Goal: Task Accomplishment & Management: Use online tool/utility

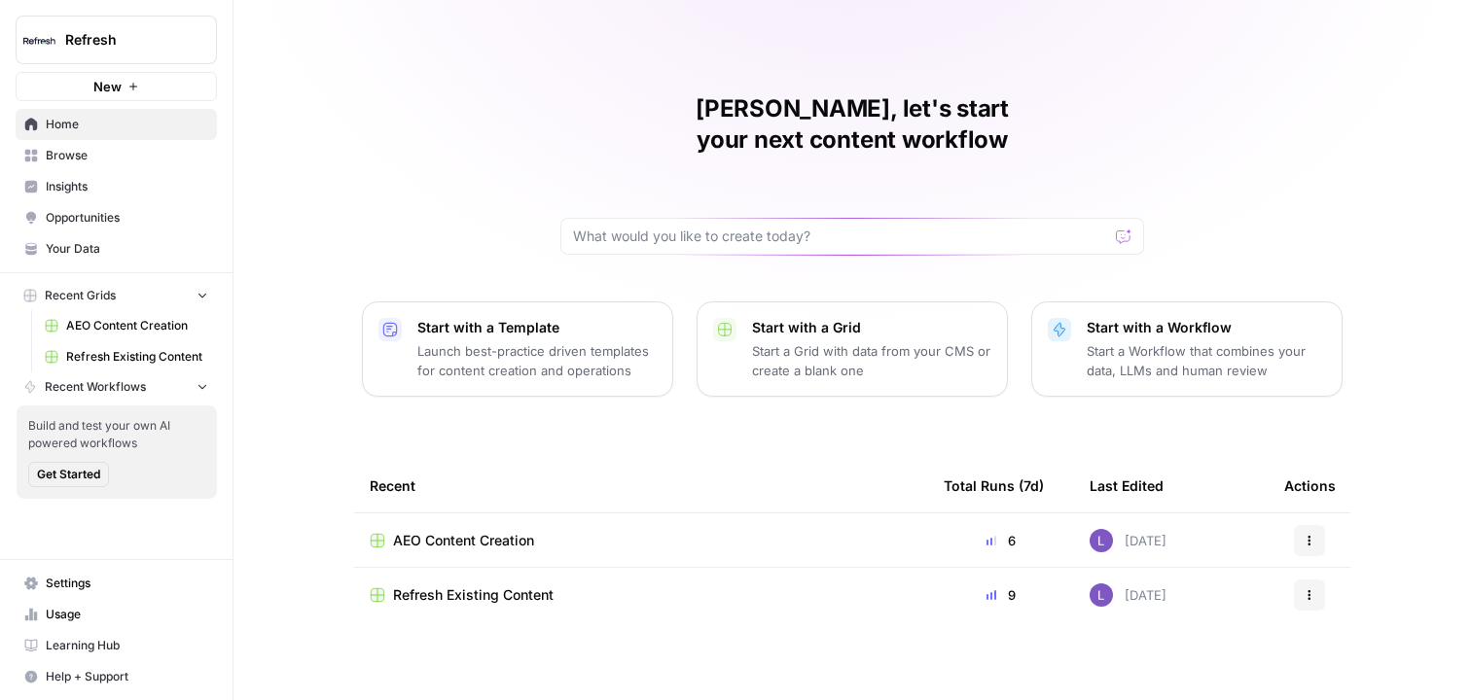
click at [99, 166] on link "Browse" at bounding box center [116, 155] width 201 height 31
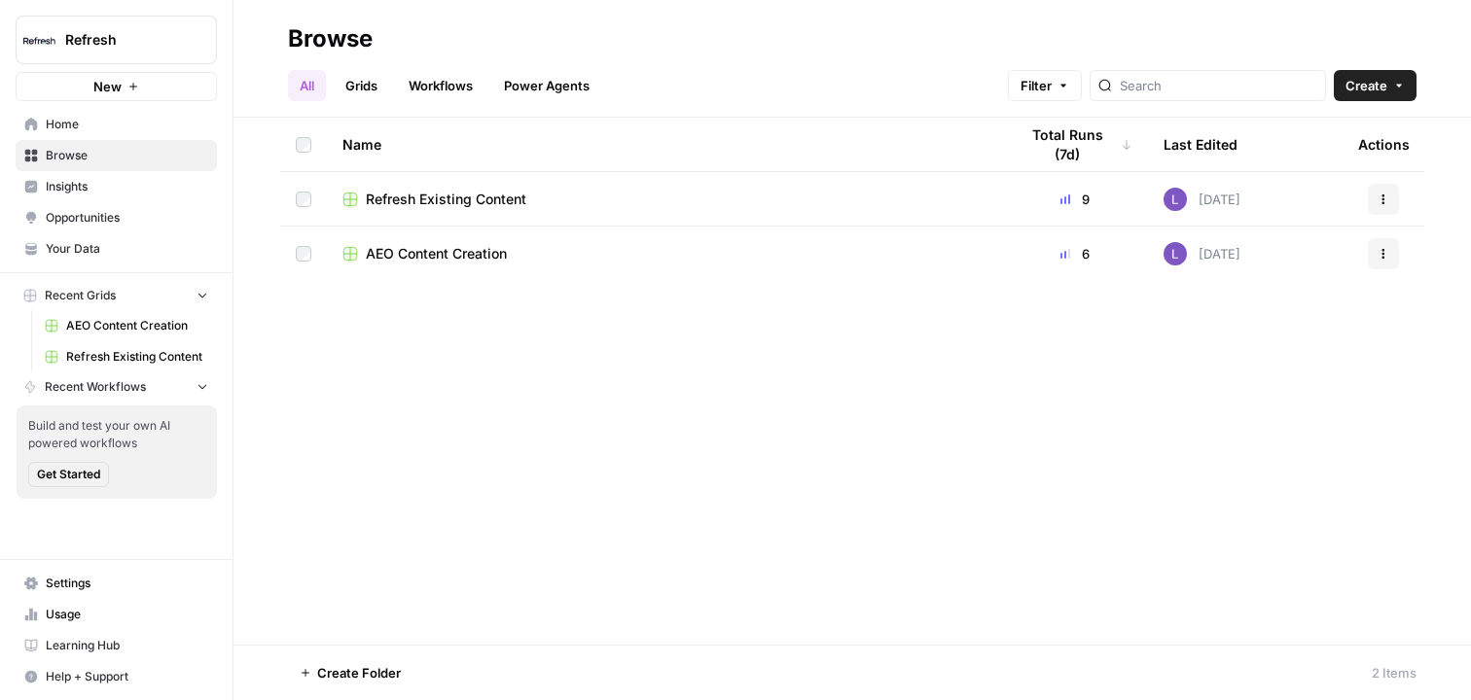
click at [106, 194] on span "Insights" at bounding box center [127, 187] width 162 height 18
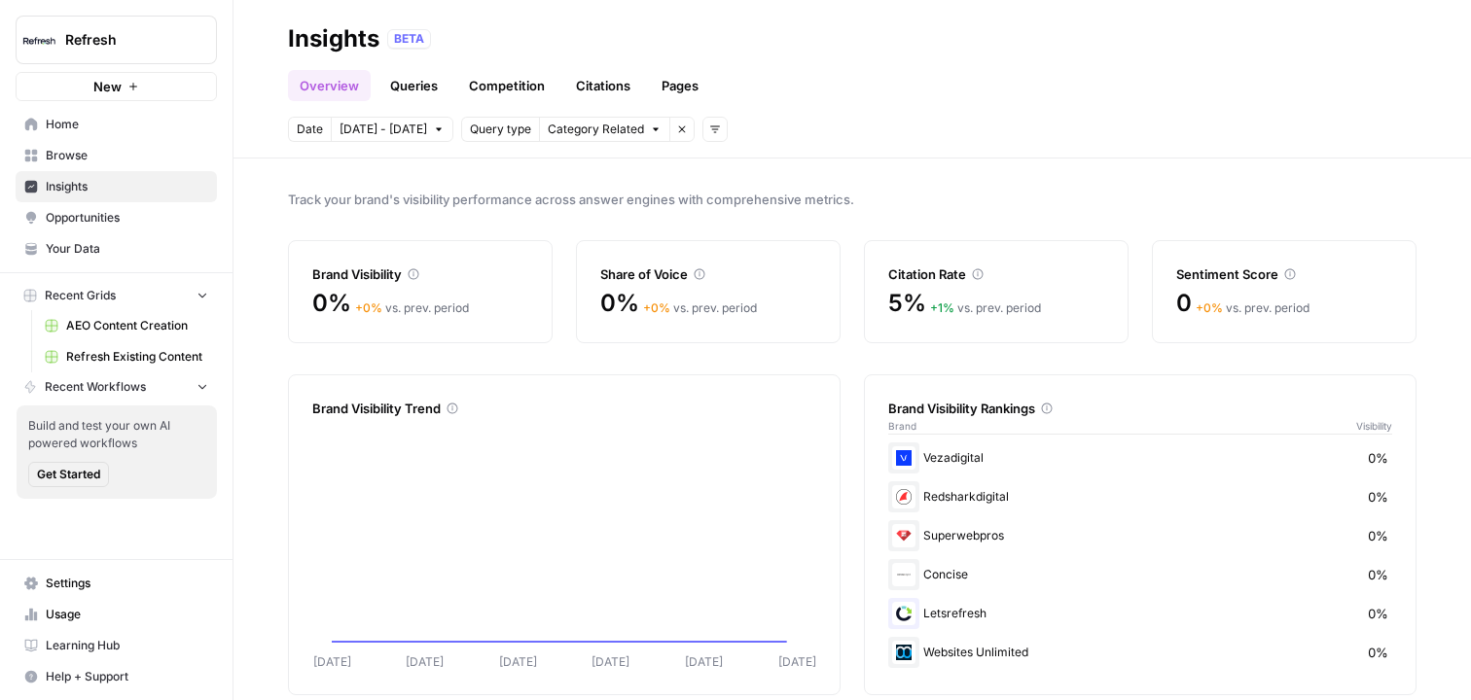
click at [98, 161] on span "Browse" at bounding box center [127, 156] width 162 height 18
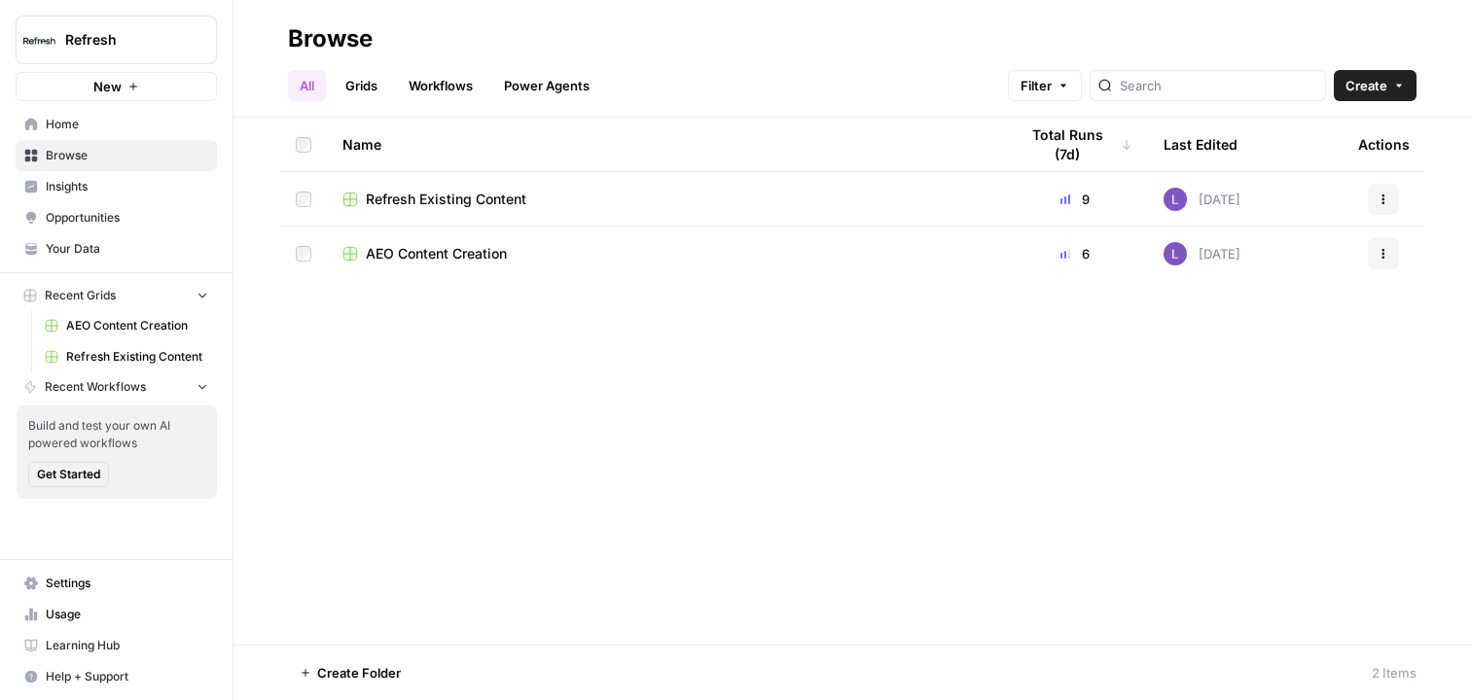
click at [116, 245] on span "Your Data" at bounding box center [127, 249] width 162 height 18
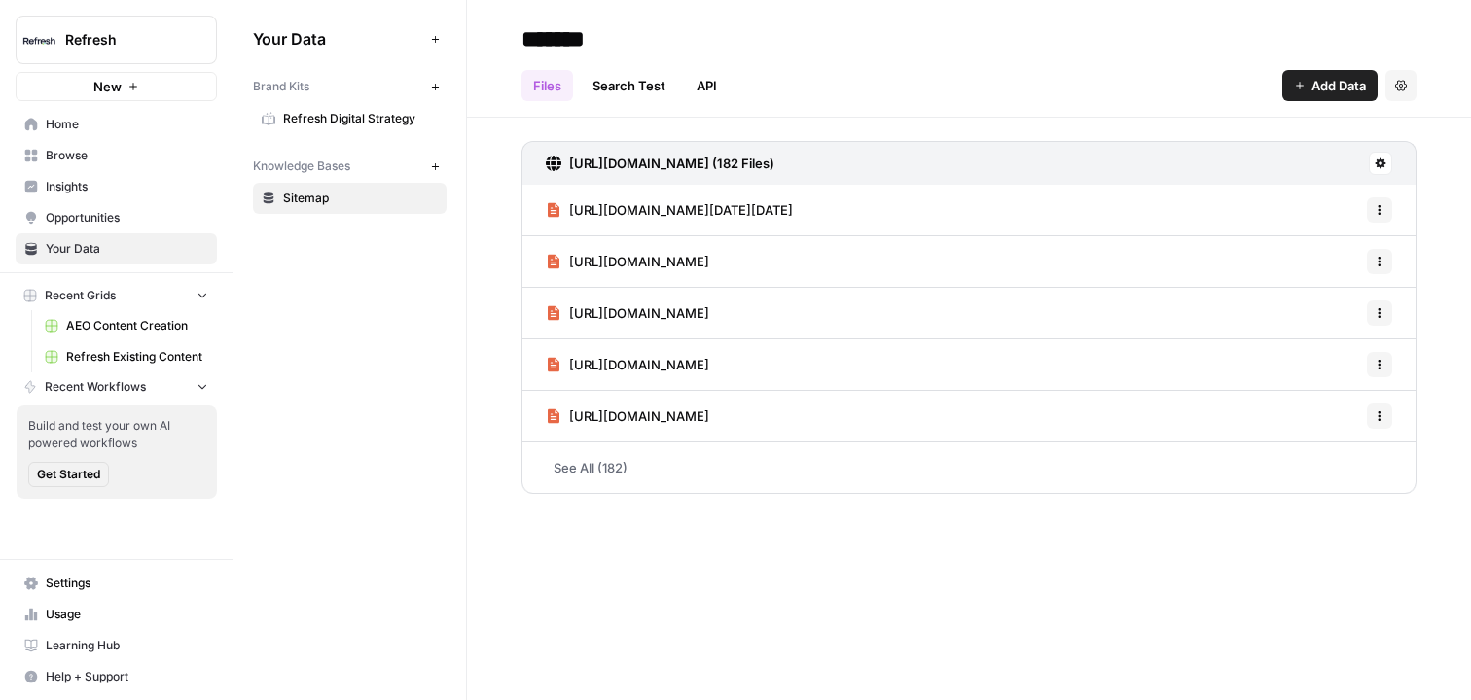
click at [438, 161] on icon "button" at bounding box center [435, 166] width 11 height 11
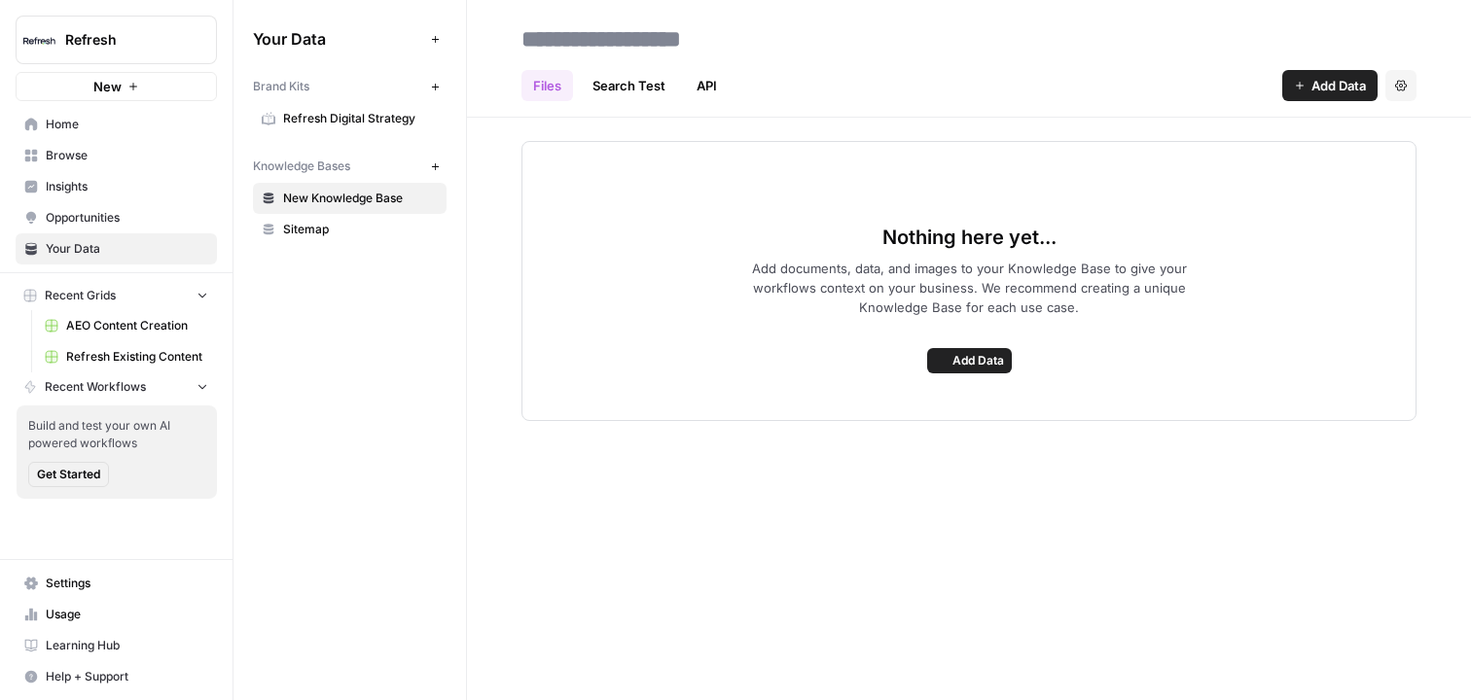
click at [612, 37] on input at bounding box center [669, 38] width 311 height 39
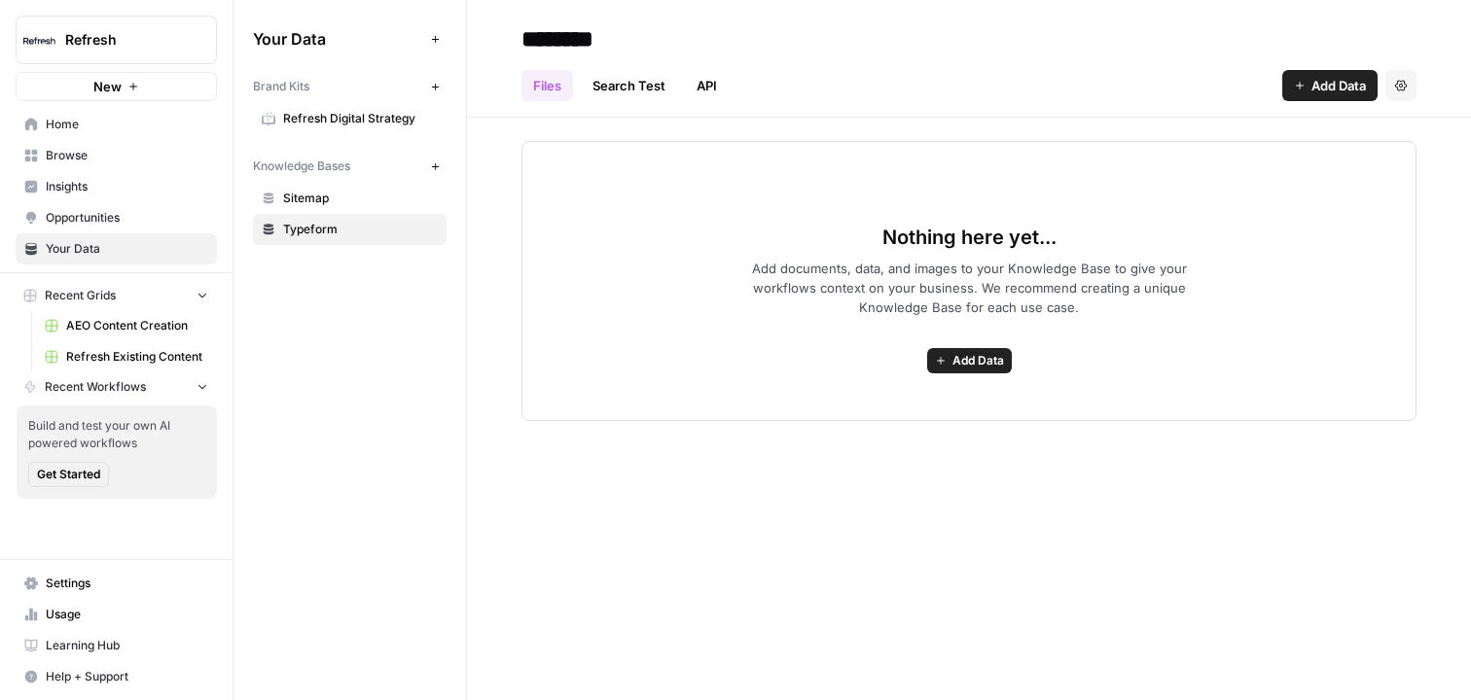
type input "********"
click at [1319, 71] on button "Add Data" at bounding box center [1329, 85] width 95 height 31
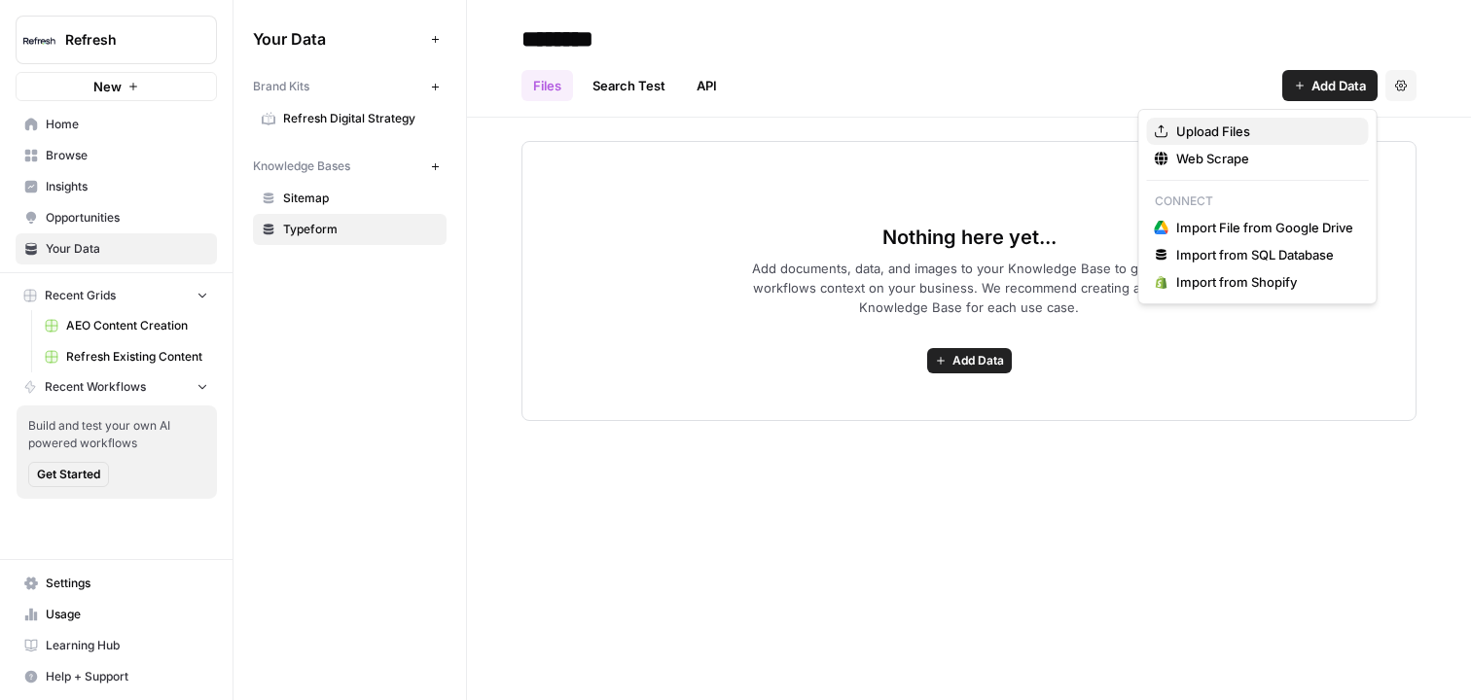
click at [1220, 133] on span "Upload Files" at bounding box center [1264, 131] width 177 height 19
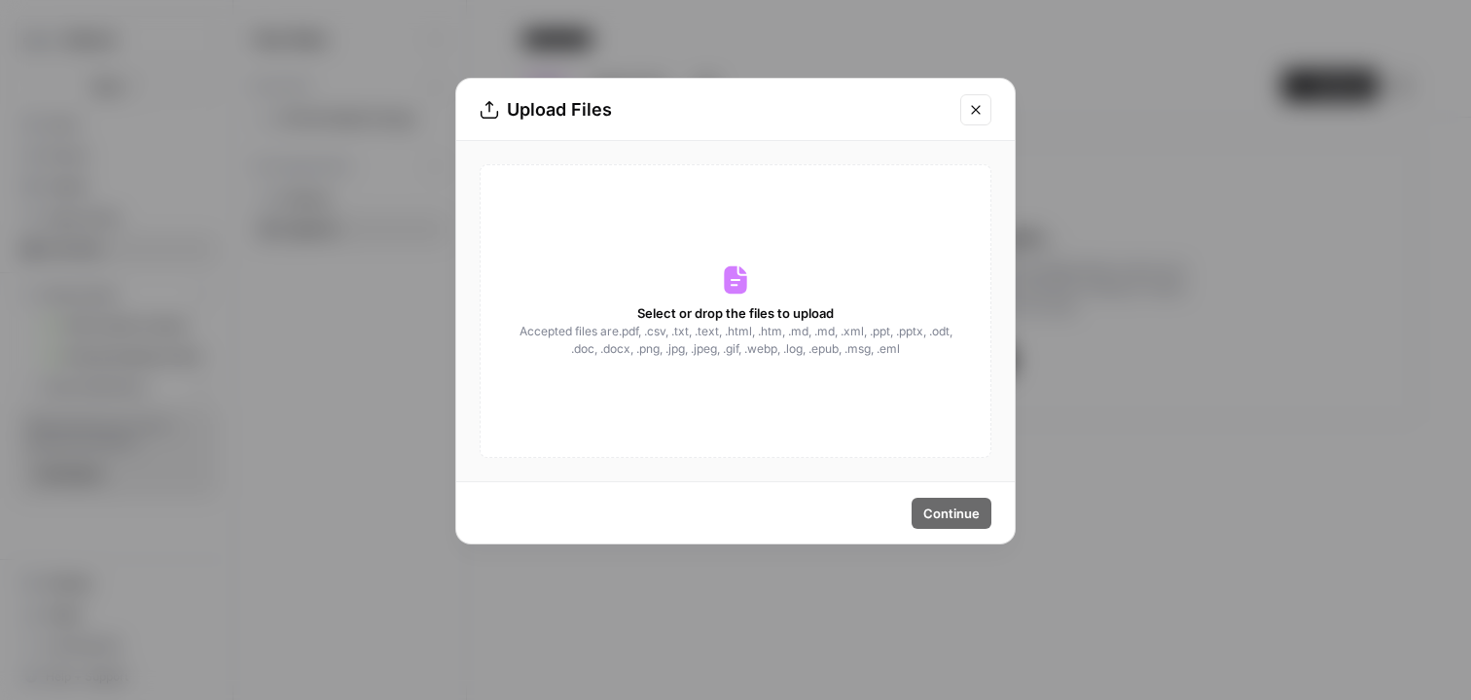
click at [774, 338] on span "Accepted files are .pdf, .csv, .txt, .text, .html, .htm, .md, .md, .xml, .ppt, …" at bounding box center [736, 340] width 436 height 35
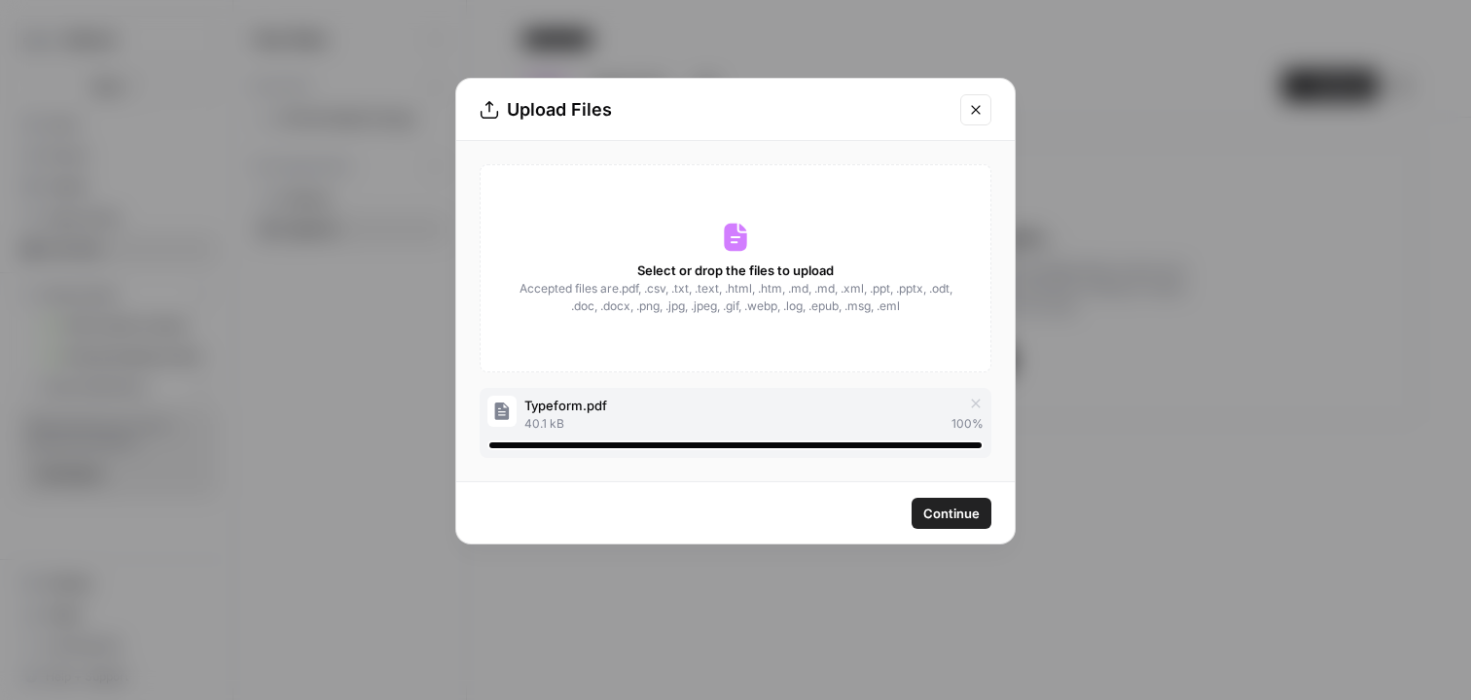
click at [960, 511] on span "Continue" at bounding box center [951, 513] width 56 height 19
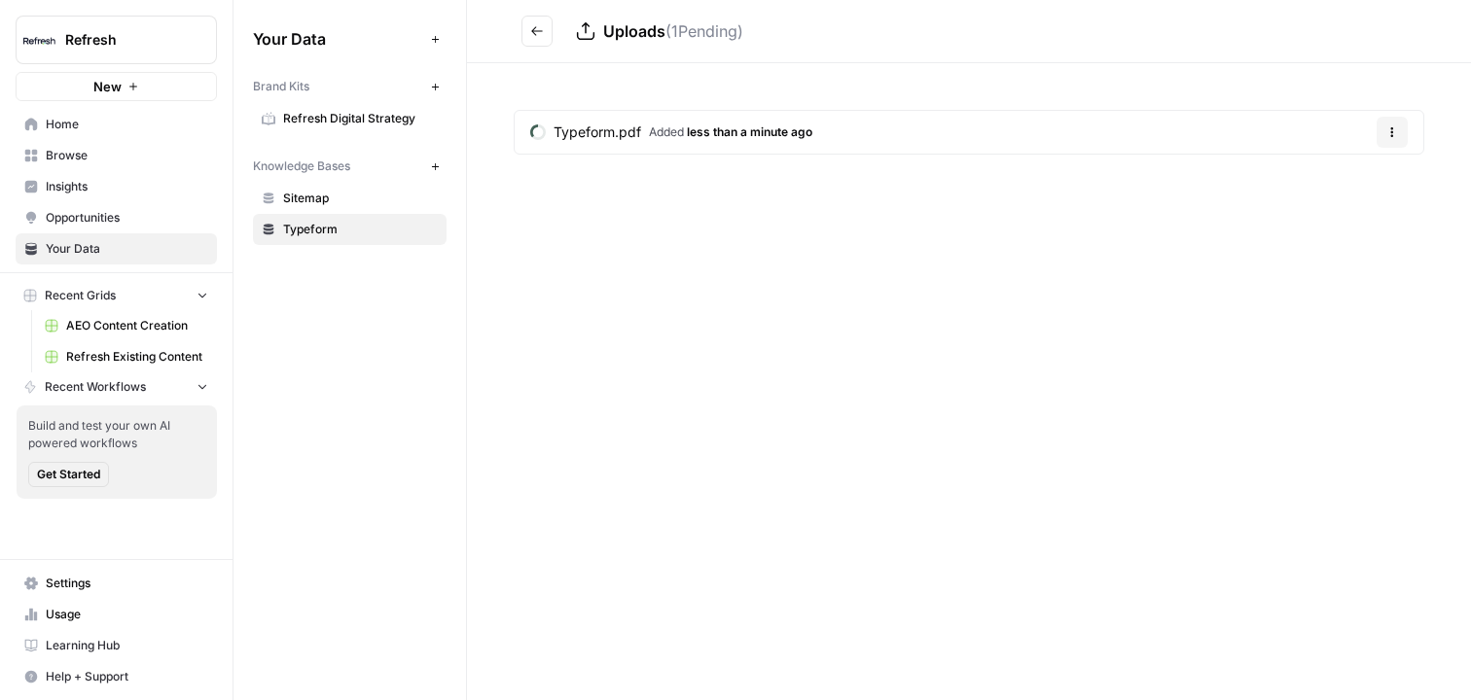
click at [549, 28] on button "Go back" at bounding box center [536, 31] width 31 height 31
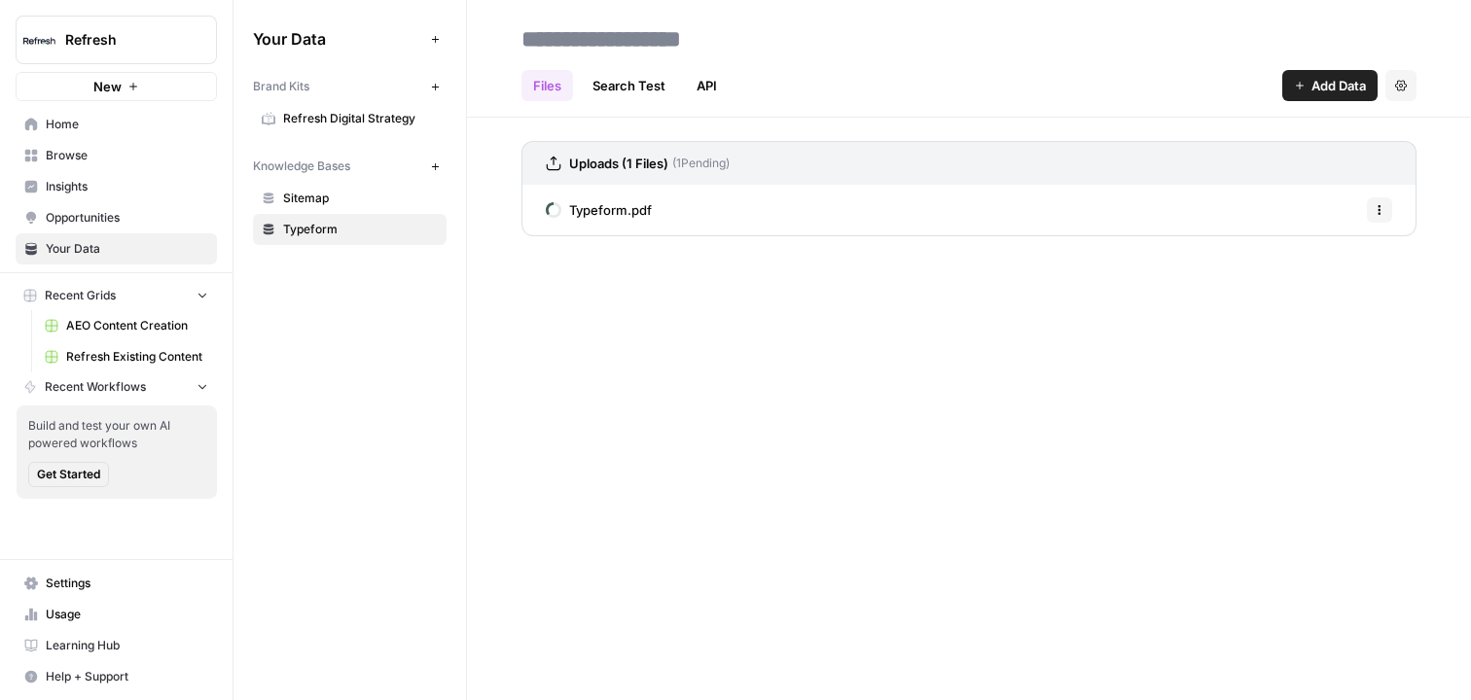
click at [1311, 93] on span "Add Data" at bounding box center [1338, 85] width 54 height 19
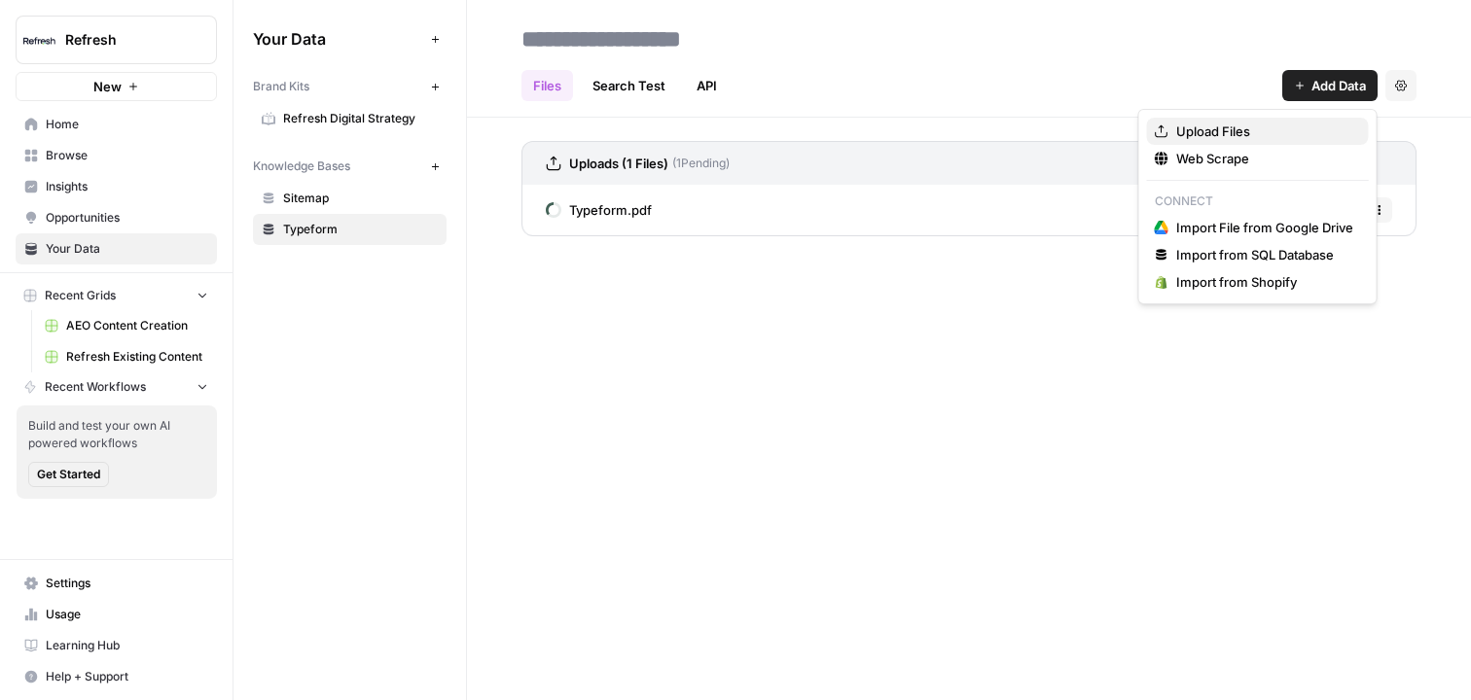
click at [1296, 138] on span "Upload Files" at bounding box center [1264, 131] width 177 height 19
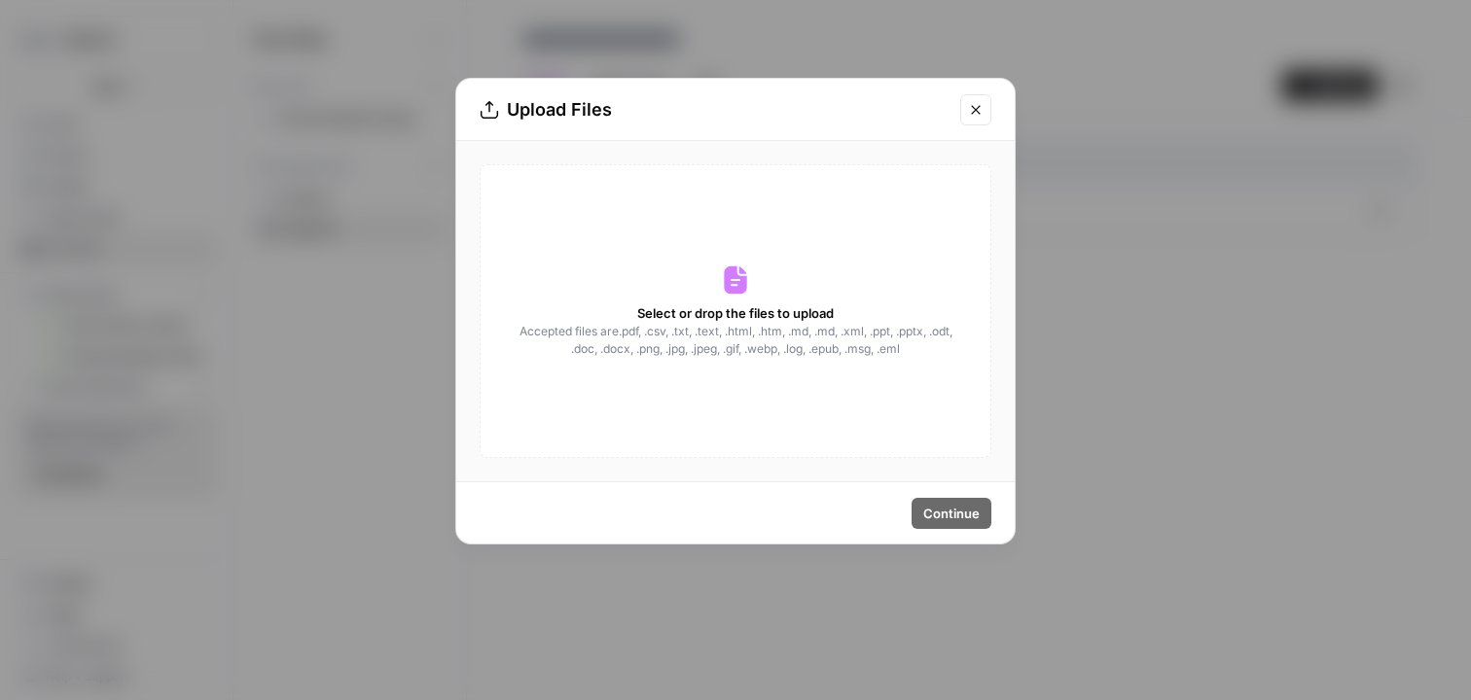
click at [705, 352] on span "Accepted files are .pdf, .csv, .txt, .text, .html, .htm, .md, .md, .xml, .ppt, …" at bounding box center [736, 340] width 436 height 35
click at [880, 287] on div "Select or drop the files to upload Accepted files are .pdf, .csv, .txt, .text, …" at bounding box center [736, 311] width 512 height 294
click at [967, 106] on button "Close modal" at bounding box center [975, 109] width 31 height 31
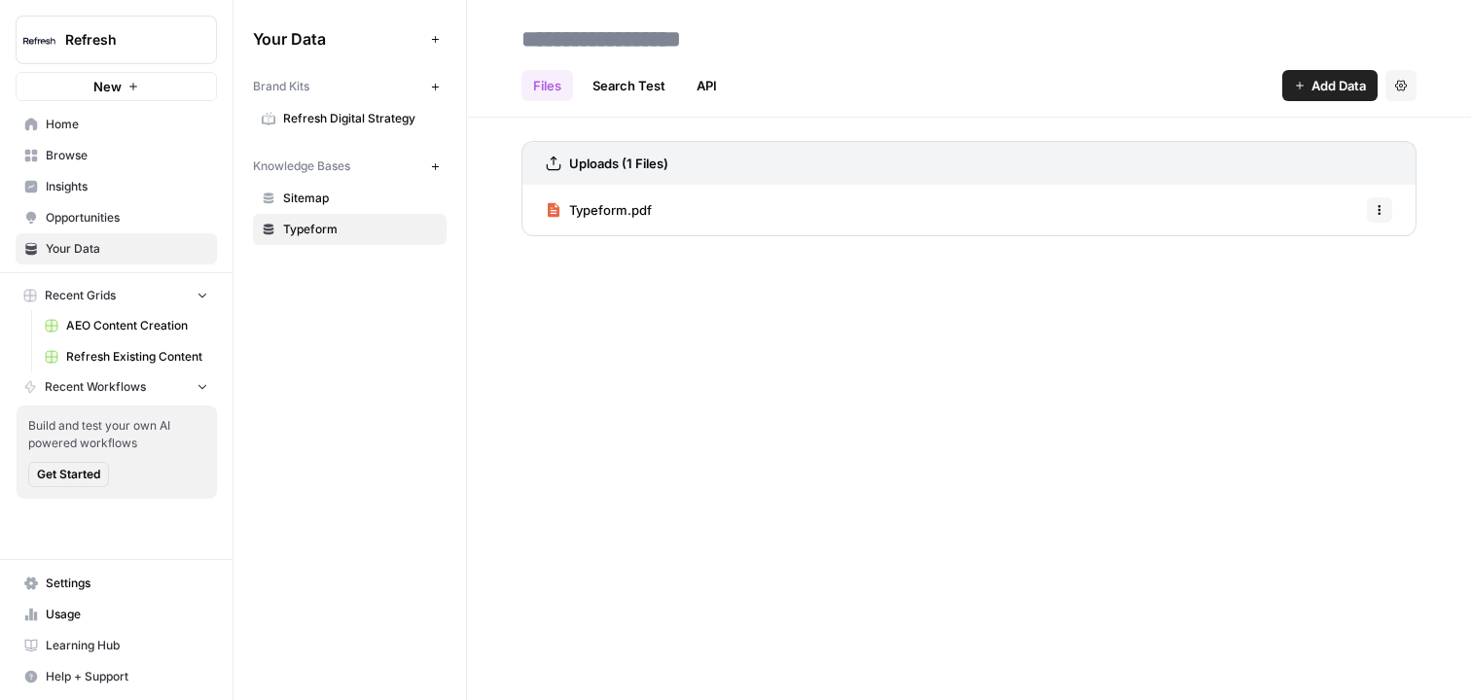
click at [705, 232] on div "Typeform.pdf Options" at bounding box center [968, 210] width 895 height 51
click at [684, 212] on div "Typeform.pdf Options" at bounding box center [968, 210] width 895 height 51
click at [617, 211] on span "Typeform.pdf" at bounding box center [610, 209] width 83 height 19
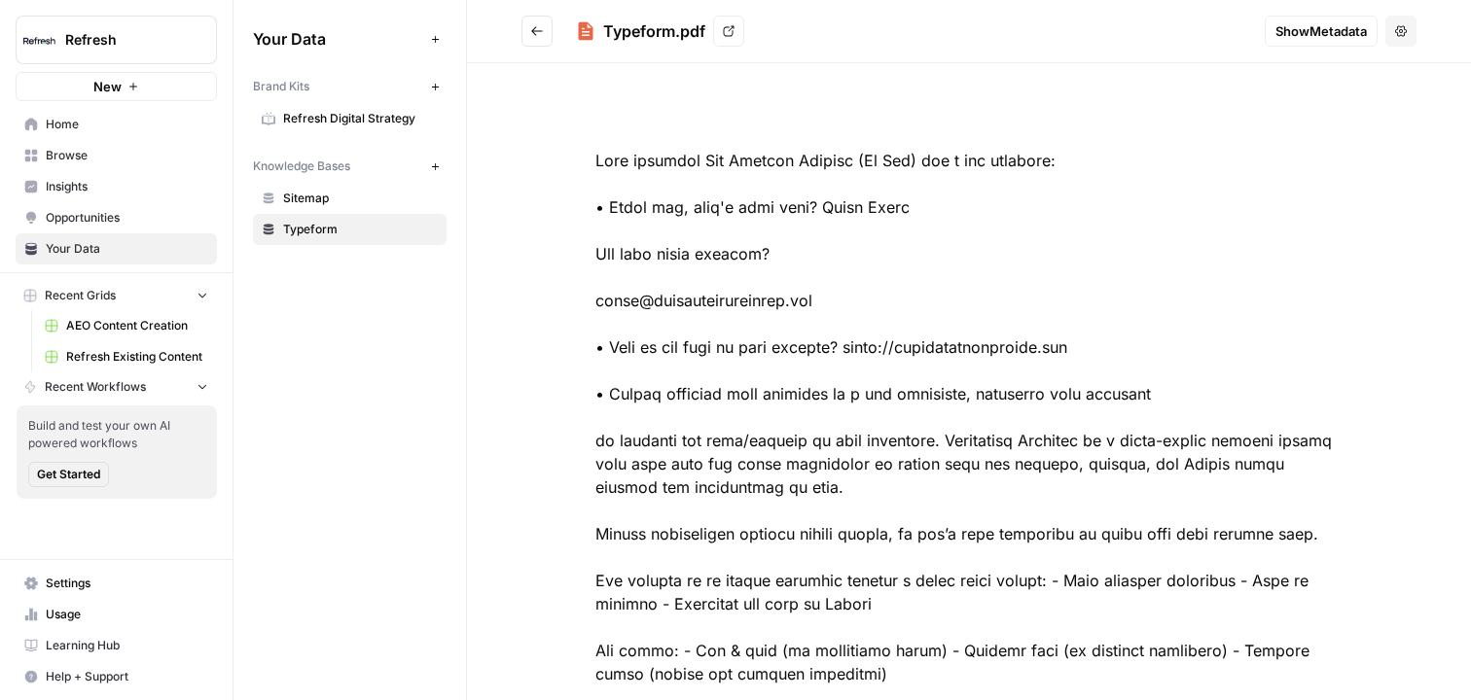
scroll to position [865, 0]
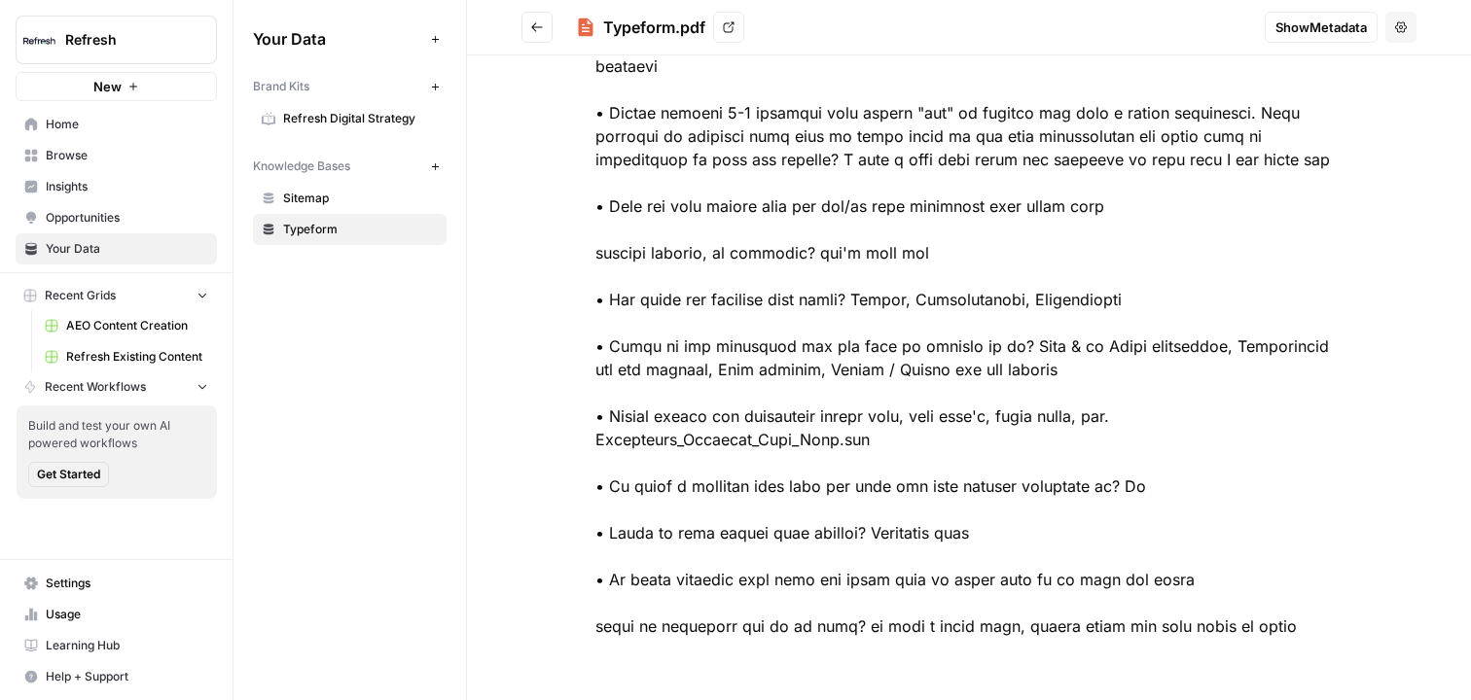
click at [533, 36] on button "Go back" at bounding box center [536, 27] width 31 height 31
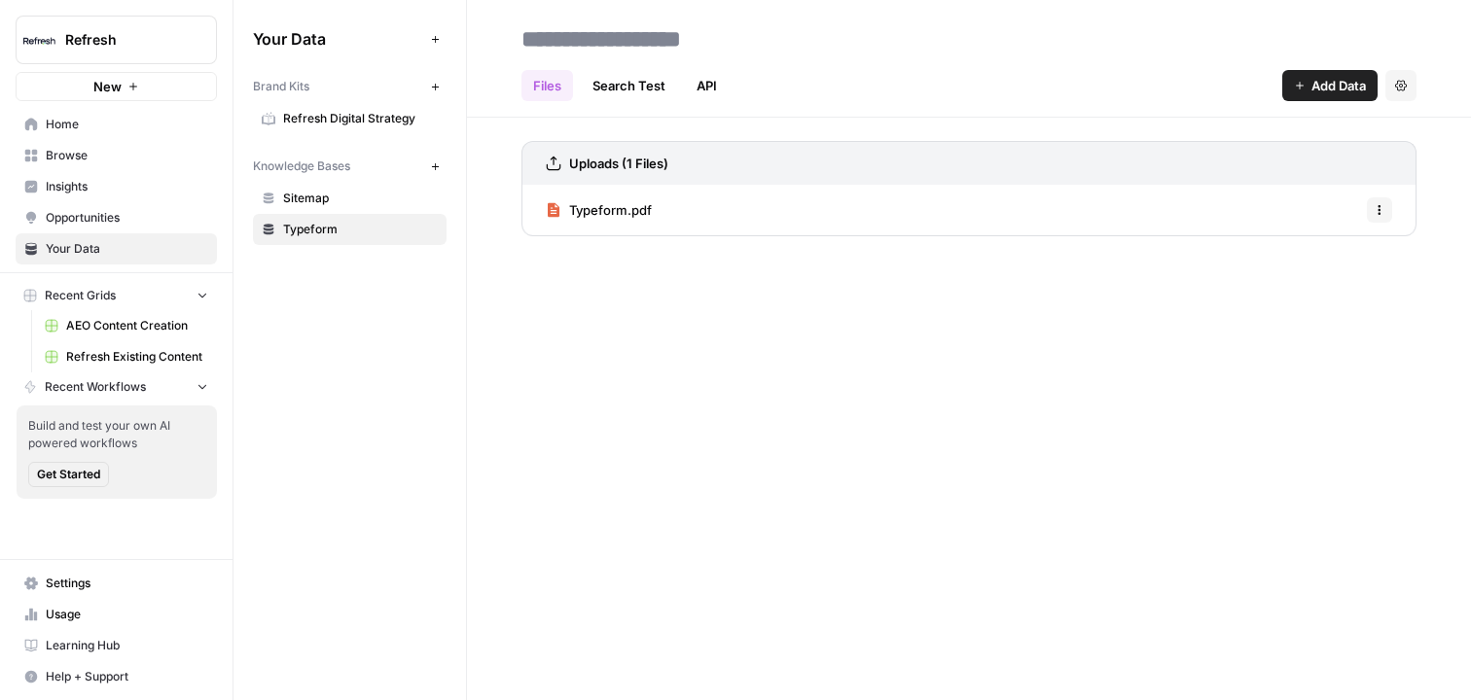
click at [71, 156] on span "Browse" at bounding box center [127, 156] width 162 height 18
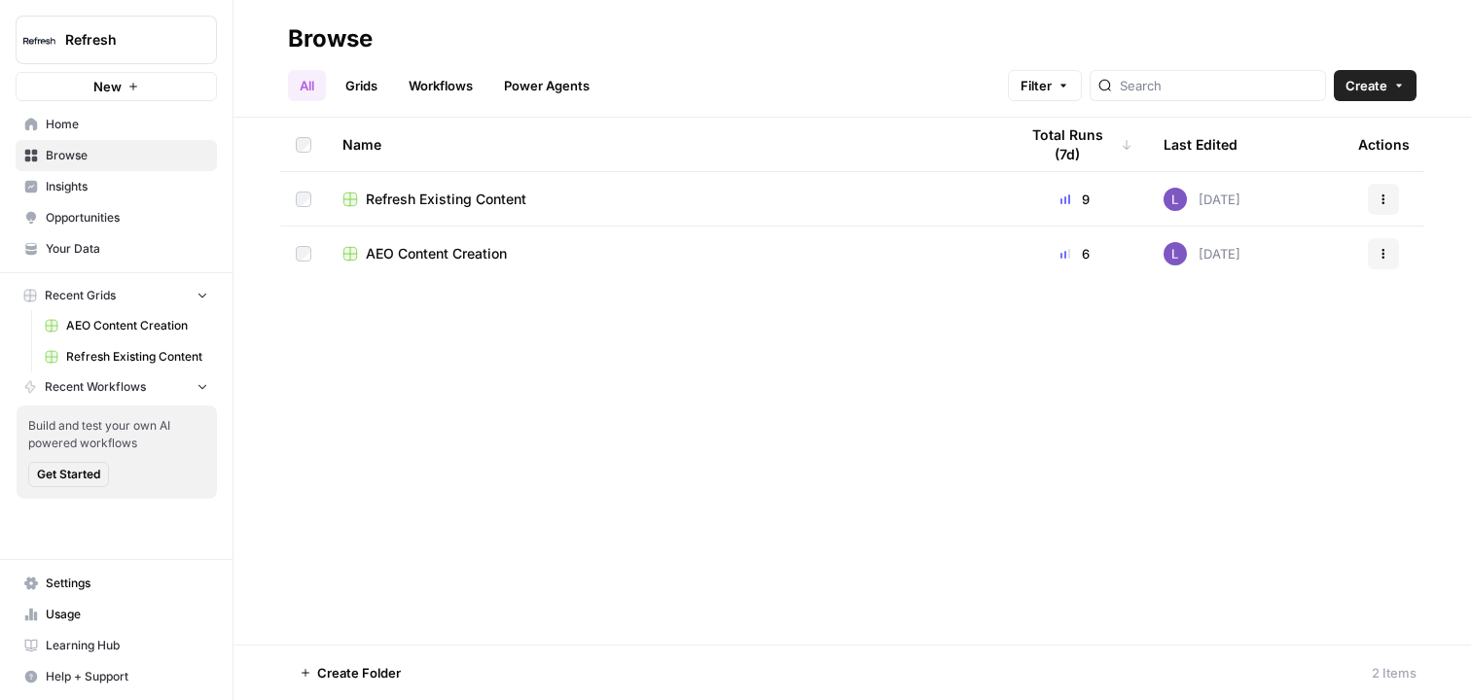
click at [339, 80] on link "Grids" at bounding box center [361, 85] width 55 height 31
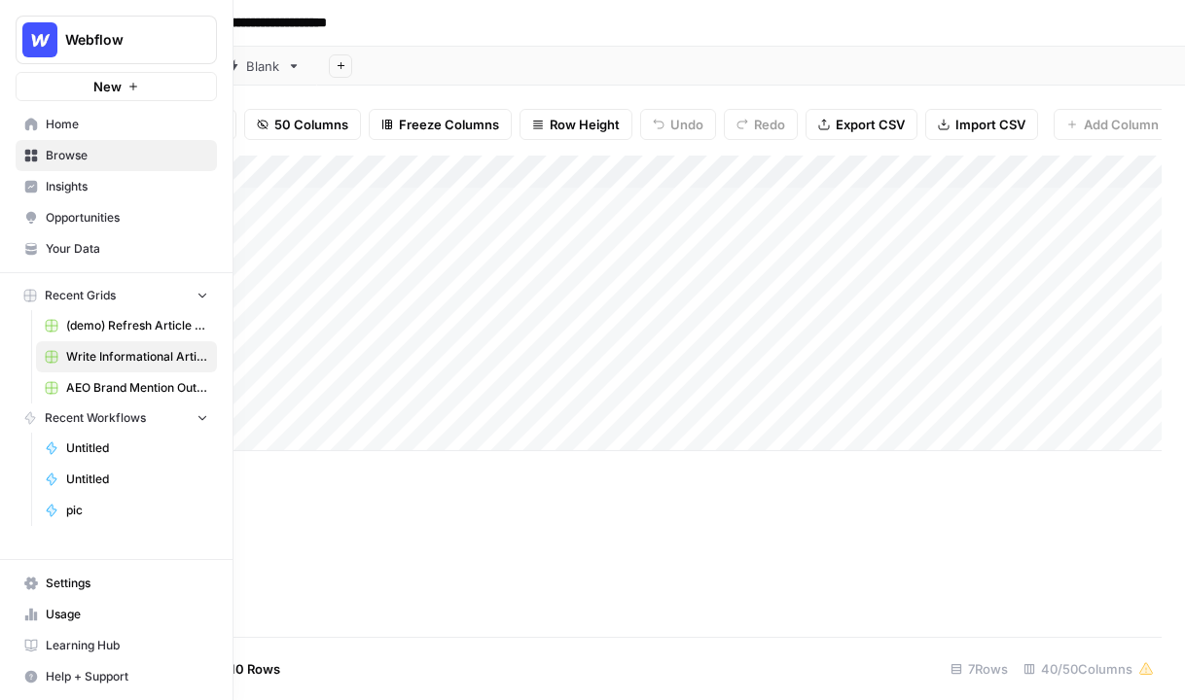
click at [40, 190] on link "Insights" at bounding box center [116, 186] width 201 height 31
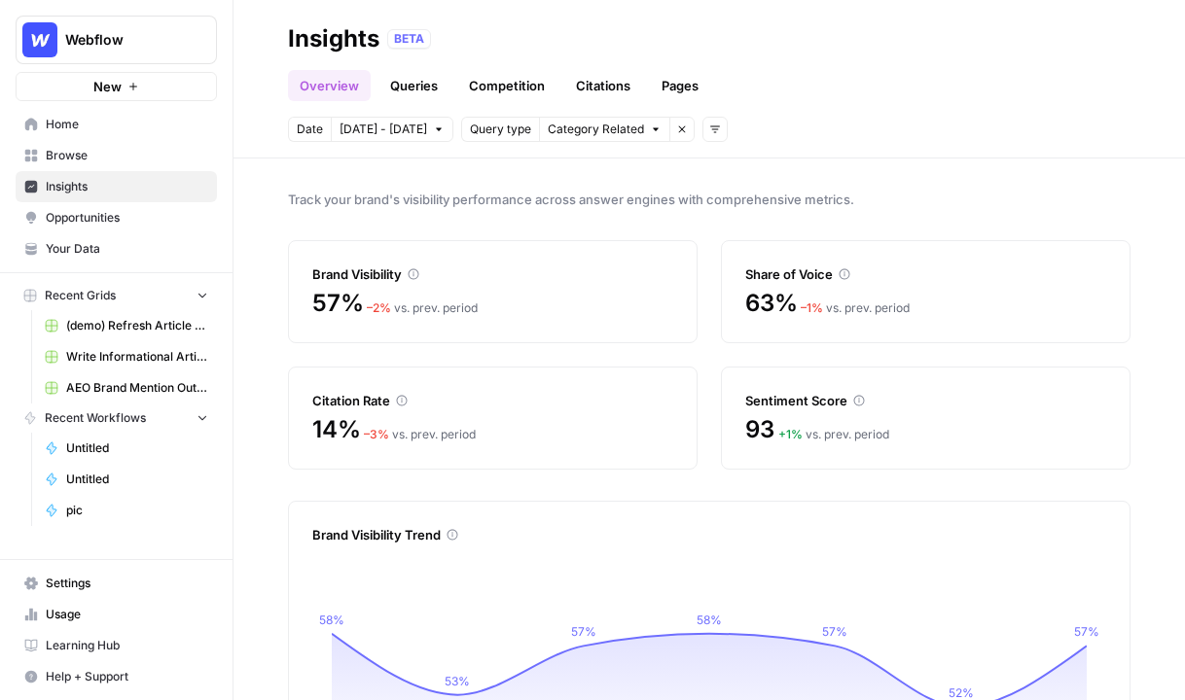
click at [153, 187] on span "Insights" at bounding box center [127, 187] width 162 height 18
click at [93, 119] on span "Home" at bounding box center [127, 125] width 162 height 18
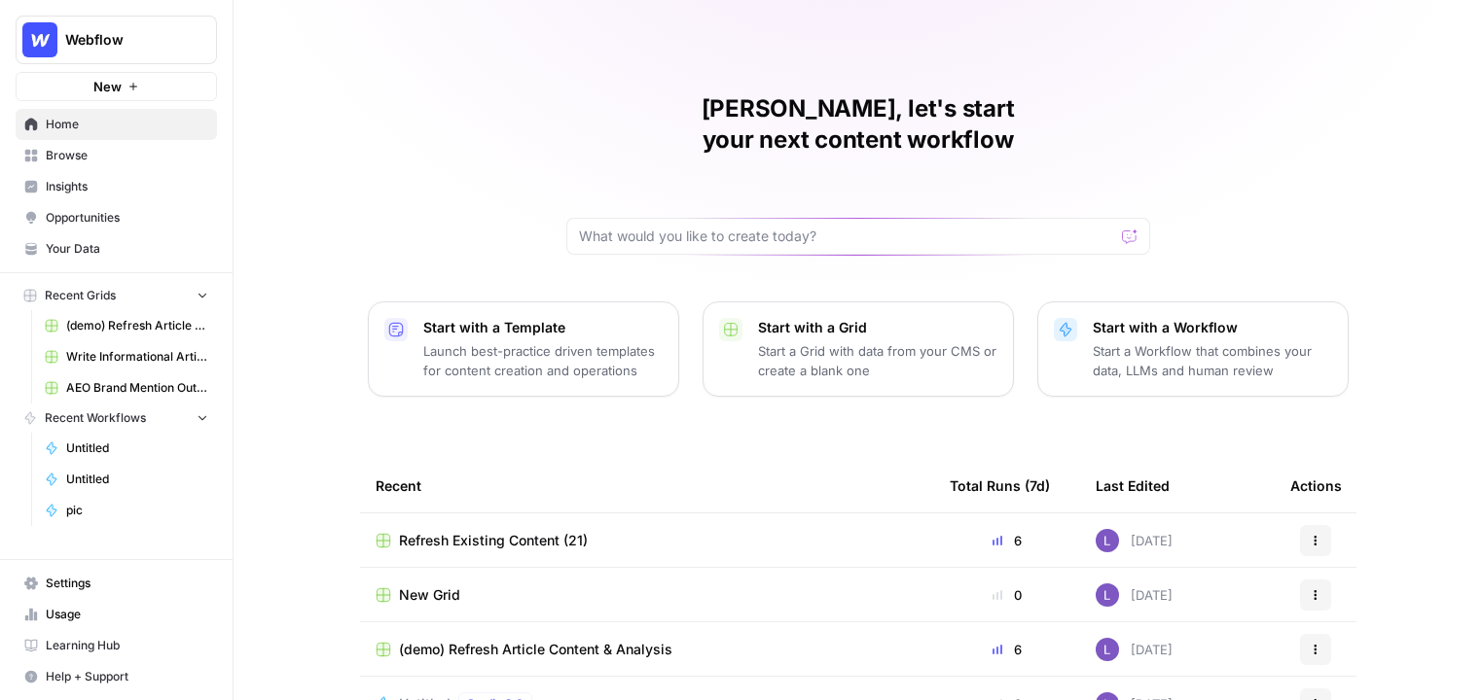
click at [156, 242] on span "Your Data" at bounding box center [127, 249] width 162 height 18
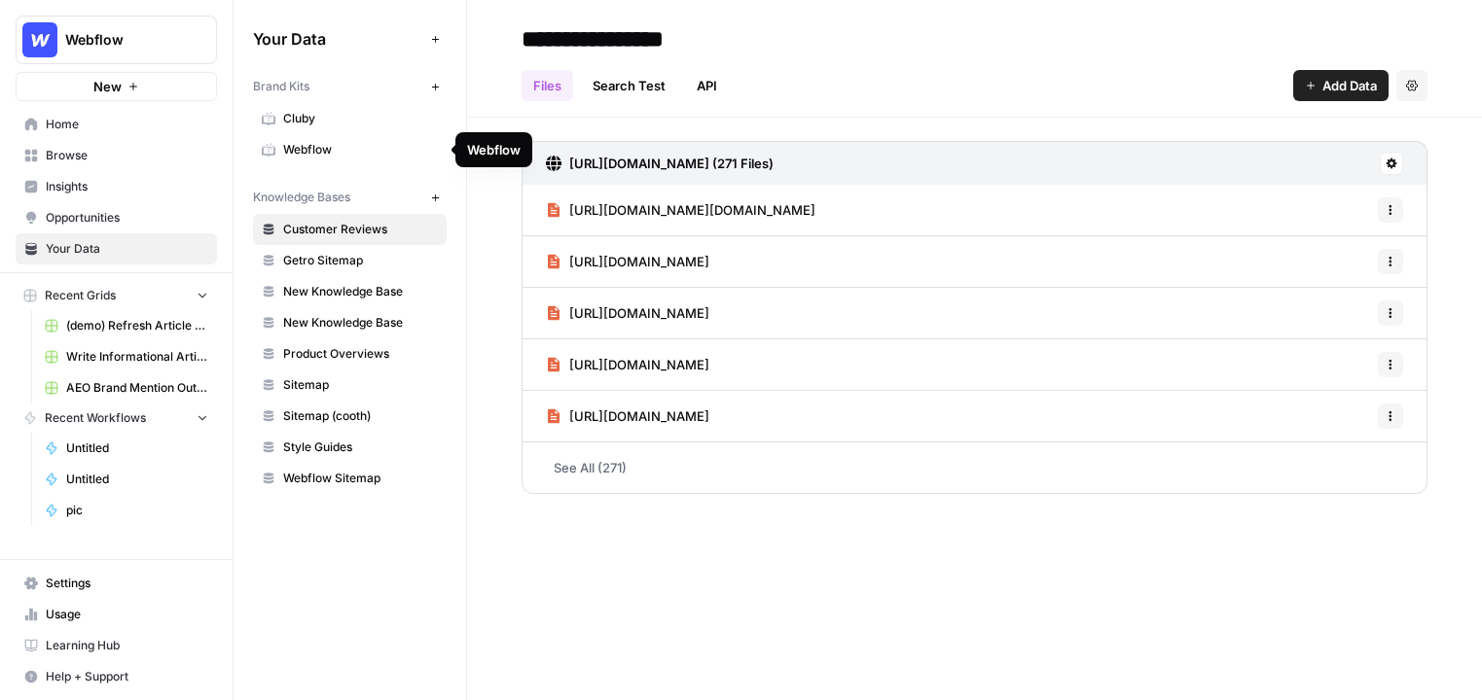
click at [307, 149] on span "Webflow" at bounding box center [360, 150] width 155 height 18
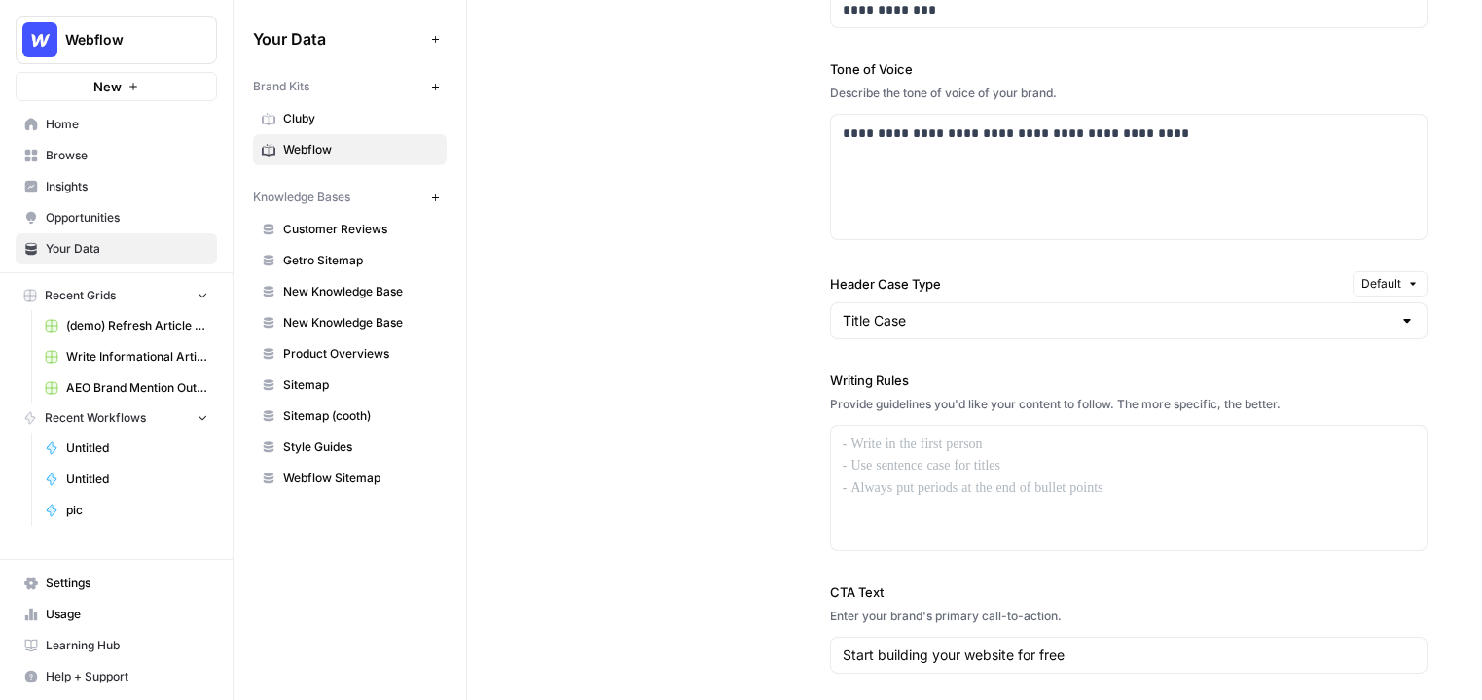
scroll to position [1439, 0]
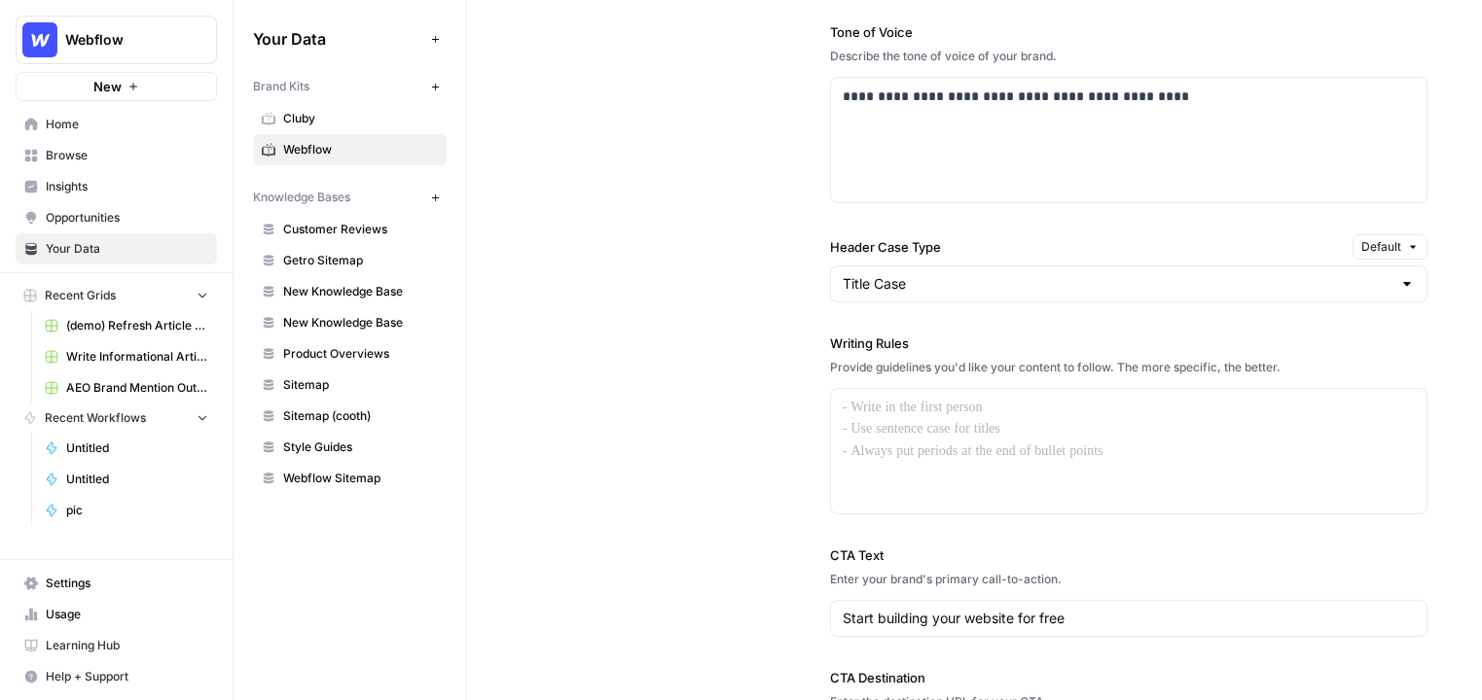
drag, startPoint x: 828, startPoint y: 343, endPoint x: 903, endPoint y: 342, distance: 74.9
click at [904, 343] on div "**********" at bounding box center [974, 277] width 906 height 1046
click at [985, 439] on div at bounding box center [1128, 451] width 595 height 125
drag, startPoint x: 824, startPoint y: 344, endPoint x: 928, endPoint y: 344, distance: 104.1
click at [927, 344] on div "**********" at bounding box center [974, 277] width 906 height 1046
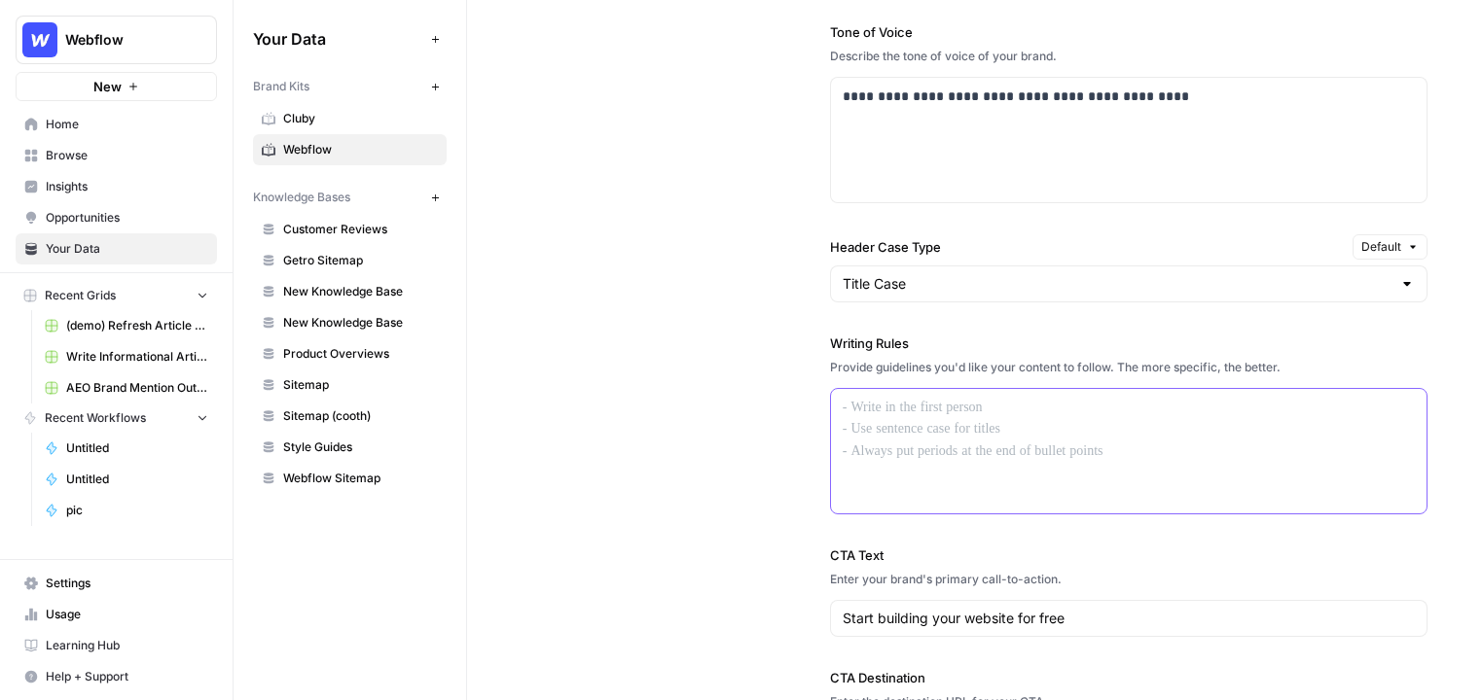
click at [919, 445] on div at bounding box center [1128, 451] width 595 height 125
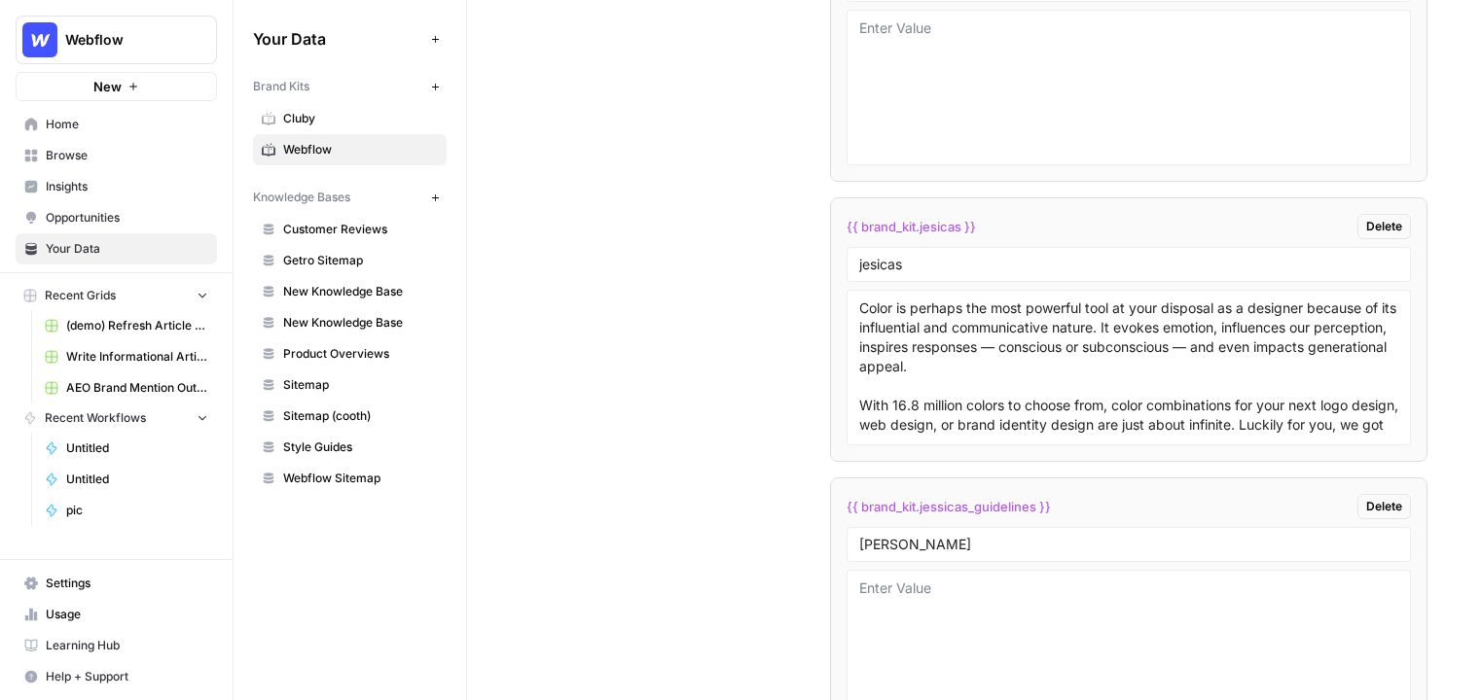
scroll to position [3339, 0]
click at [917, 281] on li "{{ brand_kit.jesicas }} Delete jesicas Color is perhaps the most powerful tool …" at bounding box center [1128, 329] width 597 height 265
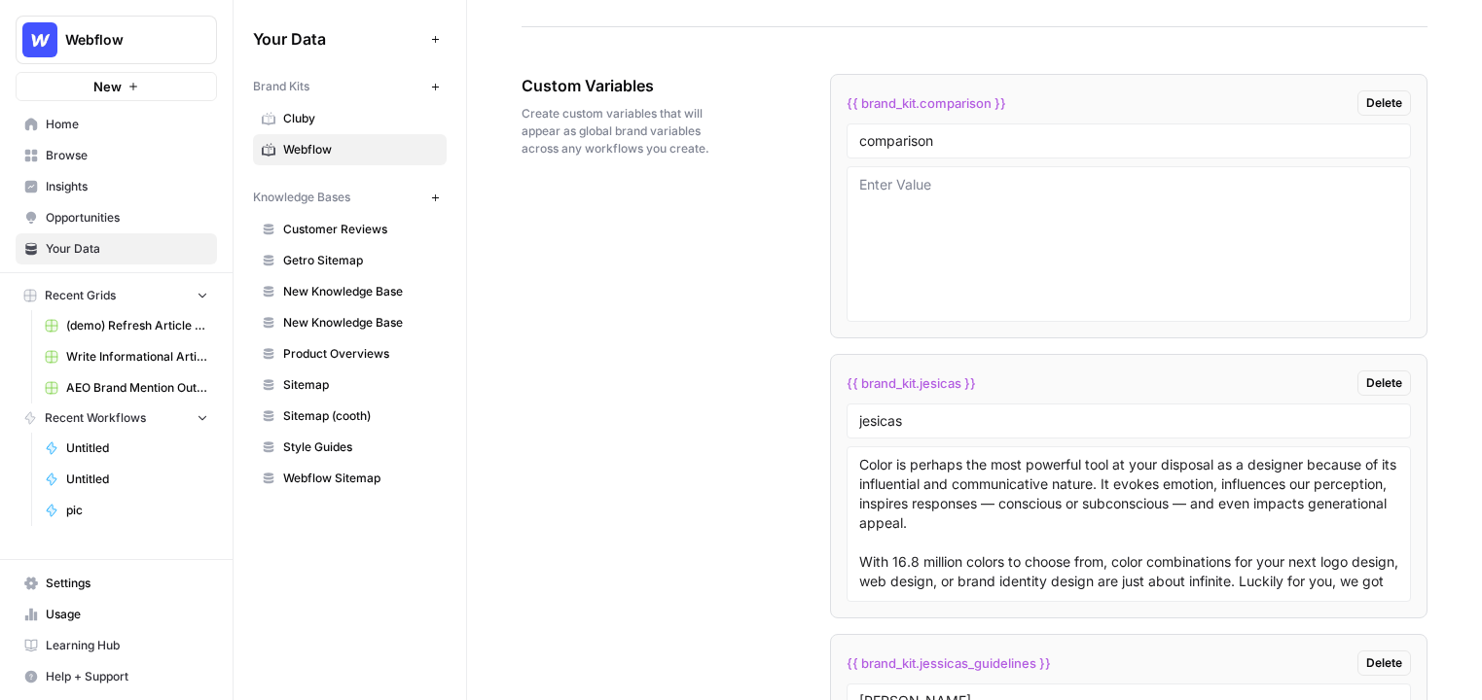
scroll to position [3185, 0]
click at [444, 90] on button "New" at bounding box center [434, 86] width 23 height 23
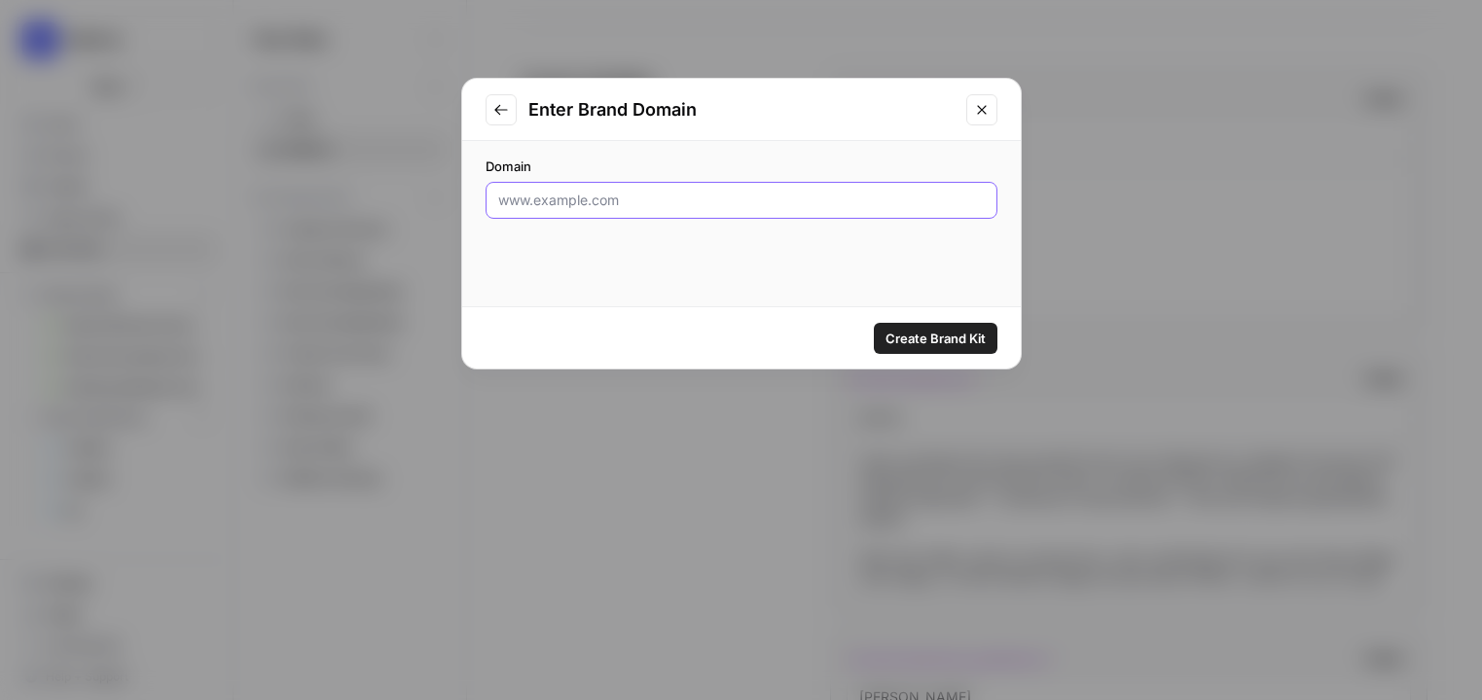
click at [732, 203] on input "Domain" at bounding box center [741, 200] width 486 height 19
click at [989, 105] on button "Close modal" at bounding box center [981, 109] width 31 height 31
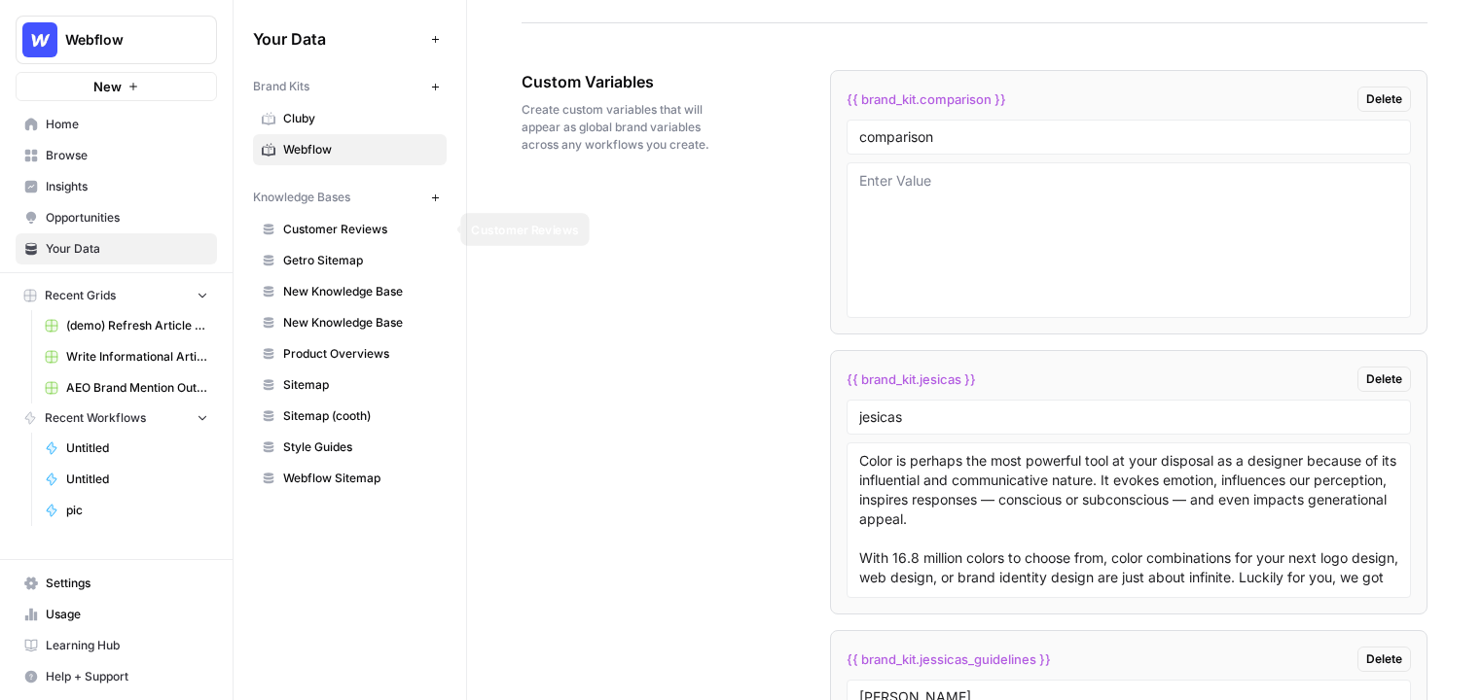
click at [394, 224] on span "Customer Reviews" at bounding box center [360, 230] width 155 height 18
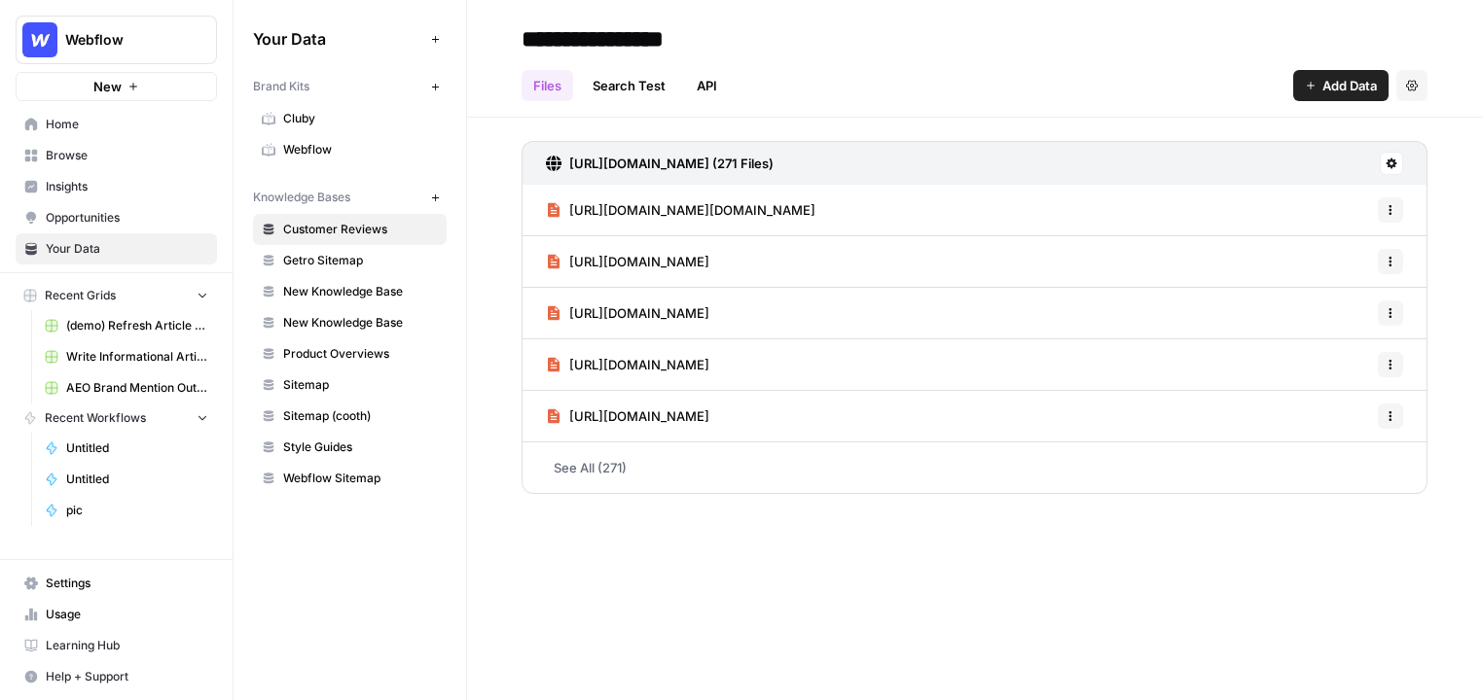
click at [1039, 88] on span "Add Data" at bounding box center [1349, 85] width 54 height 19
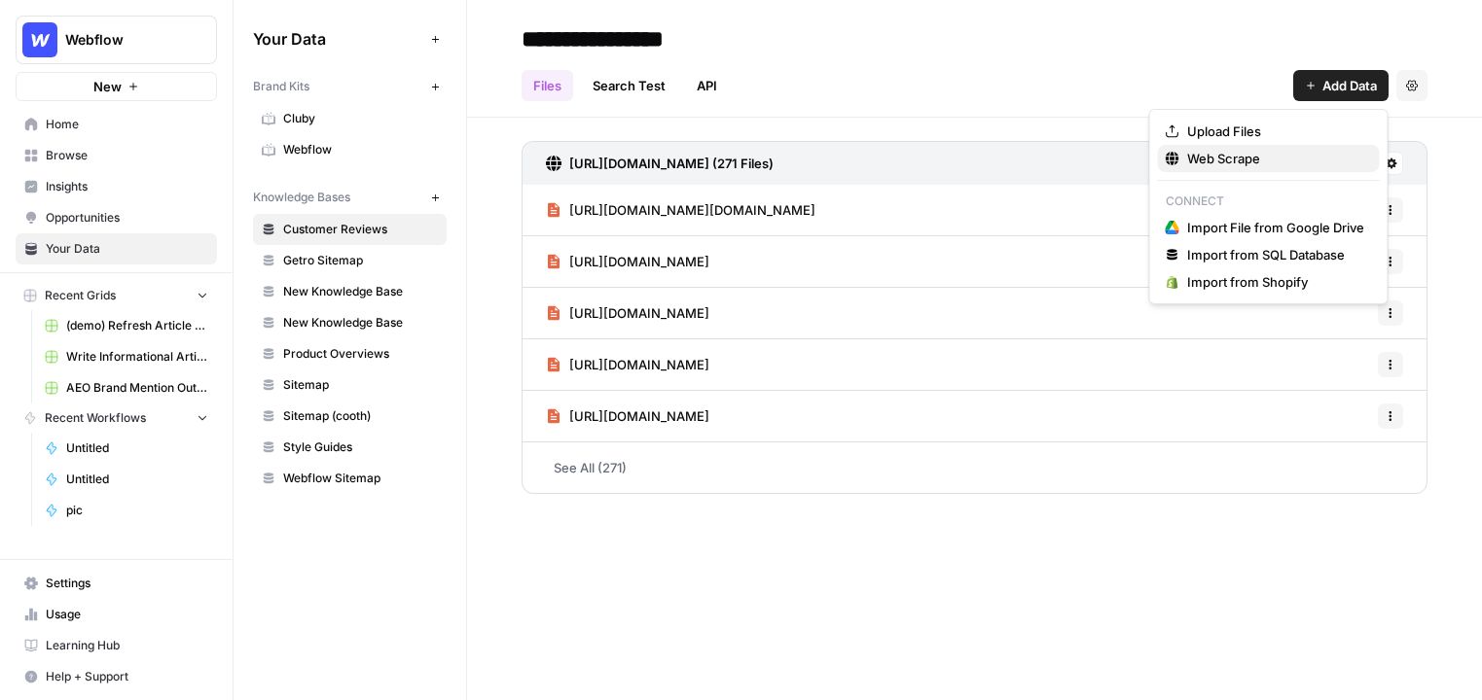
click at [1039, 167] on span "Web Scrape" at bounding box center [1275, 158] width 177 height 19
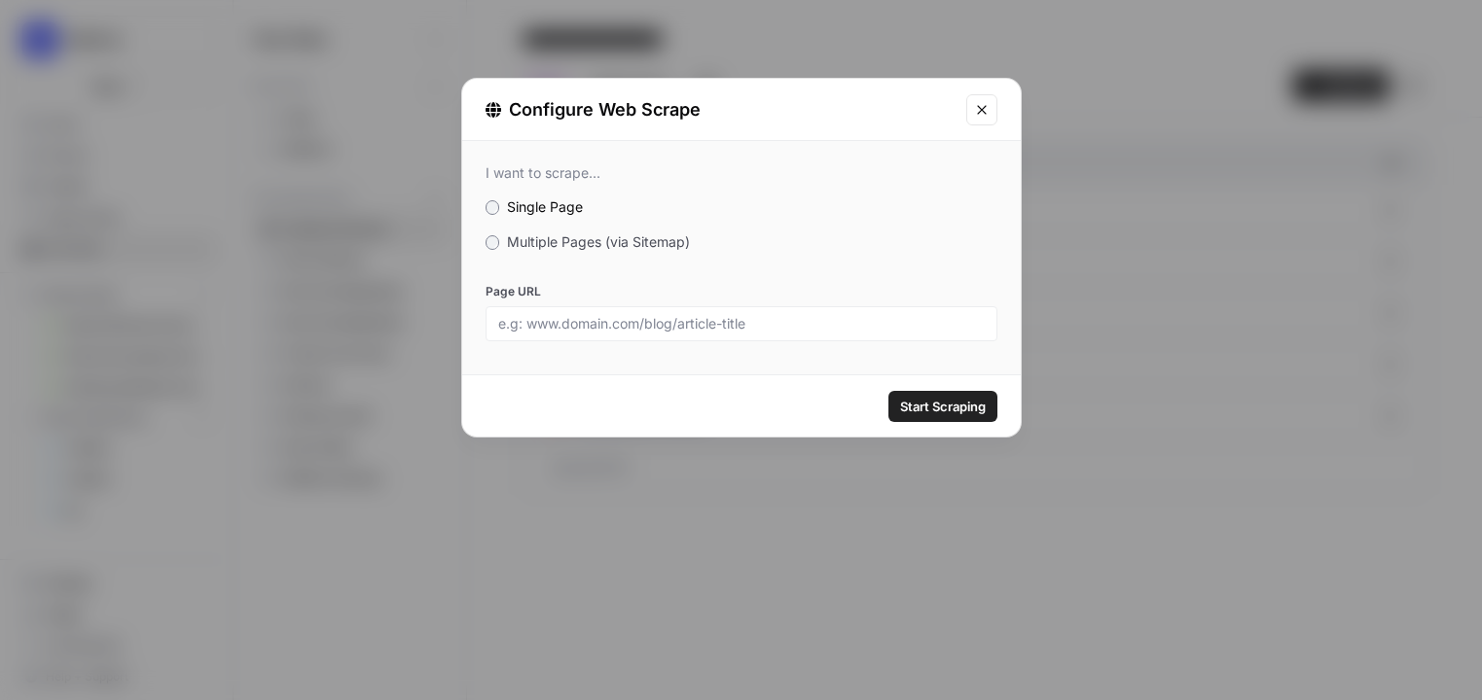
click at [628, 238] on span "Multiple Pages (via Sitemap)" at bounding box center [598, 241] width 183 height 17
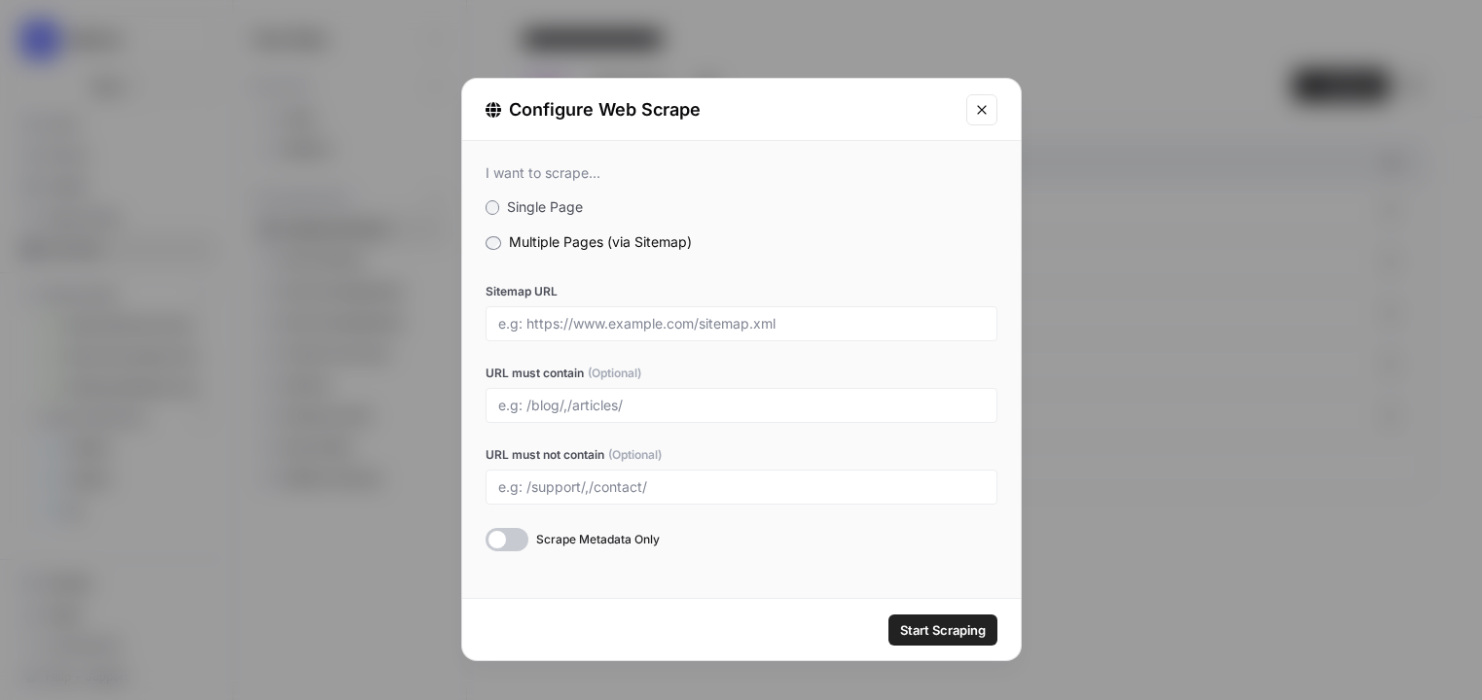
click at [580, 395] on div at bounding box center [741, 405] width 512 height 35
click at [549, 324] on input "Sitemap URL" at bounding box center [741, 324] width 486 height 18
click at [971, 125] on div "Configure Web Scrape" at bounding box center [741, 110] width 558 height 62
click at [982, 115] on icon "Close modal" at bounding box center [982, 110] width 16 height 16
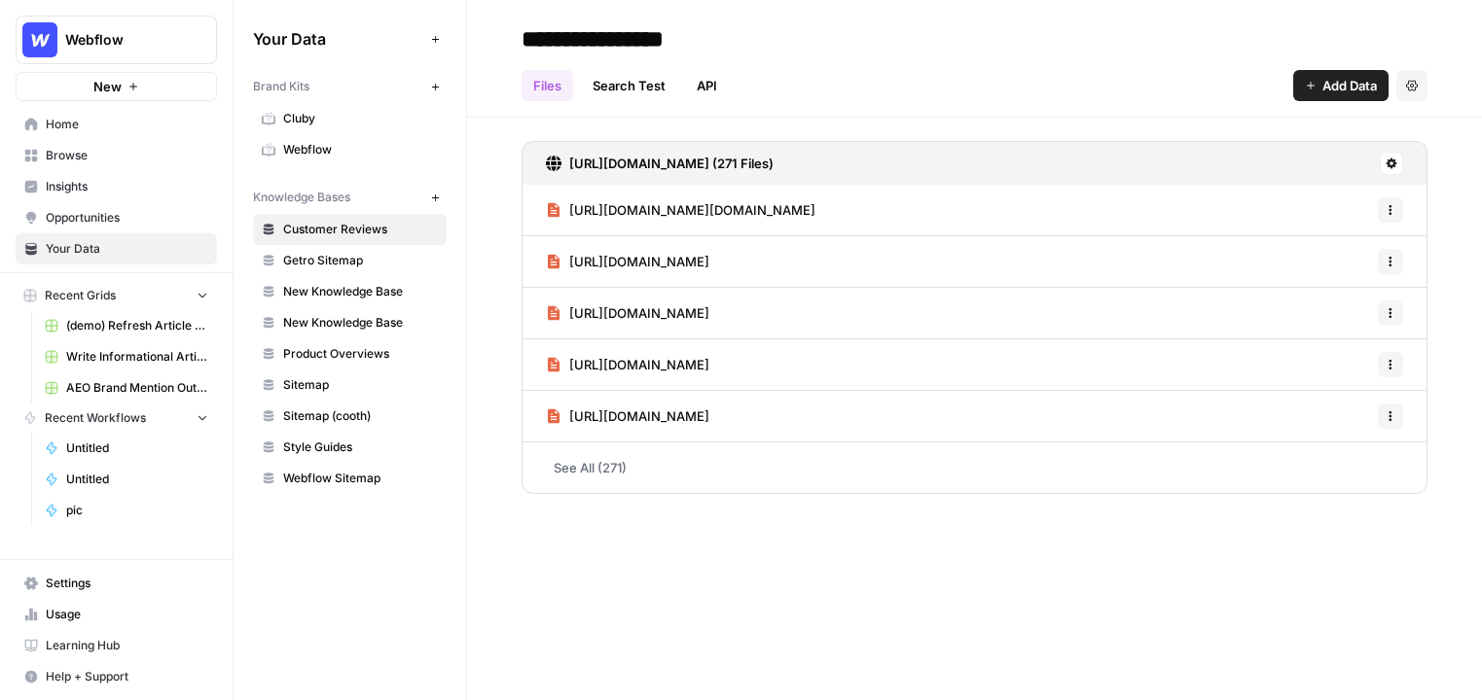
click at [1039, 80] on span "Add Data" at bounding box center [1349, 85] width 54 height 19
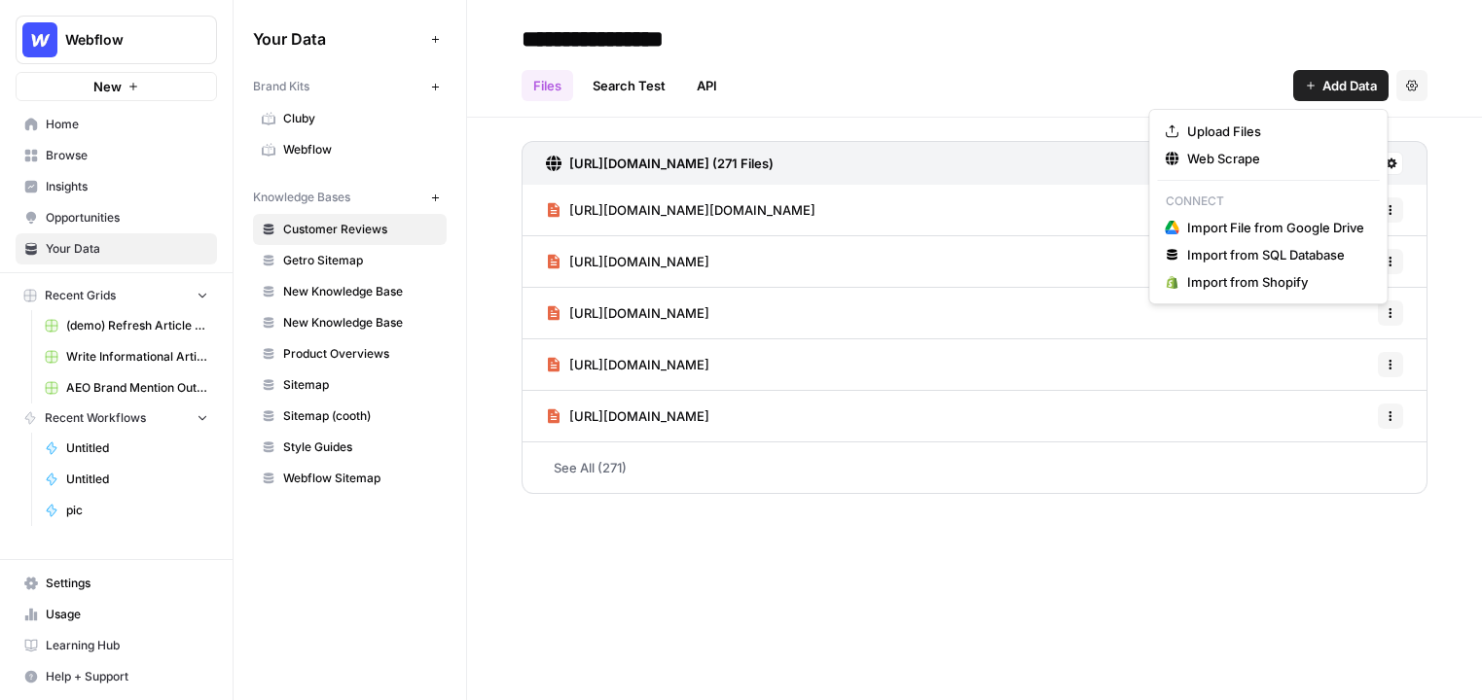
click at [120, 154] on span "Browse" at bounding box center [127, 156] width 162 height 18
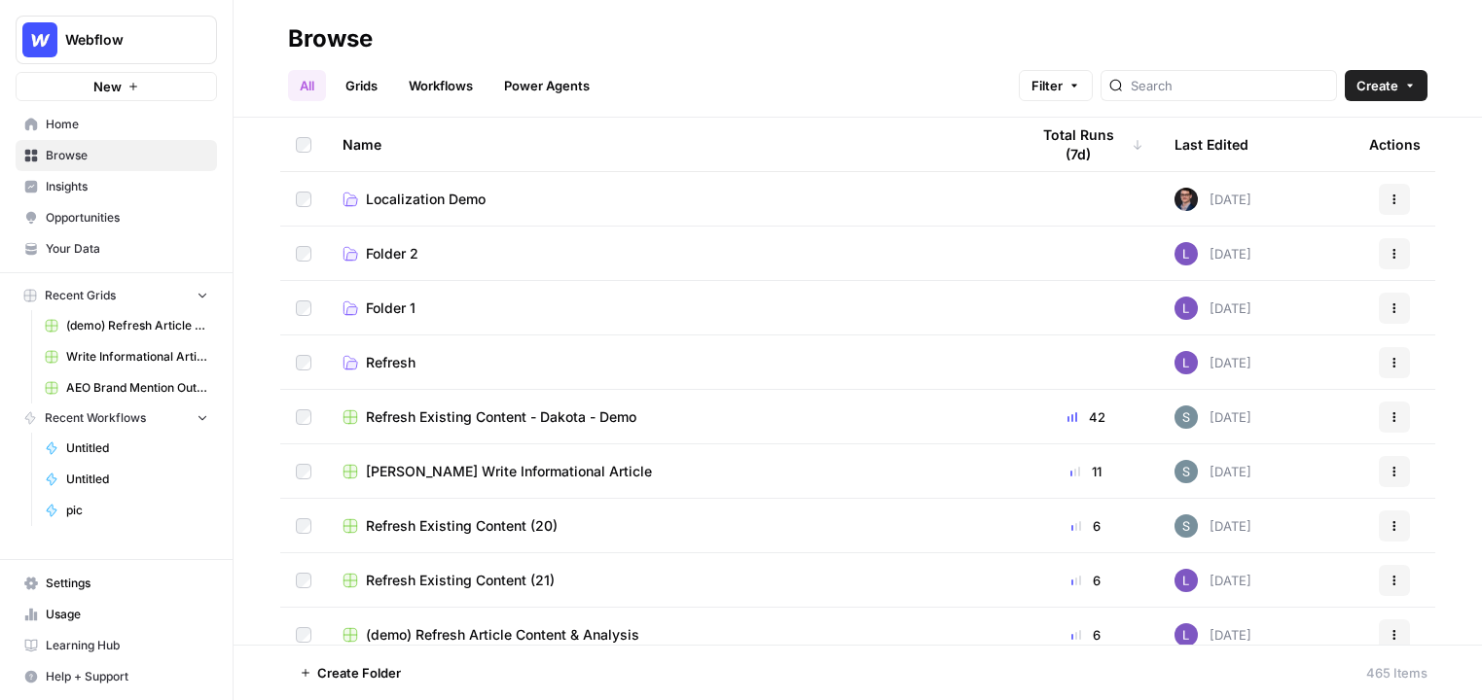
click at [446, 90] on link "Workflows" at bounding box center [441, 85] width 88 height 31
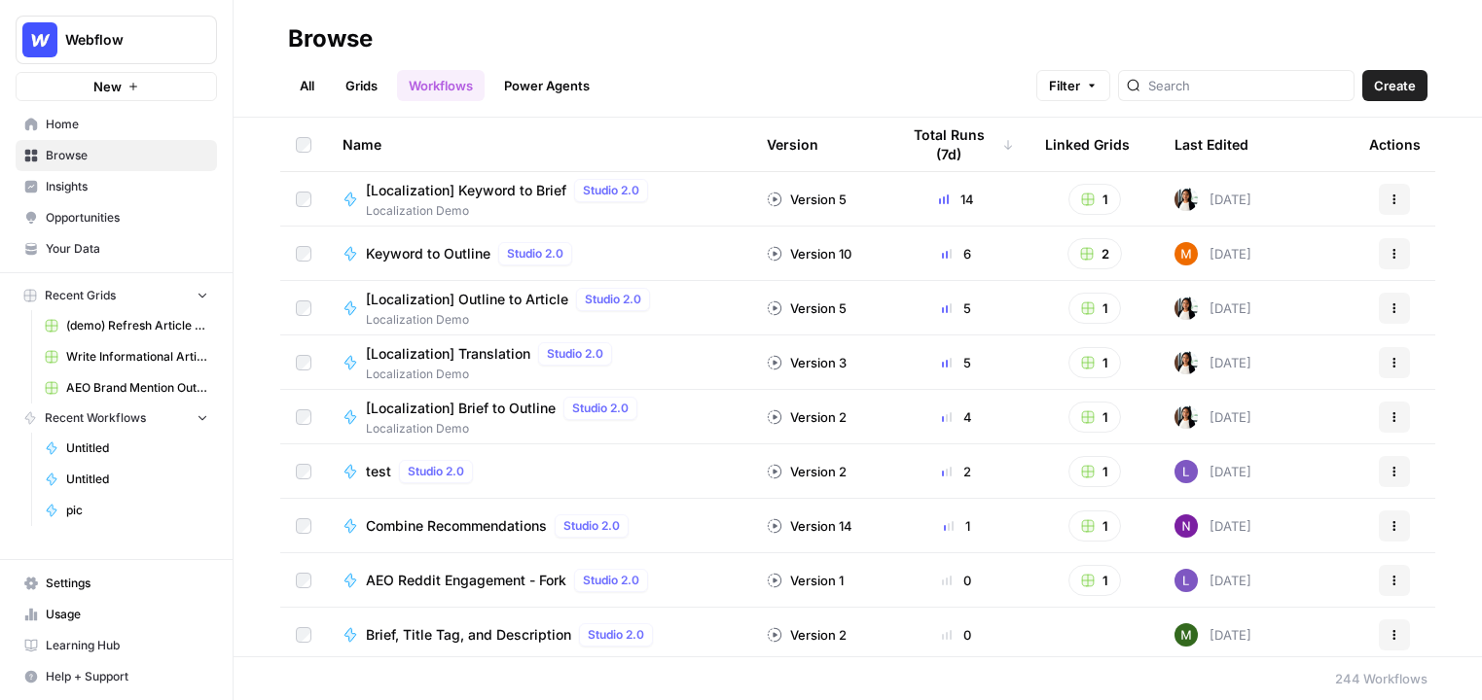
click at [1039, 92] on span "Create" at bounding box center [1395, 85] width 42 height 19
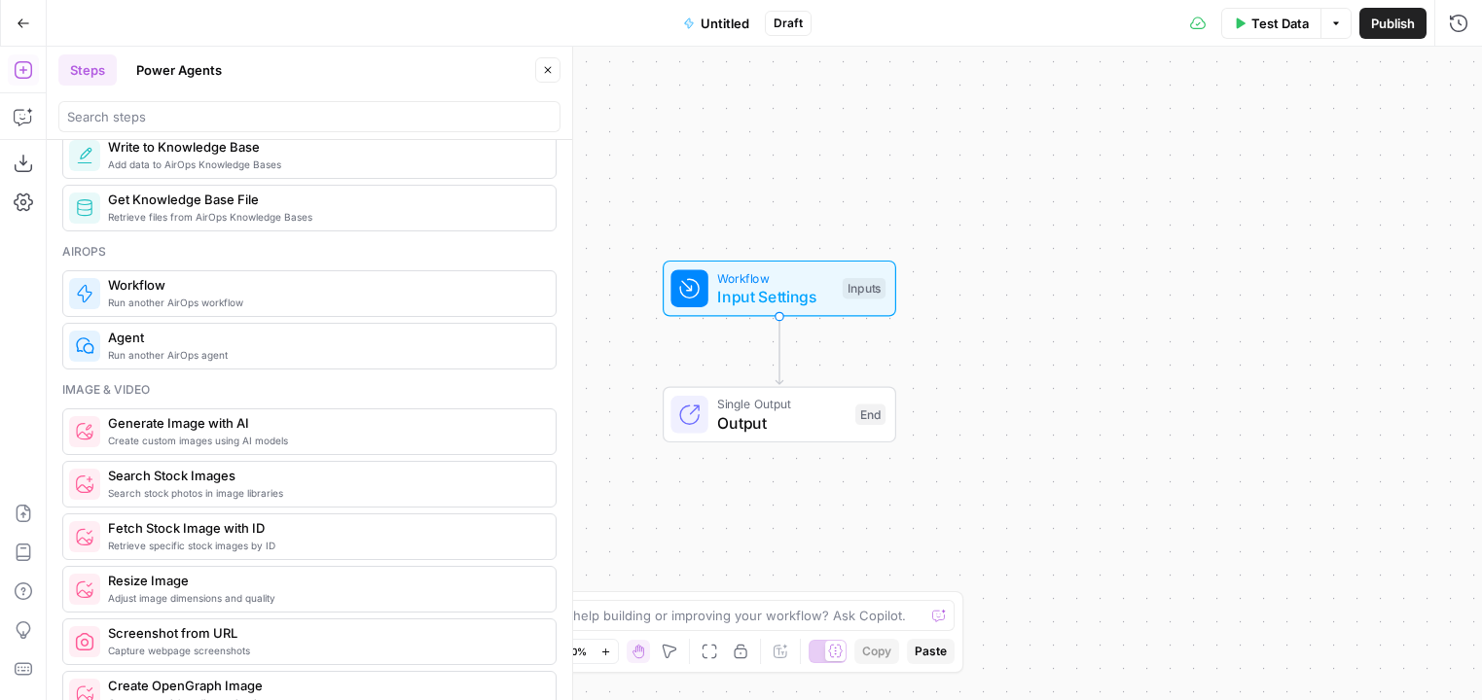
scroll to position [400, 0]
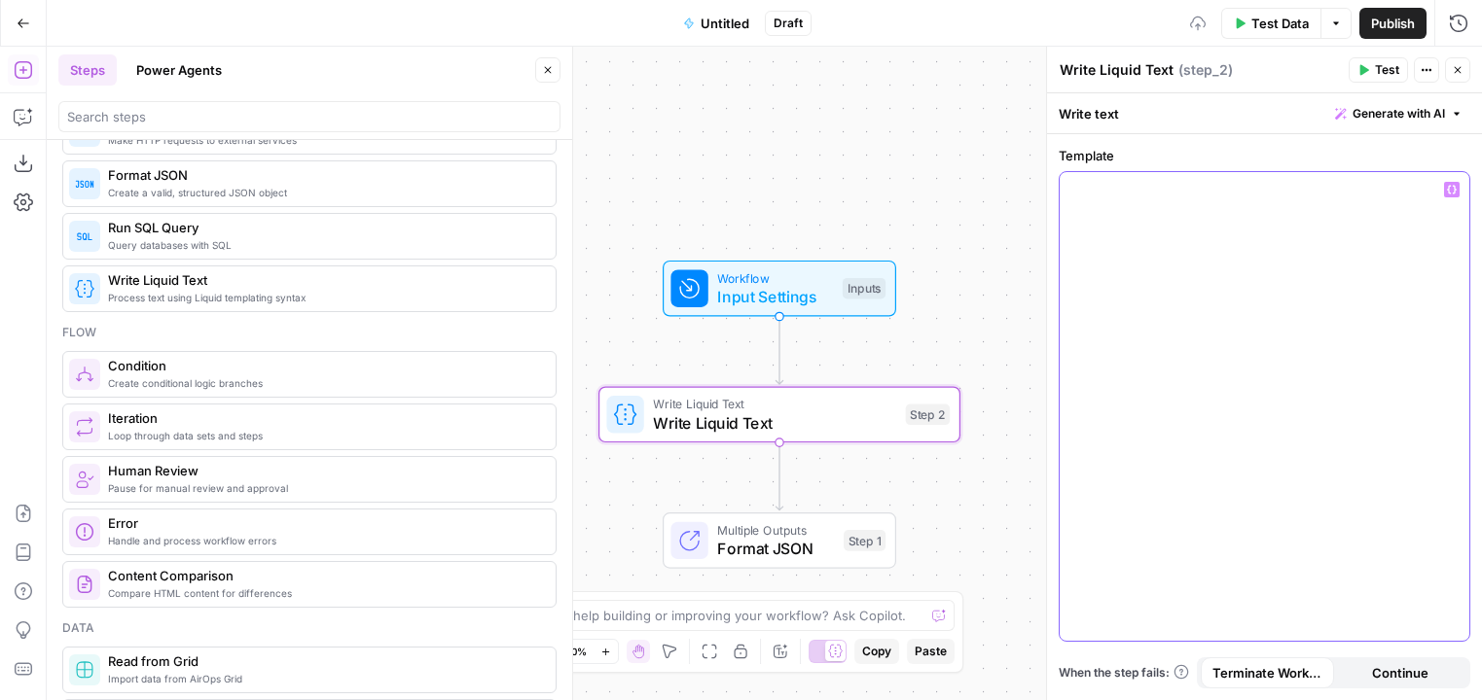
click at [1039, 258] on div at bounding box center [1264, 406] width 410 height 469
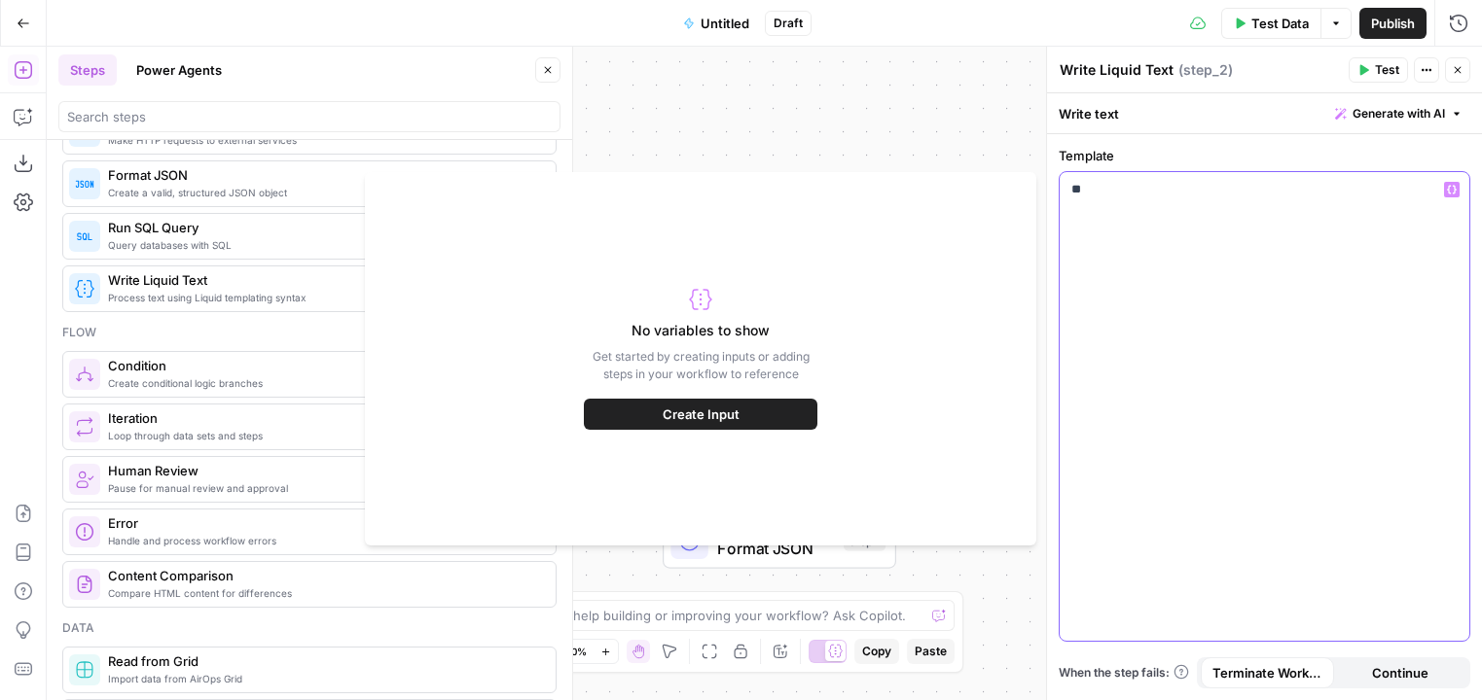
click at [1039, 185] on p "**" at bounding box center [1264, 189] width 386 height 19
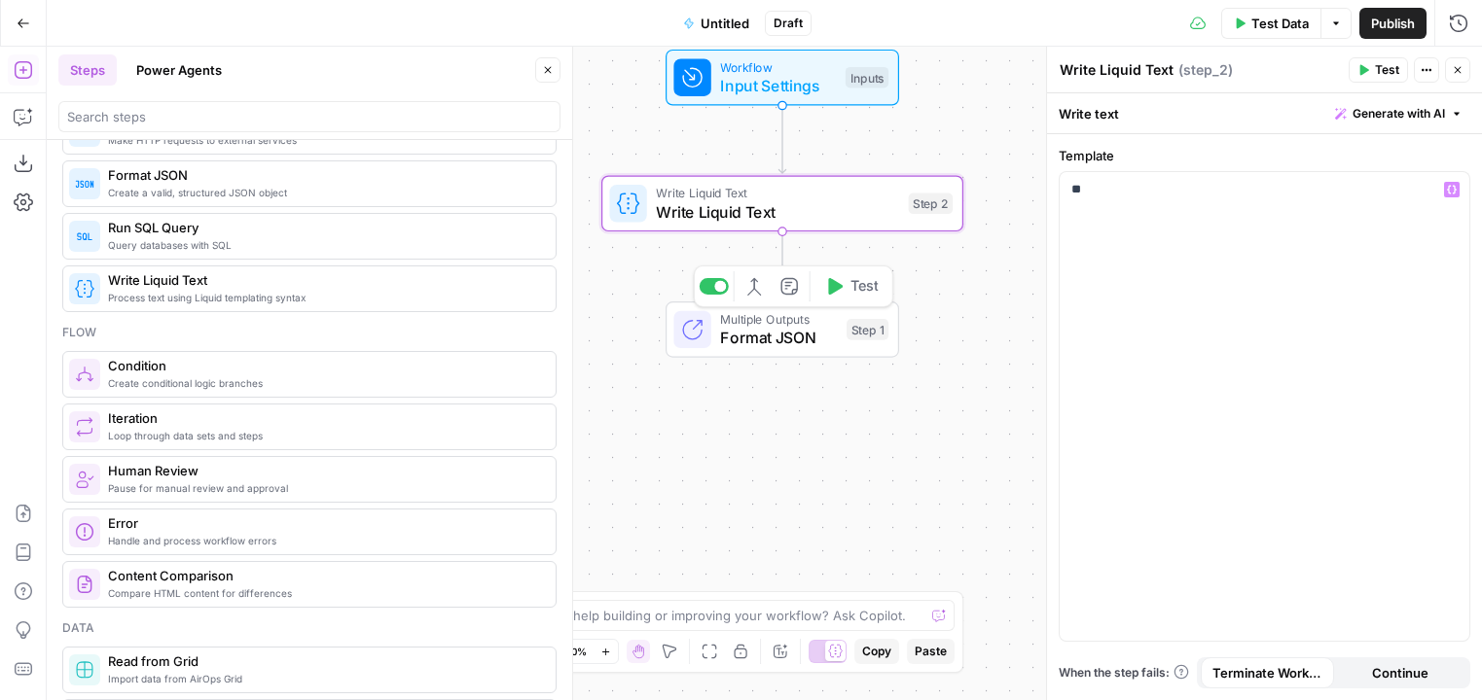
drag, startPoint x: 758, startPoint y: 546, endPoint x: 759, endPoint y: 333, distance: 213.1
click at [760, 332] on span "Format JSON" at bounding box center [778, 337] width 117 height 23
click at [1039, 198] on p "**" at bounding box center [1264, 189] width 386 height 19
click at [819, 162] on icon "button" at bounding box center [817, 157] width 18 height 18
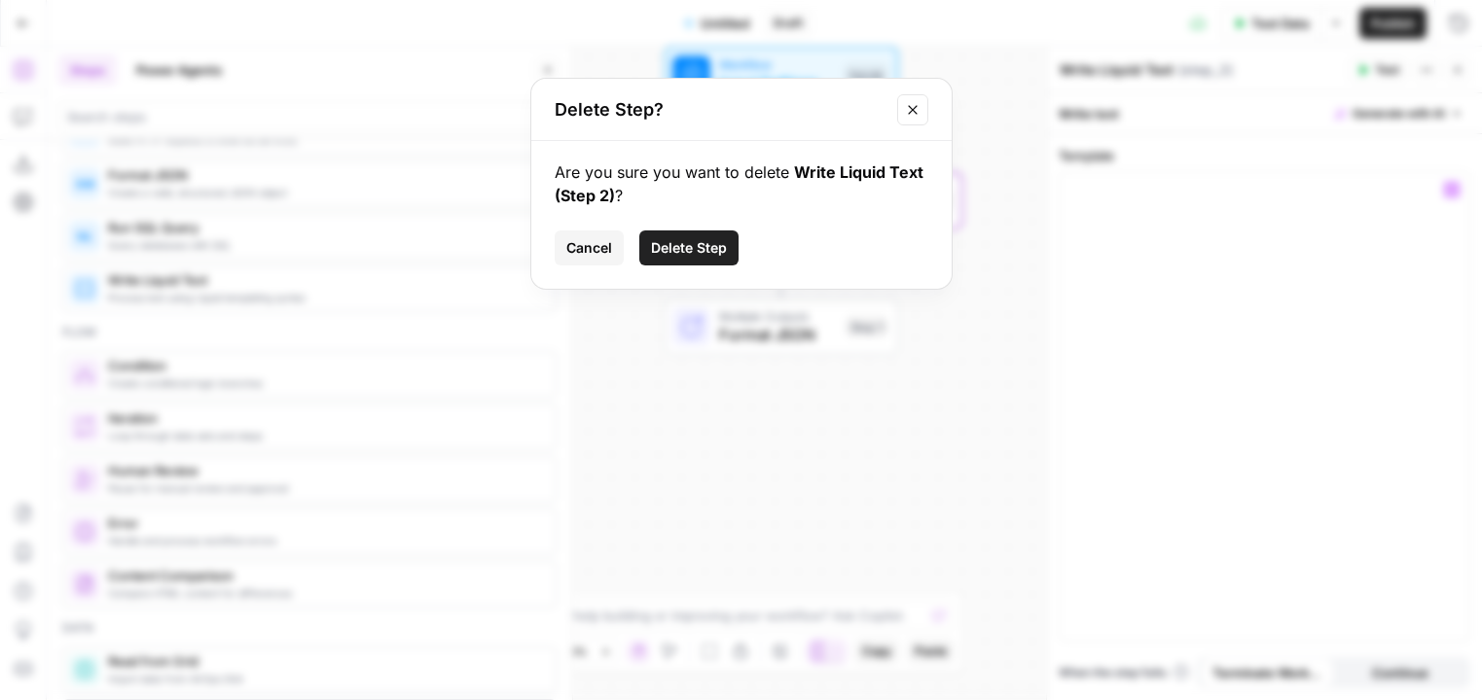
click at [698, 246] on span "Delete Step" at bounding box center [689, 247] width 76 height 19
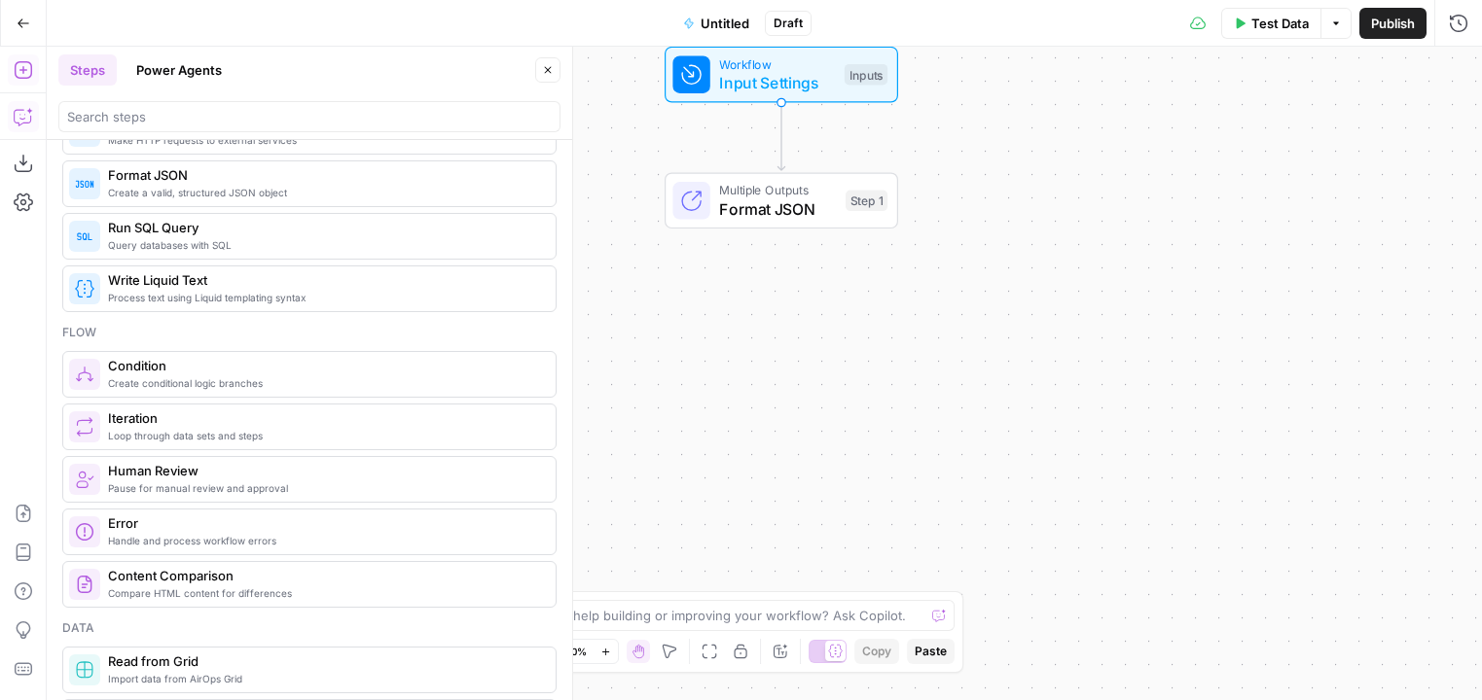
click at [12, 115] on button "Copilot" at bounding box center [23, 116] width 31 height 31
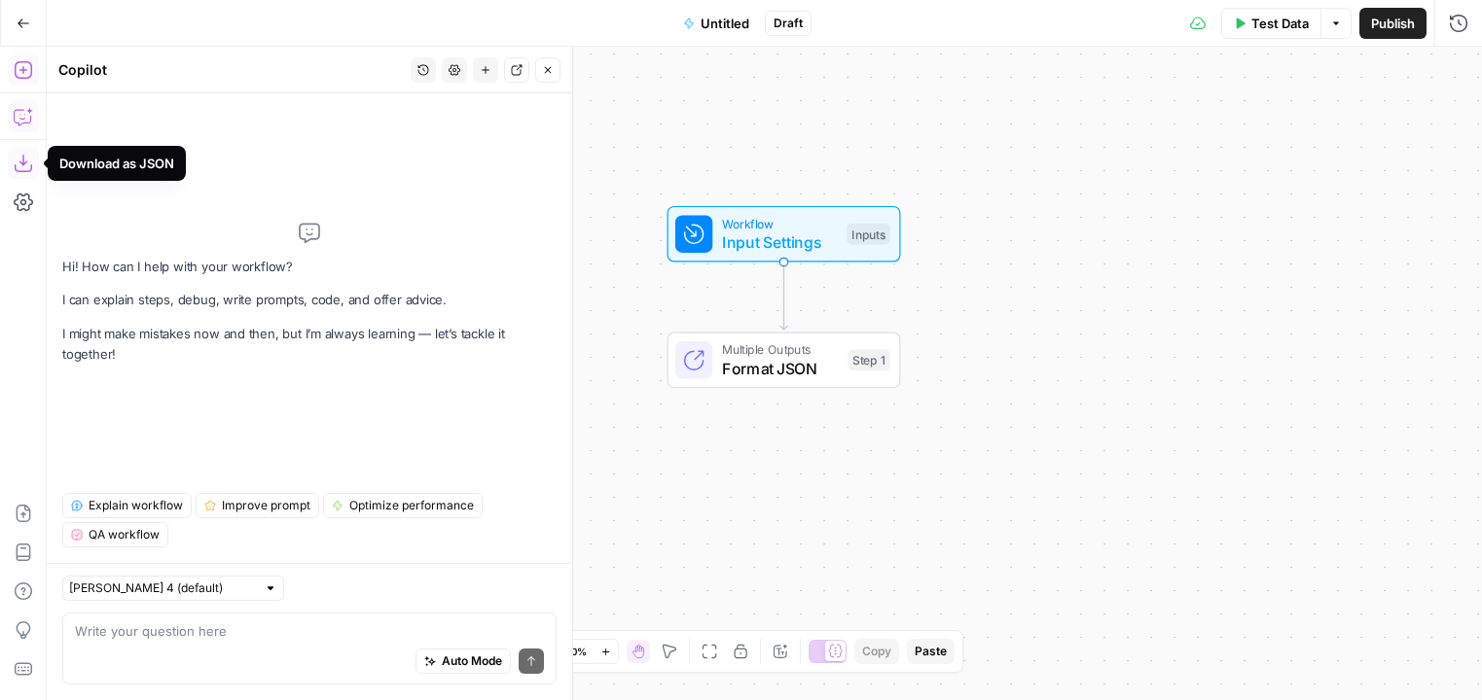
click at [10, 62] on button "Add Steps" at bounding box center [23, 69] width 31 height 31
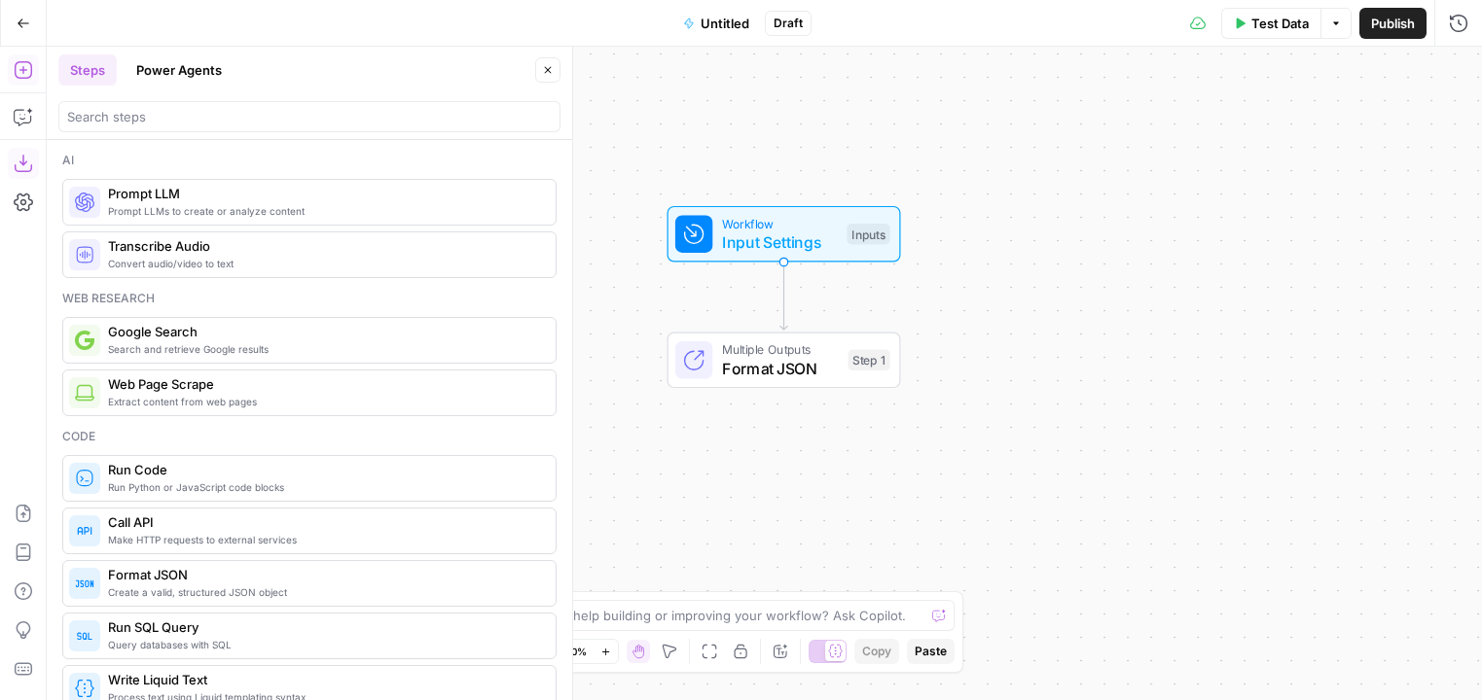
click at [163, 95] on div at bounding box center [309, 112] width 502 height 39
click at [216, 71] on button "Power Agents" at bounding box center [179, 69] width 109 height 31
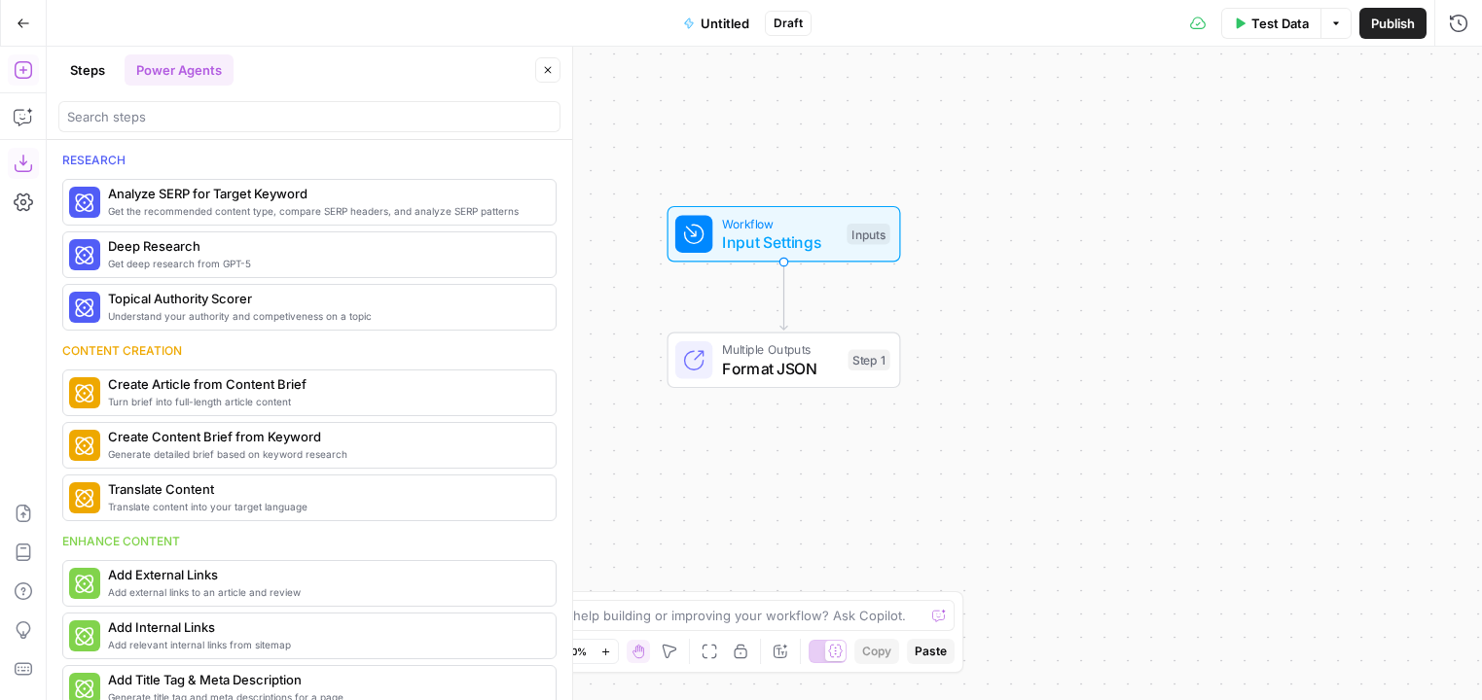
scroll to position [12, 0]
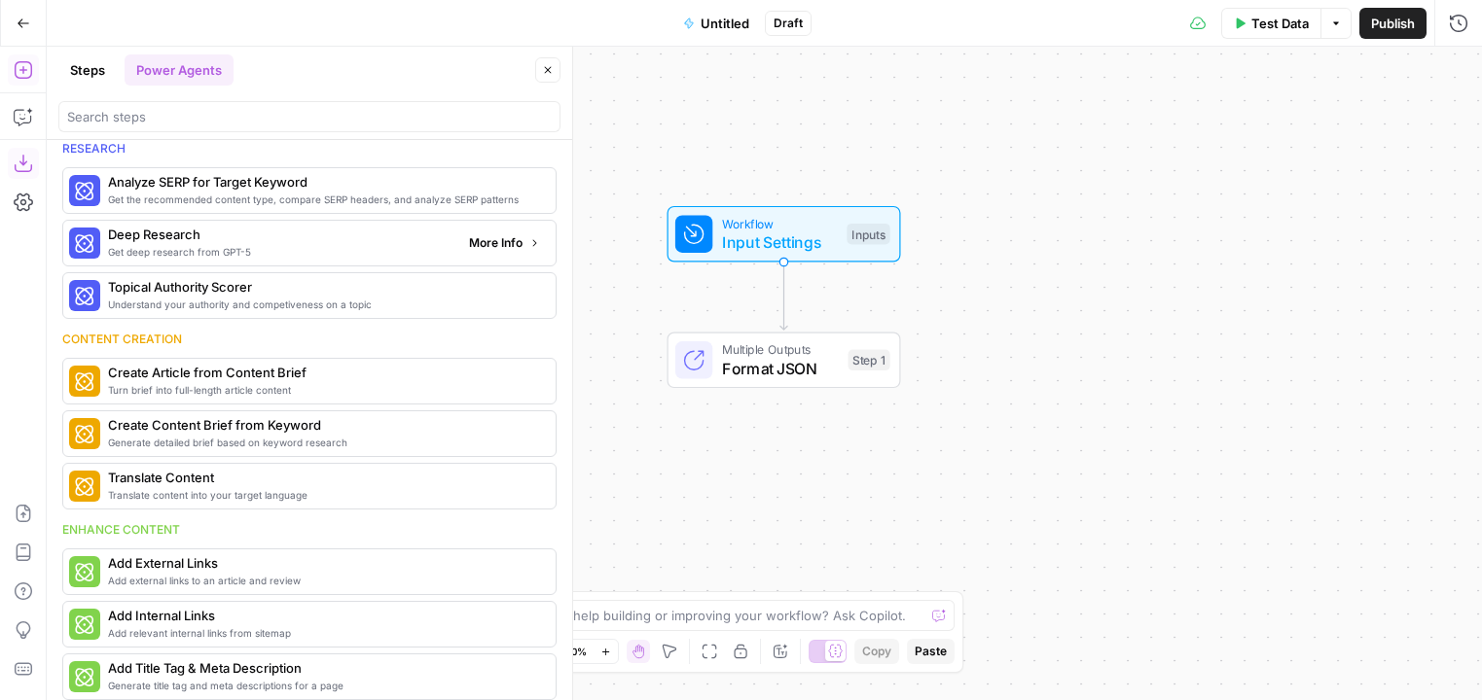
click at [474, 245] on span "More Info" at bounding box center [496, 243] width 54 height 18
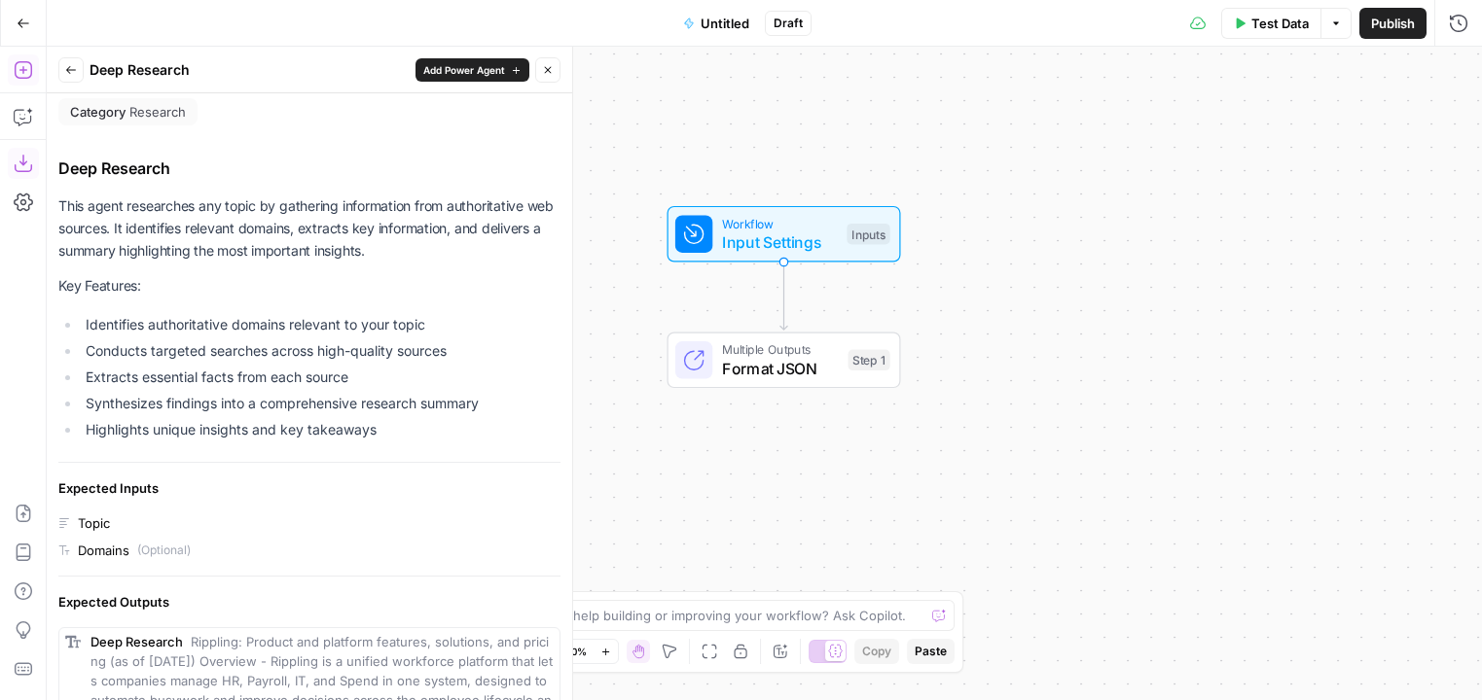
scroll to position [0, 0]
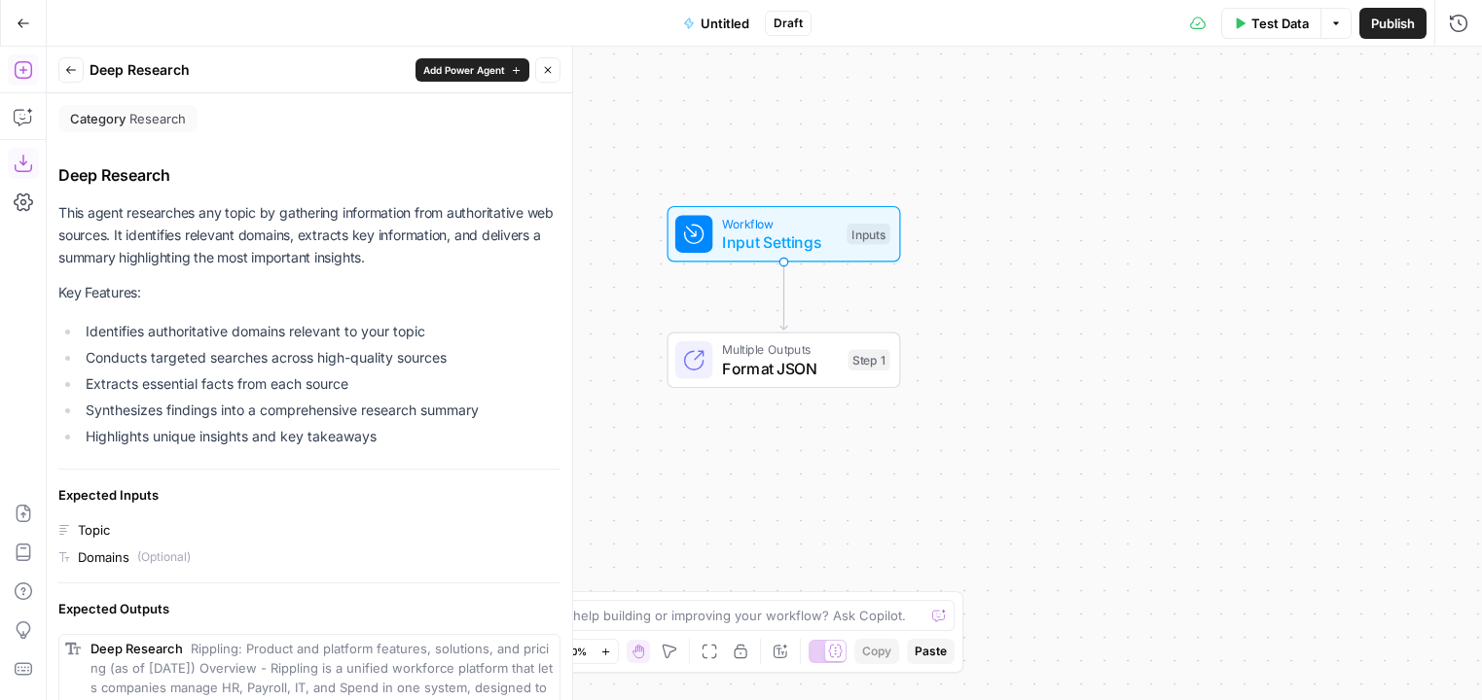
click at [88, 70] on div "Back Deep Research Add Power Agent Close" at bounding box center [309, 69] width 502 height 25
click at [79, 71] on button "Back" at bounding box center [70, 69] width 25 height 25
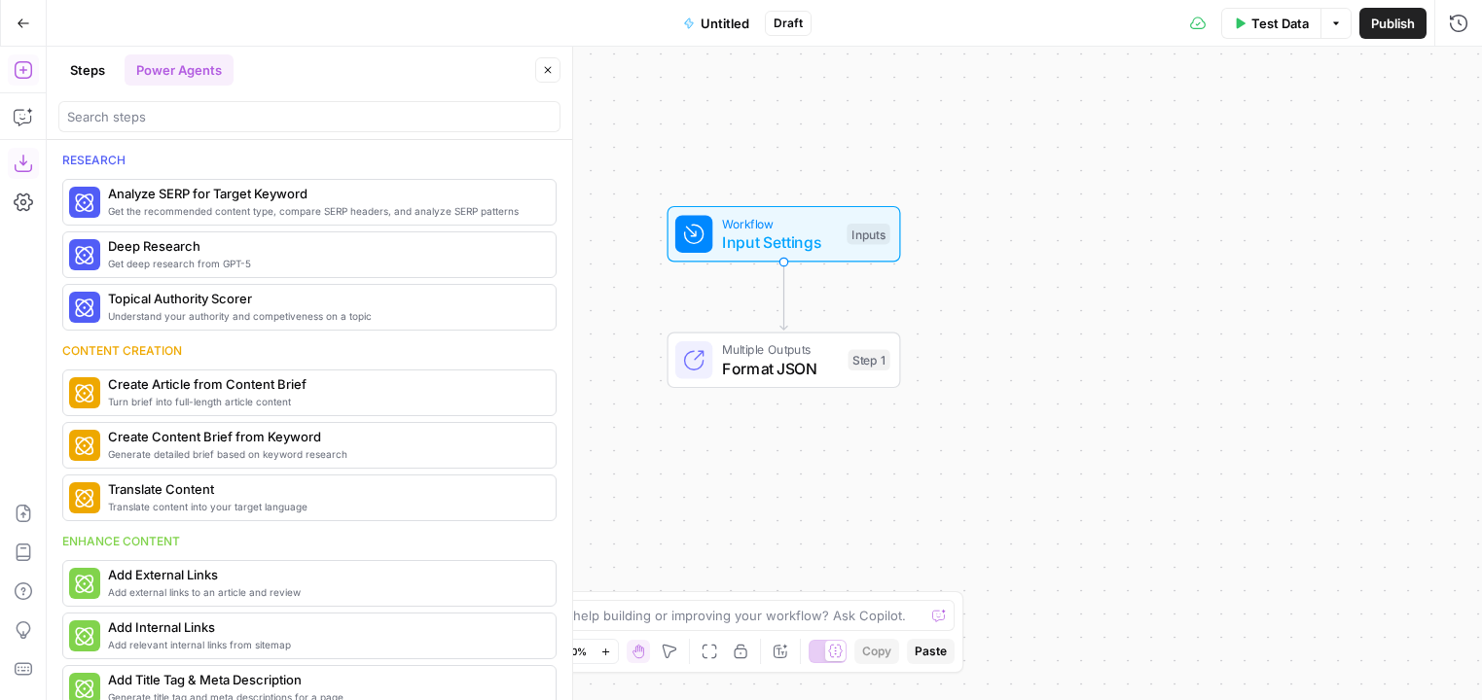
click at [98, 80] on button "Steps" at bounding box center [87, 69] width 58 height 31
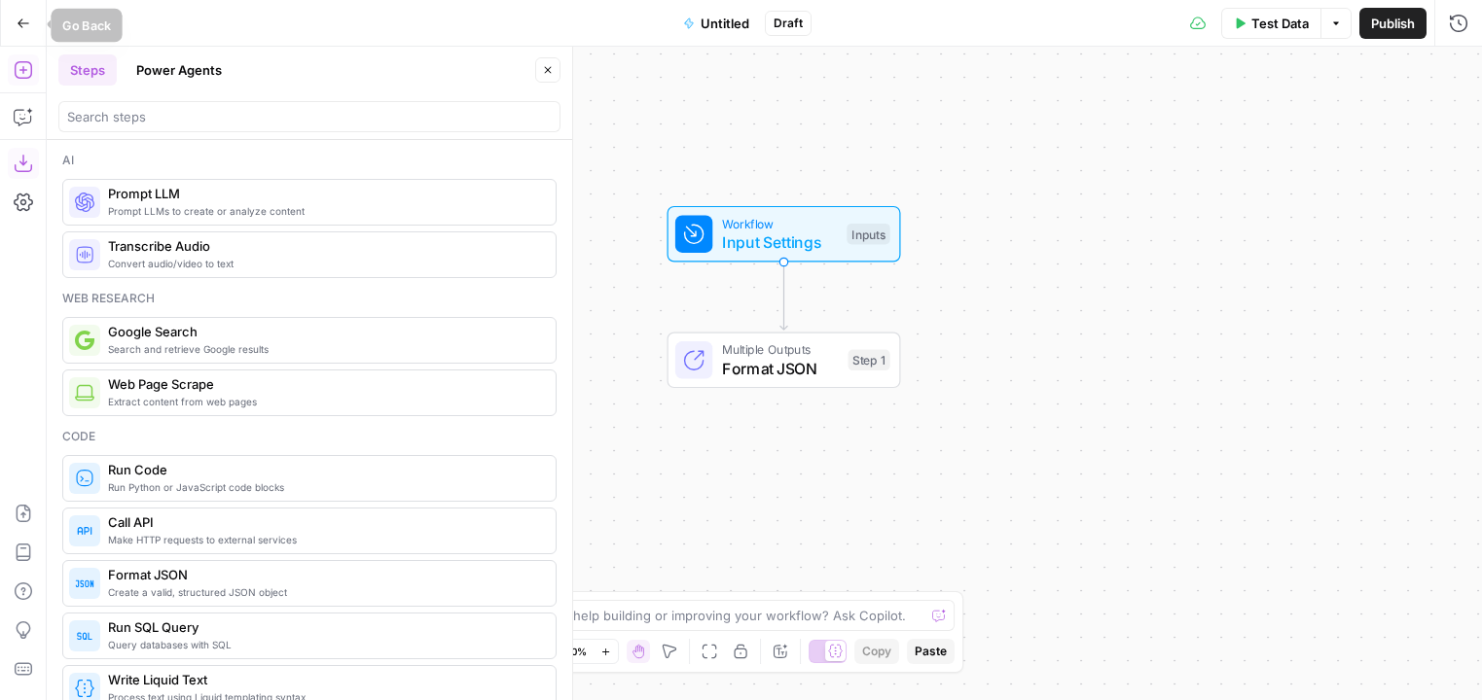
click at [28, 24] on icon "button" at bounding box center [24, 24] width 14 height 14
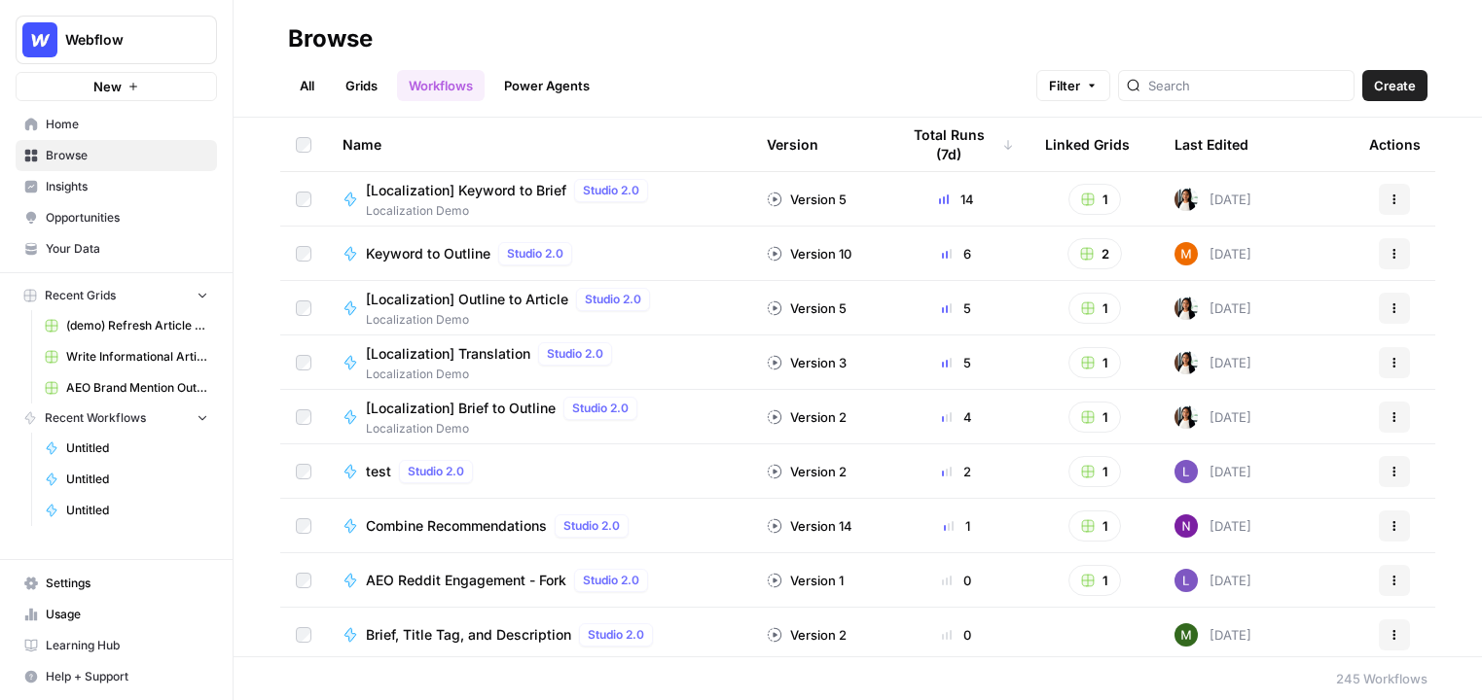
click at [360, 92] on link "Grids" at bounding box center [361, 85] width 55 height 31
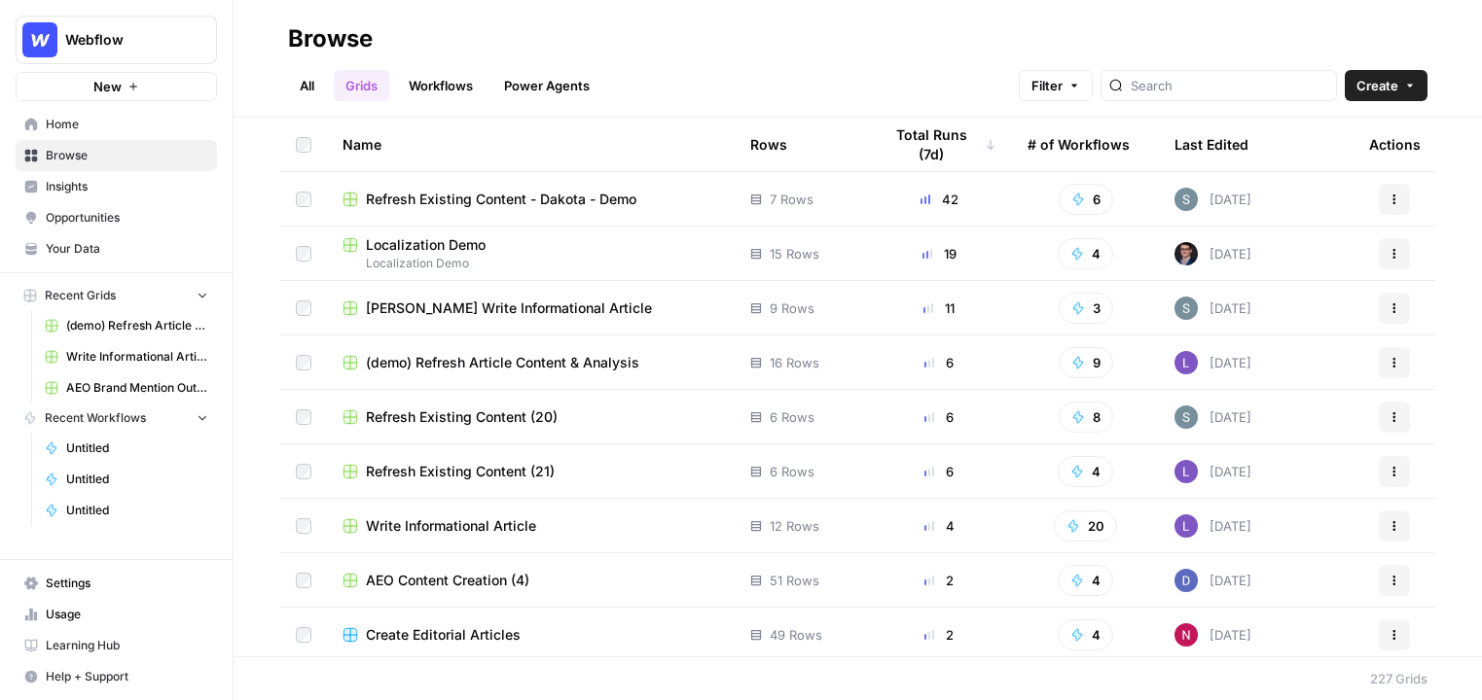
click at [448, 92] on link "Workflows" at bounding box center [441, 85] width 88 height 31
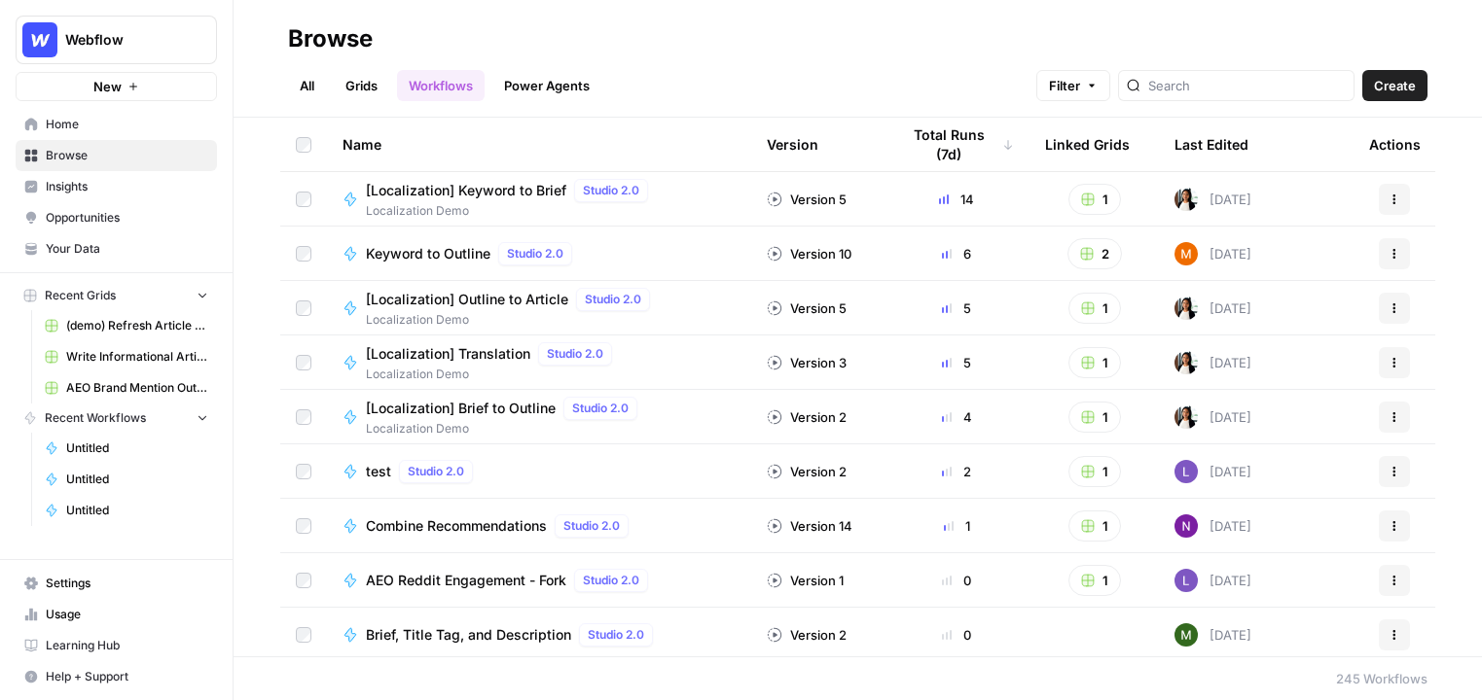
click at [360, 81] on link "Grids" at bounding box center [361, 85] width 55 height 31
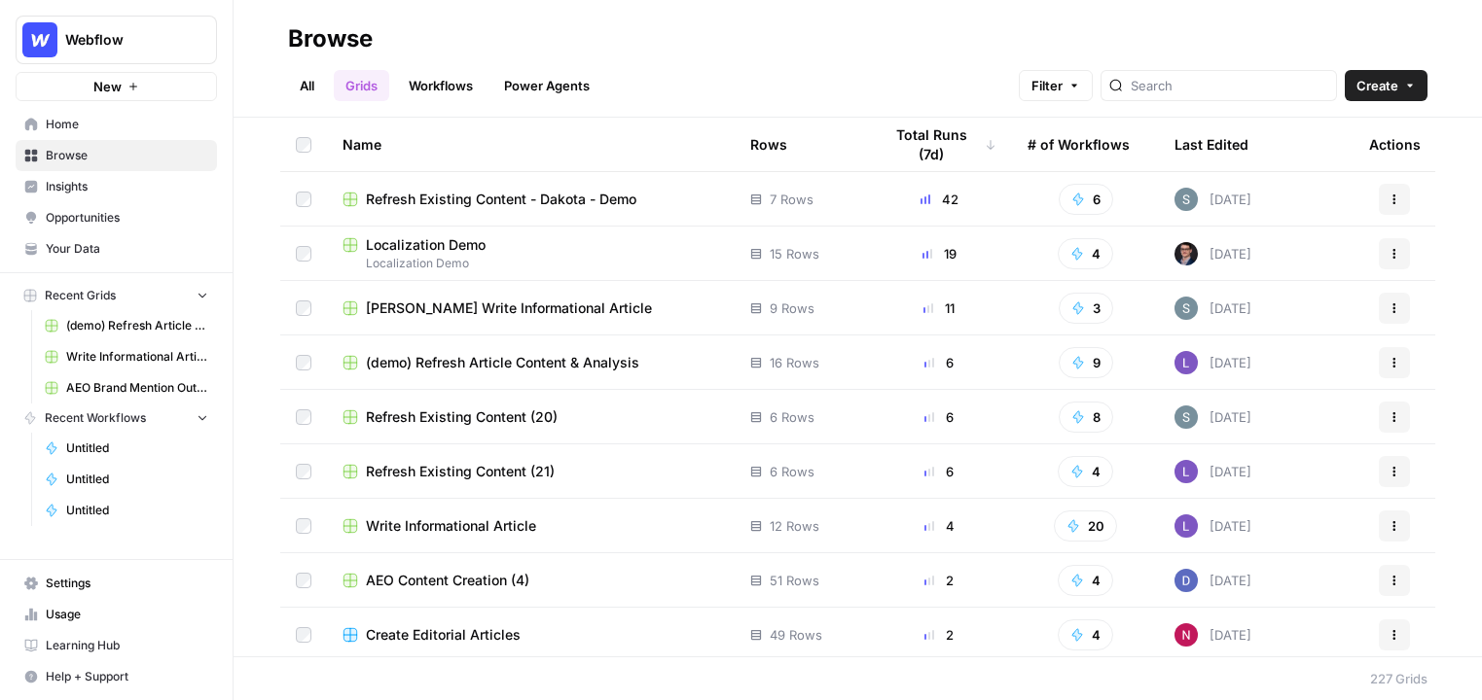
click at [1039, 77] on button "Create" at bounding box center [1386, 85] width 83 height 31
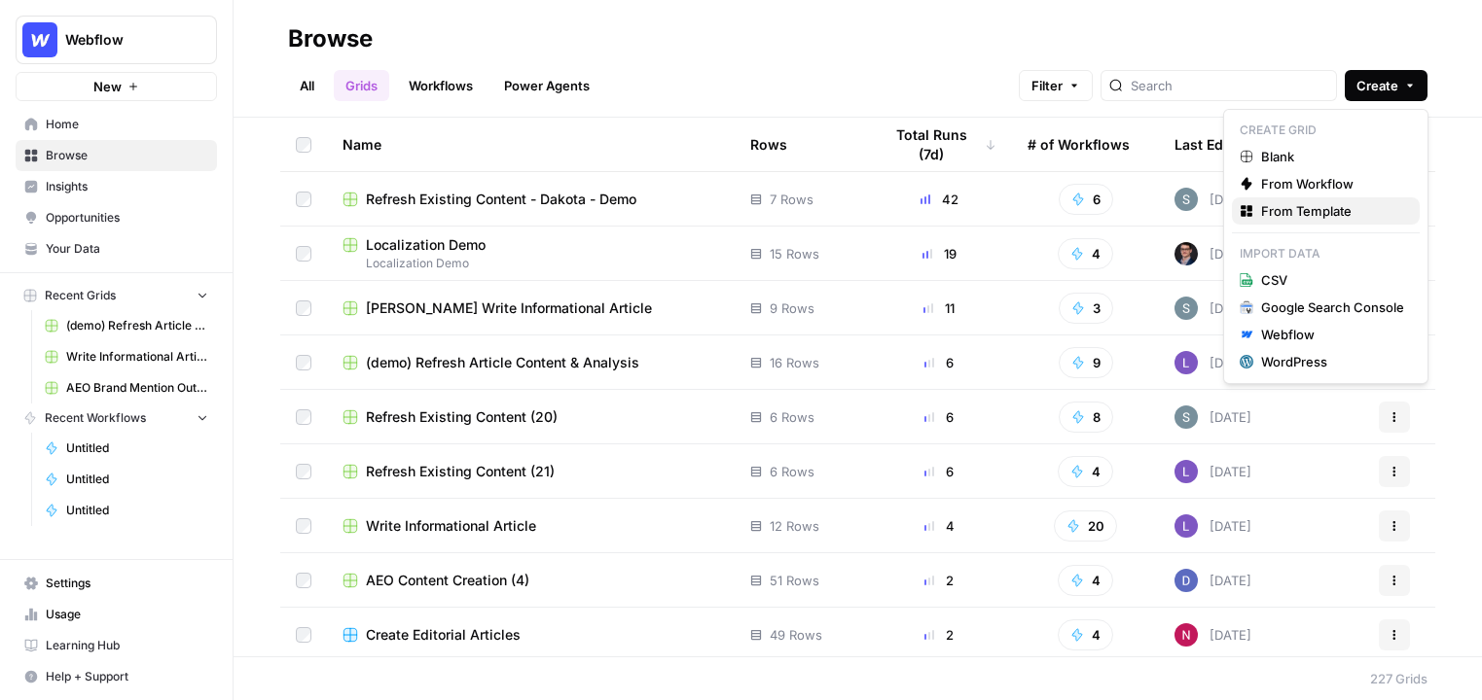
click at [1039, 211] on span "From Template" at bounding box center [1332, 210] width 143 height 19
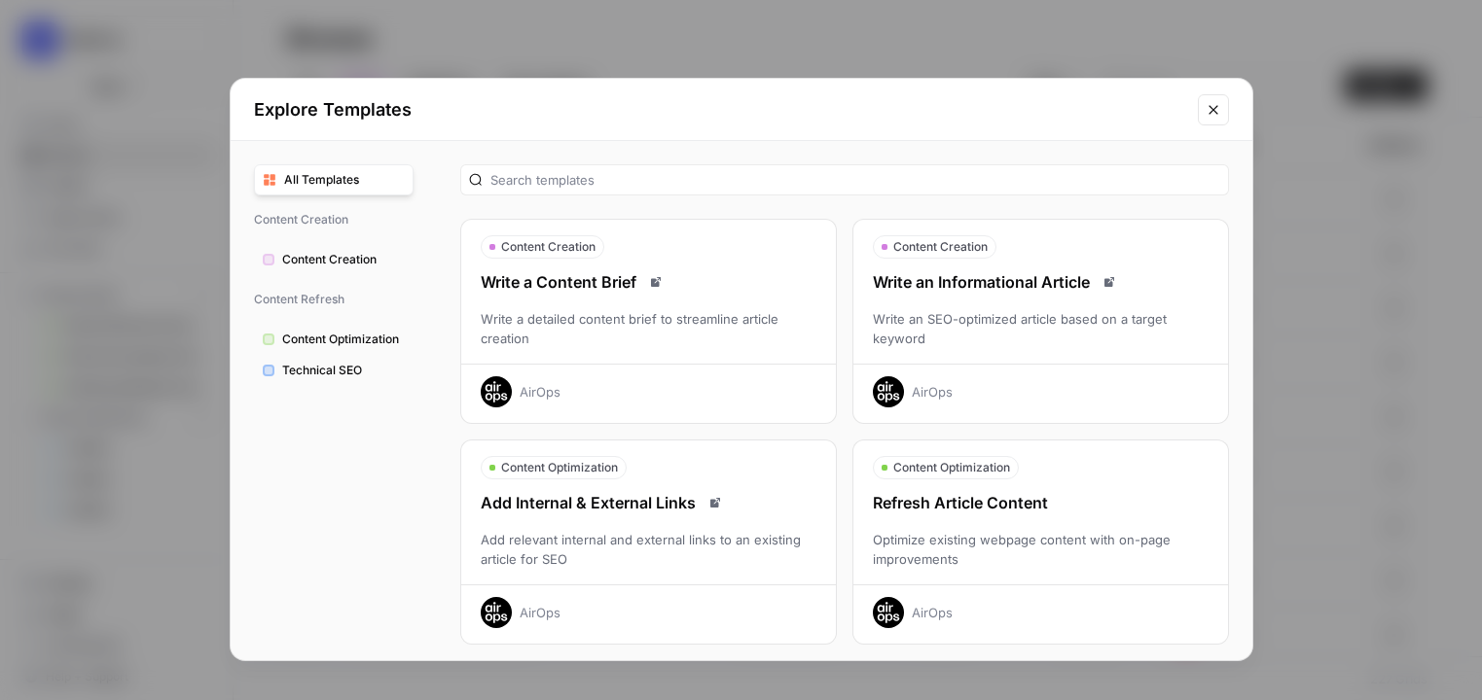
scroll to position [90, 0]
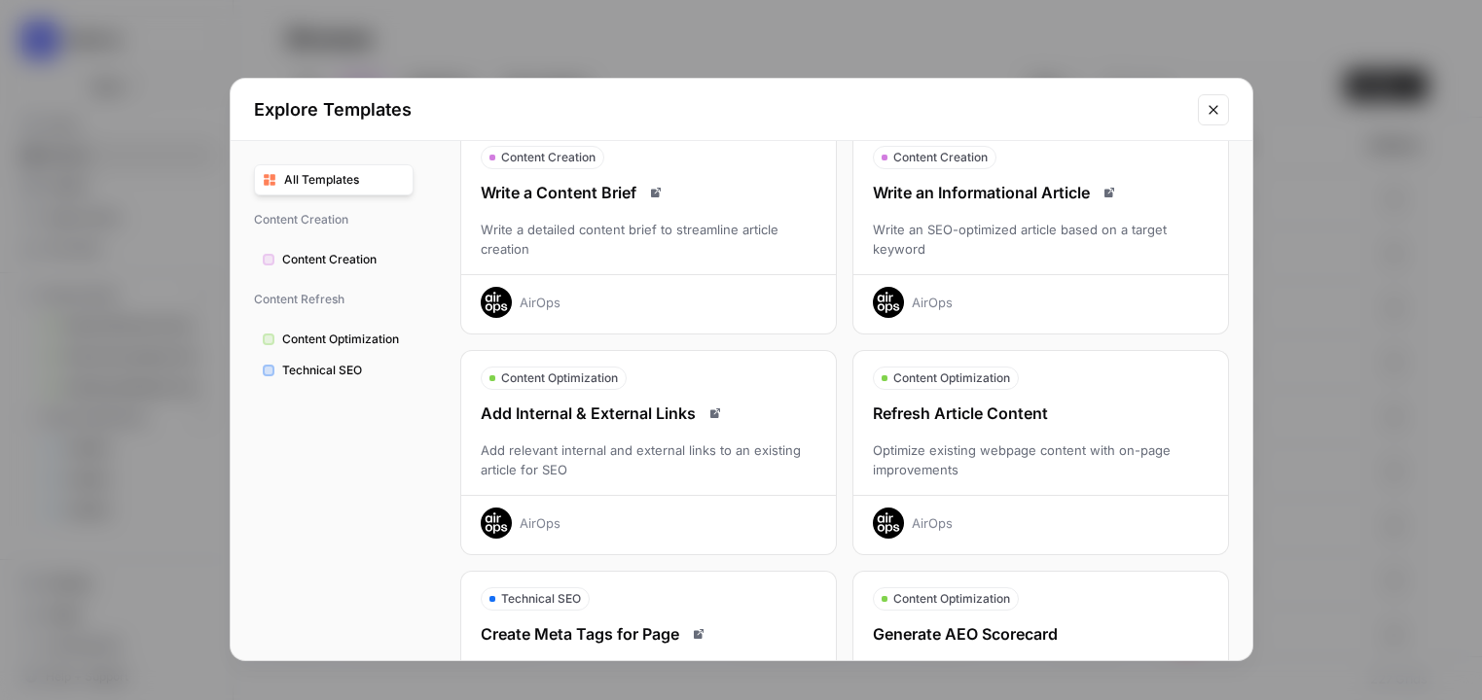
click at [1014, 267] on div "Write an Informational Article Write an SEO-optimized article based on a target…" at bounding box center [1040, 249] width 375 height 137
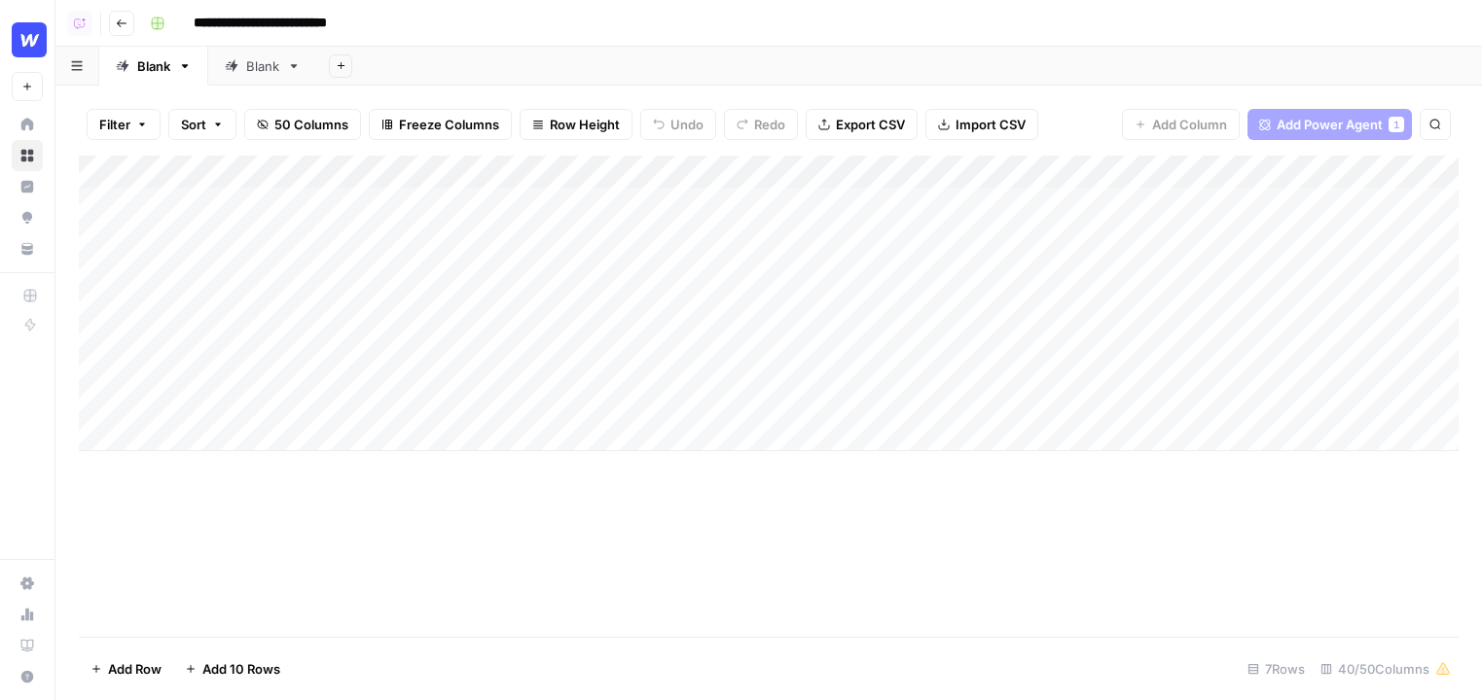
click at [1210, 140] on div "Filter Sort 50 Columns Freeze Columns Row Height Undo Redo Export CSV Import CS…" at bounding box center [769, 124] width 1380 height 62
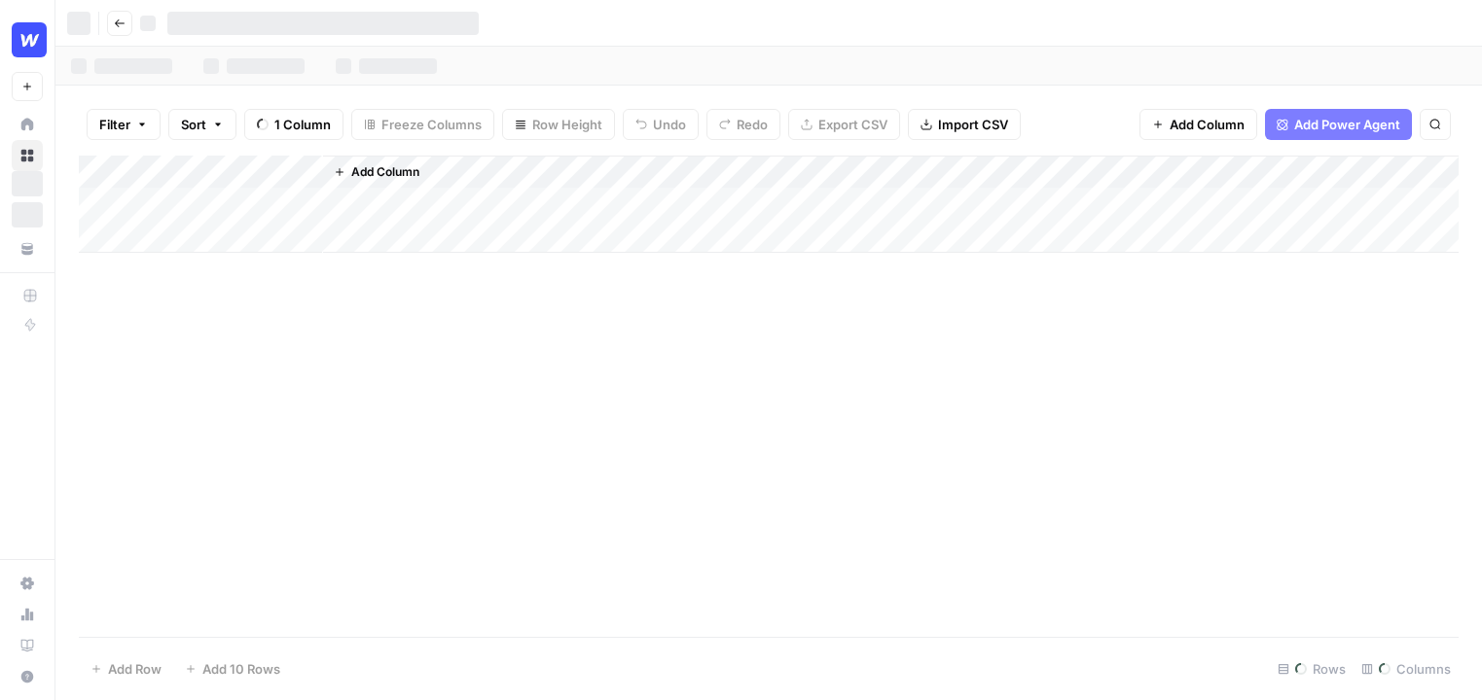
click at [1183, 120] on span "Add Column" at bounding box center [1206, 124] width 75 height 19
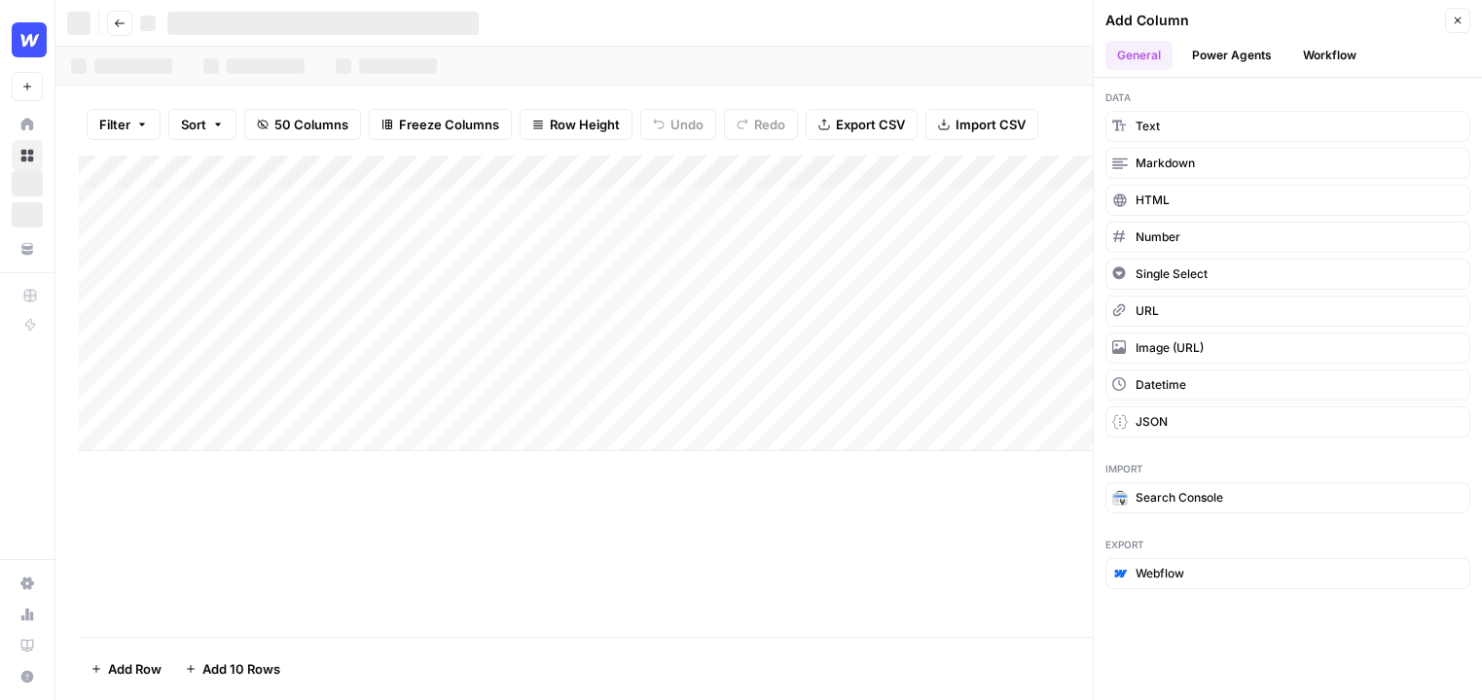
click at [1328, 57] on button "Workflow" at bounding box center [1329, 55] width 77 height 29
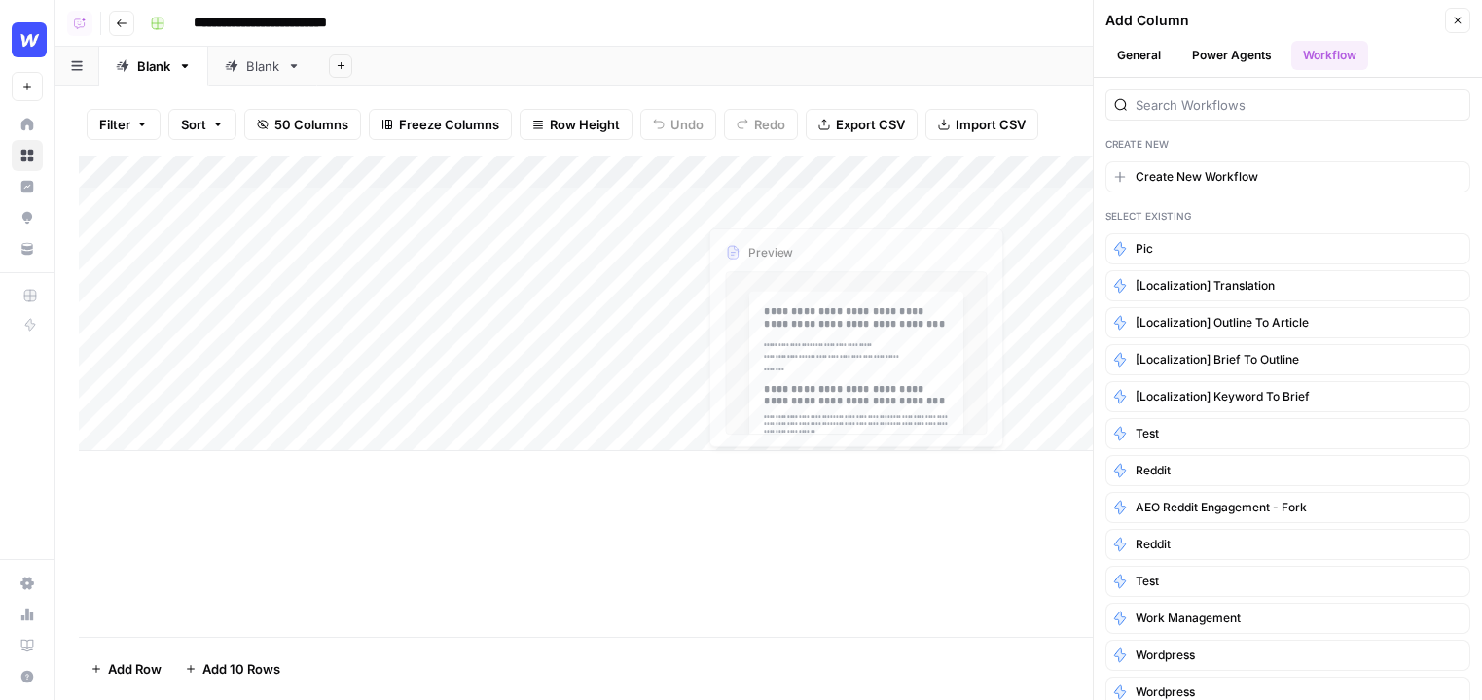
click at [655, 170] on div "Add Column" at bounding box center [769, 304] width 1380 height 296
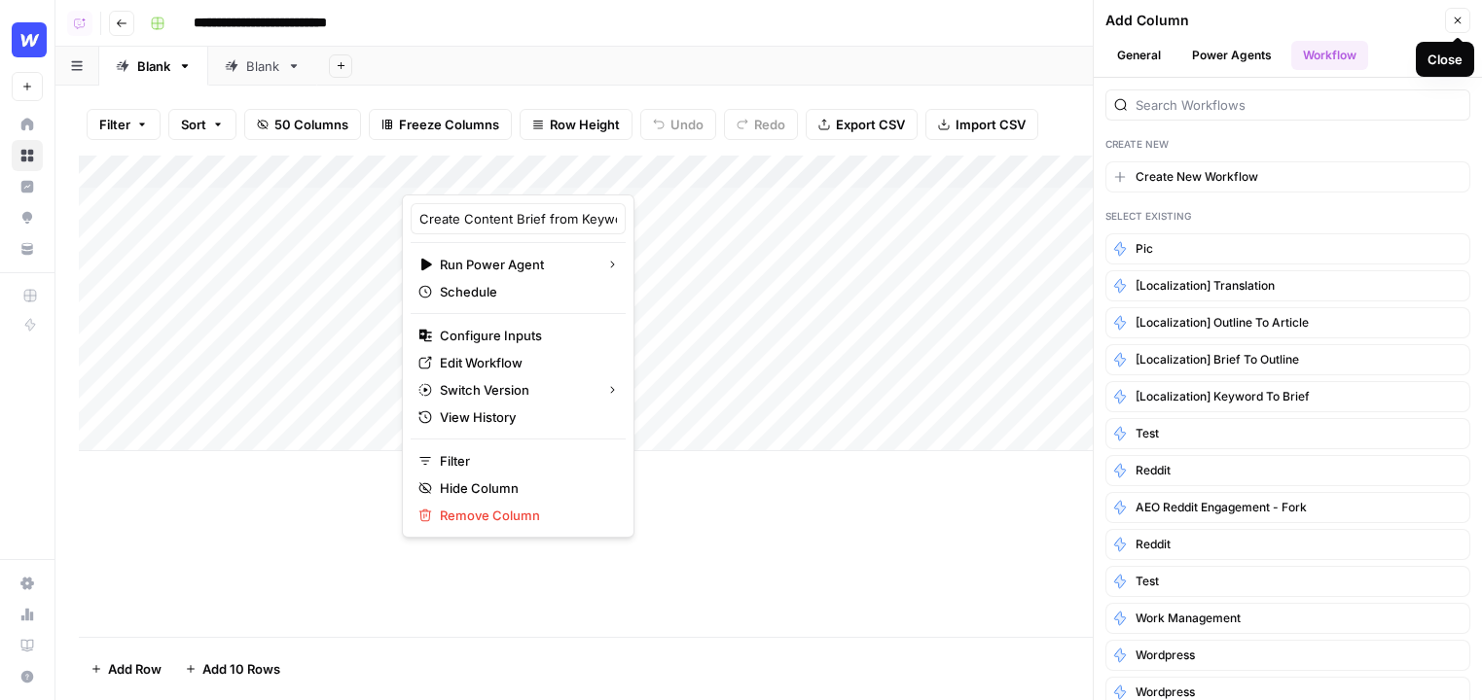
click at [880, 603] on div "Add Column" at bounding box center [769, 397] width 1380 height 482
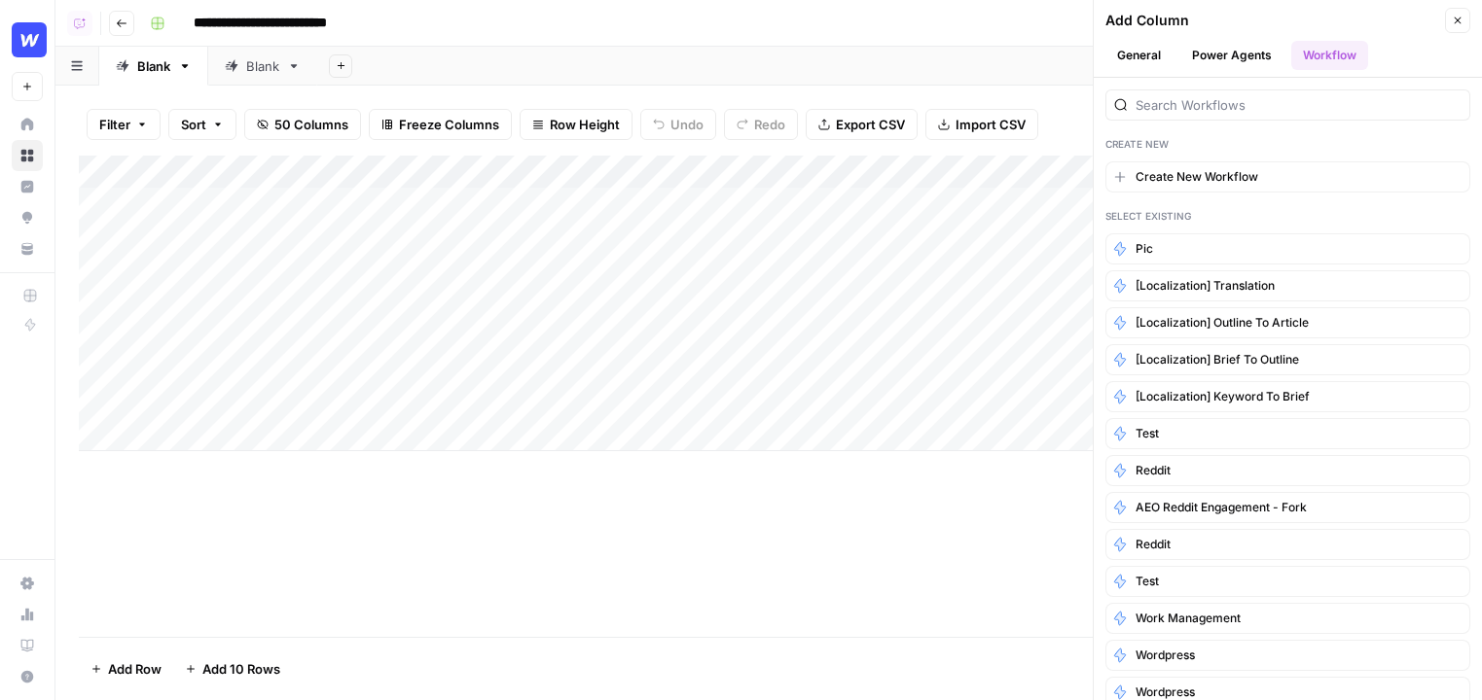
click at [765, 198] on div "Add Column" at bounding box center [769, 304] width 1380 height 296
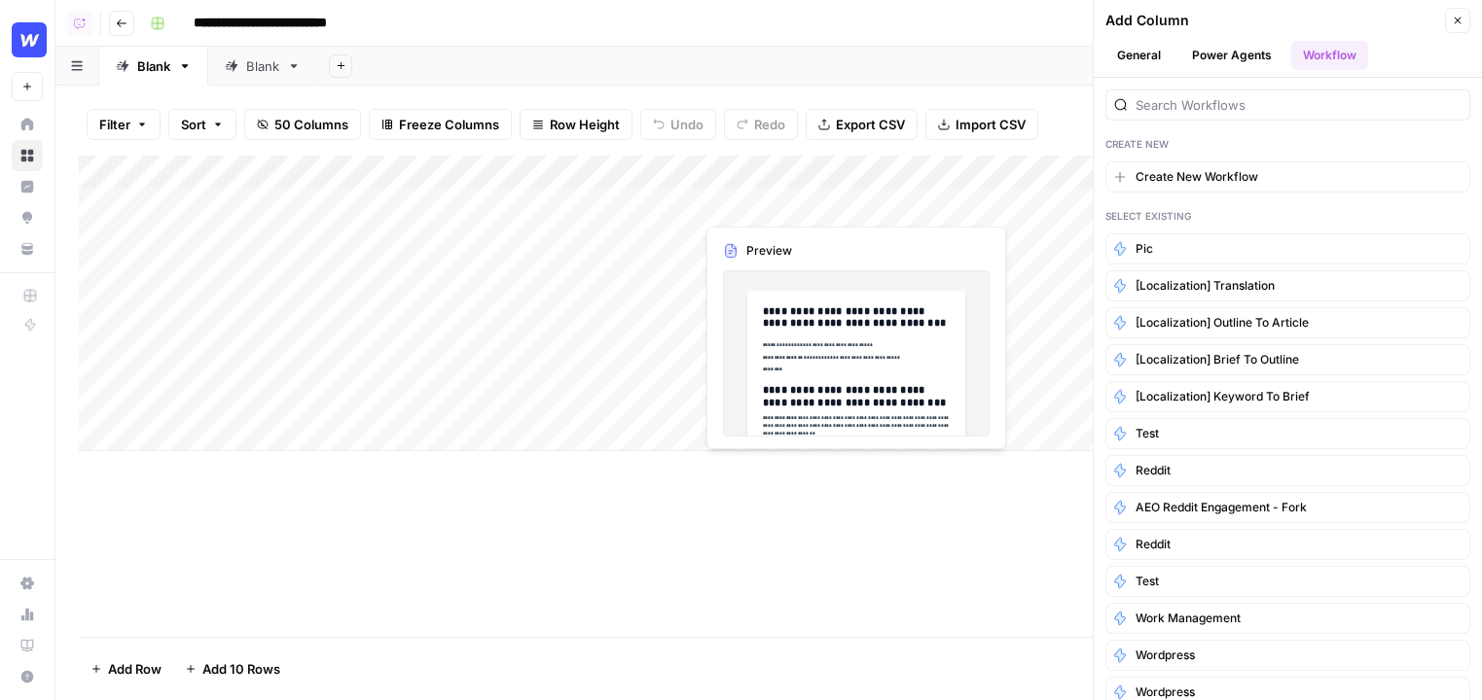
click at [765, 198] on div "Add Column" at bounding box center [769, 304] width 1380 height 296
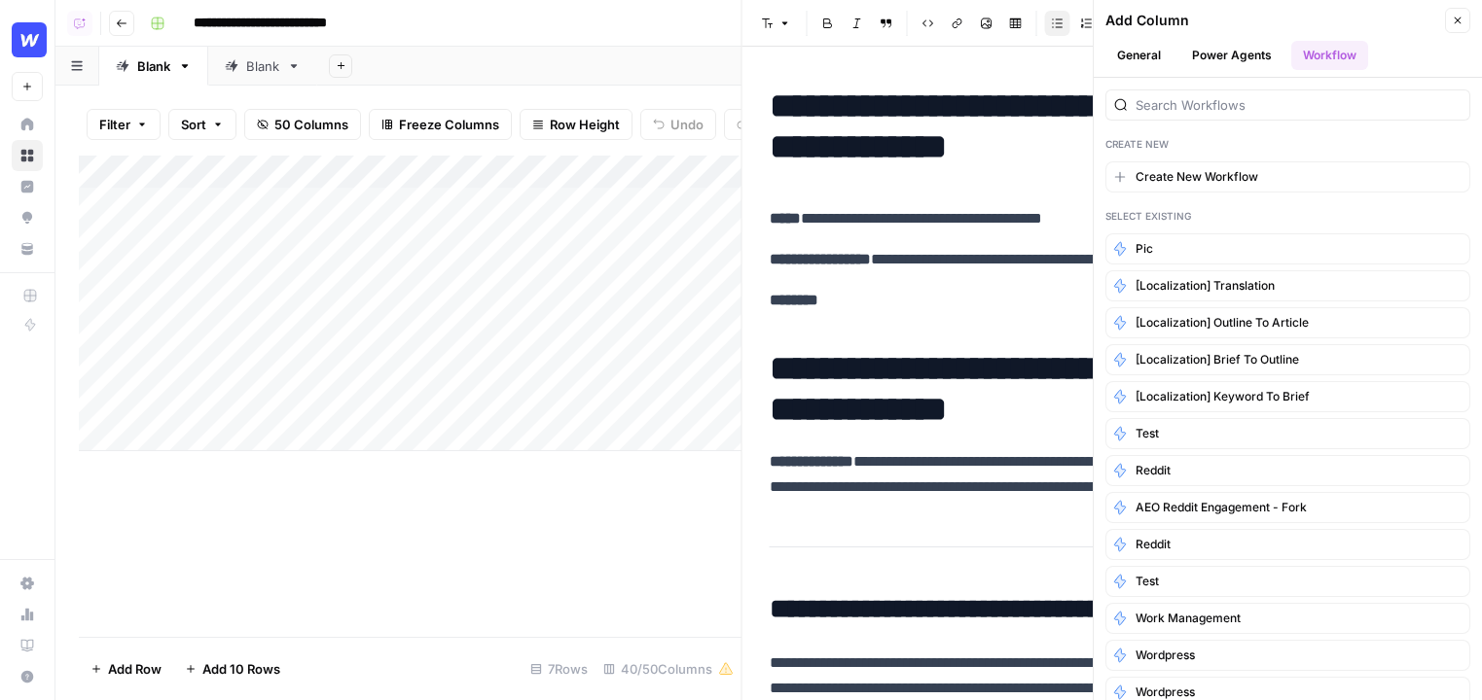
click at [1461, 17] on icon "button" at bounding box center [1458, 21] width 12 height 12
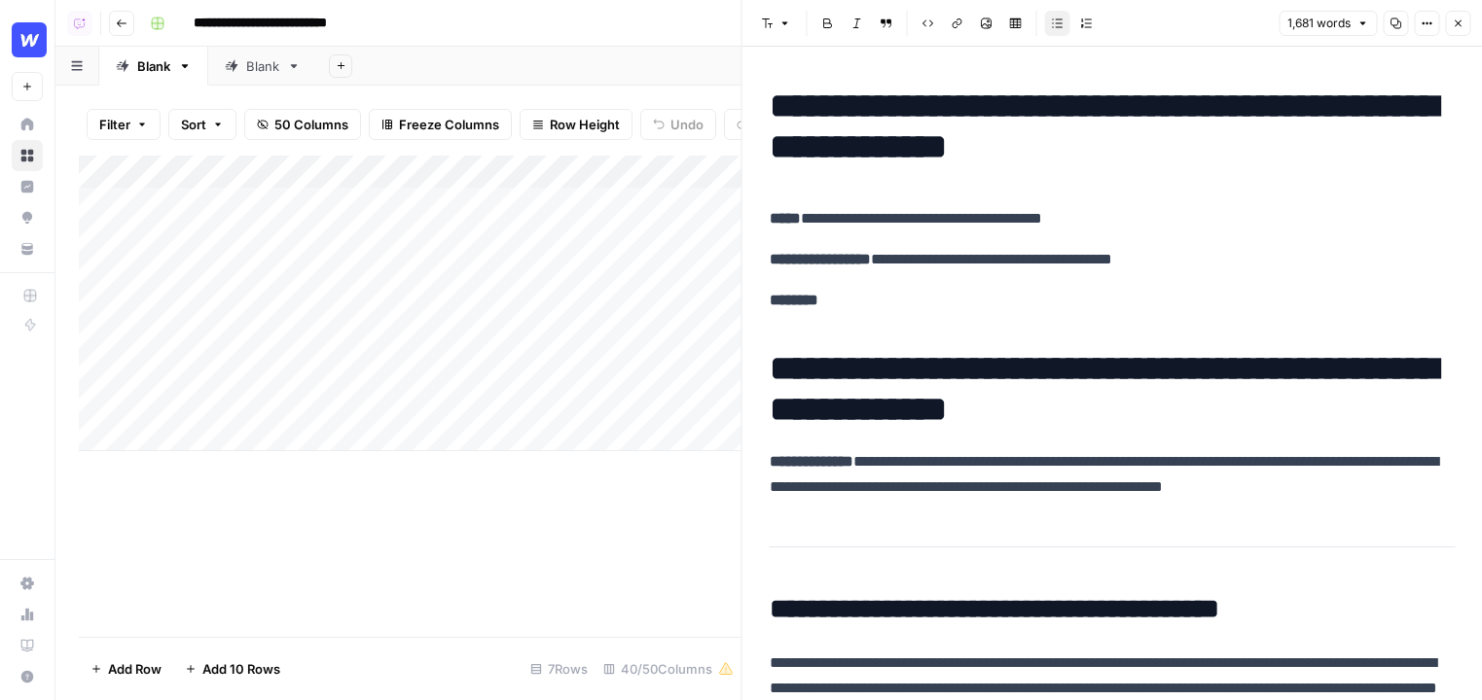
click at [1461, 17] on button "Close" at bounding box center [1457, 23] width 25 height 25
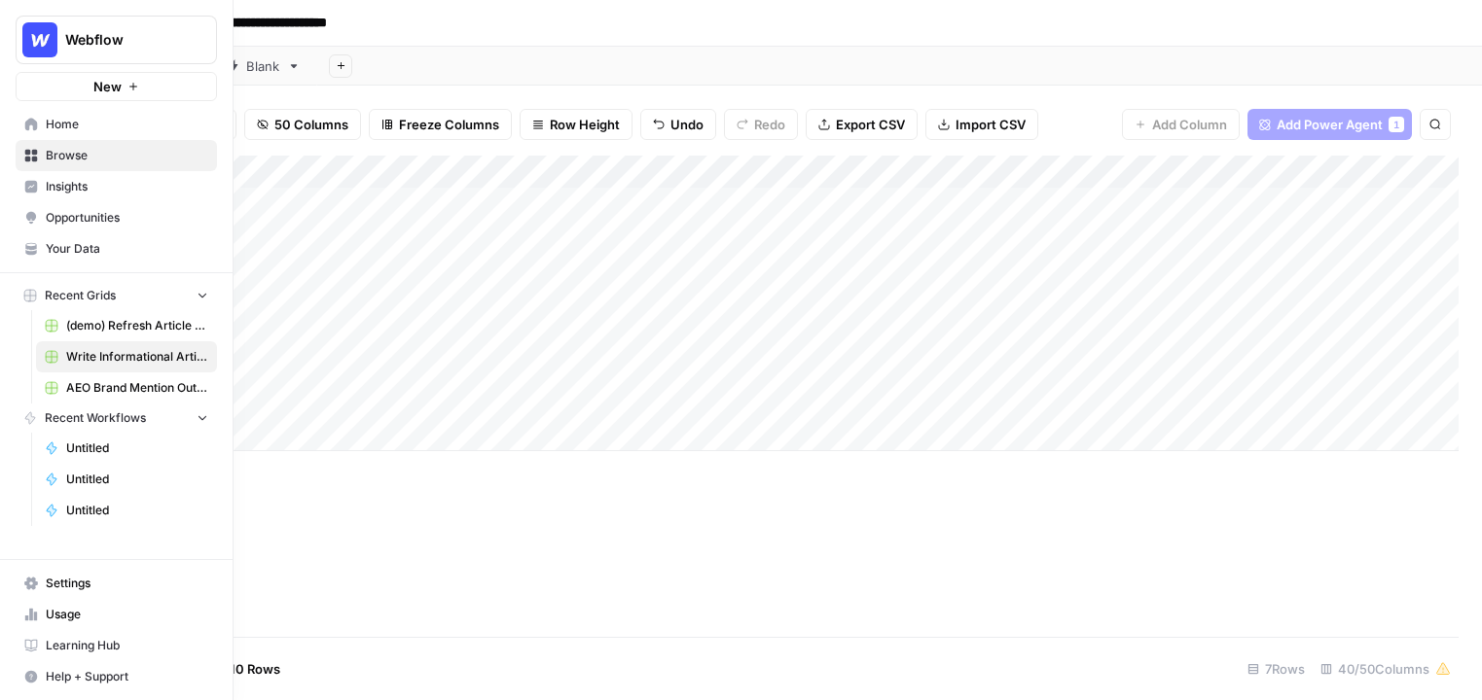
click at [51, 590] on span "Settings" at bounding box center [127, 584] width 162 height 18
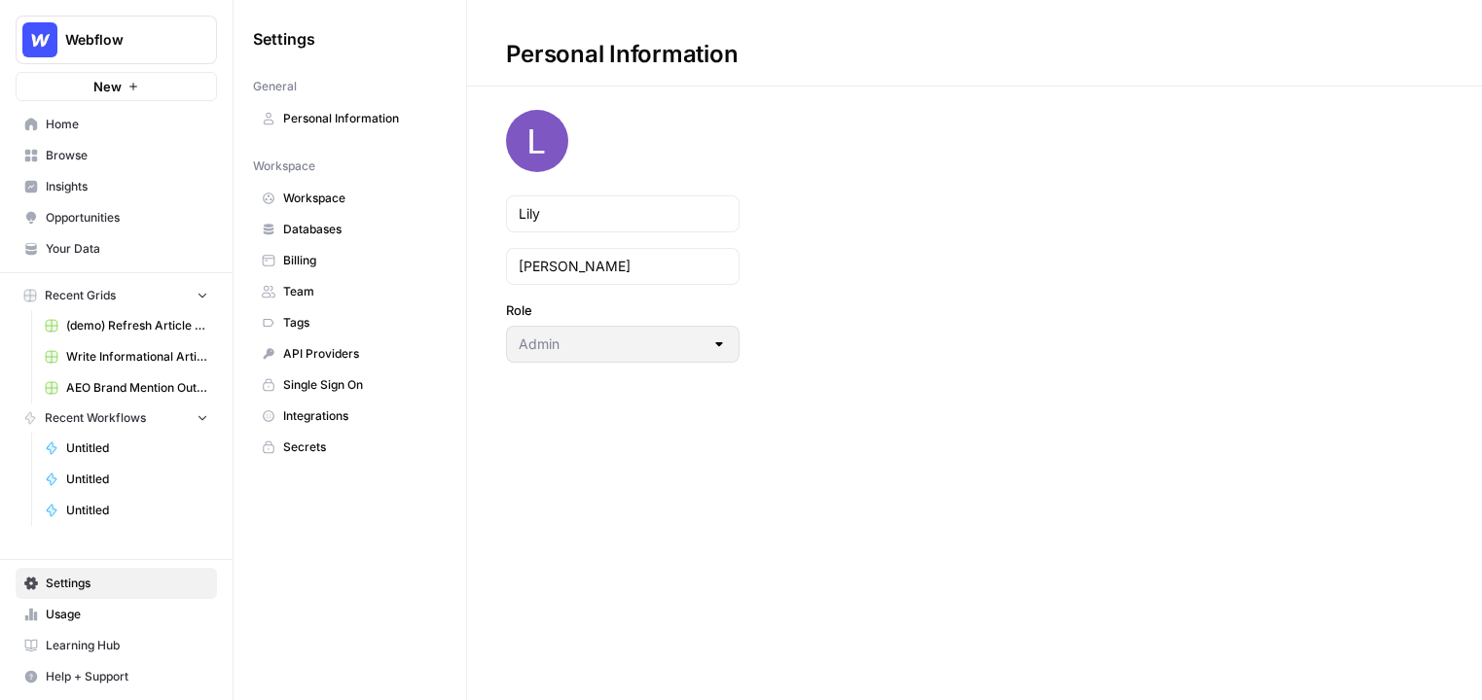
click at [326, 422] on span "Integrations" at bounding box center [360, 417] width 155 height 18
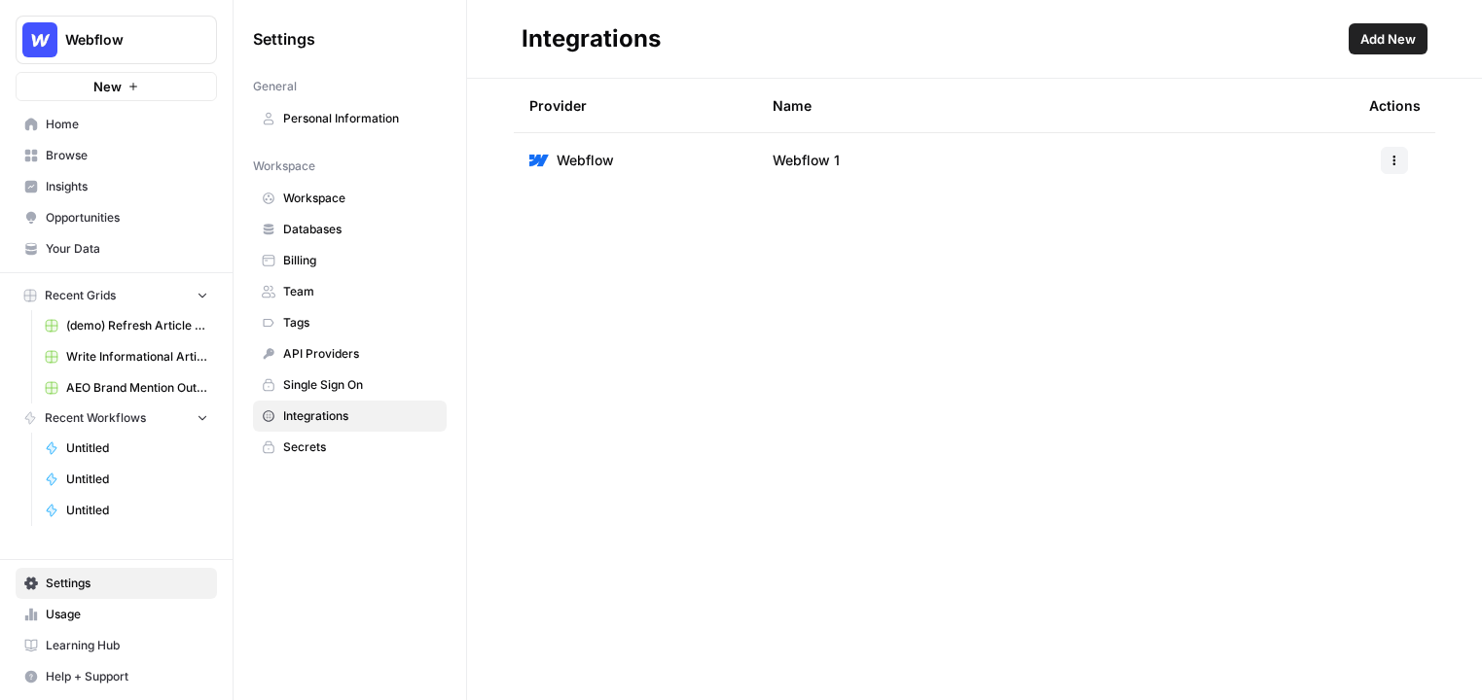
click at [1400, 30] on span "Add New" at bounding box center [1387, 38] width 55 height 19
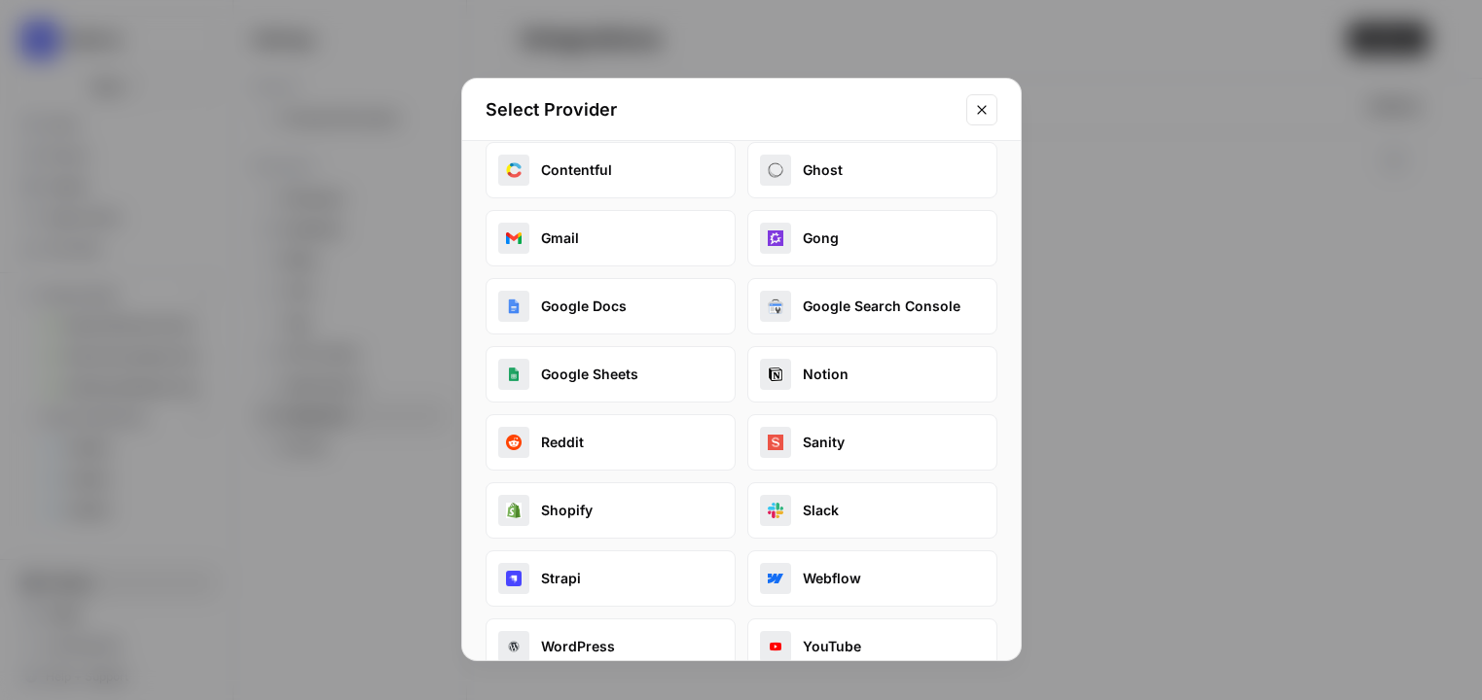
scroll to position [197, 0]
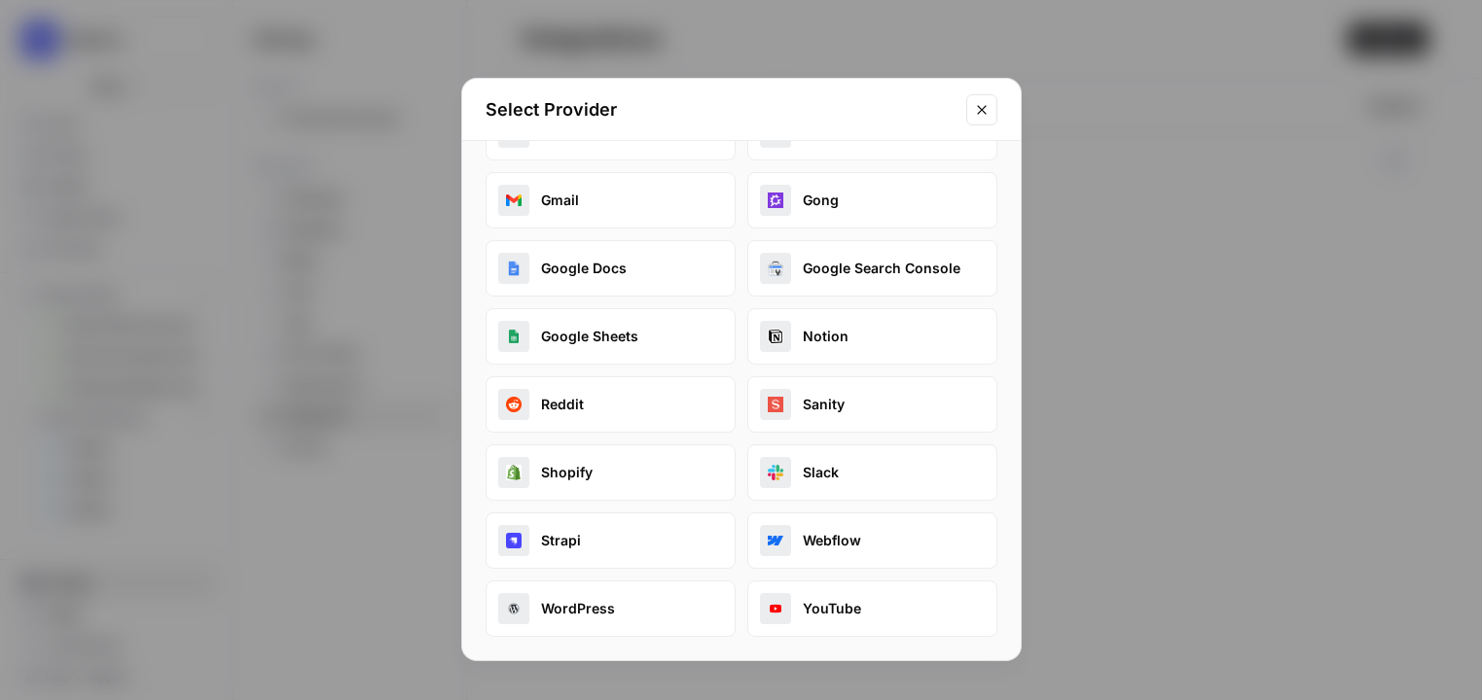
click at [965, 124] on div "Select Provider" at bounding box center [741, 110] width 558 height 62
click at [983, 111] on icon "Close modal" at bounding box center [981, 109] width 9 height 9
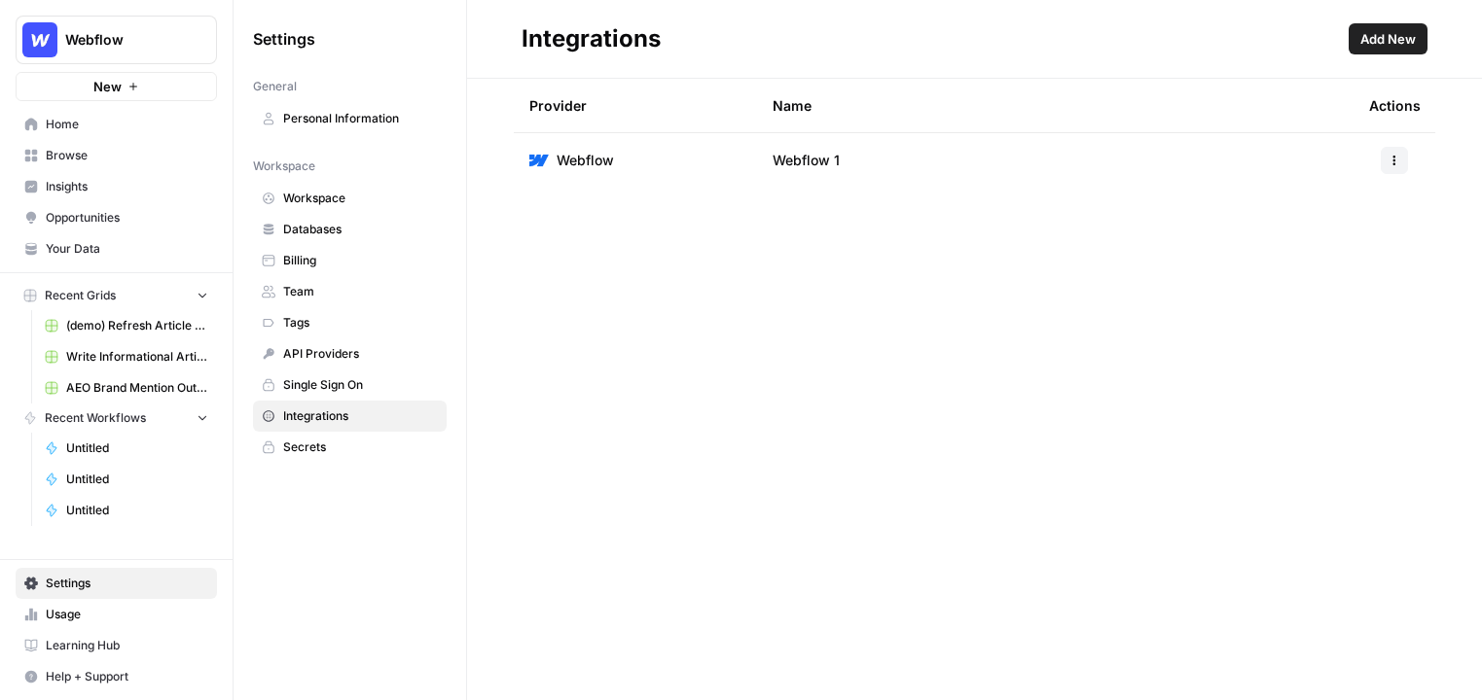
click at [175, 43] on span "Webflow" at bounding box center [124, 39] width 118 height 19
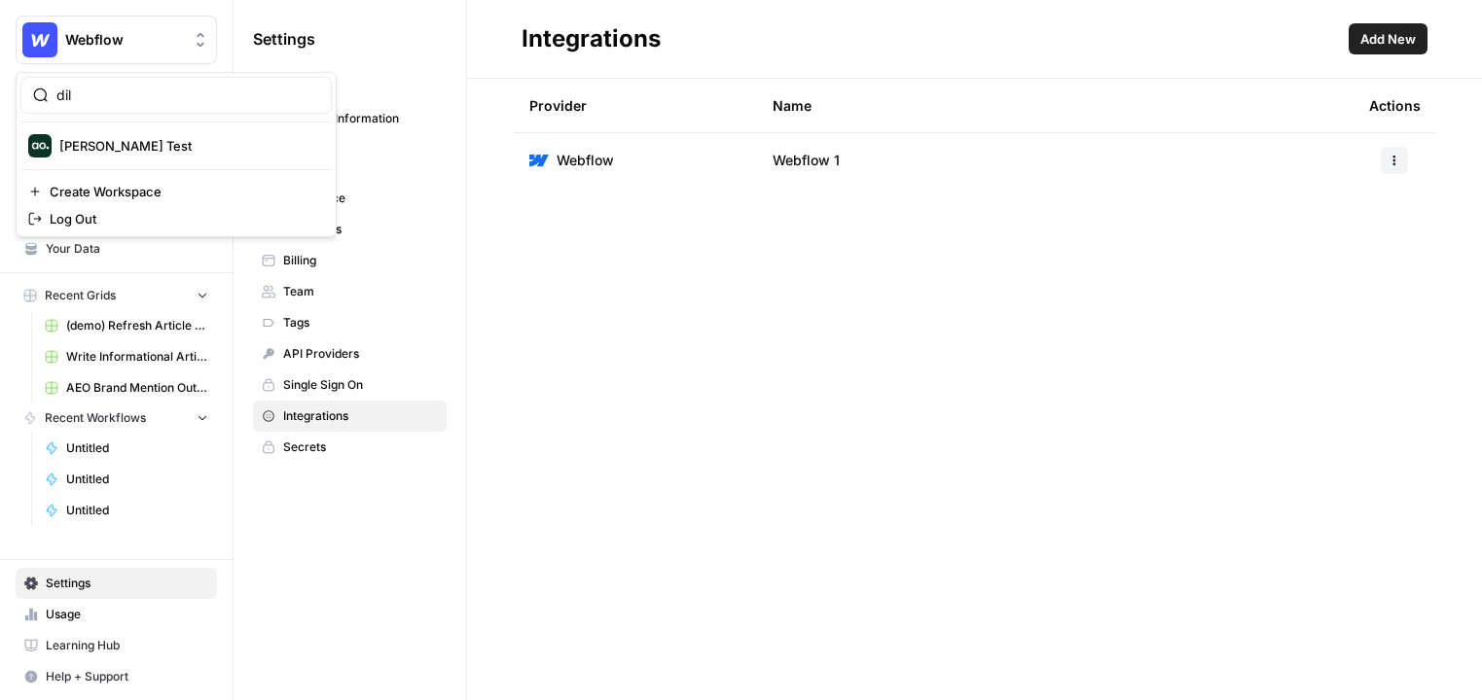
type input "dil"
click at [182, 151] on span "[PERSON_NAME] Test" at bounding box center [187, 145] width 257 height 19
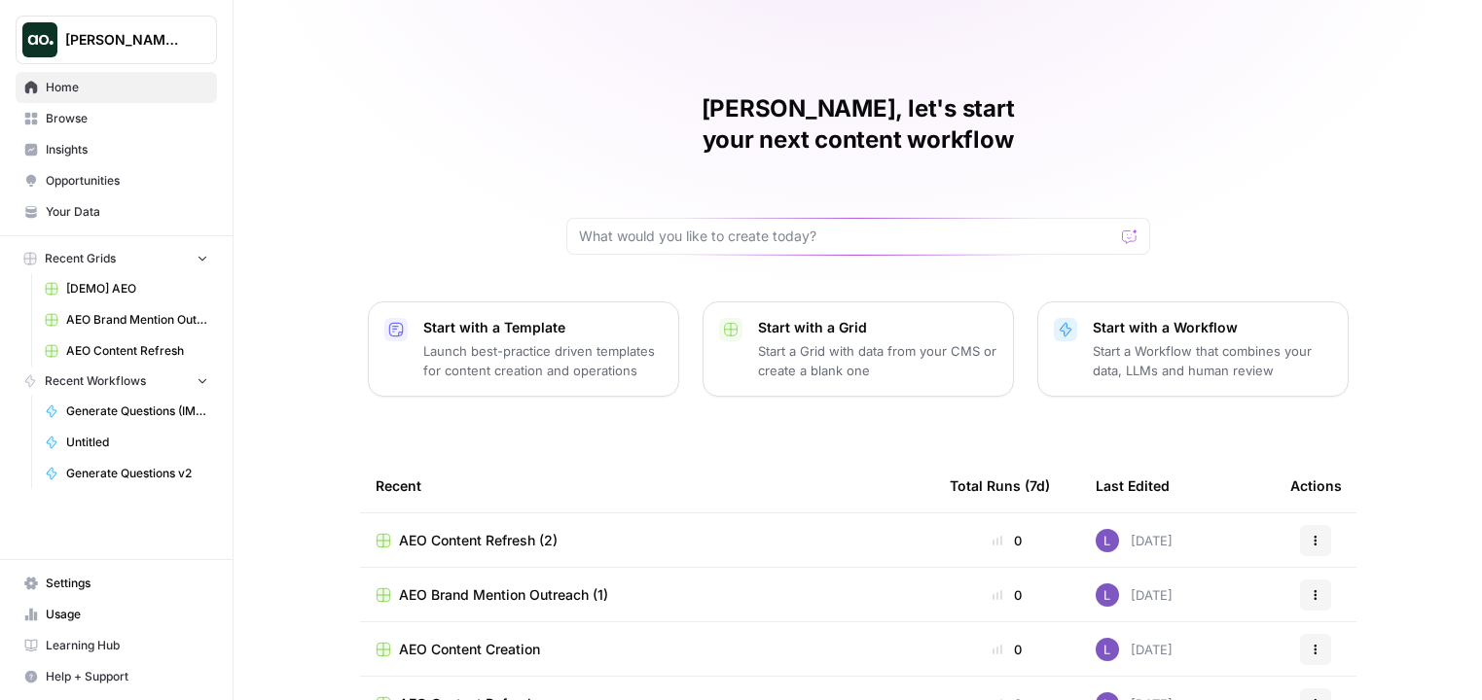
click at [134, 157] on span "Insights" at bounding box center [127, 150] width 162 height 18
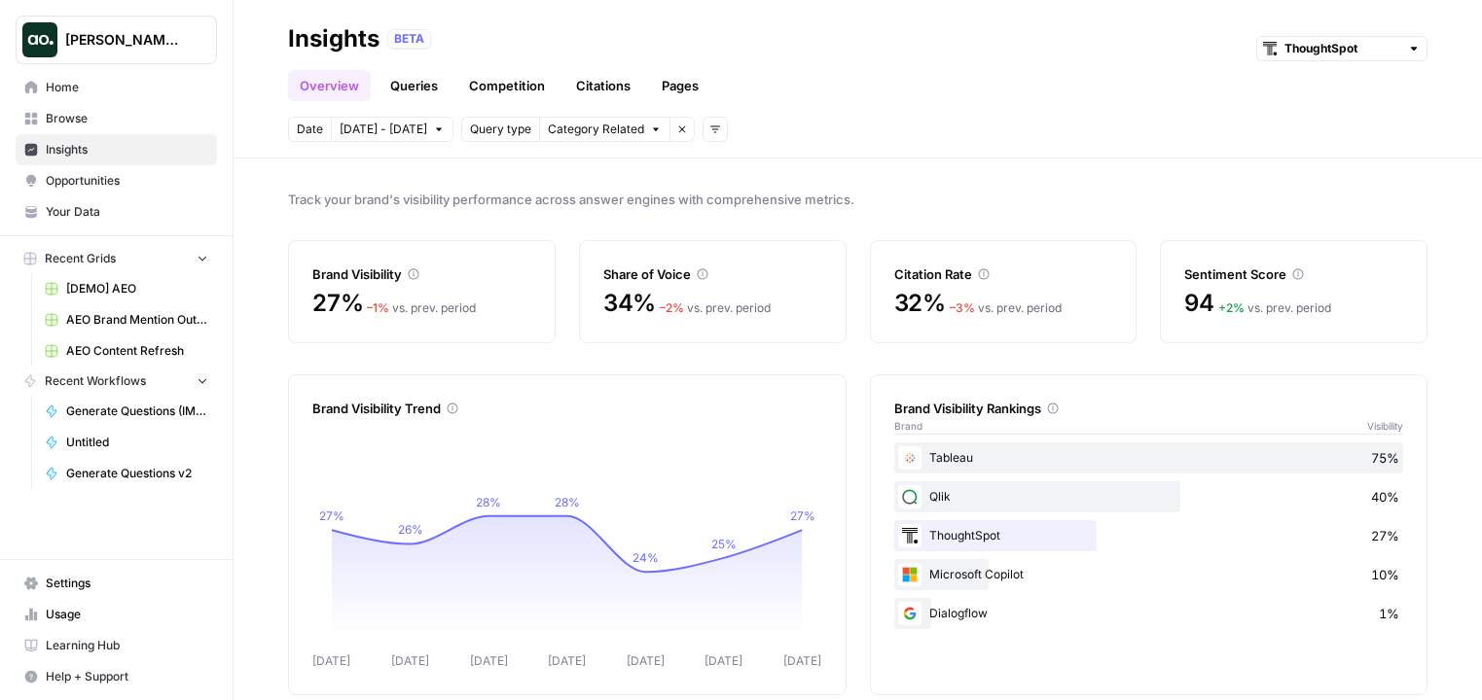
click at [397, 92] on link "Queries" at bounding box center [413, 85] width 71 height 31
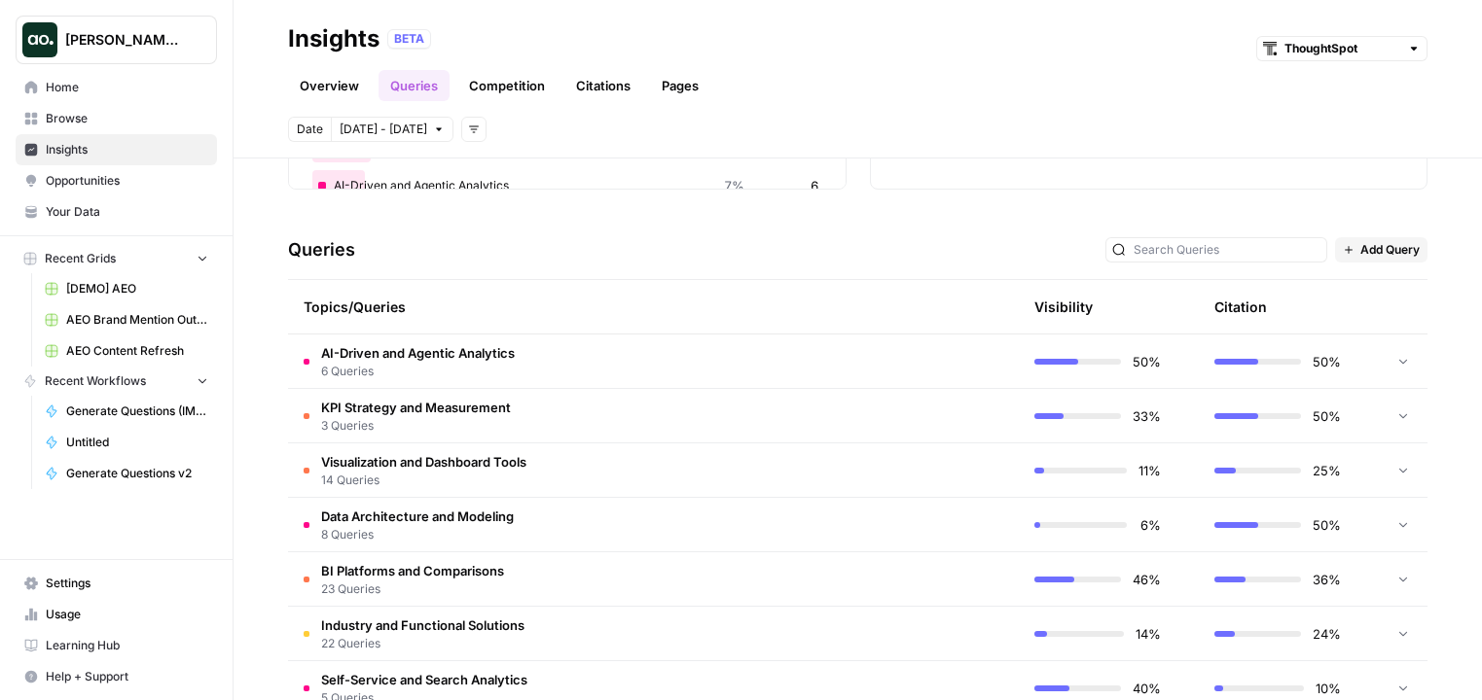
scroll to position [334, 0]
click at [608, 337] on td "AI-Driven and Agentic Analytics 6 Queries" at bounding box center [561, 361] width 546 height 54
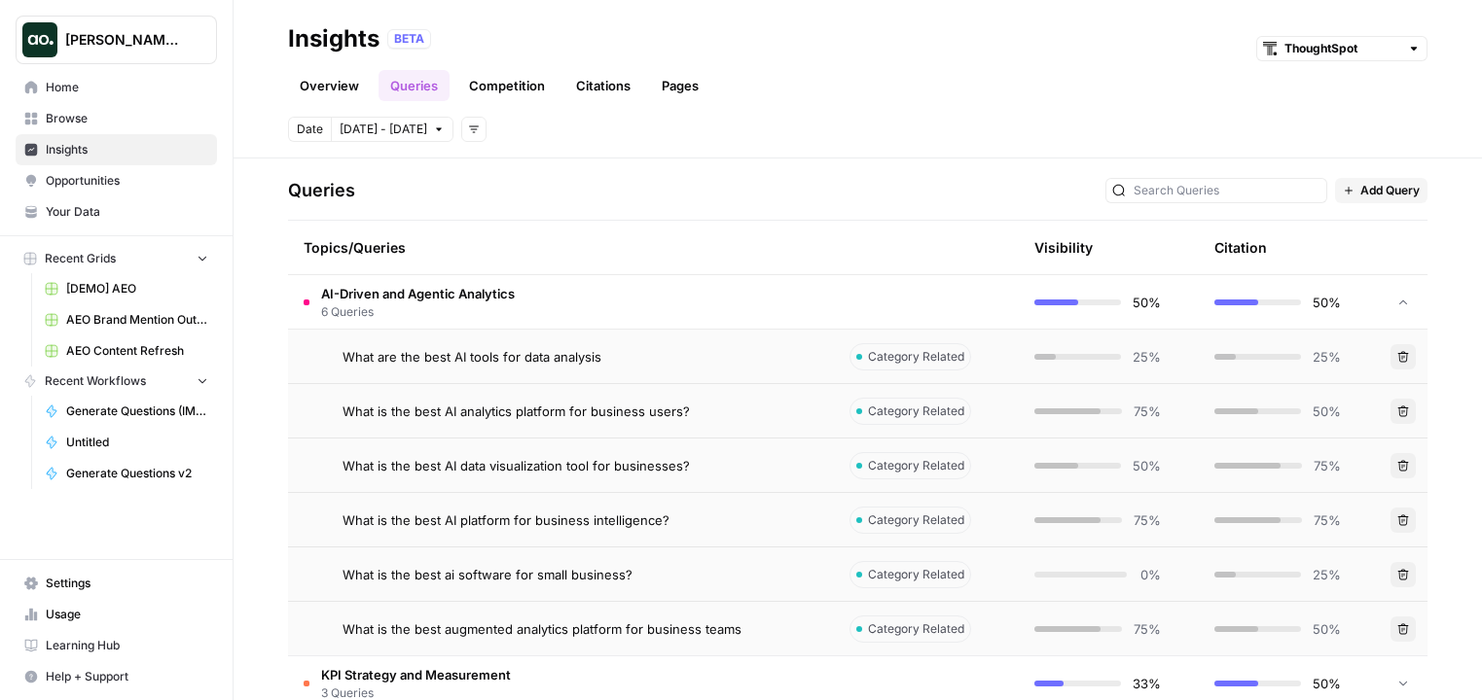
scroll to position [394, 0]
click at [606, 89] on link "Citations" at bounding box center [603, 85] width 78 height 31
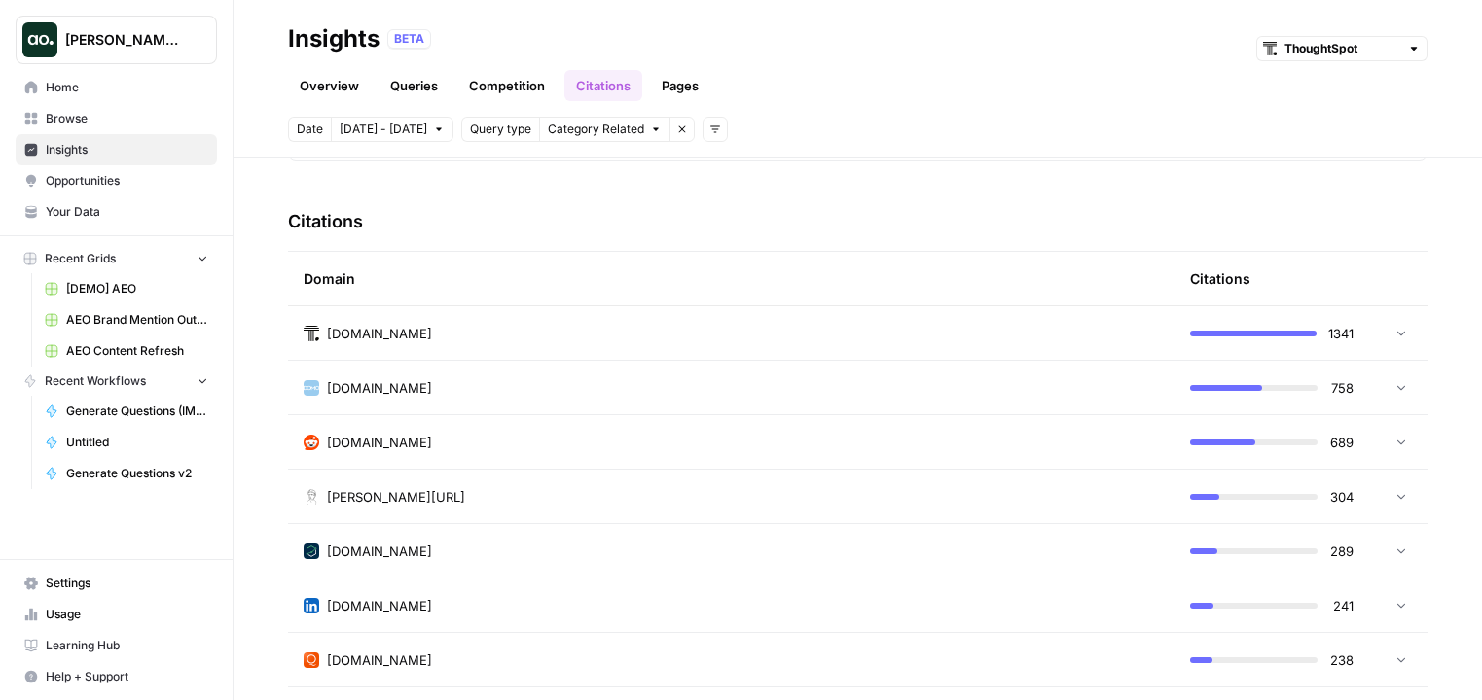
scroll to position [427, 0]
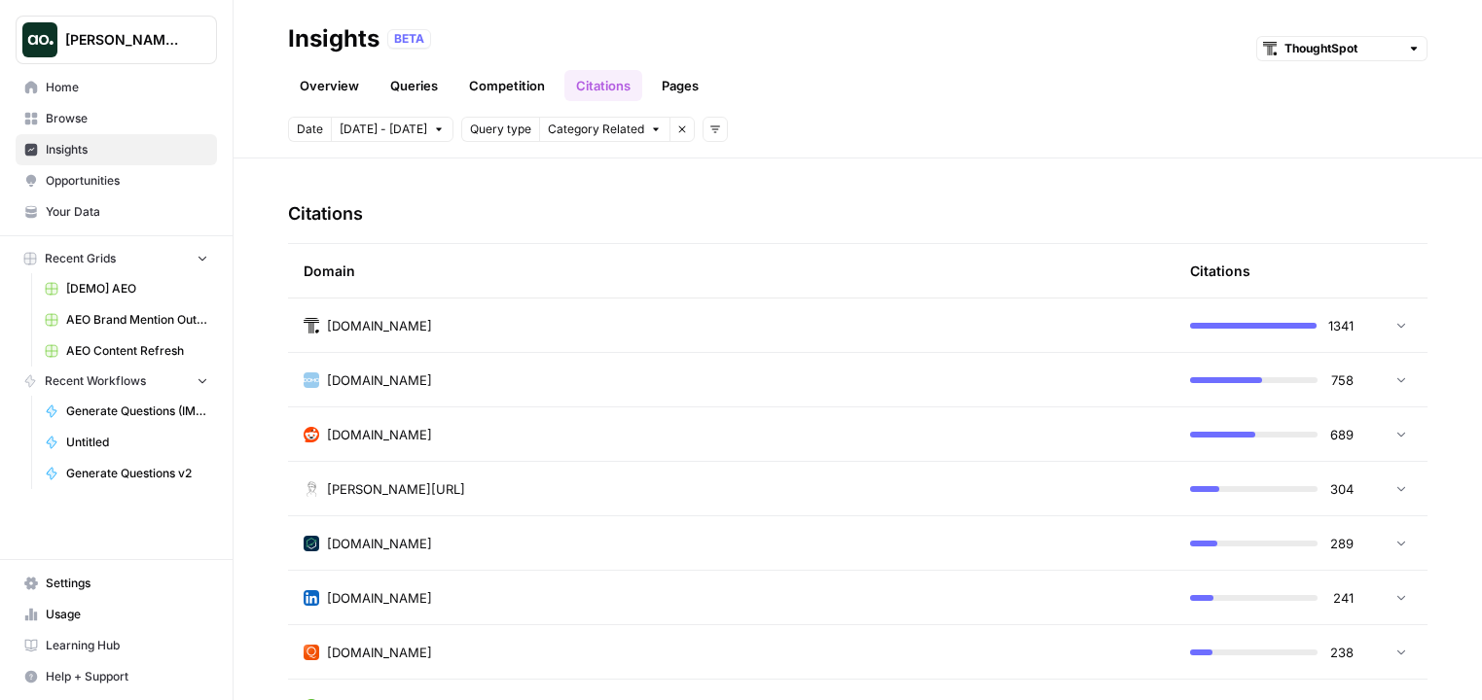
click at [462, 341] on td "thoughtspot.com" at bounding box center [731, 326] width 886 height 54
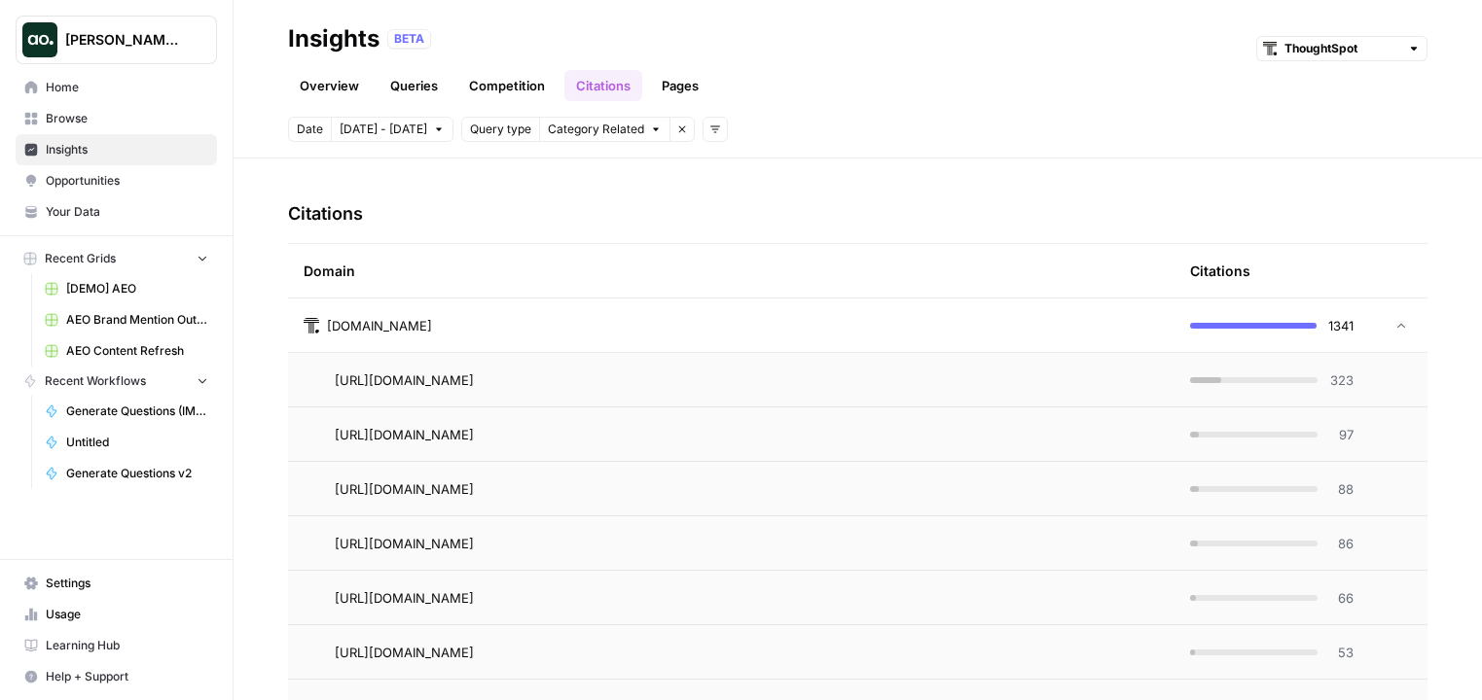
click at [684, 85] on link "Pages" at bounding box center [680, 85] width 60 height 31
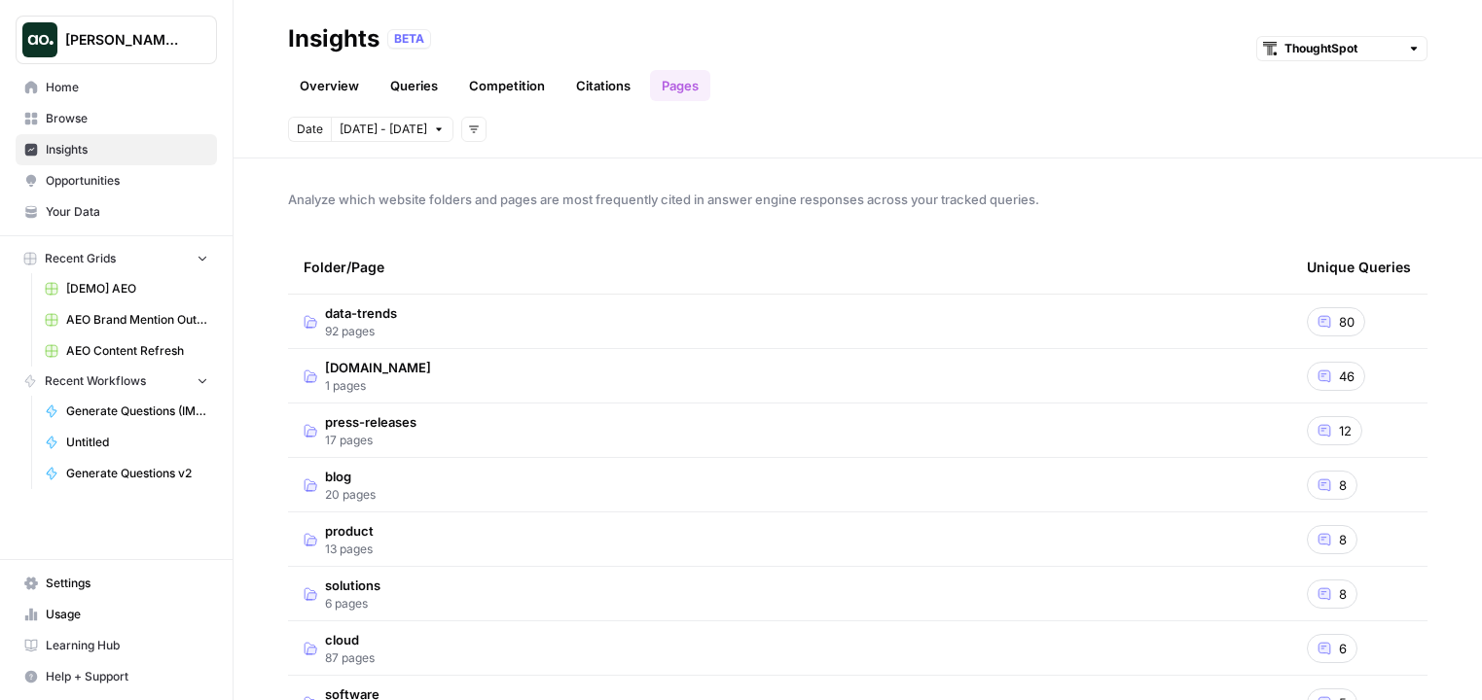
click at [430, 335] on td "data-trends 92 pages" at bounding box center [789, 322] width 1003 height 54
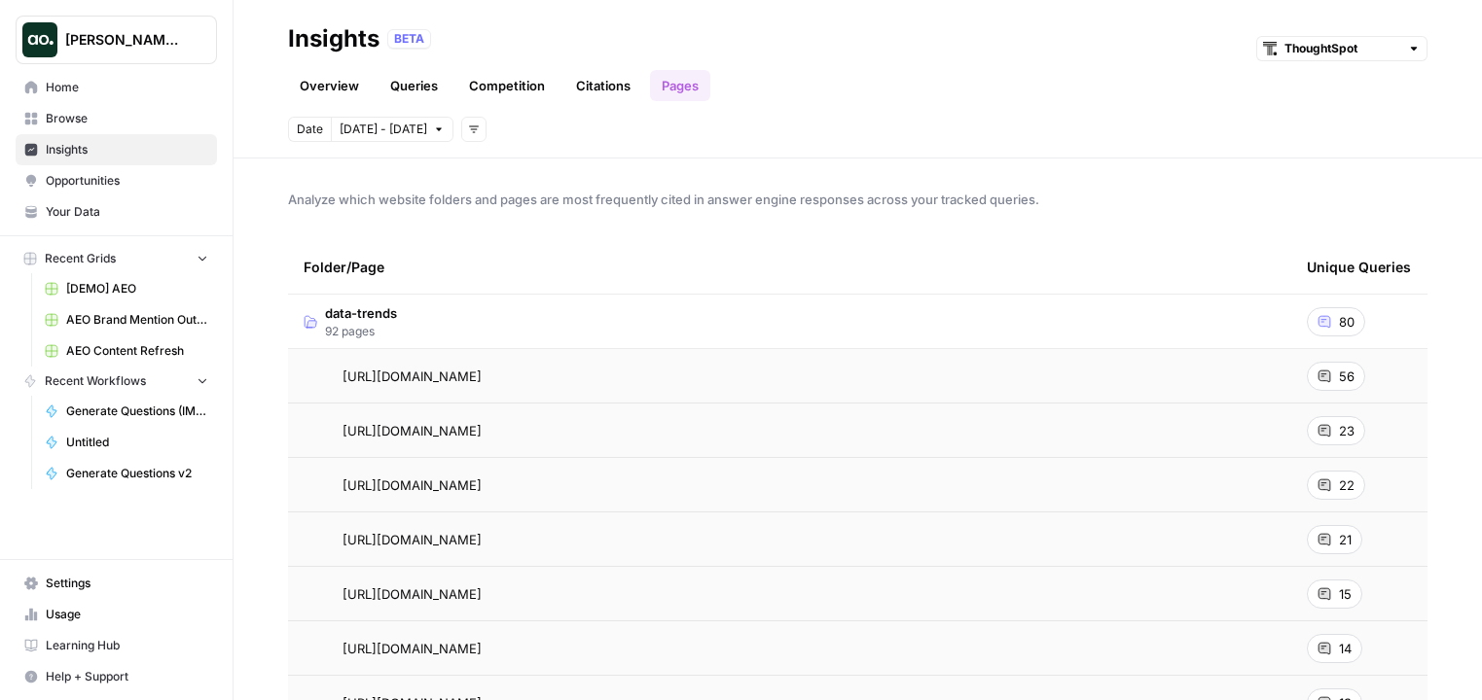
click at [113, 188] on span "Opportunities" at bounding box center [127, 181] width 162 height 18
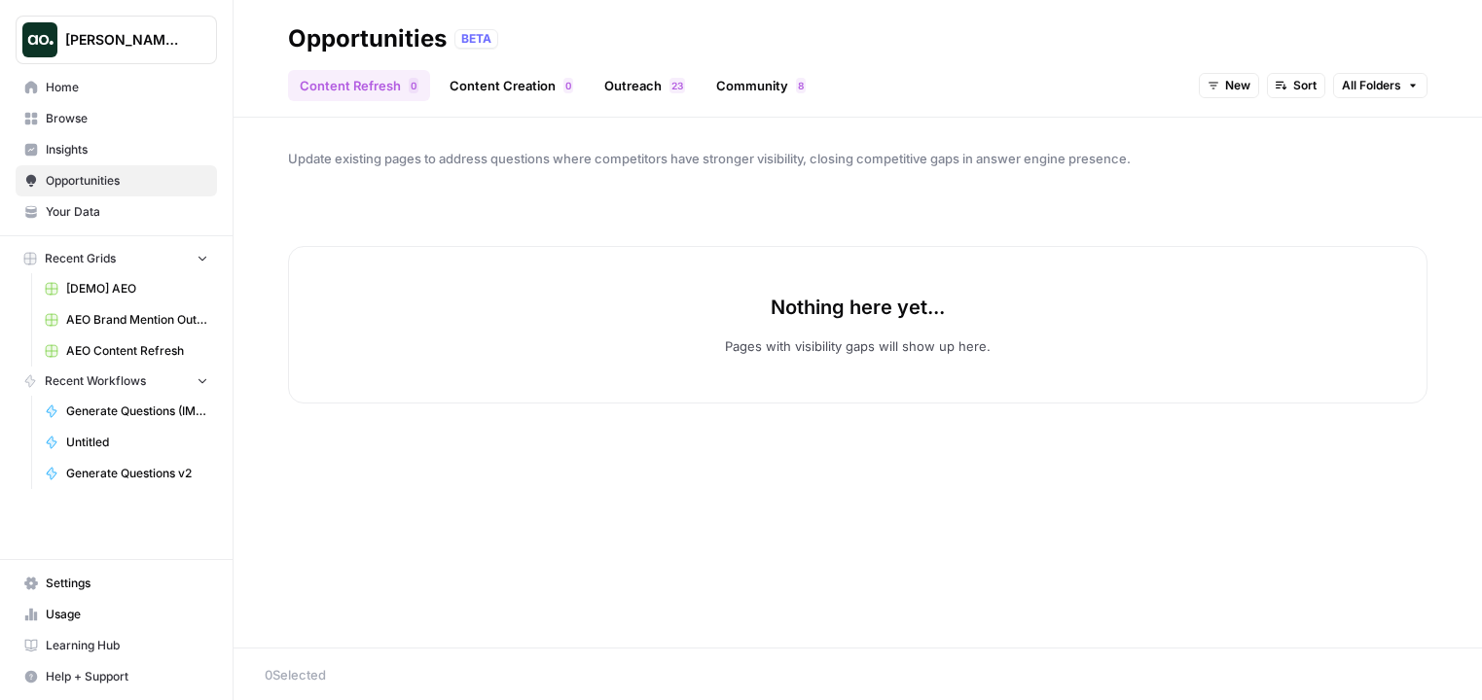
click at [1237, 97] on button "New" at bounding box center [1229, 85] width 60 height 25
click at [1273, 123] on span "All Opportunities" at bounding box center [1264, 128] width 99 height 19
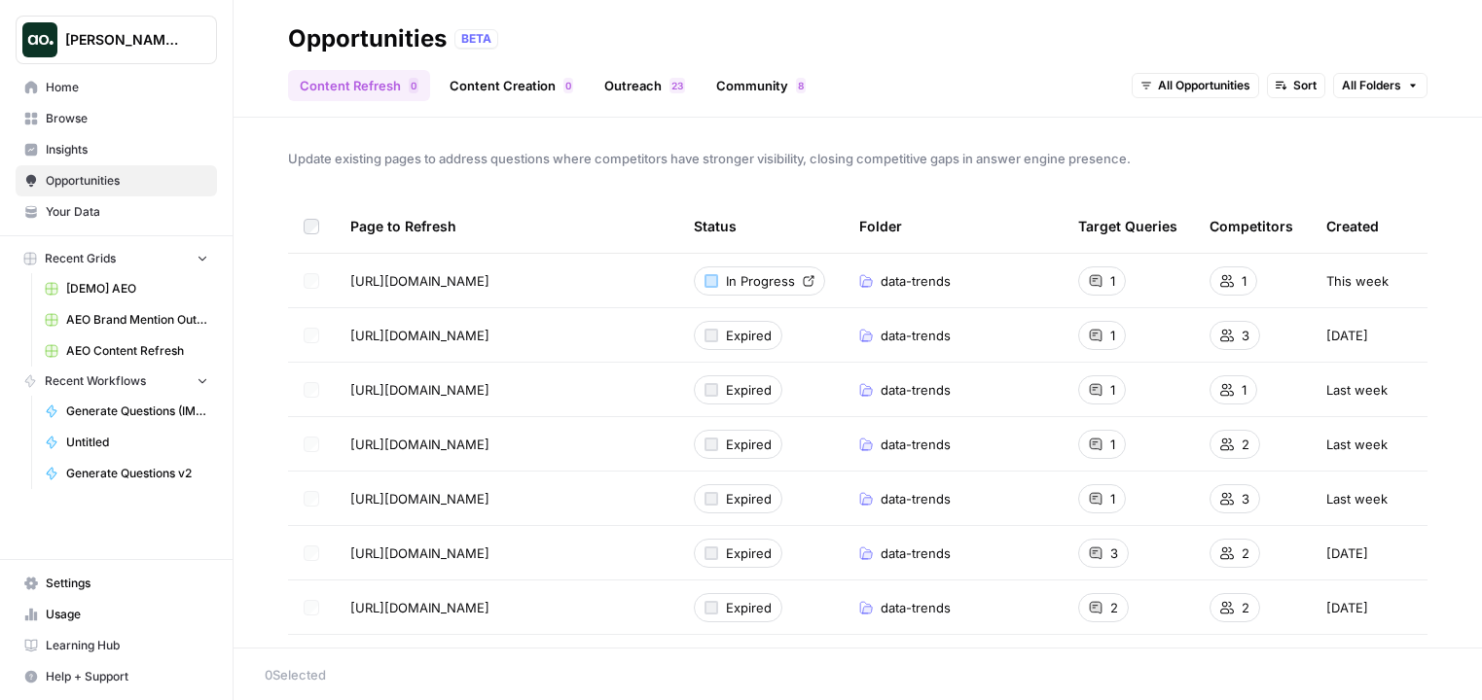
scroll to position [4, 0]
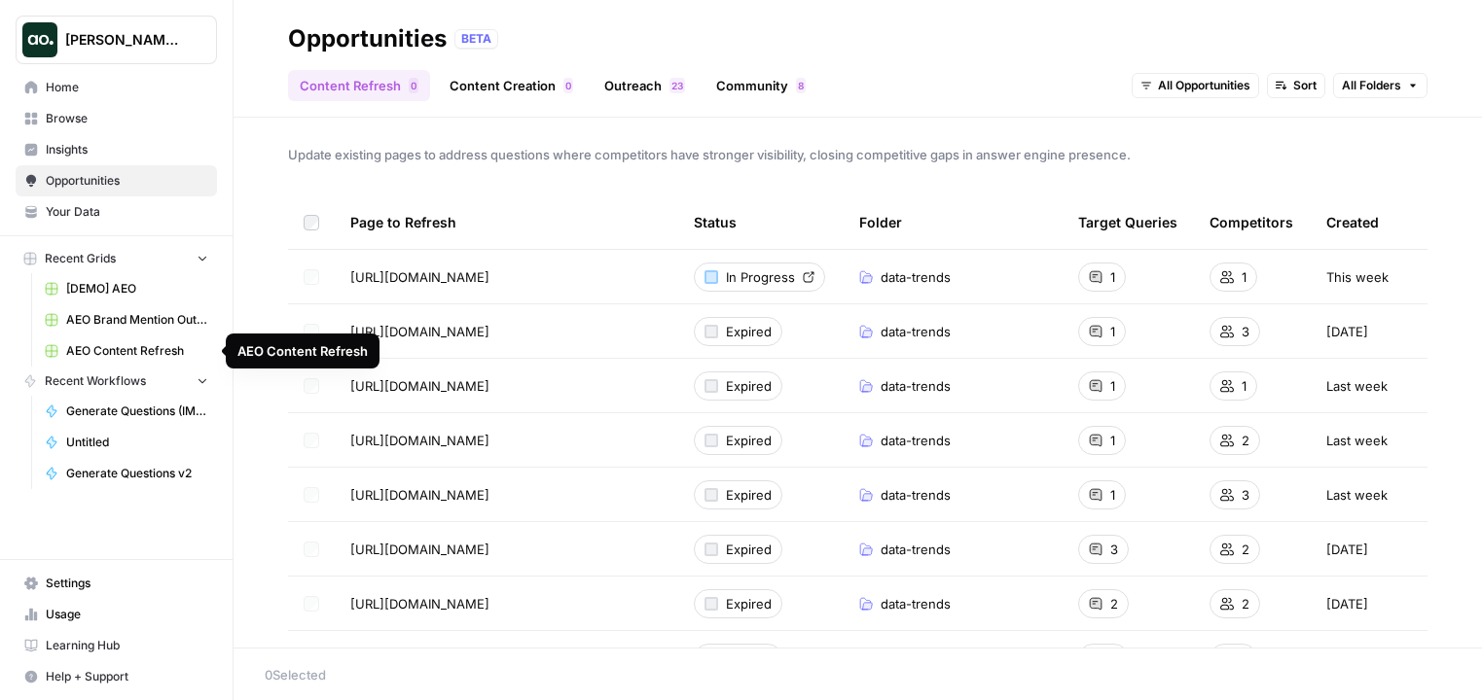
click at [118, 346] on span "AEO Content Refresh" at bounding box center [137, 351] width 142 height 18
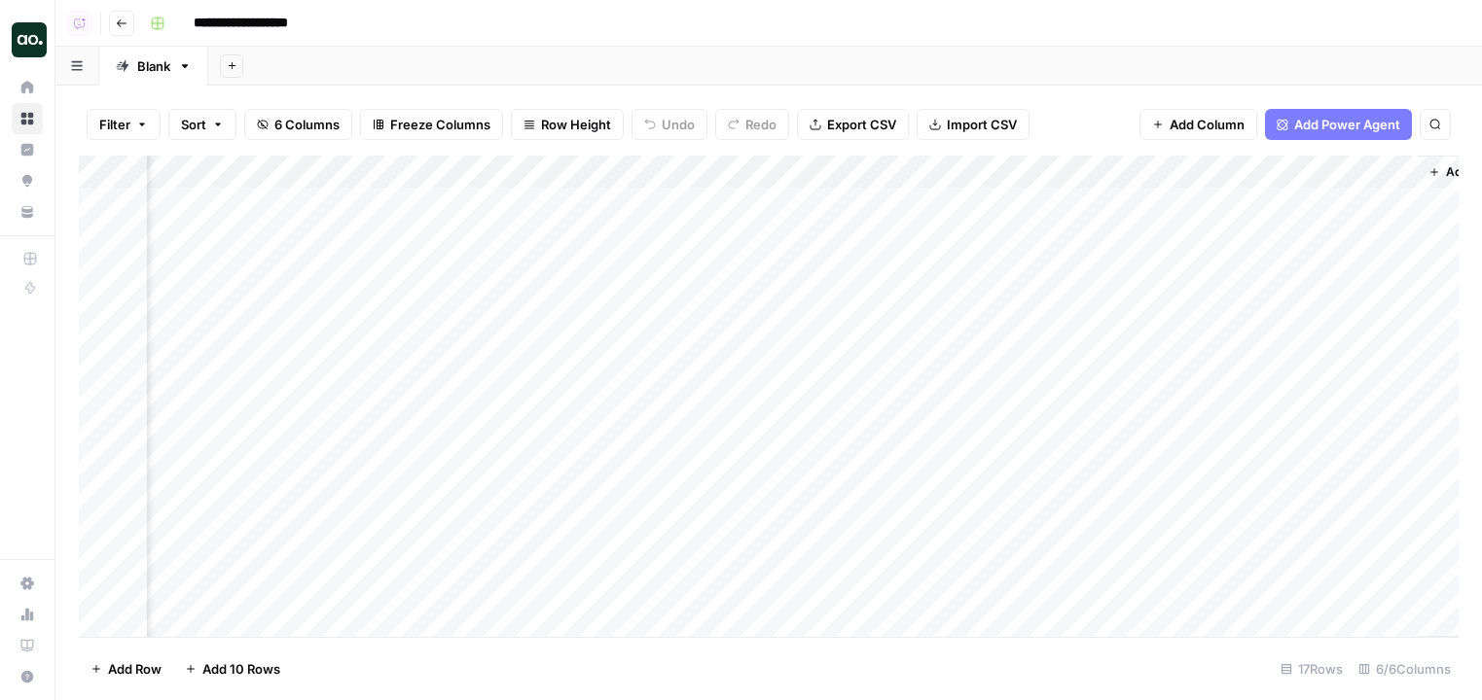
scroll to position [0, 212]
click at [1162, 203] on div "Add Column" at bounding box center [769, 397] width 1380 height 482
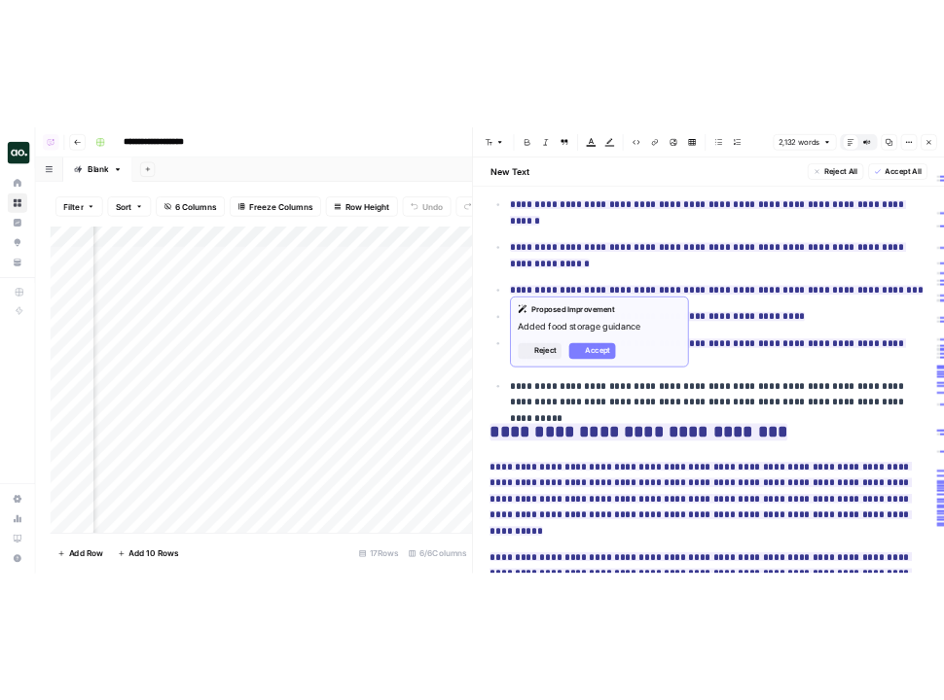
scroll to position [3666, 0]
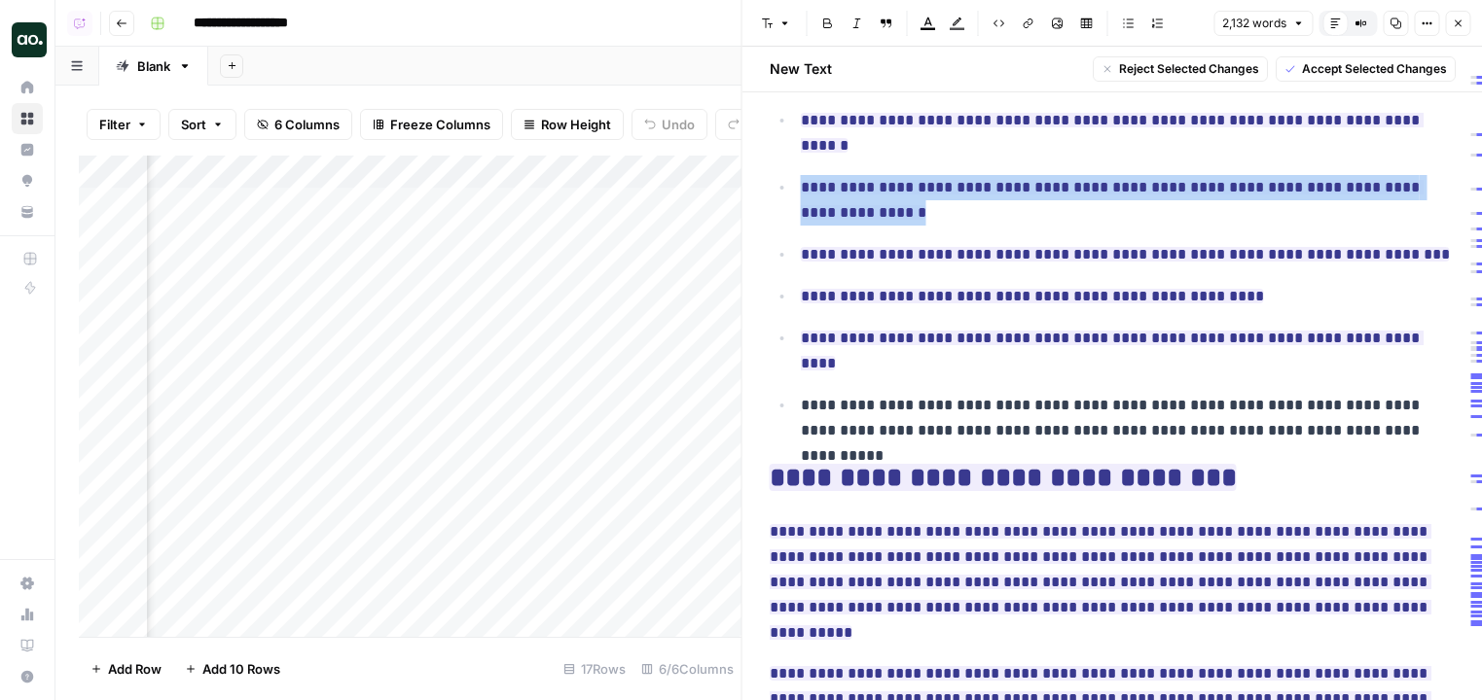
drag, startPoint x: 907, startPoint y: 185, endPoint x: 795, endPoint y: 161, distance: 114.5
click at [795, 174] on li "**********" at bounding box center [1125, 200] width 661 height 52
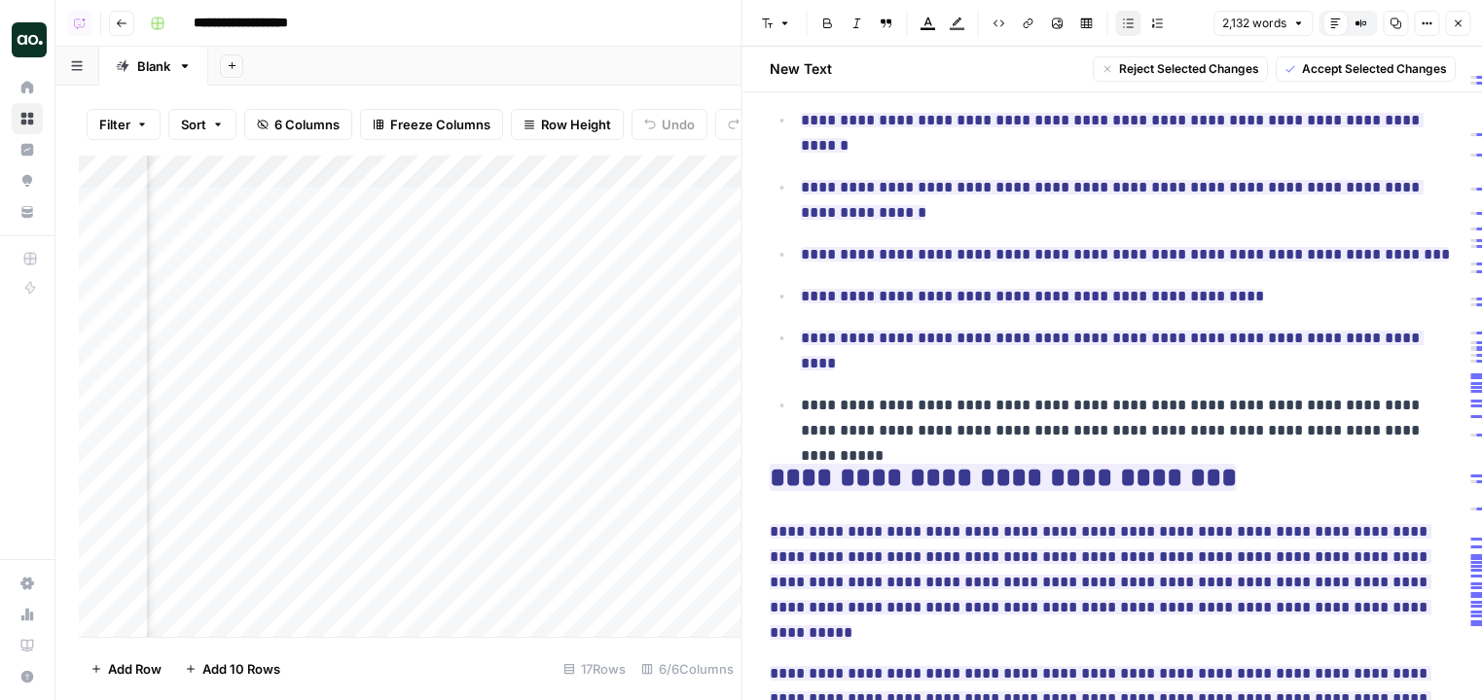
click at [1456, 33] on button "Close" at bounding box center [1457, 23] width 25 height 25
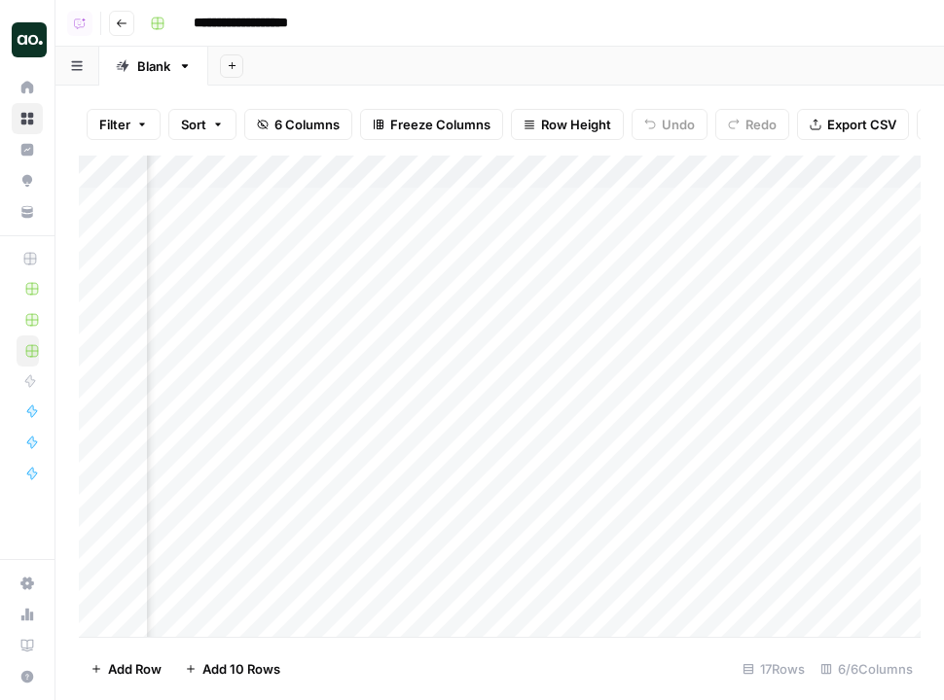
click at [43, 43] on img "Workspace: Dillon Test" at bounding box center [29, 39] width 35 height 35
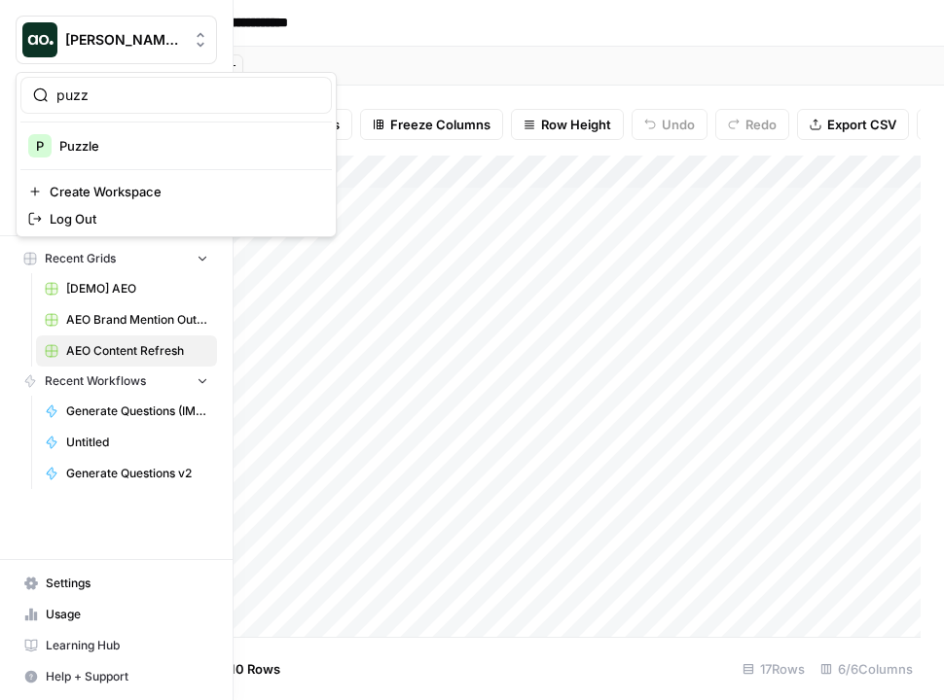
type input "puzz"
click at [175, 140] on span "Puzzle" at bounding box center [187, 145] width 257 height 19
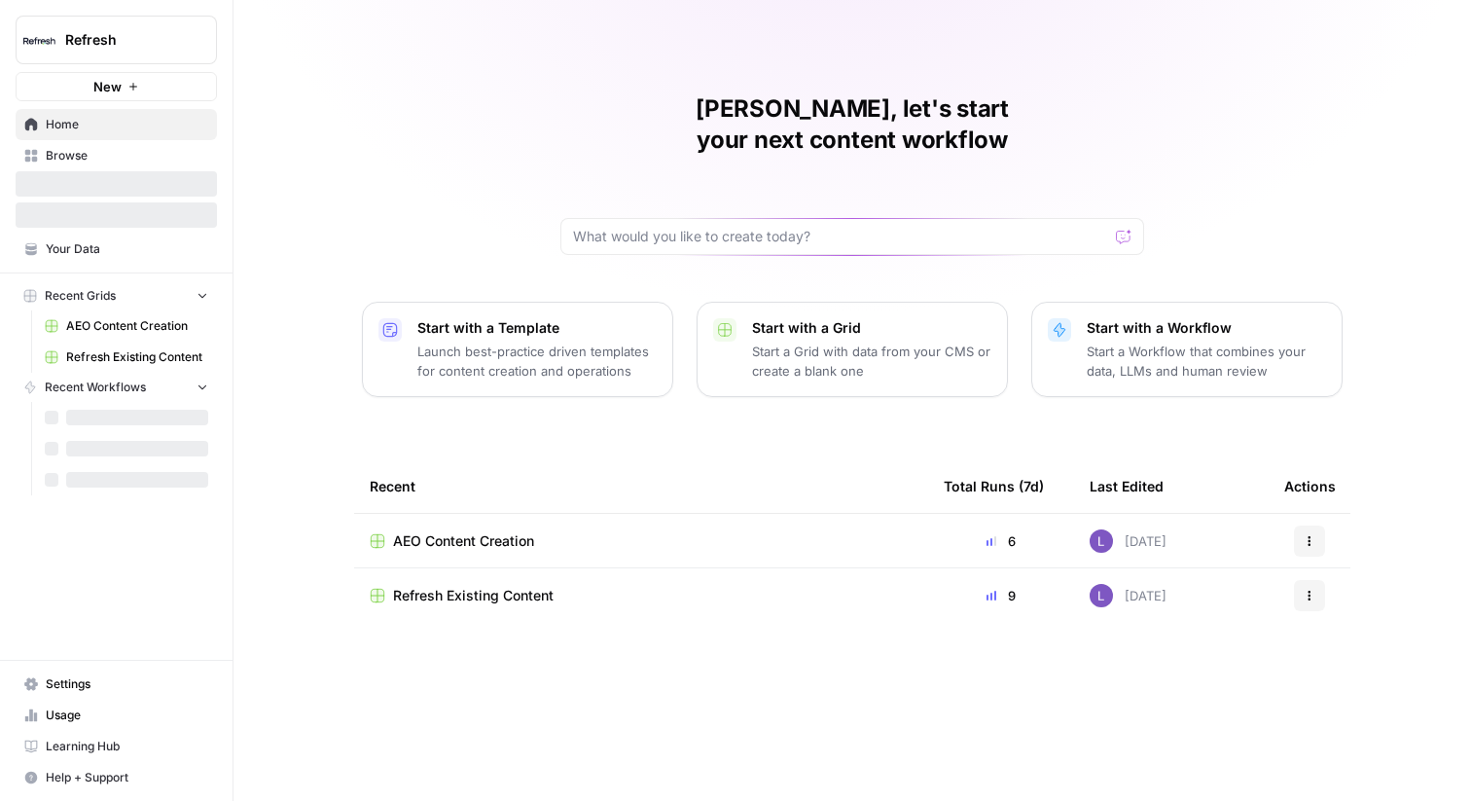
click at [152, 150] on span "Browse" at bounding box center [127, 156] width 162 height 18
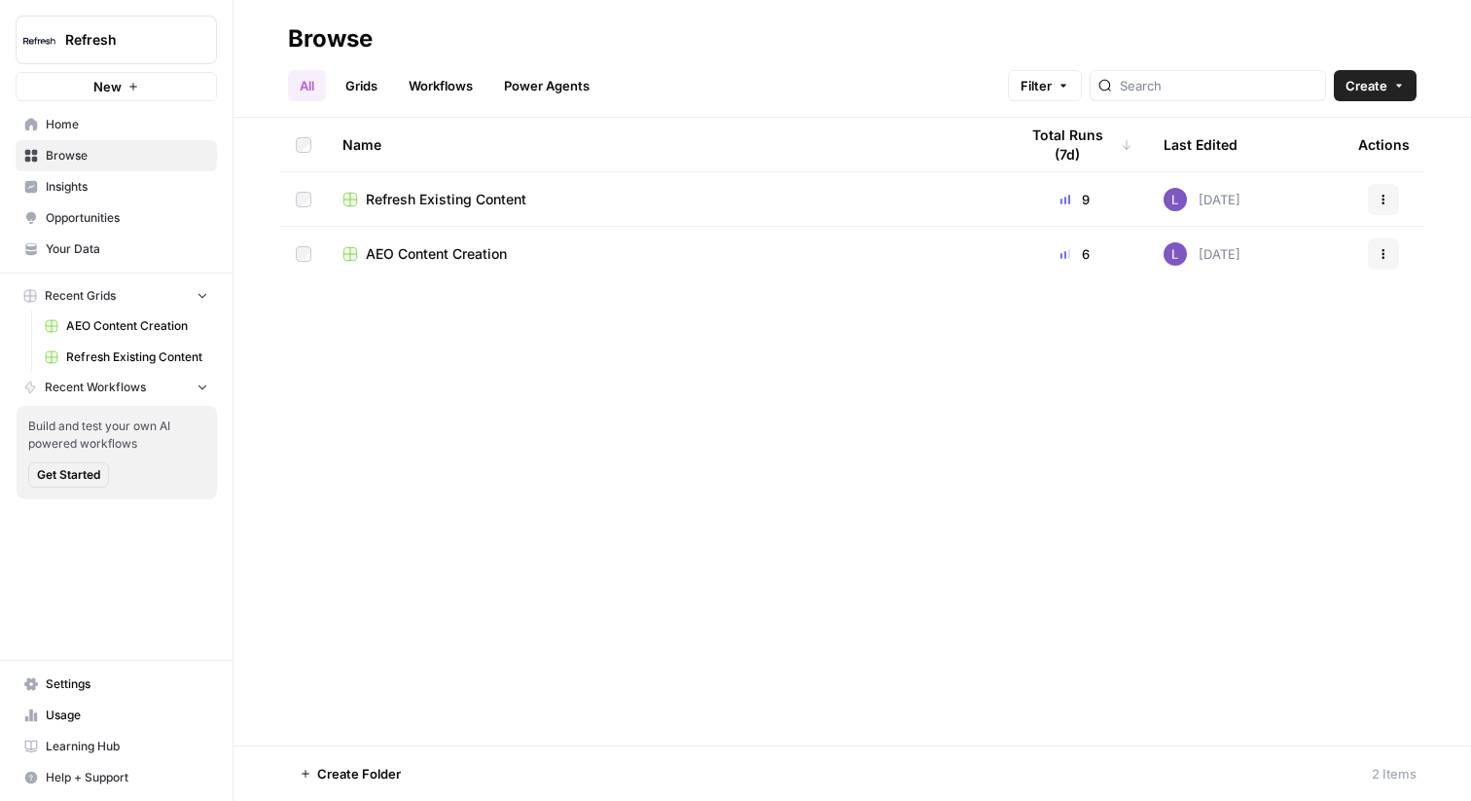
click at [120, 127] on span "Home" at bounding box center [127, 125] width 162 height 18
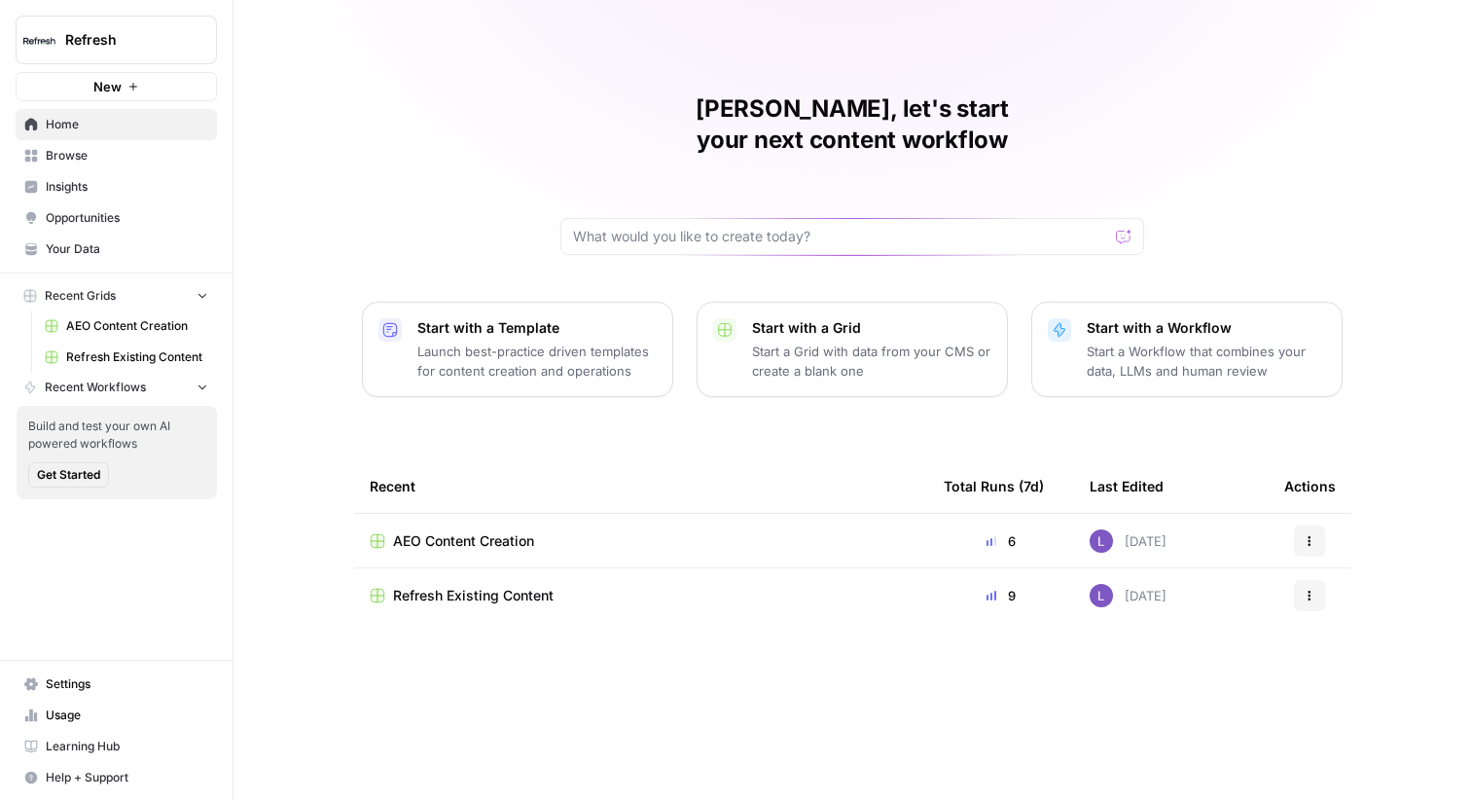
click at [129, 172] on link "Insights" at bounding box center [116, 186] width 201 height 31
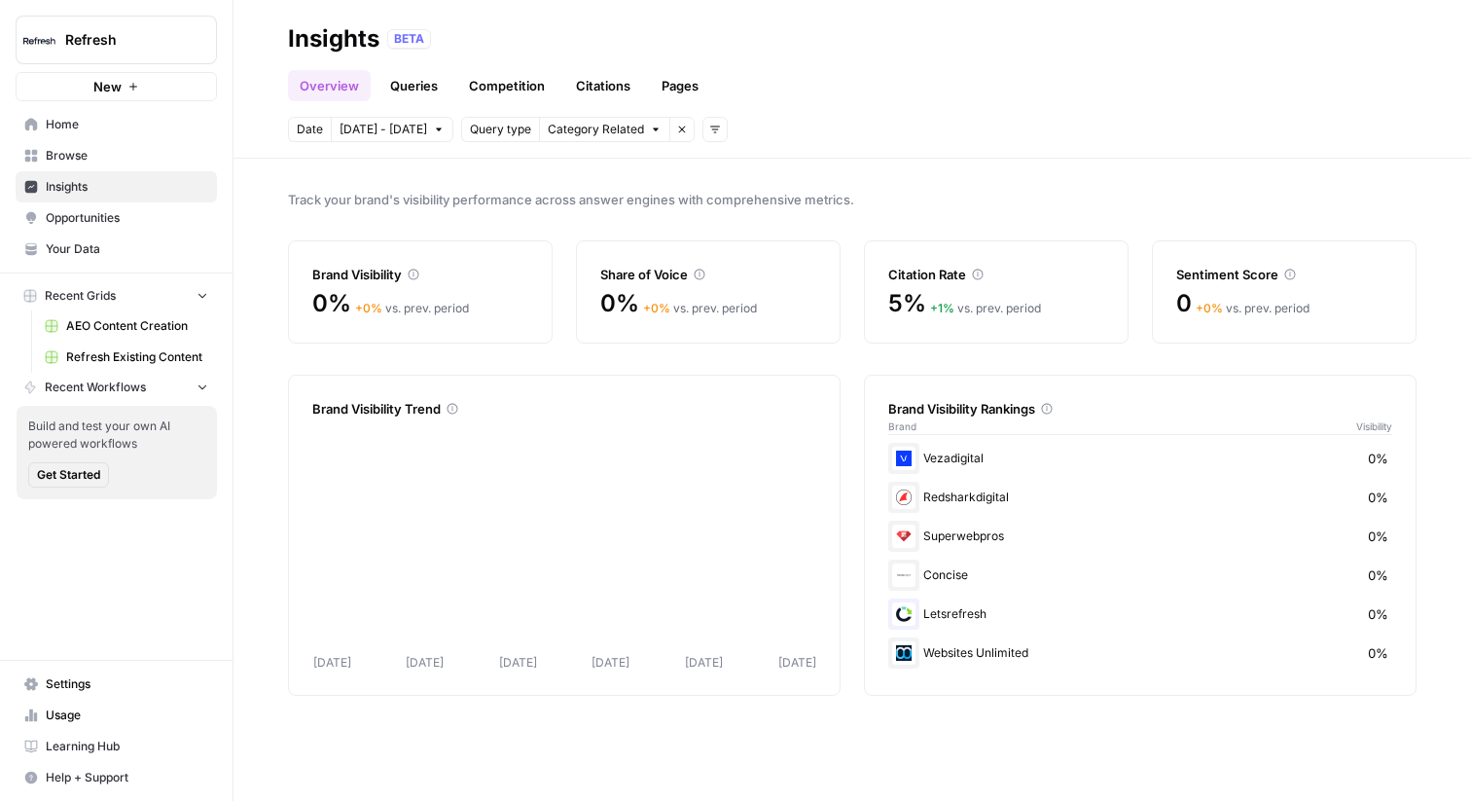
click at [146, 154] on span "Browse" at bounding box center [127, 156] width 162 height 18
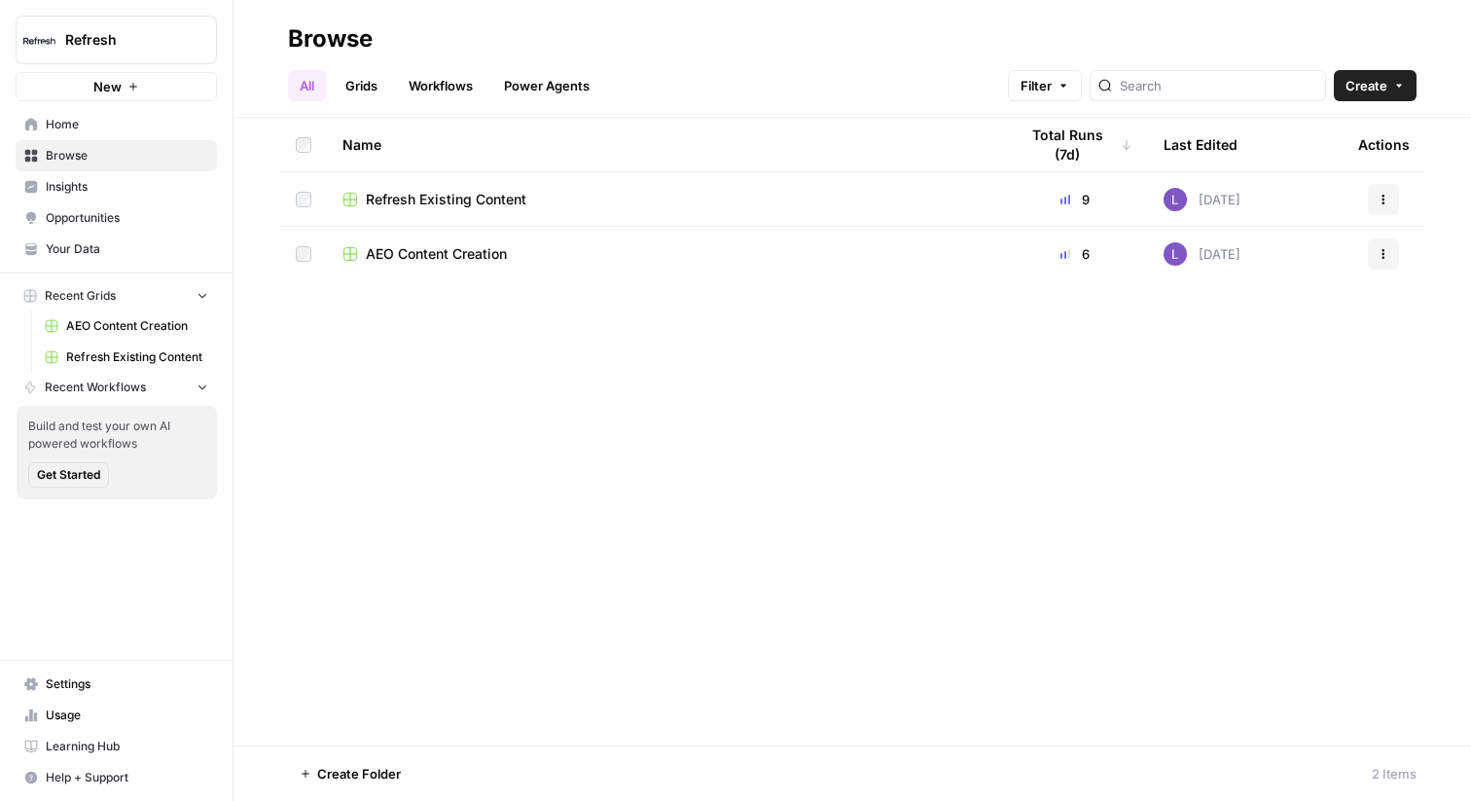
click at [140, 224] on span "Opportunities" at bounding box center [127, 218] width 162 height 18
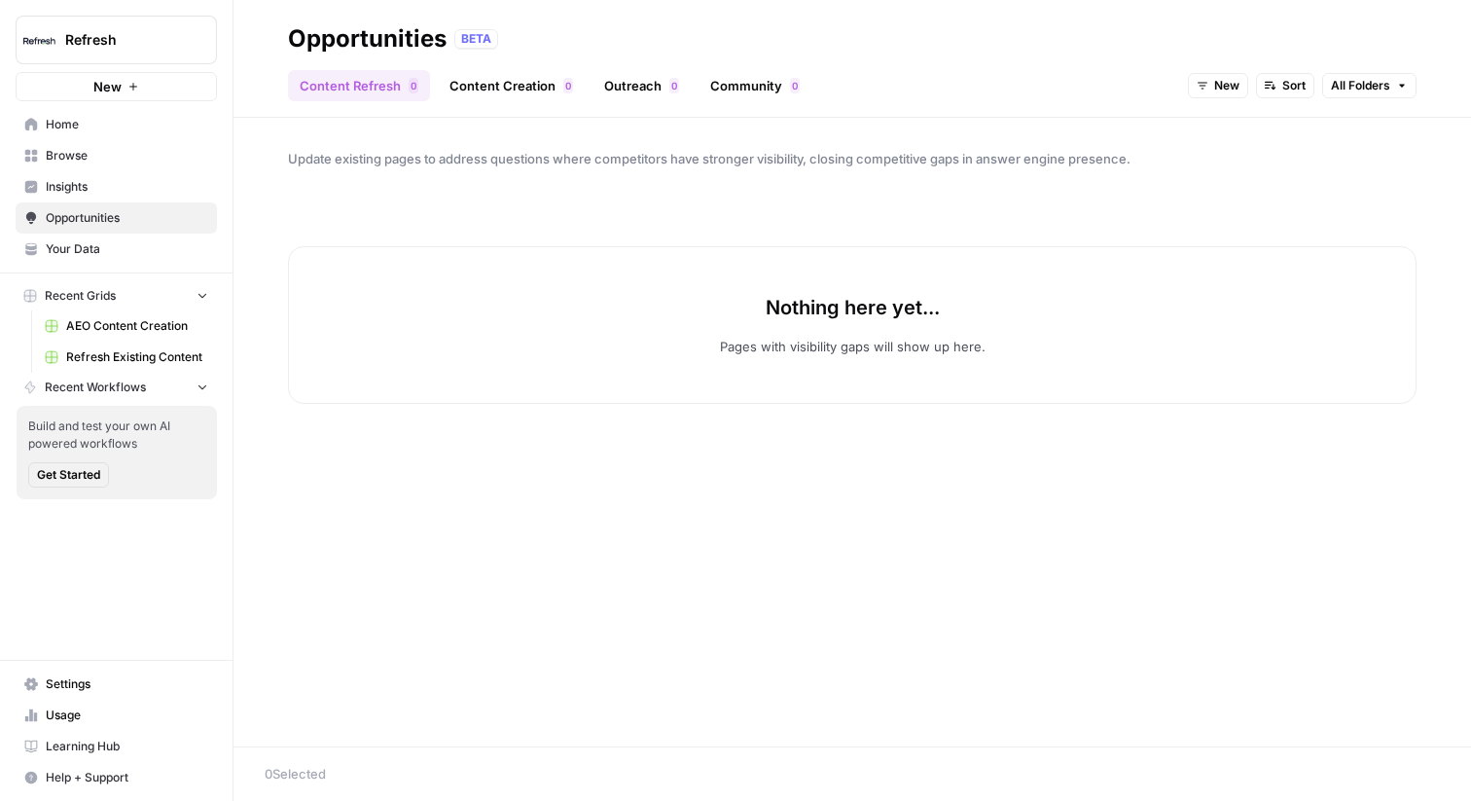
click at [100, 198] on link "Insights" at bounding box center [116, 186] width 201 height 31
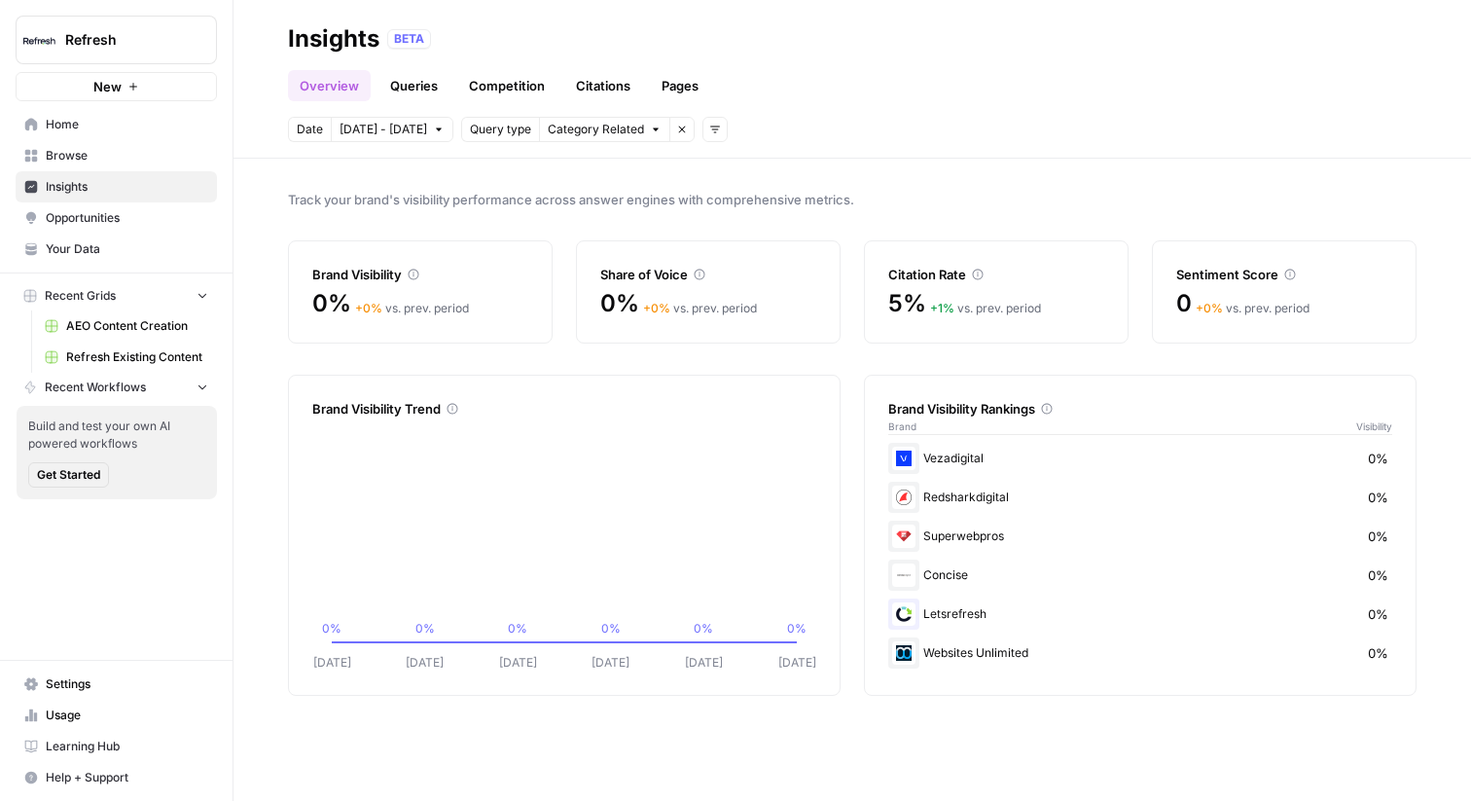
click at [122, 117] on span "Home" at bounding box center [127, 125] width 162 height 18
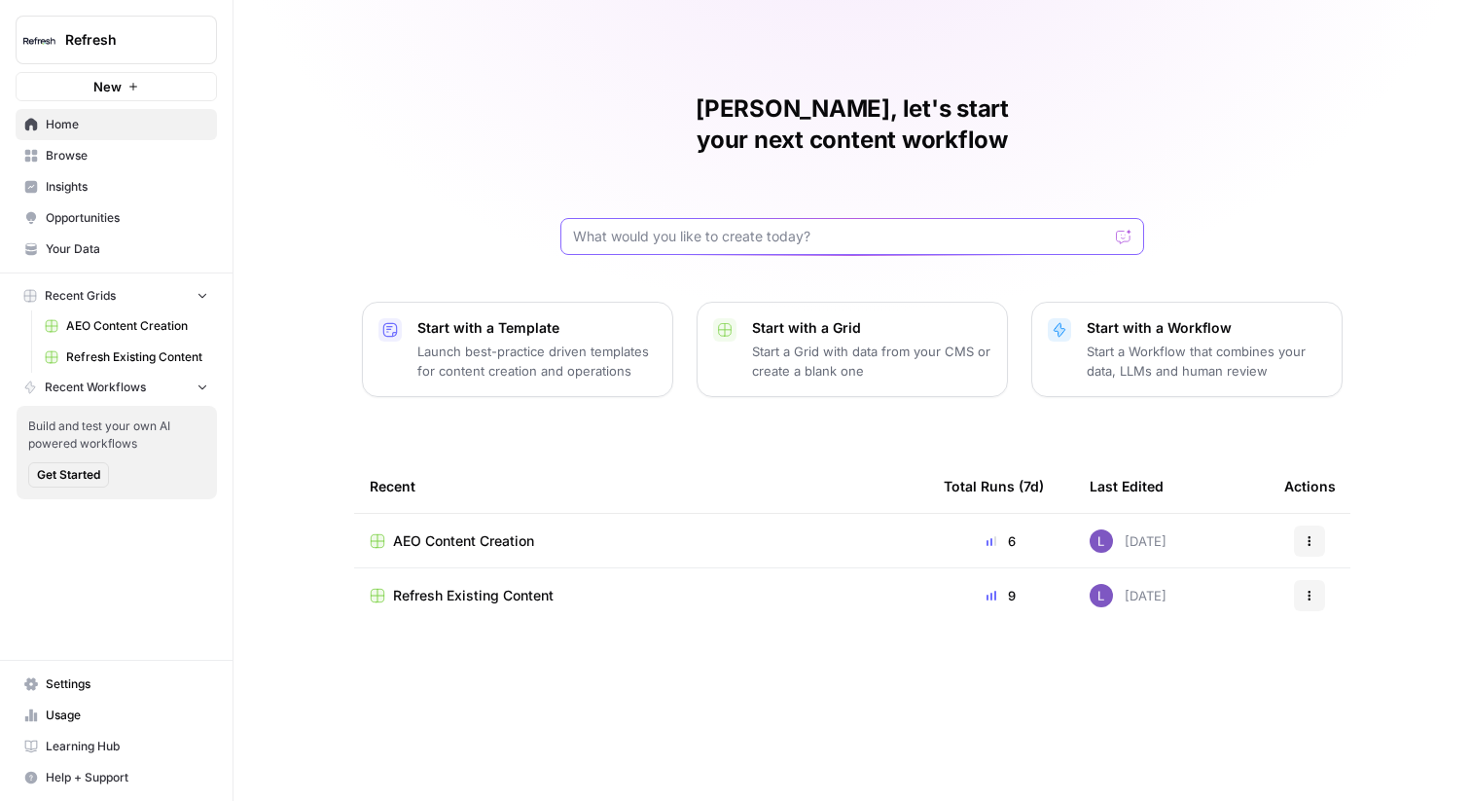
click at [798, 227] on input "text" at bounding box center [840, 236] width 535 height 19
drag, startPoint x: 735, startPoint y: 204, endPoint x: 966, endPoint y: 204, distance: 231.5
click at [950, 227] on input "This is an example input: Look at the wue" at bounding box center [833, 236] width 520 height 19
type input "This is an example input (a file that will come from the knwoledge base):"
click button "Send" at bounding box center [1124, 236] width 25 height 25
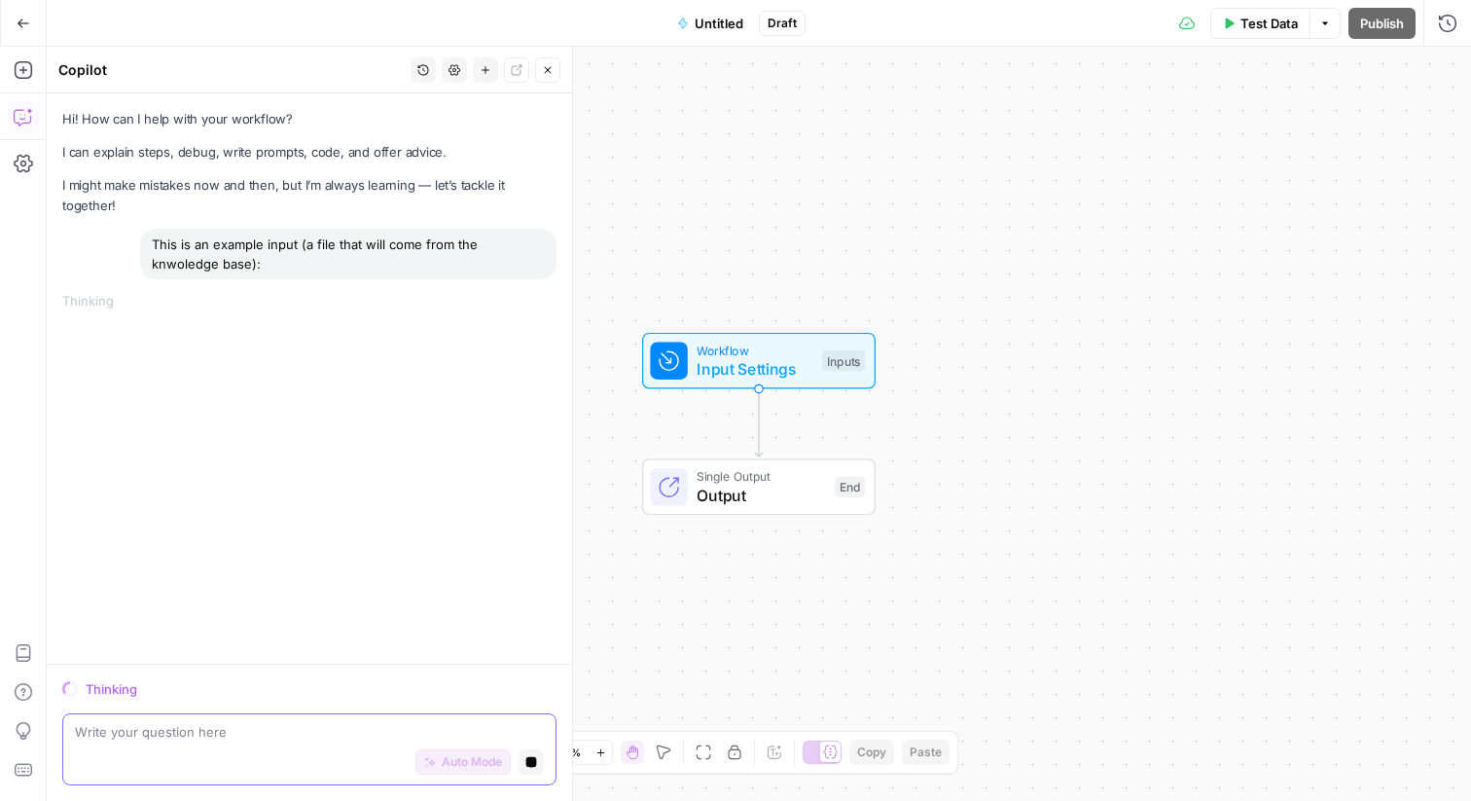
click at [535, 756] on icon "button" at bounding box center [531, 762] width 12 height 12
click at [313, 738] on textarea at bounding box center [309, 731] width 469 height 19
paste textarea "First off, what's your name? Brian Scott And your email address? brian@riverbou…"
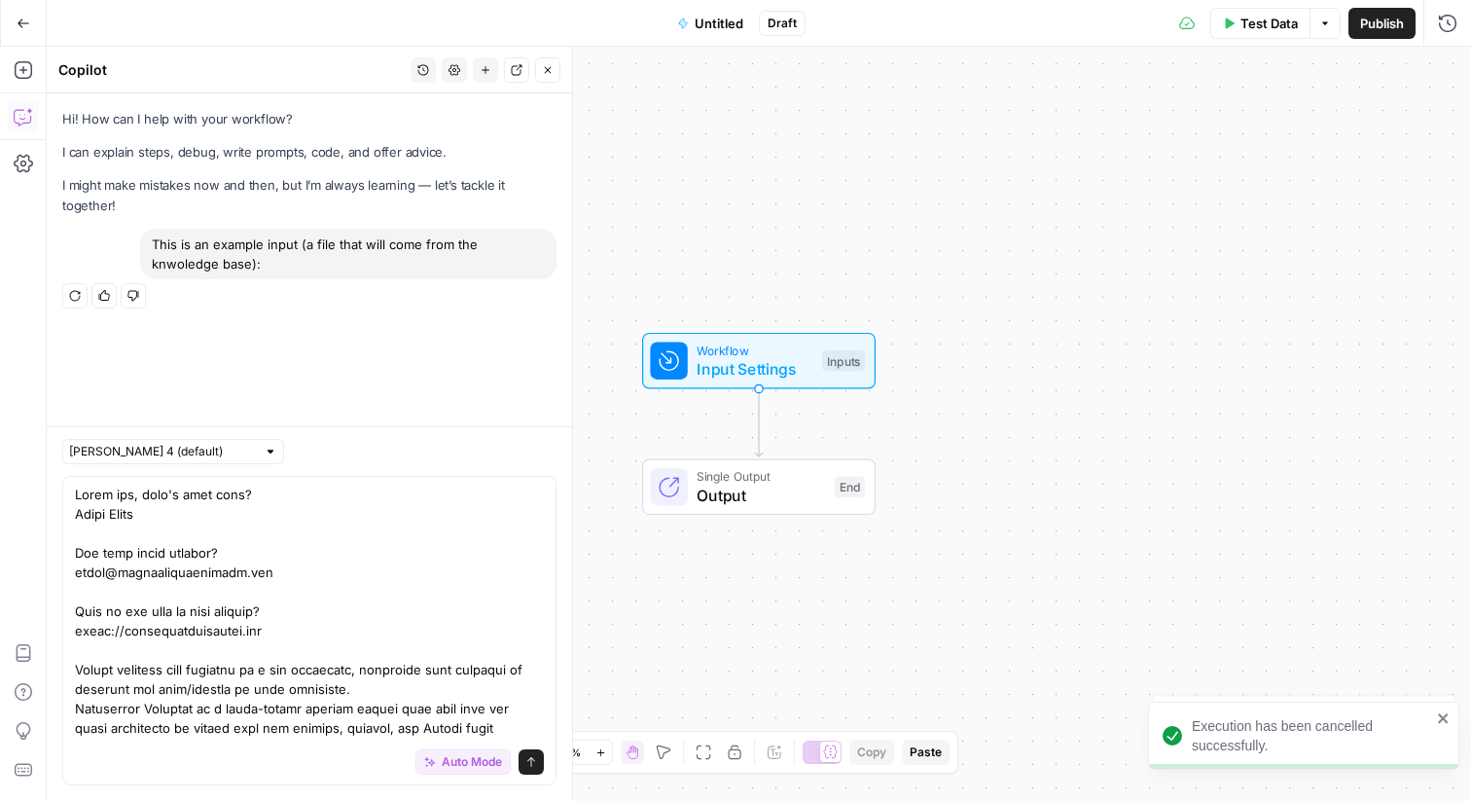
click at [258, 756] on div "Auto Mode Send" at bounding box center [309, 762] width 469 height 43
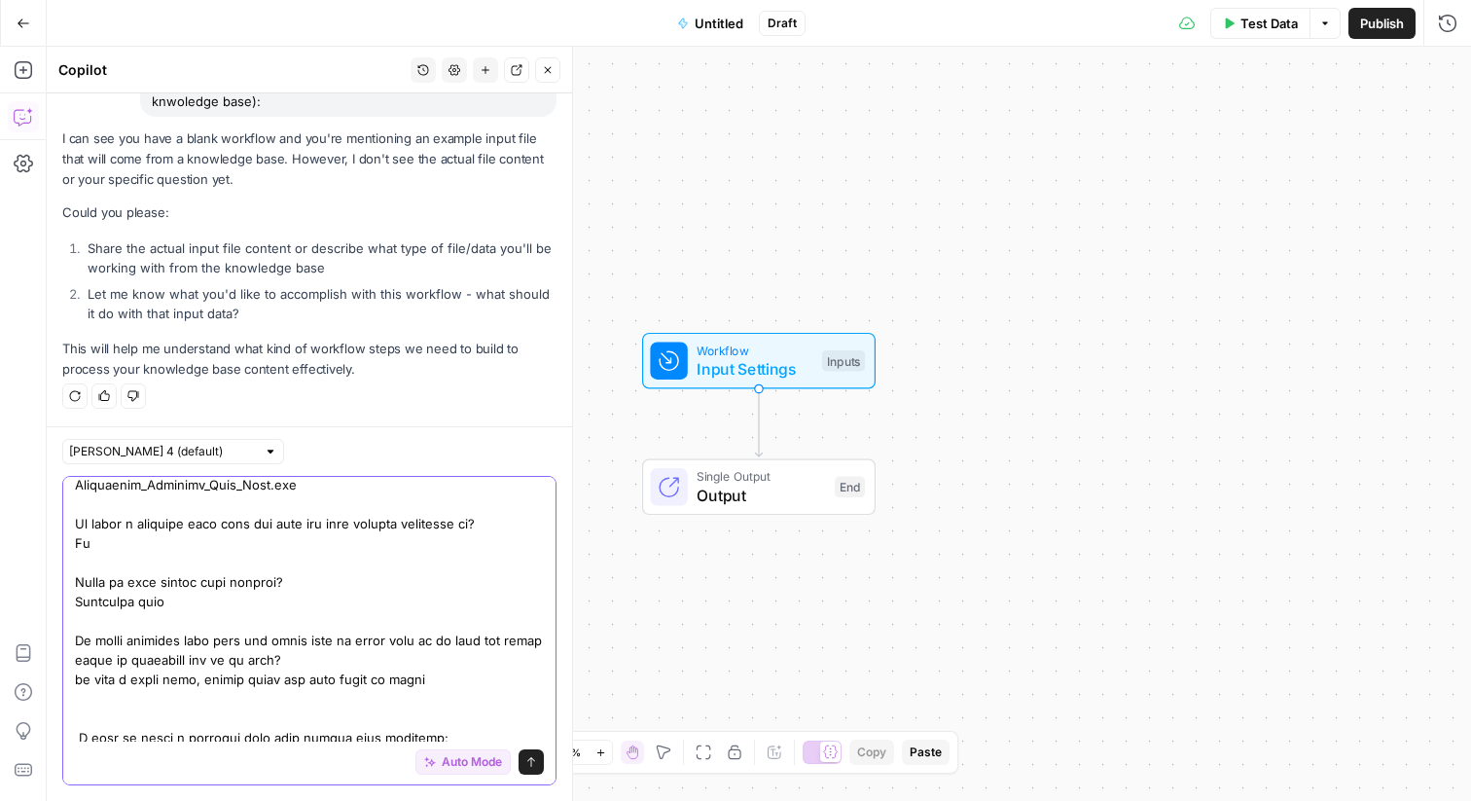
scroll to position [1105, 0]
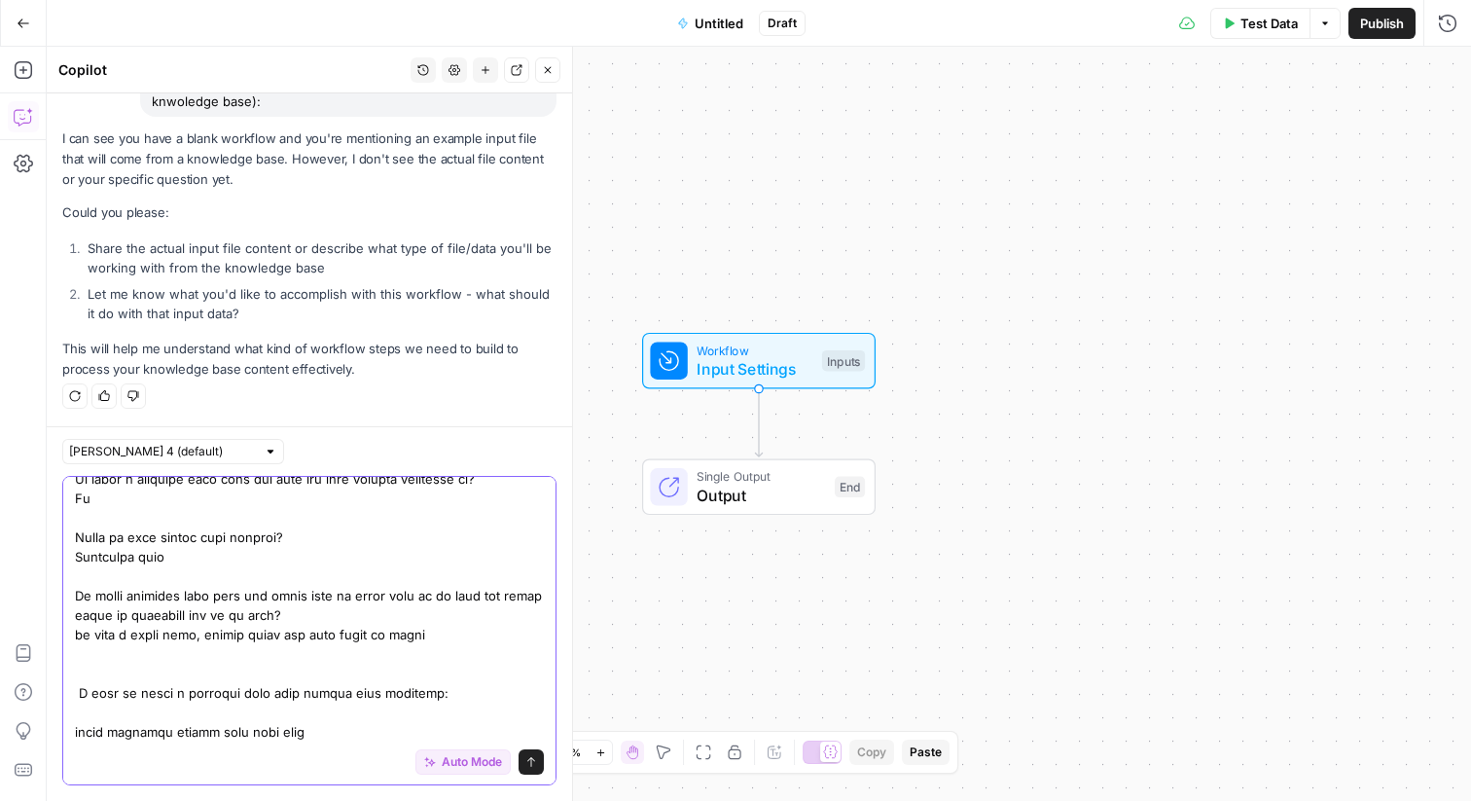
paste textarea "Homepage Hero Header: “Faith-Driven Private Equity, Built to Last.” Subheader: …"
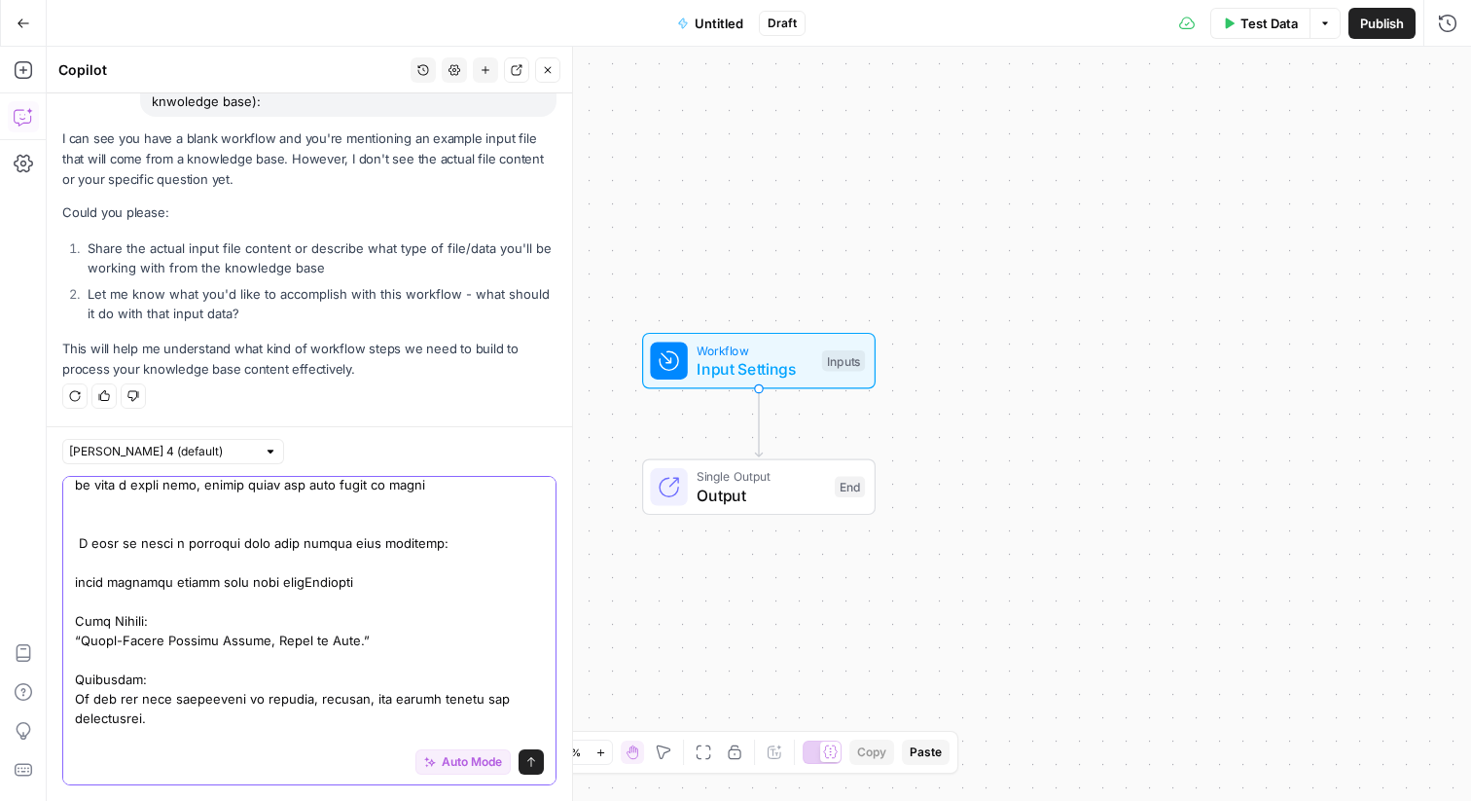
scroll to position [1294, 0]
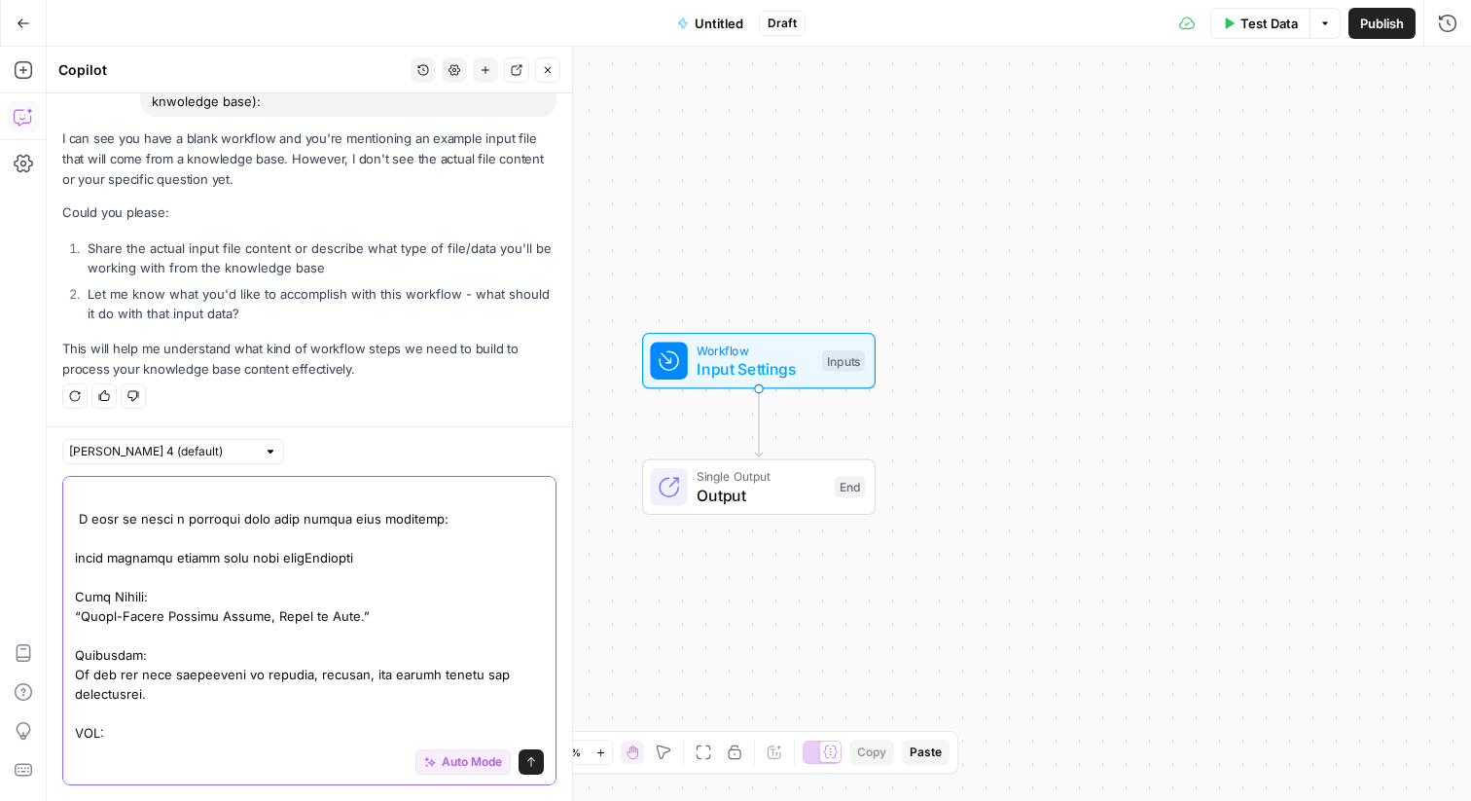
type textarea "First off, what's your name? Brian Scott And your email address? brian@riverbou…"
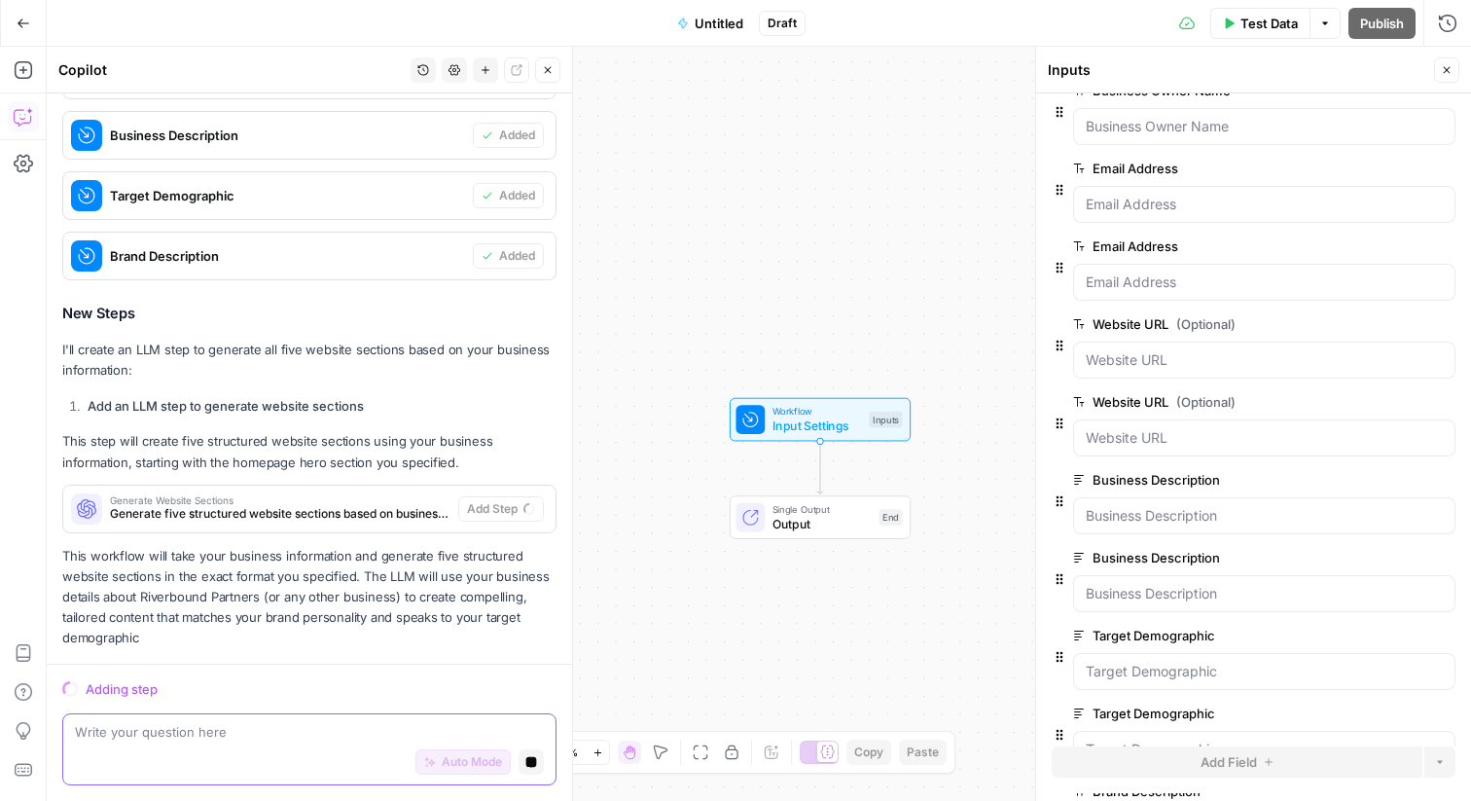
scroll to position [99, 0]
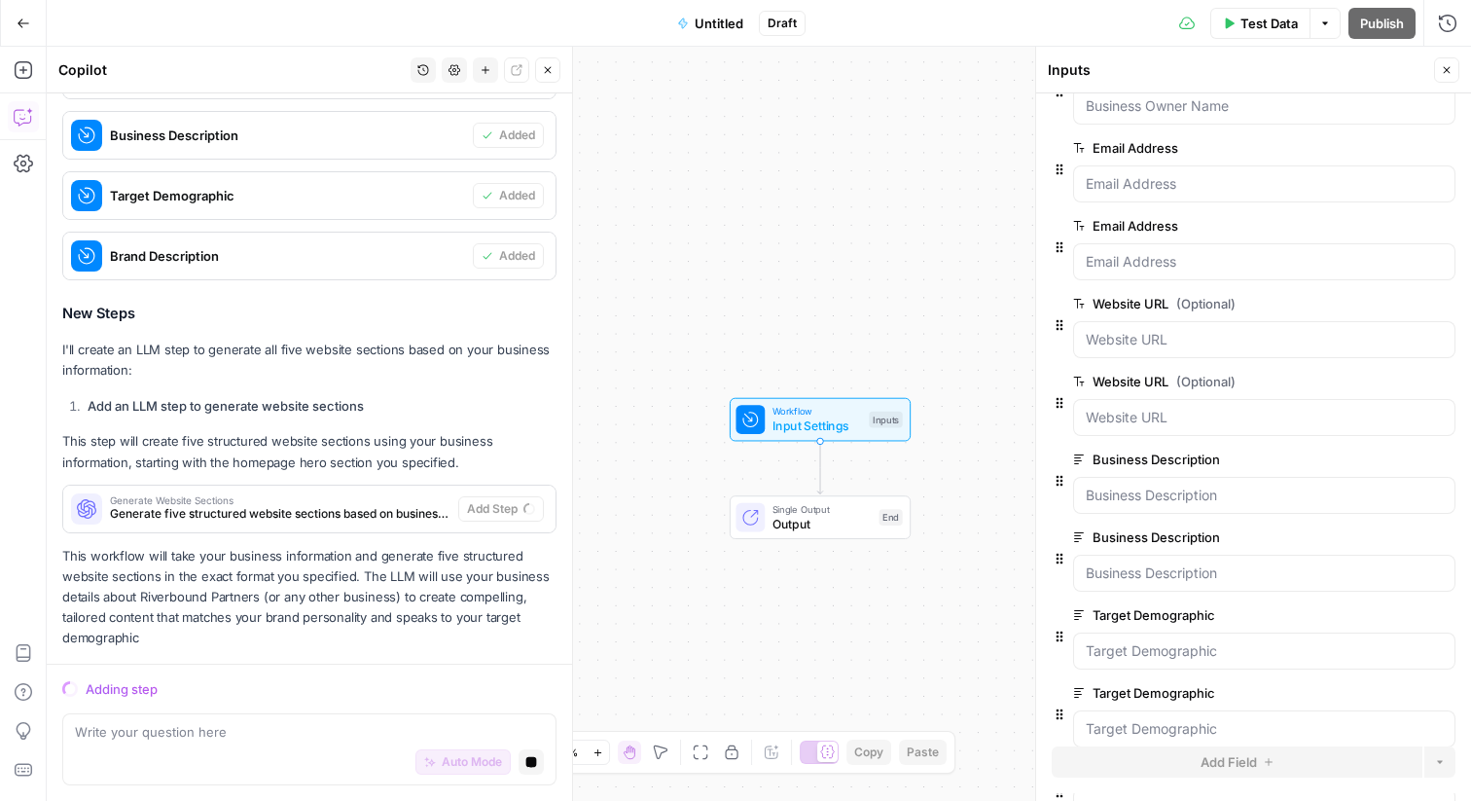
click at [245, 515] on span "Generate five structured website sections based on business information" at bounding box center [280, 514] width 341 height 18
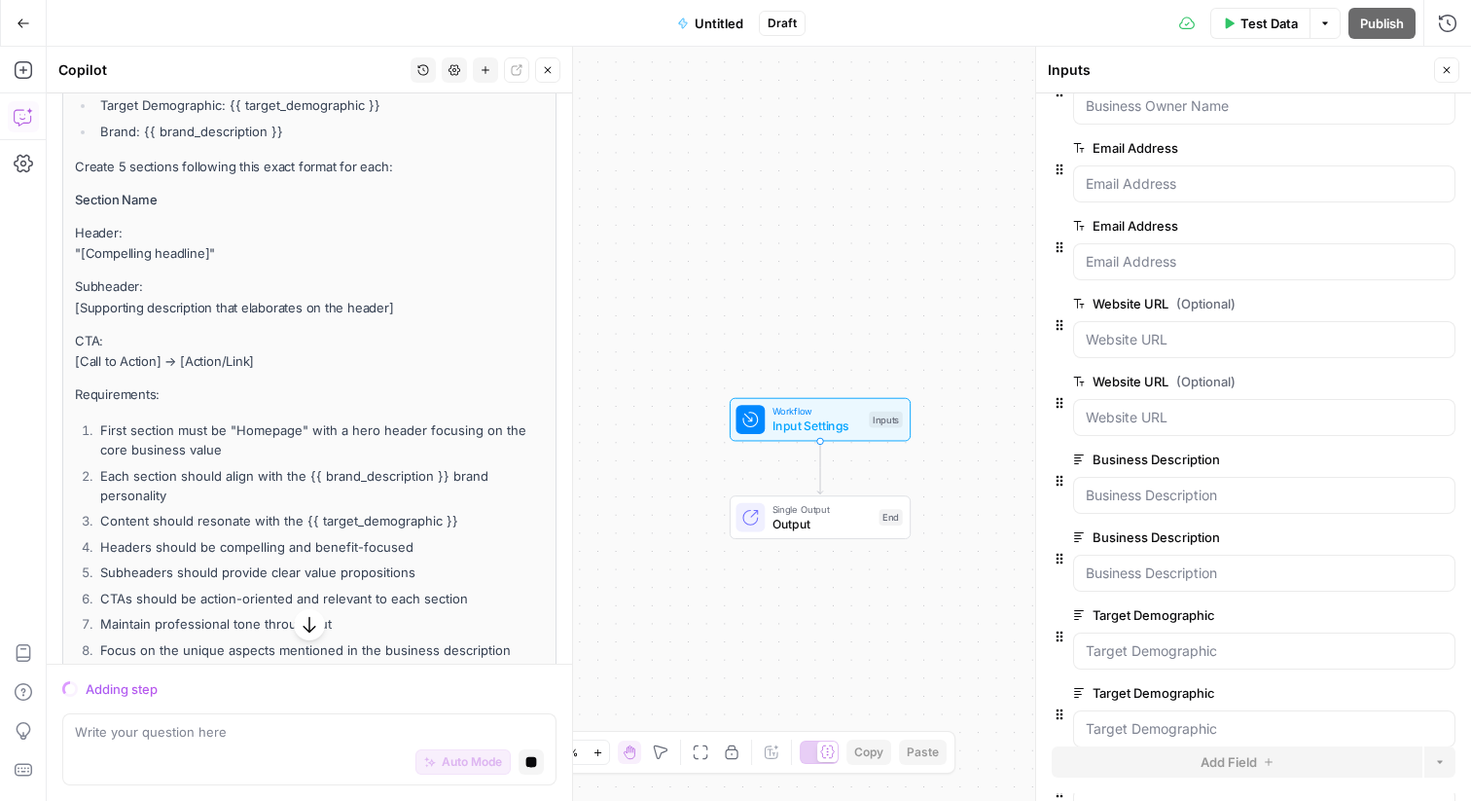
scroll to position [5034, 0]
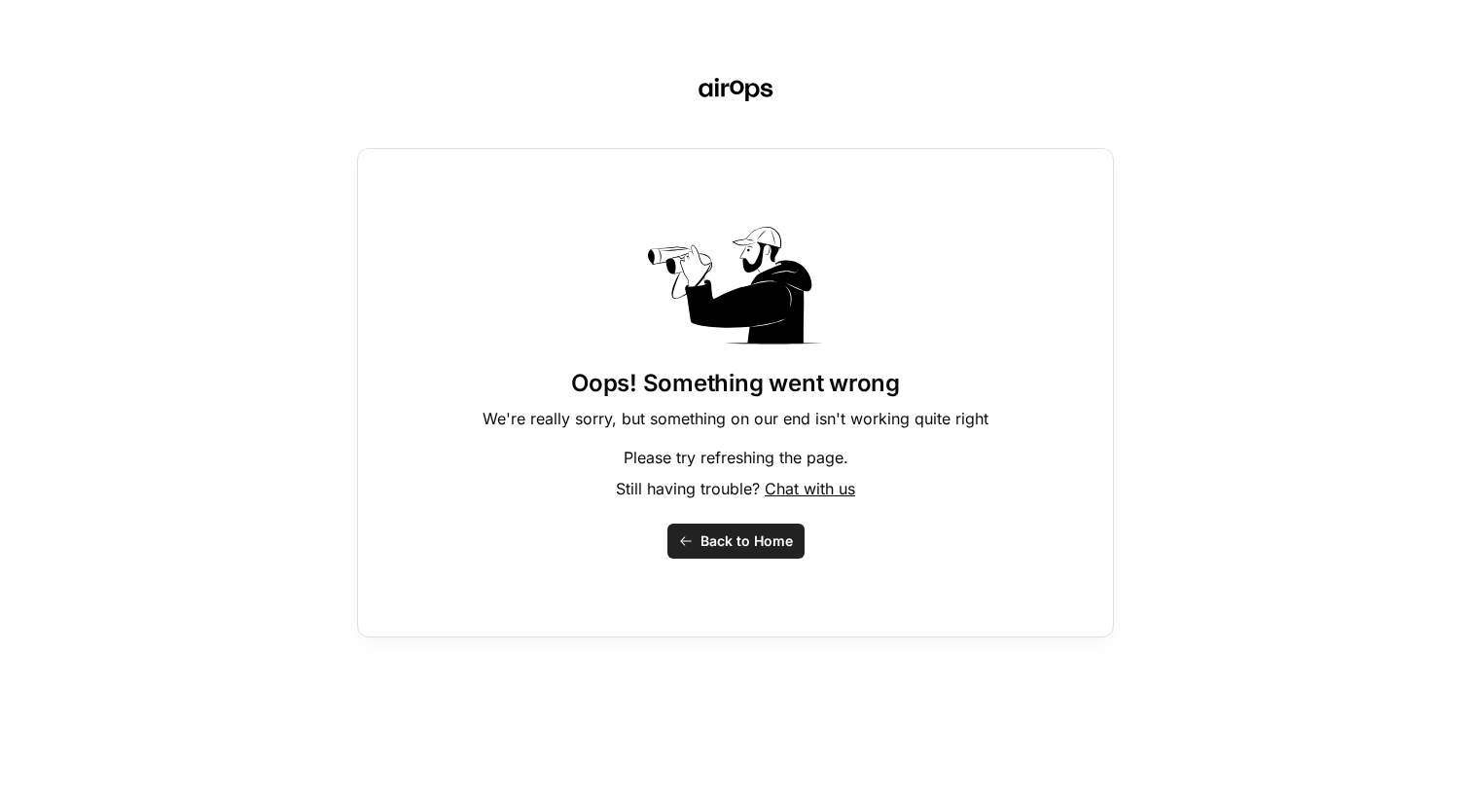
click at [707, 557] on button "Back to Home" at bounding box center [735, 540] width 137 height 35
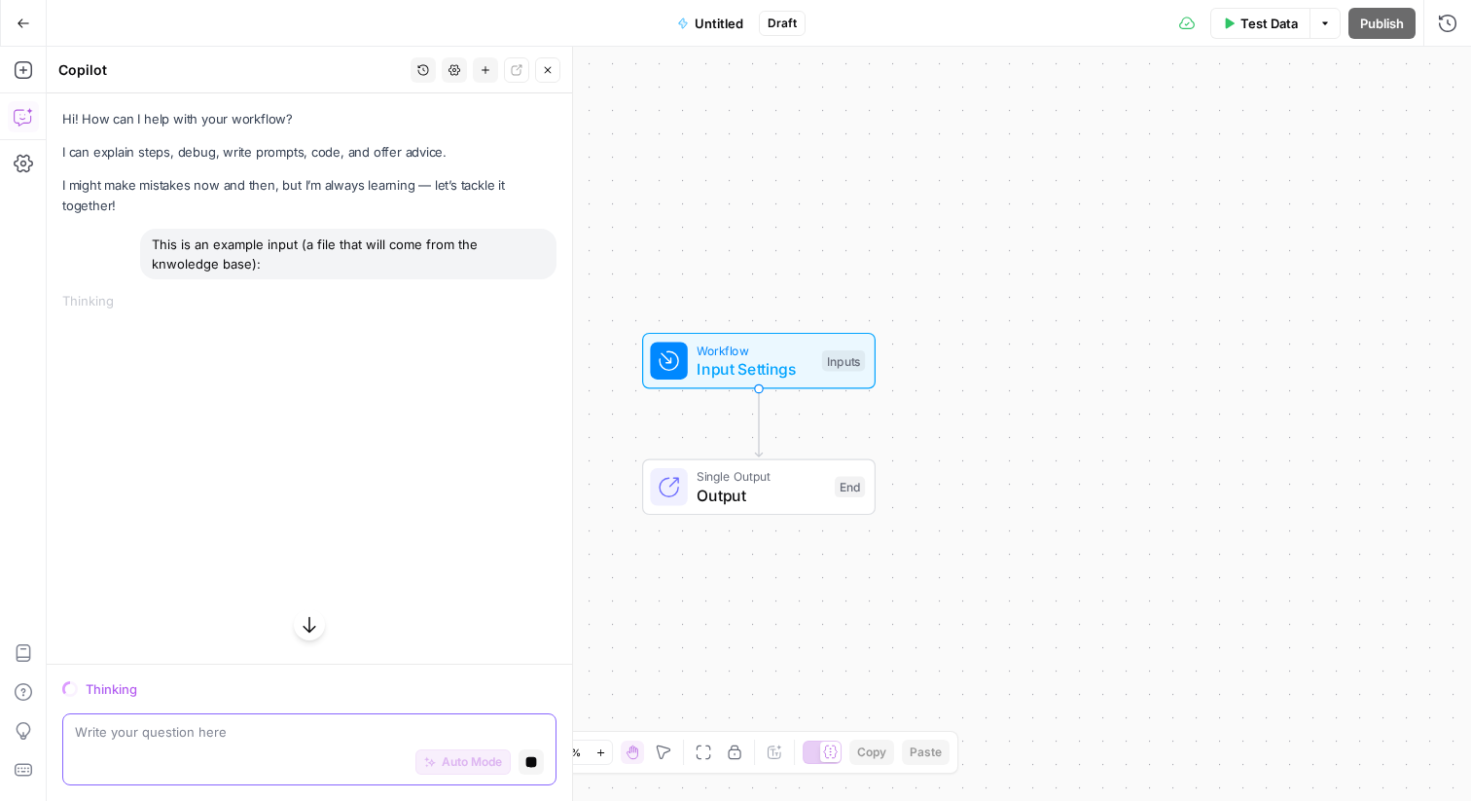
click at [529, 760] on icon "button" at bounding box center [531, 762] width 11 height 11
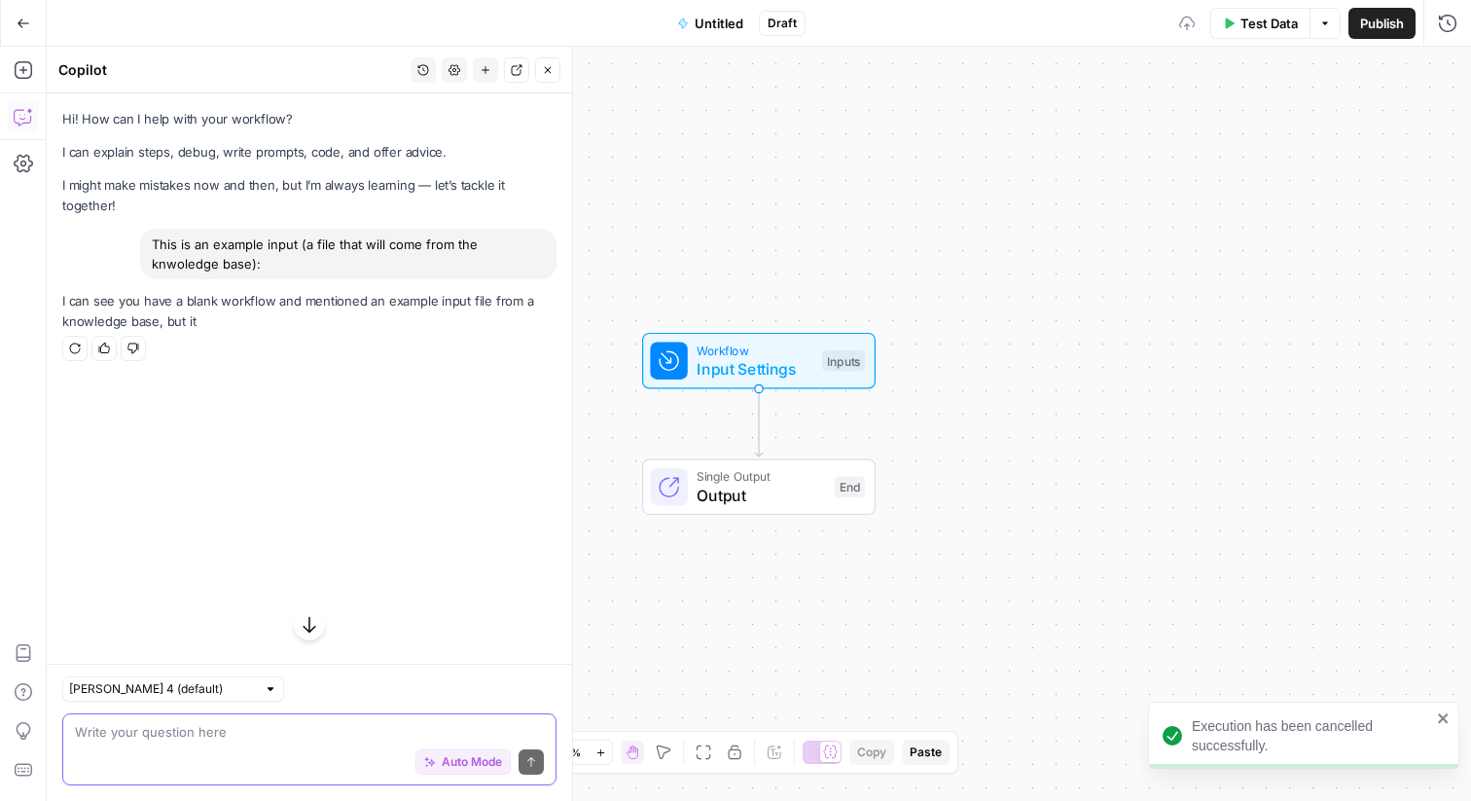
click at [304, 738] on textarea at bounding box center [309, 731] width 469 height 19
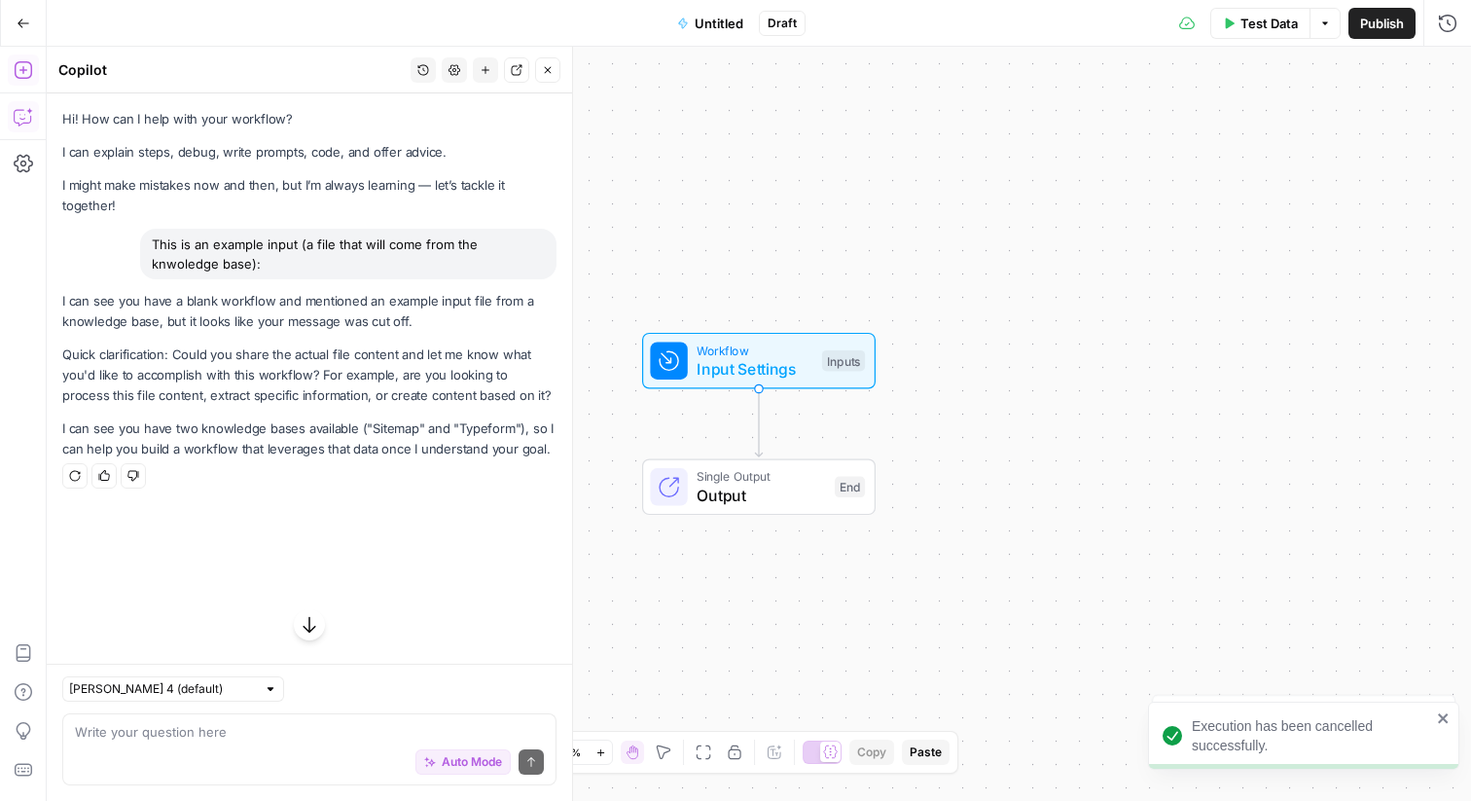
click at [24, 76] on icon "button" at bounding box center [23, 69] width 19 height 19
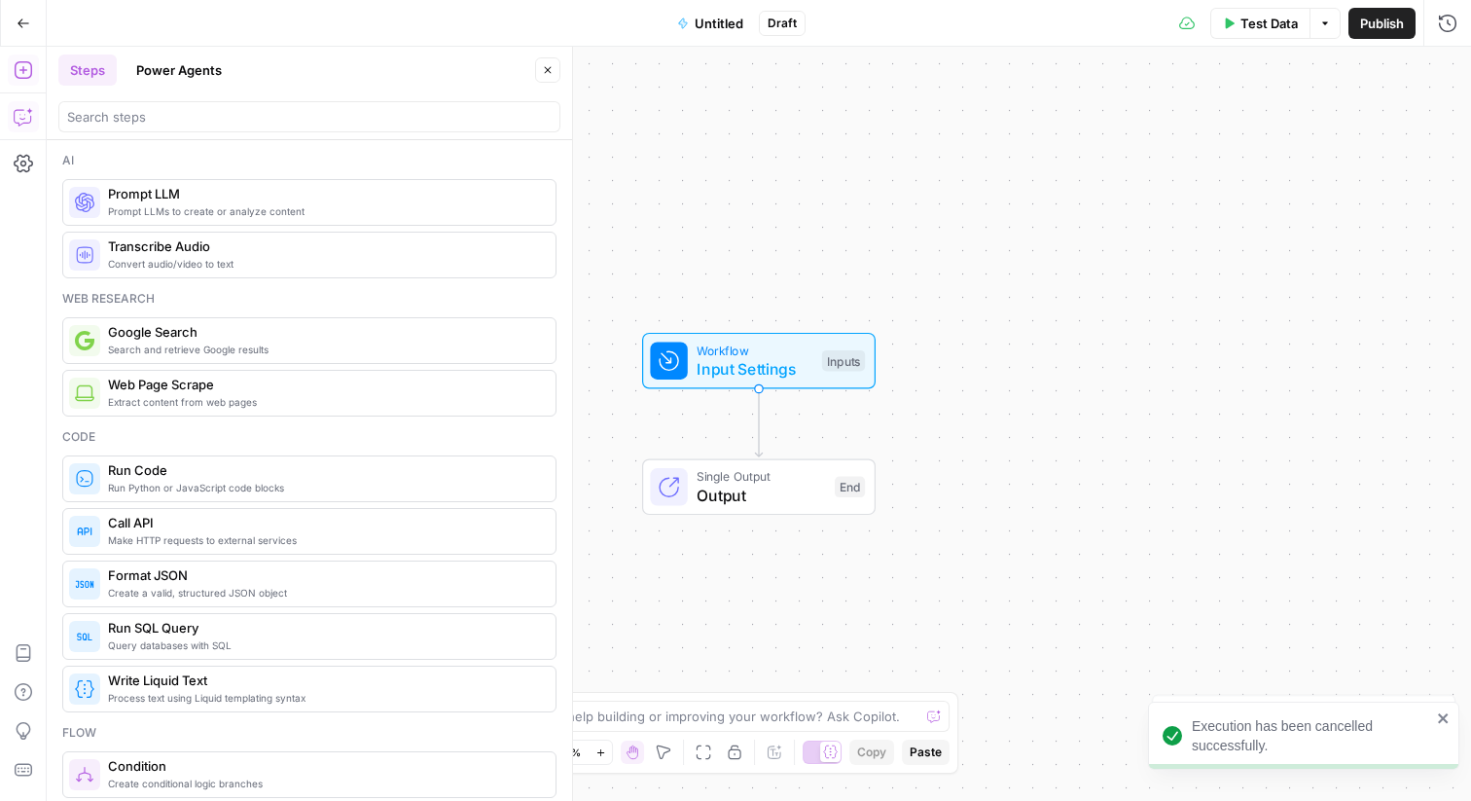
click at [24, 115] on icon "button" at bounding box center [23, 116] width 19 height 19
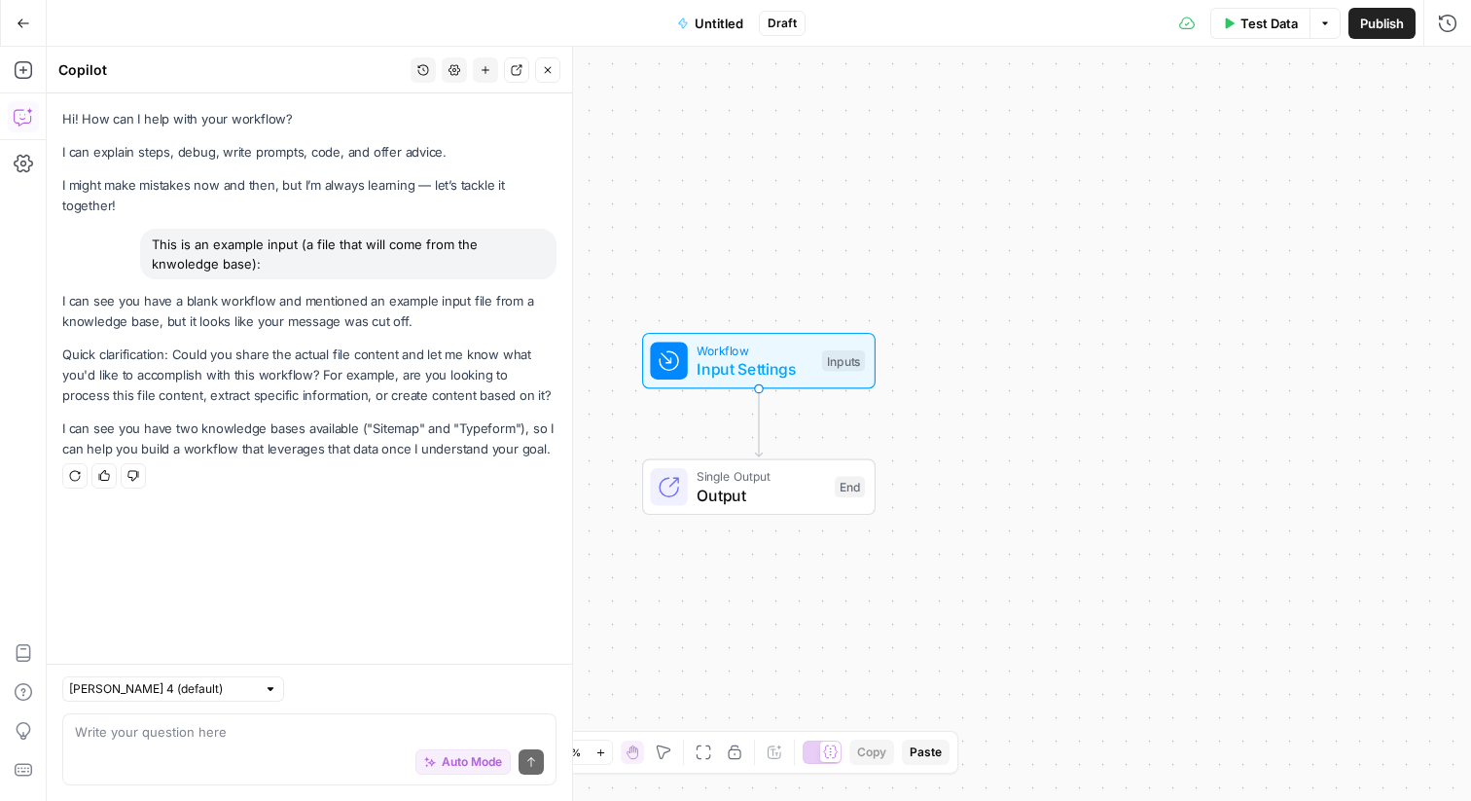
click at [241, 756] on div "Auto Mode Send" at bounding box center [309, 762] width 469 height 43
paste textarea "Homepage Hero Header: “Faith-Driven Private Equity, Built to Last.” Subheader: …"
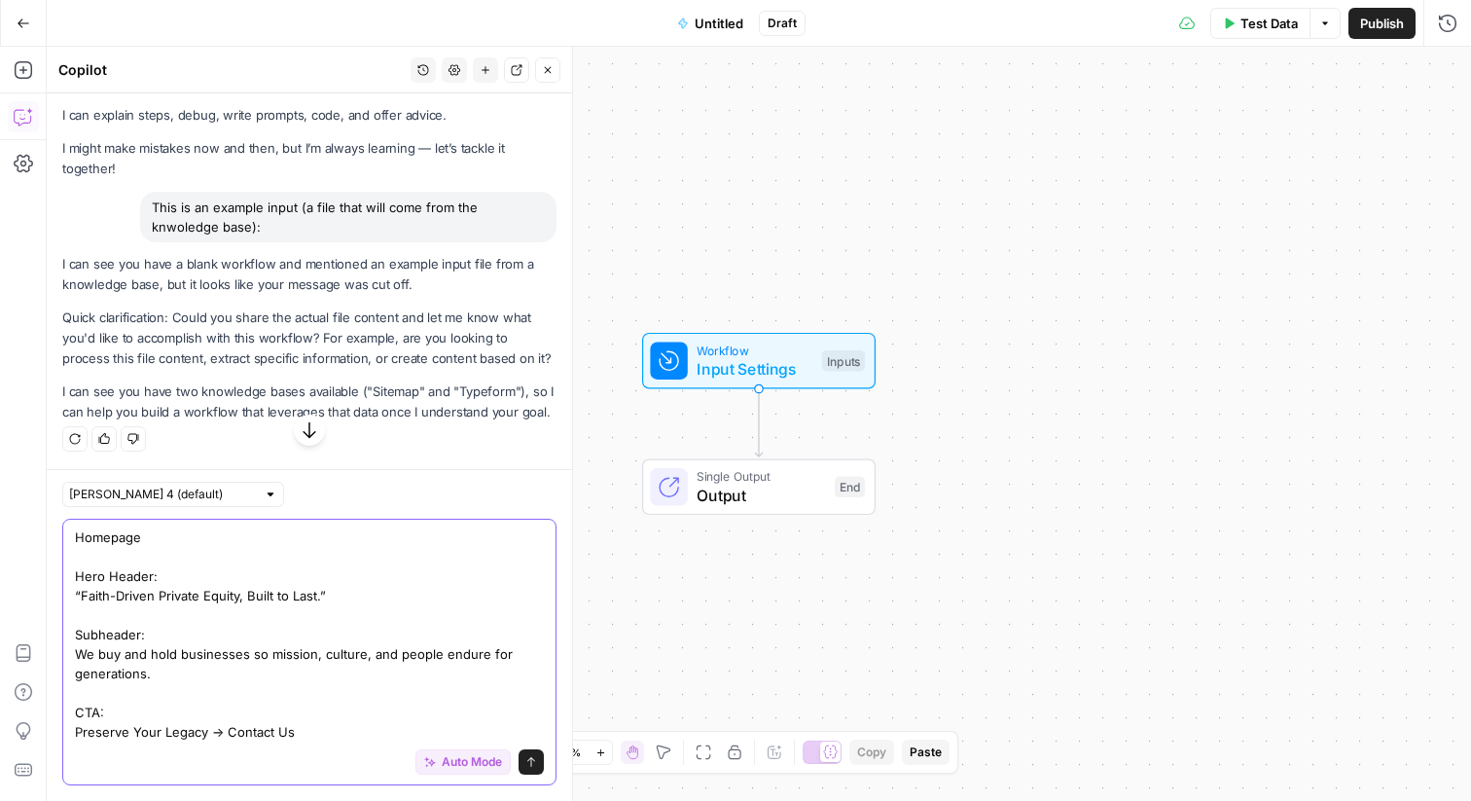
click at [378, 701] on textarea "Homepage Hero Header: “Faith-Driven Private Equity, Built to Last.” Subheader: …" at bounding box center [309, 634] width 469 height 214
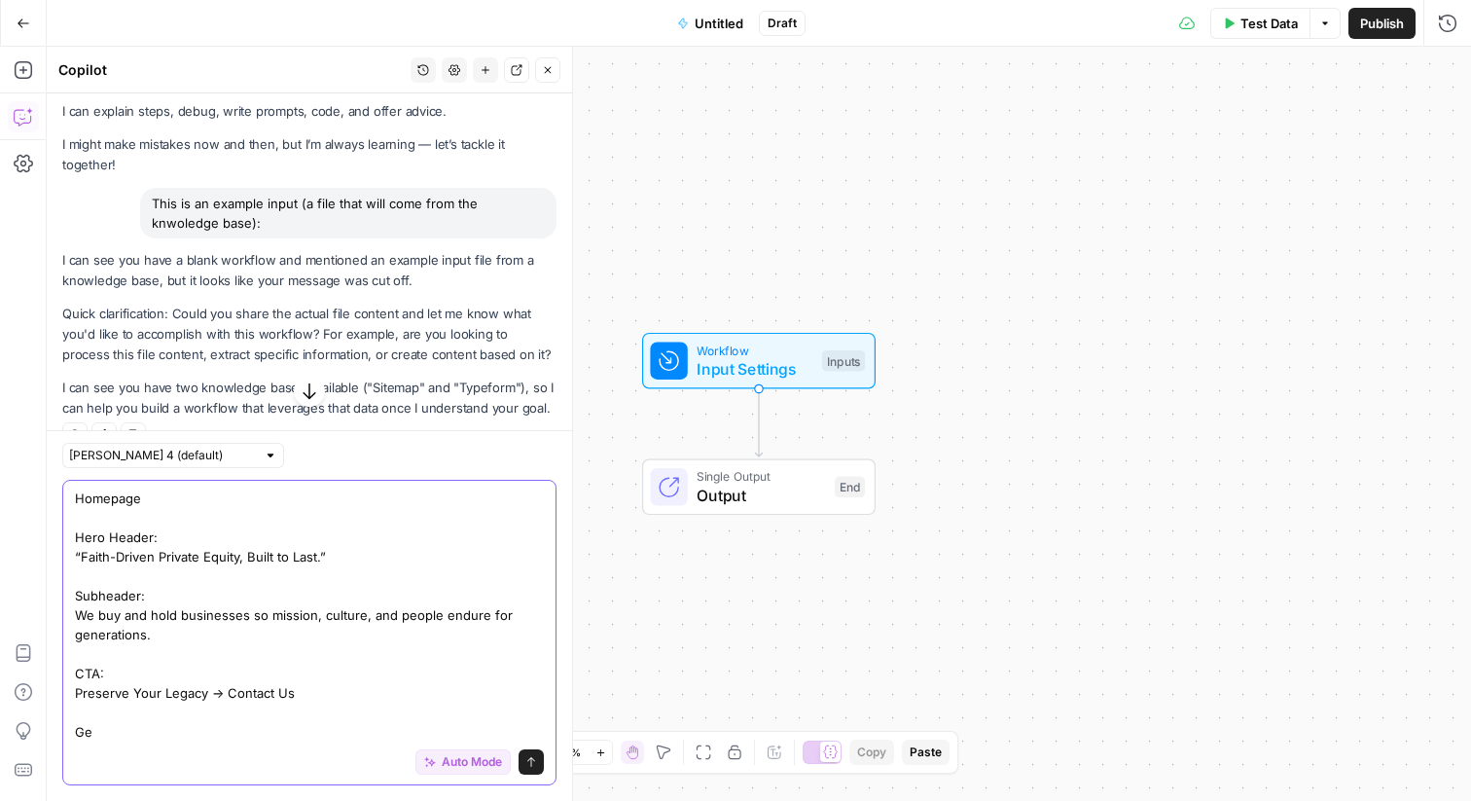
drag, startPoint x: 331, startPoint y: 708, endPoint x: 208, endPoint y: 218, distance: 505.4
click at [151, 268] on div "Hi! How can I help with your workflow? I can explain steps, debug, write prompt…" at bounding box center [309, 446] width 525 height 707
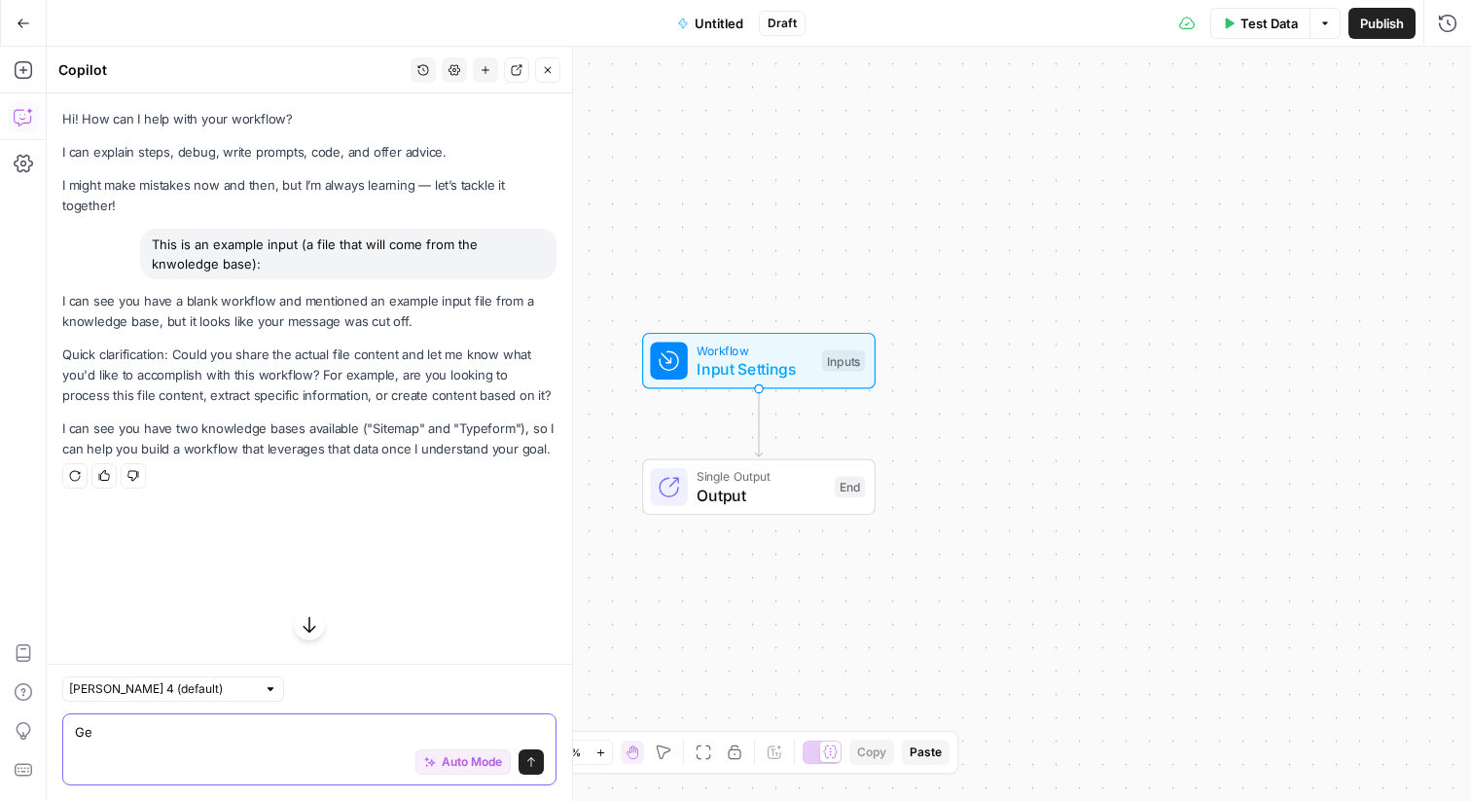
type textarea "Ge"
click at [19, 59] on button "Add Steps" at bounding box center [23, 69] width 31 height 31
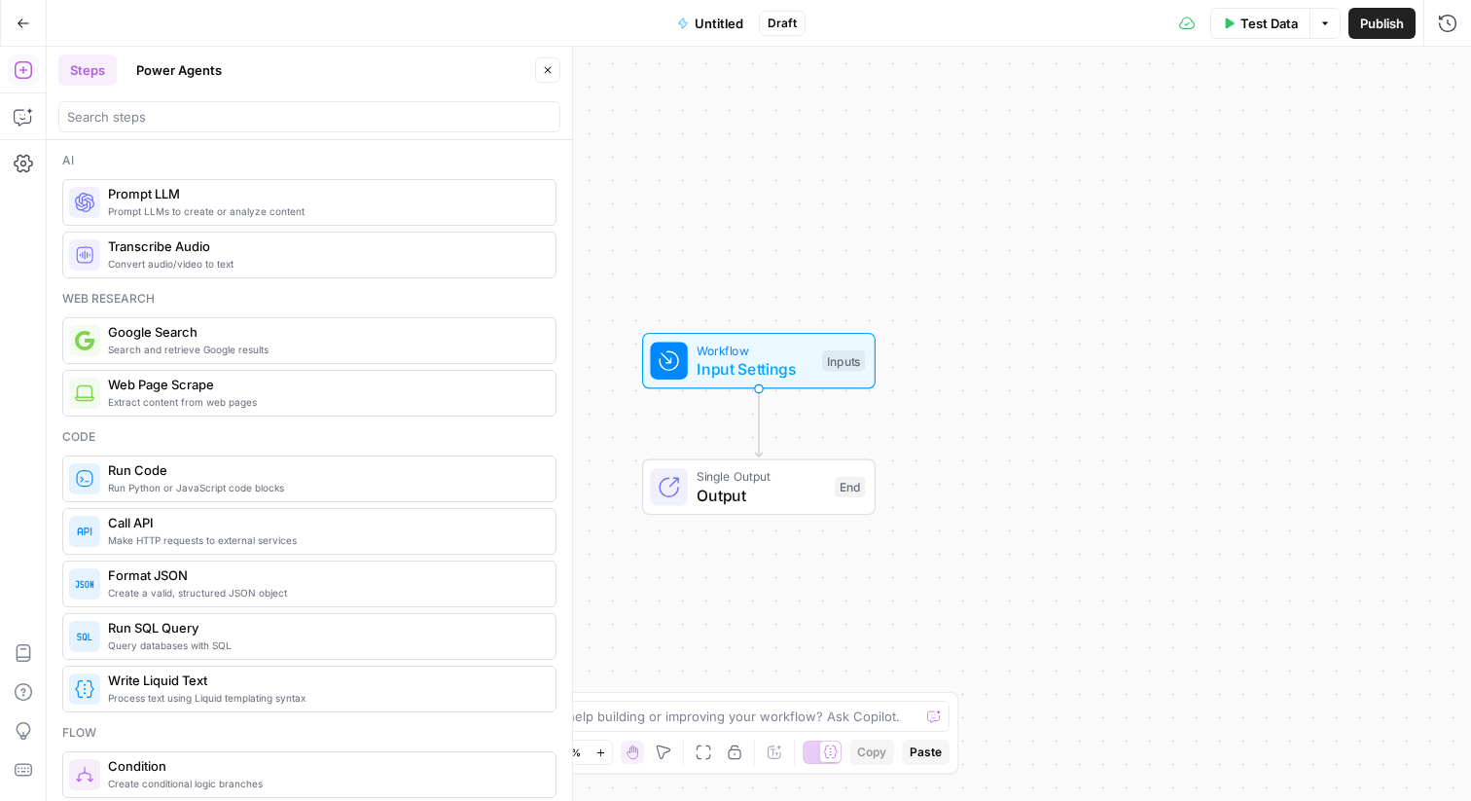
click at [159, 130] on div at bounding box center [309, 116] width 502 height 31
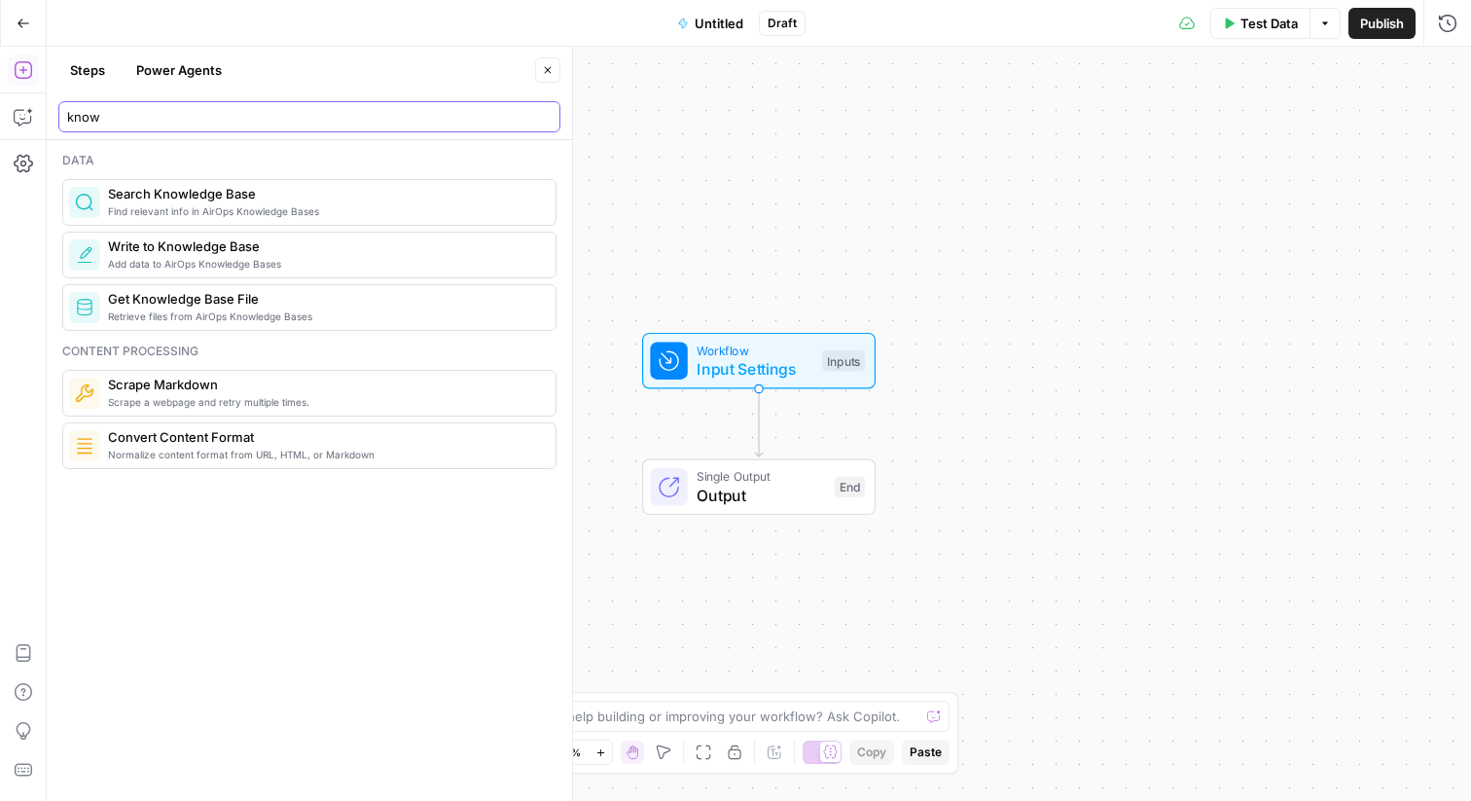
type input "know"
click at [276, 305] on span "Get Knowledge Base File" at bounding box center [324, 298] width 432 height 19
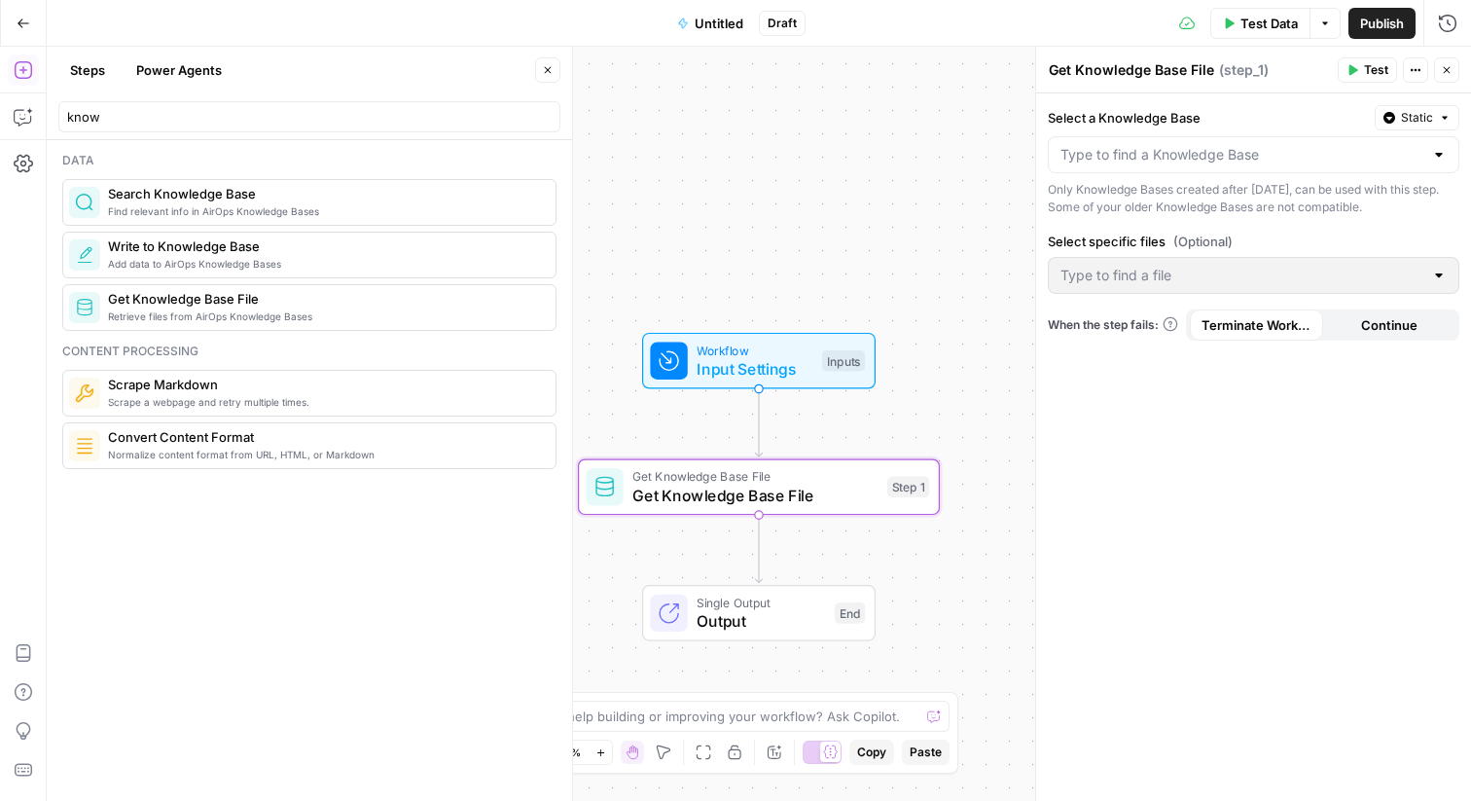
click at [1127, 171] on div at bounding box center [1254, 154] width 412 height 37
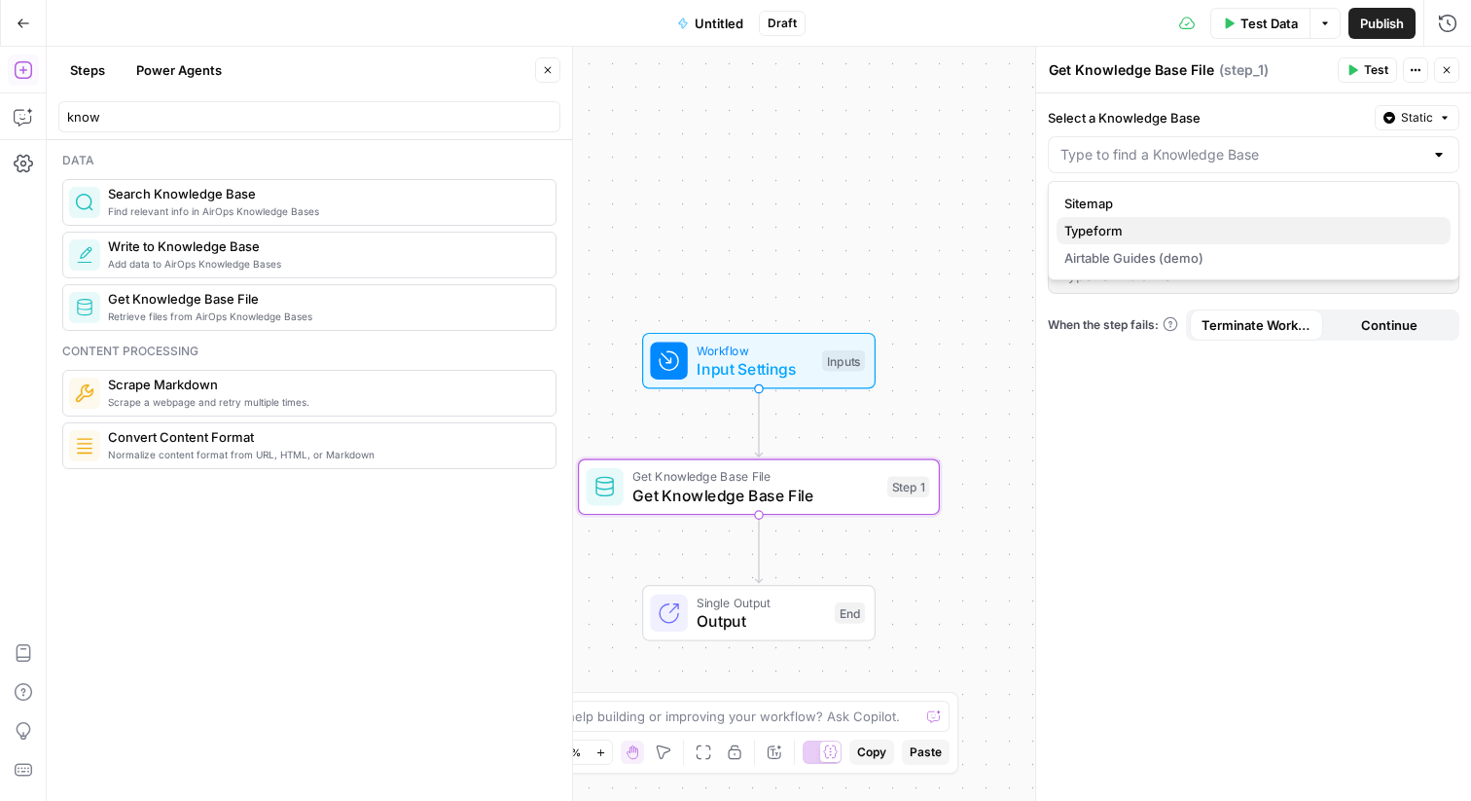
click at [1155, 221] on span "Typeform" at bounding box center [1249, 230] width 371 height 19
type input "Typeform"
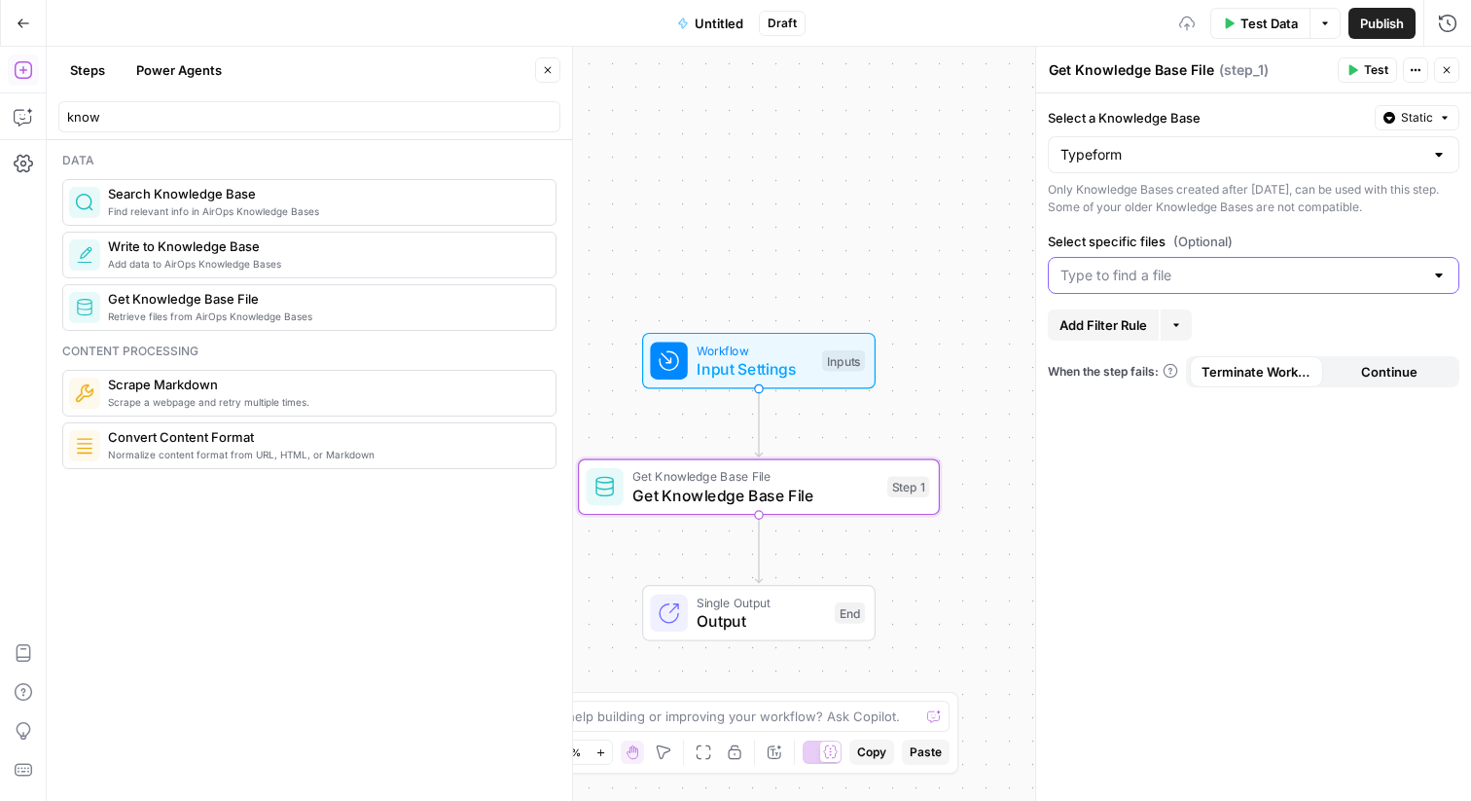
click at [1187, 266] on input "Select specific files (Optional)" at bounding box center [1241, 275] width 363 height 19
click at [1147, 305] on div "Typeform.pdf" at bounding box center [1254, 324] width 412 height 45
click at [1149, 321] on span "Typeform.pdf" at bounding box center [1249, 323] width 371 height 19
click at [903, 437] on span "Test" at bounding box center [905, 443] width 28 height 21
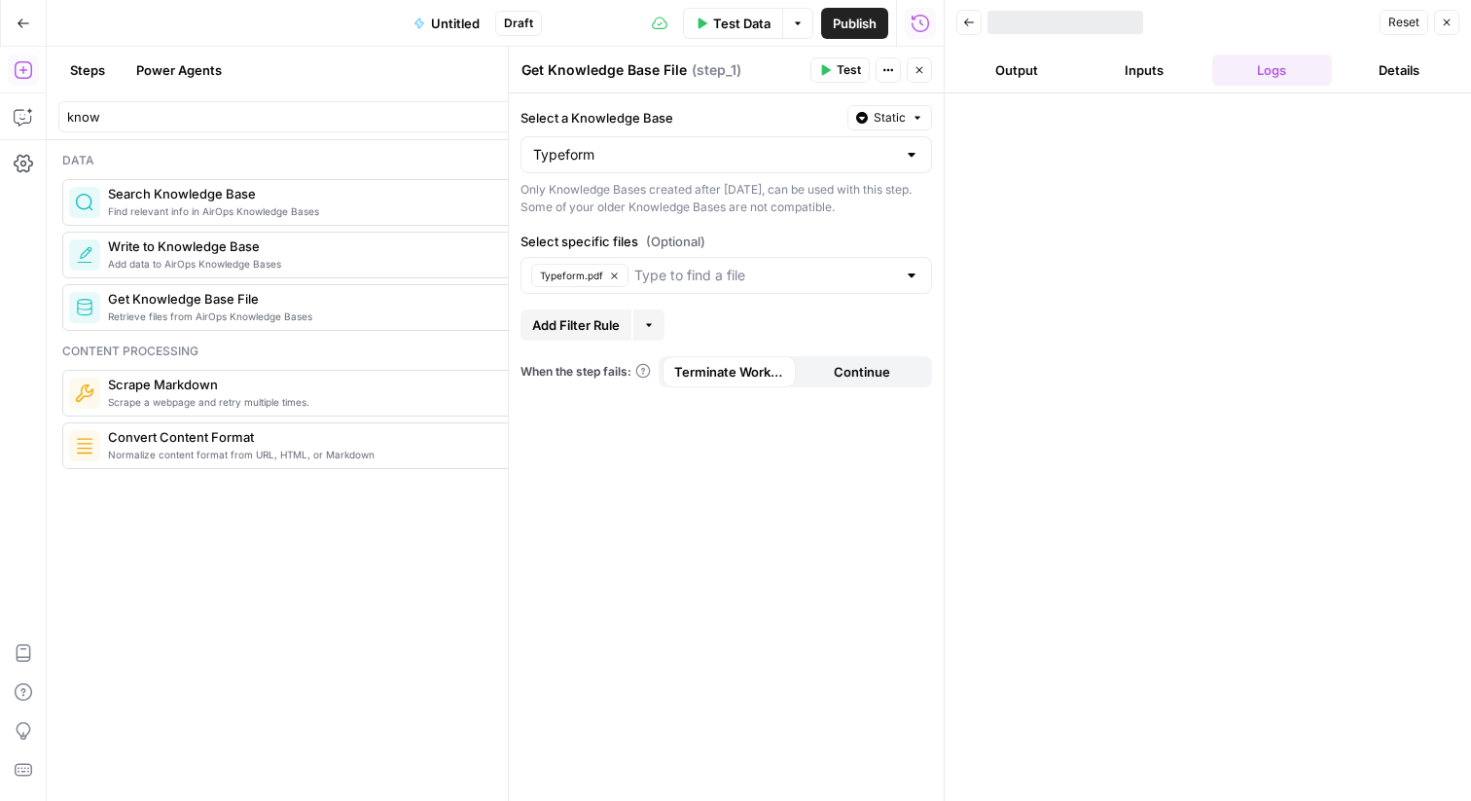
click at [911, 73] on button "Close" at bounding box center [919, 69] width 25 height 25
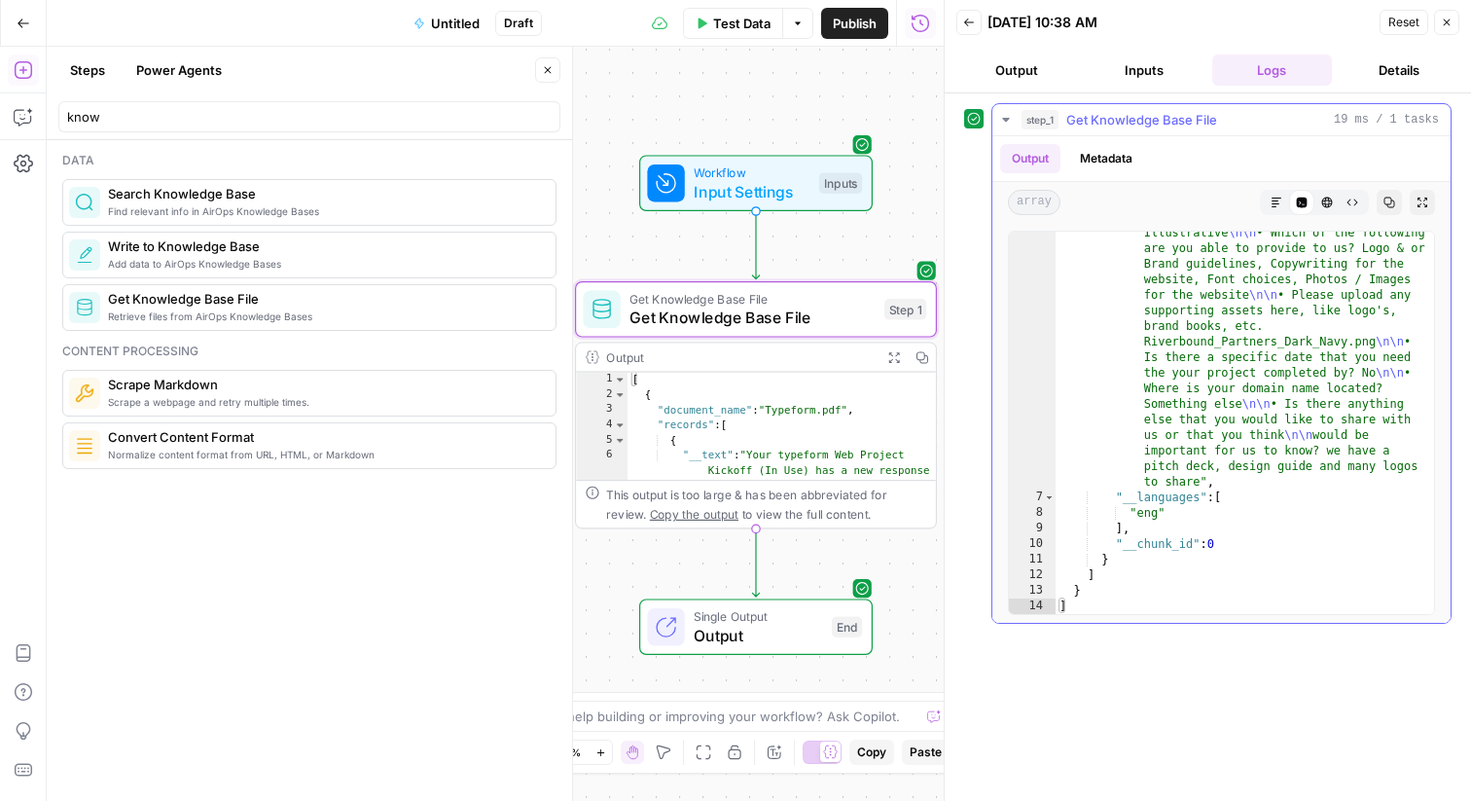
scroll to position [832, 0]
click at [18, 114] on icon "button" at bounding box center [23, 116] width 19 height 19
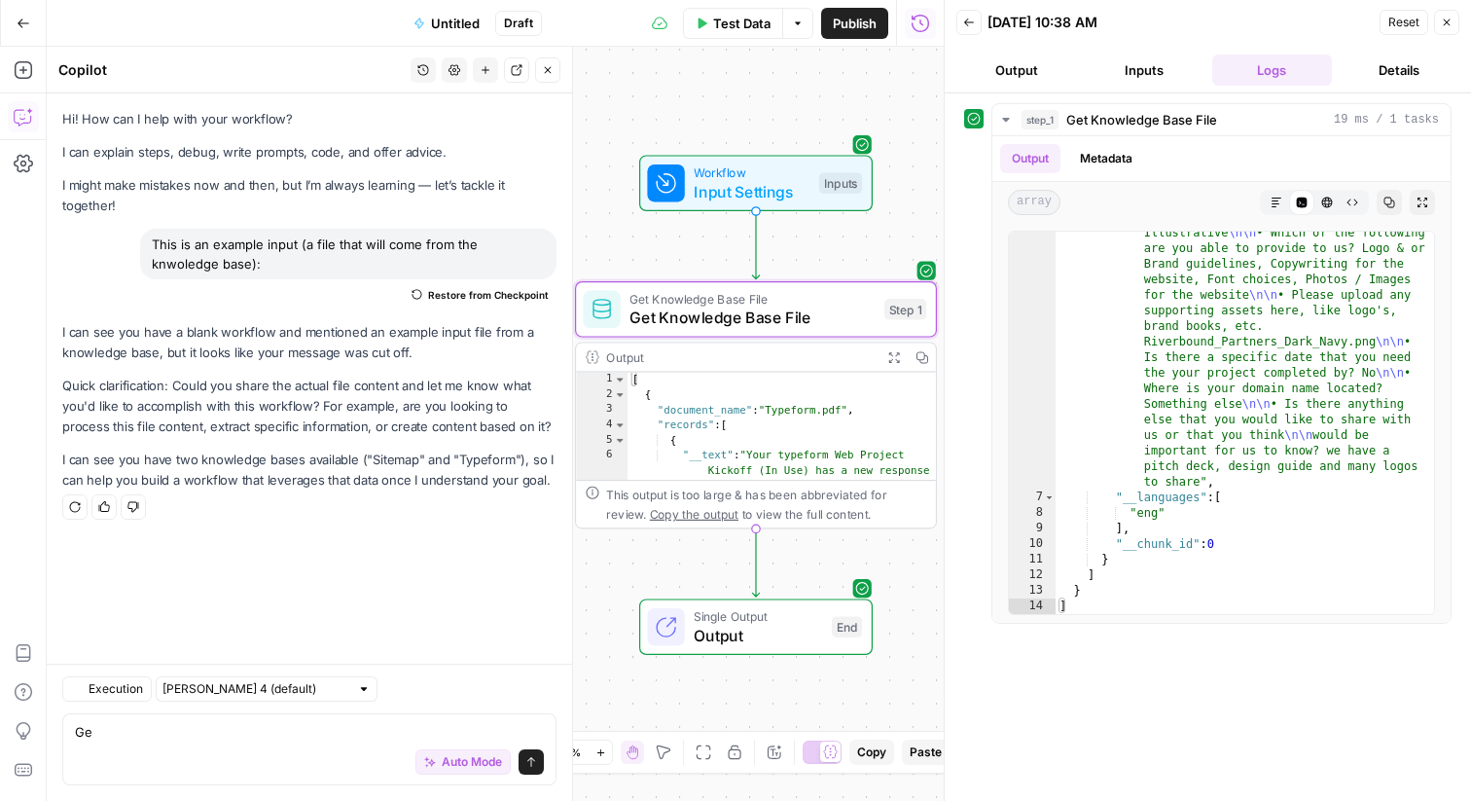
drag, startPoint x: 270, startPoint y: 723, endPoint x: 86, endPoint y: 621, distance: 211.2
click at [86, 663] on div "Execution [PERSON_NAME] 4 (default) Ge Ge Auto Mode Send" at bounding box center [309, 731] width 525 height 137
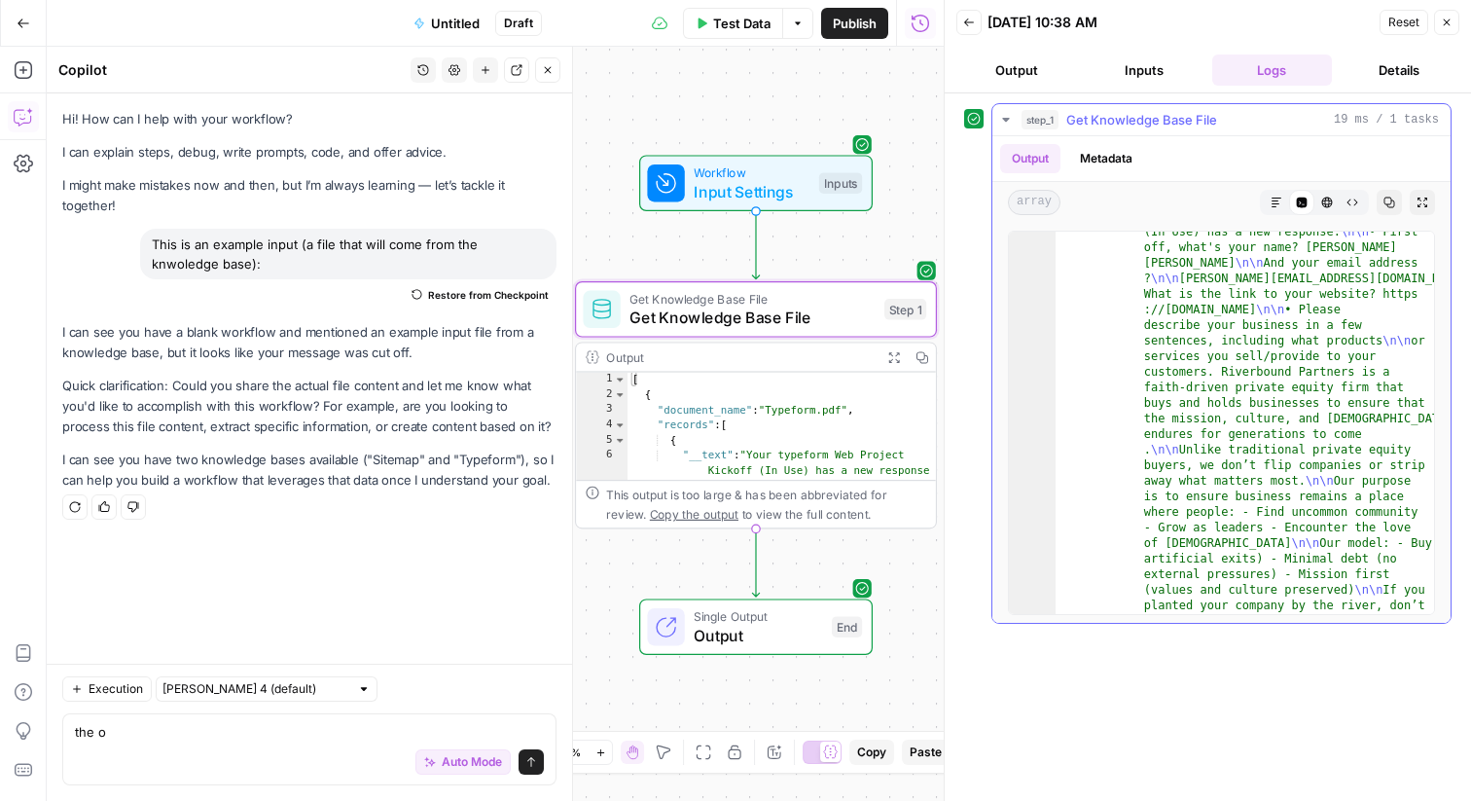
scroll to position [0, 0]
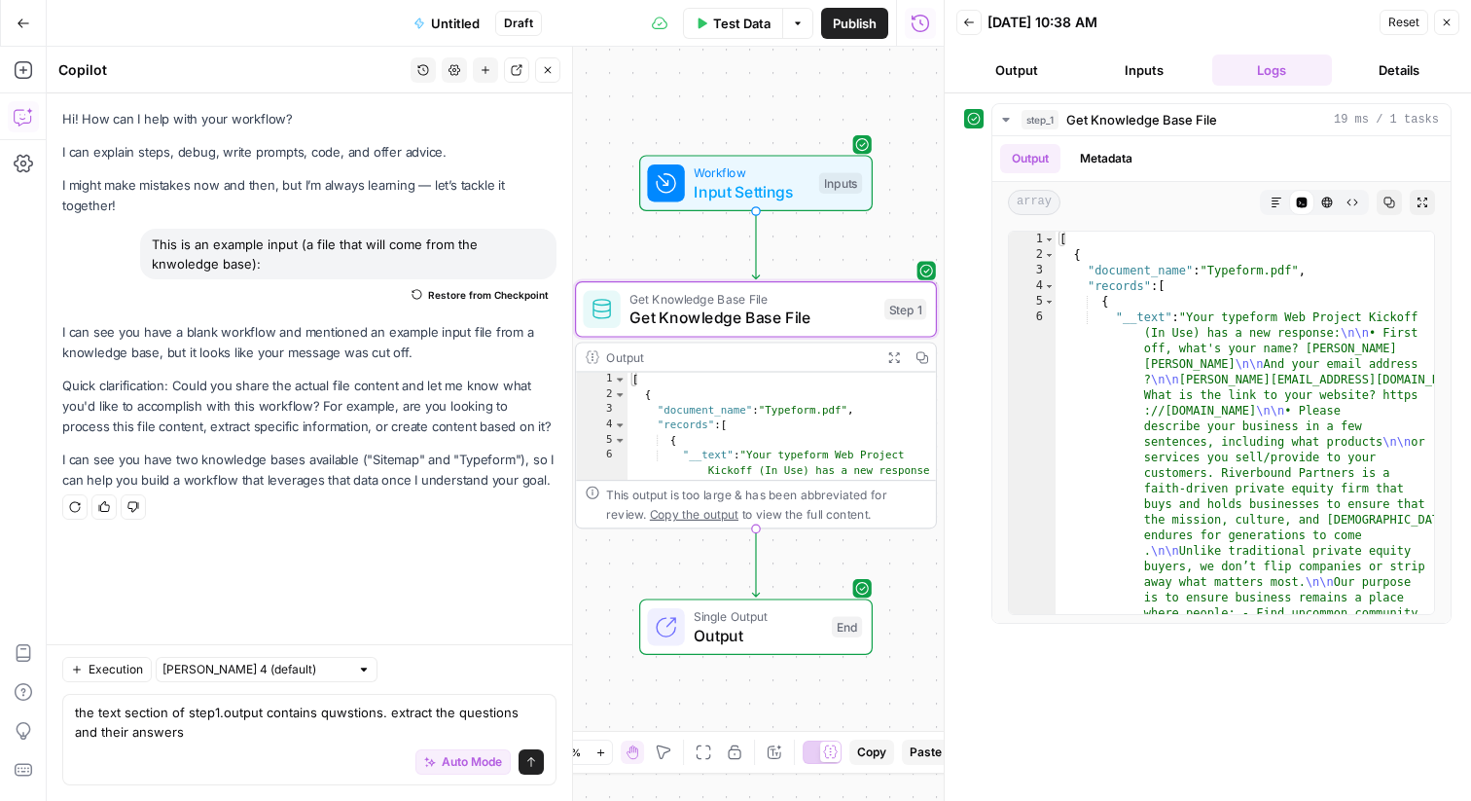
type textarea "the text section of step1.output contains quwstions. extract the questions and …"
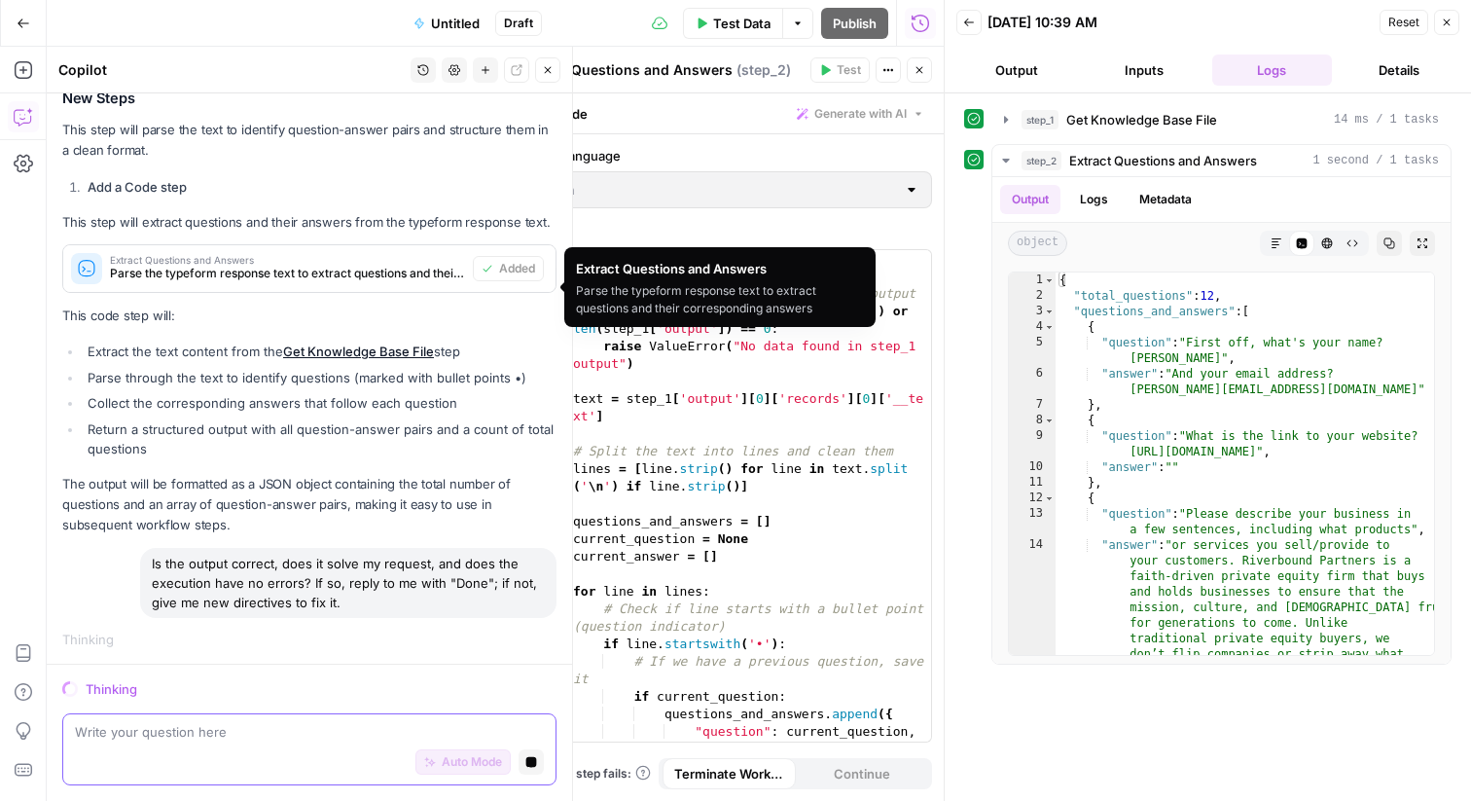
scroll to position [506, 0]
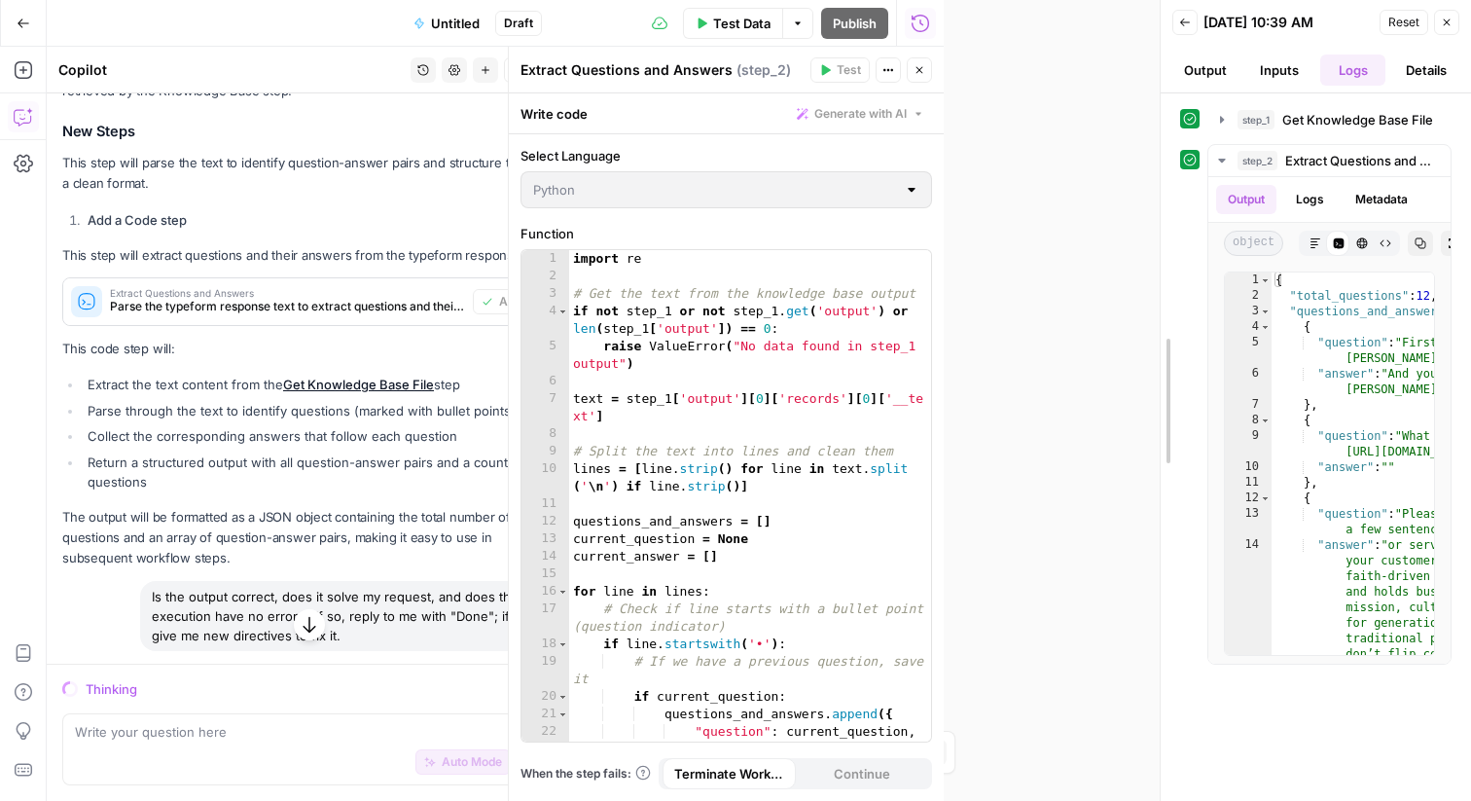
drag, startPoint x: 948, startPoint y: 111, endPoint x: 1244, endPoint y: 107, distance: 296.7
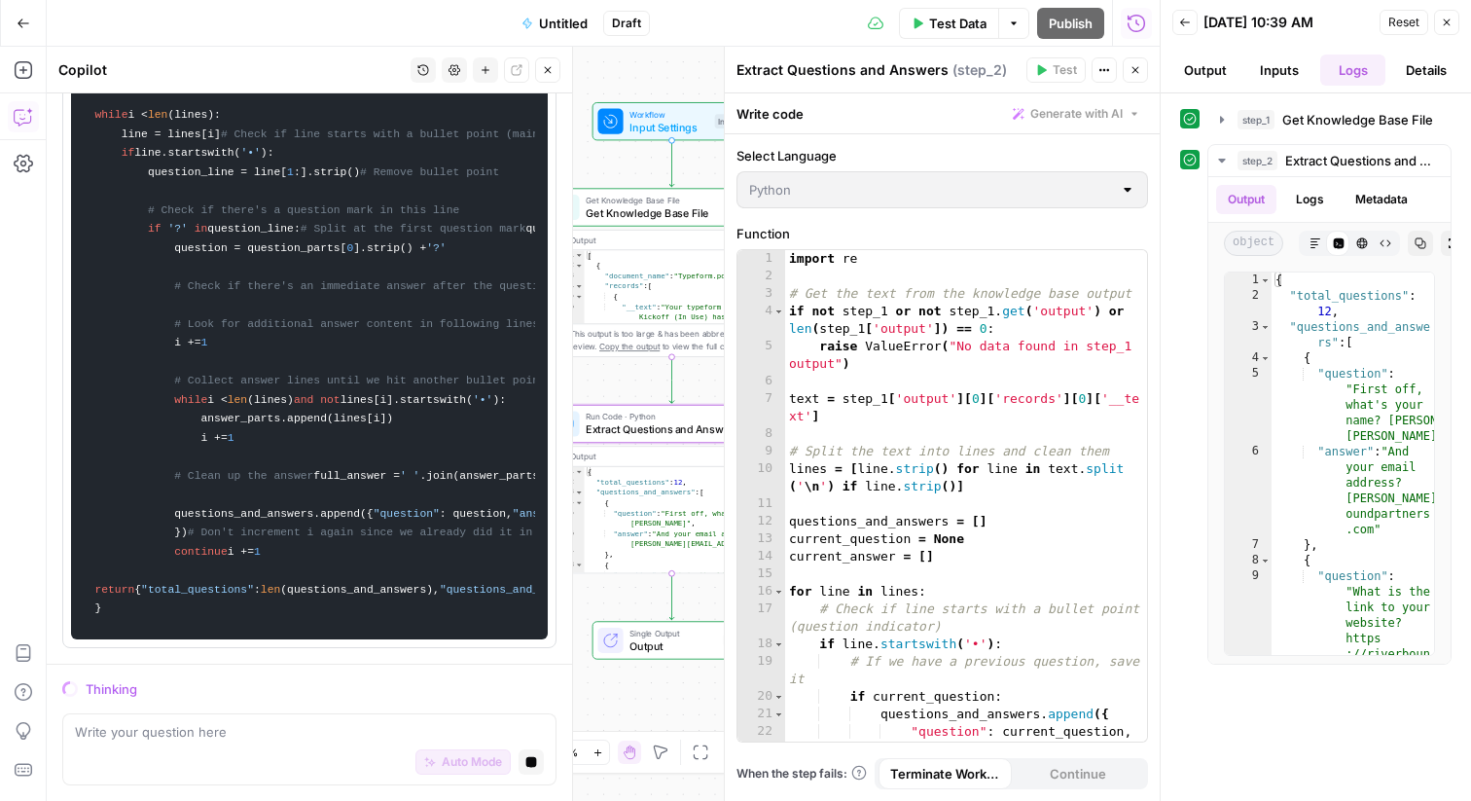
scroll to position [781, 0]
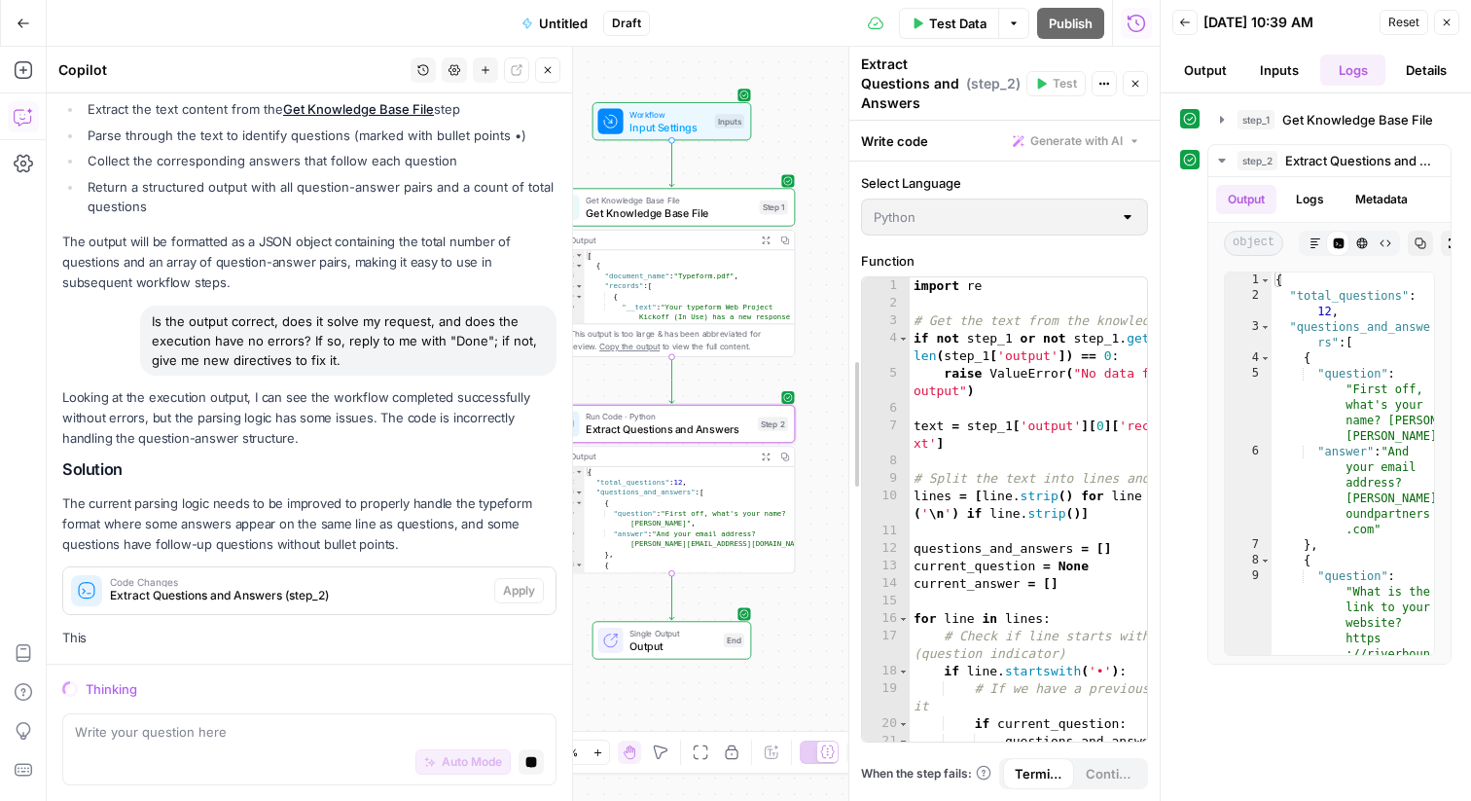
drag, startPoint x: 728, startPoint y: 250, endPoint x: 1031, endPoint y: 237, distance: 303.8
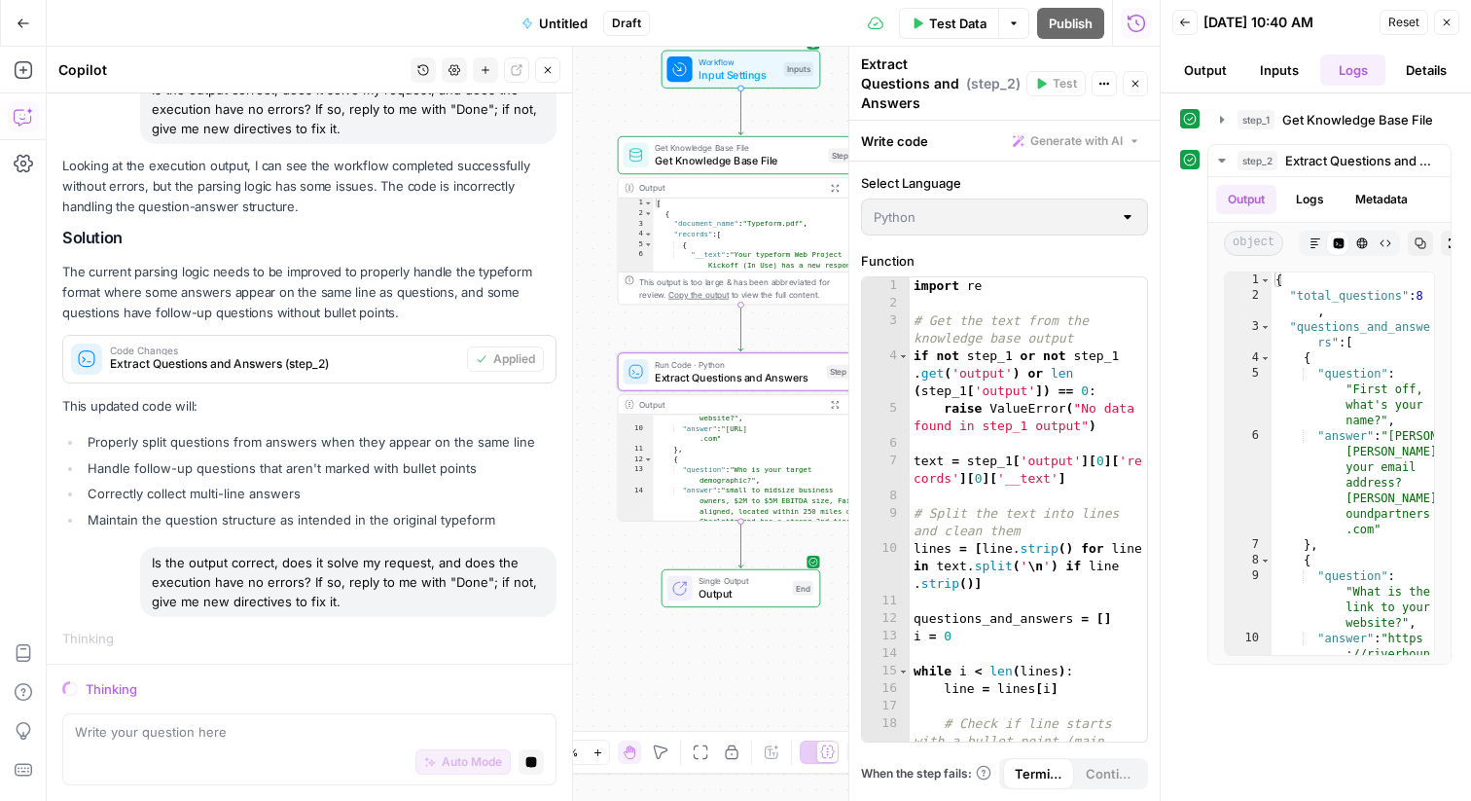
scroll to position [156, 0]
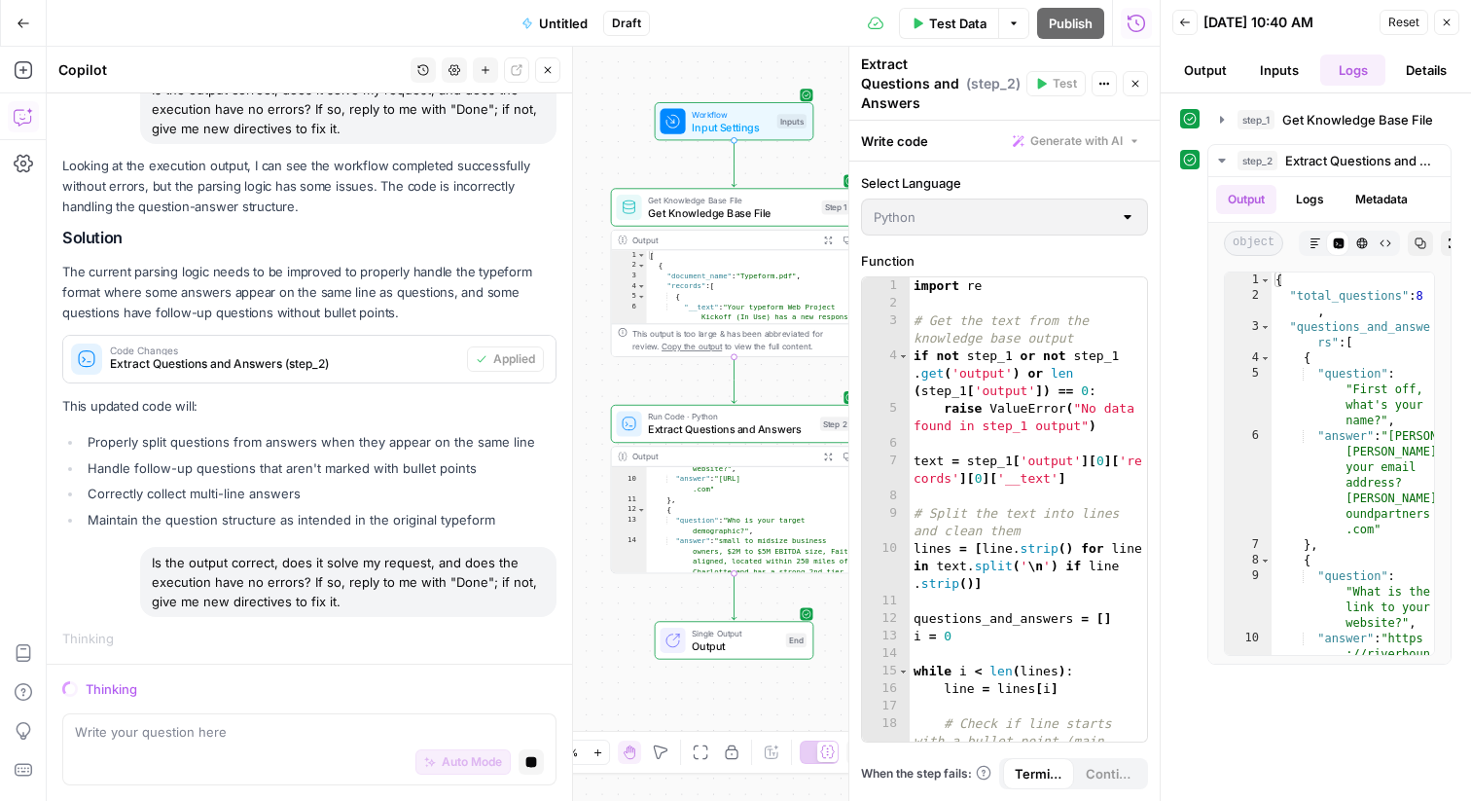
click at [288, 754] on div "Auto Mode Stop generating" at bounding box center [309, 762] width 469 height 43
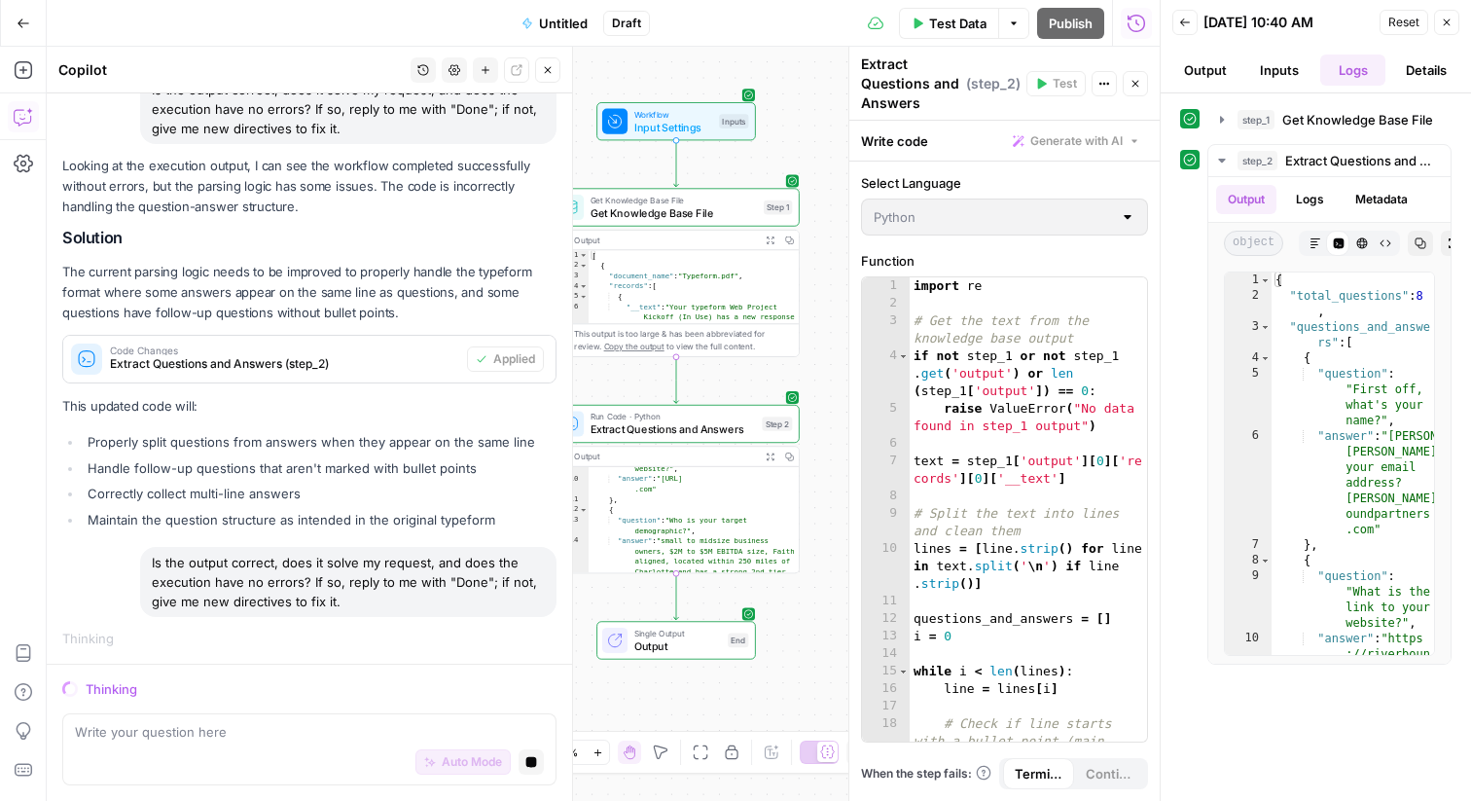
click at [743, 414] on span "Run Code · Python" at bounding box center [673, 417] width 165 height 13
click at [986, 361] on div "1 2 3 4 5 6 7 8 9 10 11 12 13 14 15 16 17 18 import re # Get the text from the …" at bounding box center [1004, 509] width 285 height 464
drag, startPoint x: 915, startPoint y: 287, endPoint x: 1033, endPoint y: 793, distance: 519.4
click at [1033, 800] on div "Select Language Python Function 1 2 3 4 5 6 7 8 9 10 11 12 13 14 15 16 17 18 im…" at bounding box center [1004, 480] width 310 height 639
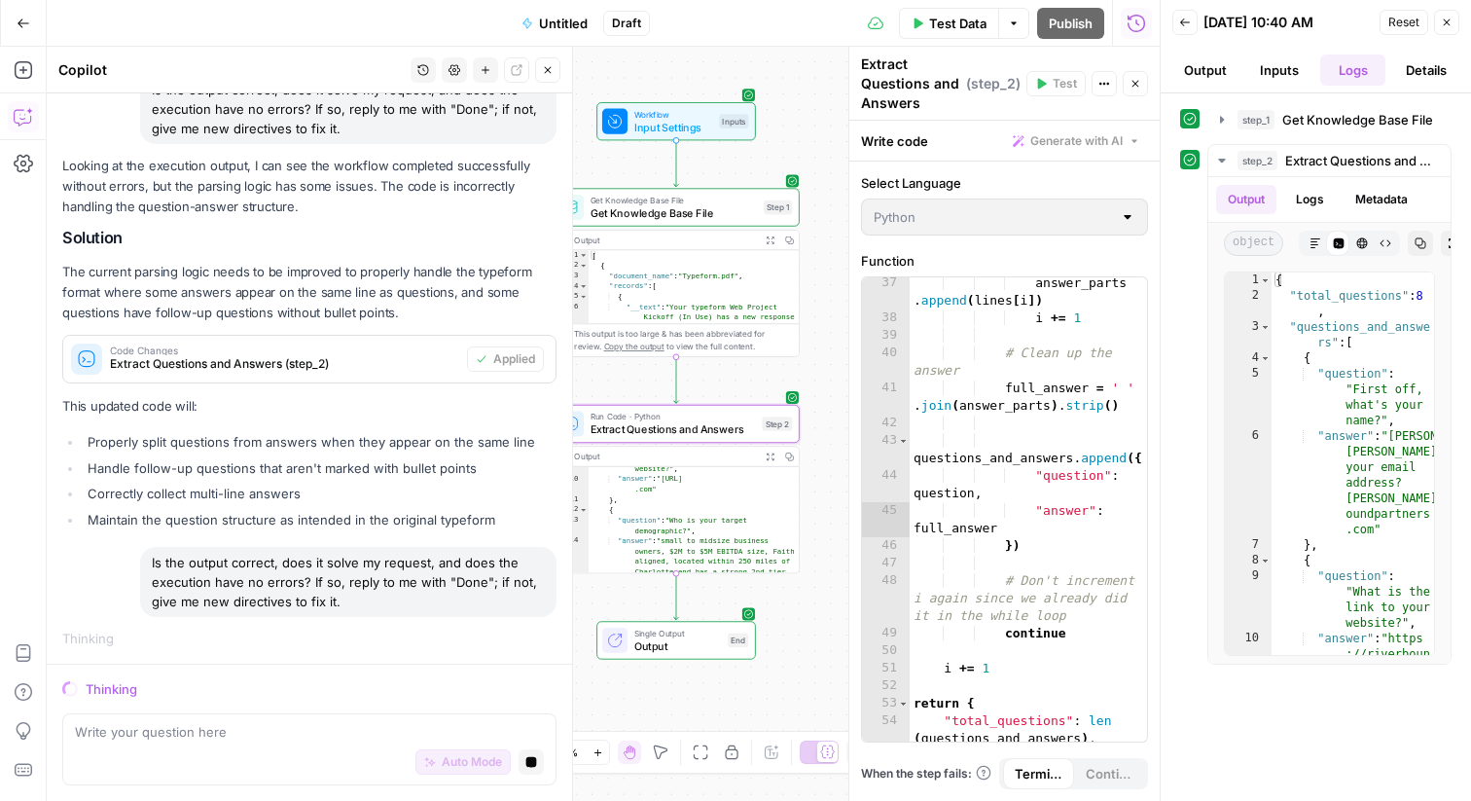
scroll to position [1252, 0]
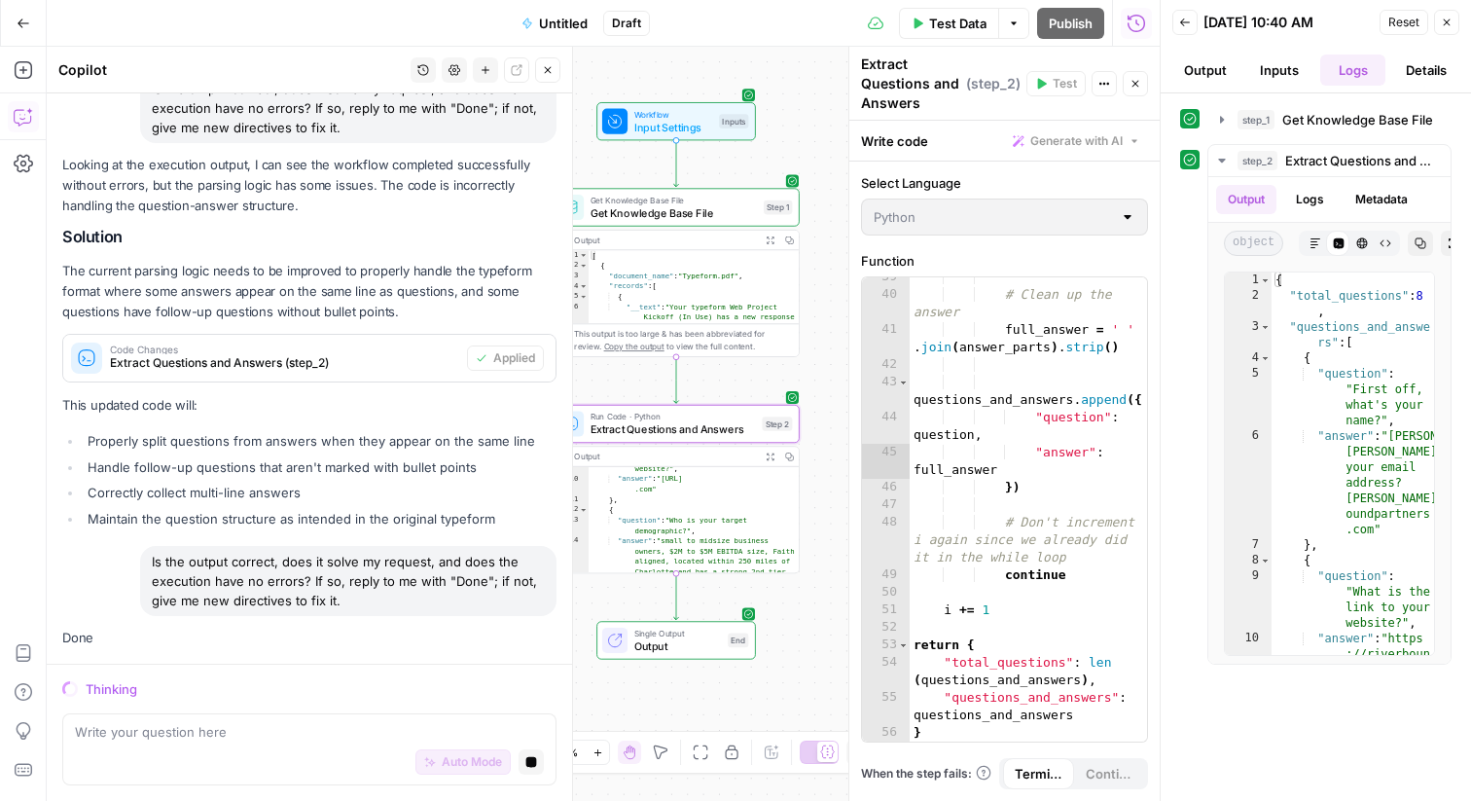
drag, startPoint x: 967, startPoint y: 733, endPoint x: 918, endPoint y: 246, distance: 488.9
click at [919, 245] on div "Select Language Python Function 39 40 41 42 43 44 45 46 47 48 49 50 51 52 53 54…" at bounding box center [1004, 480] width 310 height 639
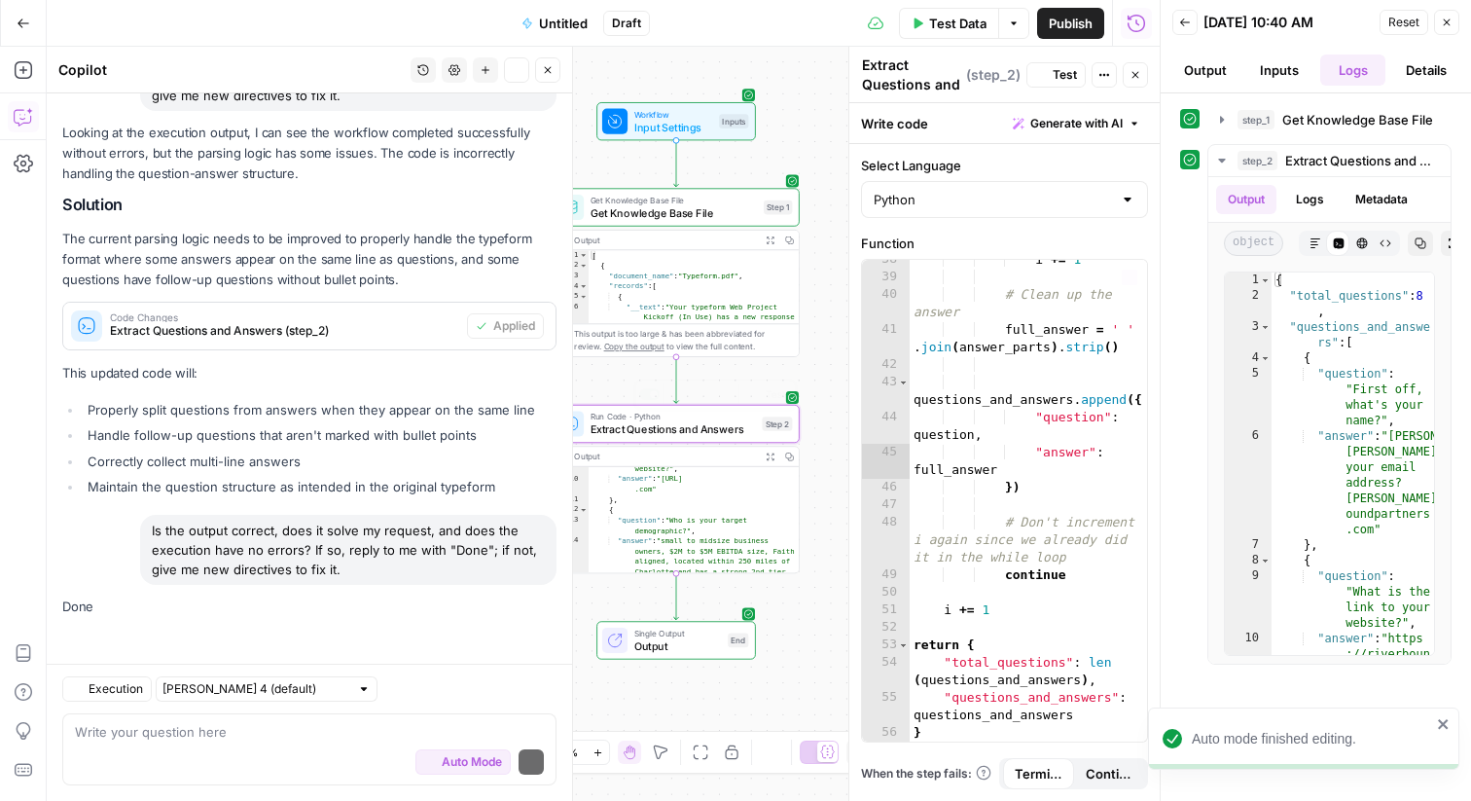
scroll to position [1235, 0]
click at [296, 727] on textarea at bounding box center [309, 731] width 469 height 19
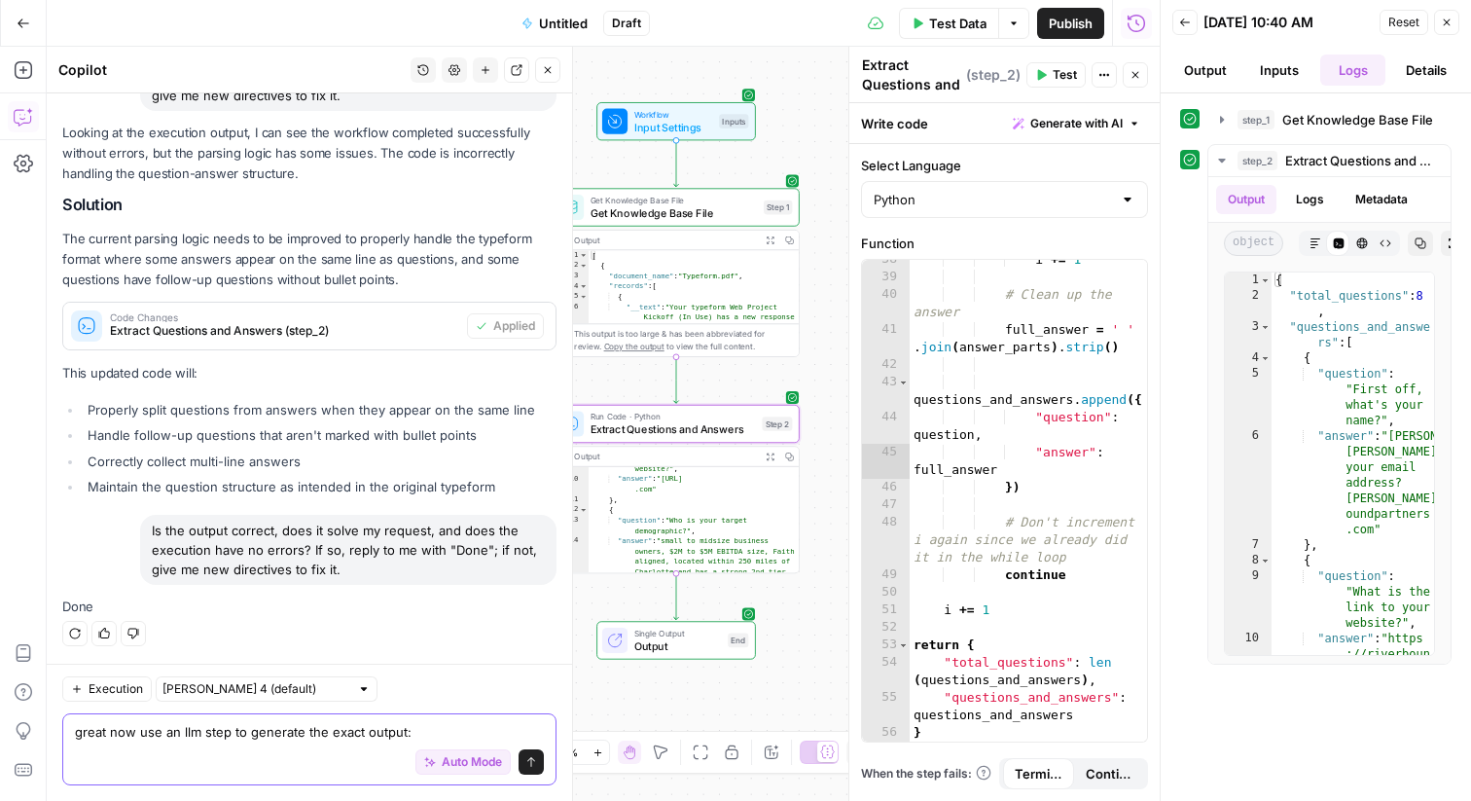
paste textarea "🌐 Website Copy Output Homepage Hero Header: “Faith-Driven Private Equity, Built…"
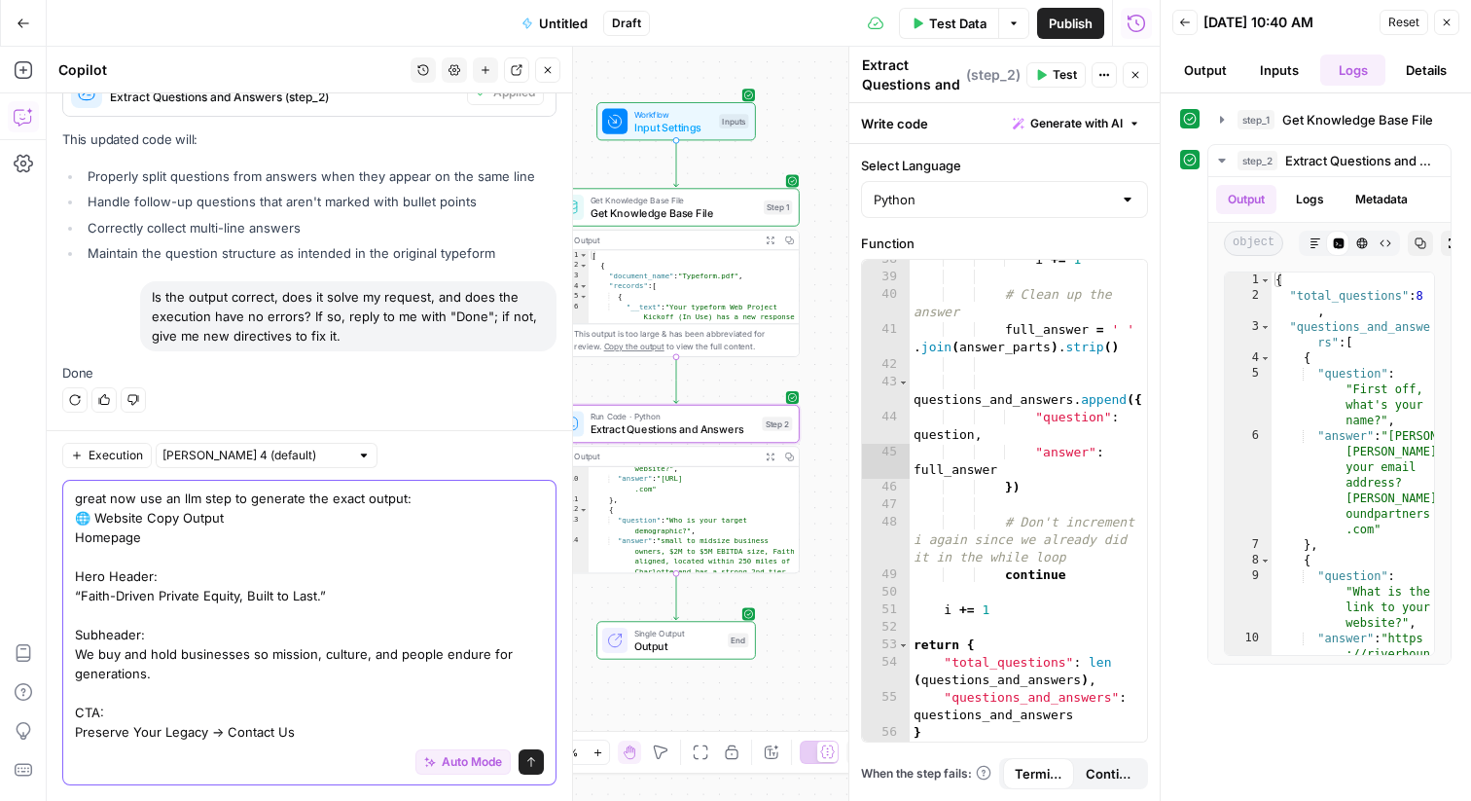
scroll to position [1352, 0]
type textarea "great now use an llm step to generate the exact output: 🌐 Website Copy Output H…"
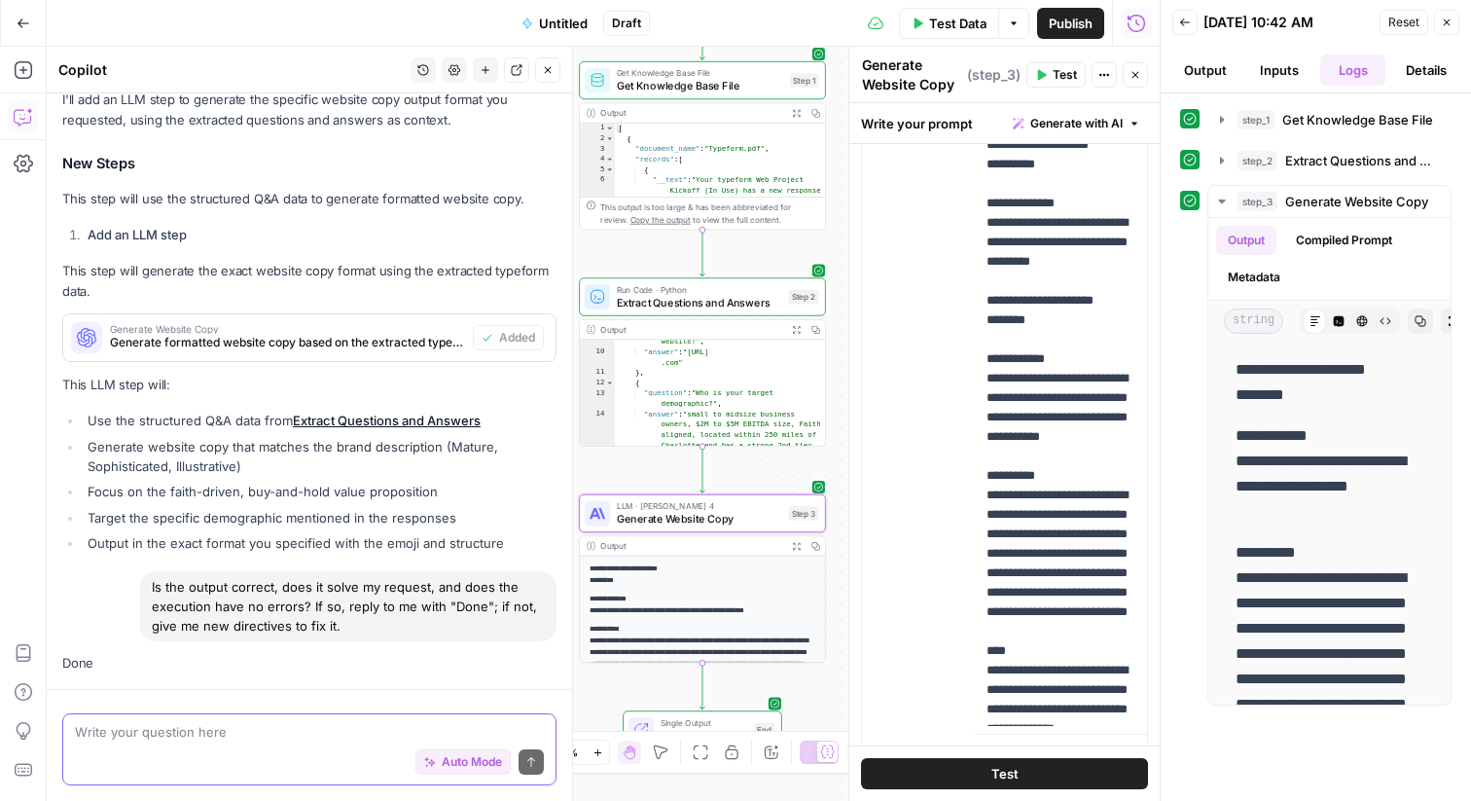
scroll to position [2109, 0]
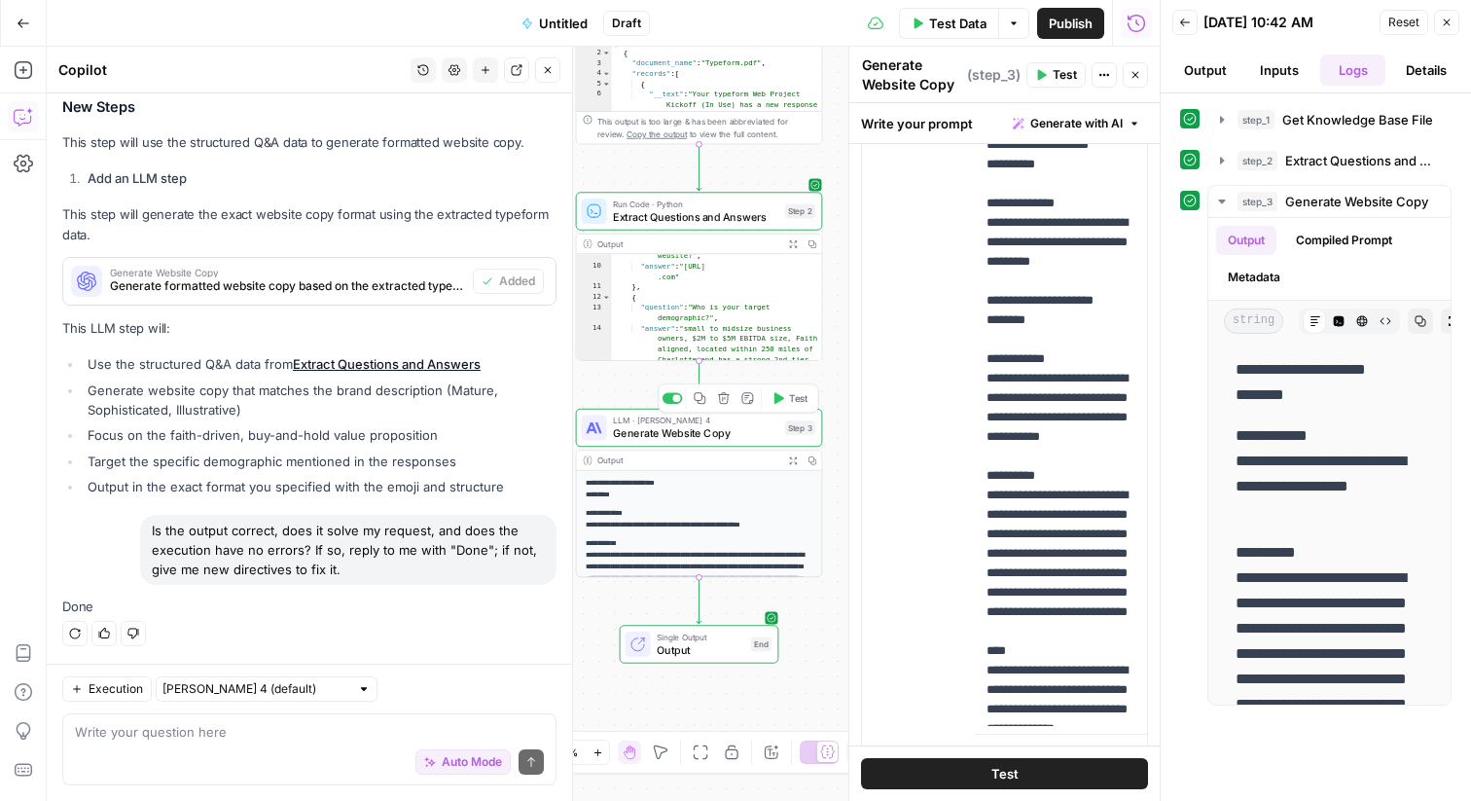
click at [785, 399] on button "Test" at bounding box center [790, 398] width 50 height 20
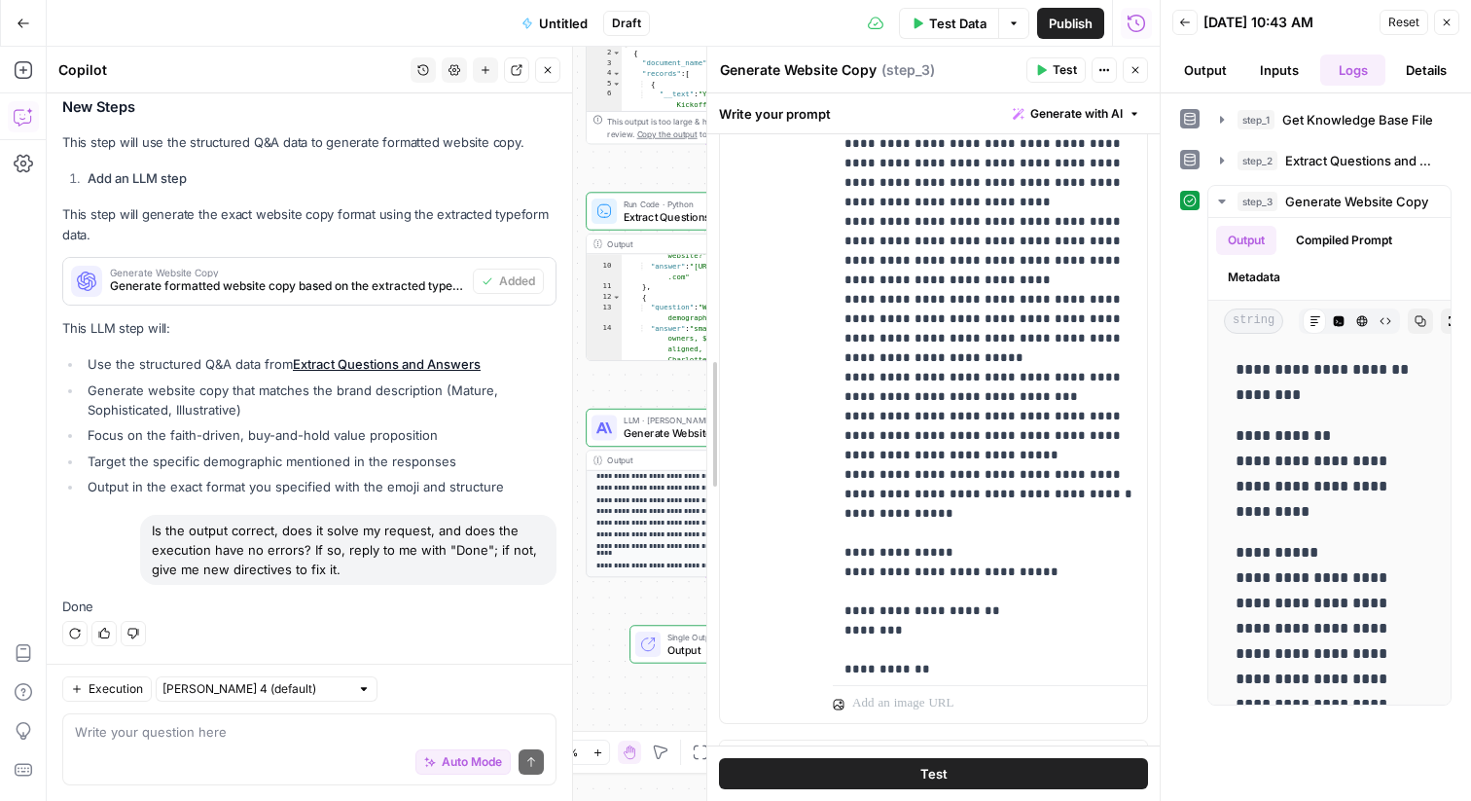
scroll to position [438, 0]
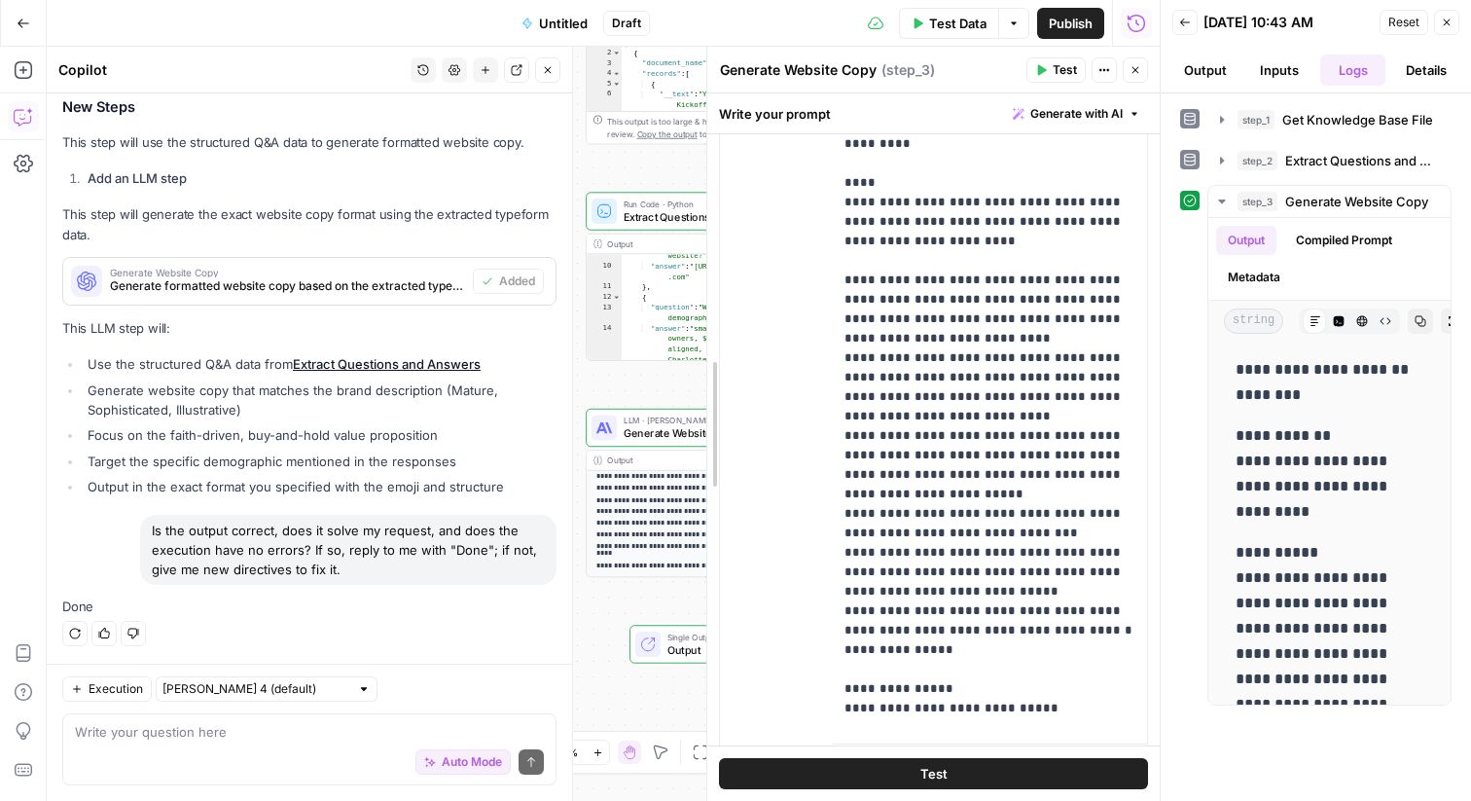
drag, startPoint x: 853, startPoint y: 476, endPoint x: 662, endPoint y: 475, distance: 191.7
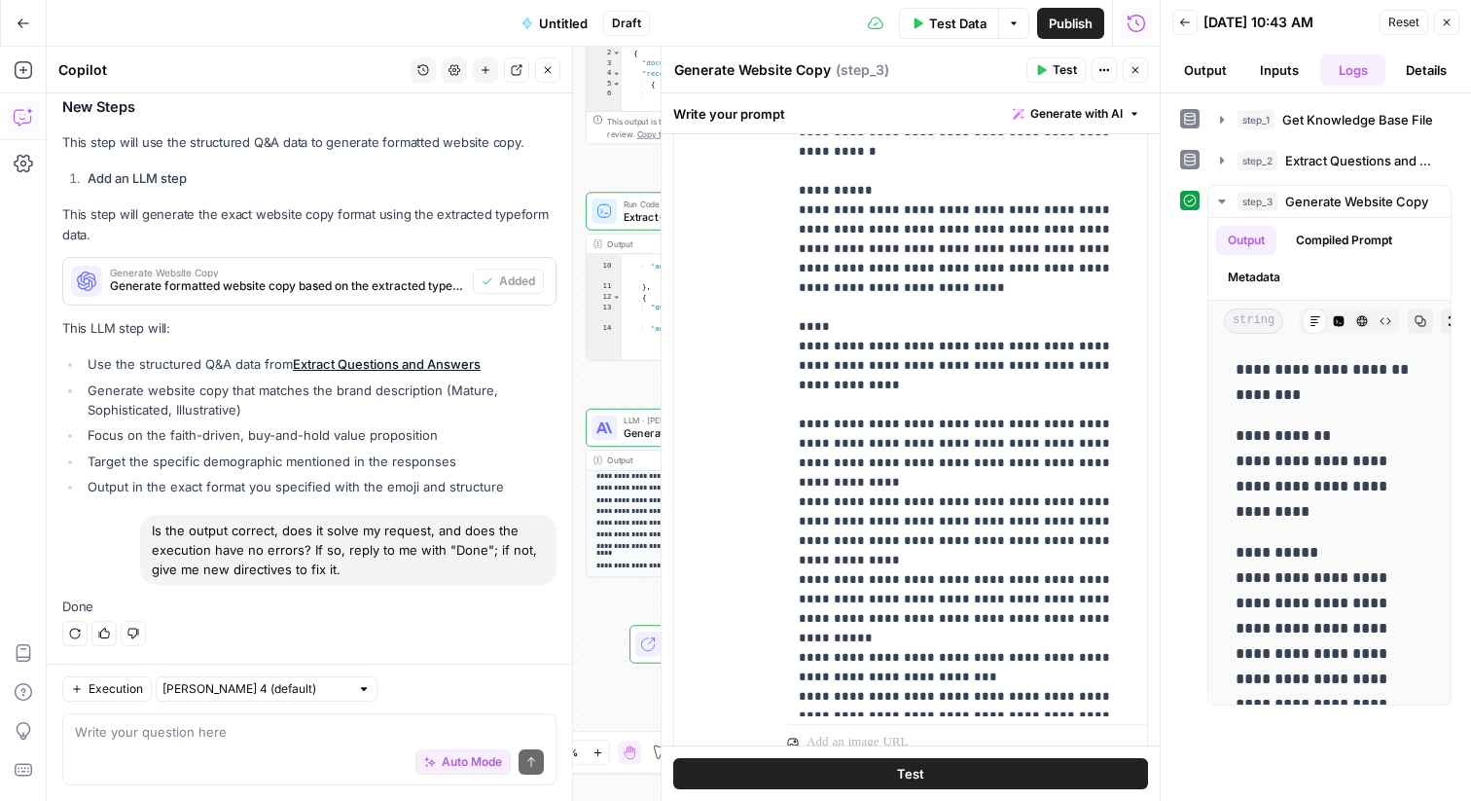
scroll to position [232, 0]
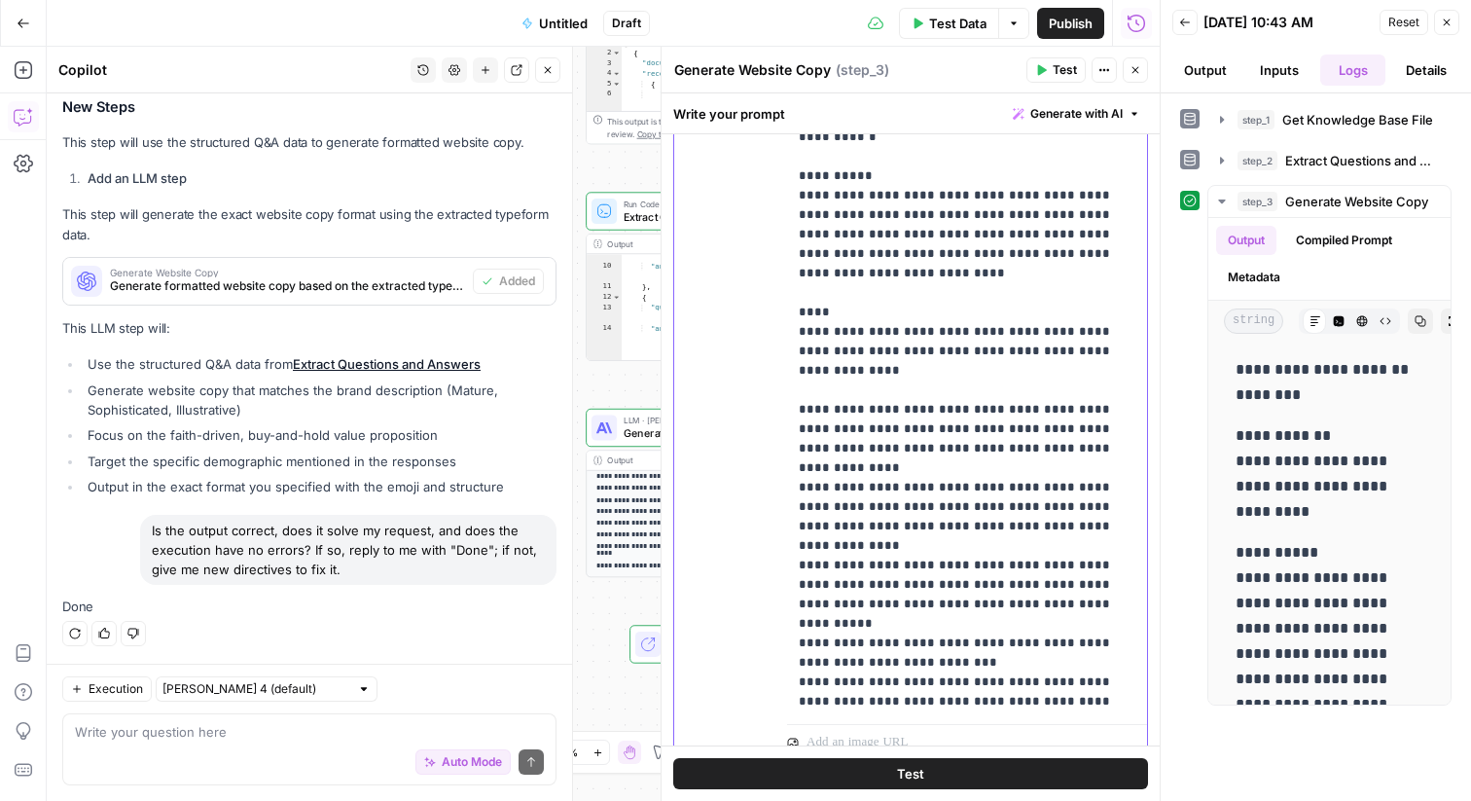
drag, startPoint x: 1098, startPoint y: 504, endPoint x: 810, endPoint y: 468, distance: 290.2
click at [810, 468] on p "**********" at bounding box center [967, 331] width 337 height 1265
click at [871, 550] on p "**********" at bounding box center [967, 331] width 337 height 1265
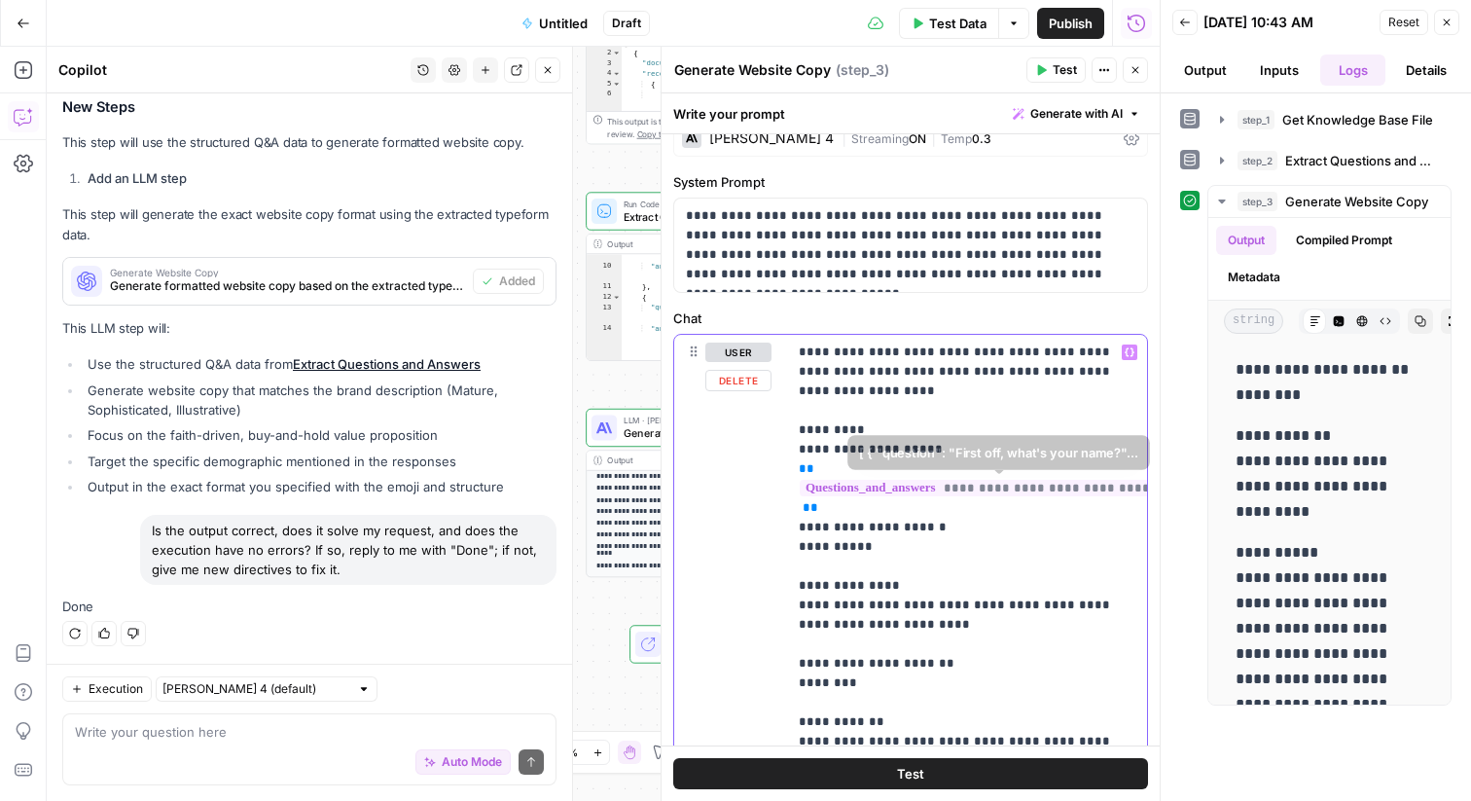
scroll to position [32, 0]
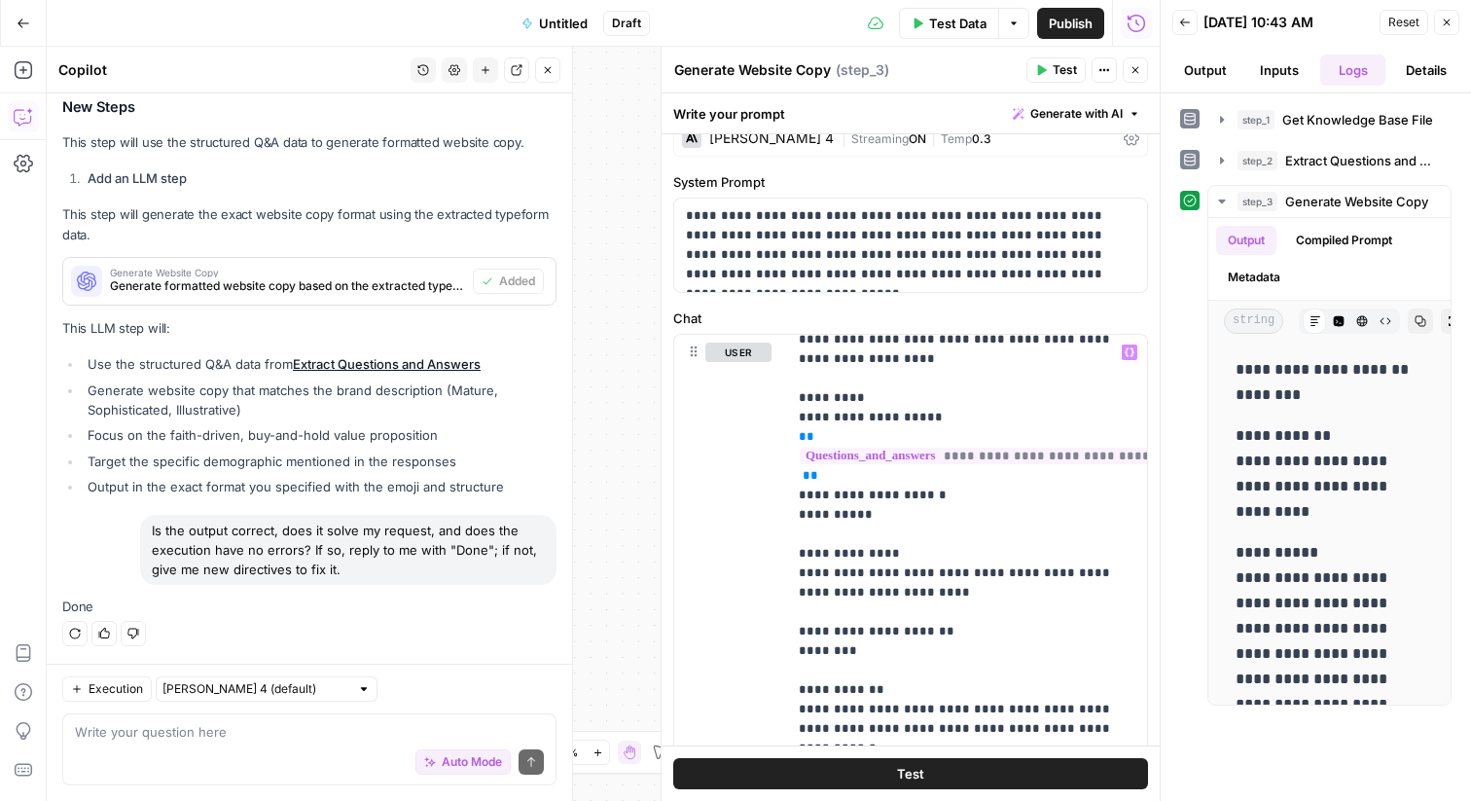
click at [272, 750] on div "Auto Mode Send" at bounding box center [309, 762] width 469 height 43
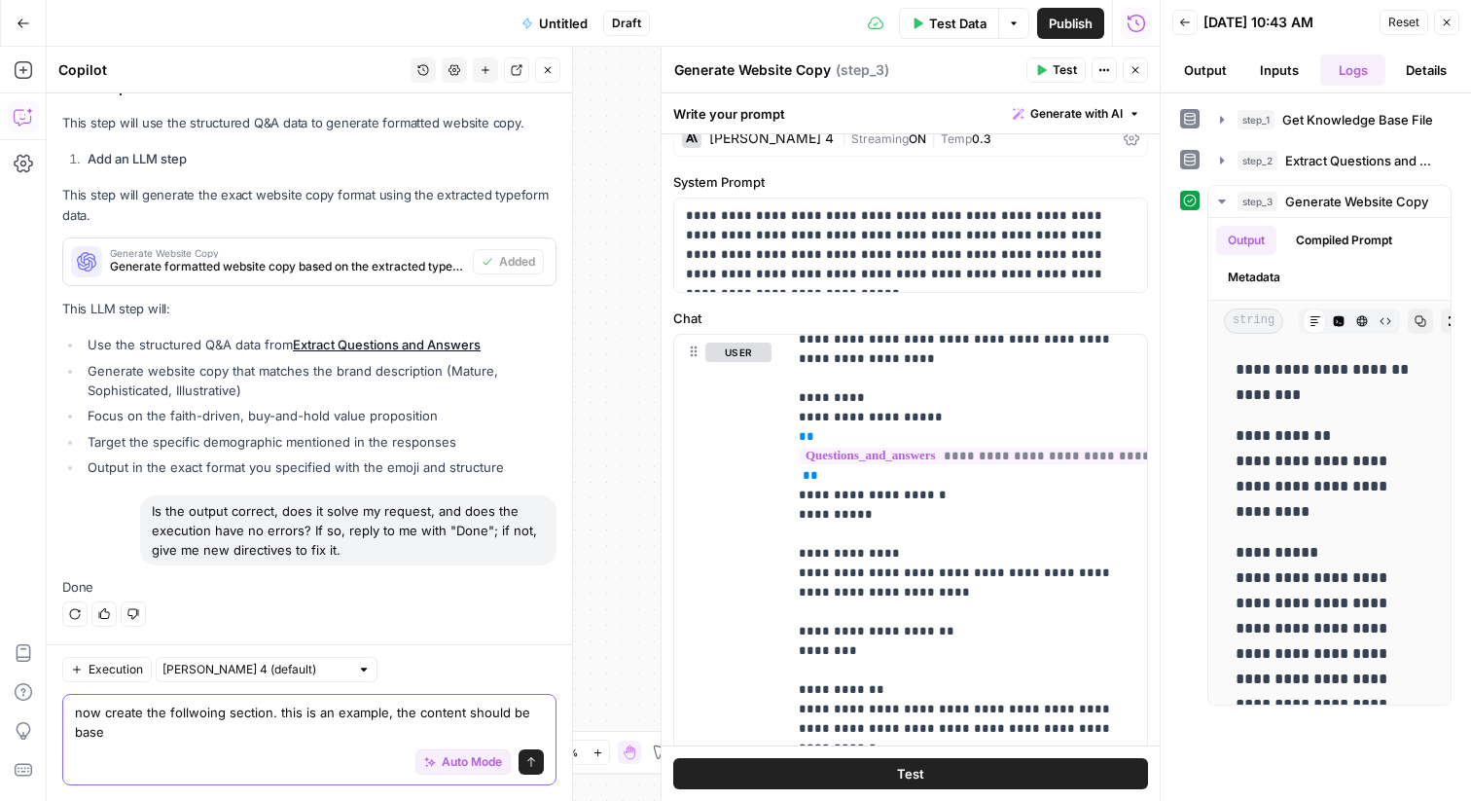
scroll to position [2129, 0]
paste textarea "About Us Headline: A Different Kind of Private Equity Firm Body: Riverbound Par…"
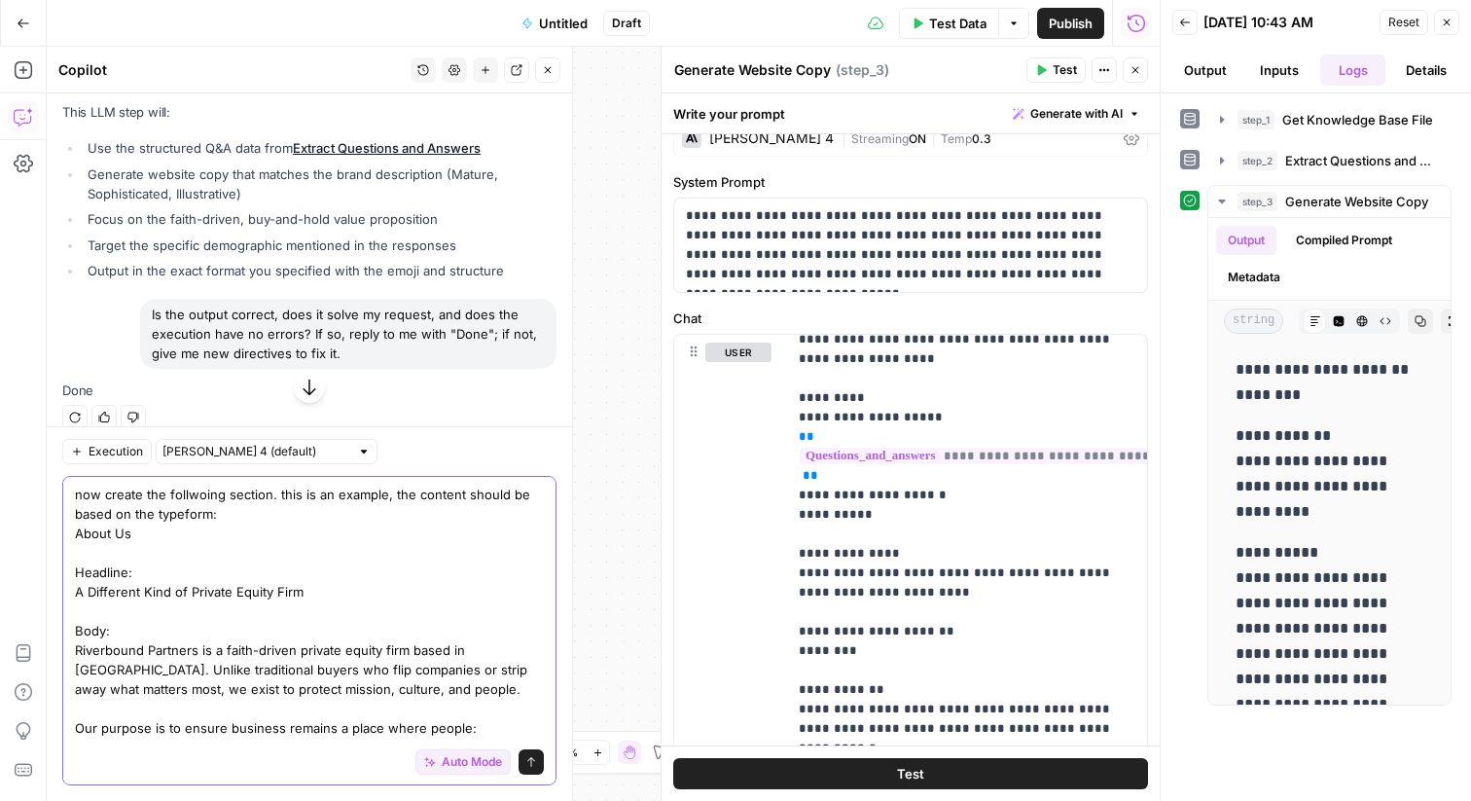
scroll to position [2265, 0]
type textarea "now create the follwoing section. this is an example, the content should be bas…"
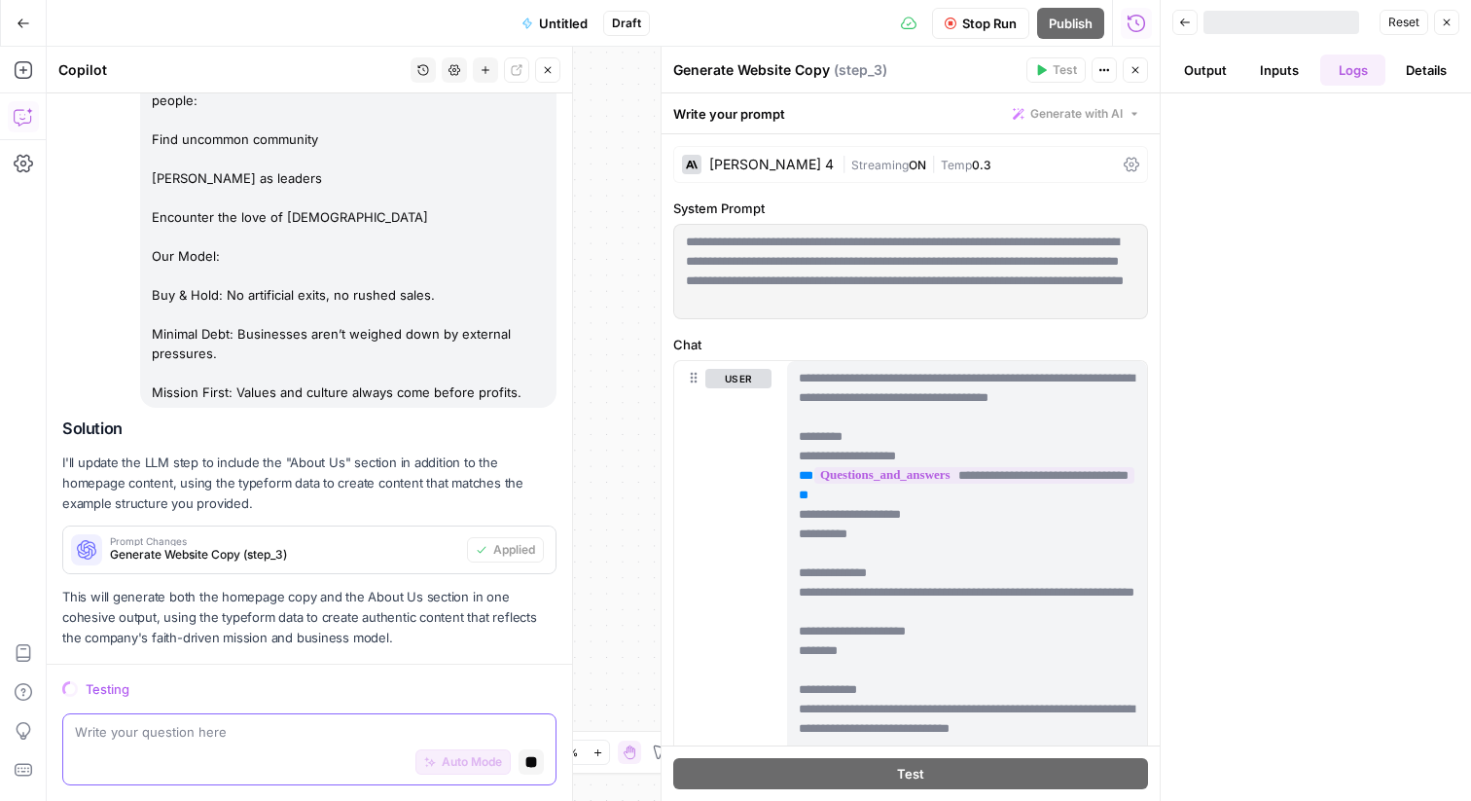
scroll to position [2806, 0]
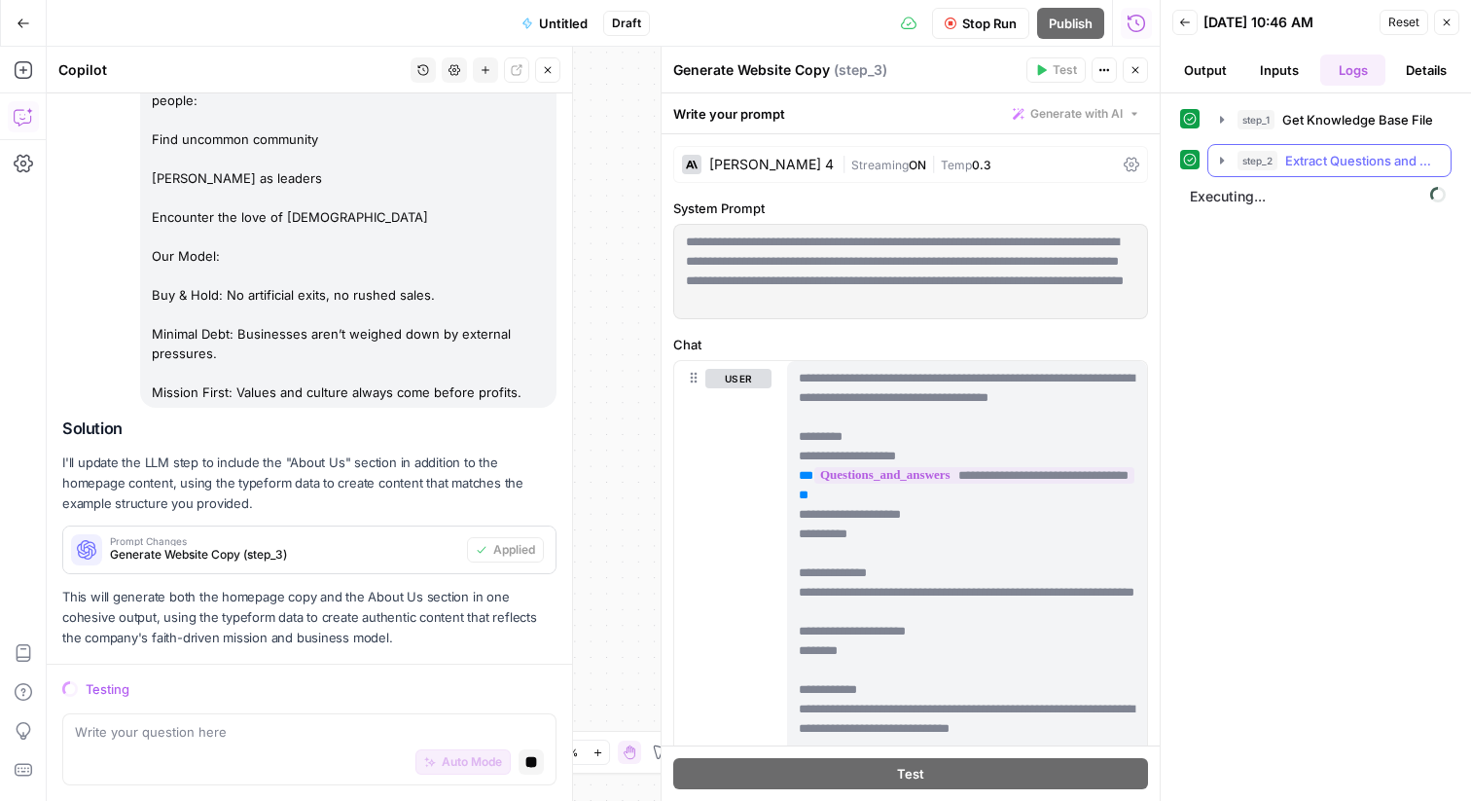
click at [1321, 173] on button "step_2 Extract Questions and Answers 149 ms / 1 tasks" at bounding box center [1329, 160] width 242 height 31
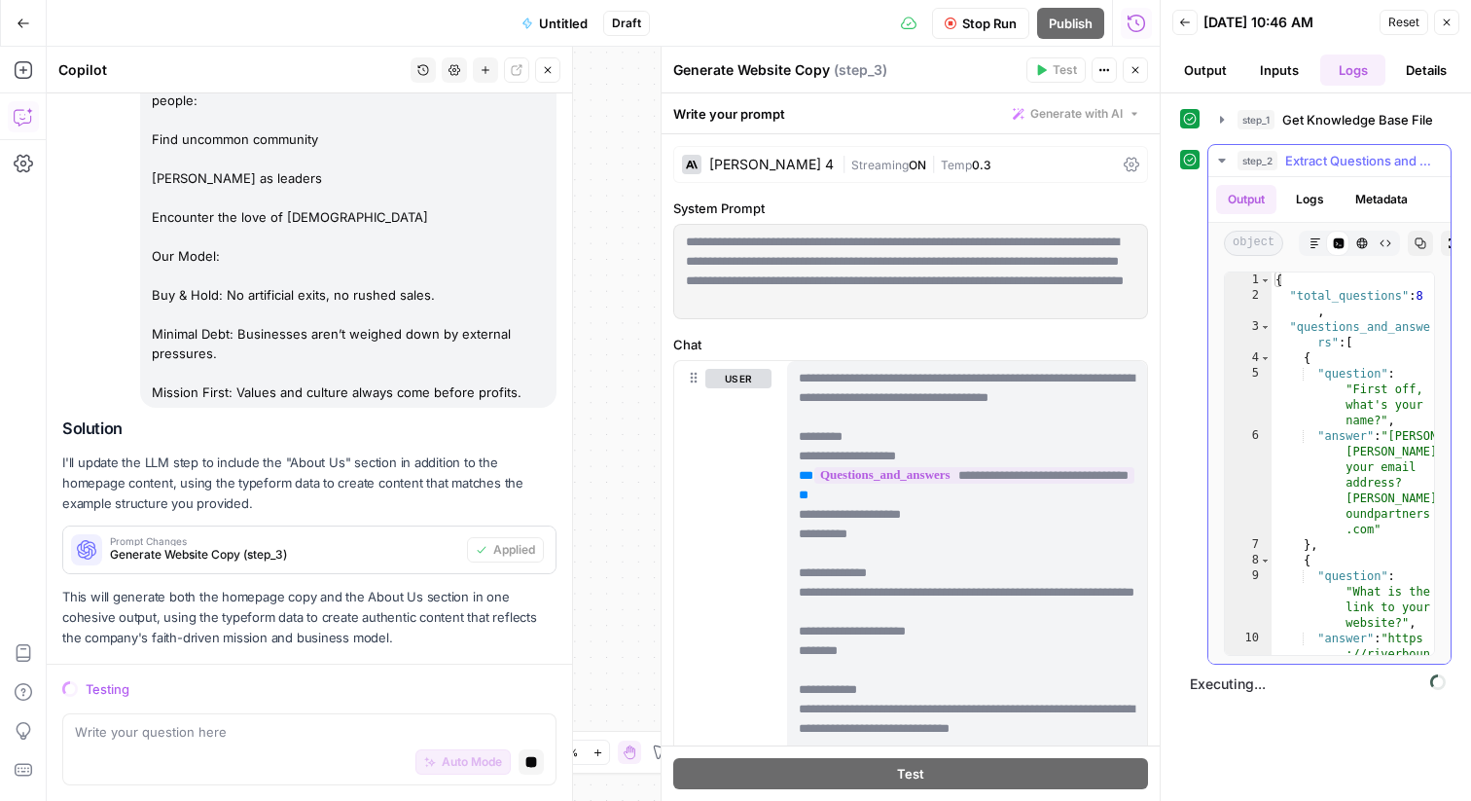
click at [1309, 169] on span "Extract Questions and Answers" at bounding box center [1362, 160] width 154 height 19
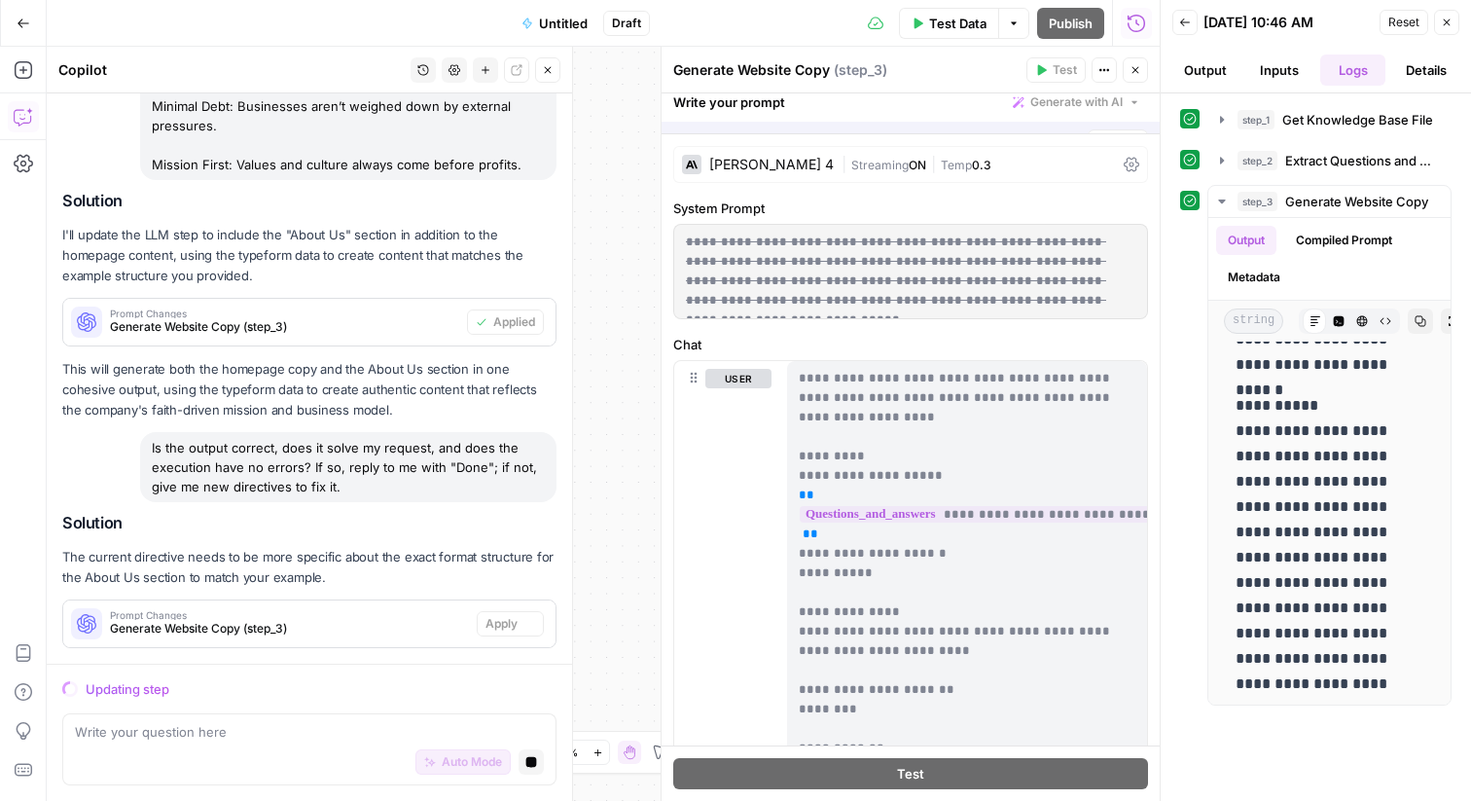
scroll to position [3040, 0]
drag, startPoint x: 1162, startPoint y: 233, endPoint x: 1282, endPoint y: 234, distance: 120.6
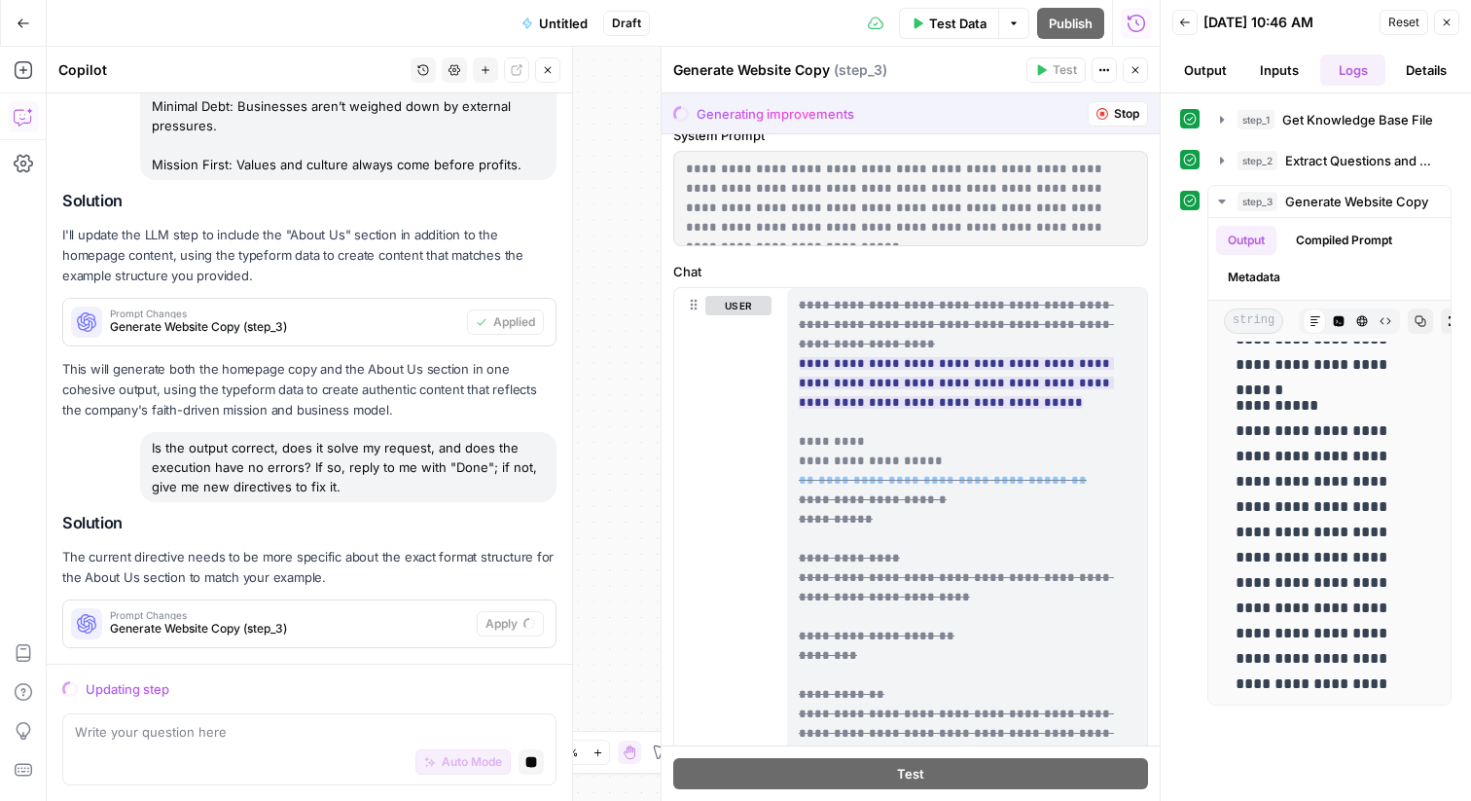
scroll to position [0, 0]
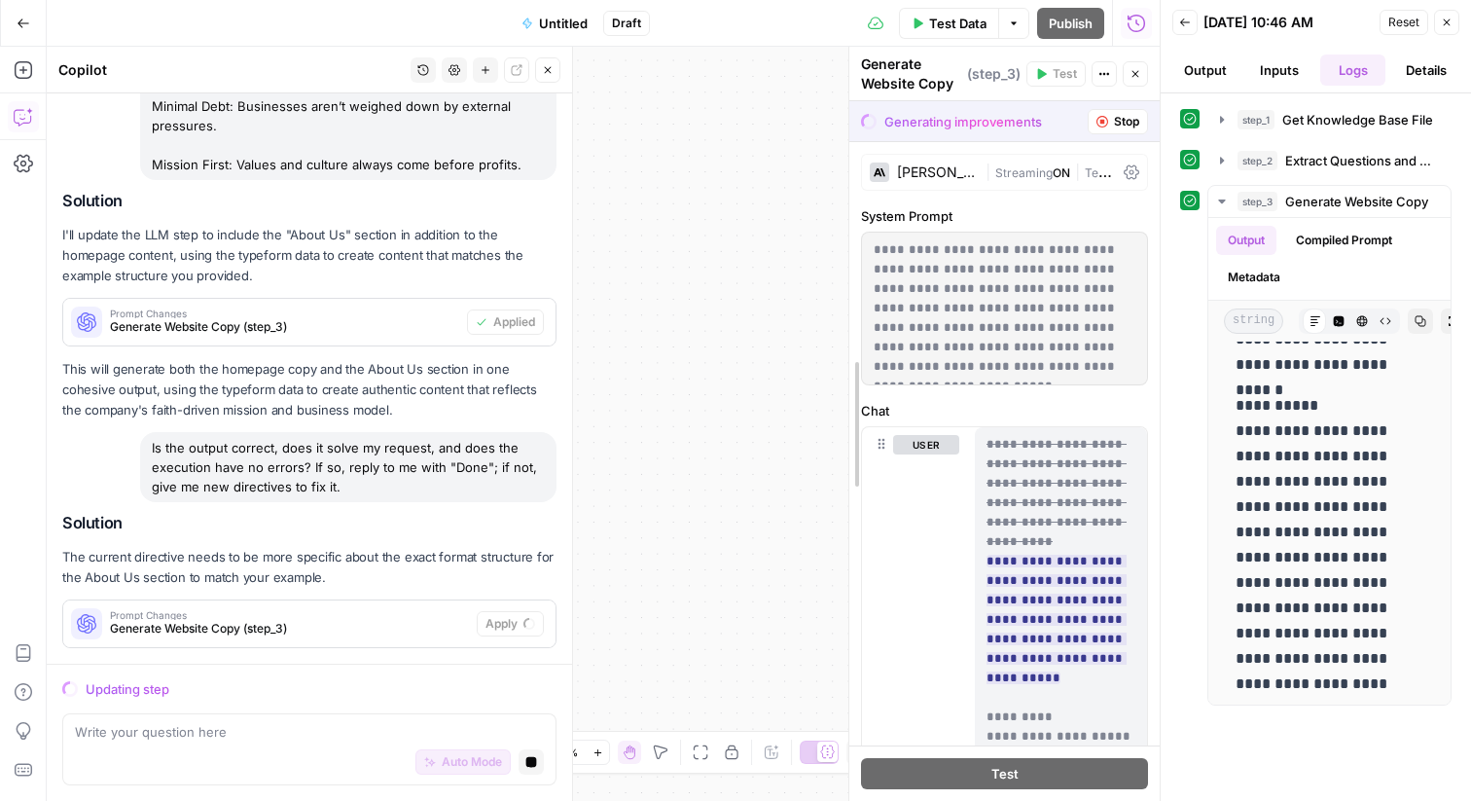
drag, startPoint x: 667, startPoint y: 473, endPoint x: 903, endPoint y: 473, distance: 235.4
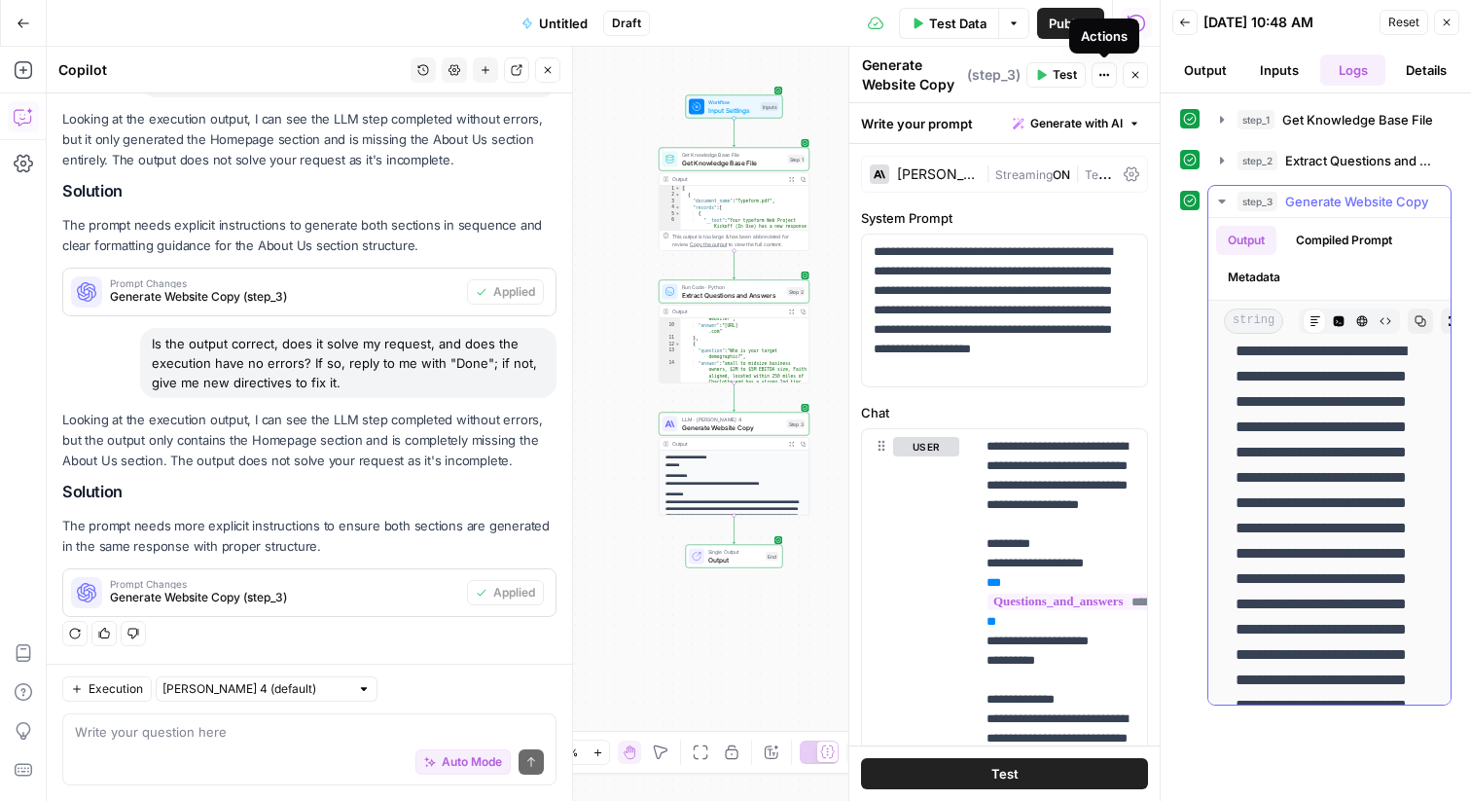
scroll to position [286, 0]
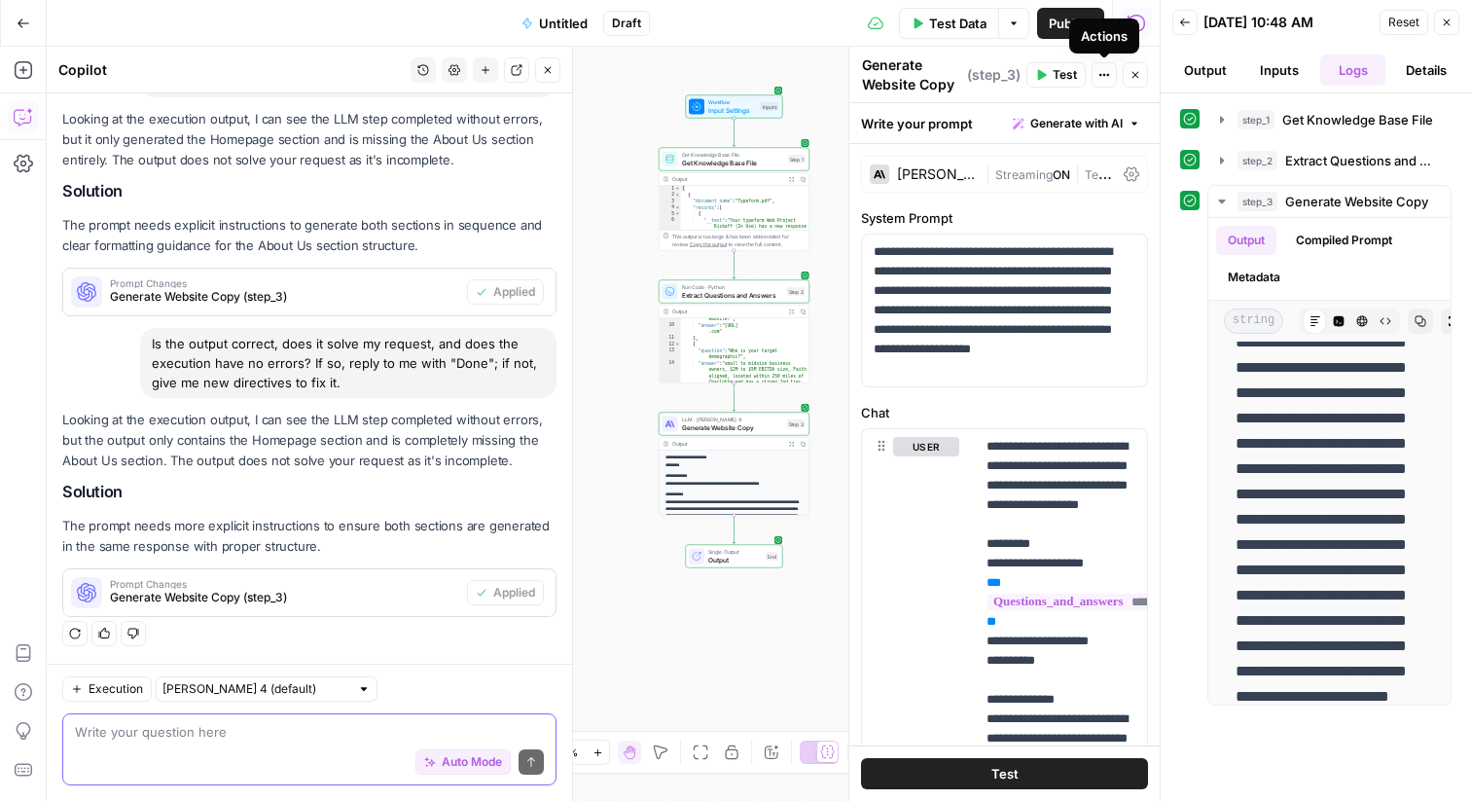
click at [249, 736] on textarea at bounding box center [309, 731] width 469 height 19
paste textarea "Services / Approach Headline: An Investment Approach Rooted in Faith and Stabil…"
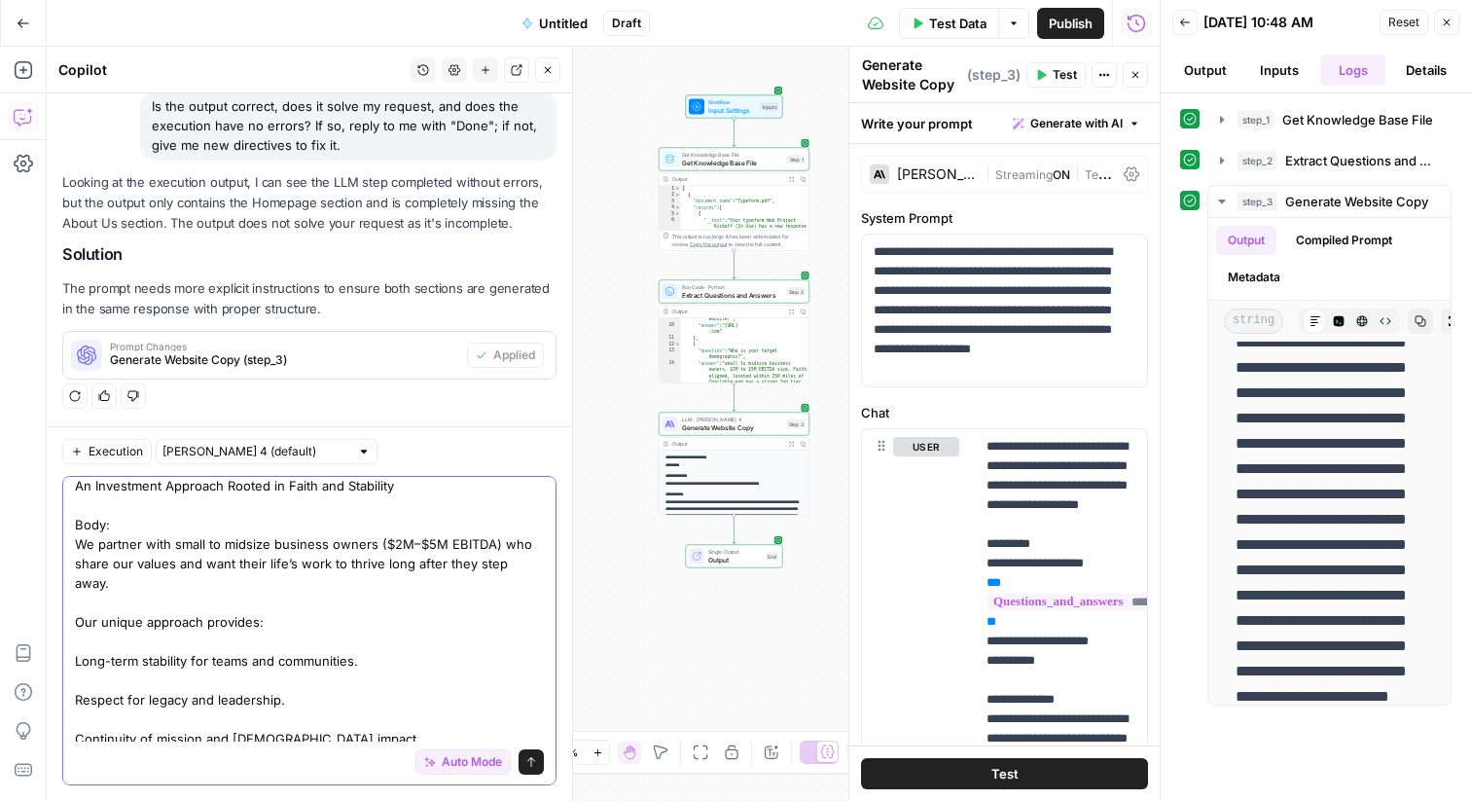
scroll to position [132, 0]
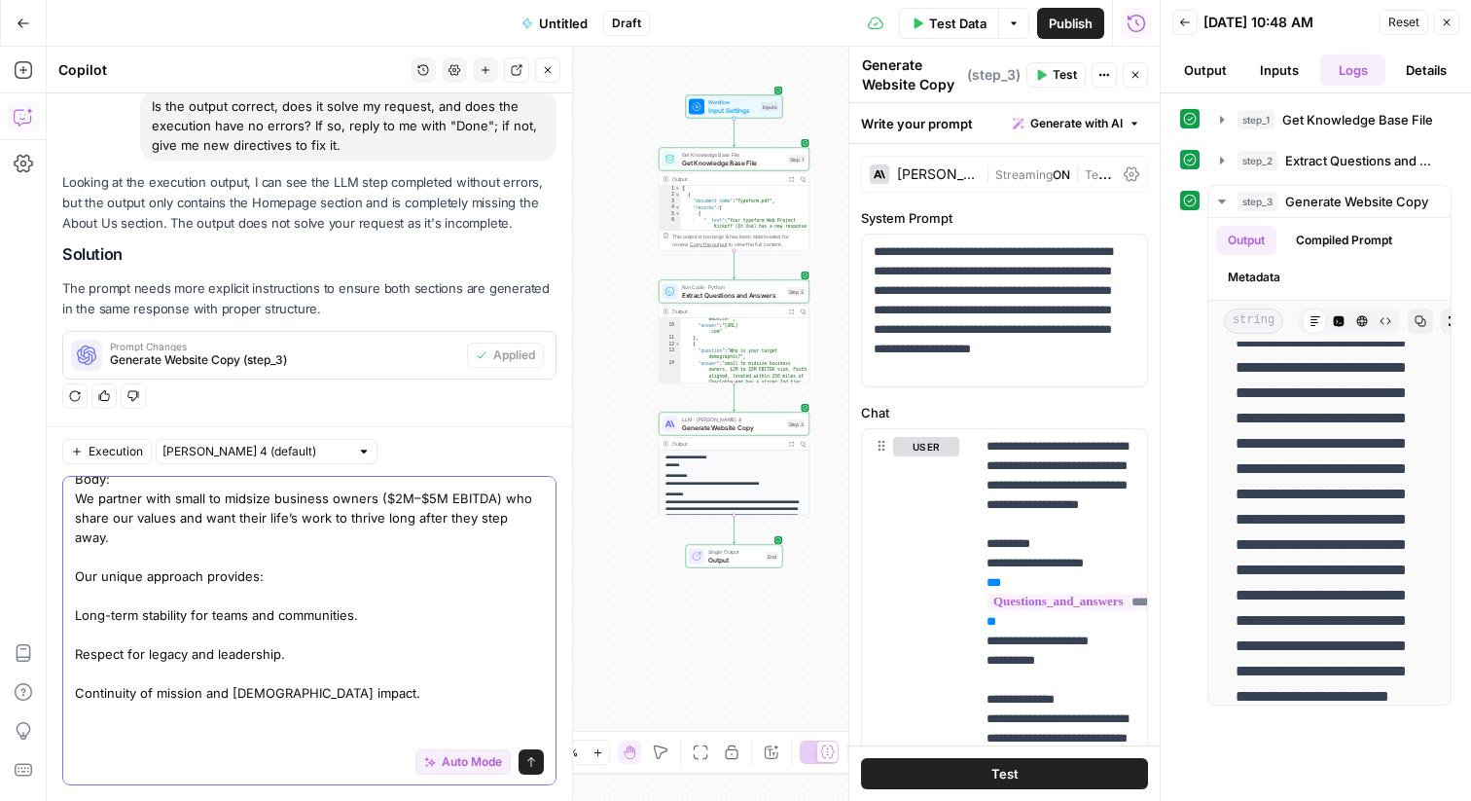
type textarea "create a new llm step that will generate the following: Services / Approach Hea…"
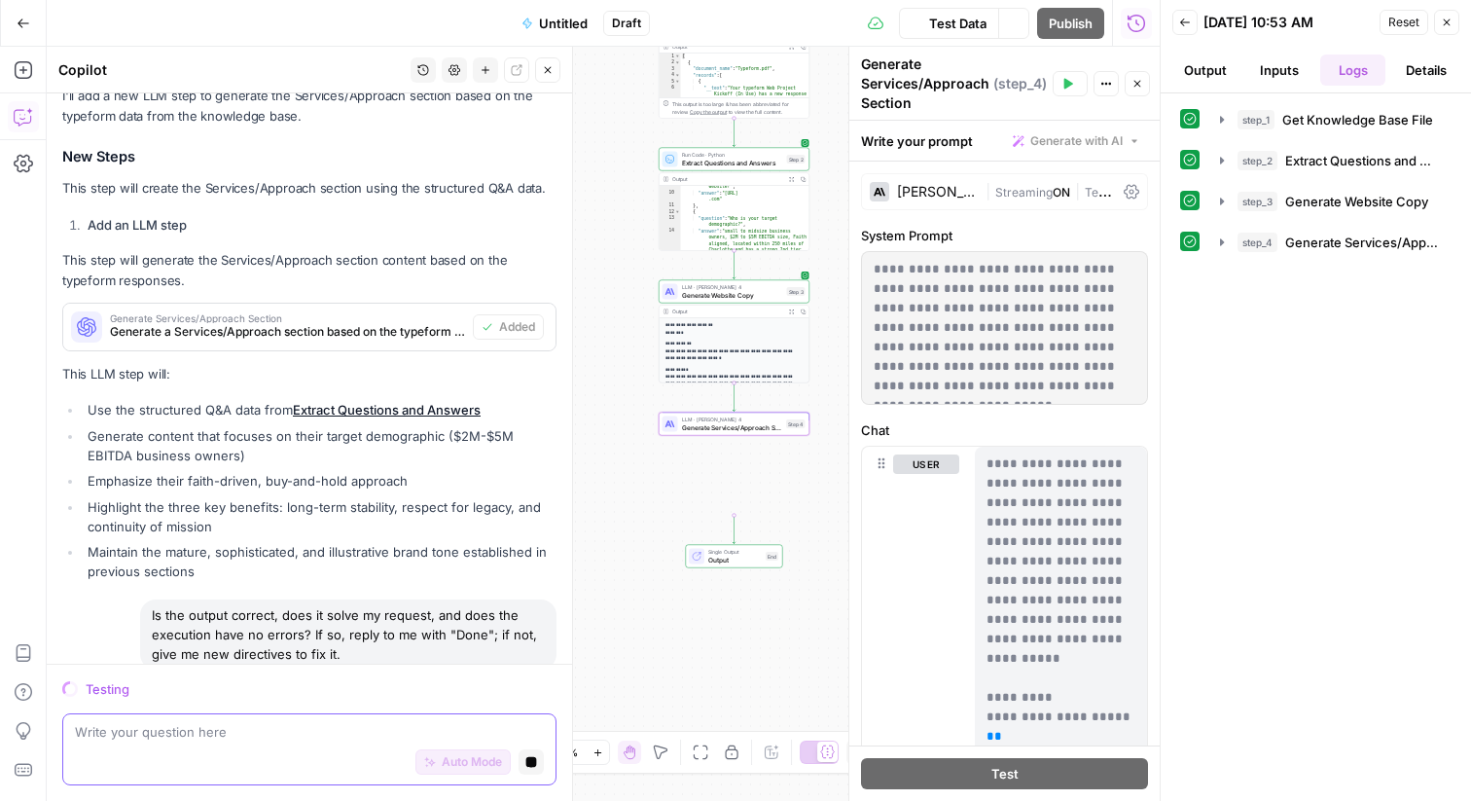
scroll to position [5020, 0]
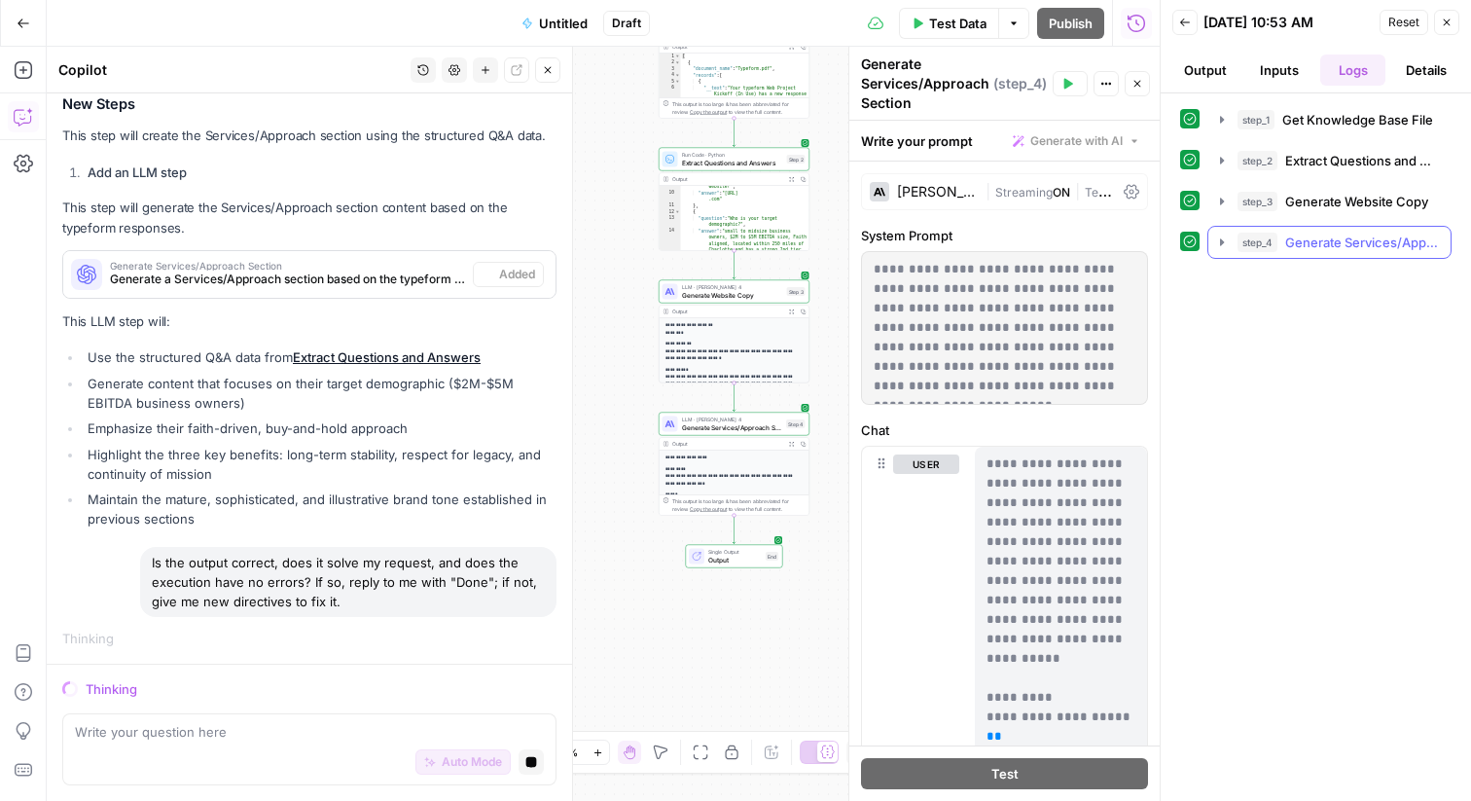
click at [1373, 234] on span "Generate Services/Approach Section" at bounding box center [1362, 242] width 154 height 19
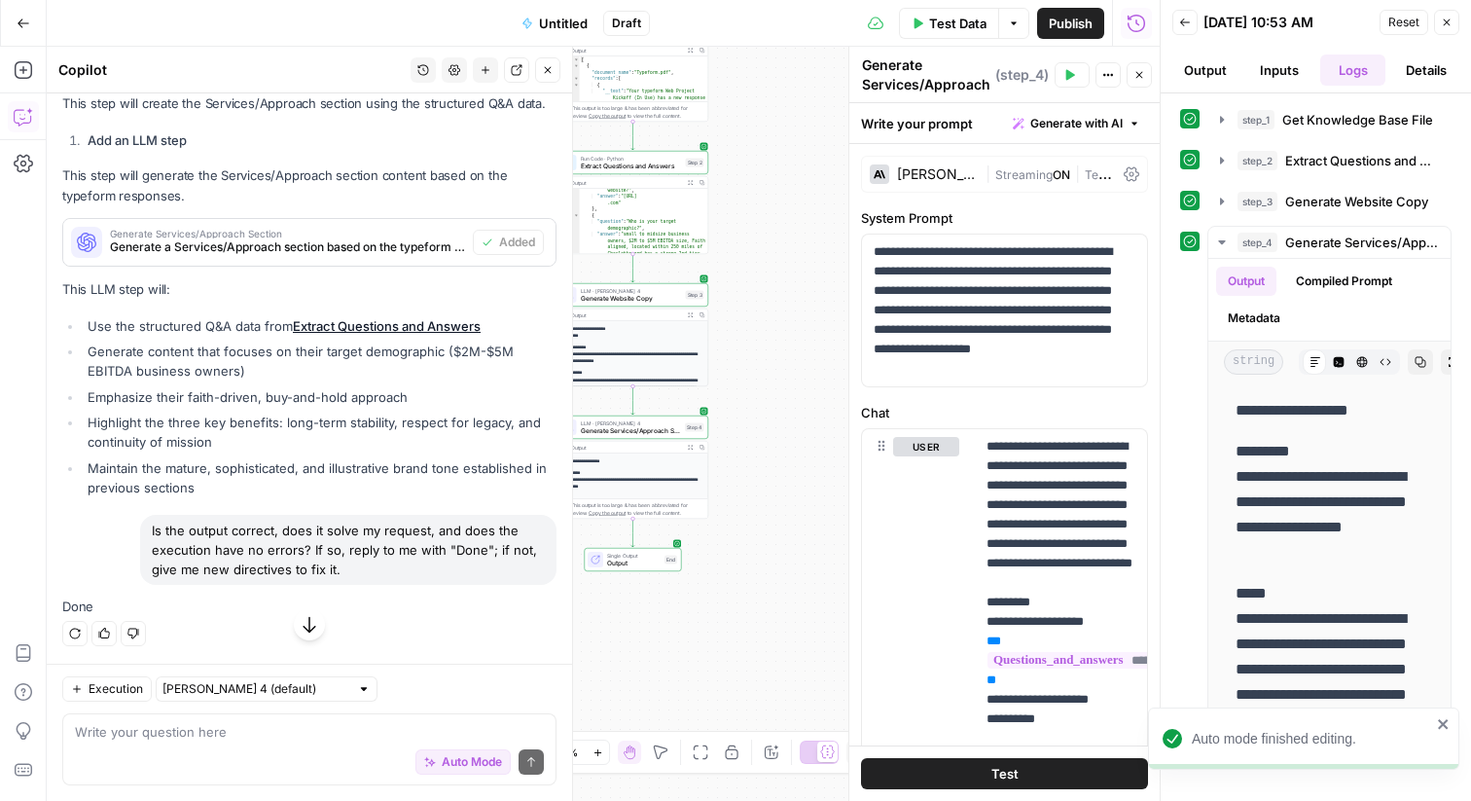
scroll to position [5229, 0]
click at [294, 748] on div "Auto Mode Send" at bounding box center [309, 762] width 469 height 43
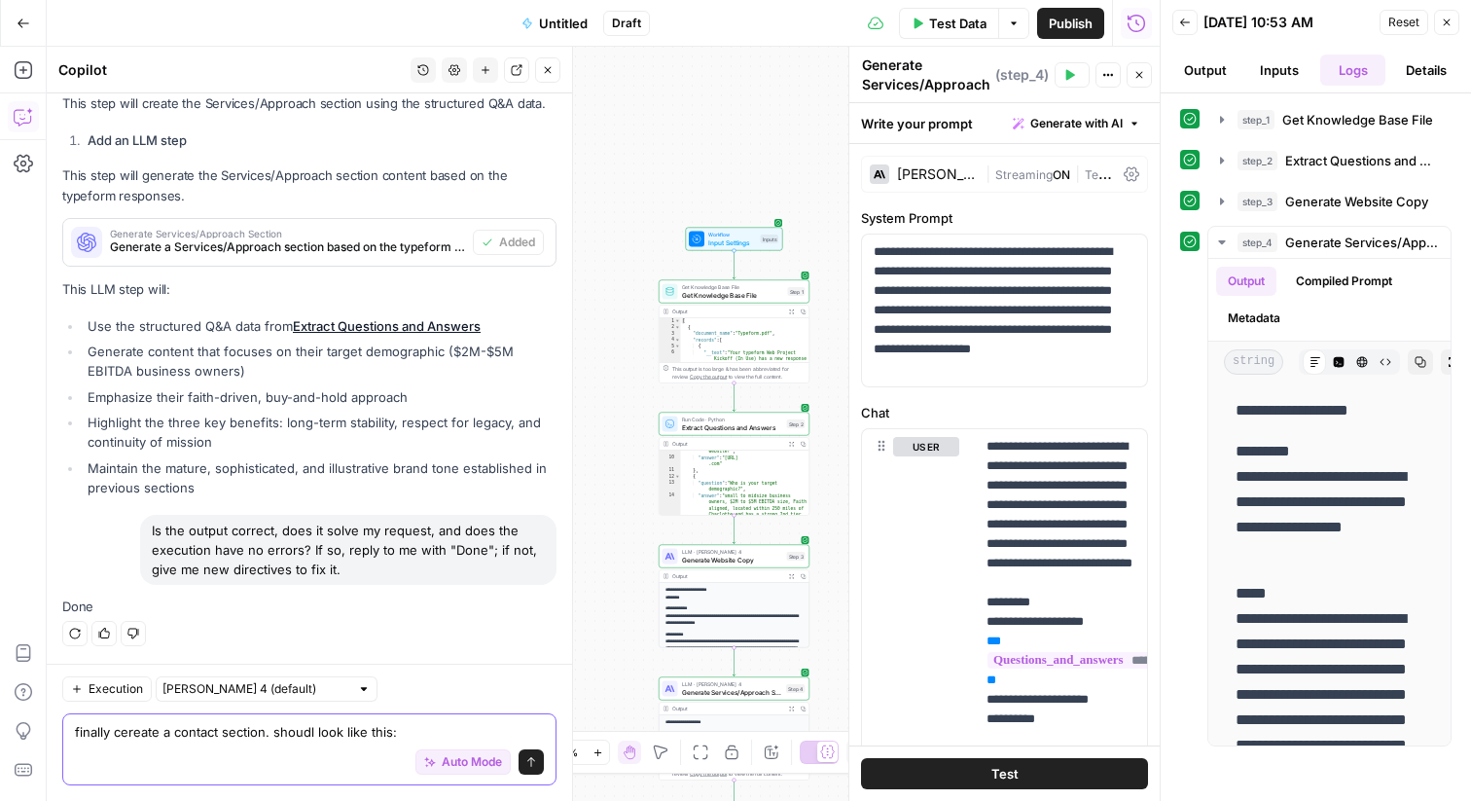
paste textarea "Contact Headline: Let’s Preserve Your Legacy Together CTA: [Schedule a Conversa…"
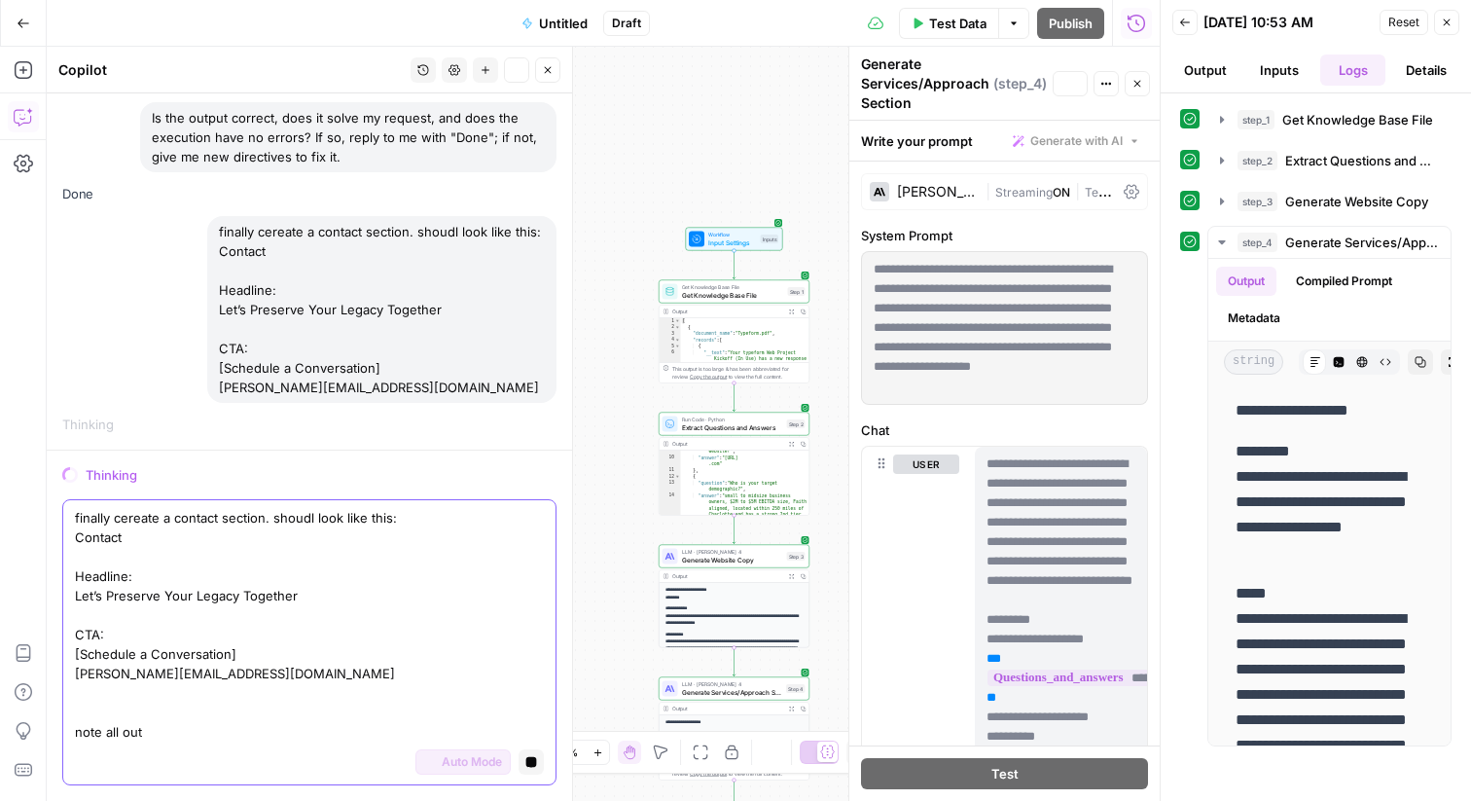
scroll to position [5465, 0]
click at [116, 734] on textarea "finally cereate a contact section. shoudl look like this: Contact Headline: Let…" at bounding box center [309, 624] width 469 height 233
click at [179, 730] on textarea "finally cereate a contact section. shoudl look like this: Contact Headline: Let…" at bounding box center [309, 624] width 469 height 233
click at [189, 735] on textarea "finally cereate a contact section. shoudl look like this: Contact Headline: Let…" at bounding box center [309, 624] width 469 height 233
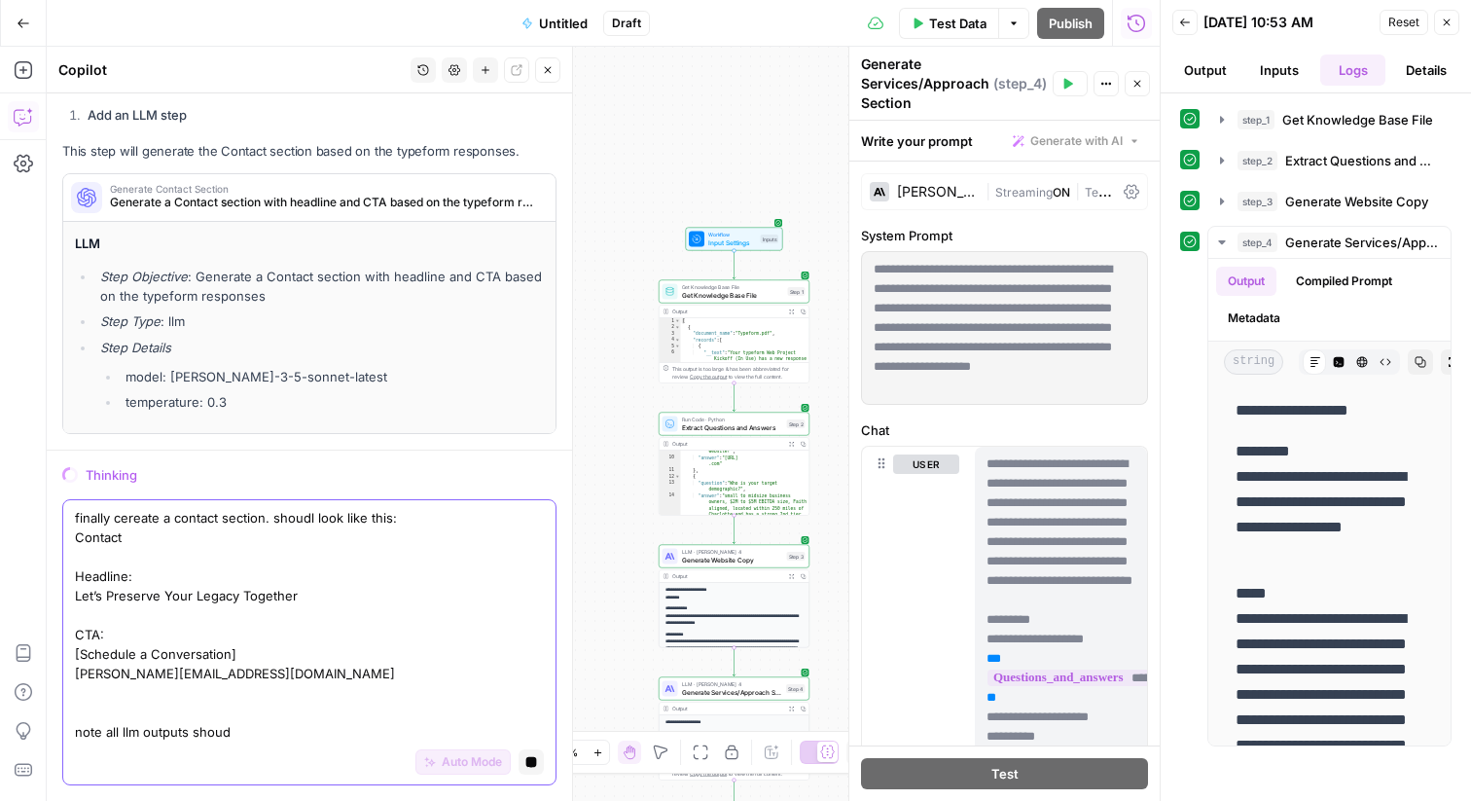
type textarea "finally cereate a contact section. shoudl look like this: Contact Headline: Let…"
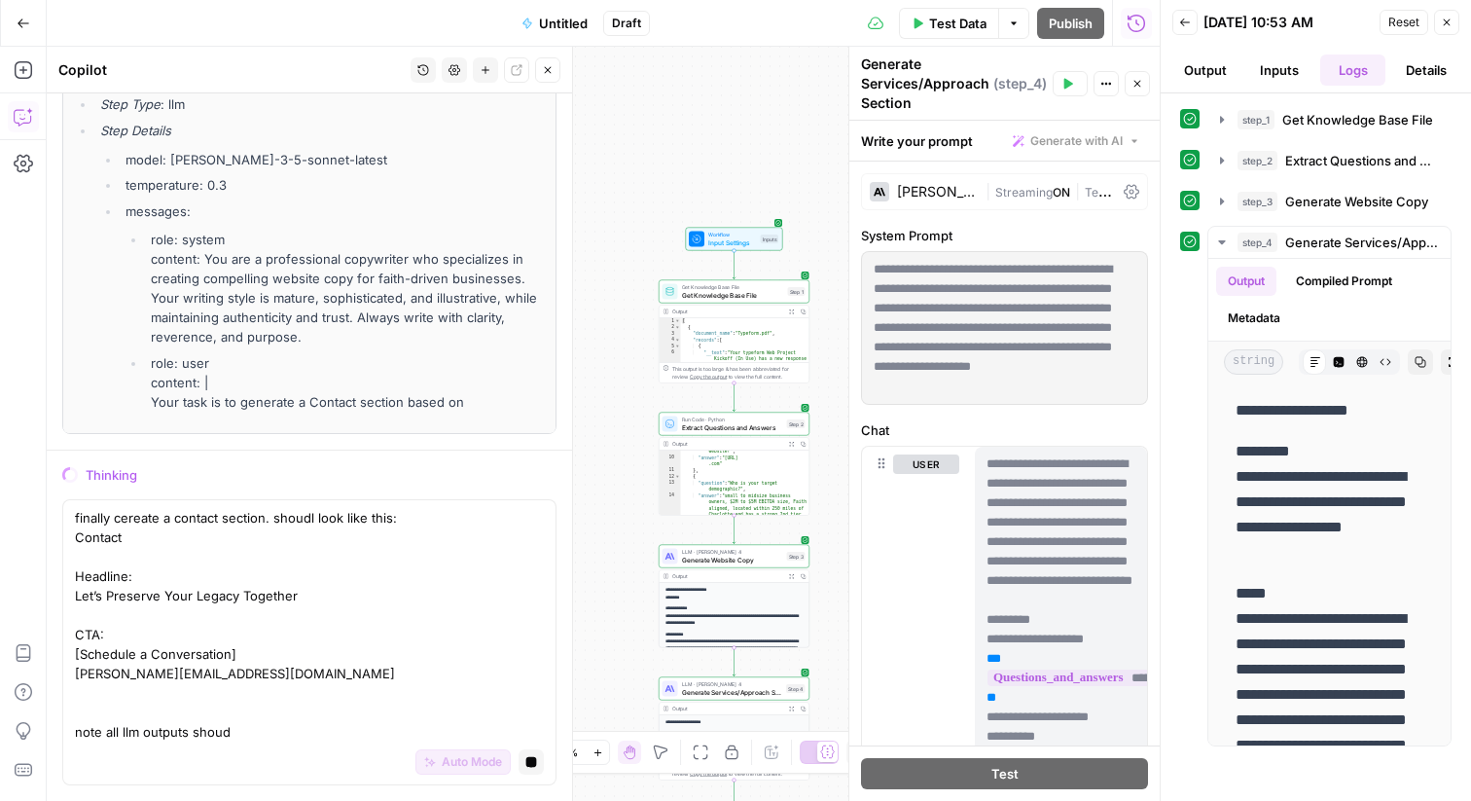
drag, startPoint x: 253, startPoint y: 741, endPoint x: 106, endPoint y: 552, distance: 239.9
click at [105, 553] on div "finally cereate a contact section. shoudl look like this: Contact Headline: Let…" at bounding box center [309, 642] width 494 height 286
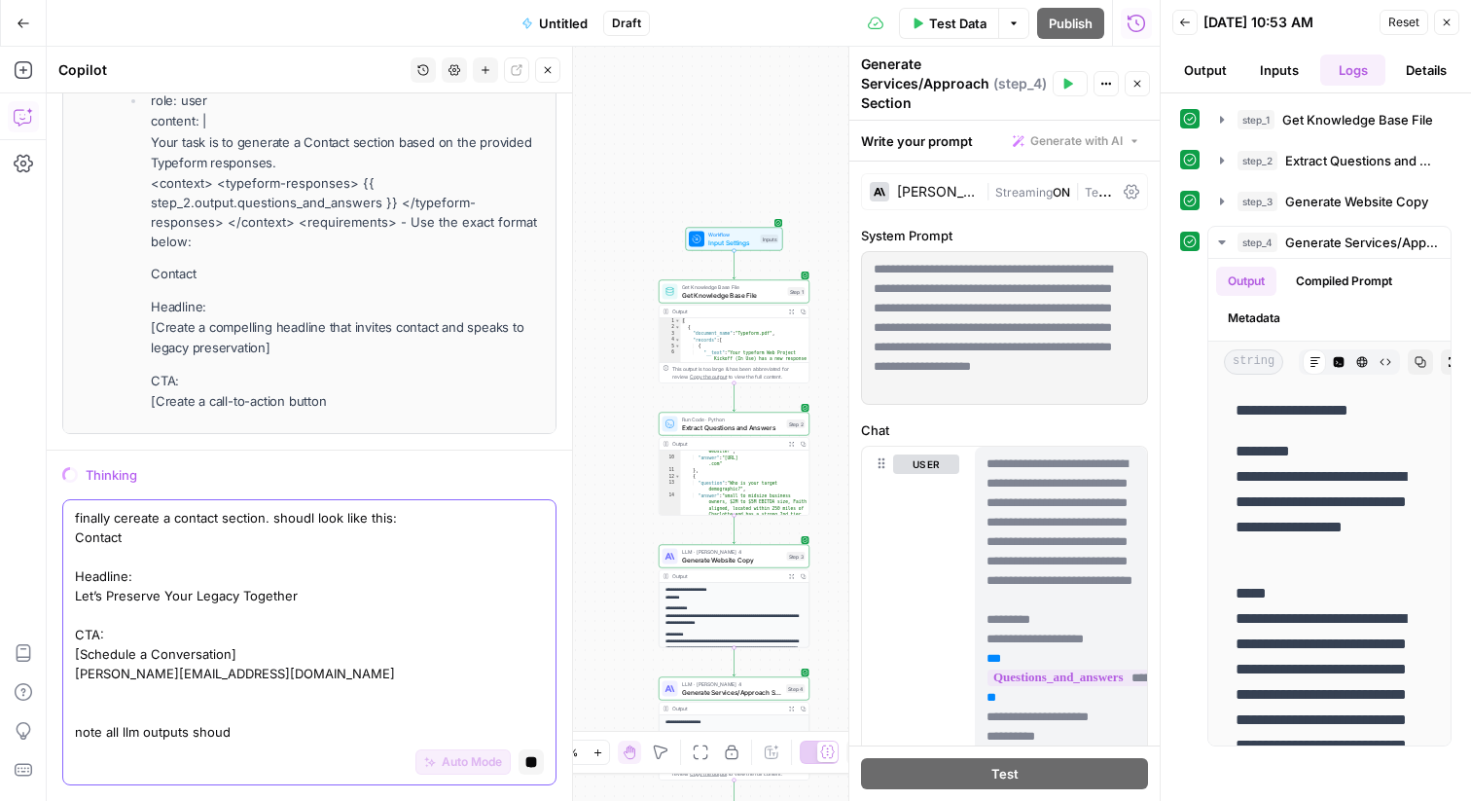
drag, startPoint x: 285, startPoint y: 723, endPoint x: 67, endPoint y: 433, distance: 362.7
click at [67, 437] on div "Hi! How can I help with your workflow? I can explain steps, debug, write prompt…" at bounding box center [309, 446] width 525 height 707
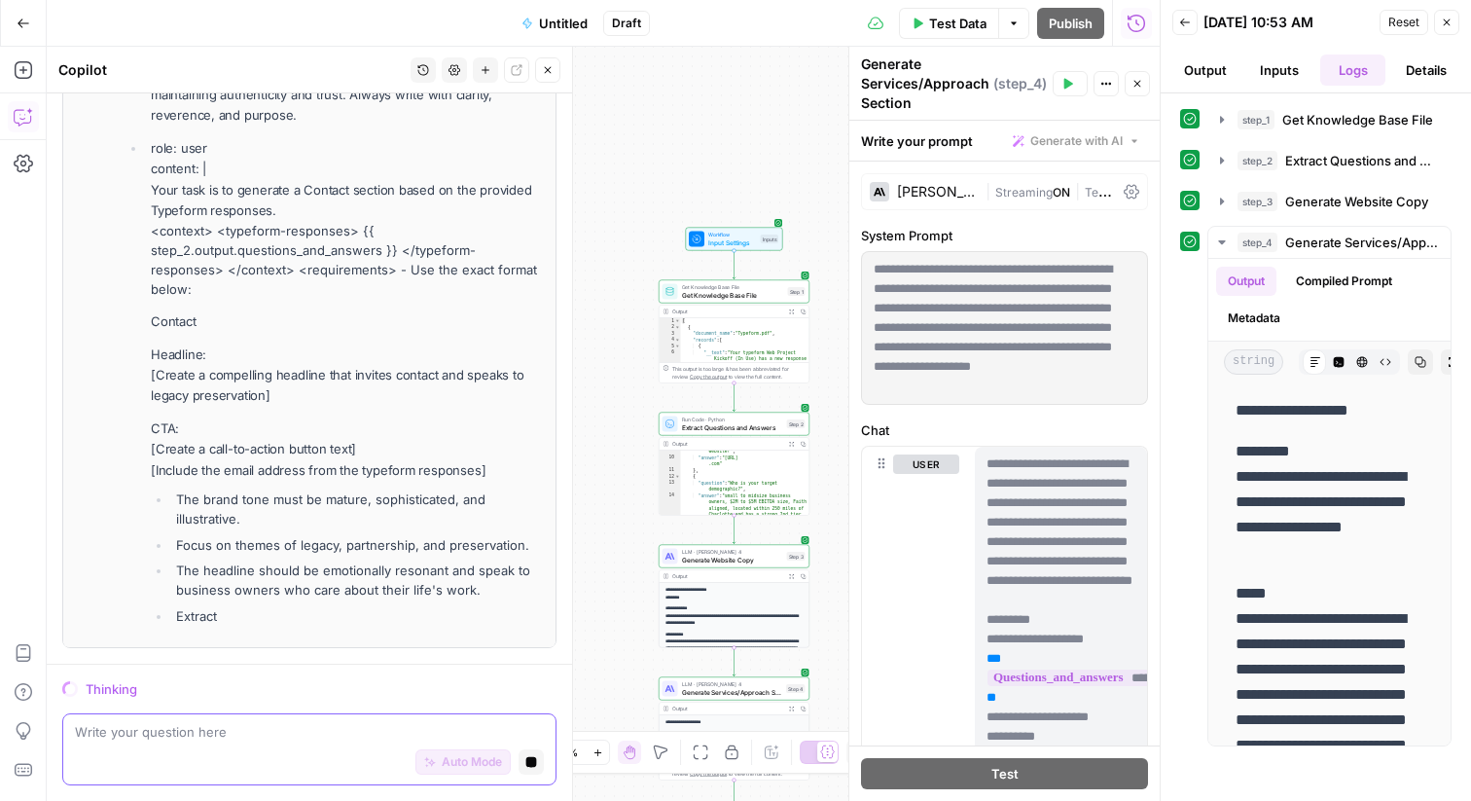
click at [525, 759] on icon "button" at bounding box center [531, 762] width 12 height 12
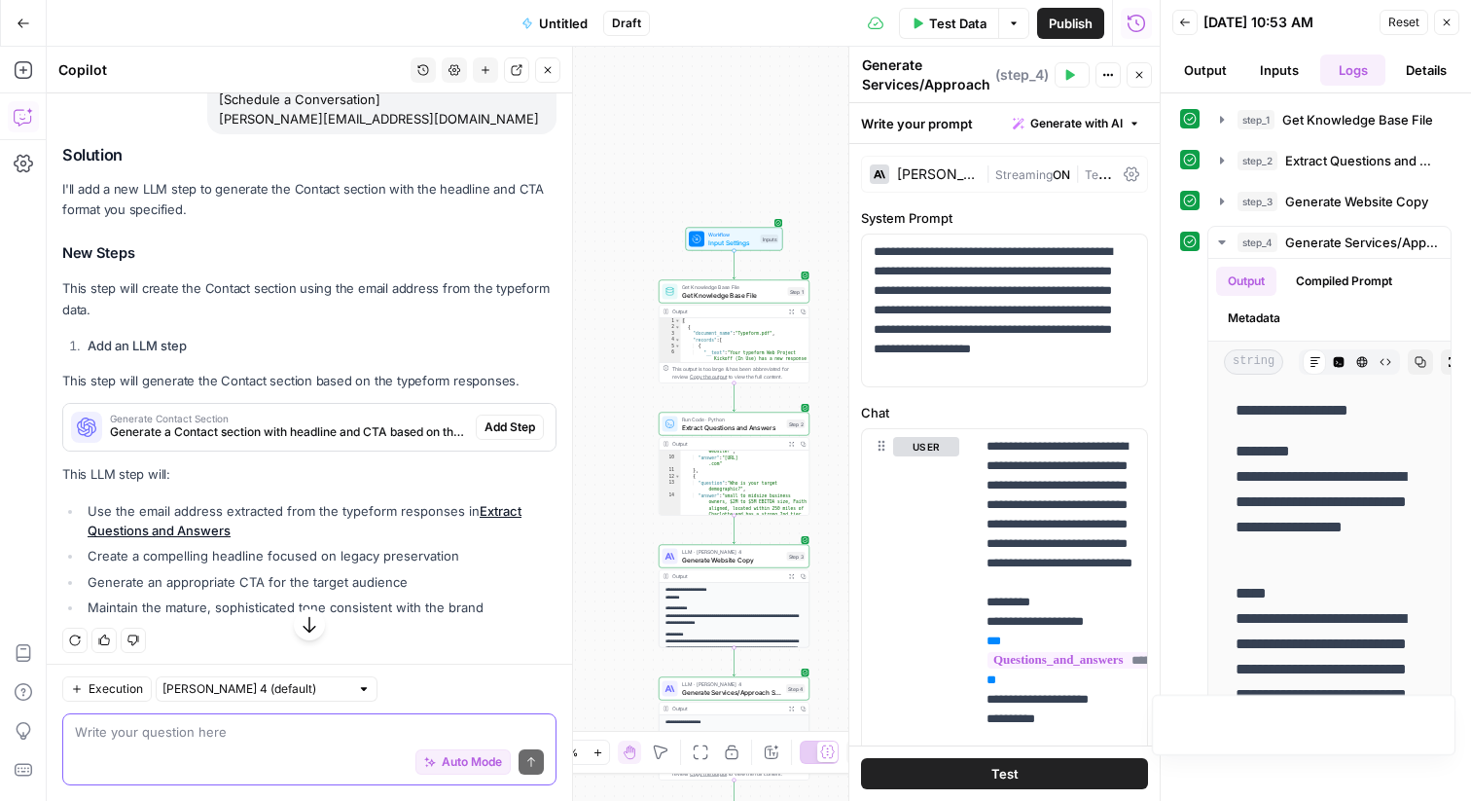
scroll to position [5847, 0]
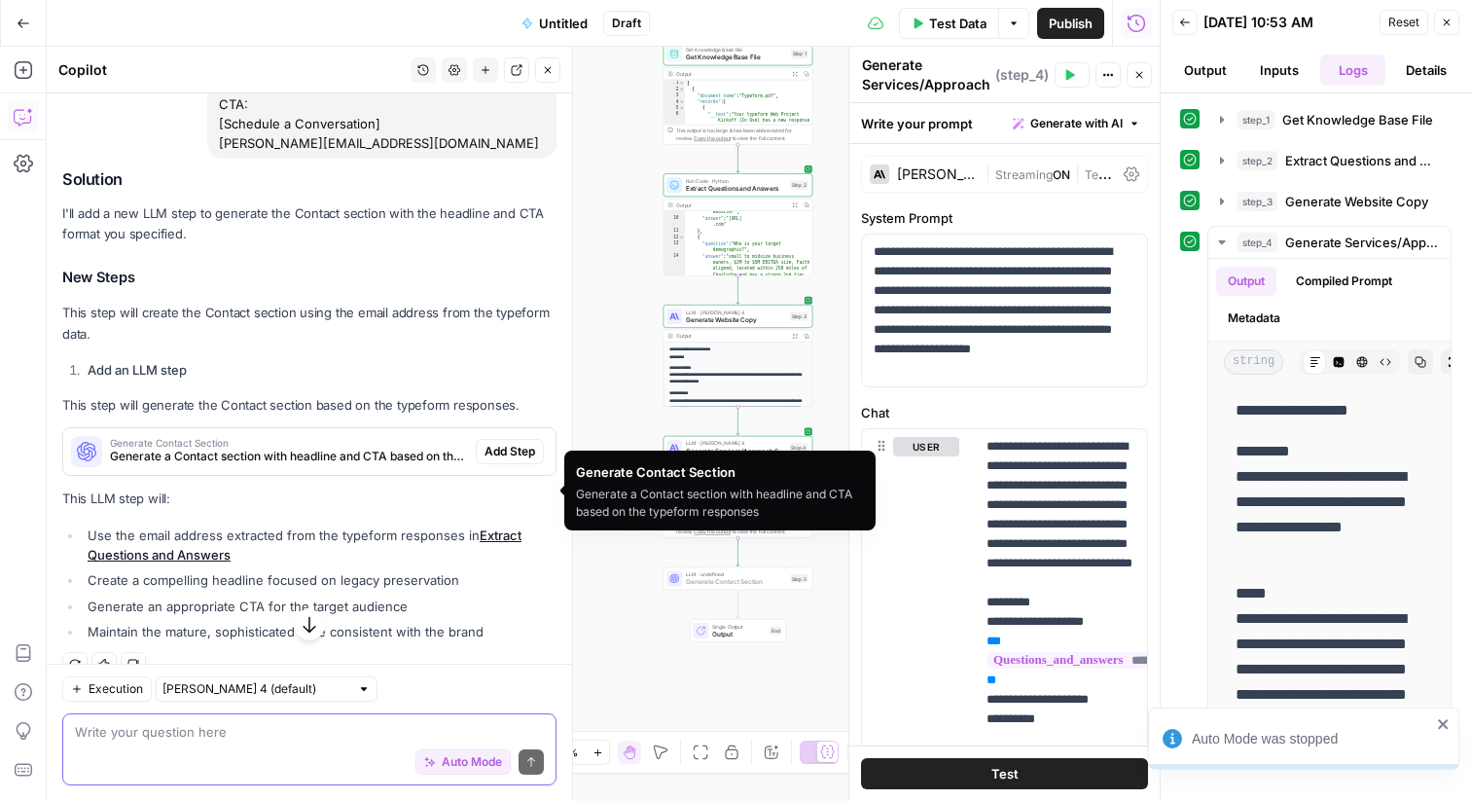
click at [525, 464] on button "Add Step" at bounding box center [510, 451] width 68 height 25
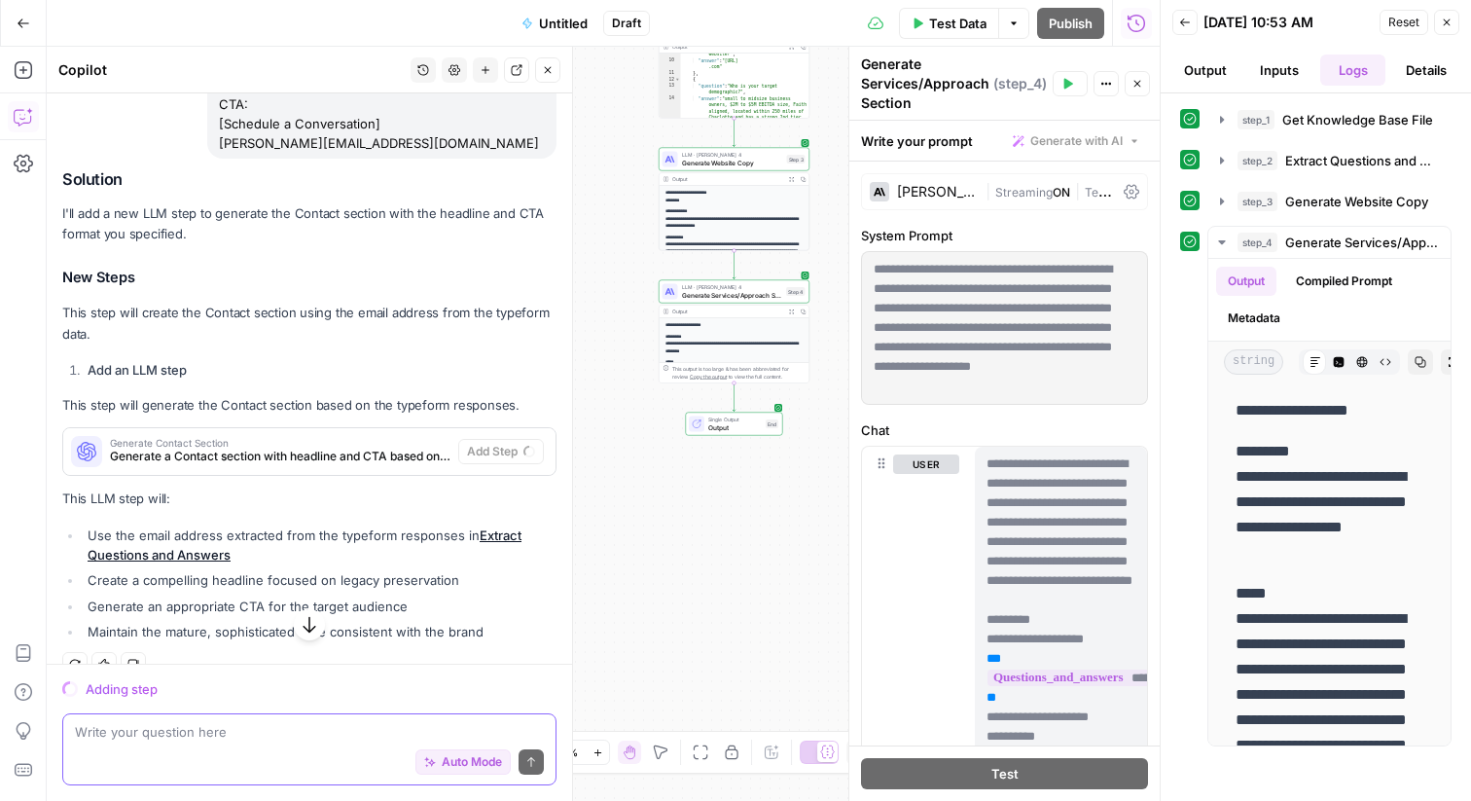
scroll to position [5743, 0]
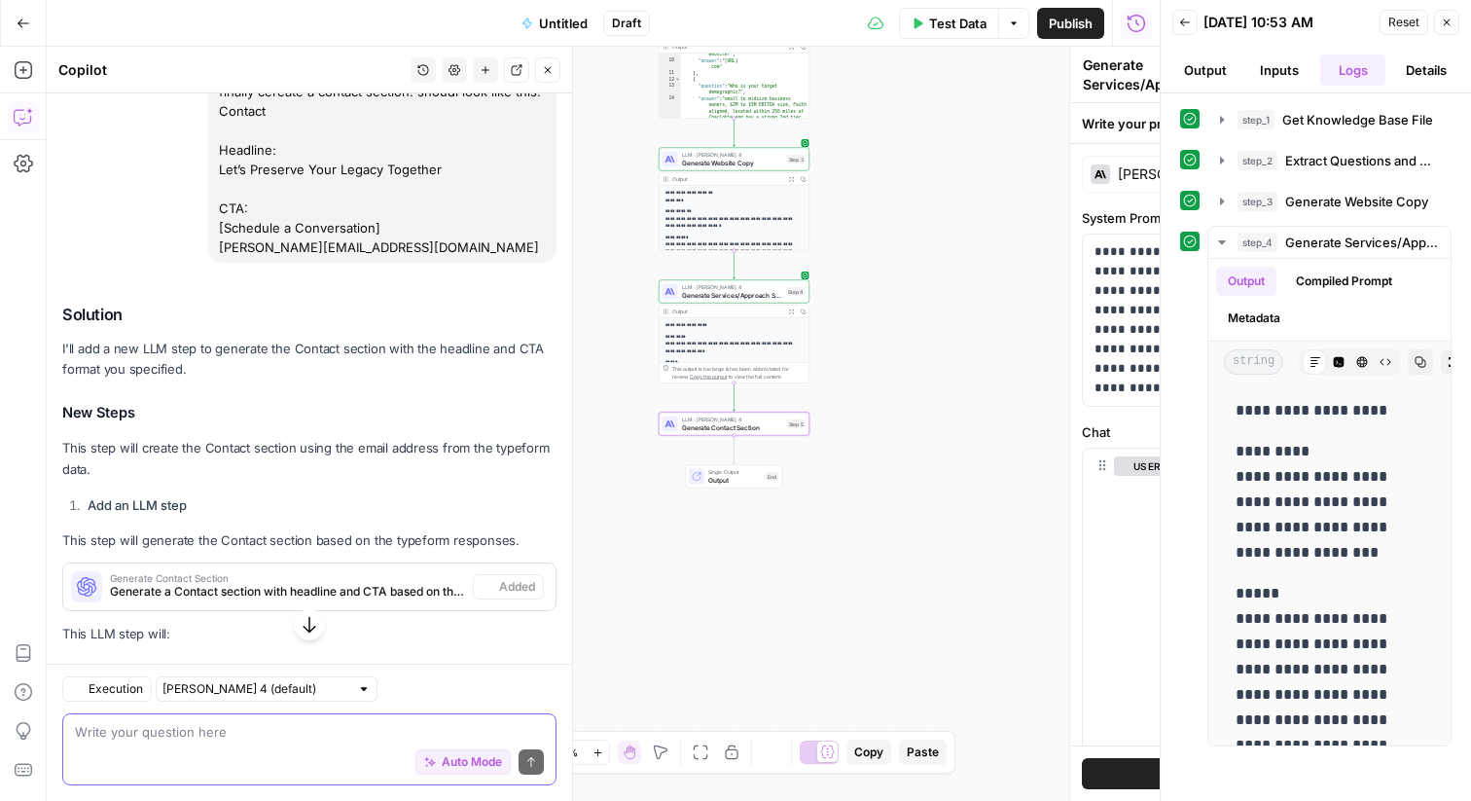
type textarea "Generate Contact Section"
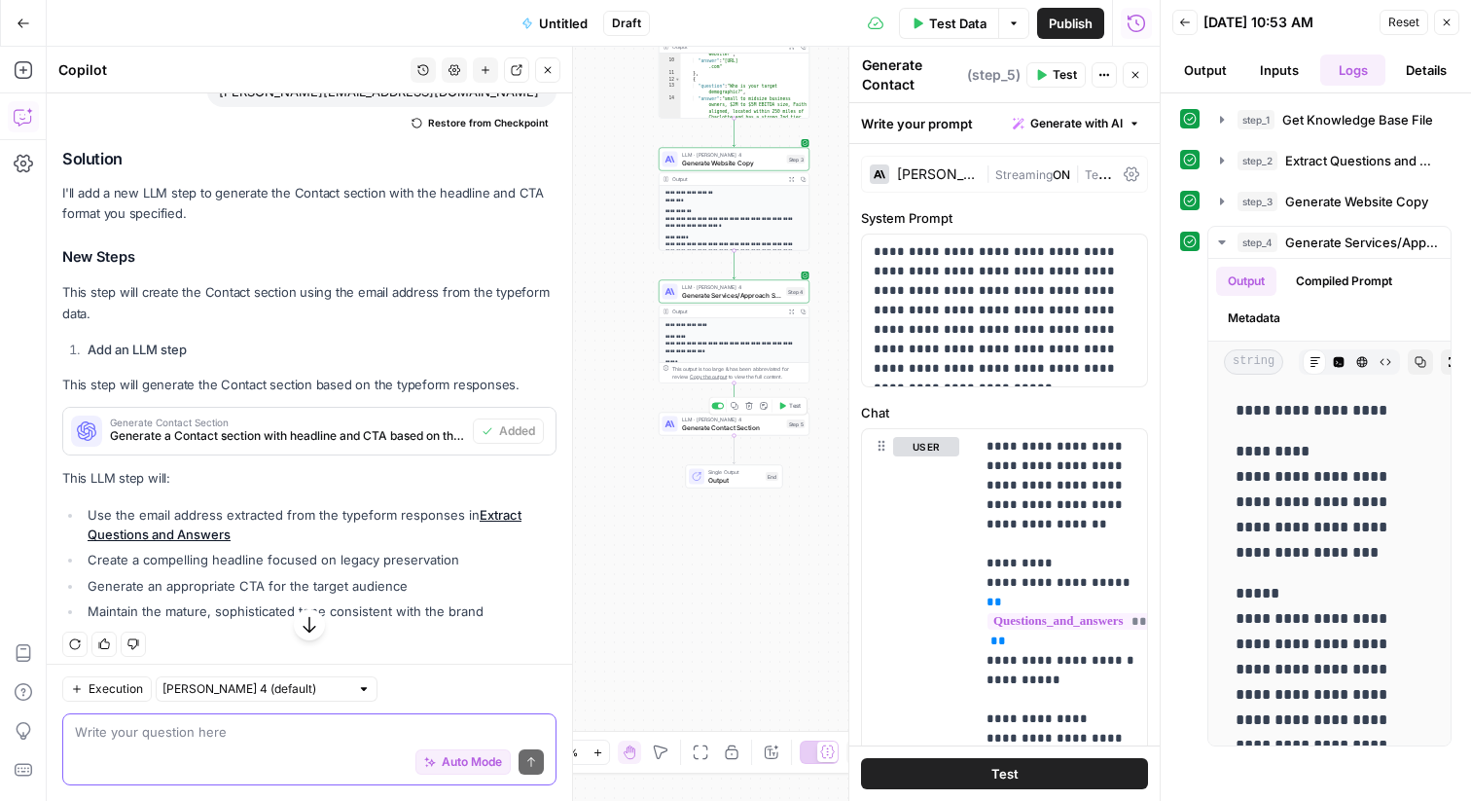
click at [791, 405] on span "Test" at bounding box center [795, 406] width 12 height 9
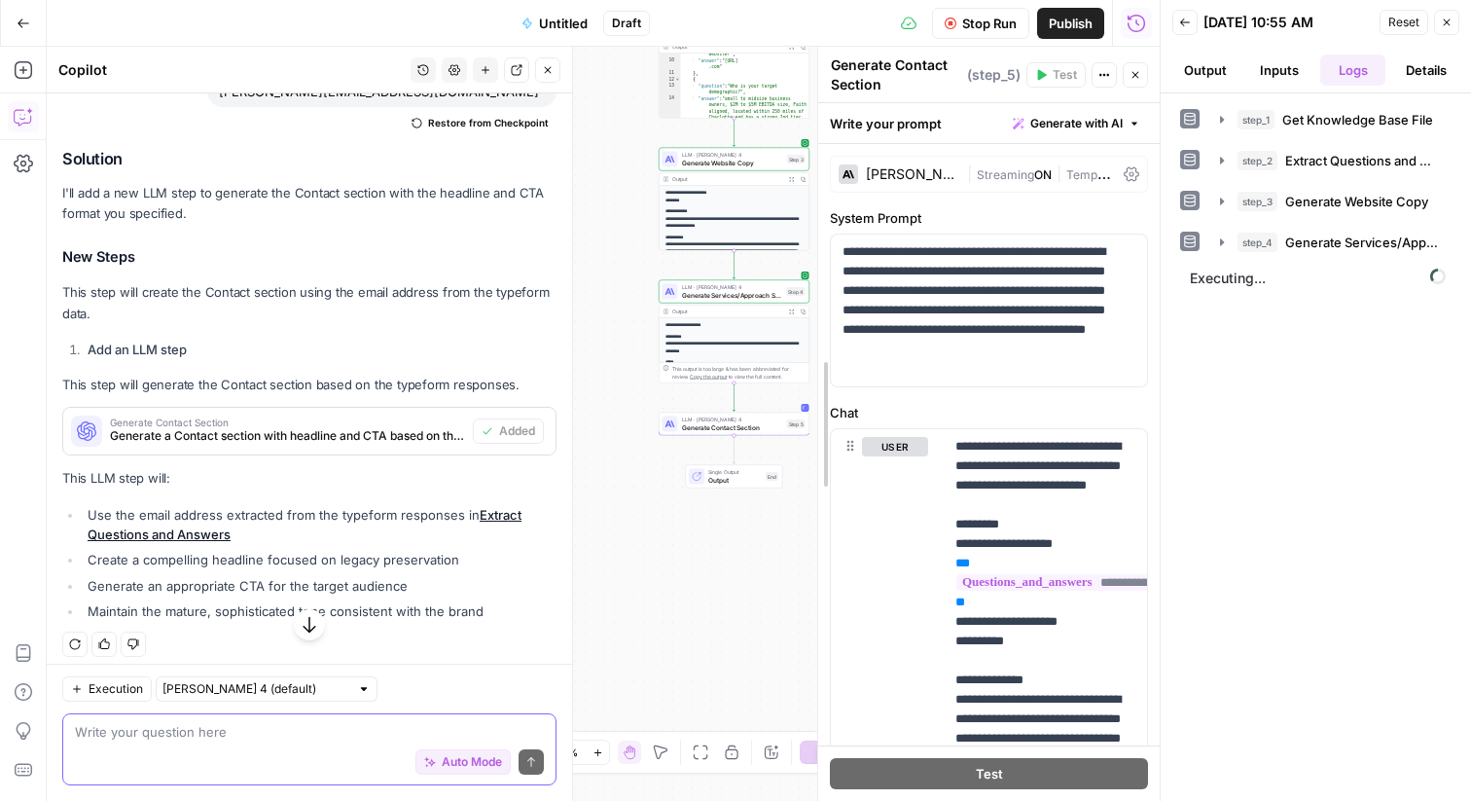
drag, startPoint x: 852, startPoint y: 615, endPoint x: 740, endPoint y: 613, distance: 111.9
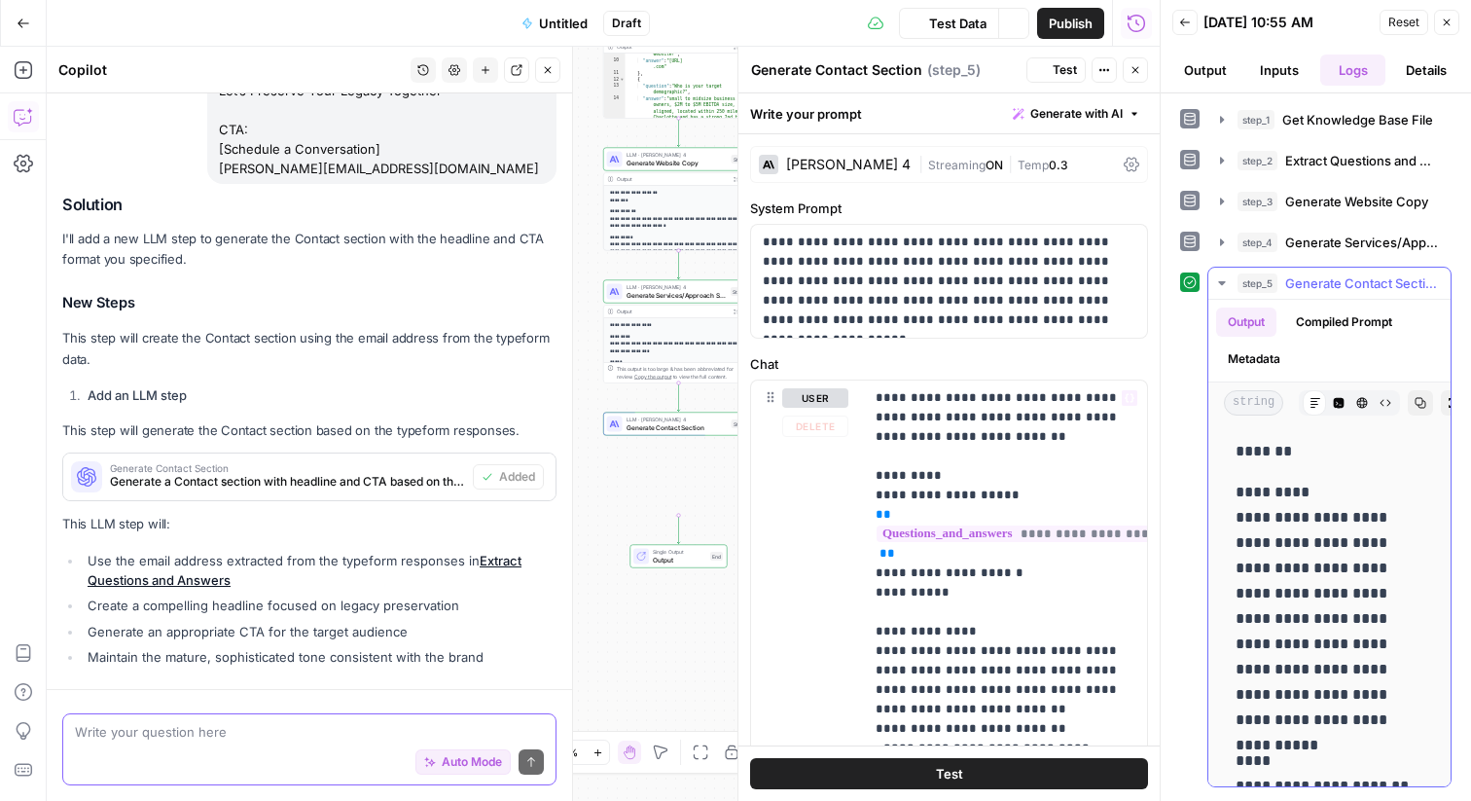
scroll to position [5948, 0]
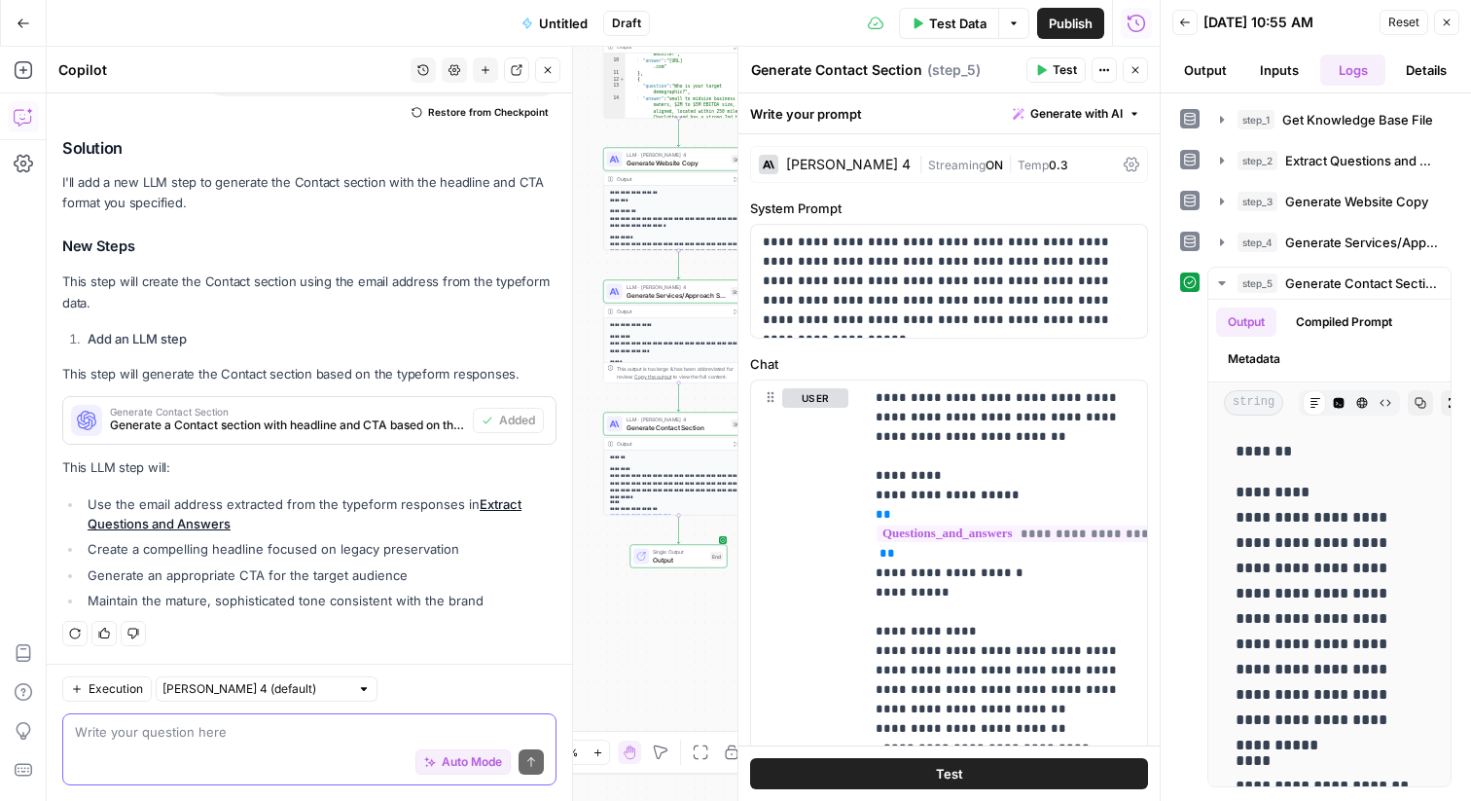
click at [351, 713] on div "Write your question here Auto Mode Send" at bounding box center [309, 749] width 494 height 72
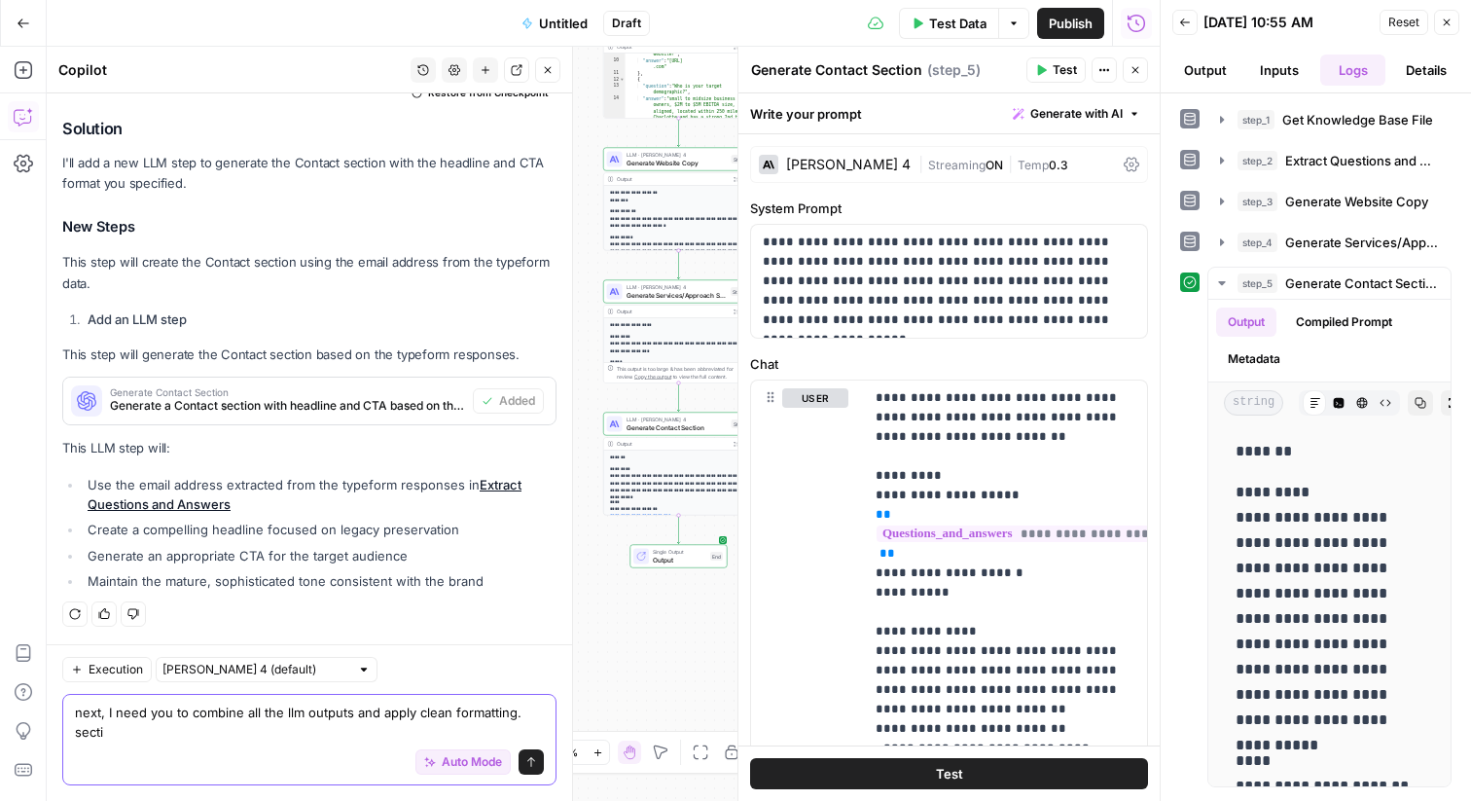
scroll to position [5968, 0]
drag, startPoint x: 310, startPoint y: 730, endPoint x: 521, endPoint y: 730, distance: 211.1
click at [521, 730] on textarea "next, I need you to combine all the llm outputs and apply clean formatting. sec…" at bounding box center [309, 721] width 469 height 39
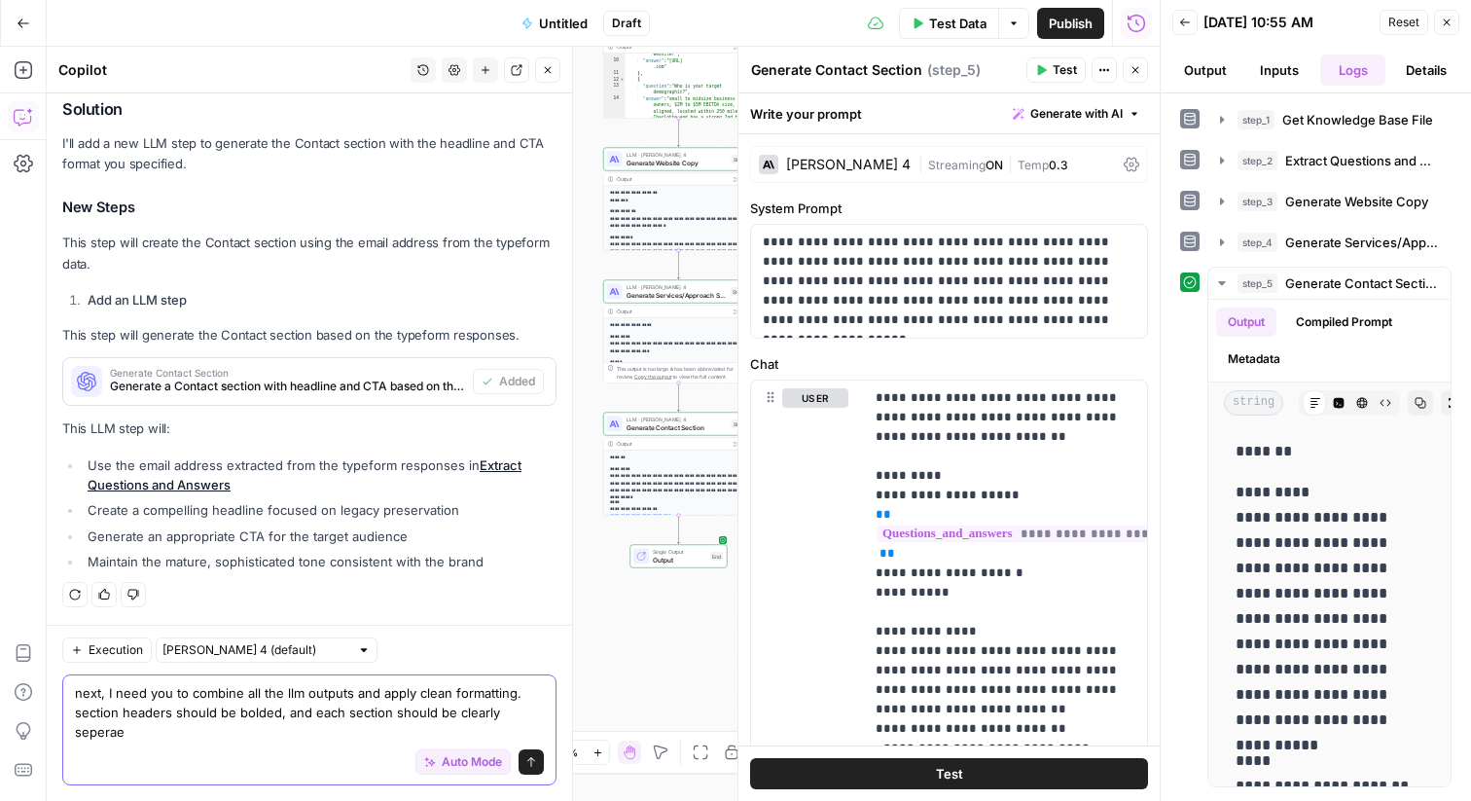
scroll to position [5987, 0]
click at [117, 731] on textarea "next, I need you to combine all the llm outputs and apply clean formatting. sec…" at bounding box center [309, 712] width 469 height 58
click at [282, 703] on textarea "next, I need you to combine all the llm outputs and apply clean formatting. sec…" at bounding box center [309, 712] width 469 height 58
click at [110, 736] on textarea "next, I need you to combine all the llm outputs and apply clean formatting. sec…" at bounding box center [309, 712] width 469 height 58
click at [95, 732] on textarea "next, I need you to combine all the llm outputs and apply clean formatting. sec…" at bounding box center [309, 712] width 469 height 58
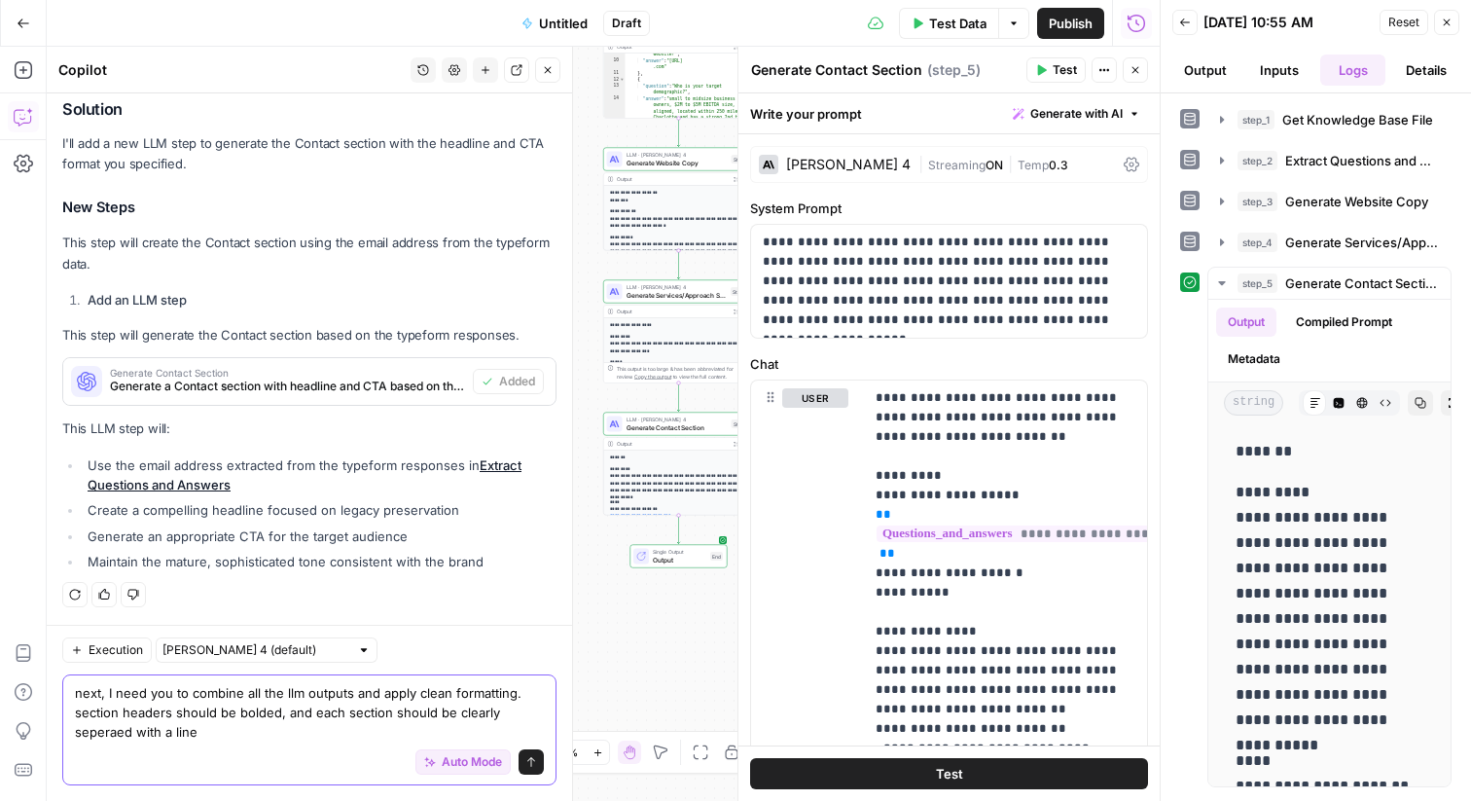
click at [95, 732] on textarea "next, I need you to combine all the llm outputs and apply clean formatting. sec…" at bounding box center [309, 712] width 469 height 58
click at [119, 737] on textarea "next, I need you to combine all the llm outputs and apply clean formatting. sec…" at bounding box center [309, 712] width 469 height 58
click at [108, 727] on textarea "next, I need you to combine all the llm outputs and apply clean formatting. sec…" at bounding box center [309, 712] width 469 height 58
type textarea "next, I need you to combine all the llm outputs and apply clean formatting. sec…"
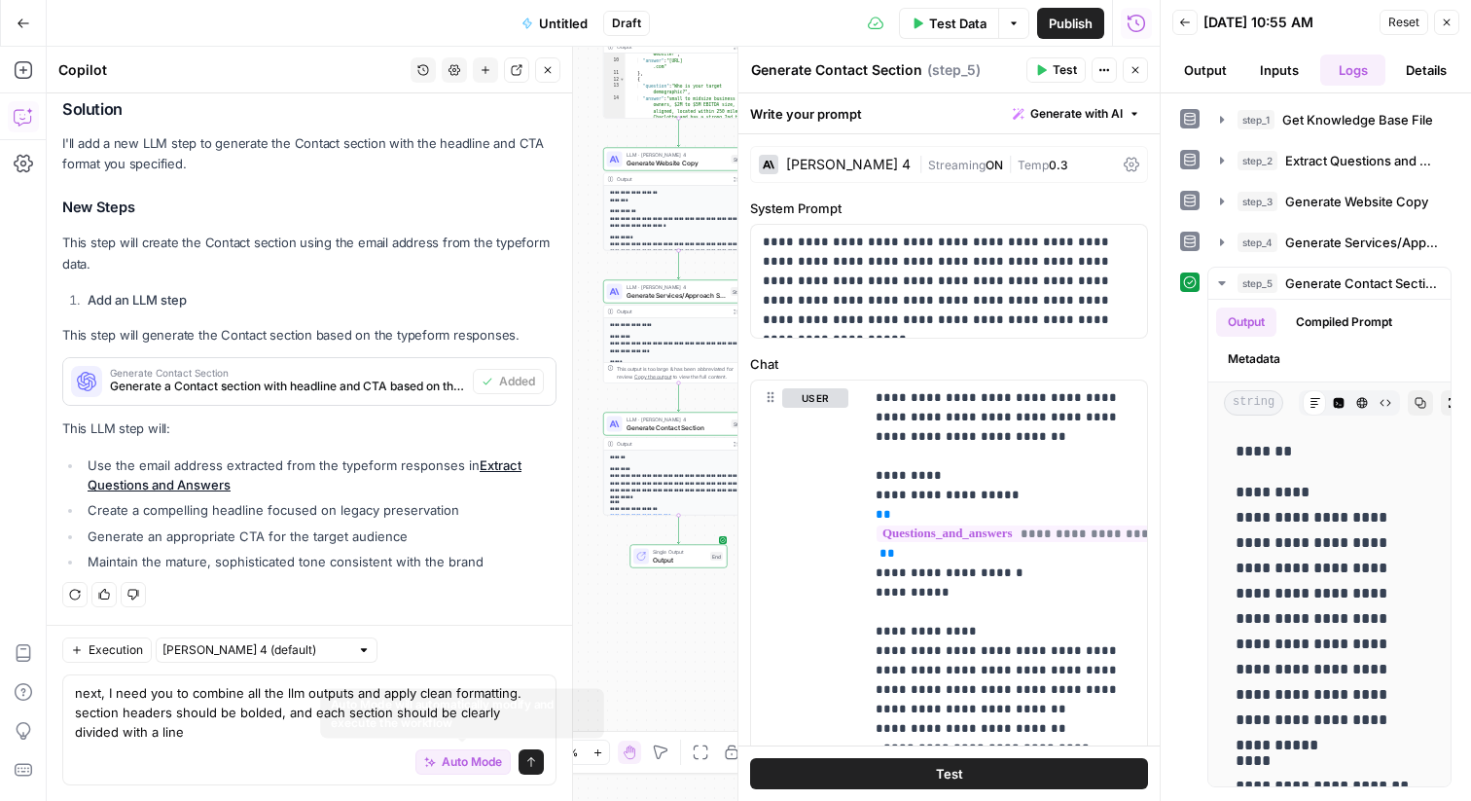
click at [540, 757] on button "Send" at bounding box center [531, 761] width 25 height 25
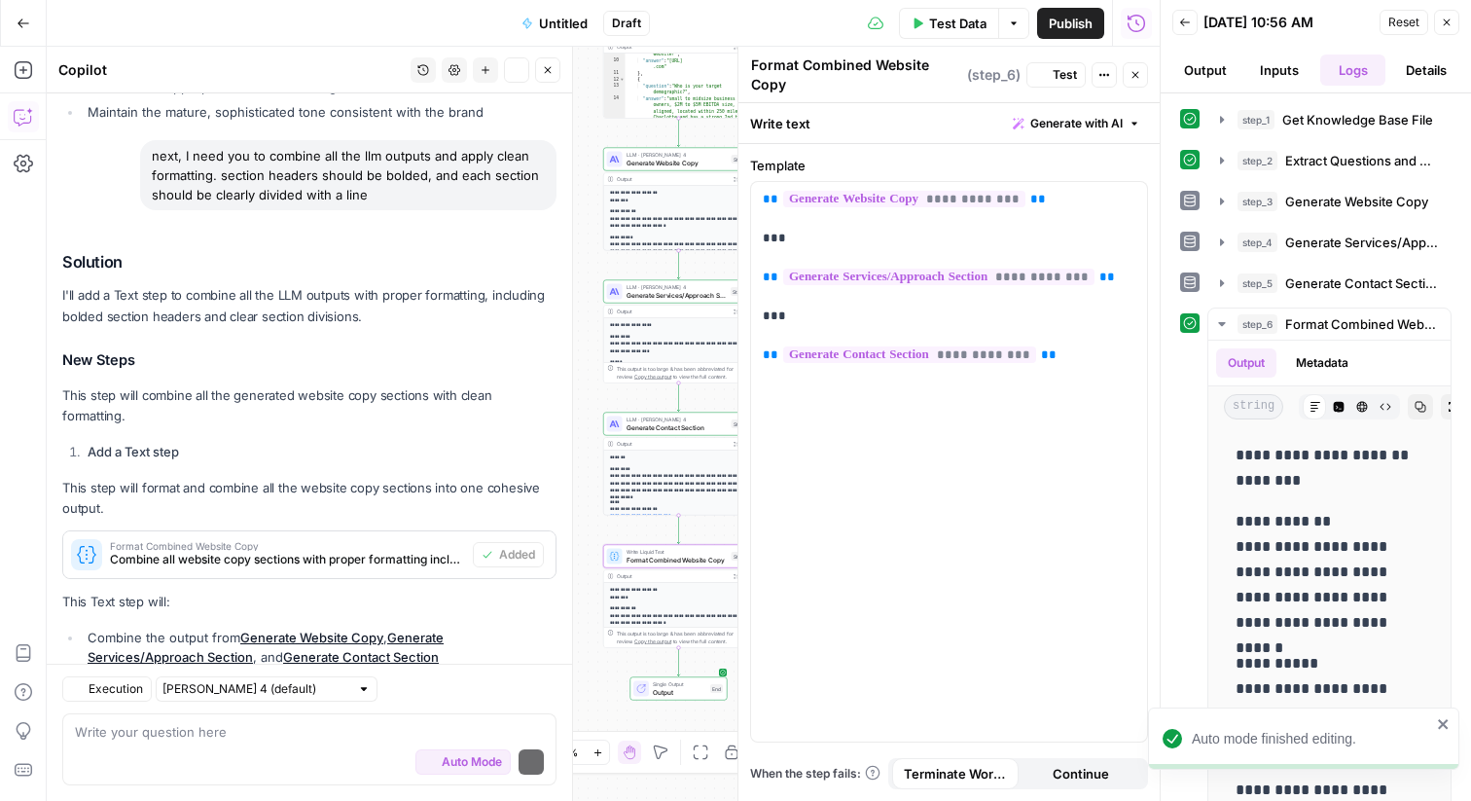
scroll to position [6683, 0]
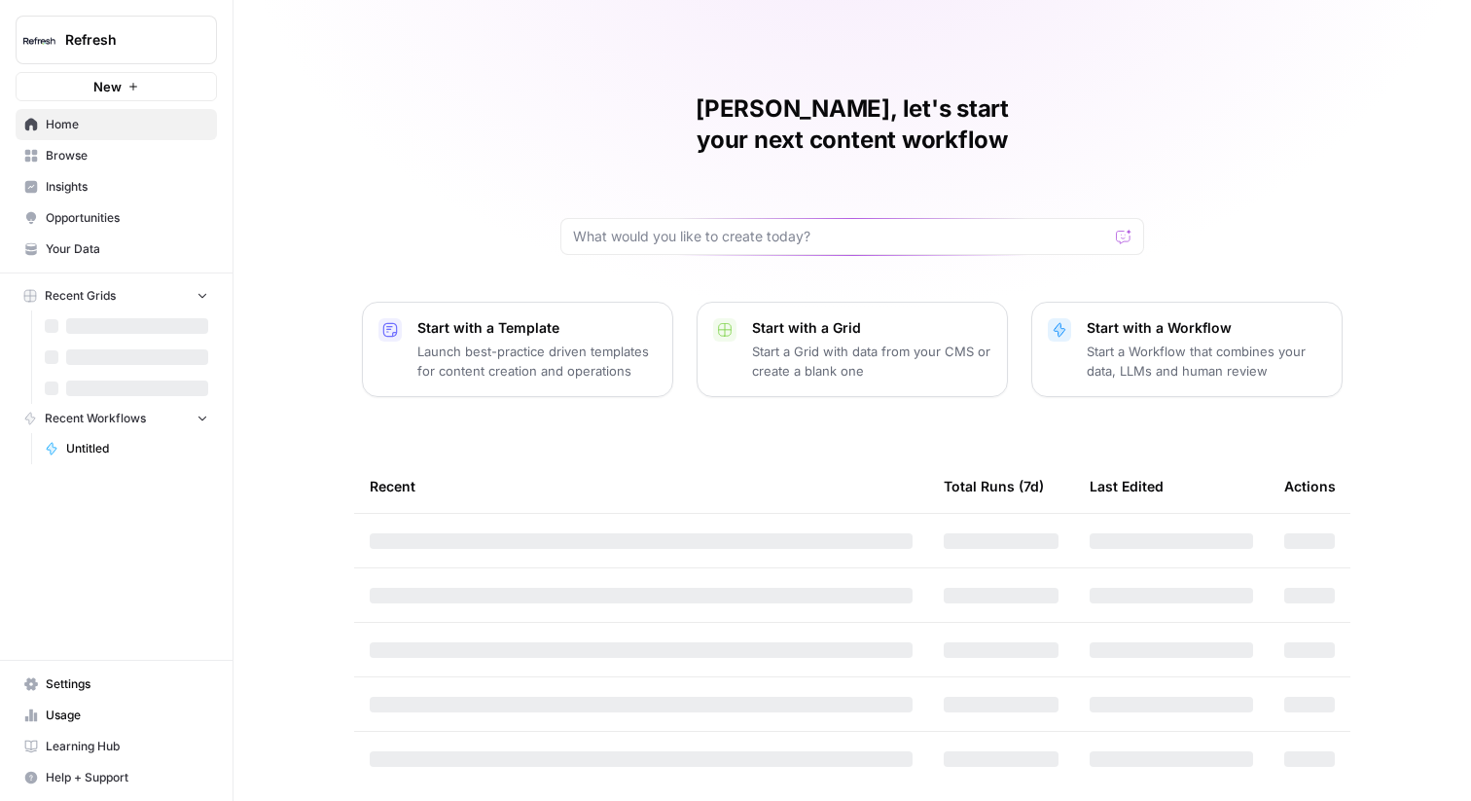
click at [124, 54] on button "Refresh" at bounding box center [116, 40] width 201 height 49
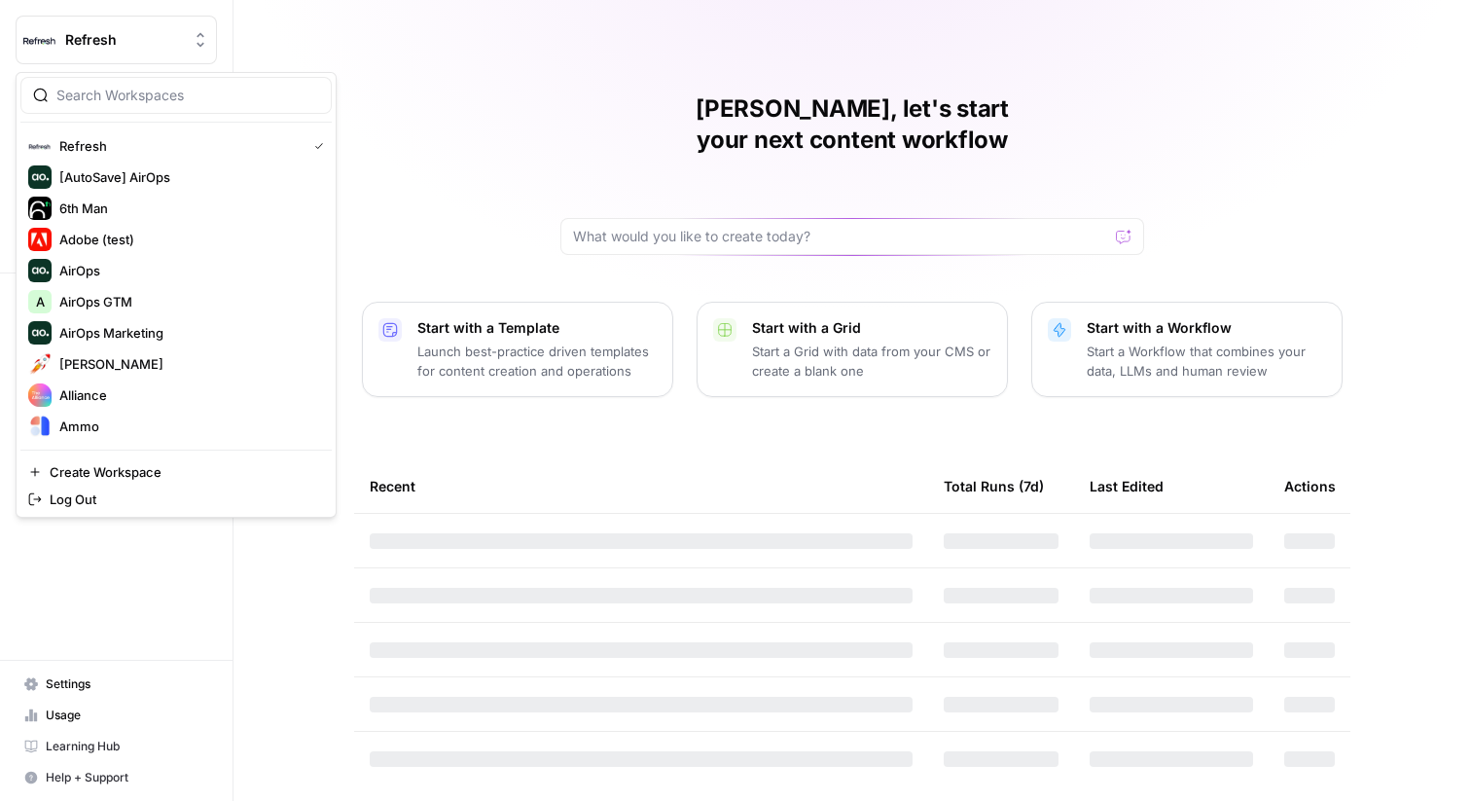
click at [133, 78] on div at bounding box center [175, 95] width 311 height 37
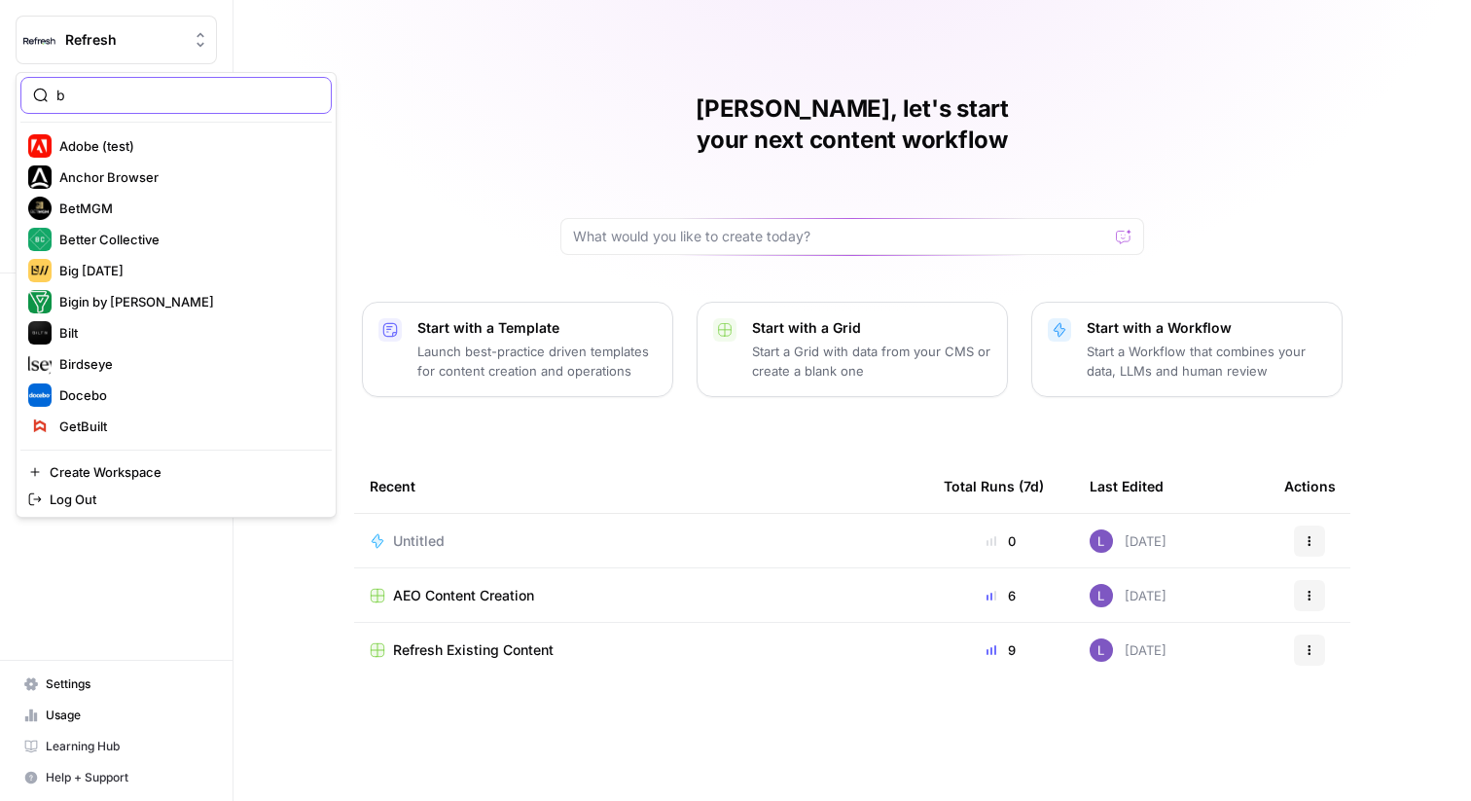
type input "b"
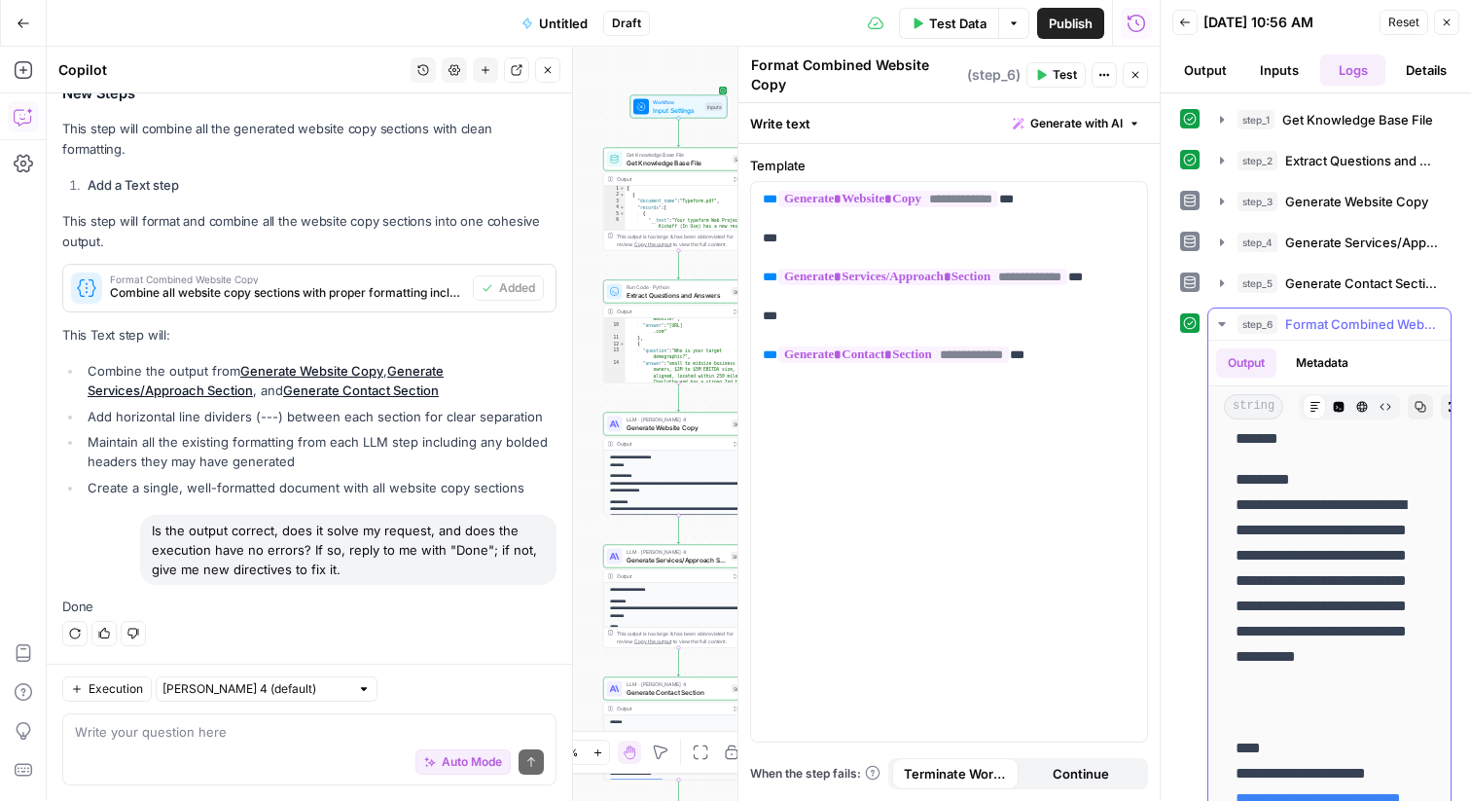
scroll to position [37, 0]
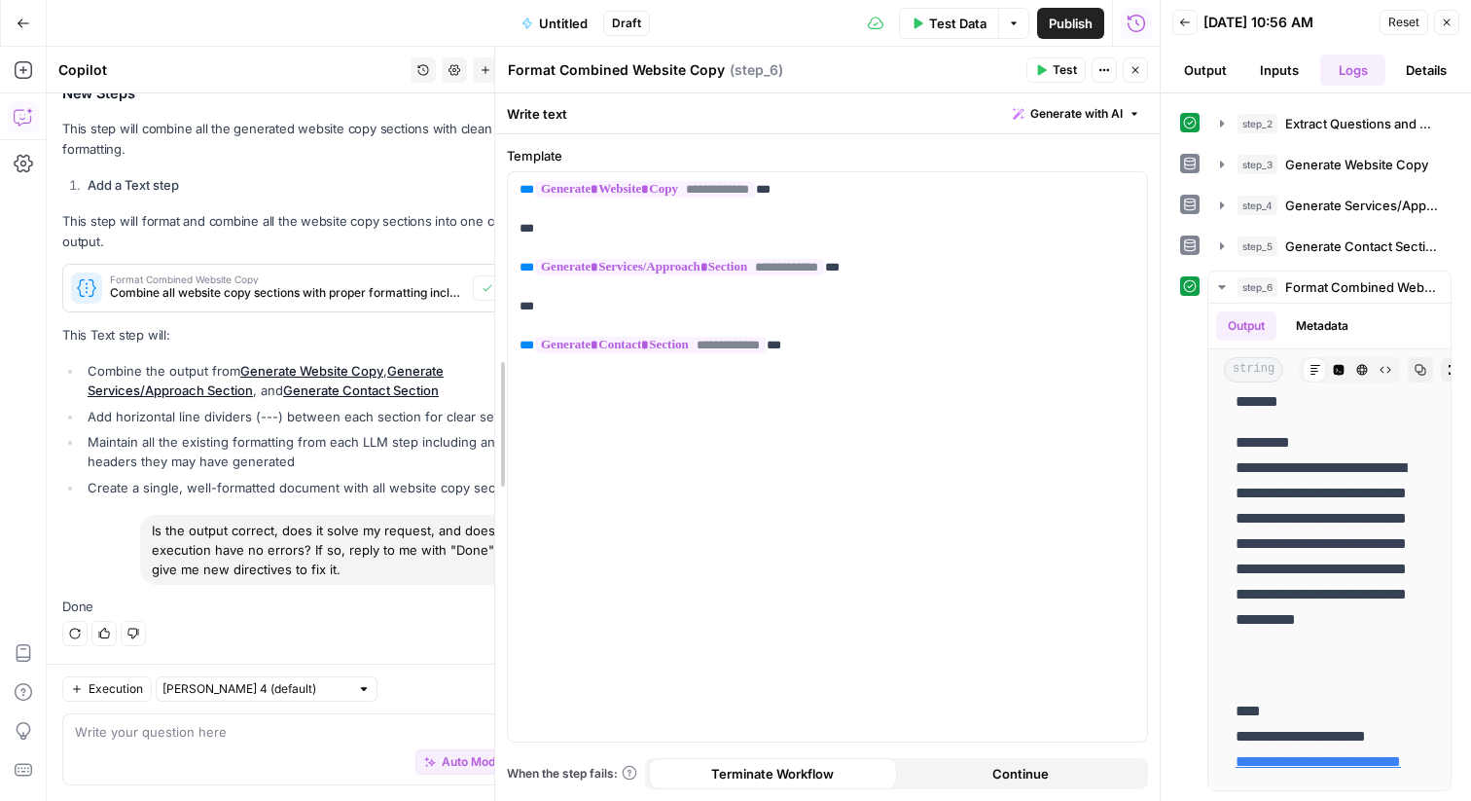
drag, startPoint x: 743, startPoint y: 422, endPoint x: 284, endPoint y: 449, distance: 460.0
click at [284, 449] on body "Refresh New Home Browse Insights Opportunities Your Data Recent Grids AEO Conte…" at bounding box center [735, 400] width 1471 height 801
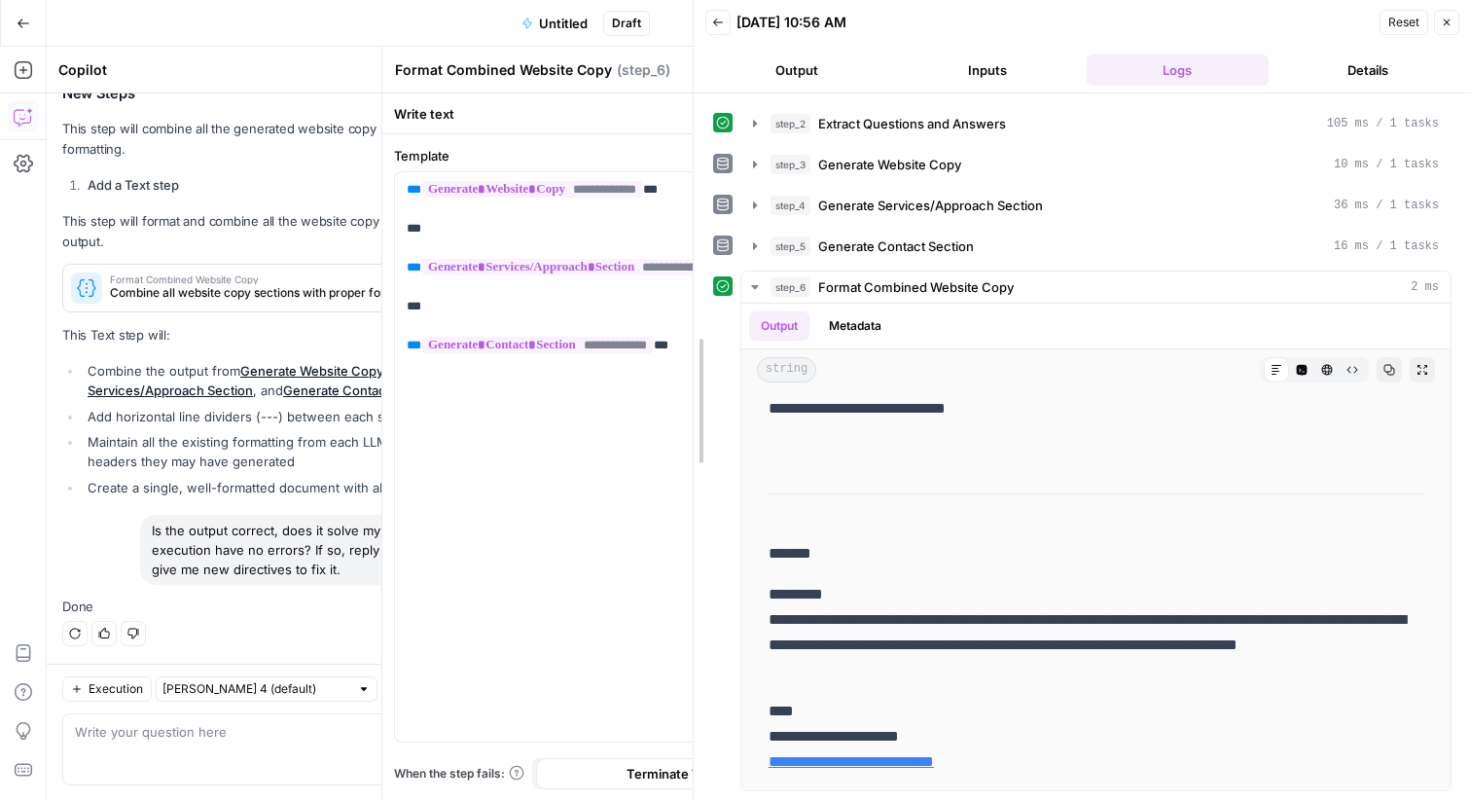
drag, startPoint x: 1157, startPoint y: 477, endPoint x: 485, endPoint y: 493, distance: 671.5
click at [485, 493] on body "Refresh New Home Browse Insights Opportunities Your Data Recent Grids AEO Conte…" at bounding box center [735, 400] width 1471 height 801
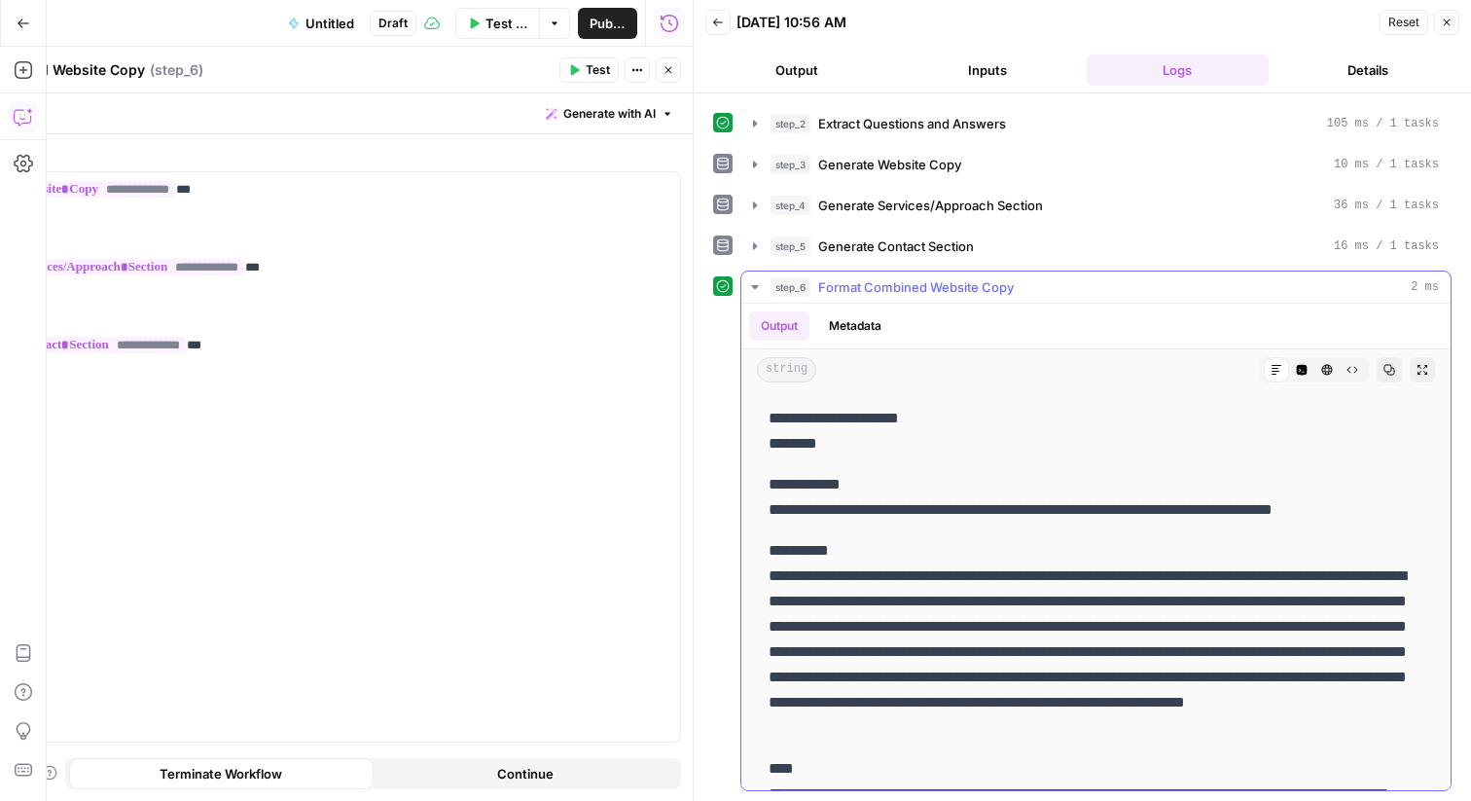
scroll to position [65, 0]
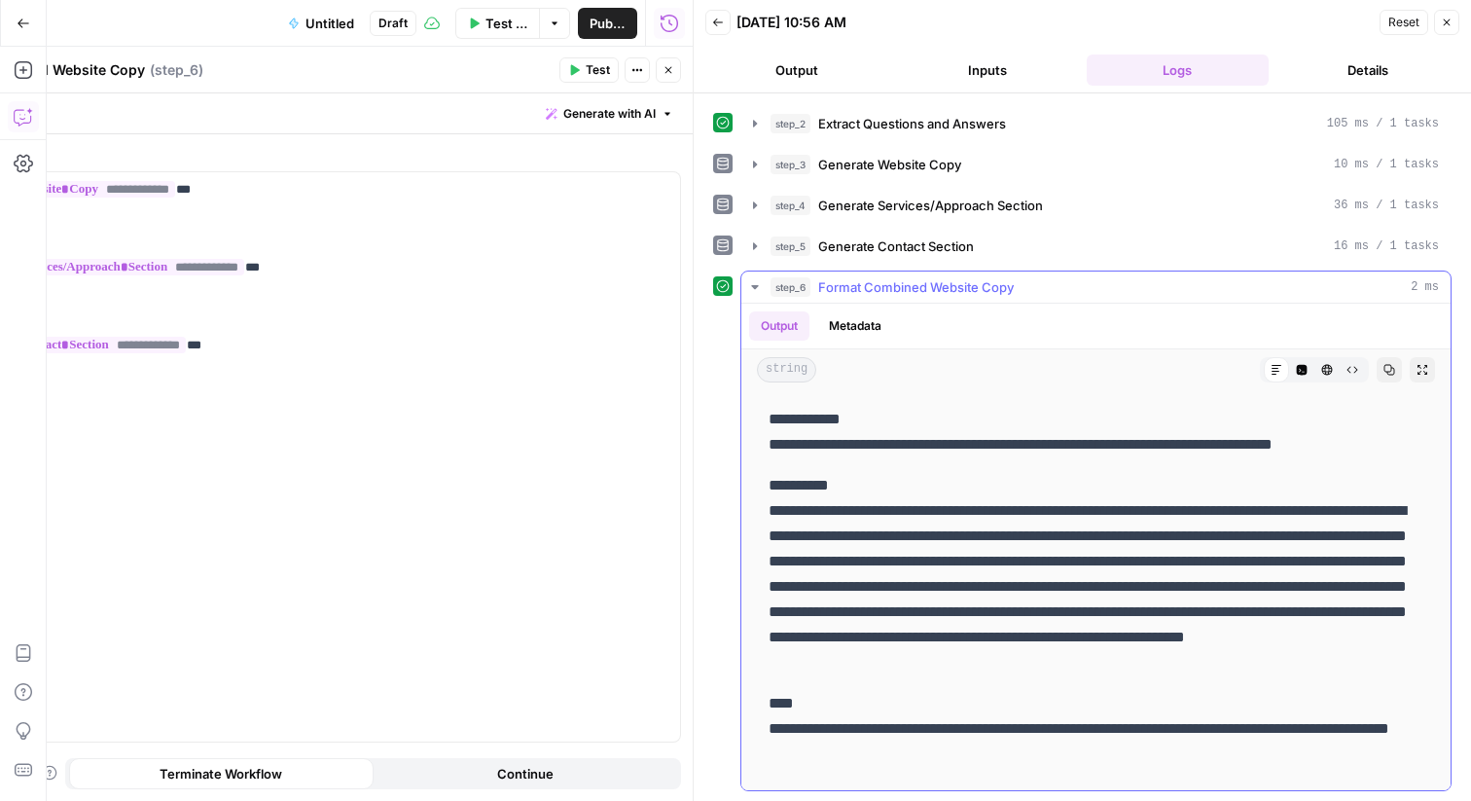
click at [909, 745] on p "**********" at bounding box center [1096, 729] width 655 height 76
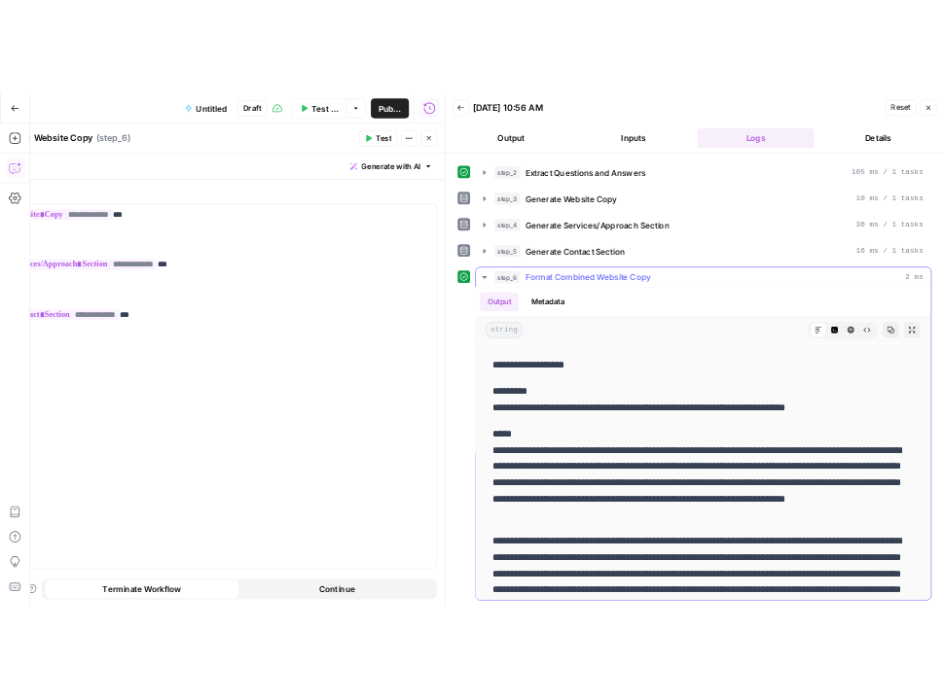
scroll to position [449, 0]
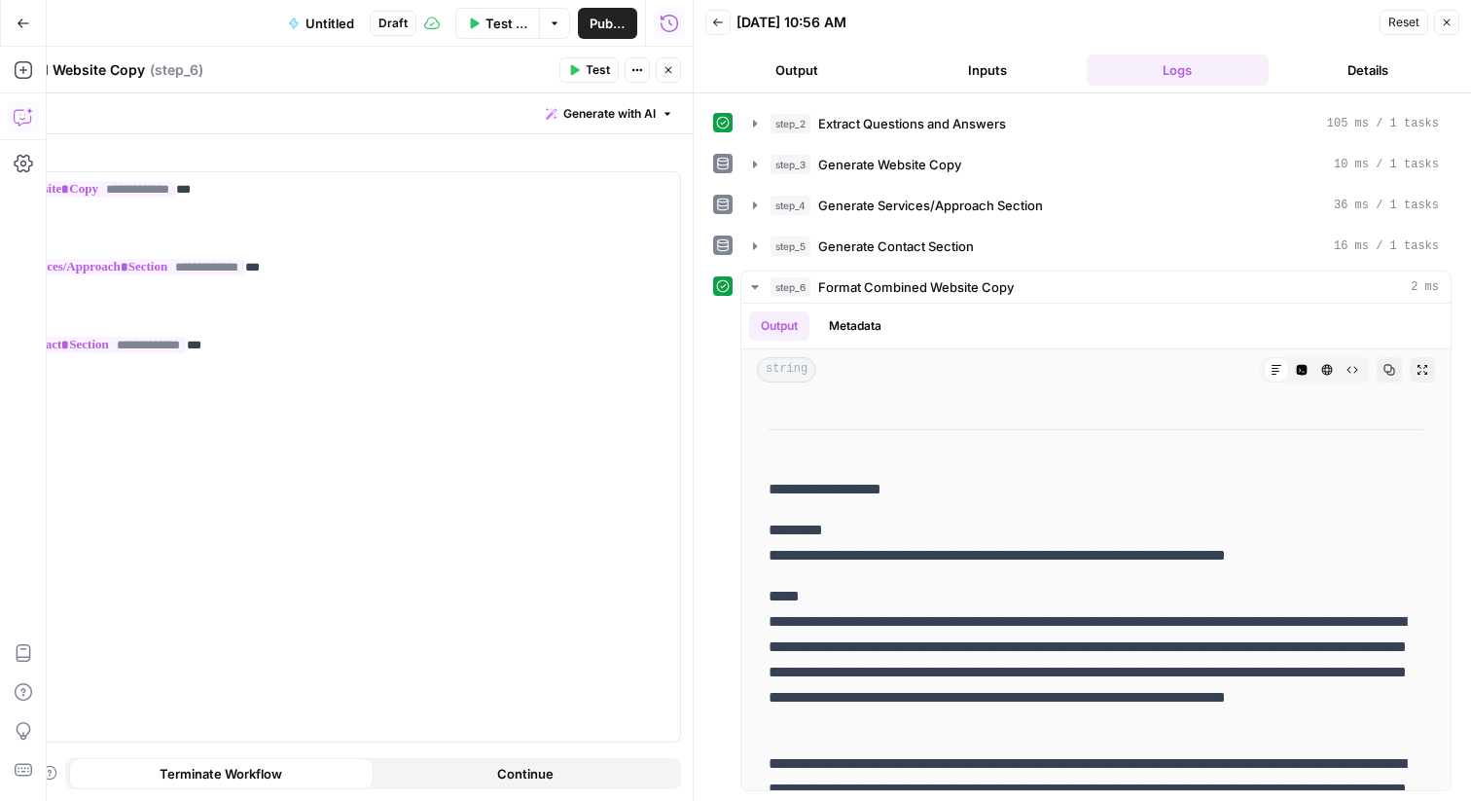
click at [672, 70] on icon "button" at bounding box center [669, 70] width 12 height 12
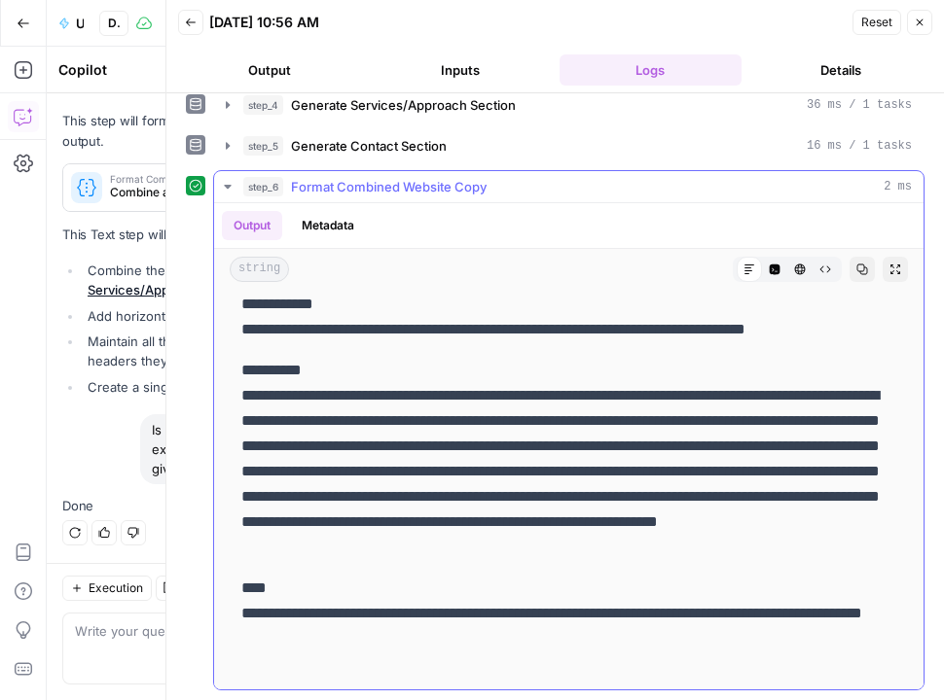
scroll to position [0, 0]
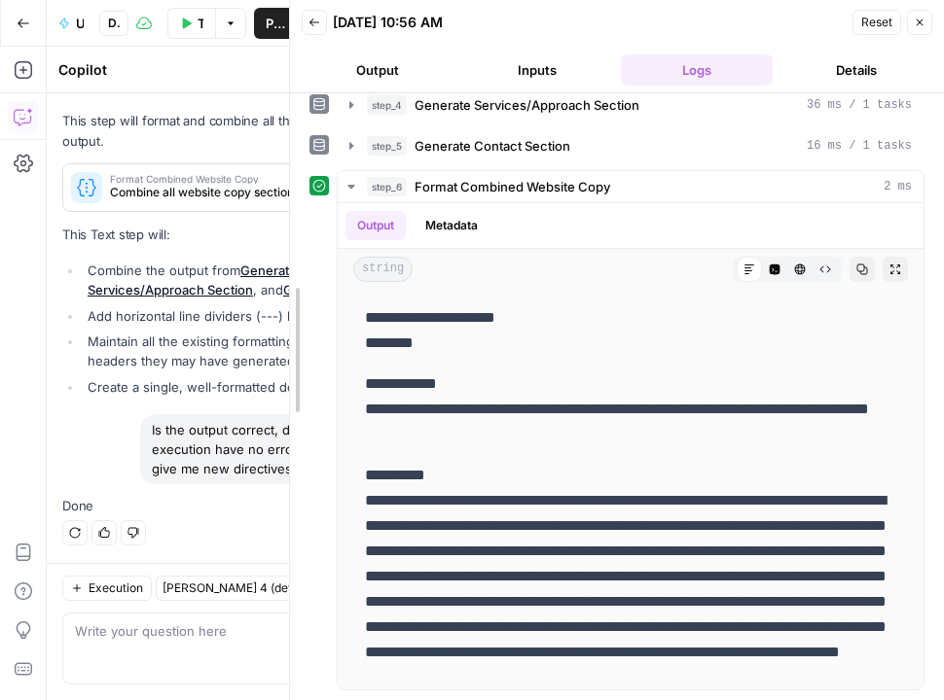
drag, startPoint x: 161, startPoint y: 385, endPoint x: 285, endPoint y: 385, distance: 123.6
click at [285, 385] on div at bounding box center [289, 350] width 19 height 700
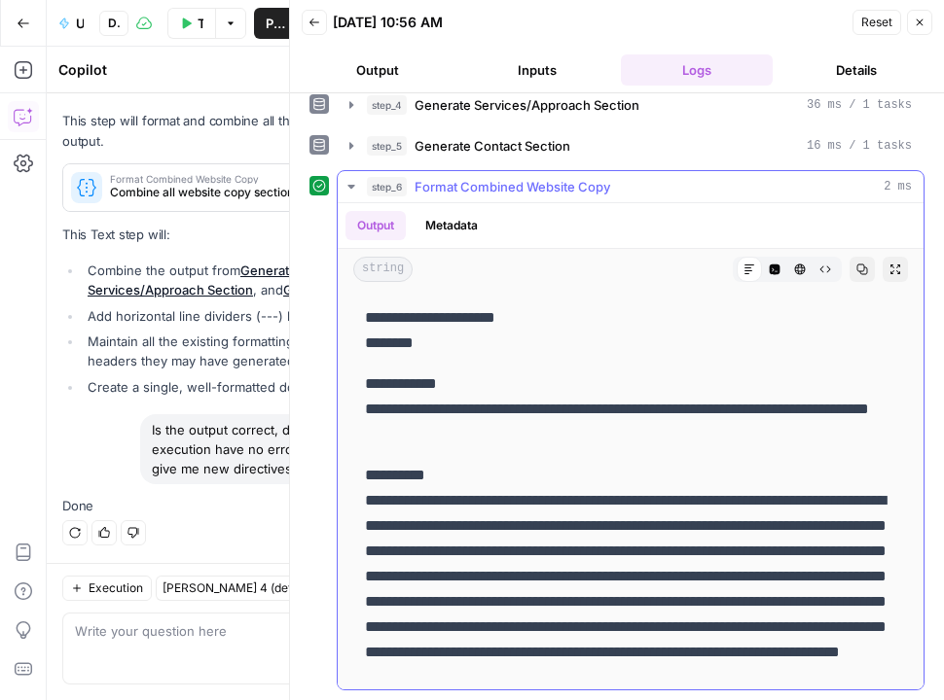
drag, startPoint x: 532, startPoint y: 506, endPoint x: 385, endPoint y: 504, distance: 146.9
click at [385, 504] on p "**********" at bounding box center [630, 589] width 531 height 253
copy p "**********"
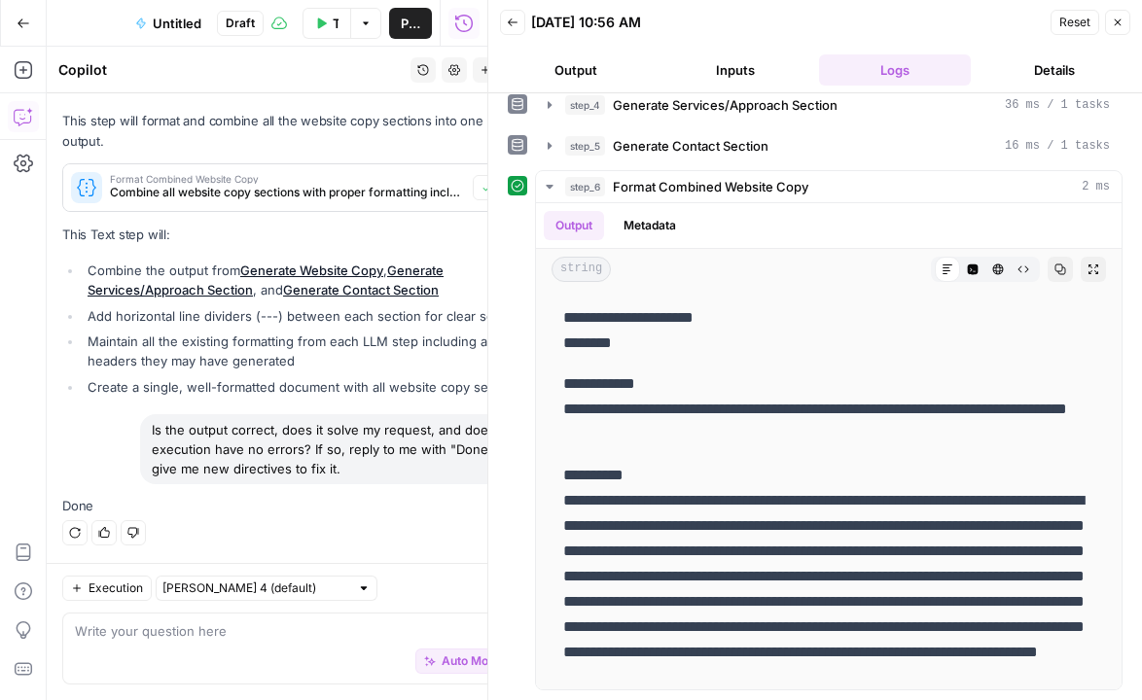
click at [1119, 22] on icon "button" at bounding box center [1118, 23] width 12 height 12
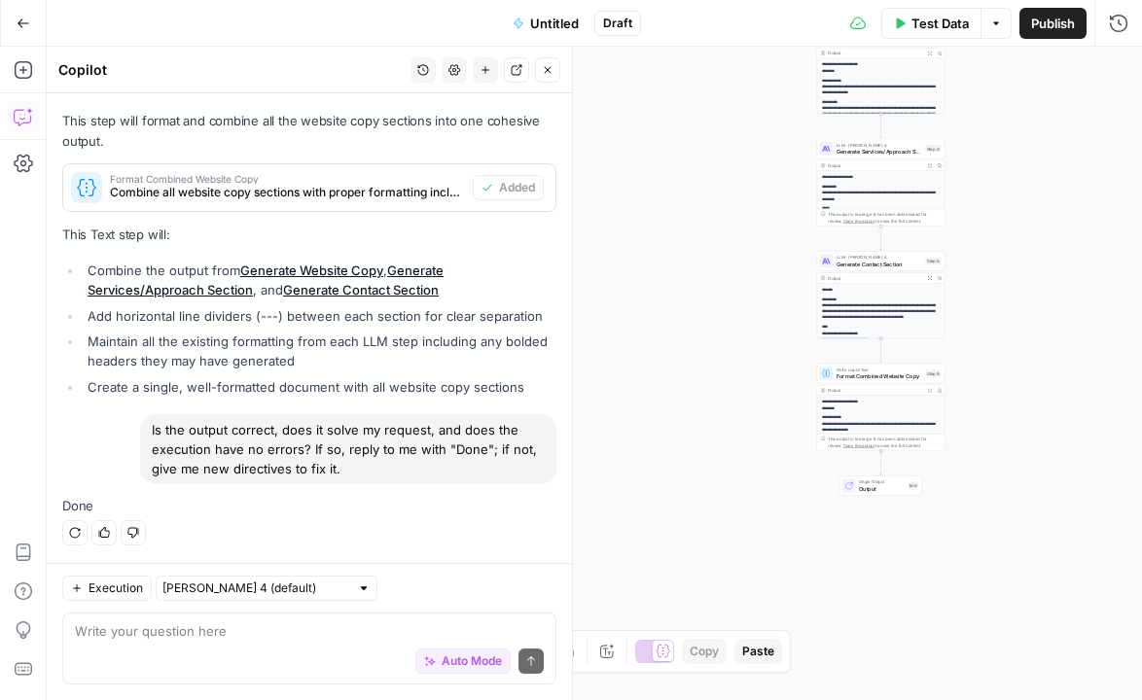
click at [1080, 22] on button "Publish" at bounding box center [1053, 23] width 67 height 31
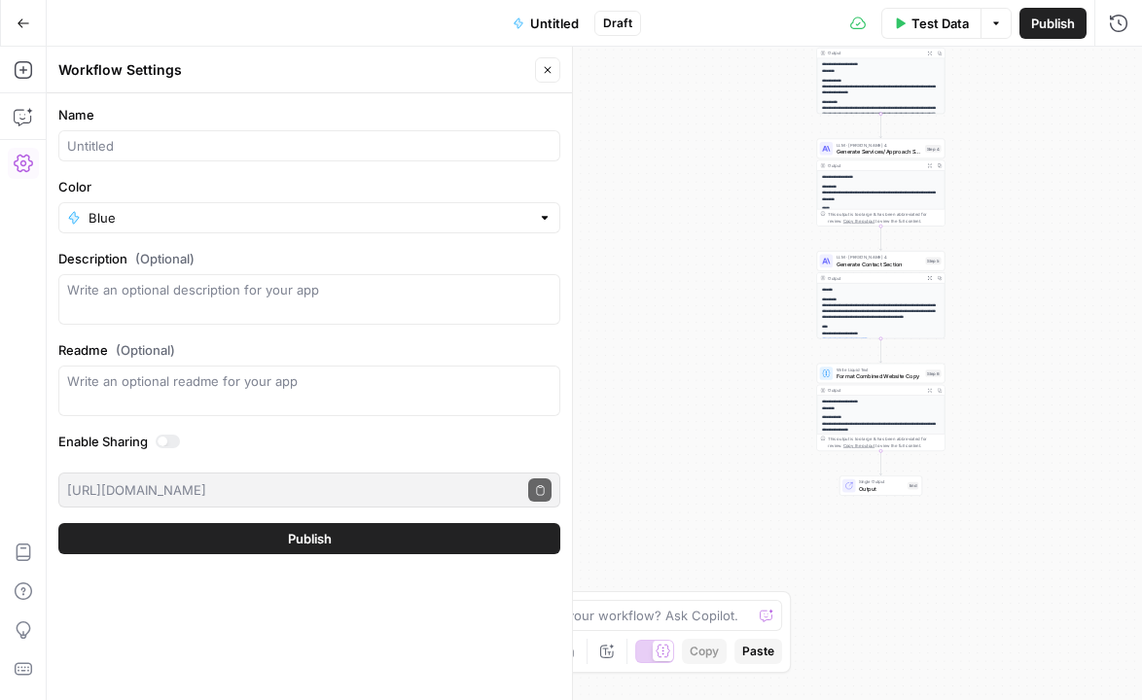
click at [383, 134] on div at bounding box center [309, 145] width 502 height 31
type input "Typeform To Copy"
click at [58, 523] on button "Publish" at bounding box center [309, 538] width 502 height 31
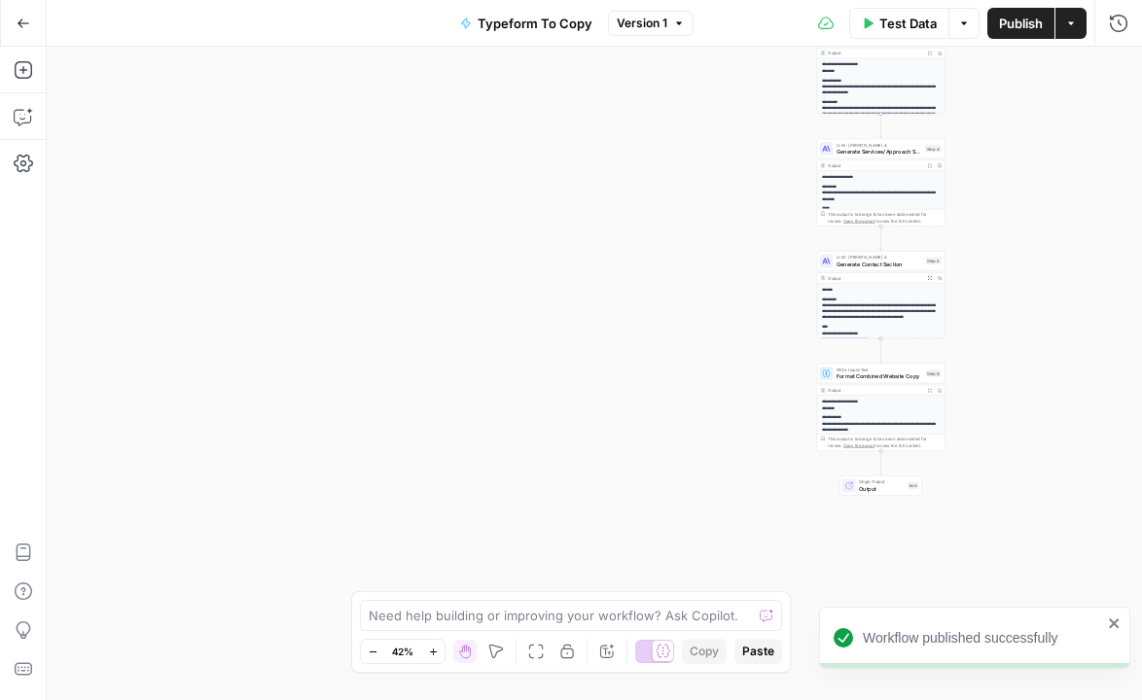
click at [32, 6] on button "Go Back" at bounding box center [23, 23] width 35 height 35
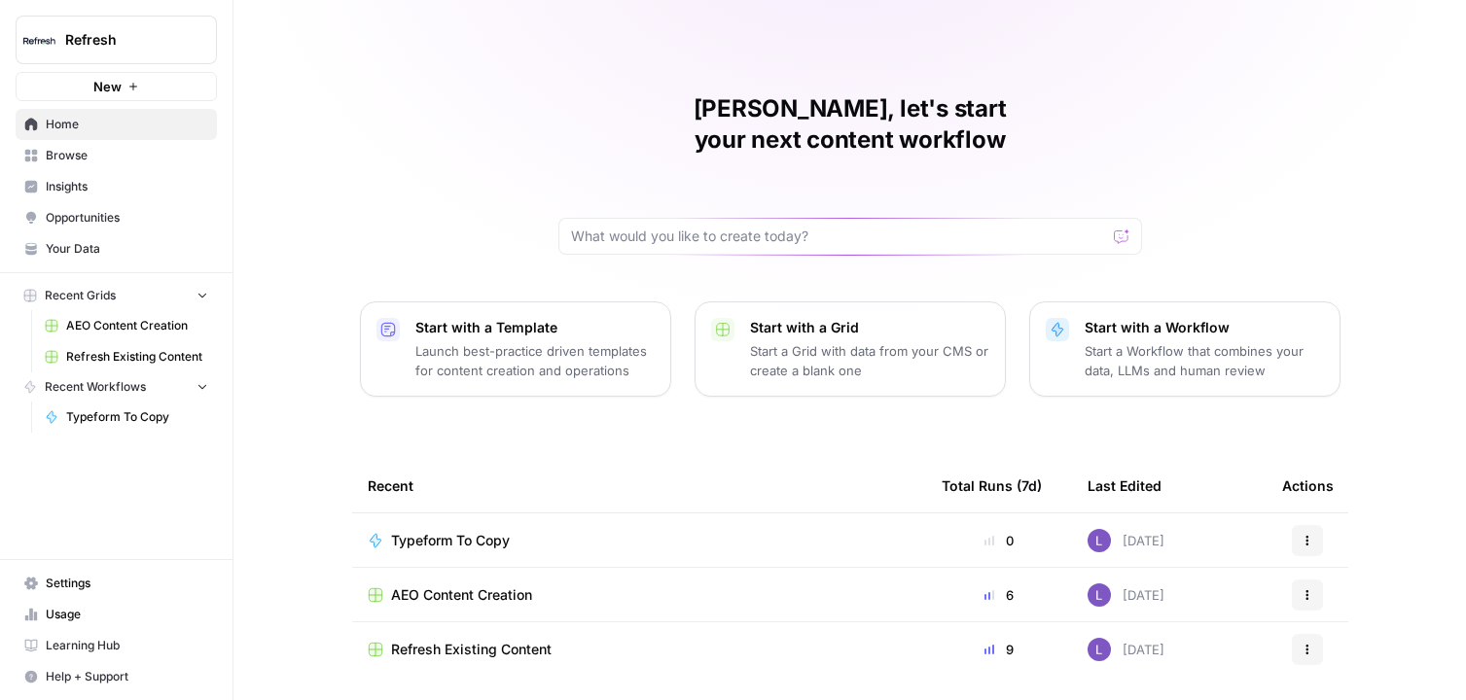
click at [125, 258] on link "Your Data" at bounding box center [116, 248] width 201 height 31
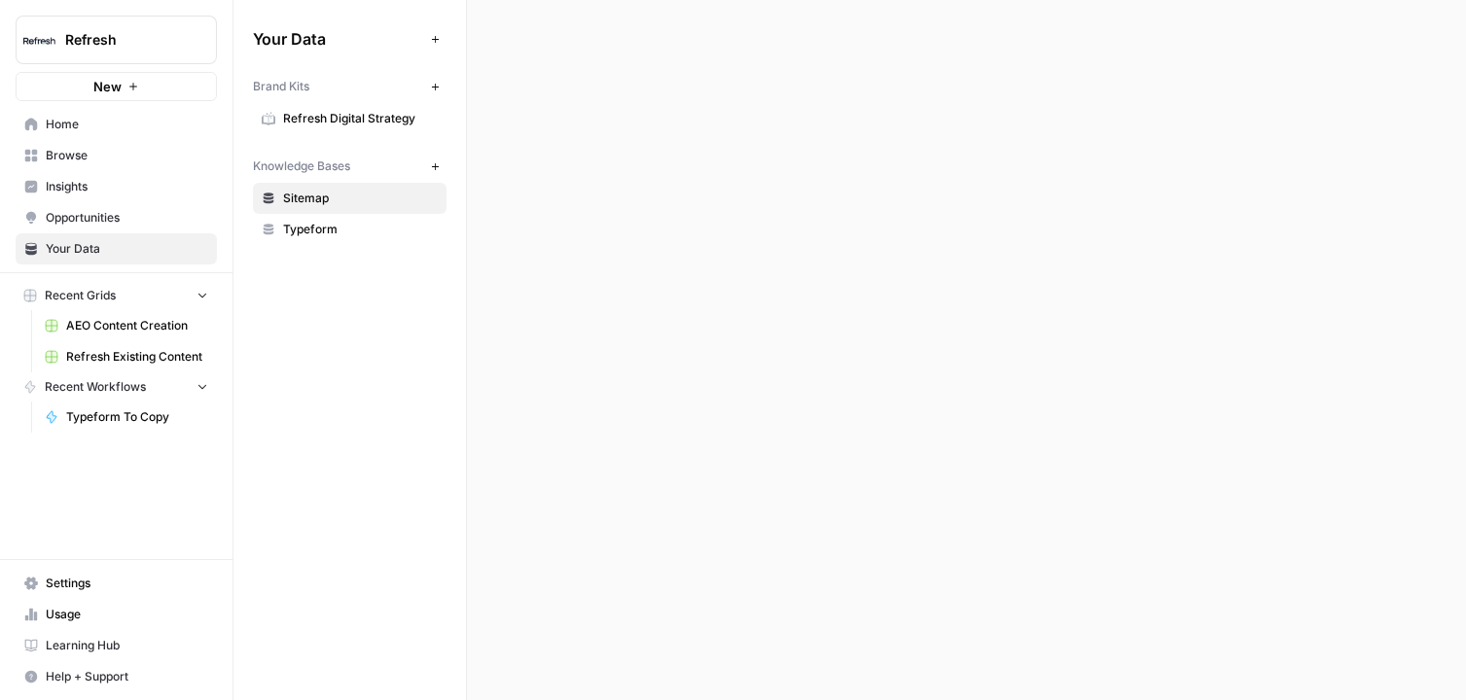
click at [329, 112] on span "Refresh Digital Strategy" at bounding box center [360, 119] width 155 height 18
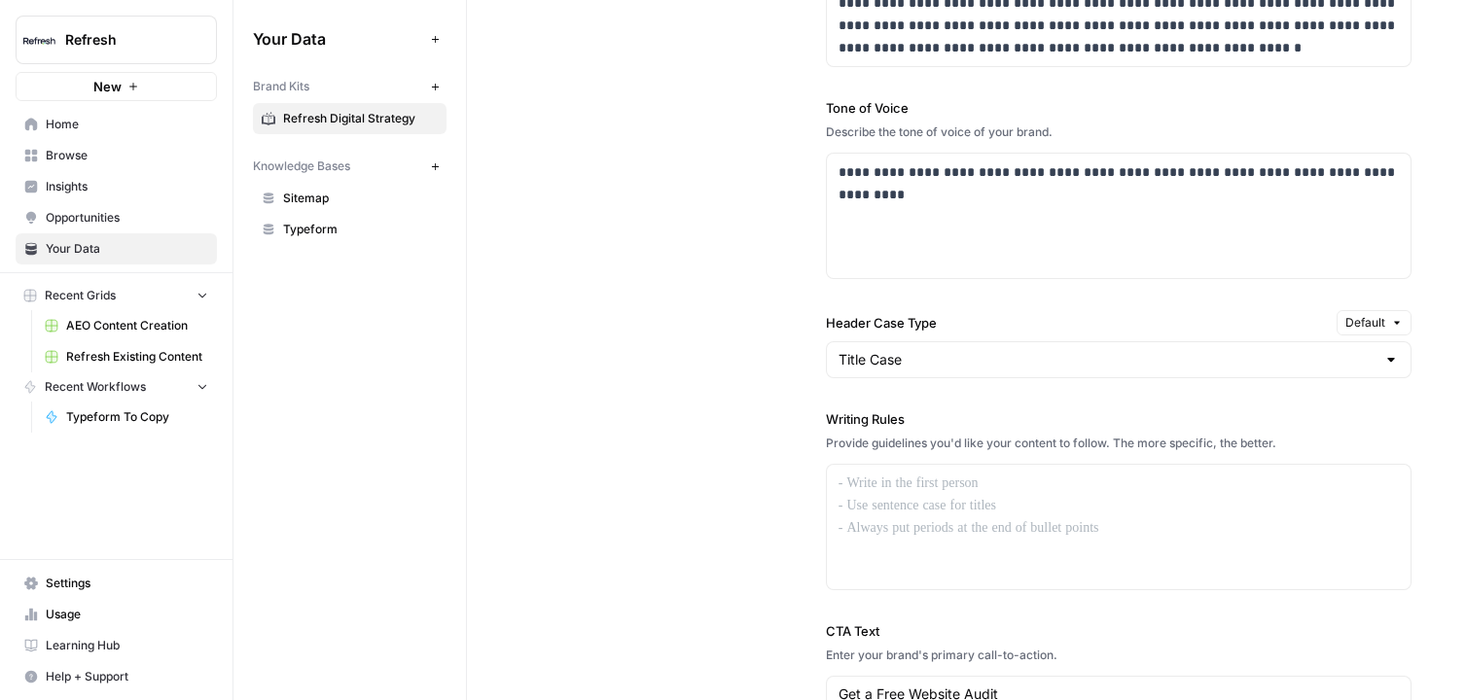
scroll to position [1387, 0]
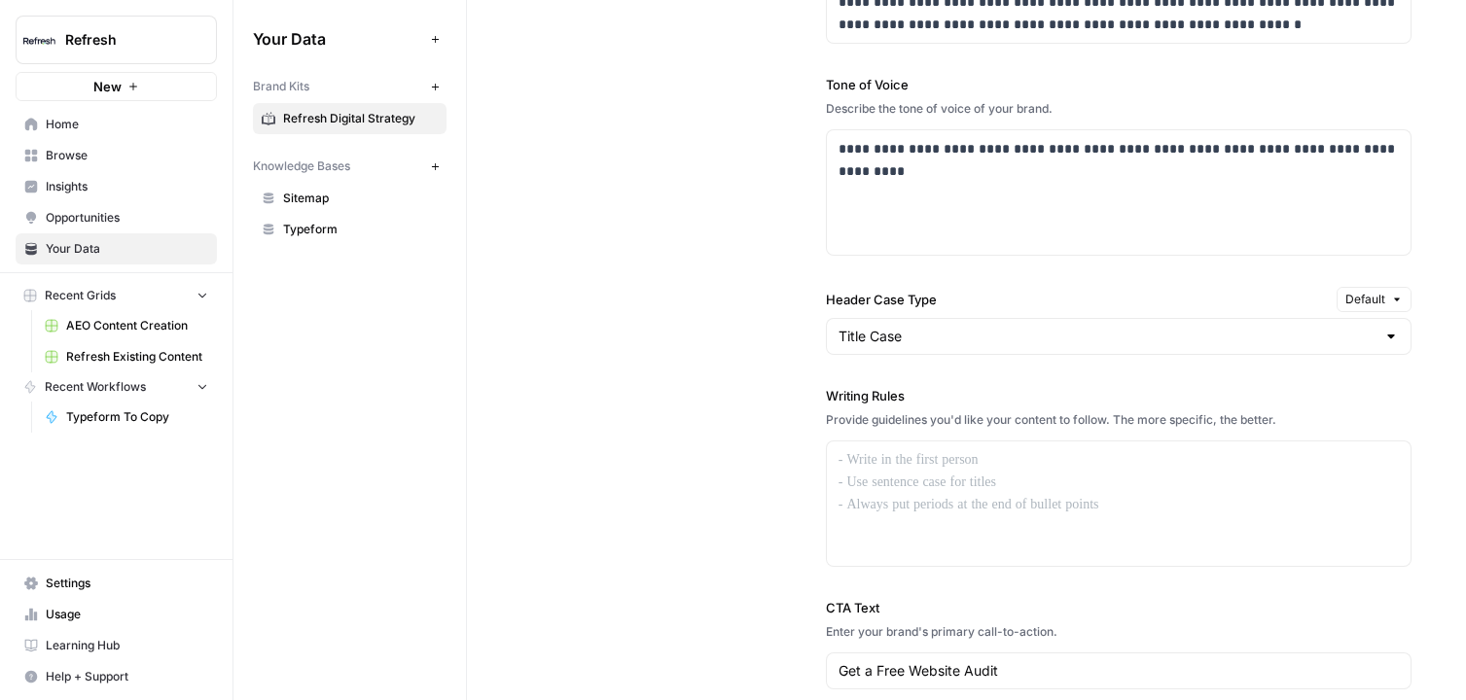
drag, startPoint x: 814, startPoint y: 393, endPoint x: 965, endPoint y: 391, distance: 150.8
click at [966, 392] on div "**********" at bounding box center [966, 329] width 890 height 1048
click at [1105, 505] on div at bounding box center [1119, 504] width 584 height 125
drag, startPoint x: 1107, startPoint y: 526, endPoint x: 867, endPoint y: 479, distance: 245.0
click at [867, 480] on div at bounding box center [1119, 504] width 584 height 125
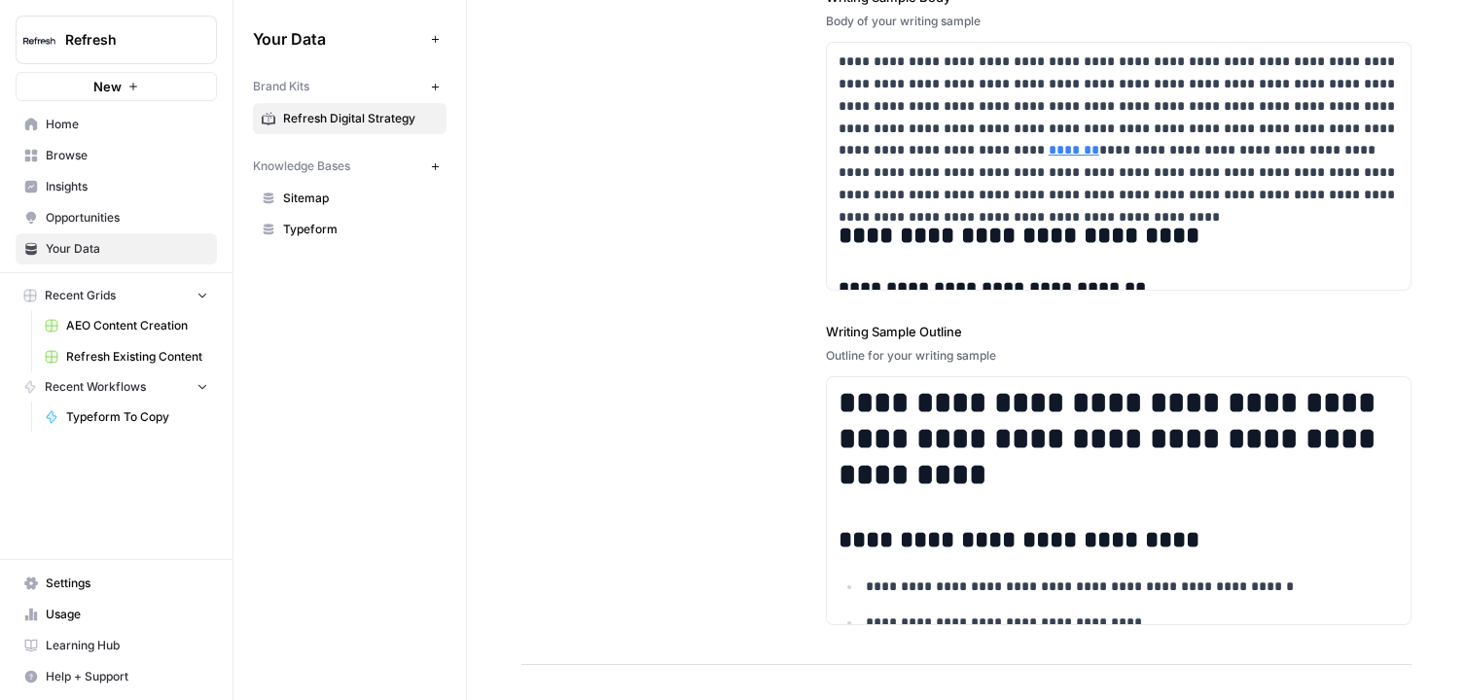
scroll to position [2678, 0]
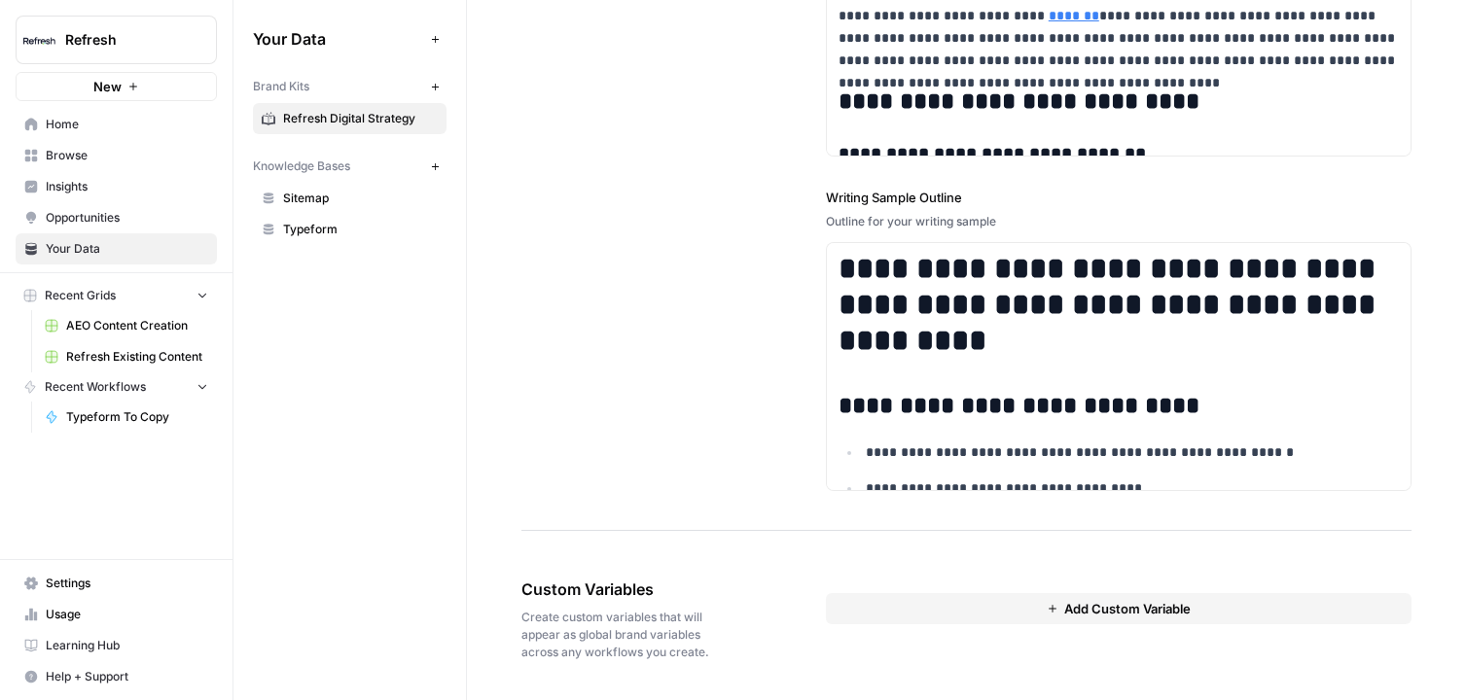
drag, startPoint x: 522, startPoint y: 587, endPoint x: 700, endPoint y: 587, distance: 178.0
click at [701, 587] on span "Custom Variables" at bounding box center [619, 589] width 196 height 23
click at [903, 605] on button "Add Custom Variable" at bounding box center [1119, 608] width 586 height 31
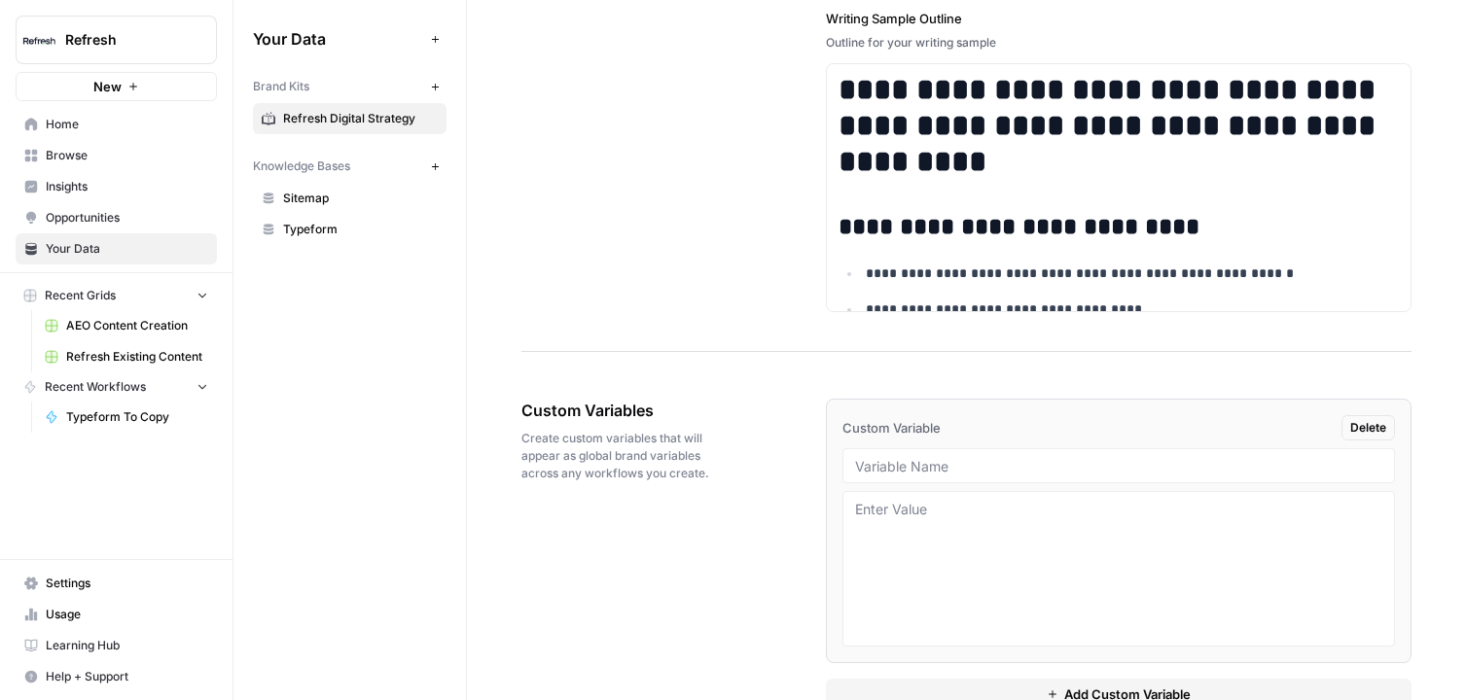
scroll to position [2906, 0]
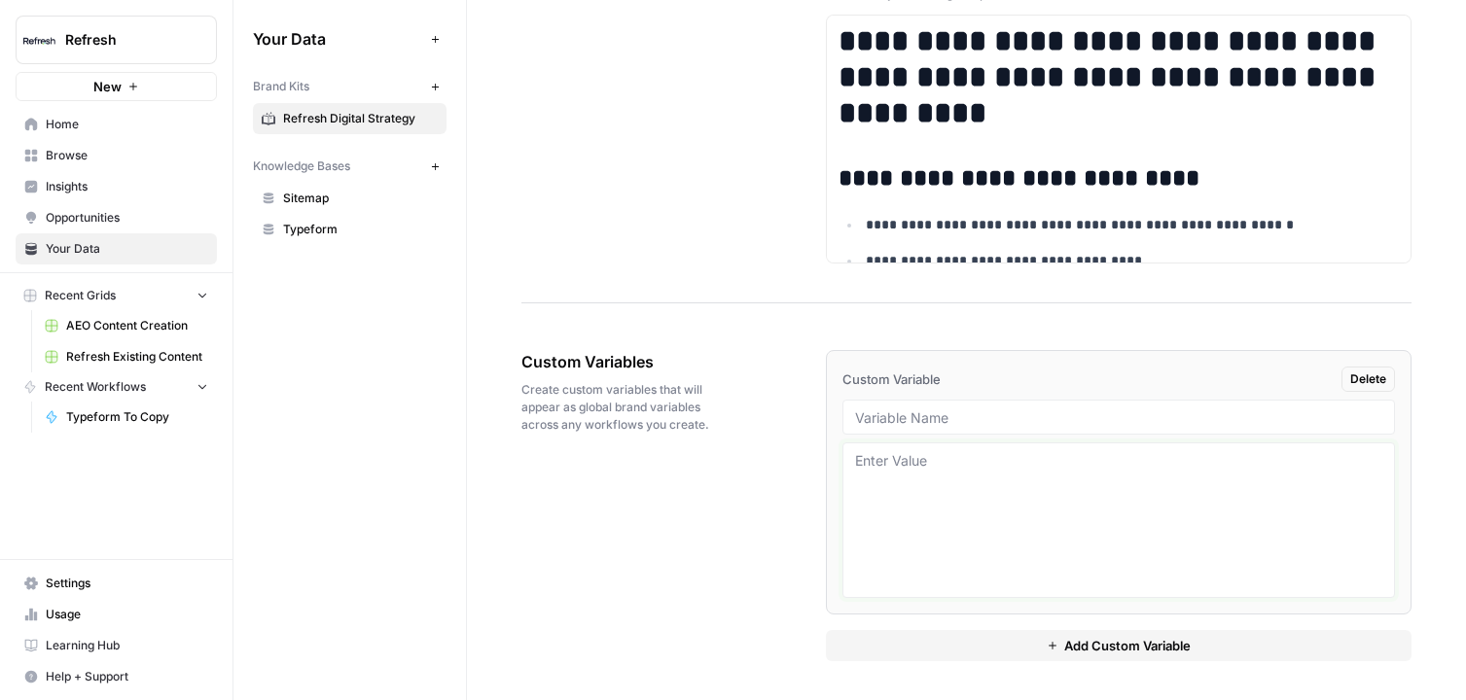
click at [962, 472] on textarea at bounding box center [1118, 520] width 527 height 138
click at [325, 230] on span "Typeform" at bounding box center [360, 230] width 155 height 18
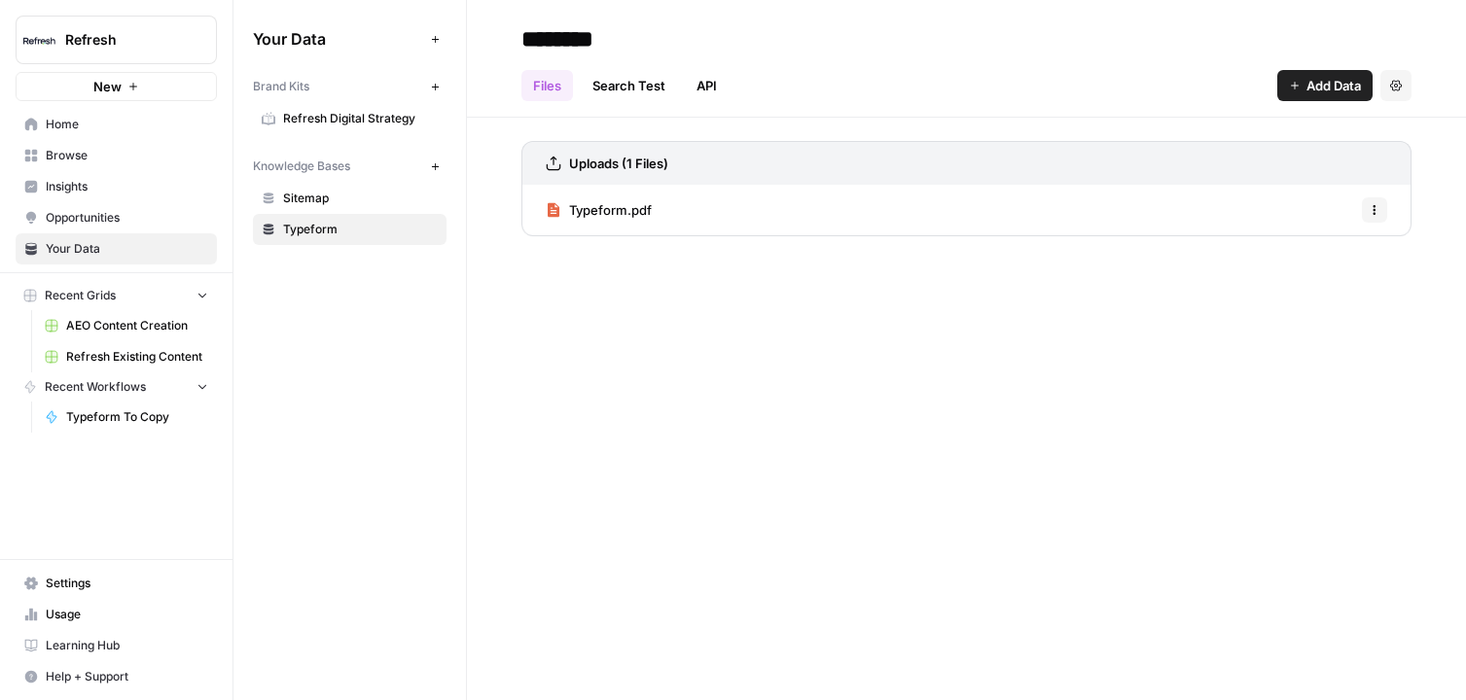
click at [316, 213] on section "Sitemap Typeform" at bounding box center [350, 214] width 194 height 62
click at [304, 198] on span "Sitemap" at bounding box center [360, 199] width 155 height 18
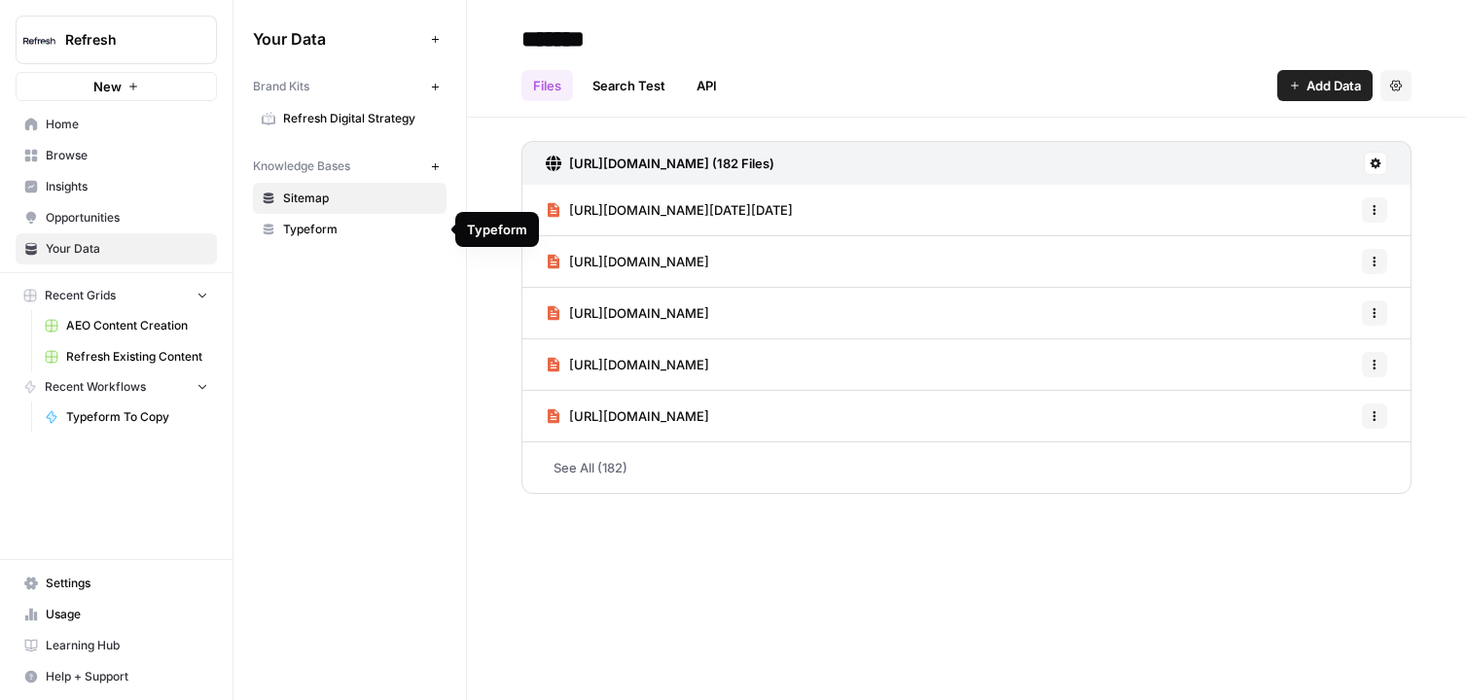
click at [347, 231] on span "Typeform" at bounding box center [360, 230] width 155 height 18
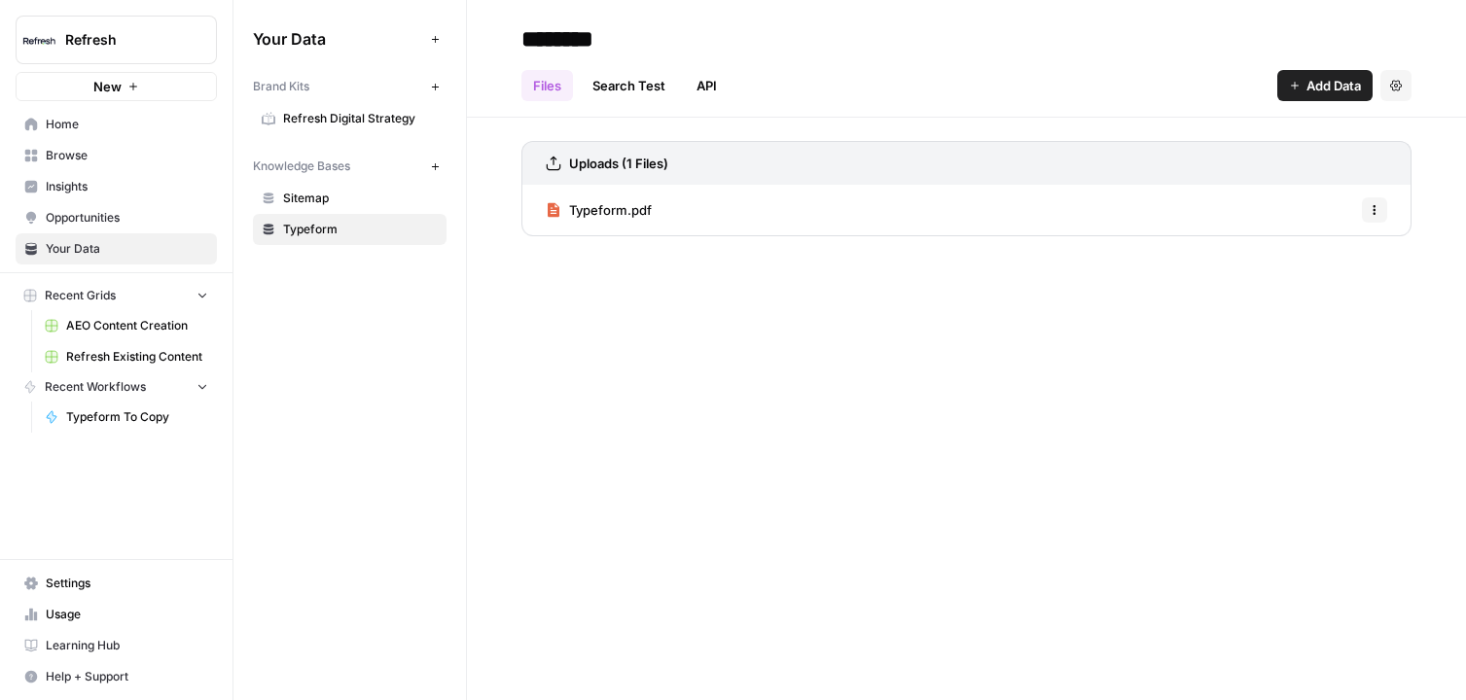
click at [1336, 89] on span "Add Data" at bounding box center [1334, 85] width 54 height 19
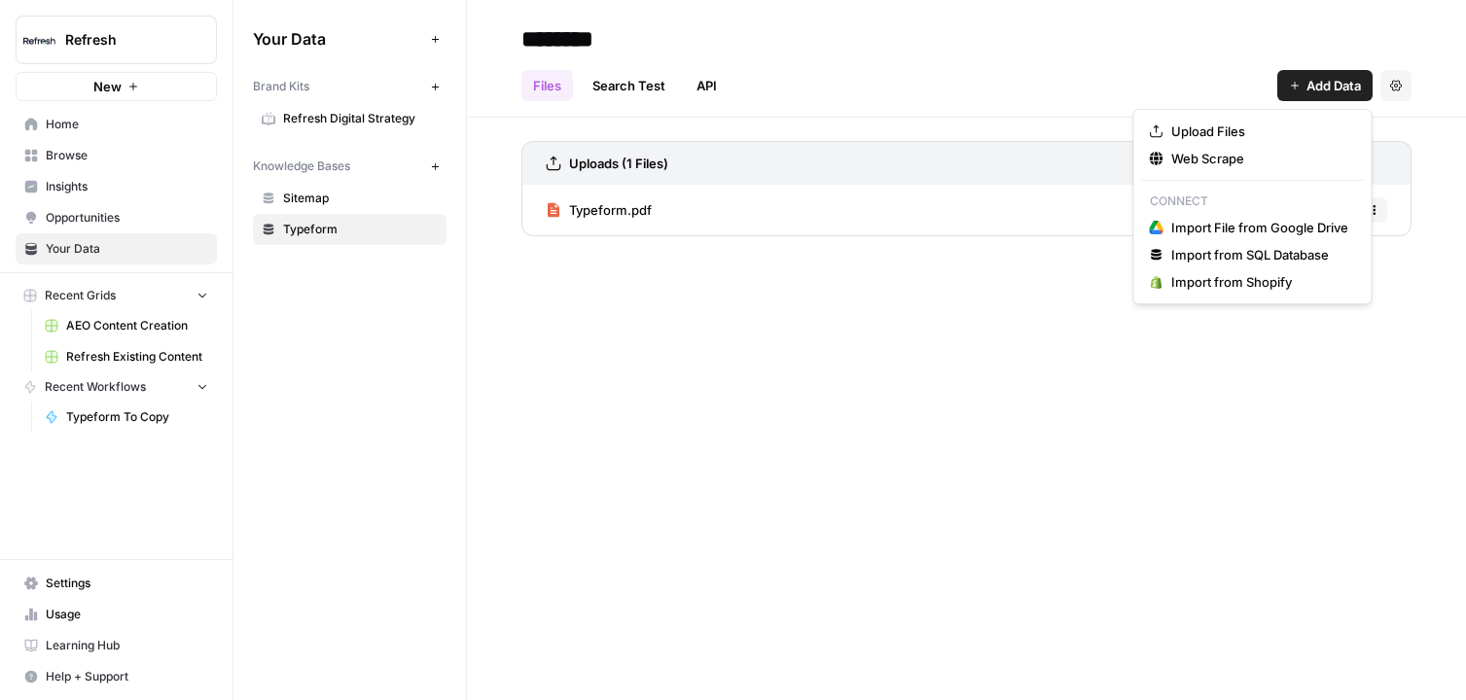
click at [730, 346] on div "******** Files Search Test API Add Data Settings Uploads (1 Files) Typeform.pdf…" at bounding box center [966, 350] width 999 height 700
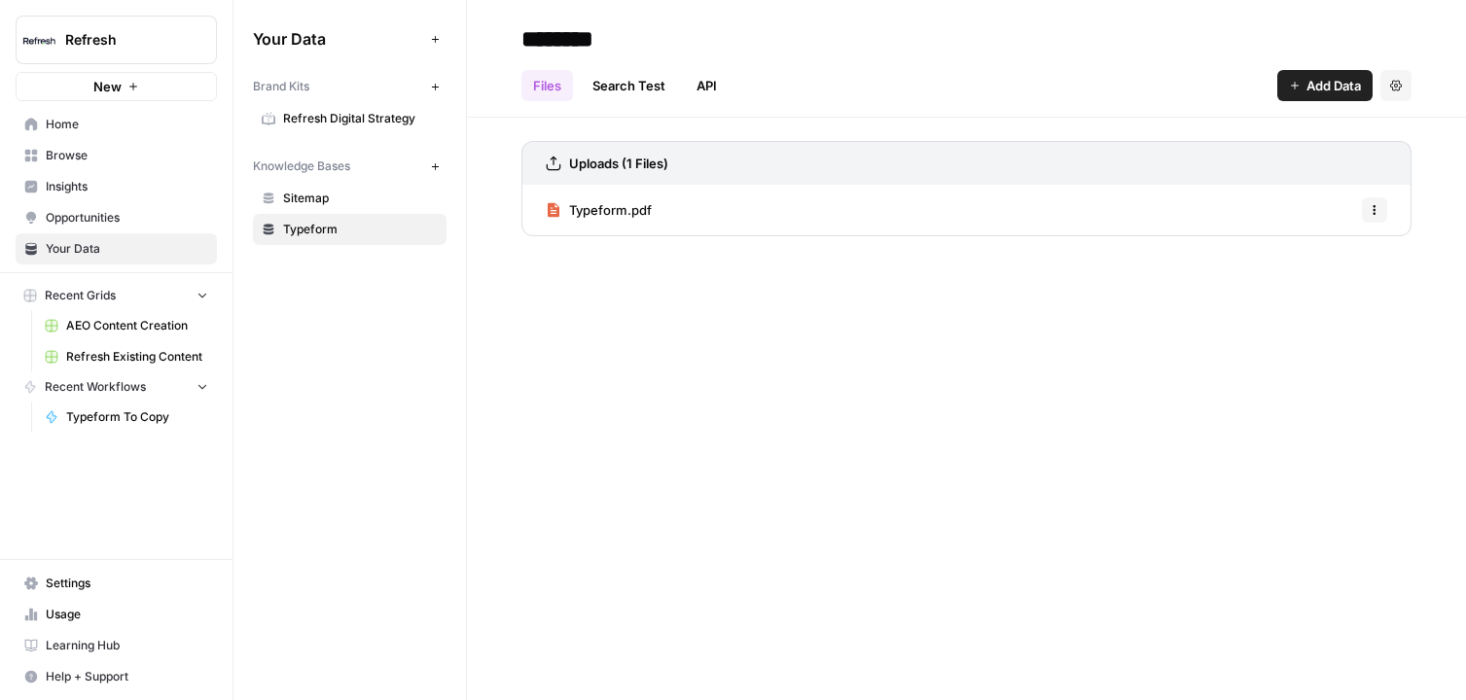
click at [94, 163] on span "Browse" at bounding box center [127, 156] width 162 height 18
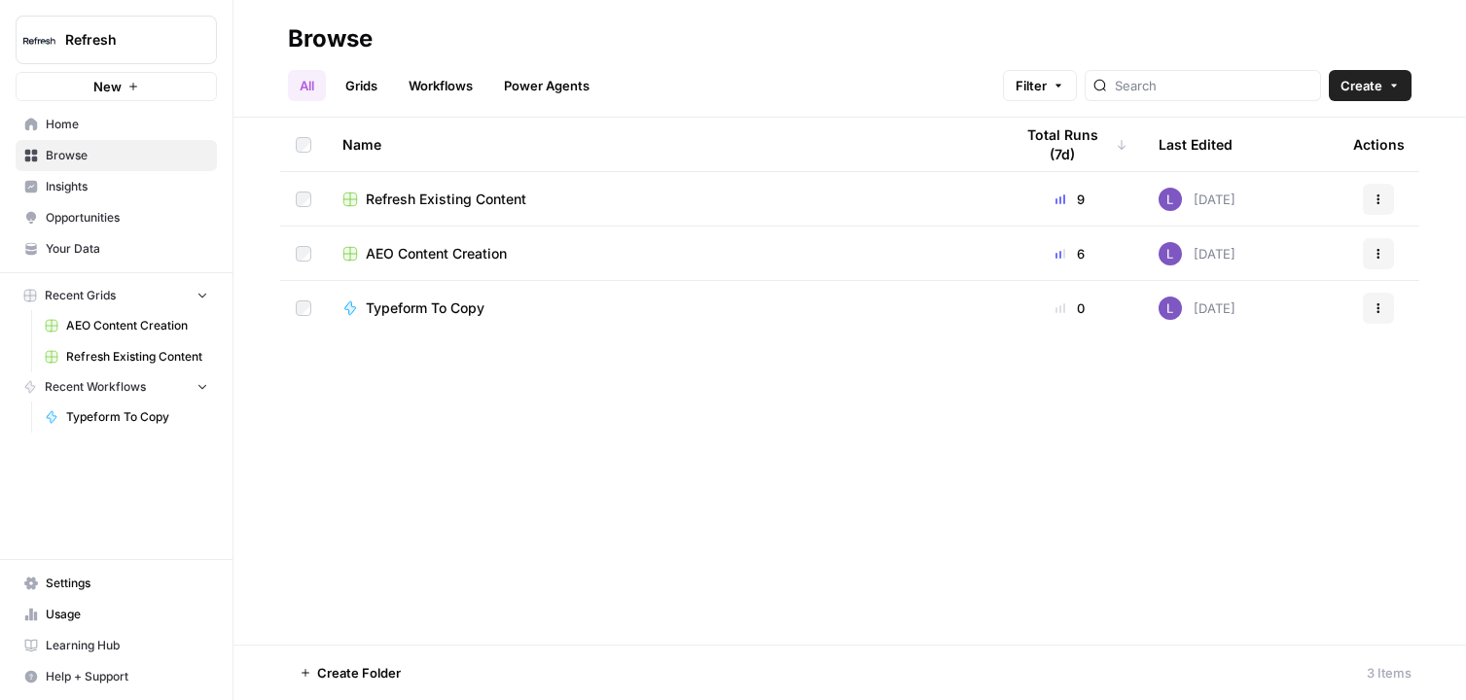
click at [454, 89] on link "Workflows" at bounding box center [441, 85] width 88 height 31
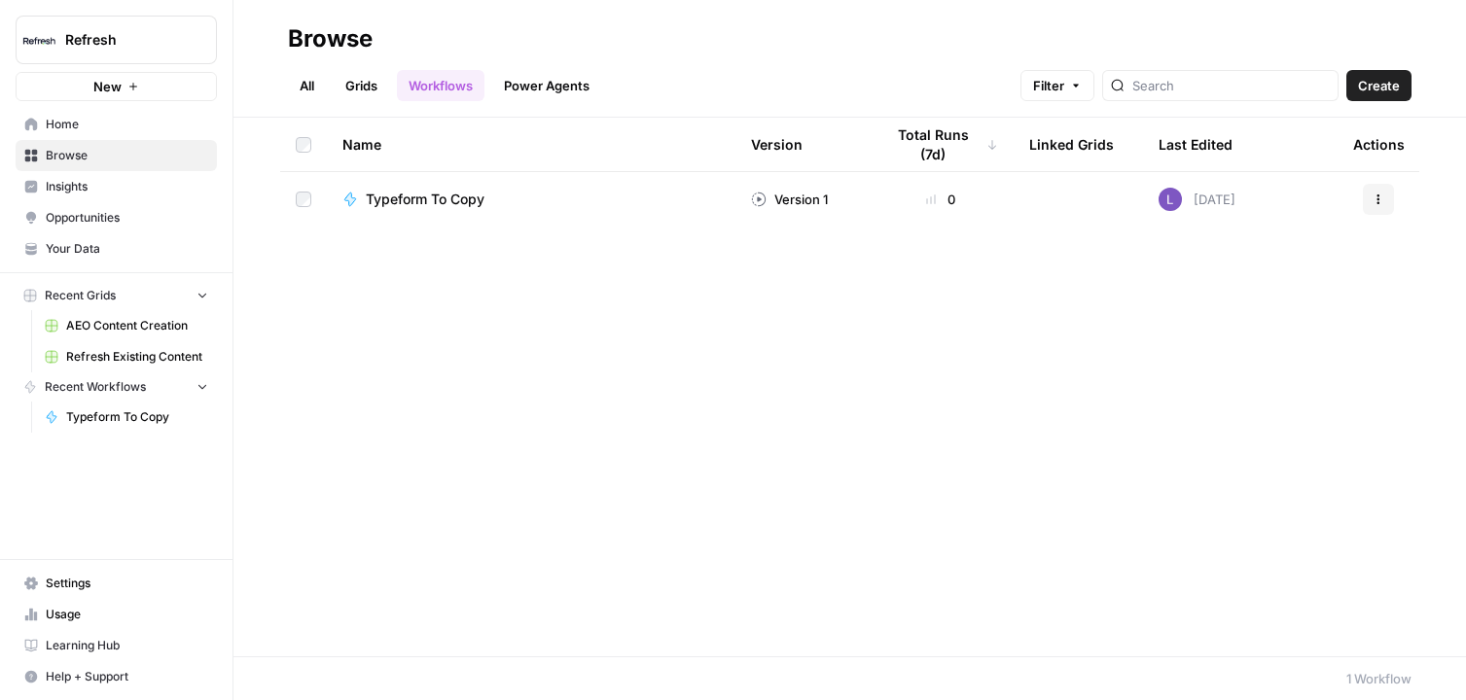
click at [406, 197] on span "Typeform To Copy" at bounding box center [425, 199] width 119 height 19
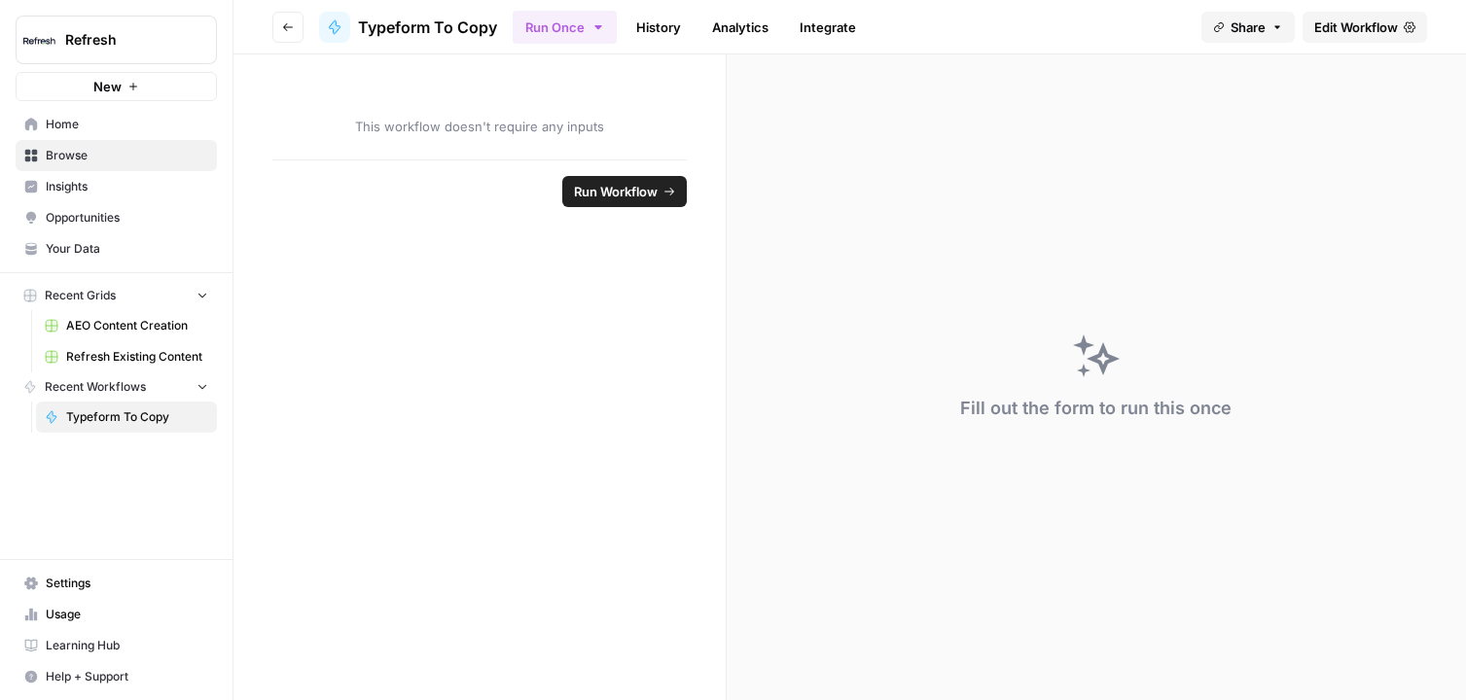
click at [1411, 17] on link "Edit Workflow" at bounding box center [1365, 27] width 125 height 31
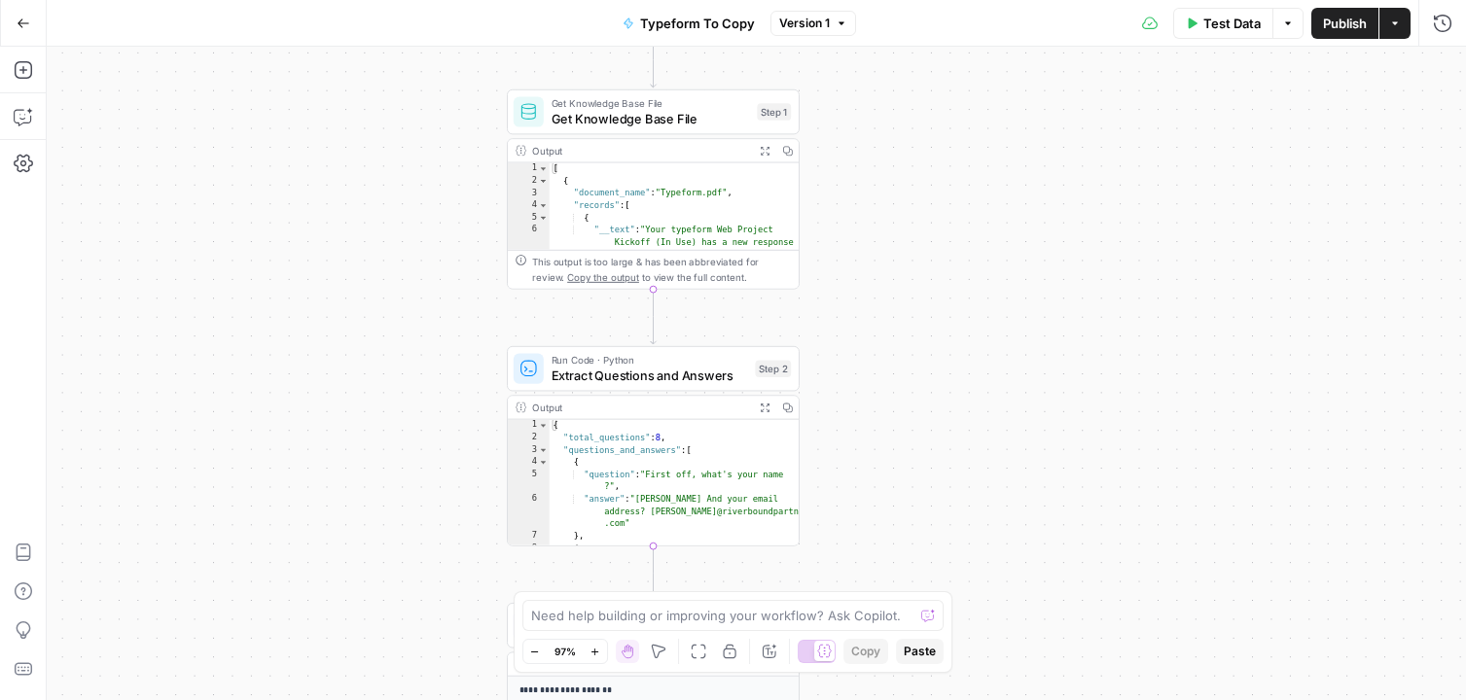
click at [626, 382] on span "Extract Questions and Answers" at bounding box center [650, 375] width 197 height 18
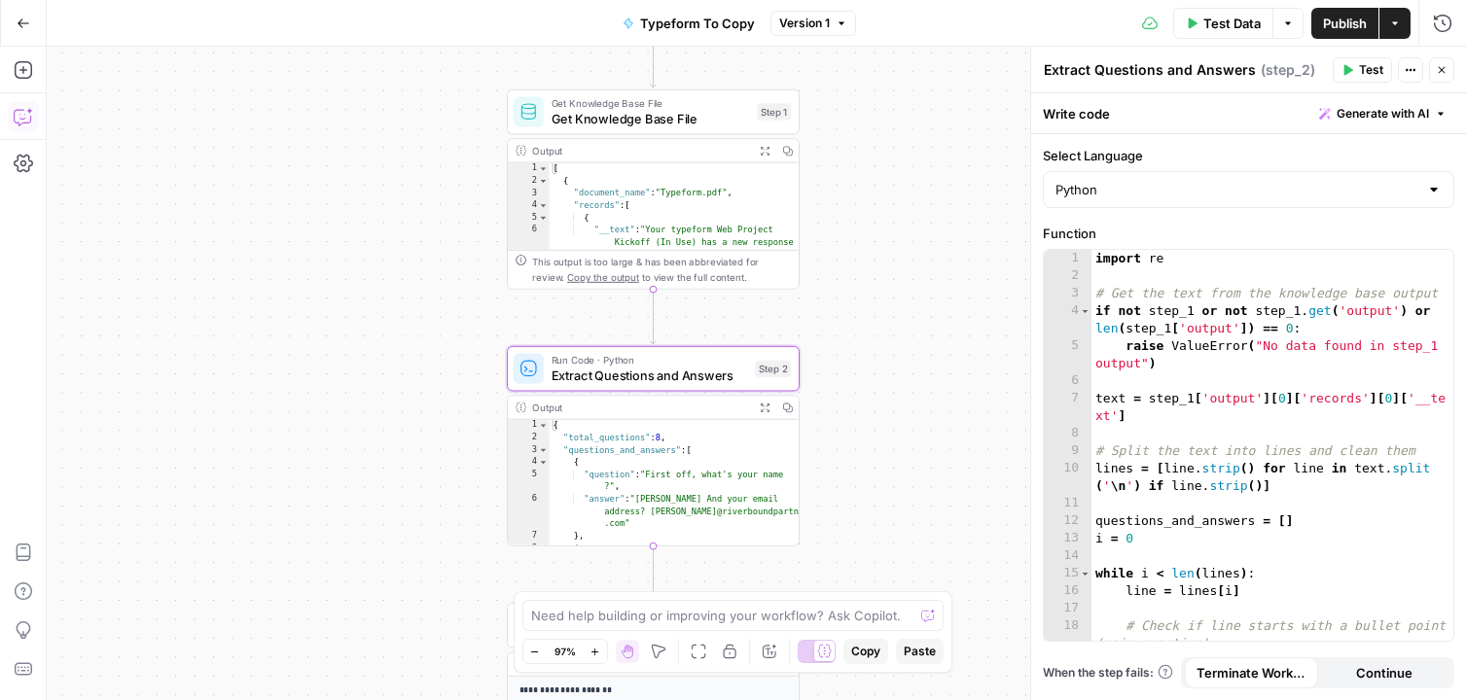
click at [11, 119] on button "Copilot" at bounding box center [23, 116] width 31 height 31
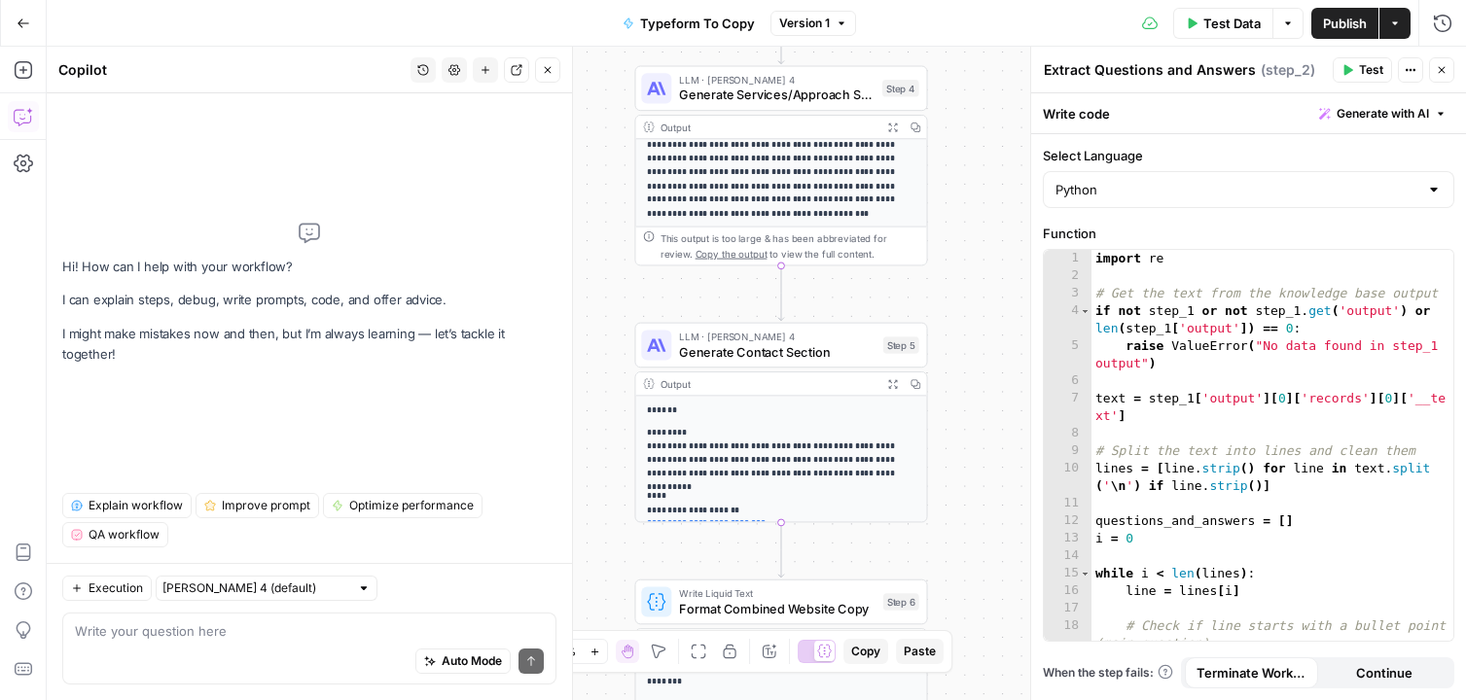
scroll to position [16, 0]
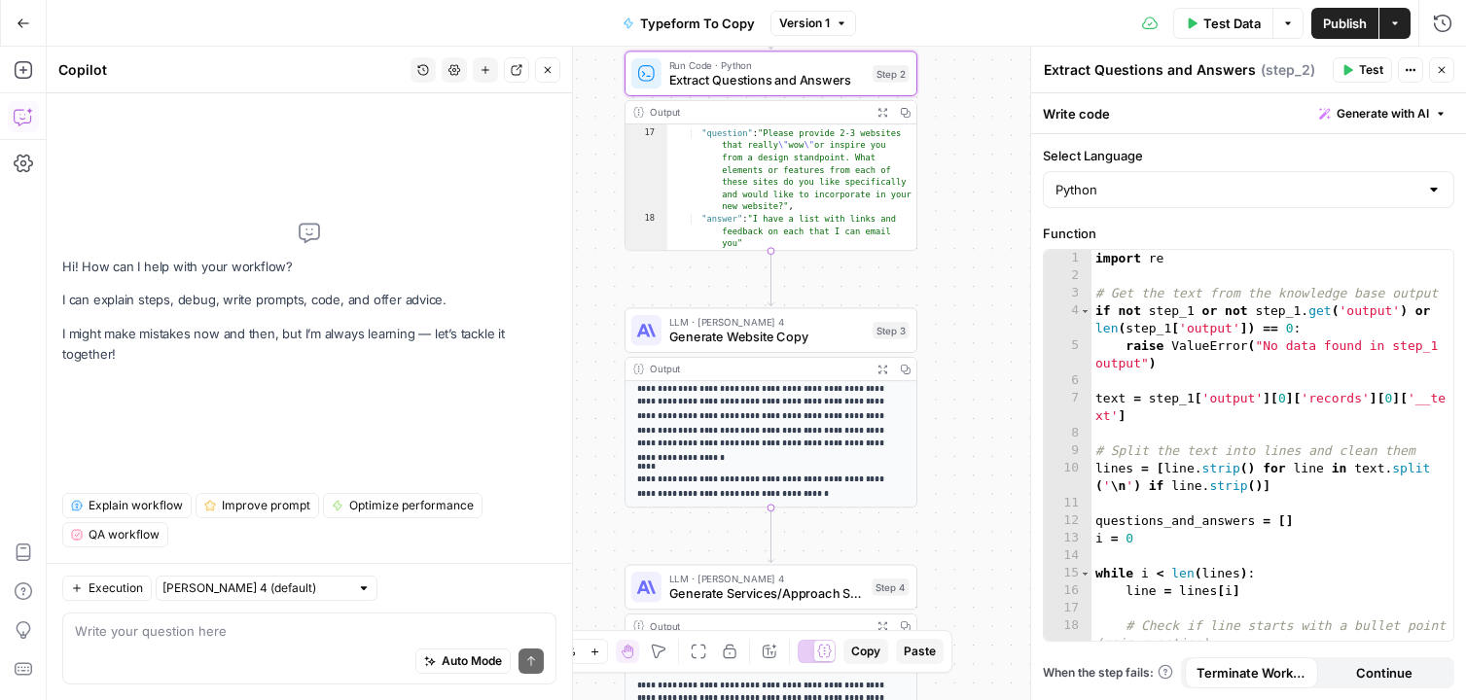
click at [1434, 71] on button "Close" at bounding box center [1441, 69] width 25 height 25
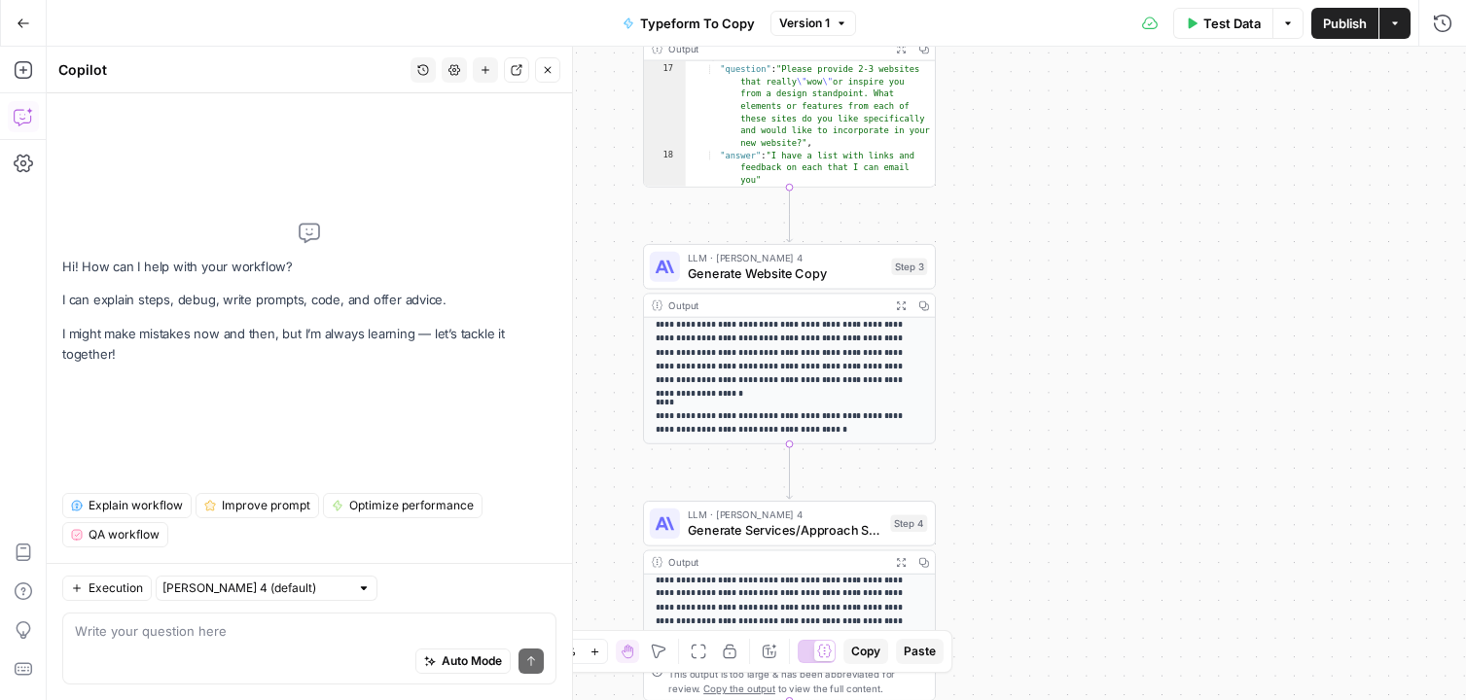
click at [766, 277] on span "Generate Website Copy" at bounding box center [786, 273] width 197 height 18
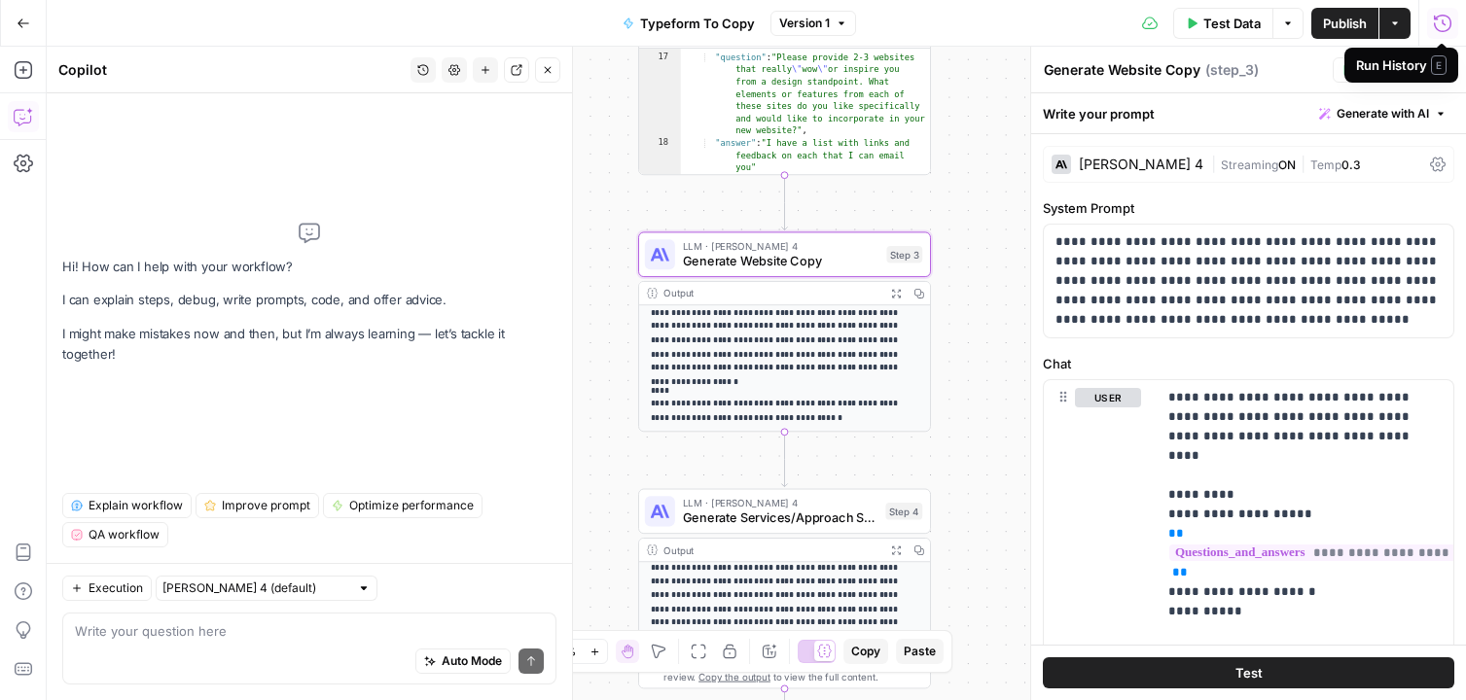
click at [1441, 27] on icon "button" at bounding box center [1442, 23] width 19 height 19
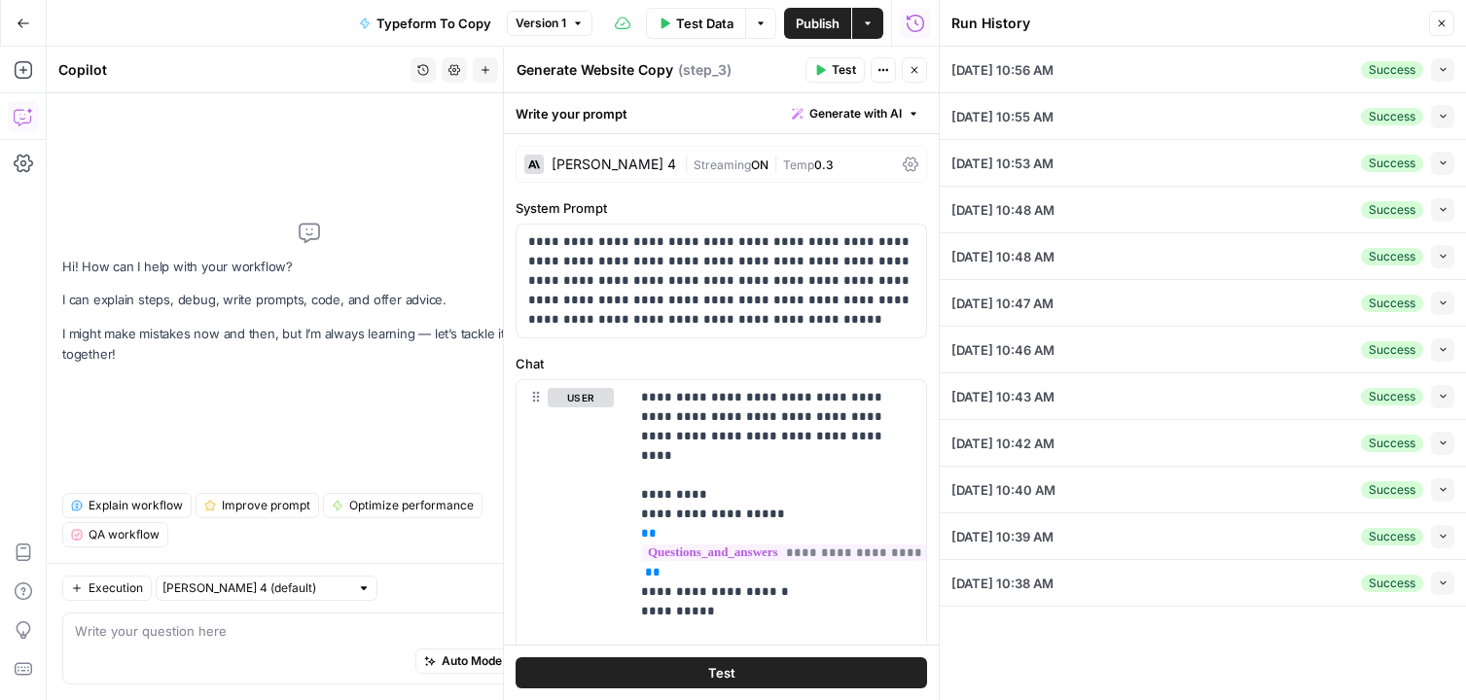
click at [912, 71] on icon "button" at bounding box center [915, 70] width 12 height 12
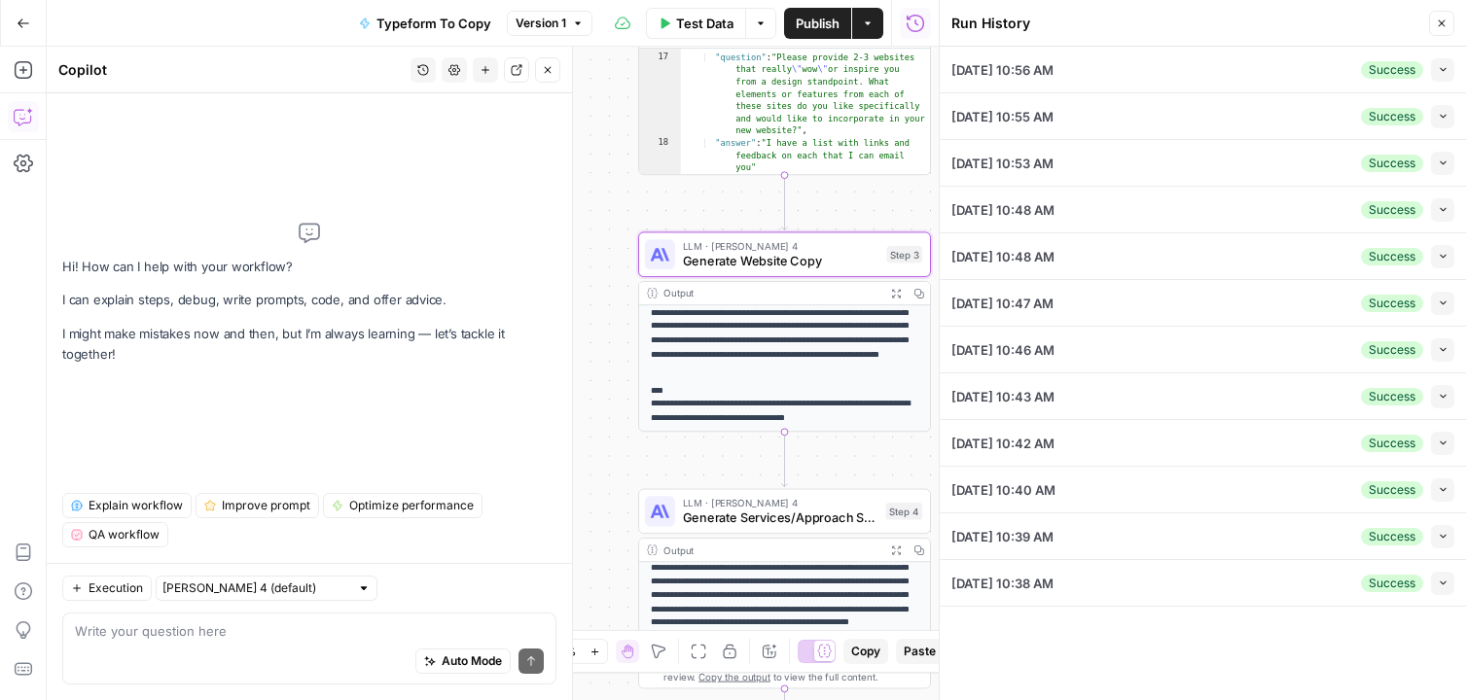
click at [1155, 73] on div "10/02/25 at 10:56 AM Success Collapse" at bounding box center [1202, 70] width 503 height 46
click at [1439, 67] on icon "button" at bounding box center [1443, 69] width 11 height 11
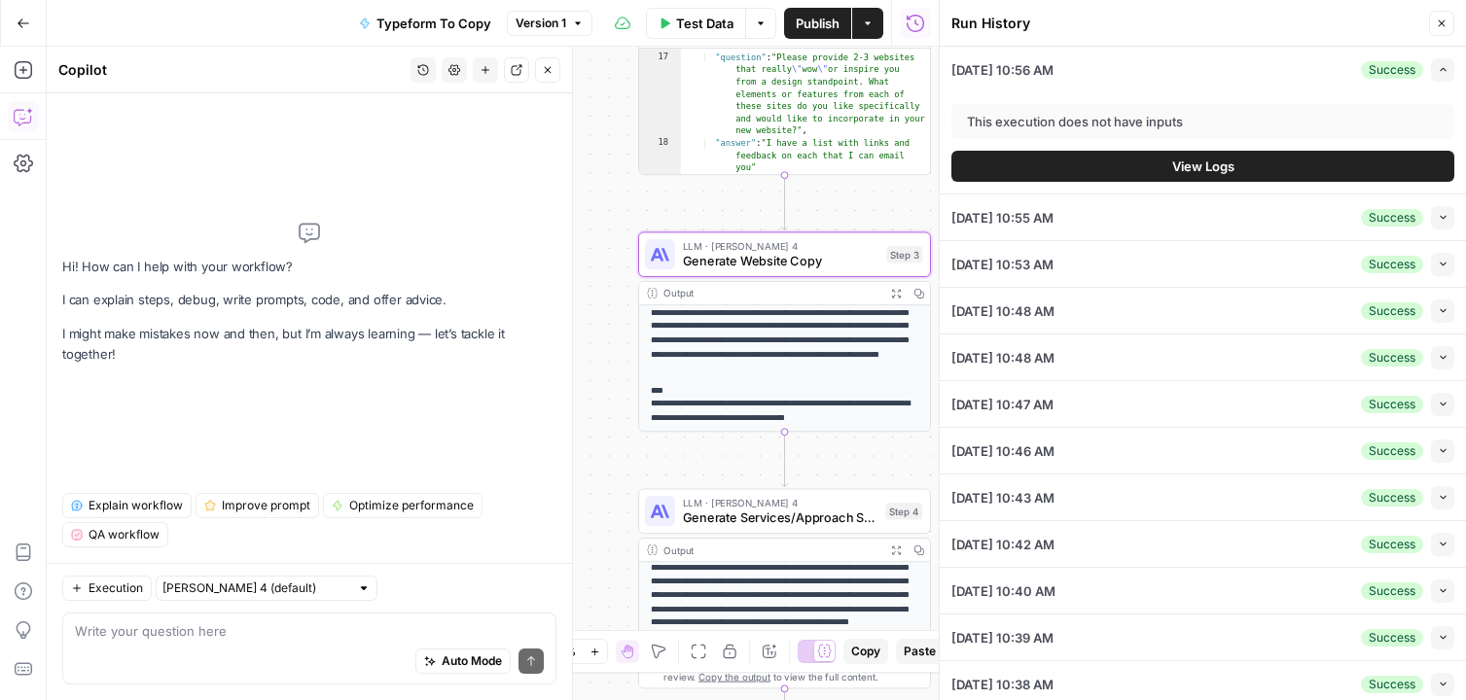
click at [1306, 171] on button "View Logs" at bounding box center [1202, 166] width 503 height 31
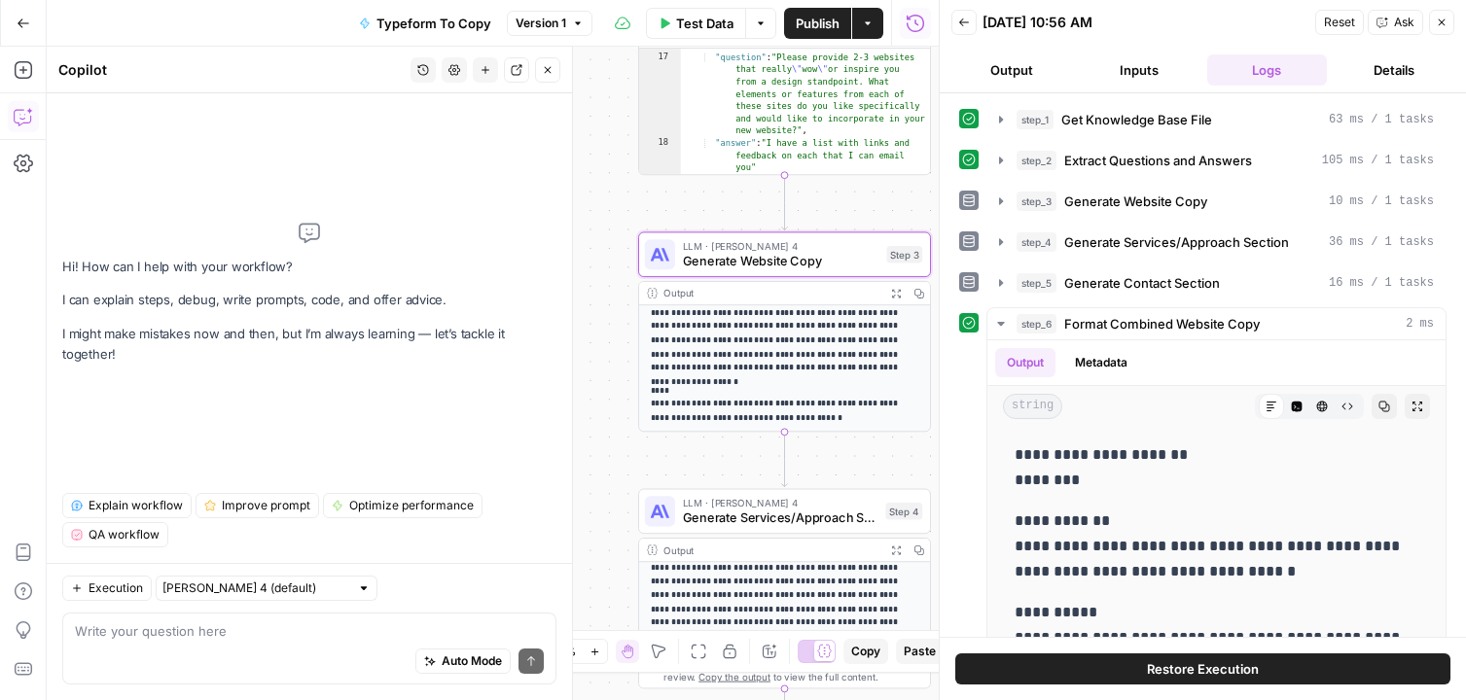
click at [1152, 140] on div "**********" at bounding box center [1202, 465] width 487 height 725
click at [1162, 131] on button "step_1 Get Knowledge Base File 63 ms / 1 tasks" at bounding box center [1216, 119] width 458 height 31
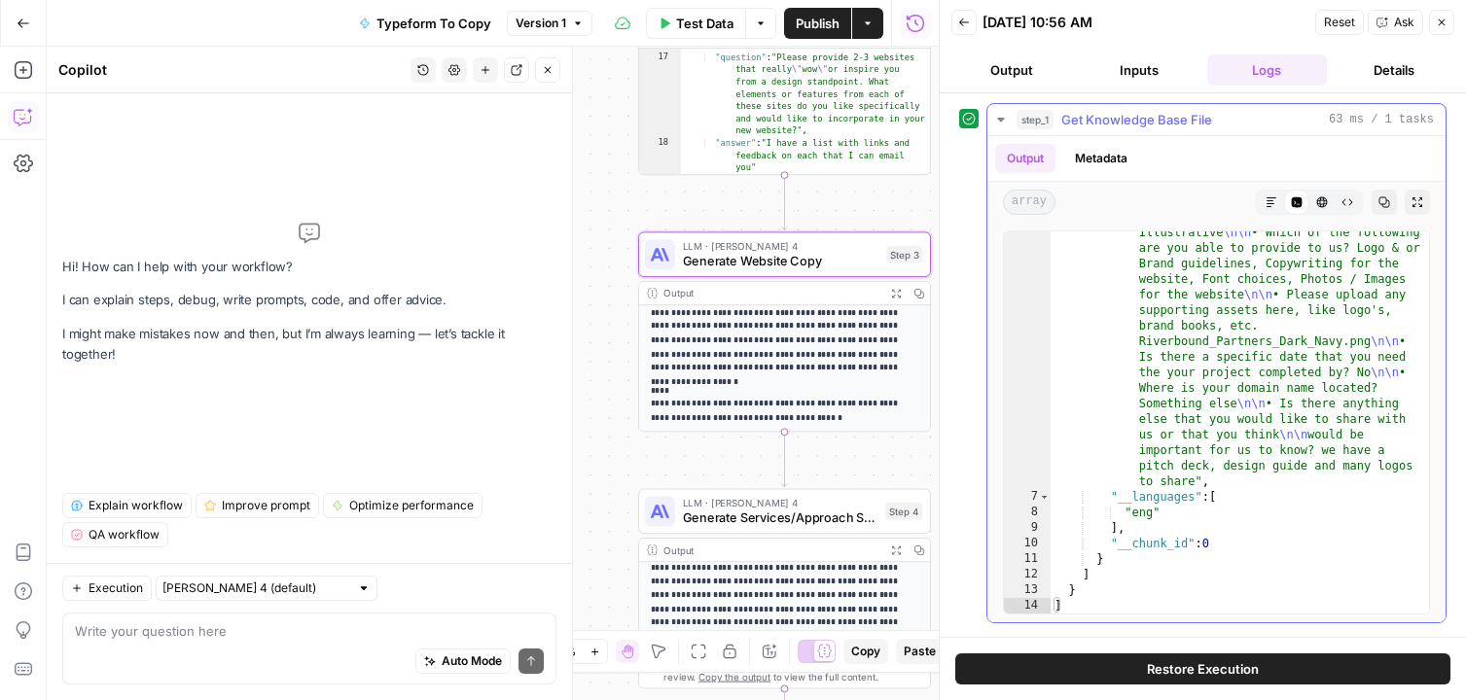
scroll to position [831, 0]
click at [1219, 123] on div "step_1 Get Knowledge Base File 63 ms / 1 tasks" at bounding box center [1225, 119] width 417 height 19
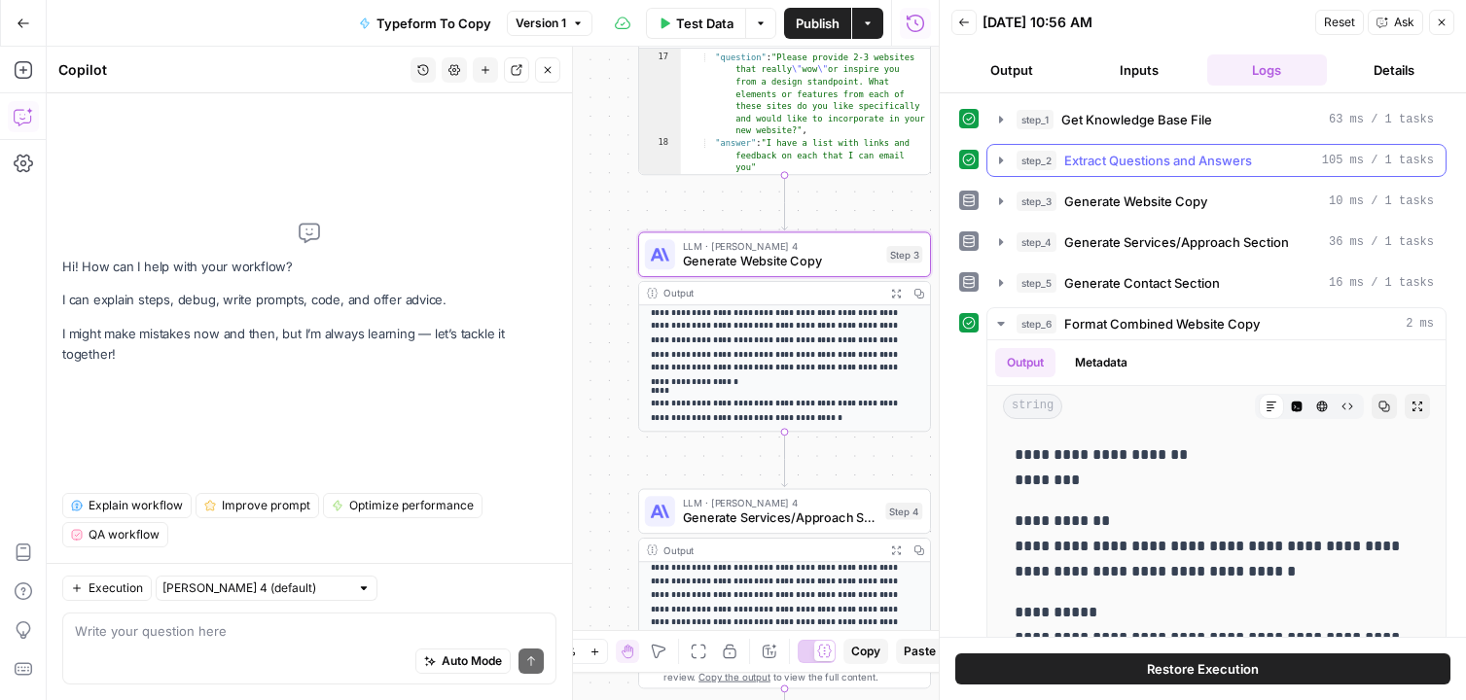
click at [1151, 169] on span "Extract Questions and Answers" at bounding box center [1158, 160] width 188 height 19
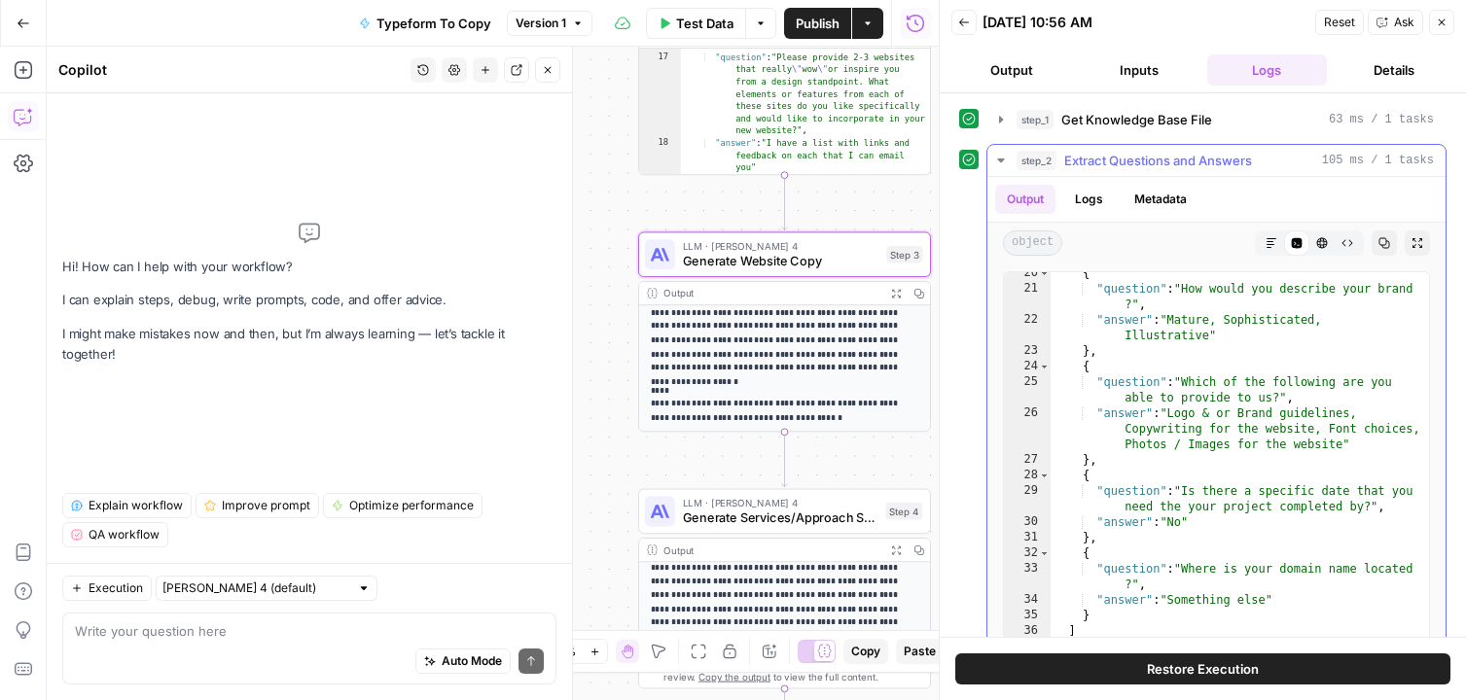
scroll to position [520, 0]
click at [1159, 161] on span "Extract Questions and Answers" at bounding box center [1158, 160] width 188 height 19
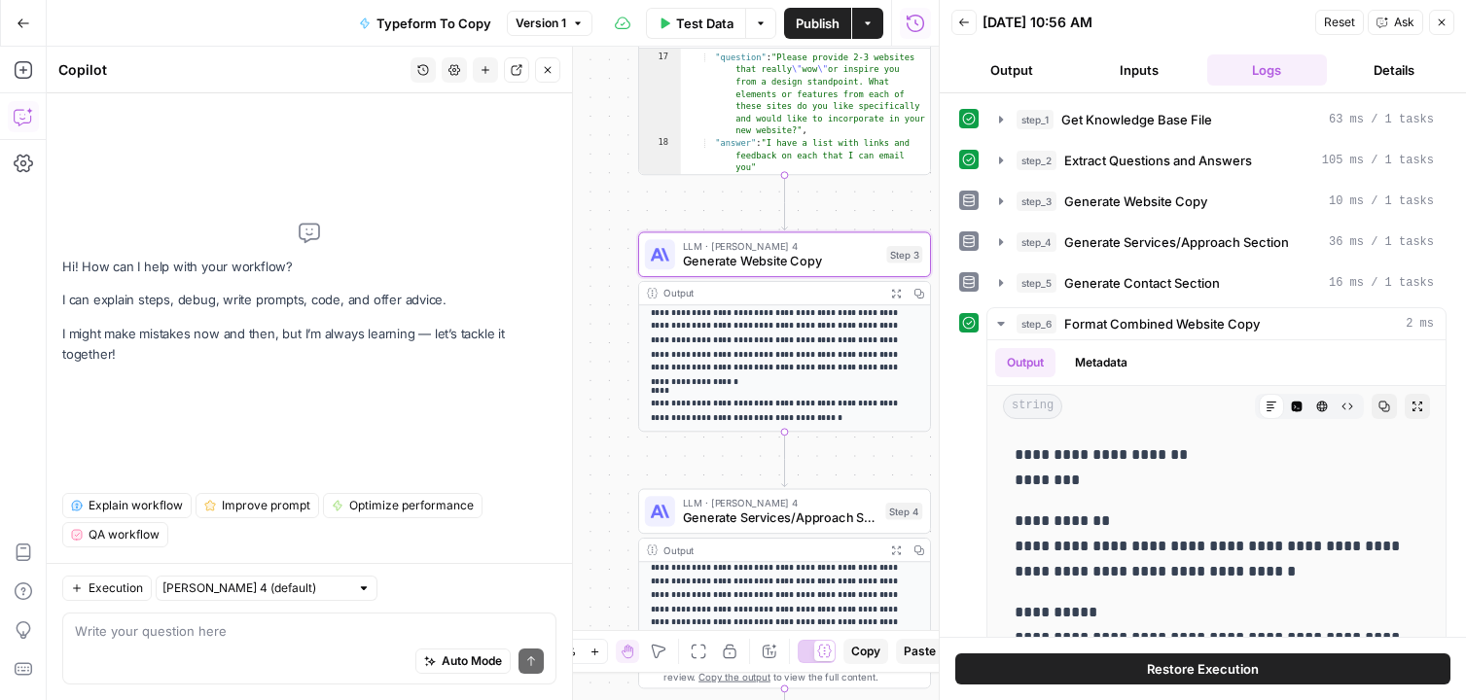
scroll to position [0, 0]
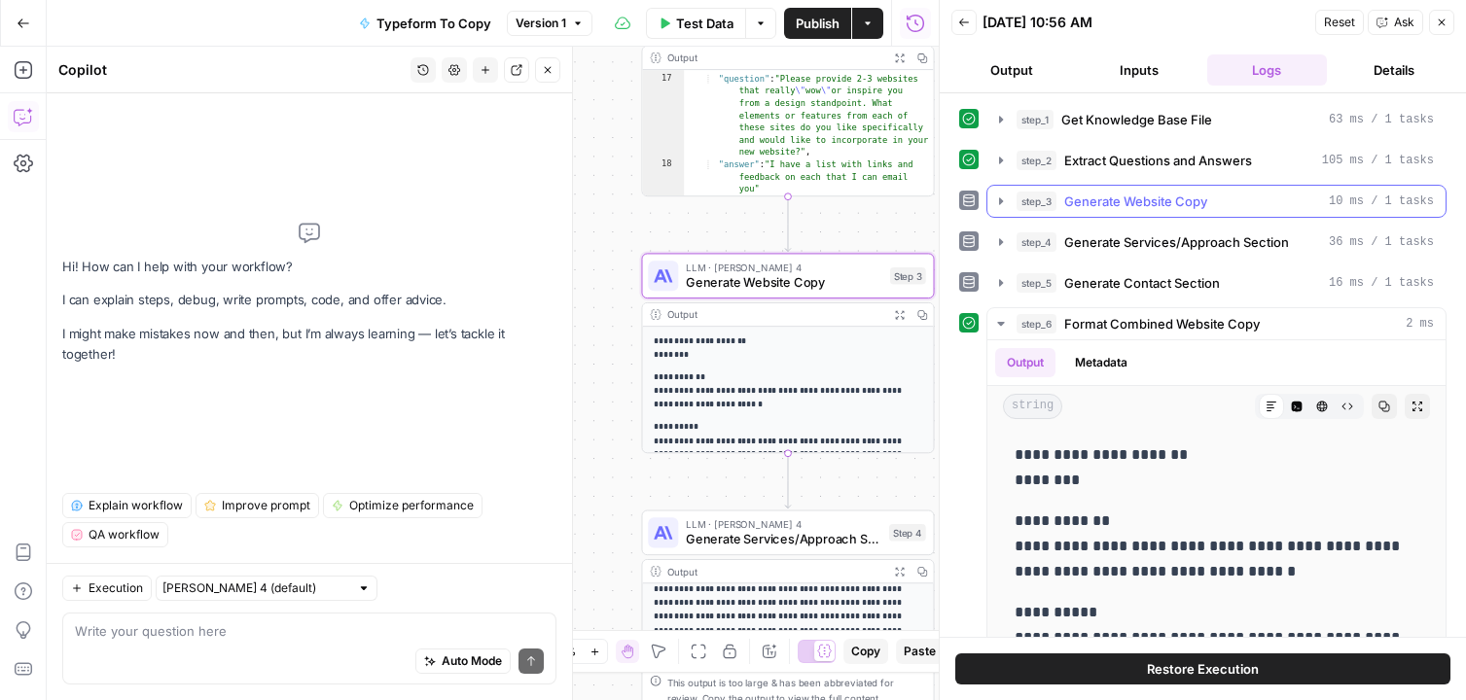
click at [1142, 198] on span "Generate Website Copy" at bounding box center [1135, 201] width 143 height 19
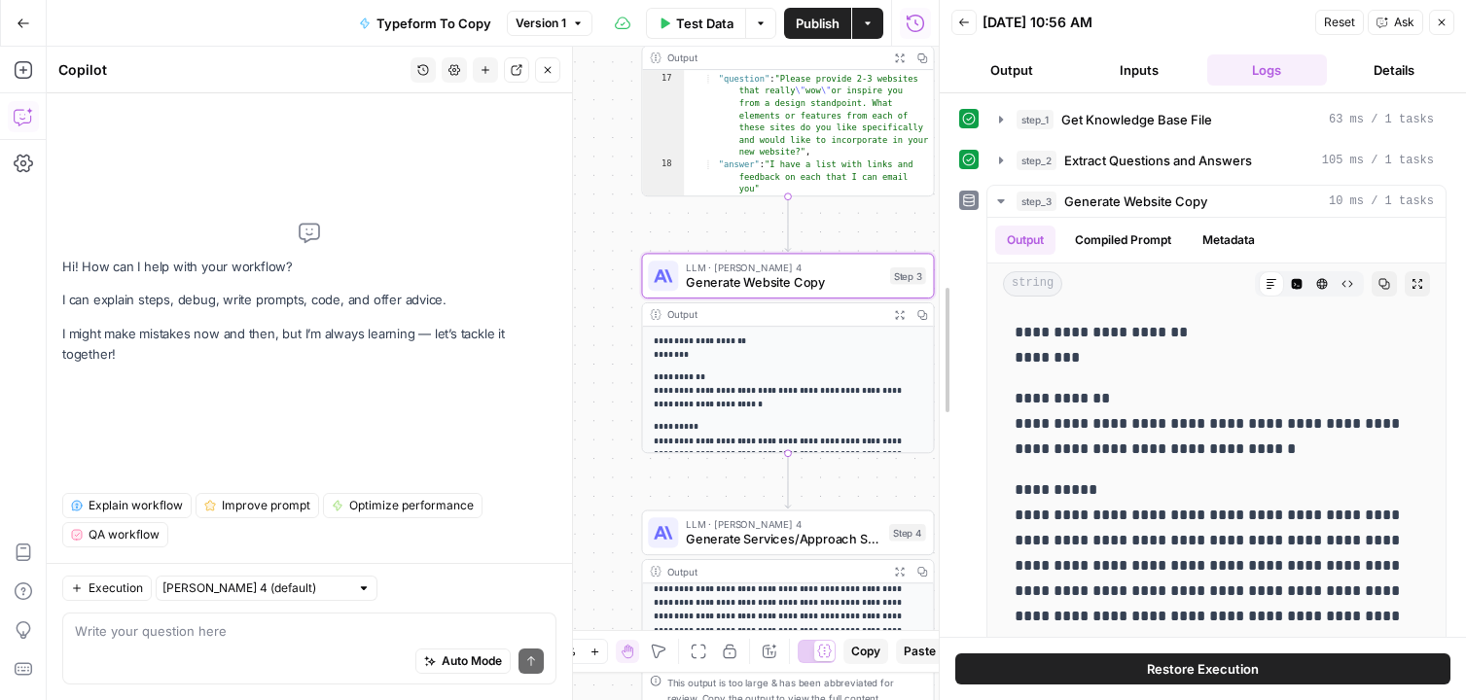
drag, startPoint x: 938, startPoint y: 353, endPoint x: 829, endPoint y: 352, distance: 109.0
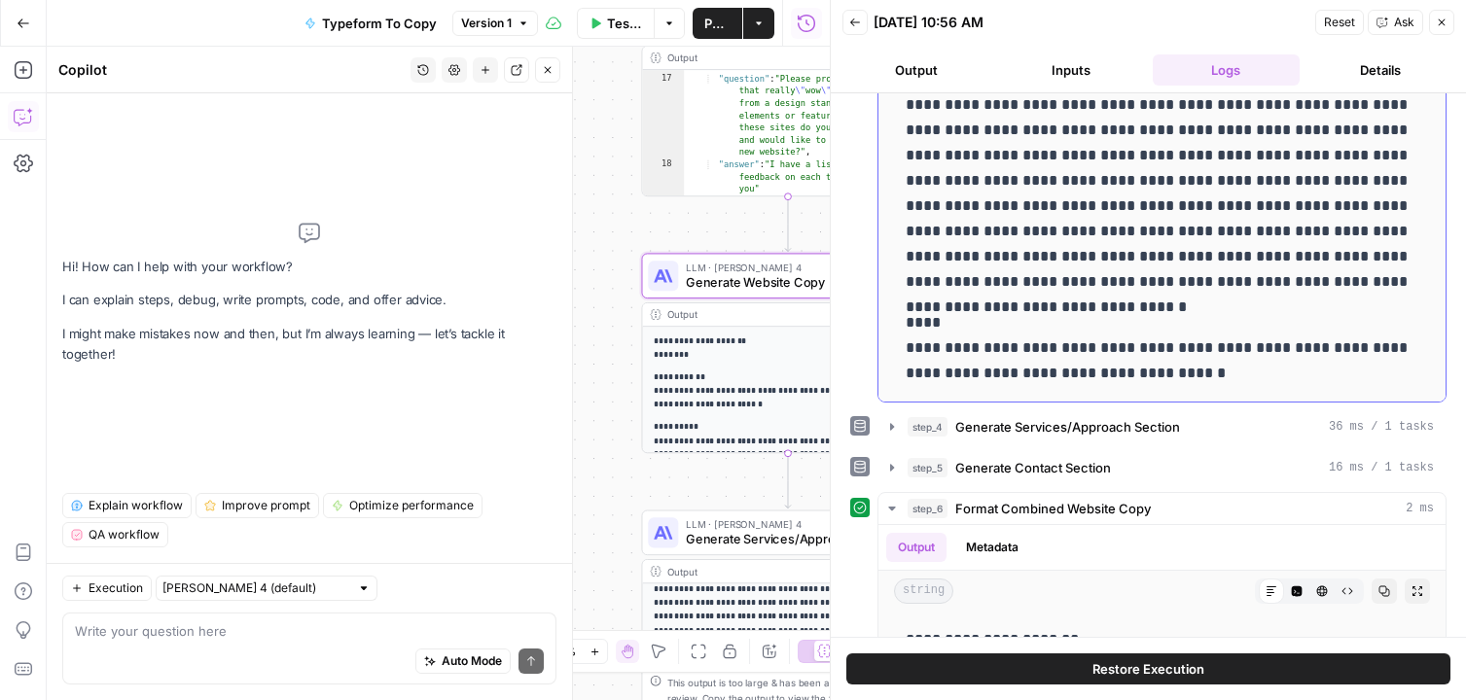
scroll to position [305, 0]
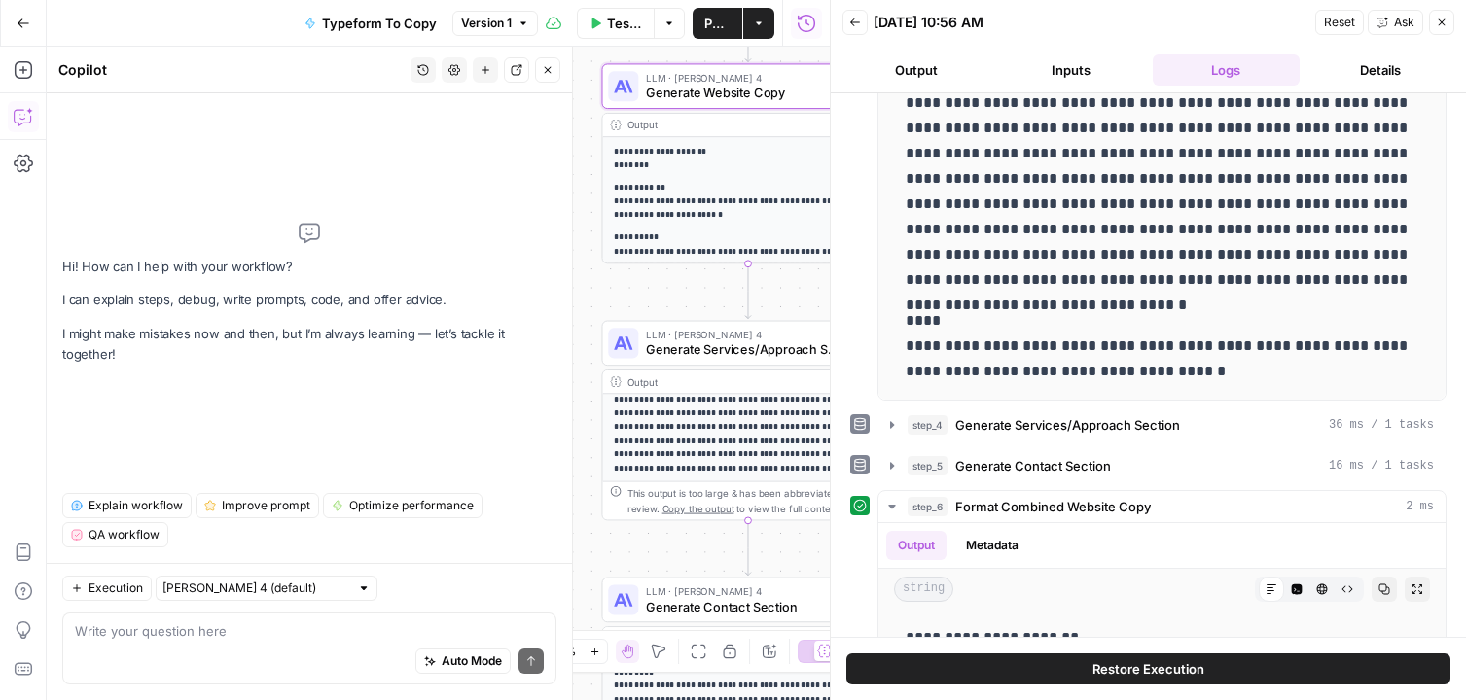
click at [1450, 29] on button "Close" at bounding box center [1441, 22] width 25 height 25
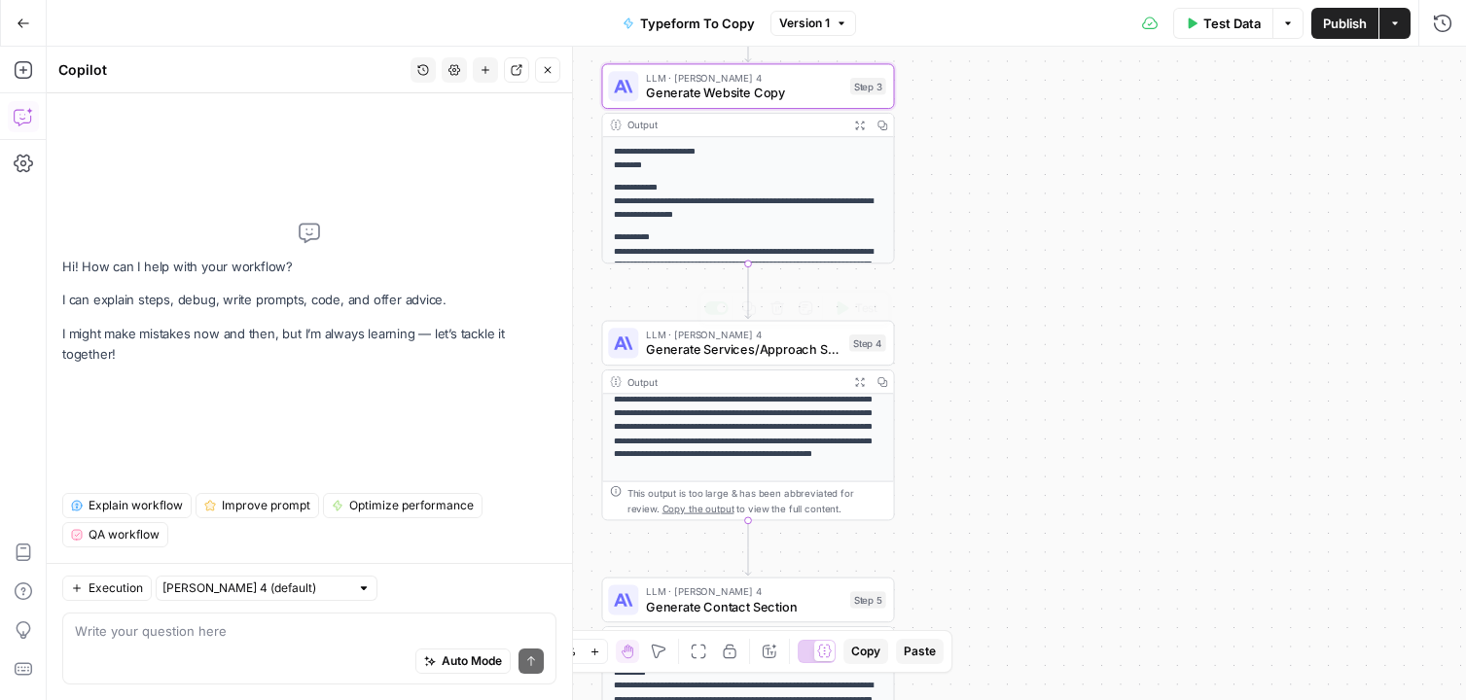
click at [703, 347] on span "Generate Services/Approach Section" at bounding box center [744, 350] width 196 height 18
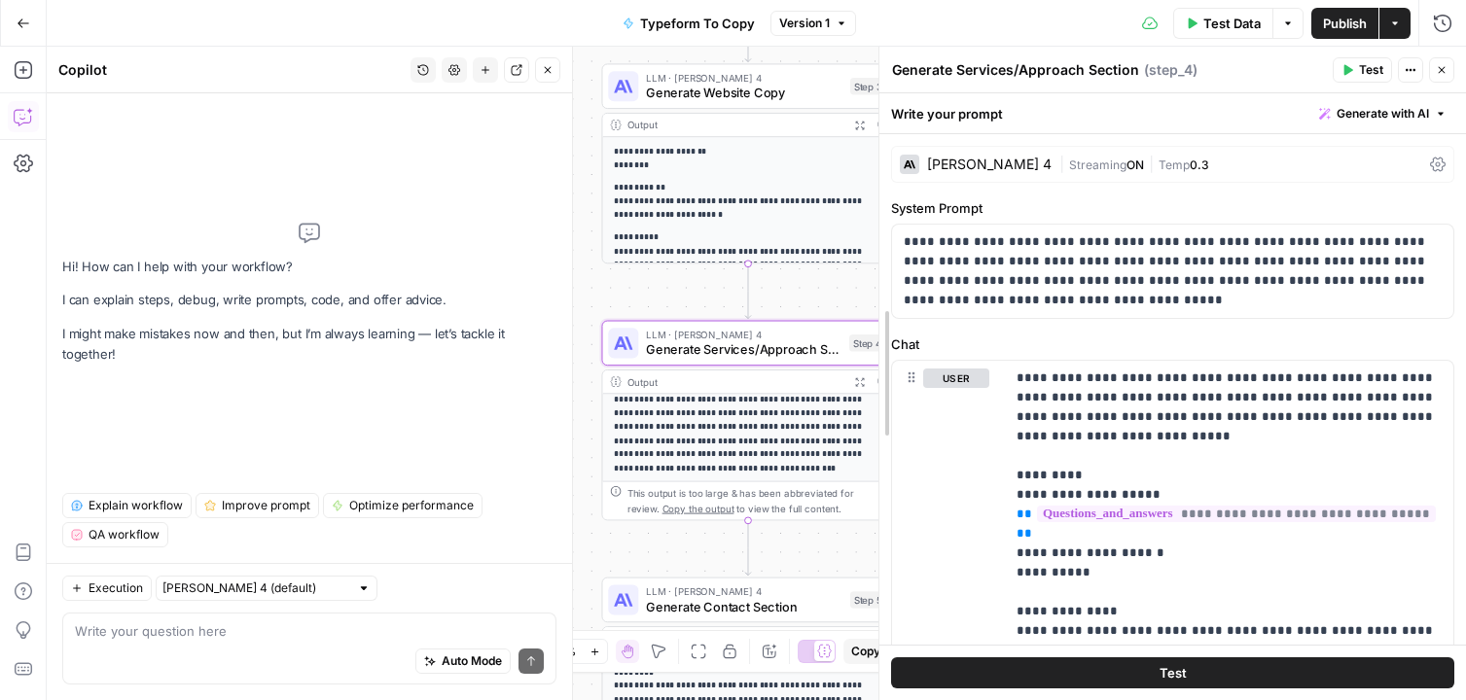
drag, startPoint x: 1030, startPoint y: 332, endPoint x: 755, endPoint y: 325, distance: 275.4
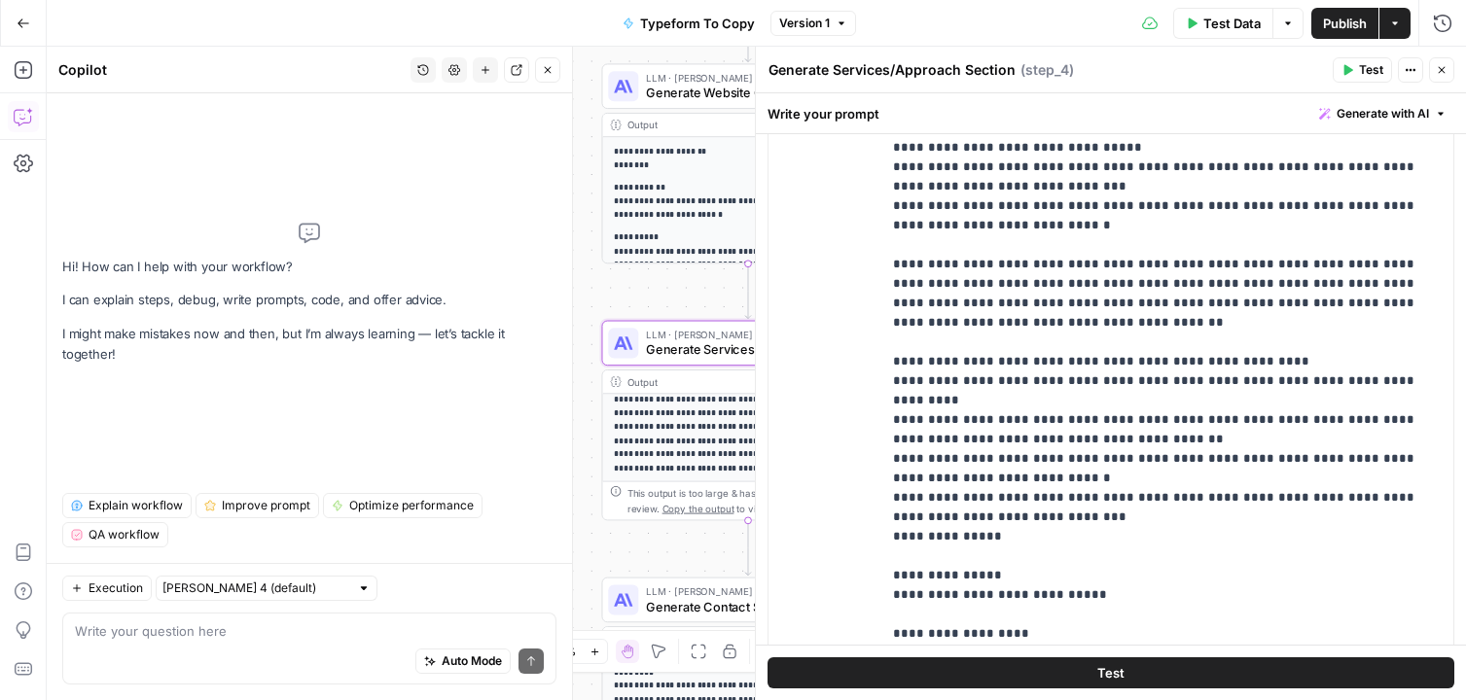
scroll to position [273, 0]
click at [1449, 18] on icon "button" at bounding box center [1443, 23] width 18 height 18
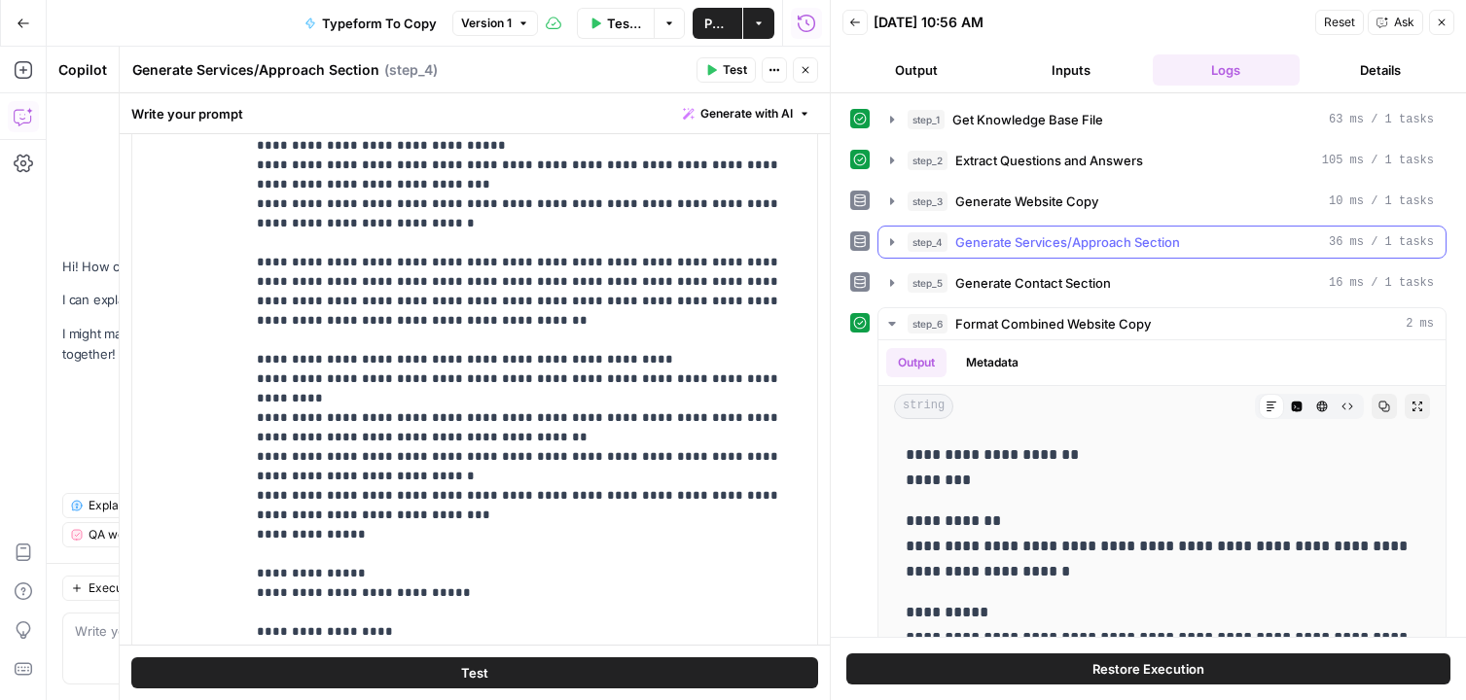
click at [1048, 239] on span "Generate Services/Approach Section" at bounding box center [1067, 242] width 225 height 19
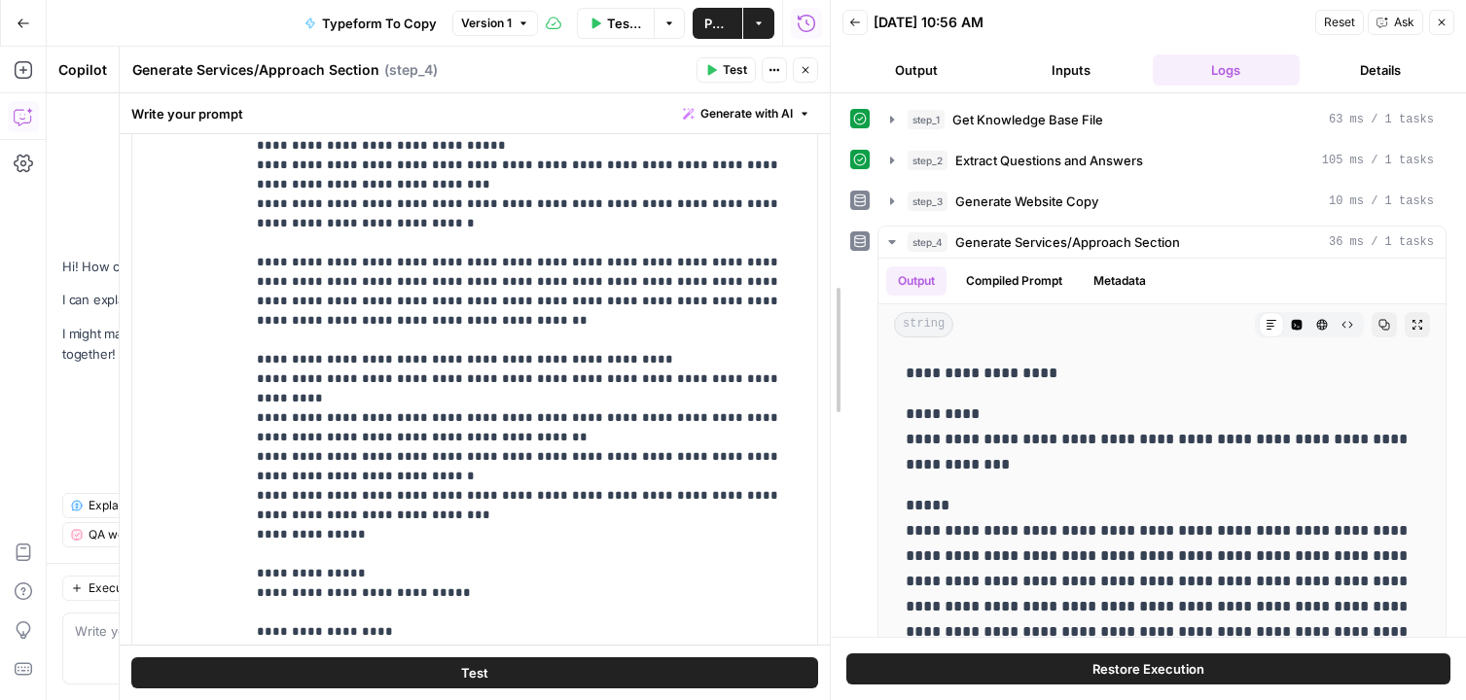
drag, startPoint x: 830, startPoint y: 409, endPoint x: 665, endPoint y: 409, distance: 164.4
click at [672, 409] on body "Refresh New Home Browse Insights Opportunities Your Data Recent Grids AEO Conte…" at bounding box center [733, 350] width 1466 height 700
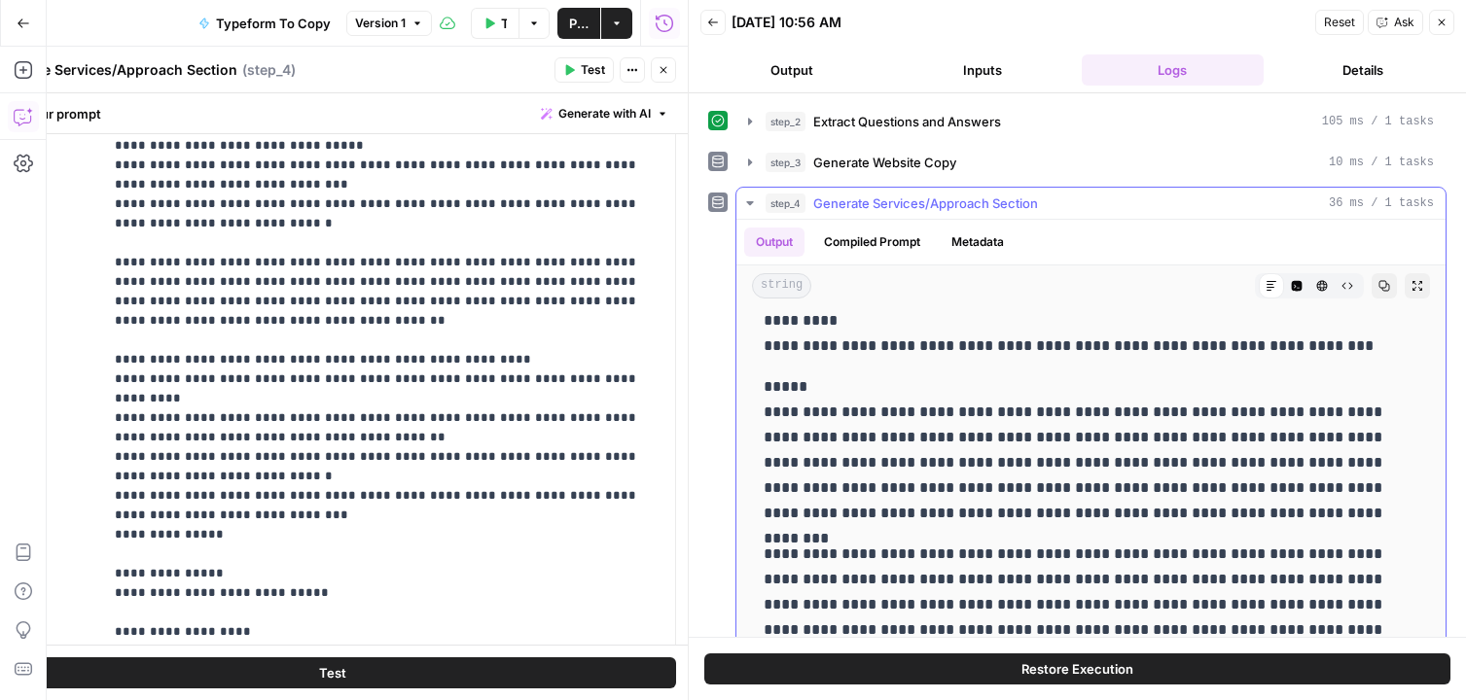
scroll to position [0, 0]
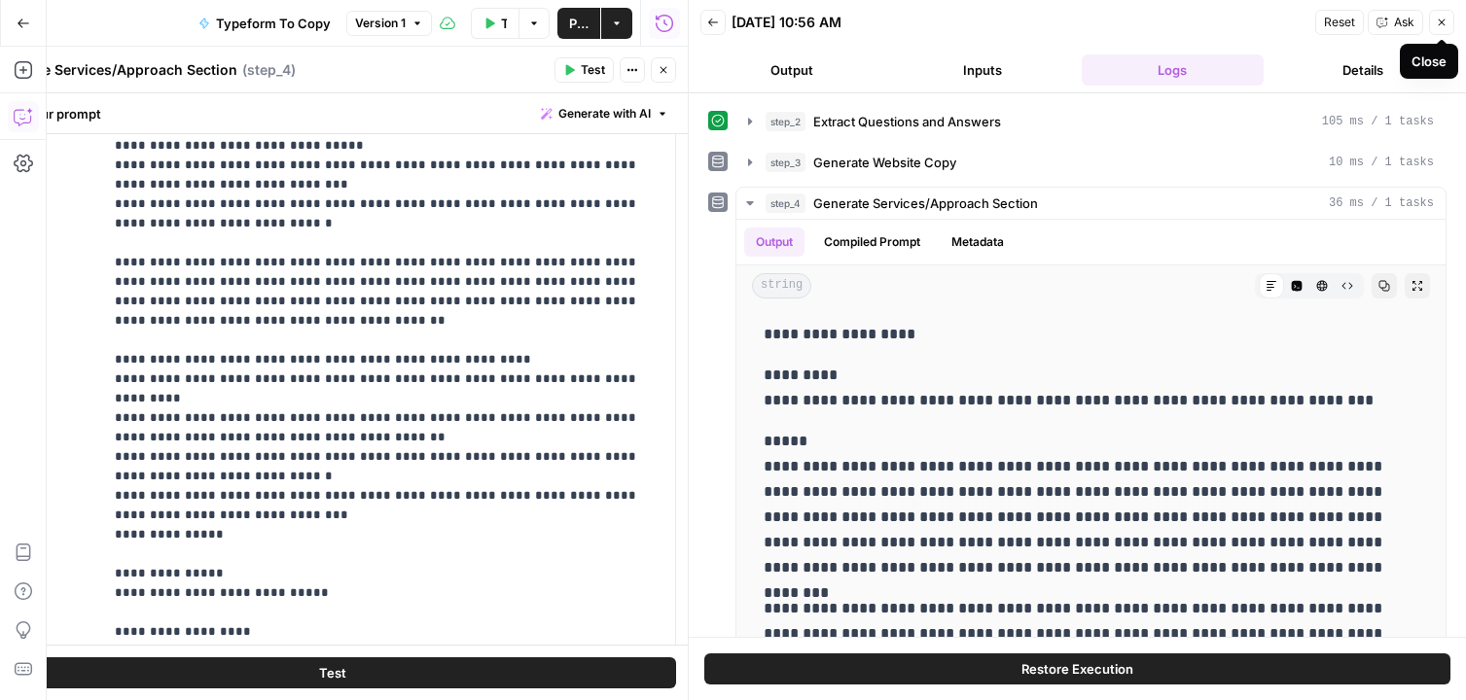
click at [1443, 22] on icon "button" at bounding box center [1442, 23] width 12 height 12
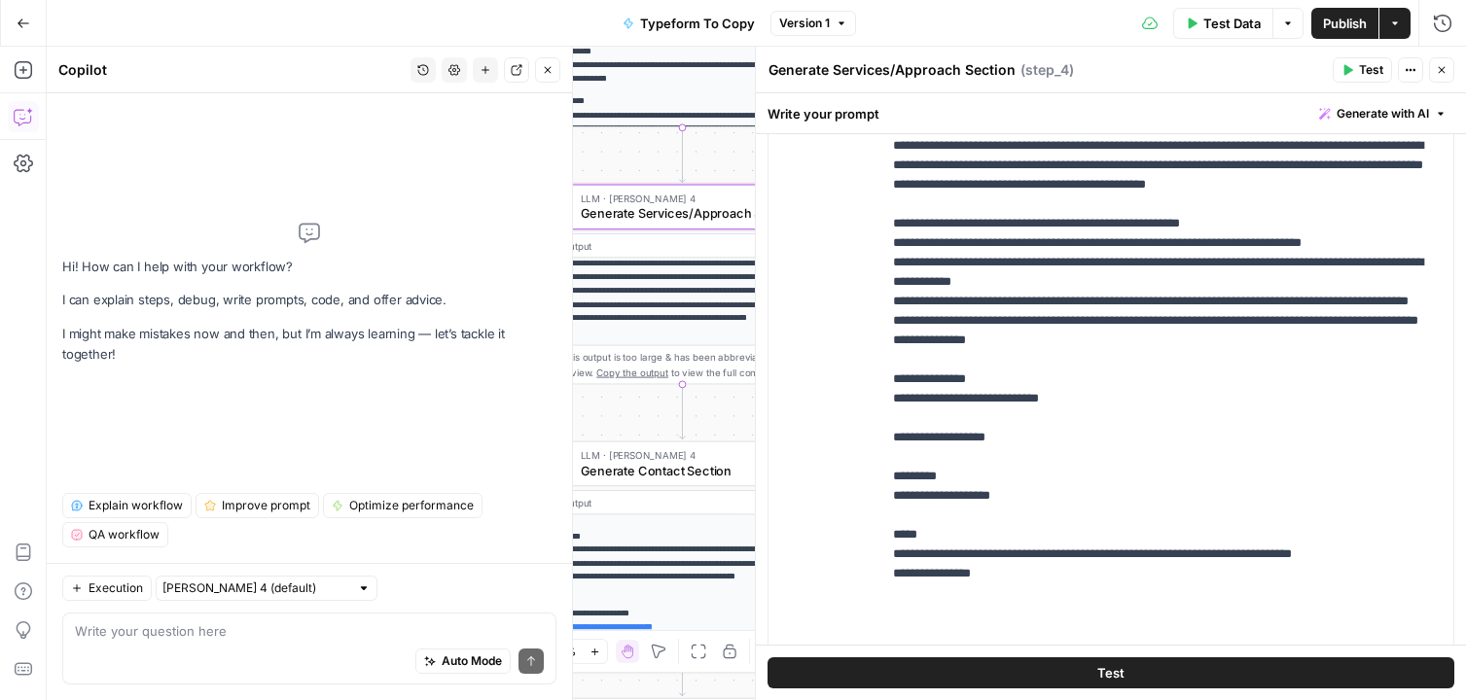
click at [1440, 80] on button "Close" at bounding box center [1441, 69] width 25 height 25
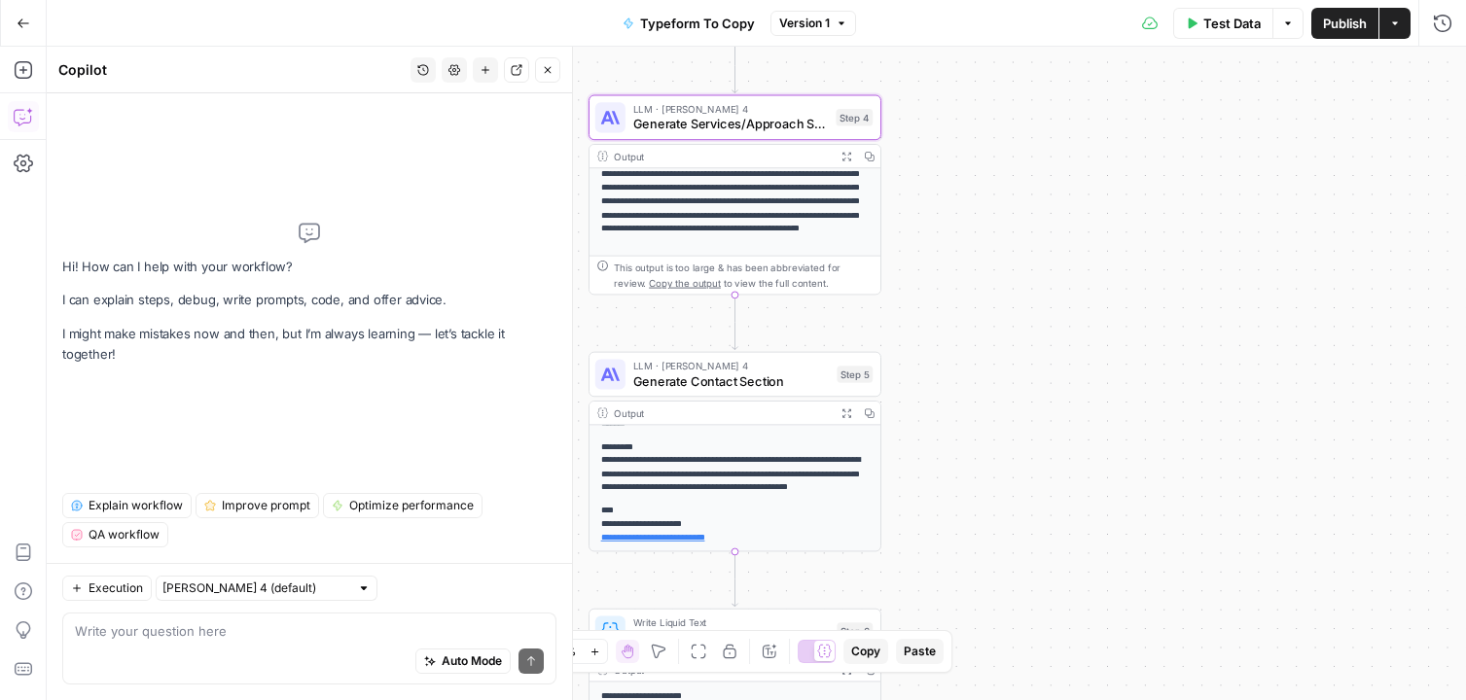
click at [749, 387] on span "Generate Contact Section" at bounding box center [731, 381] width 197 height 18
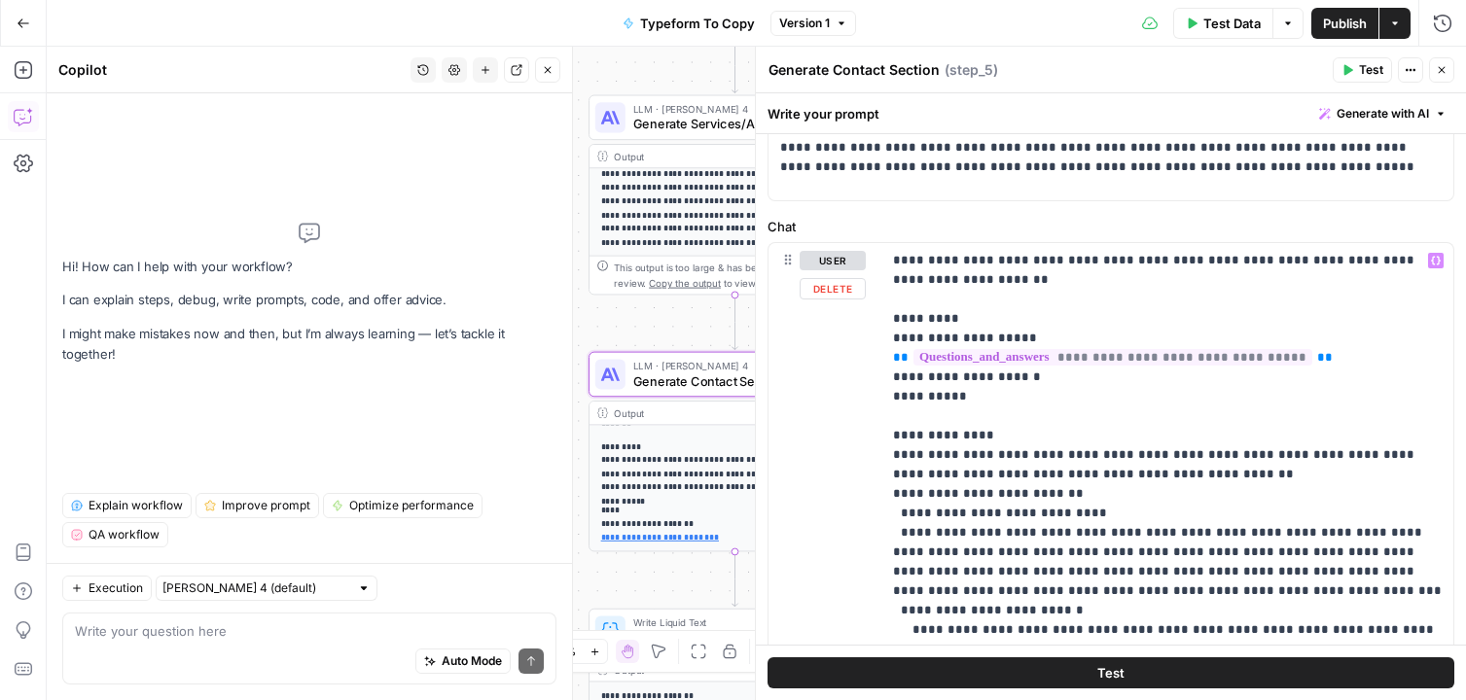
scroll to position [196, 0]
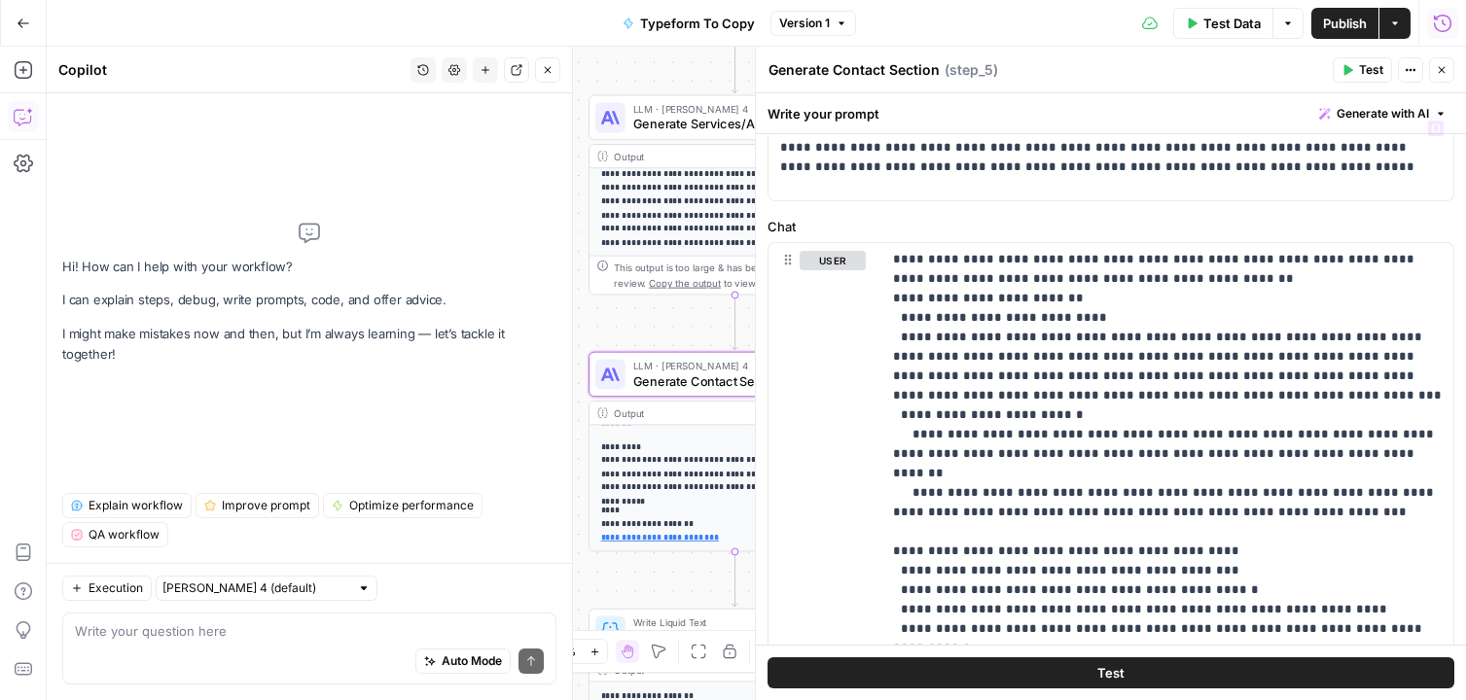
click at [1435, 30] on icon "button" at bounding box center [1442, 23] width 19 height 19
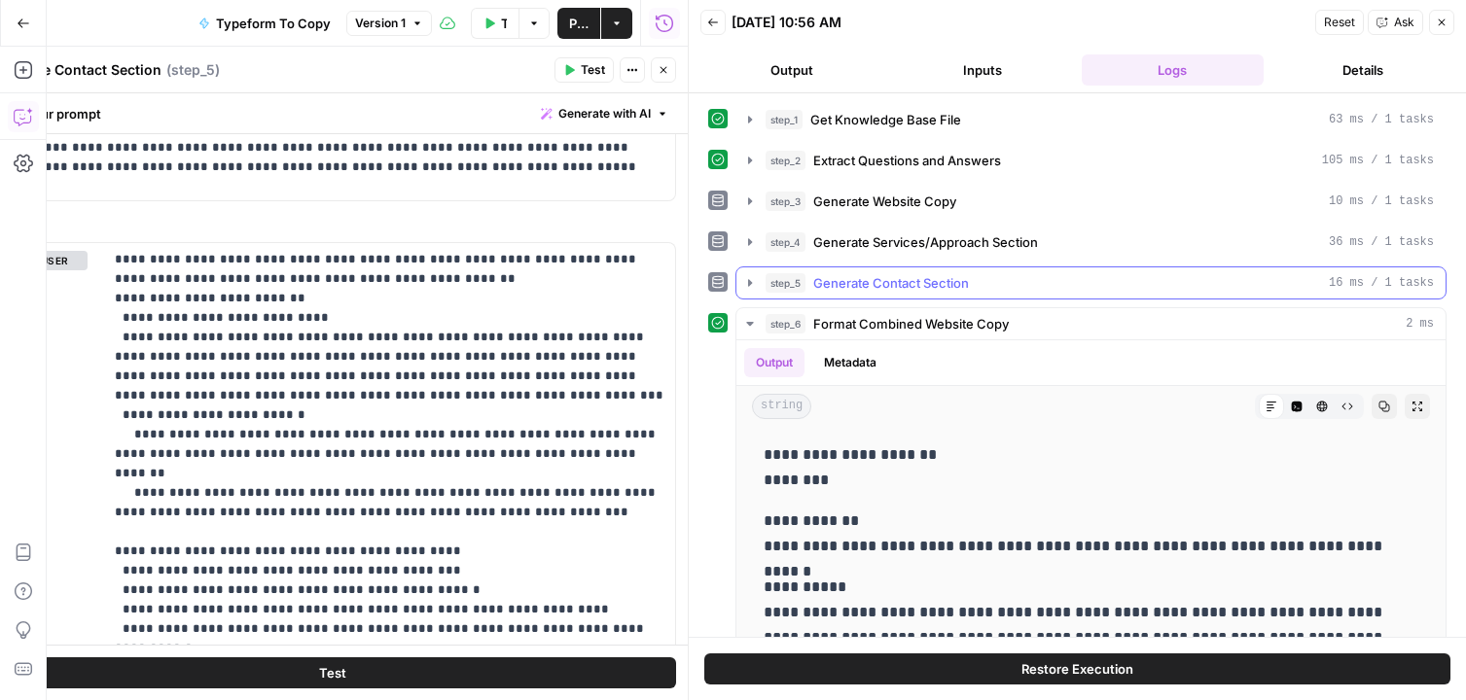
click at [947, 280] on span "Generate Contact Section" at bounding box center [891, 282] width 156 height 19
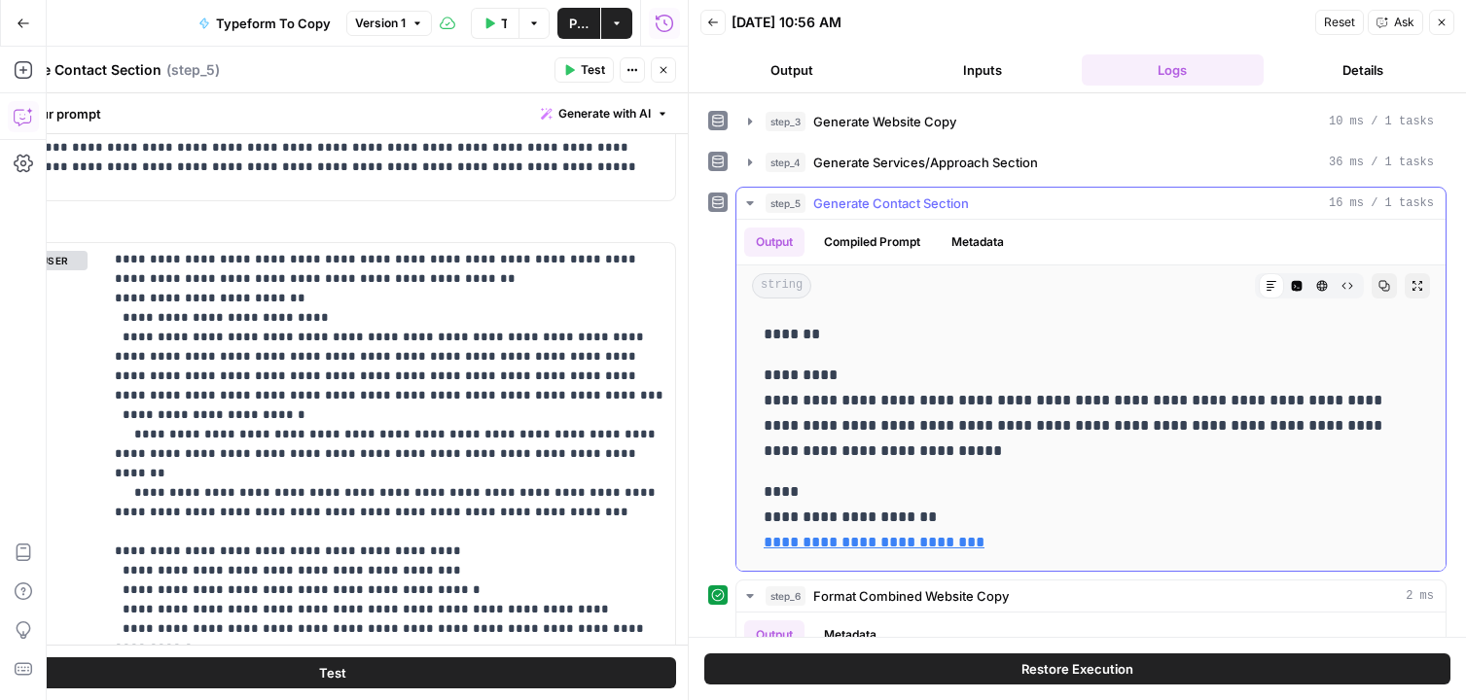
scroll to position [88, 0]
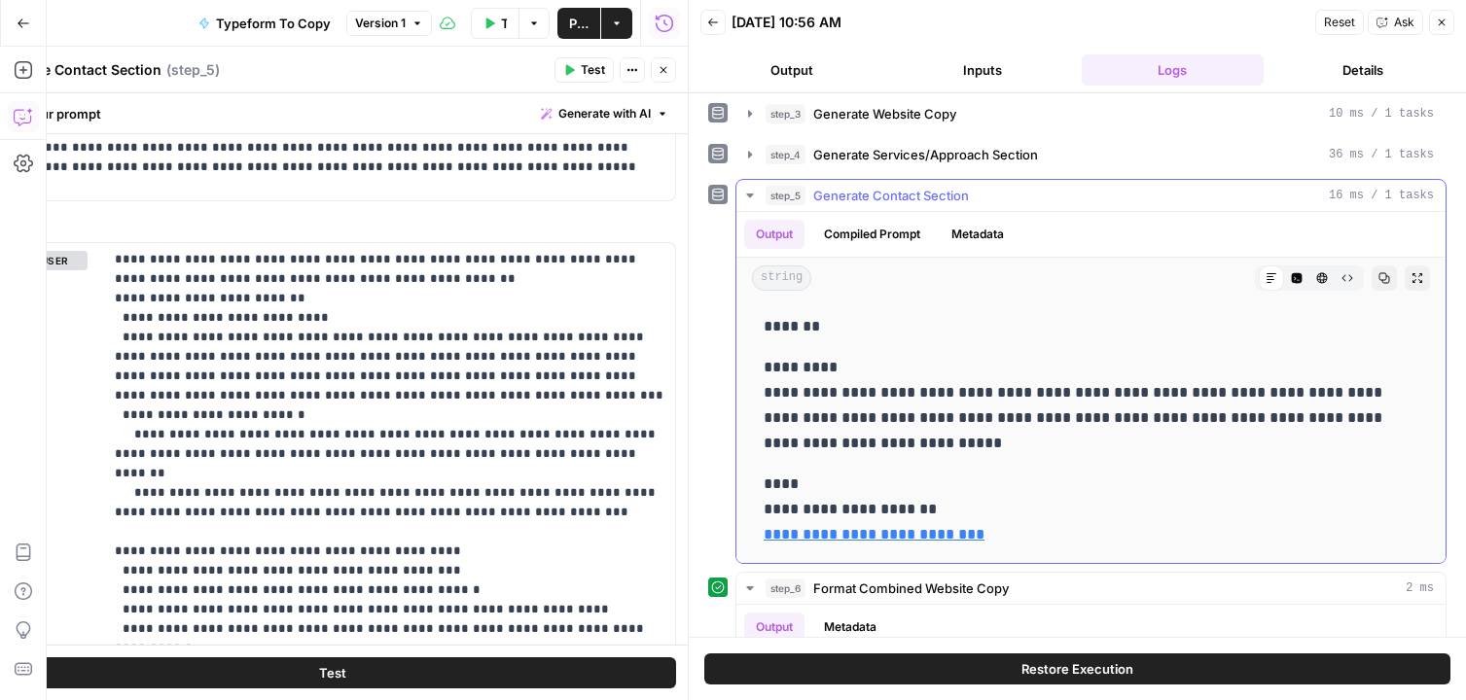
drag, startPoint x: 769, startPoint y: 512, endPoint x: 979, endPoint y: 512, distance: 210.1
click at [979, 512] on p "**********" at bounding box center [1091, 510] width 655 height 76
click at [1034, 199] on div "step_5 Generate Contact Section 16 ms / 1 tasks" at bounding box center [1100, 195] width 668 height 19
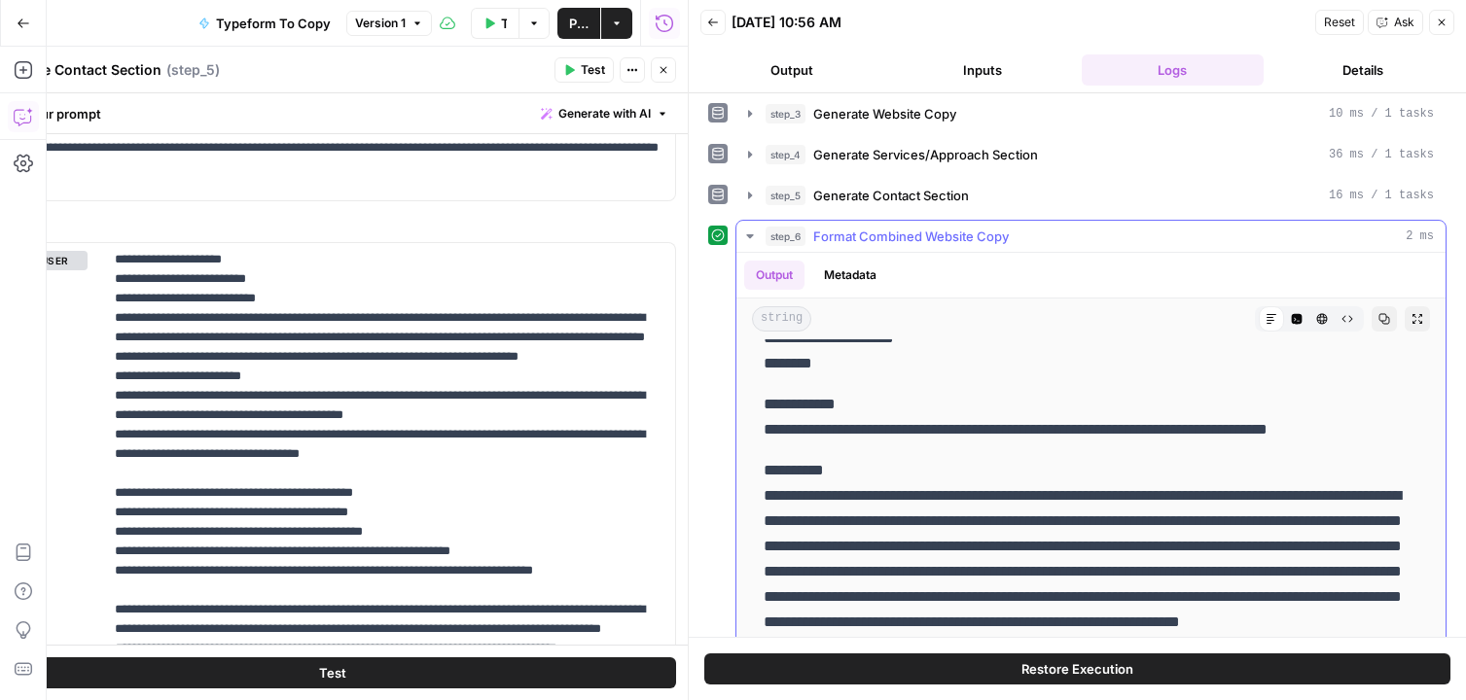
scroll to position [35, 0]
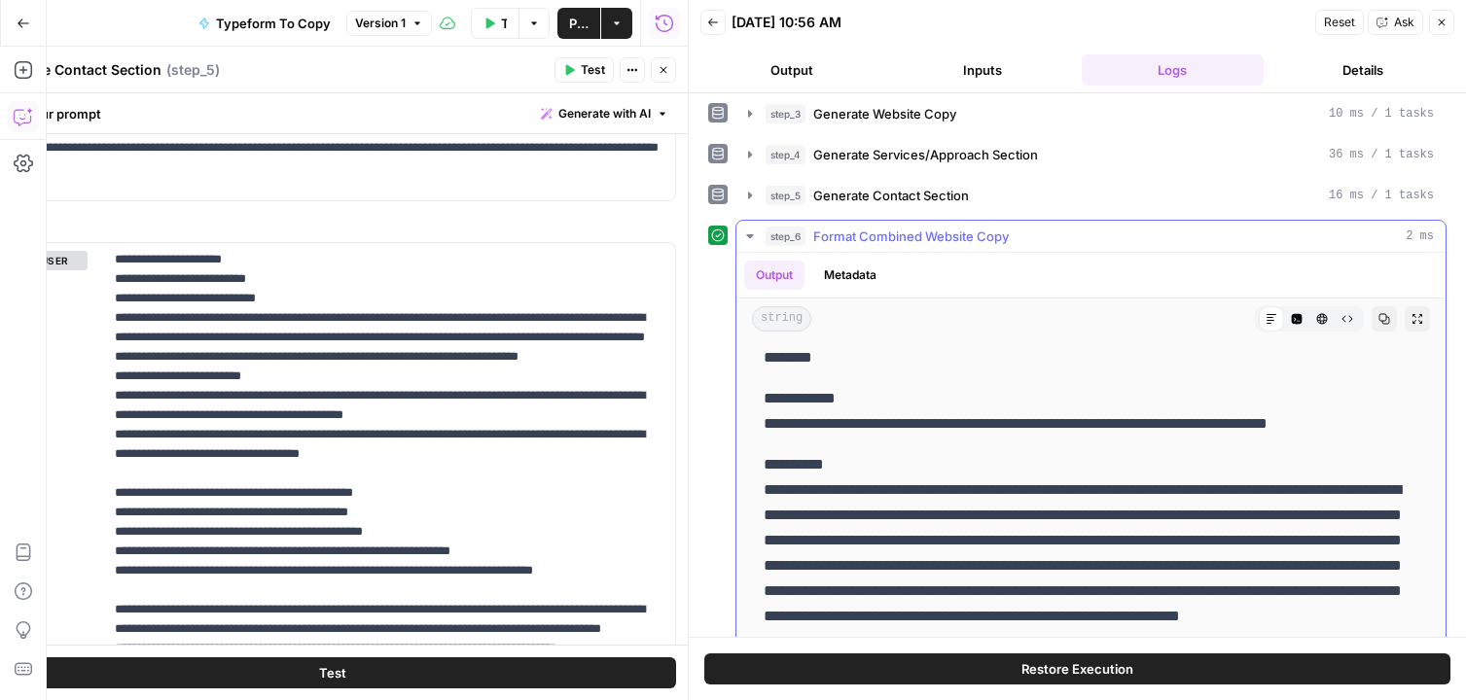
click at [1020, 239] on div "step_6 Format Combined Website Copy 2 ms" at bounding box center [1100, 236] width 668 height 19
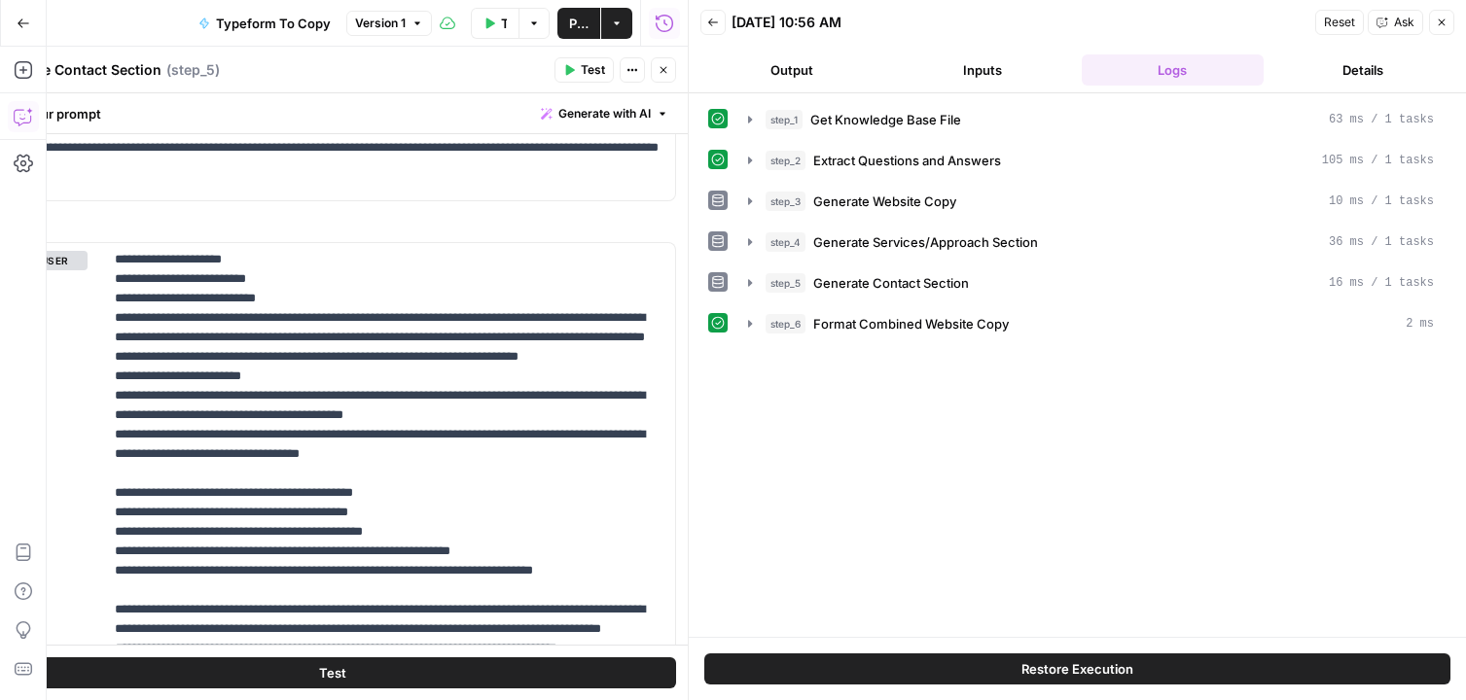
click at [671, 69] on button "Close" at bounding box center [663, 69] width 25 height 25
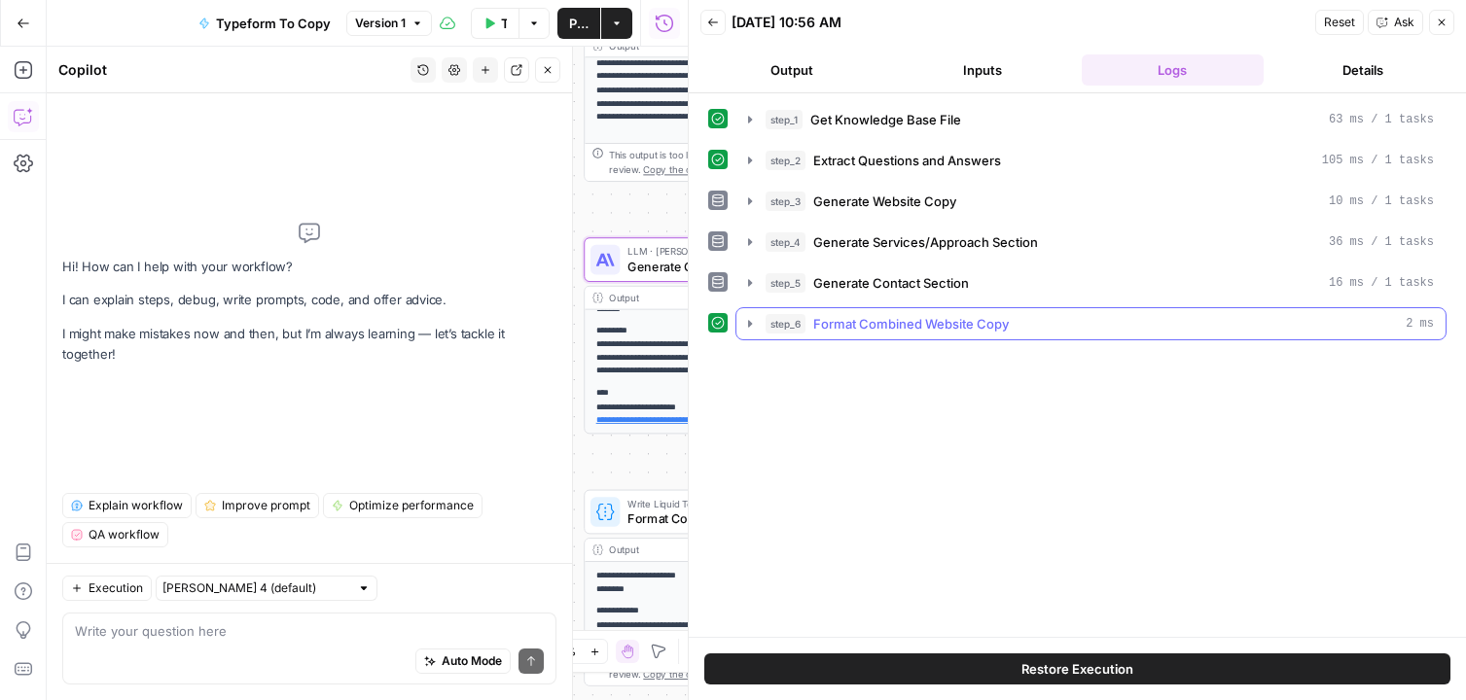
click at [953, 315] on span "Format Combined Website Copy" at bounding box center [911, 323] width 196 height 19
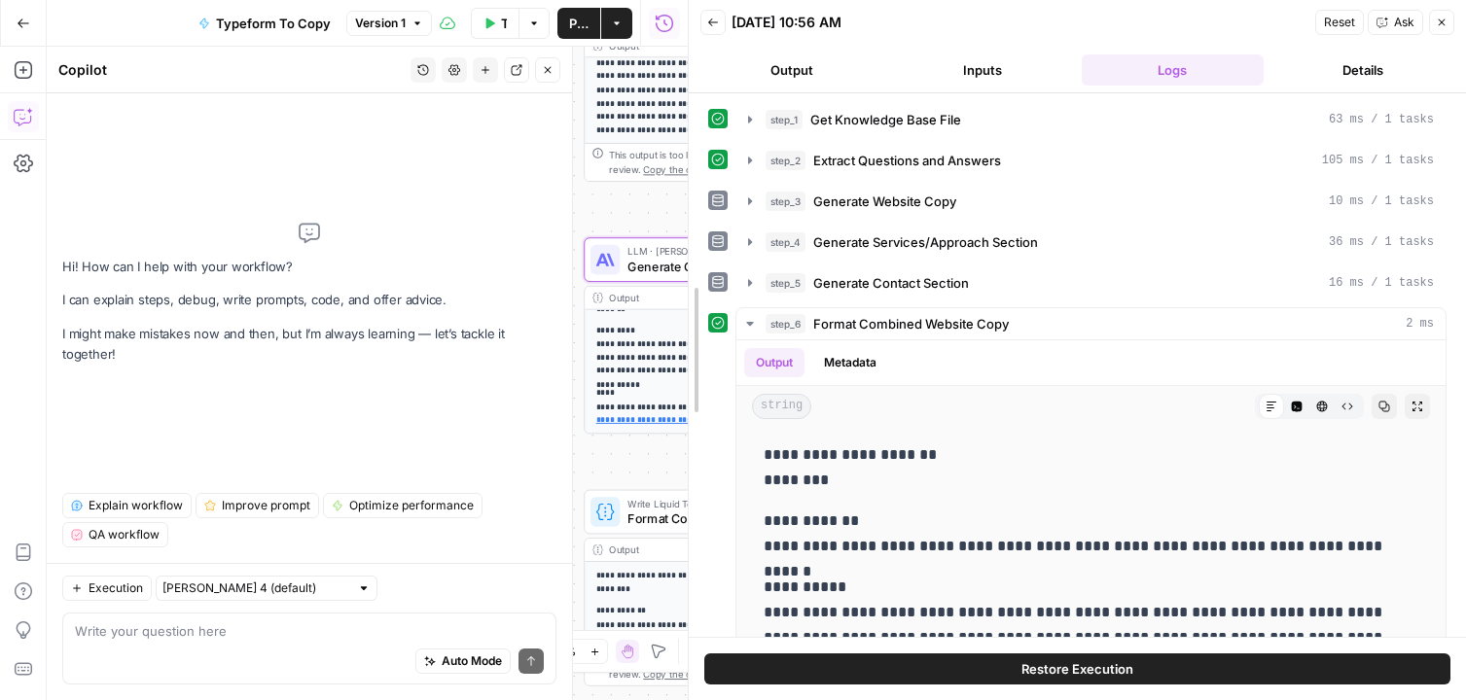
drag, startPoint x: 689, startPoint y: 377, endPoint x: 518, endPoint y: 377, distance: 171.2
click at [518, 377] on body "Refresh New Home Browse Insights Opportunities Your Data Recent Grids AEO Conte…" at bounding box center [733, 350] width 1466 height 700
drag, startPoint x: 690, startPoint y: 395, endPoint x: 491, endPoint y: 387, distance: 198.6
click at [491, 387] on body "Refresh New Home Browse Insights Opportunities Your Data Recent Grids AEO Conte…" at bounding box center [733, 350] width 1466 height 700
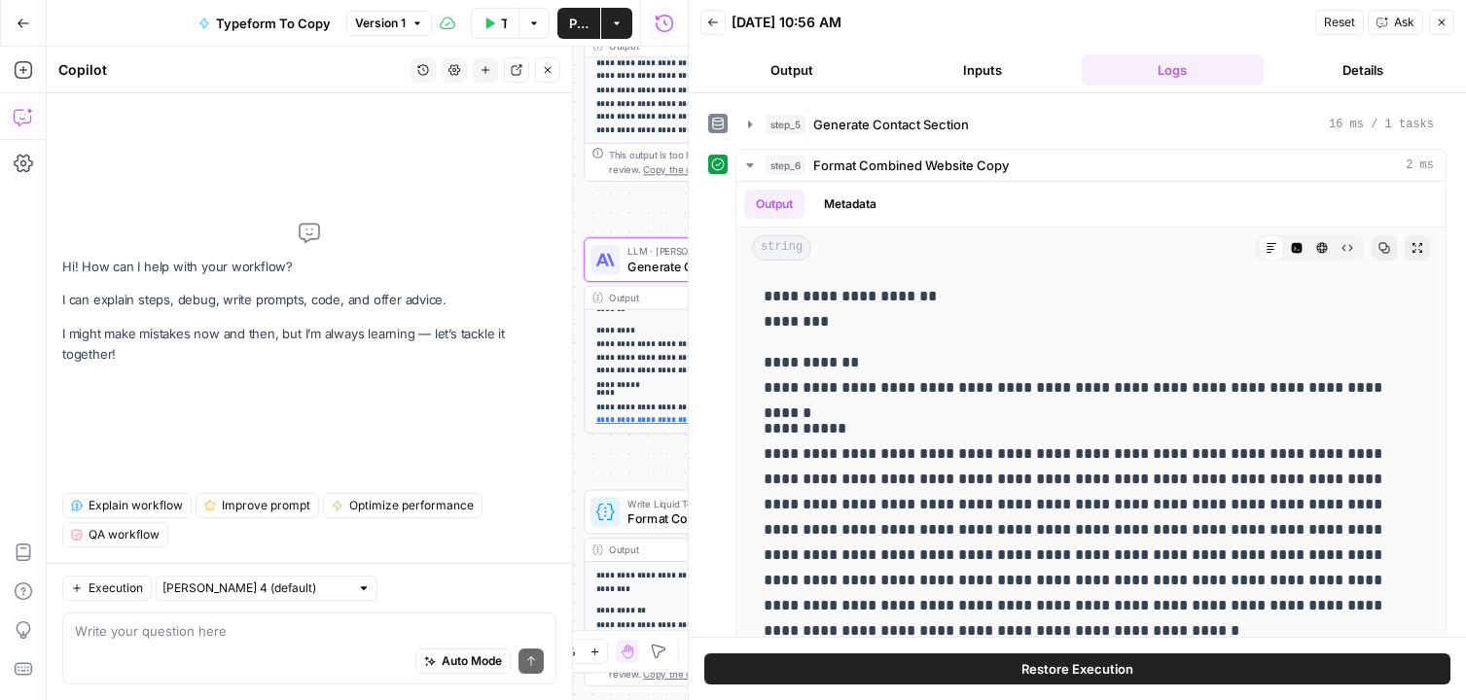
scroll to position [161, 0]
click at [1417, 245] on icon "button" at bounding box center [1418, 246] width 12 height 12
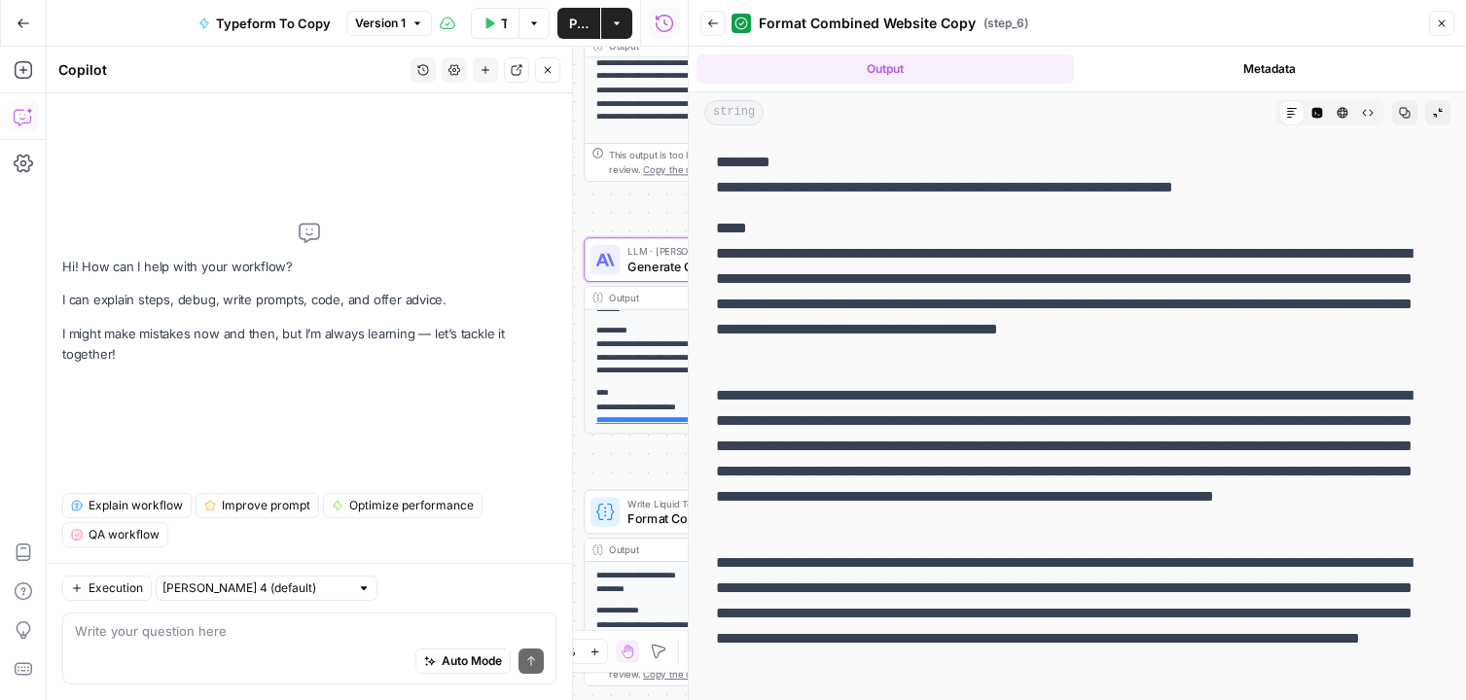
scroll to position [855, 0]
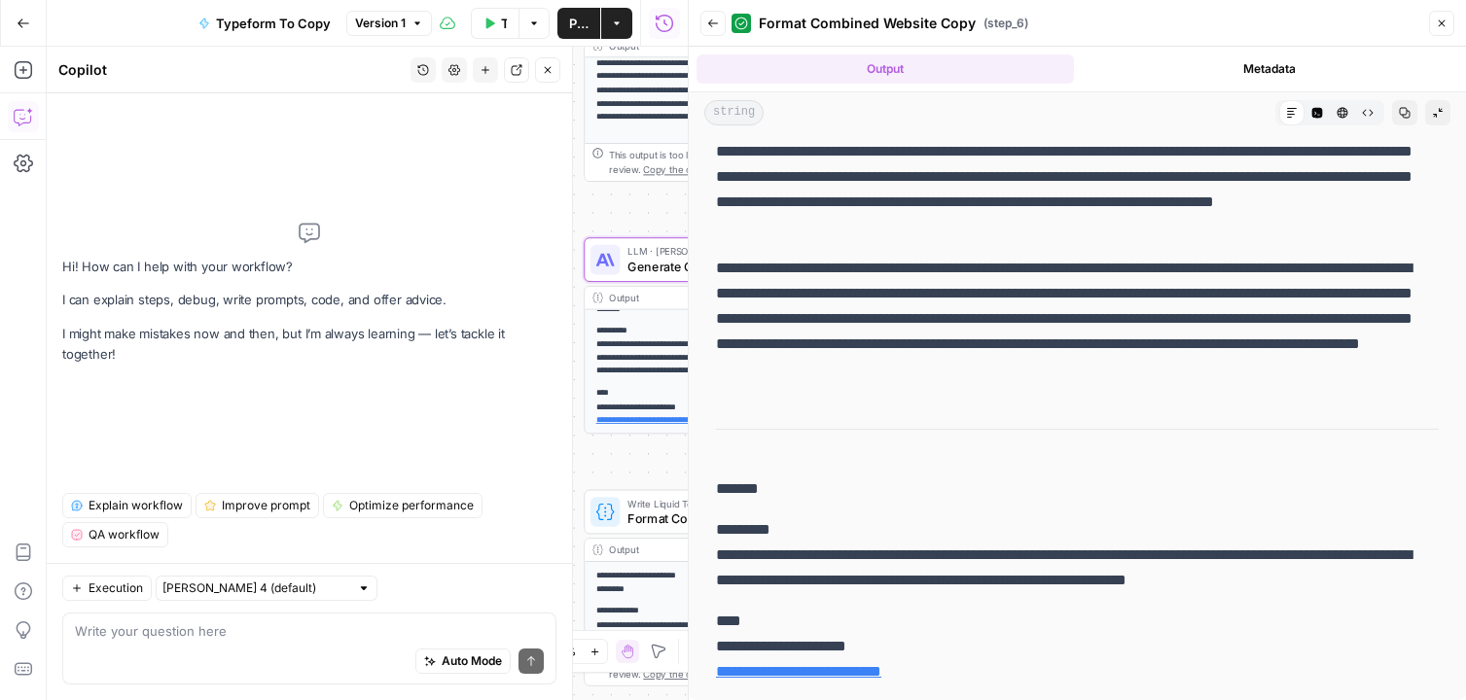
click at [1445, 21] on icon "button" at bounding box center [1442, 24] width 12 height 12
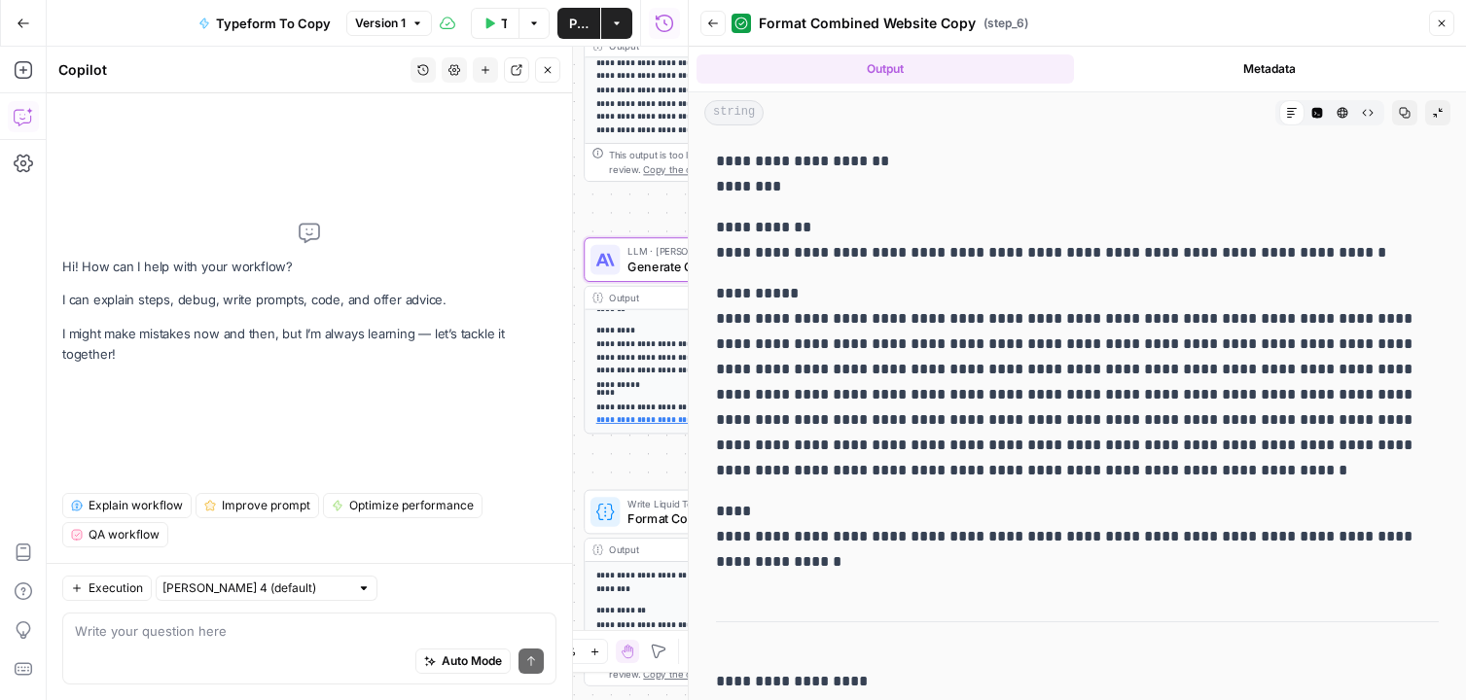
click at [716, 23] on icon "button" at bounding box center [713, 23] width 10 height 8
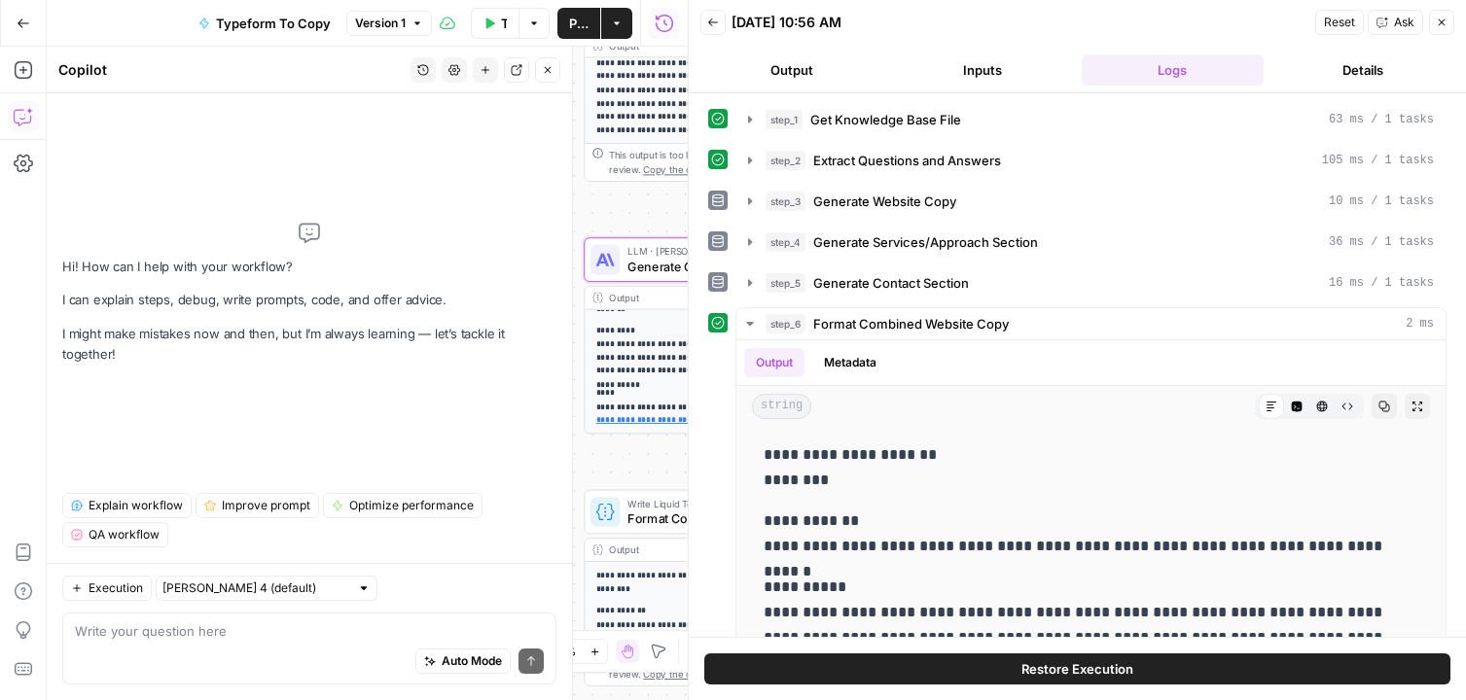
click at [715, 30] on button "Back" at bounding box center [712, 22] width 25 height 25
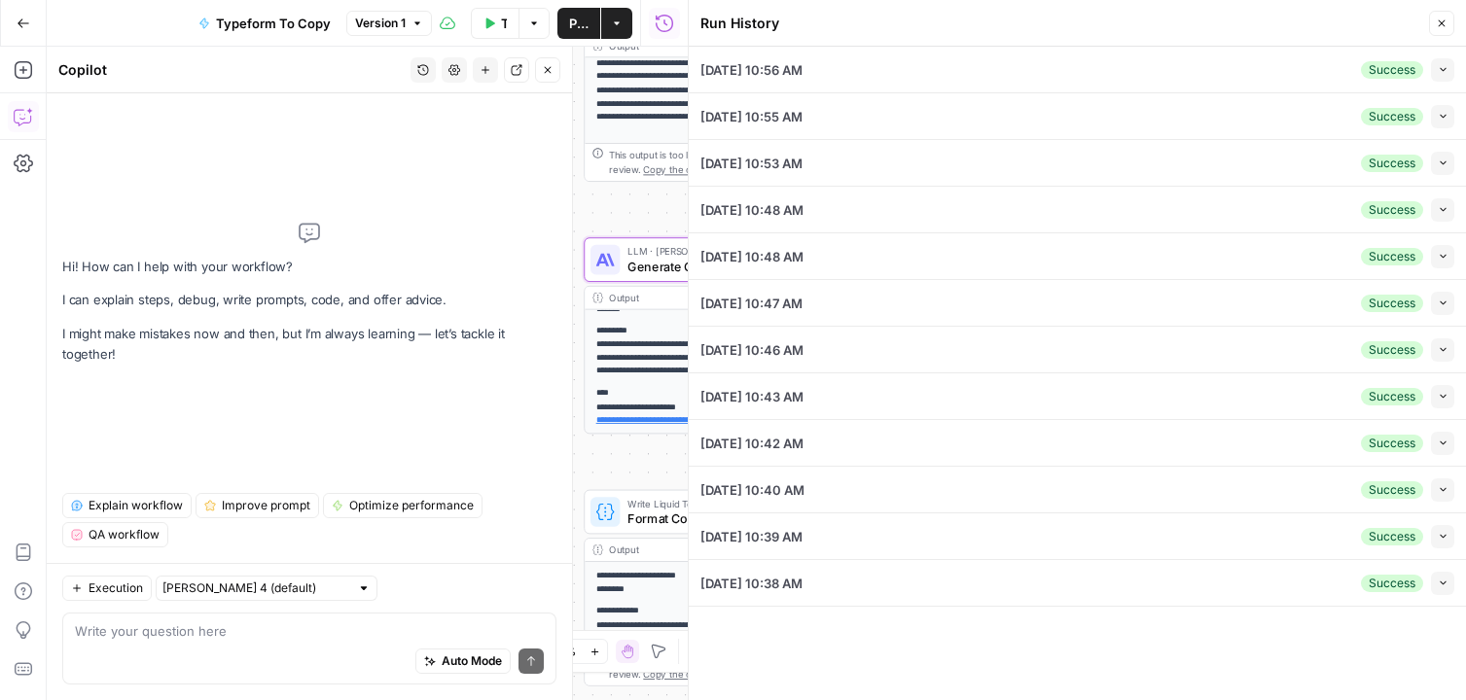
click at [1438, 74] on icon "button" at bounding box center [1443, 69] width 11 height 11
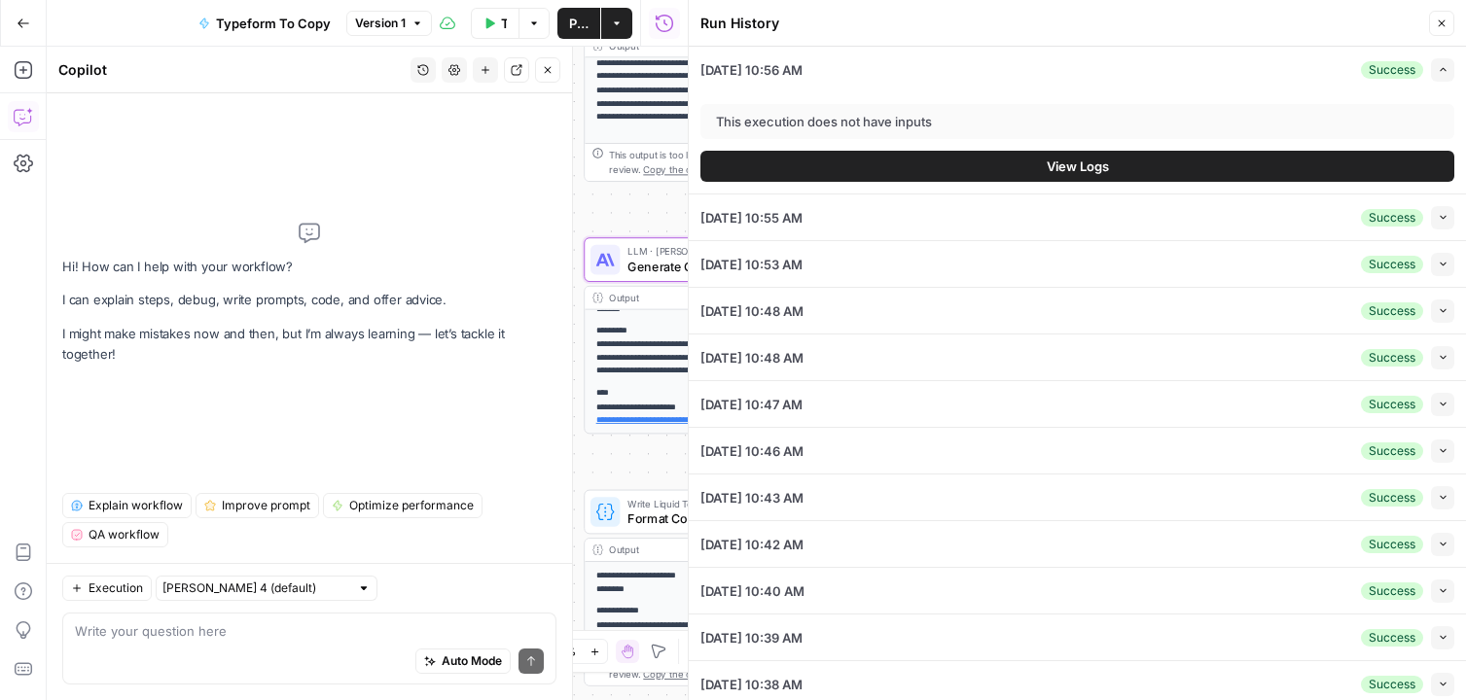
click at [1070, 172] on span "View Logs" at bounding box center [1078, 166] width 62 height 19
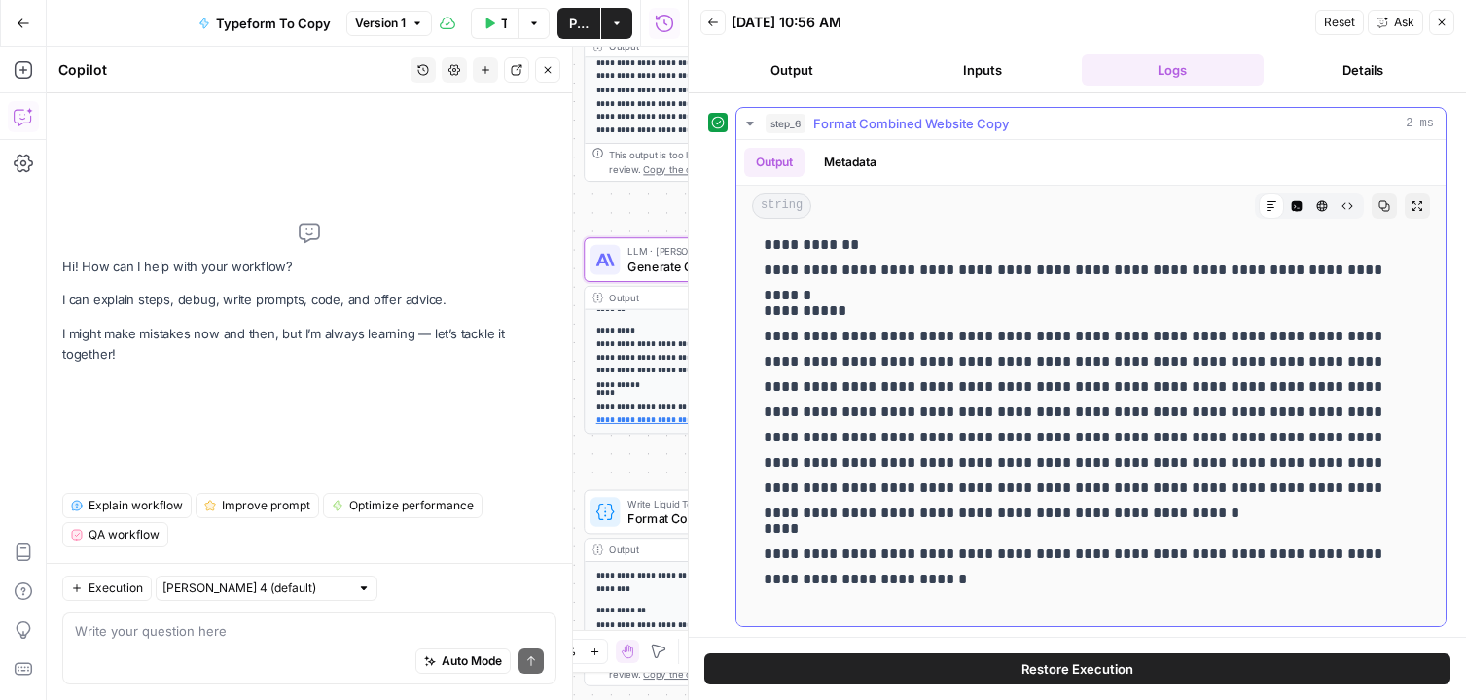
scroll to position [70, 0]
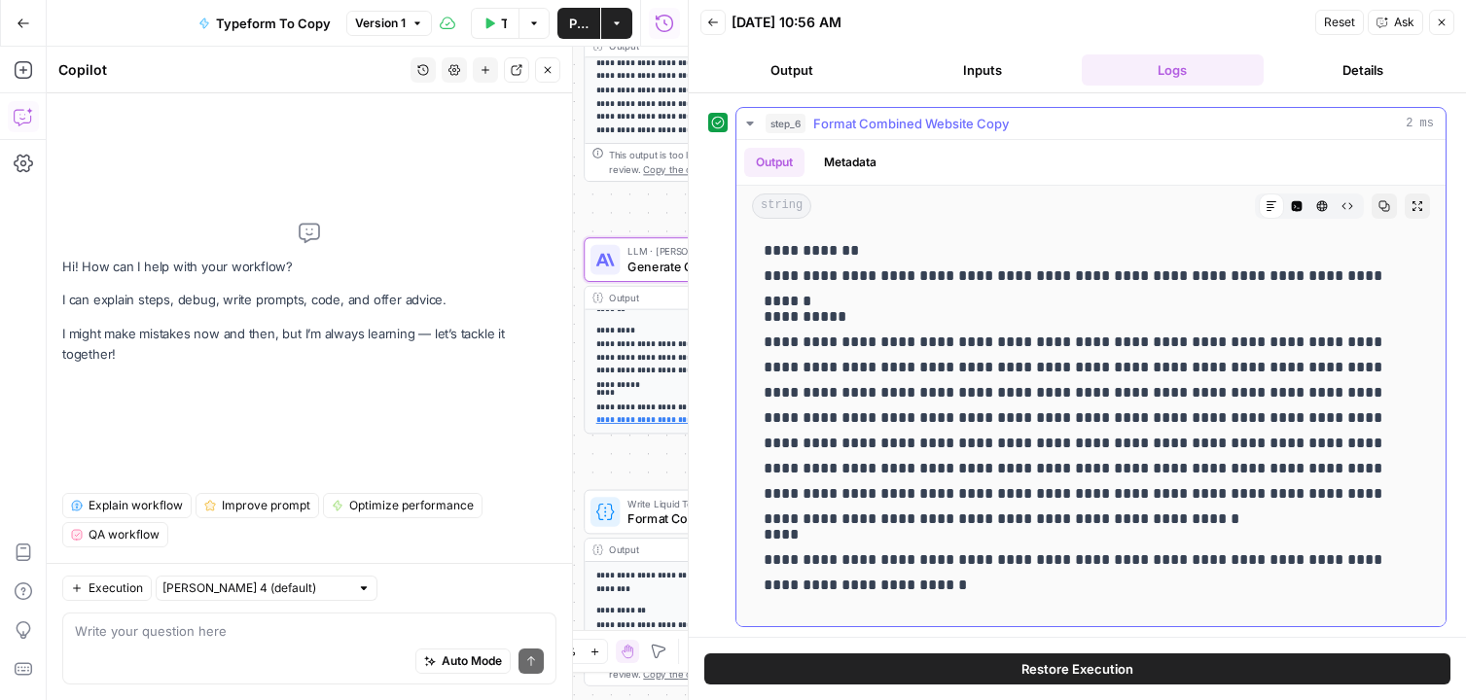
drag, startPoint x: 1360, startPoint y: 502, endPoint x: 1178, endPoint y: 471, distance: 184.6
click at [1178, 471] on p "**********" at bounding box center [1091, 406] width 655 height 202
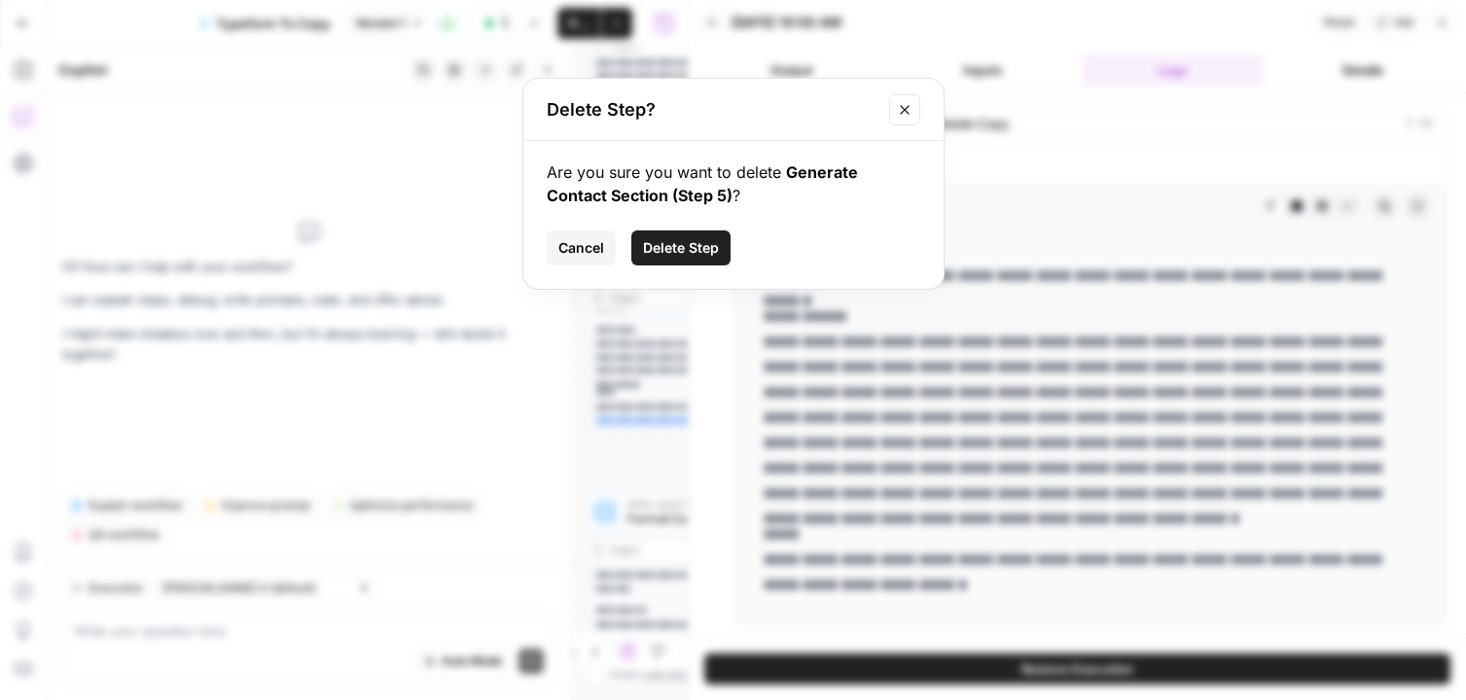
click at [899, 102] on icon "Close modal" at bounding box center [905, 110] width 16 height 16
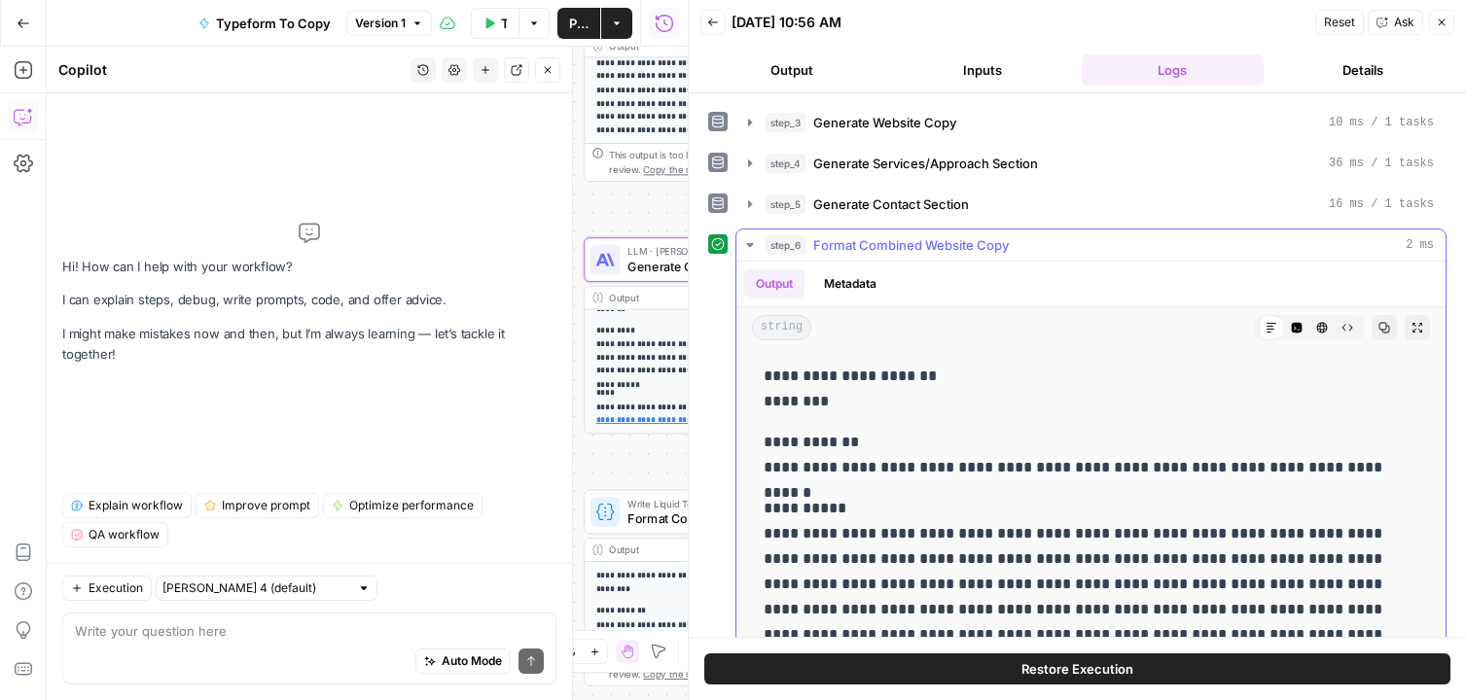
scroll to position [76, 0]
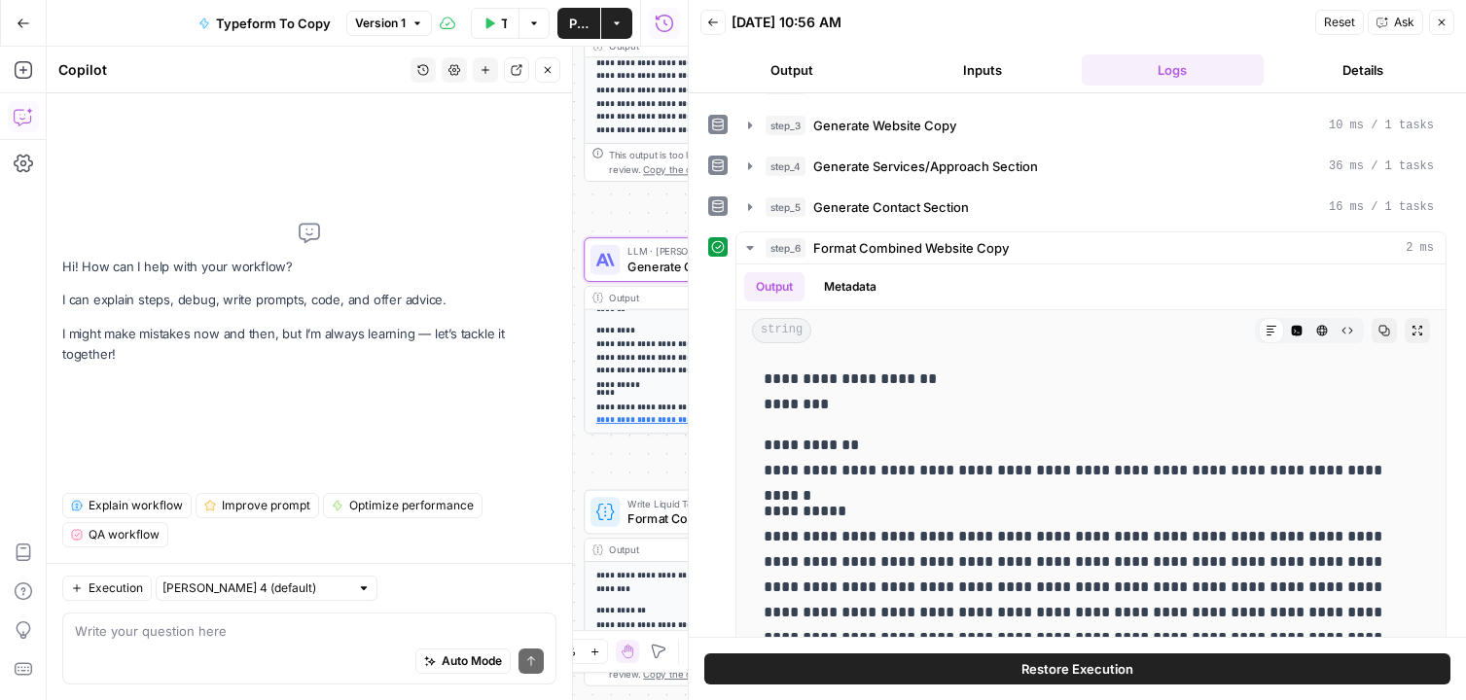
click at [663, 267] on span "Generate Contact Section" at bounding box center [723, 266] width 193 height 18
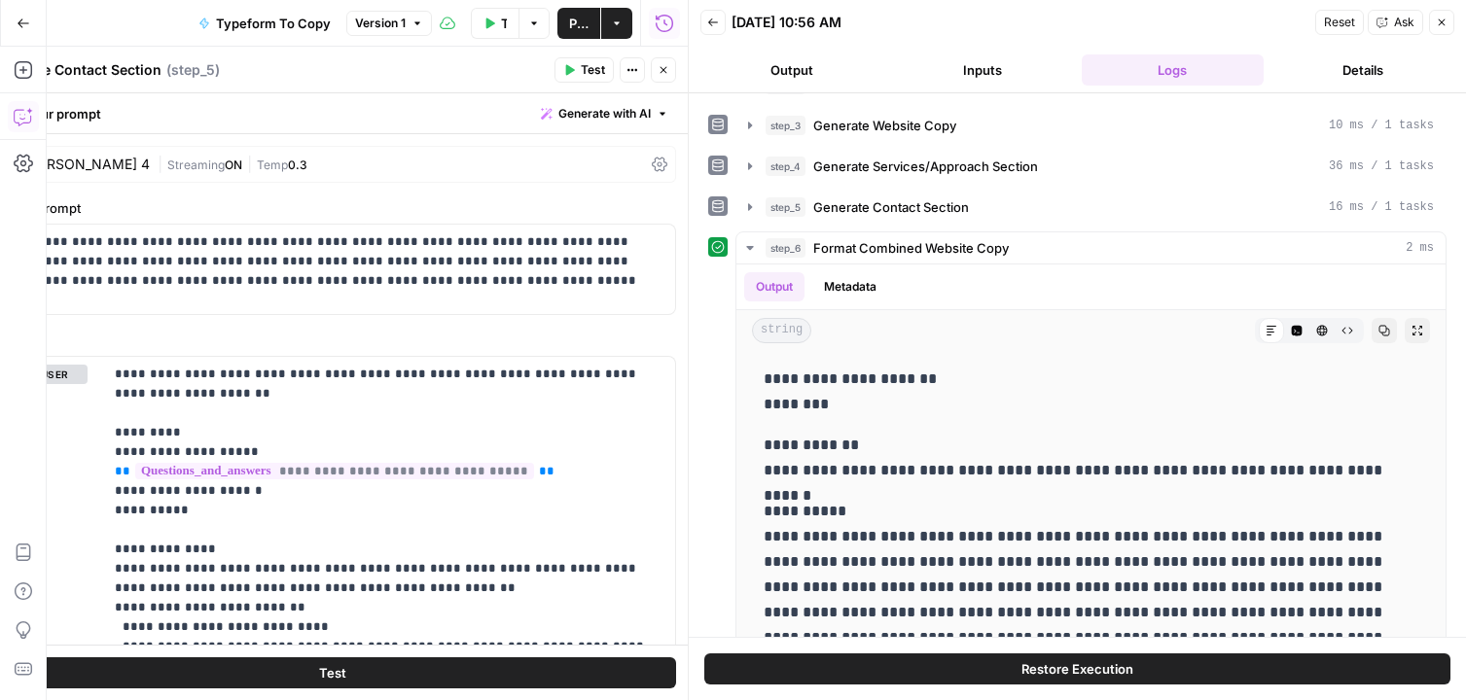
click at [662, 76] on button "Close" at bounding box center [663, 69] width 25 height 25
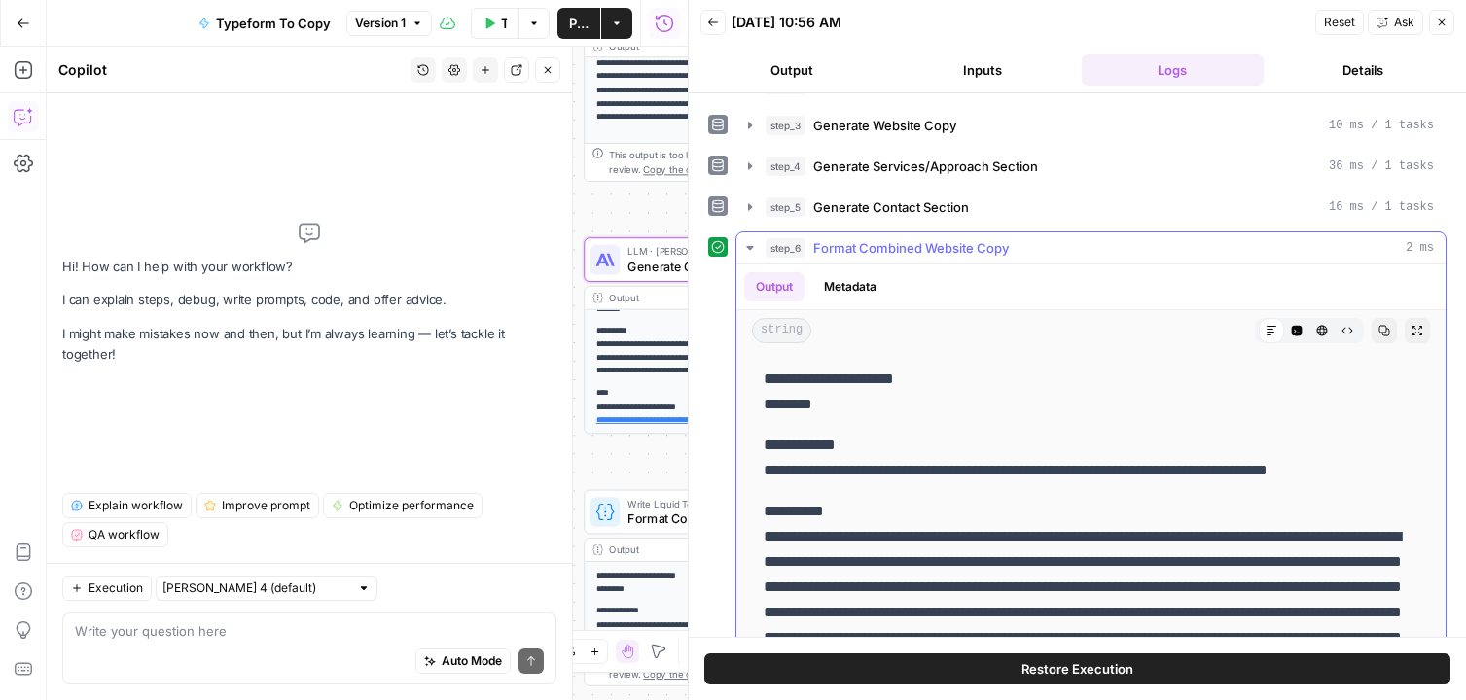
scroll to position [13, 0]
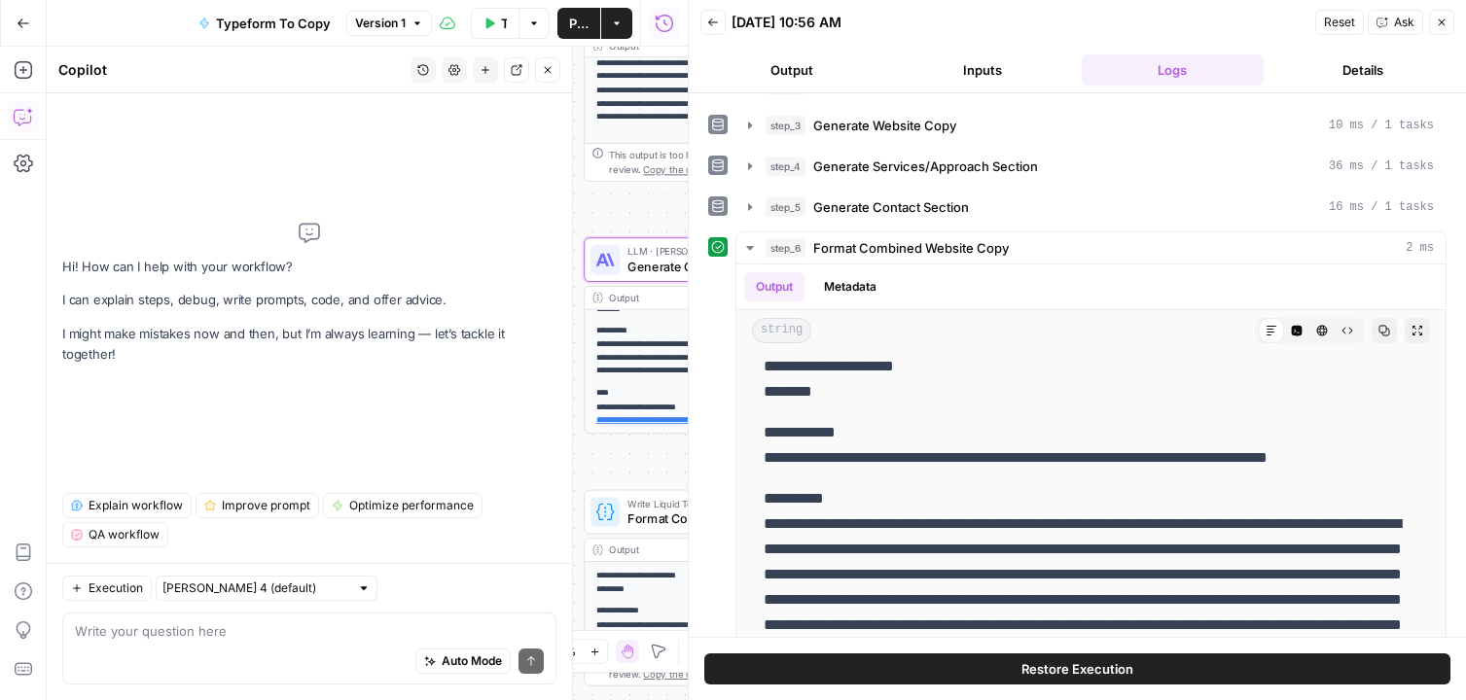
click at [548, 67] on icon "button" at bounding box center [548, 70] width 12 height 12
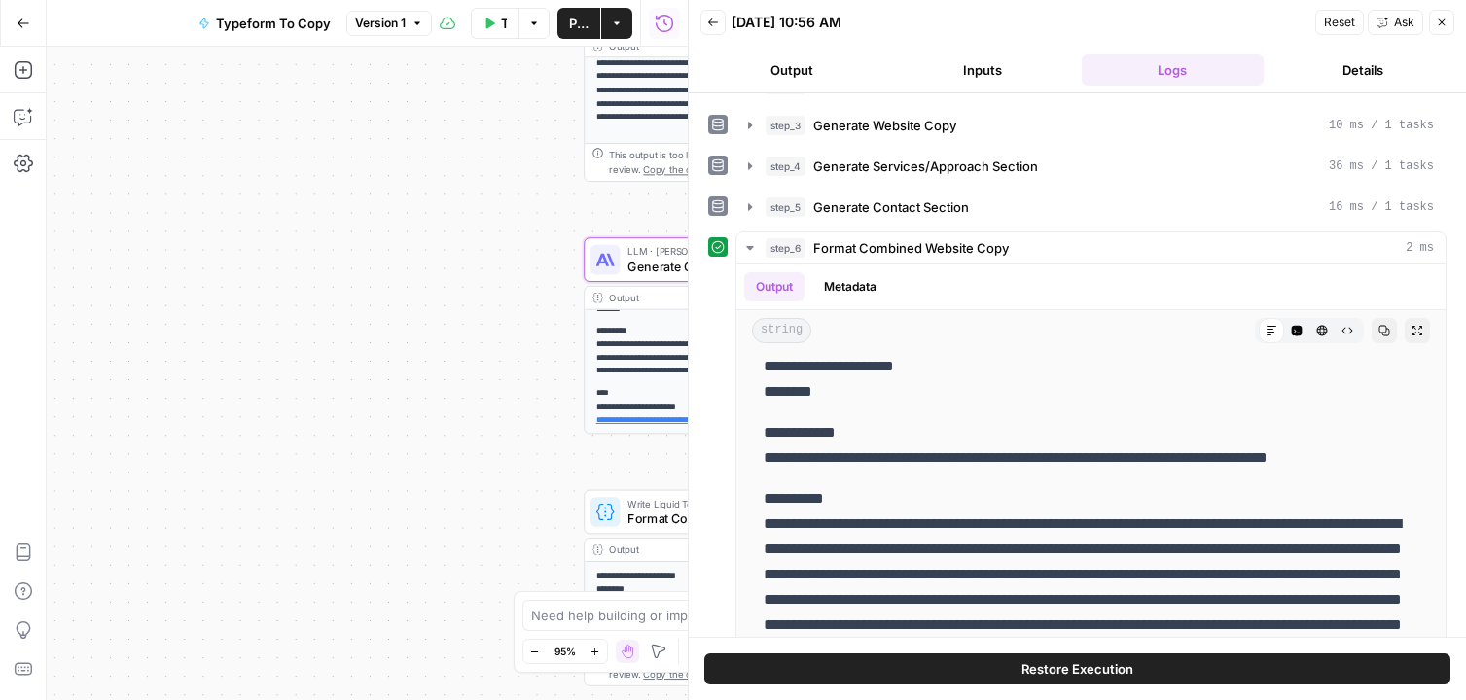
click at [29, 28] on button "Go Back" at bounding box center [23, 23] width 35 height 35
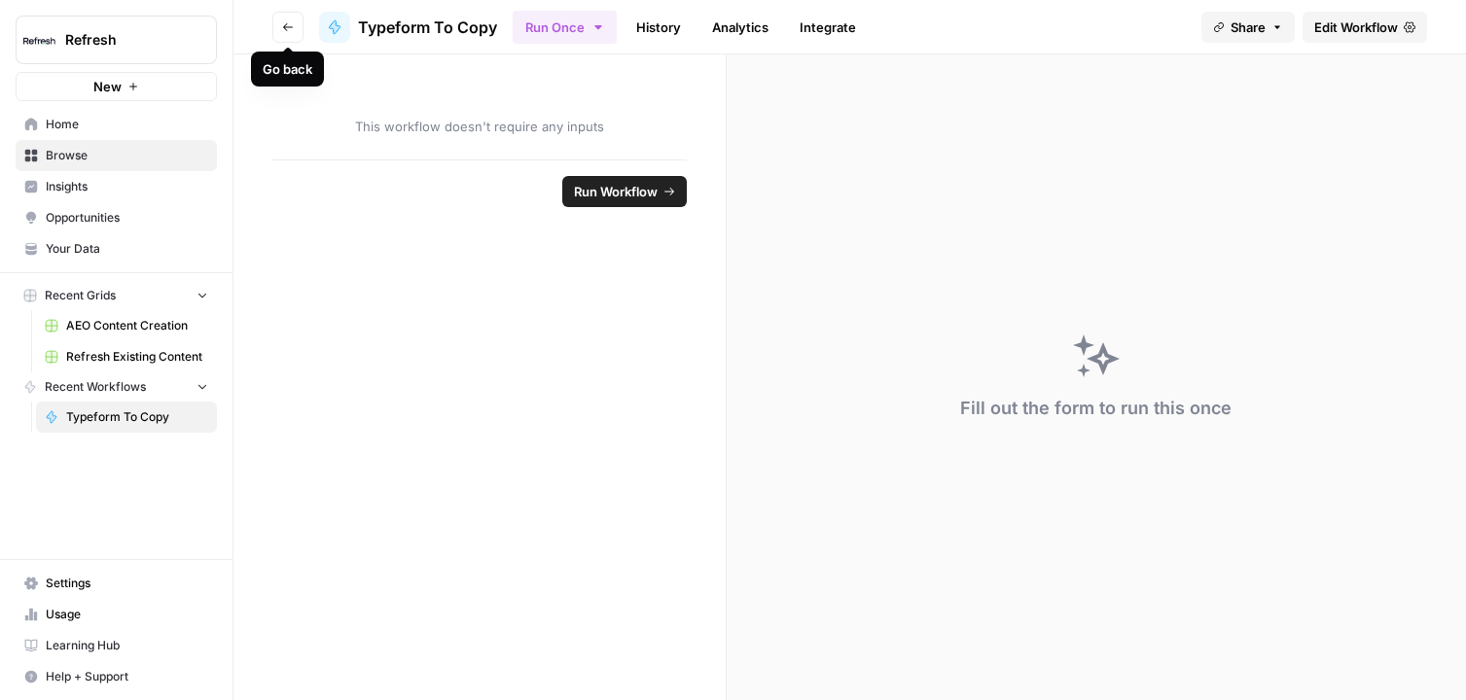
click at [278, 36] on button "Go back" at bounding box center [287, 27] width 31 height 31
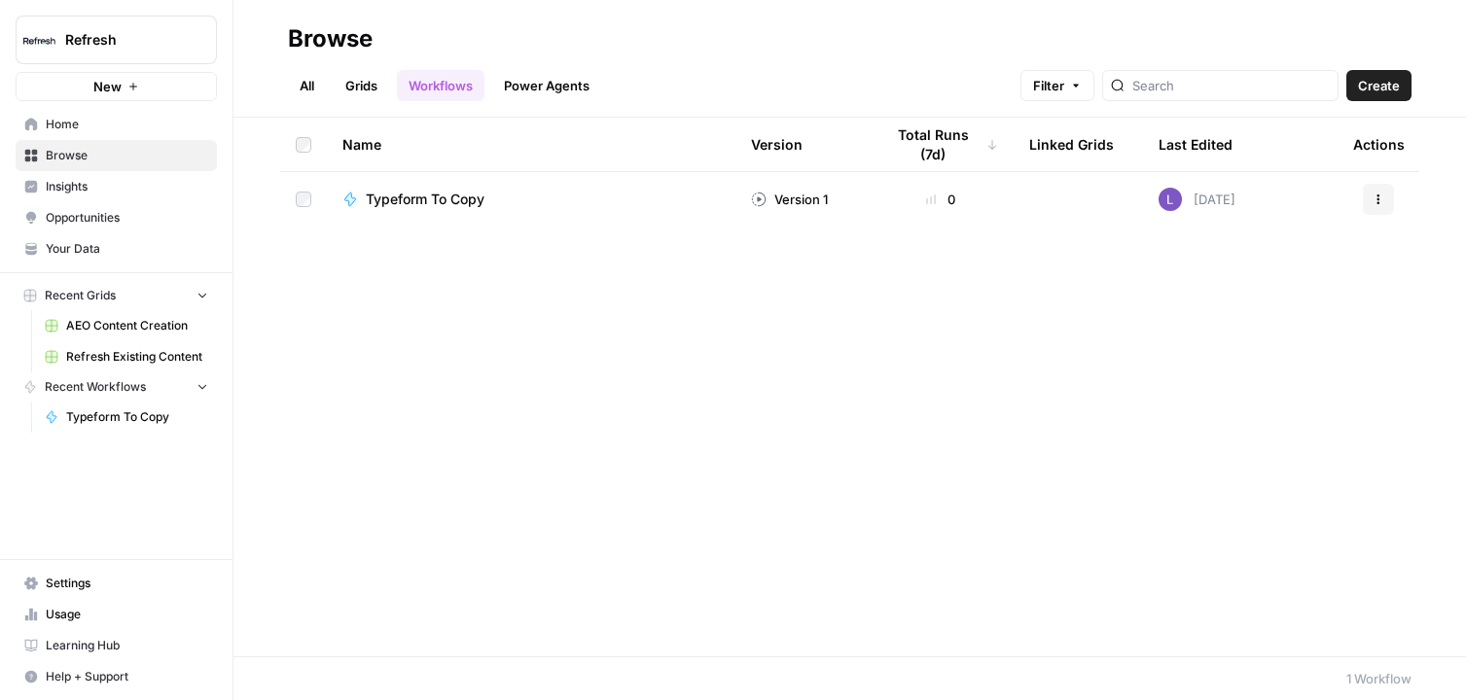
click at [83, 581] on span "Settings" at bounding box center [127, 584] width 162 height 18
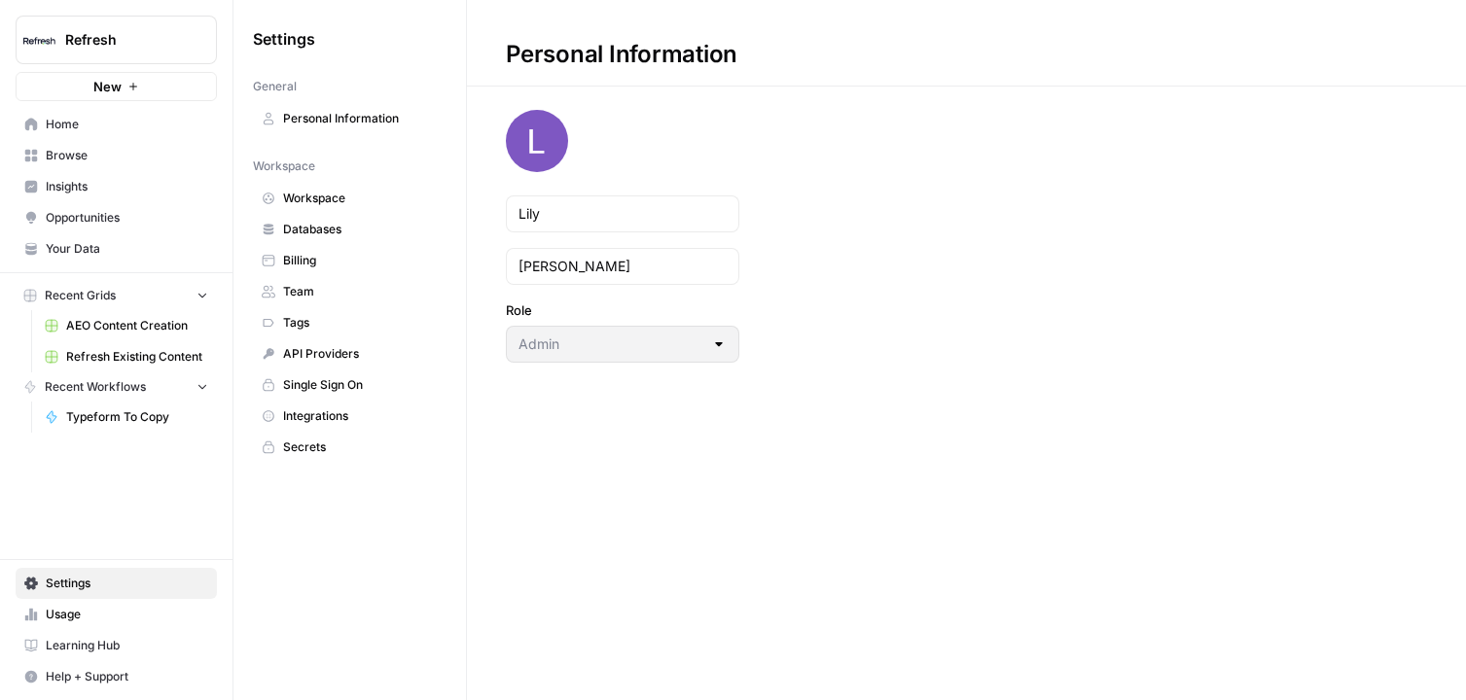
click at [335, 413] on span "Integrations" at bounding box center [360, 417] width 155 height 18
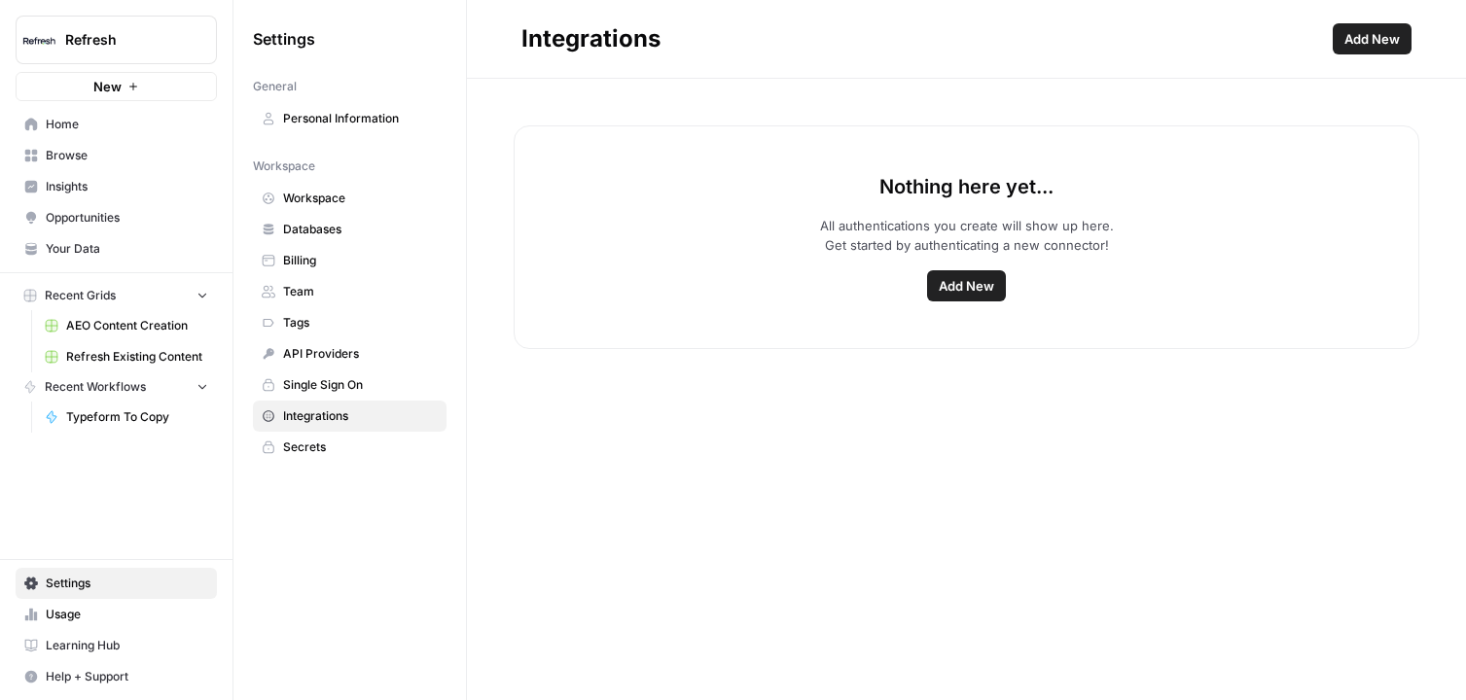
click at [1362, 37] on span "Add New" at bounding box center [1372, 38] width 55 height 19
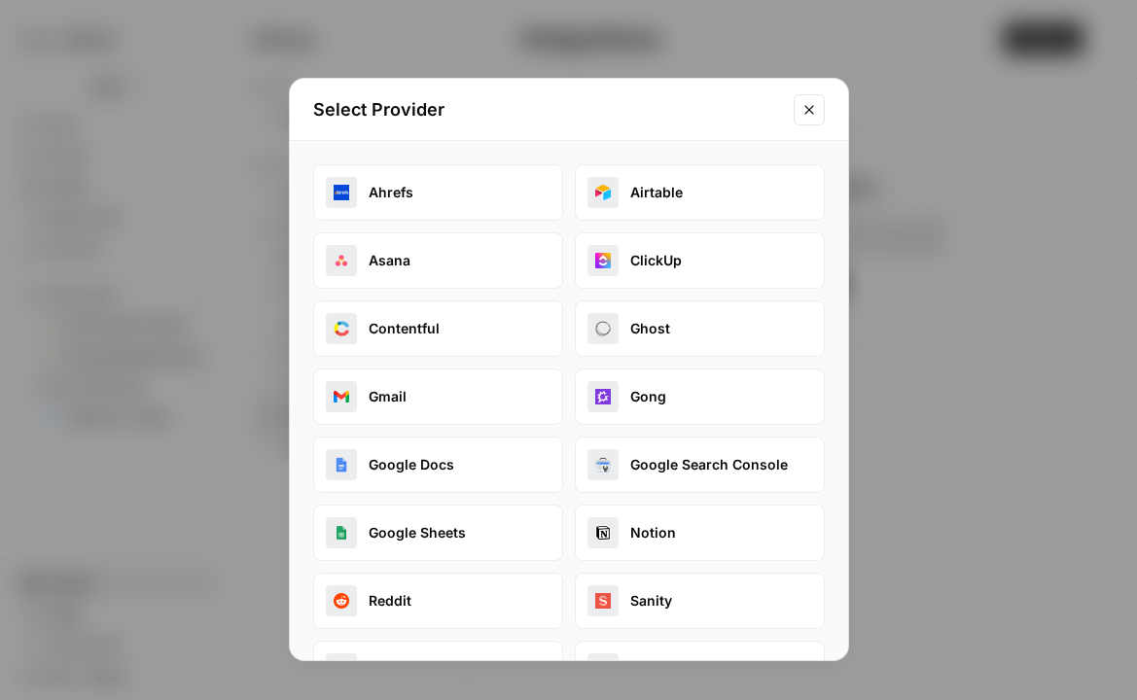
click at [813, 110] on icon "Close modal" at bounding box center [810, 110] width 16 height 16
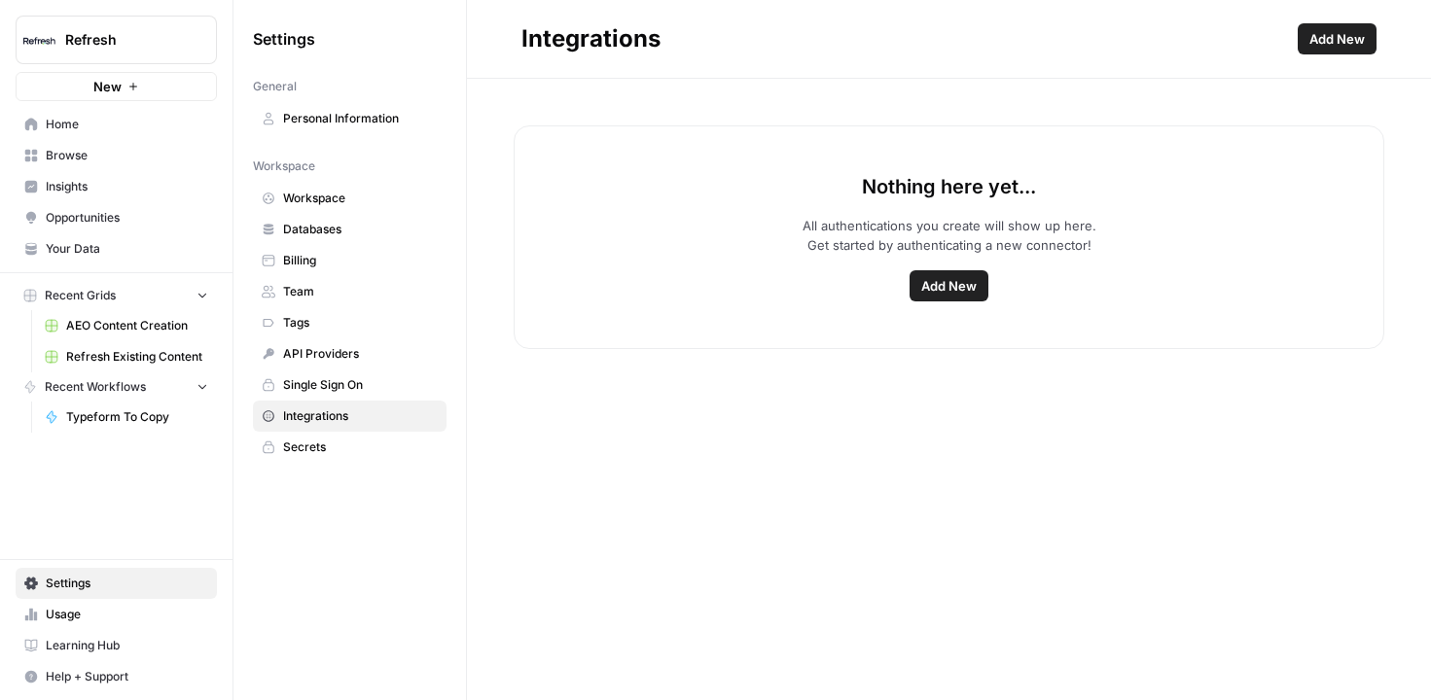
click at [100, 155] on span "Browse" at bounding box center [127, 156] width 162 height 18
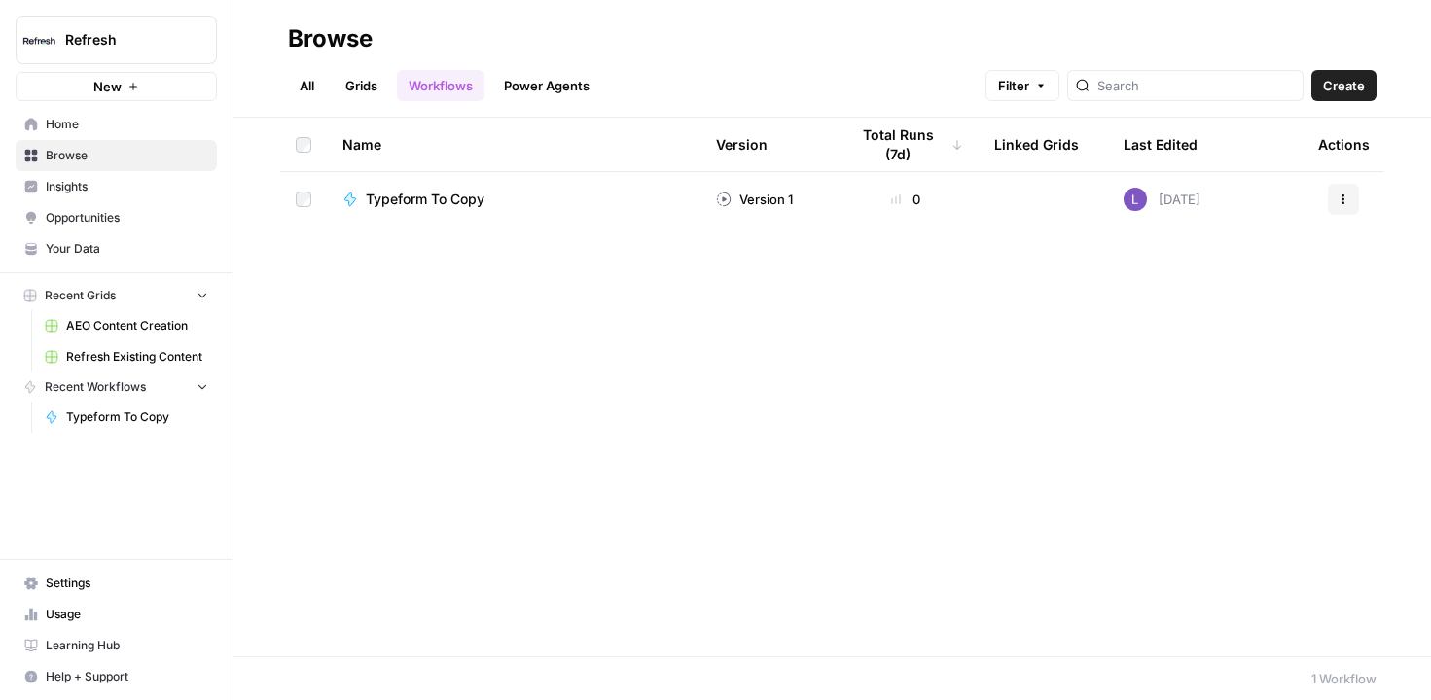
click at [361, 90] on link "Grids" at bounding box center [361, 85] width 55 height 31
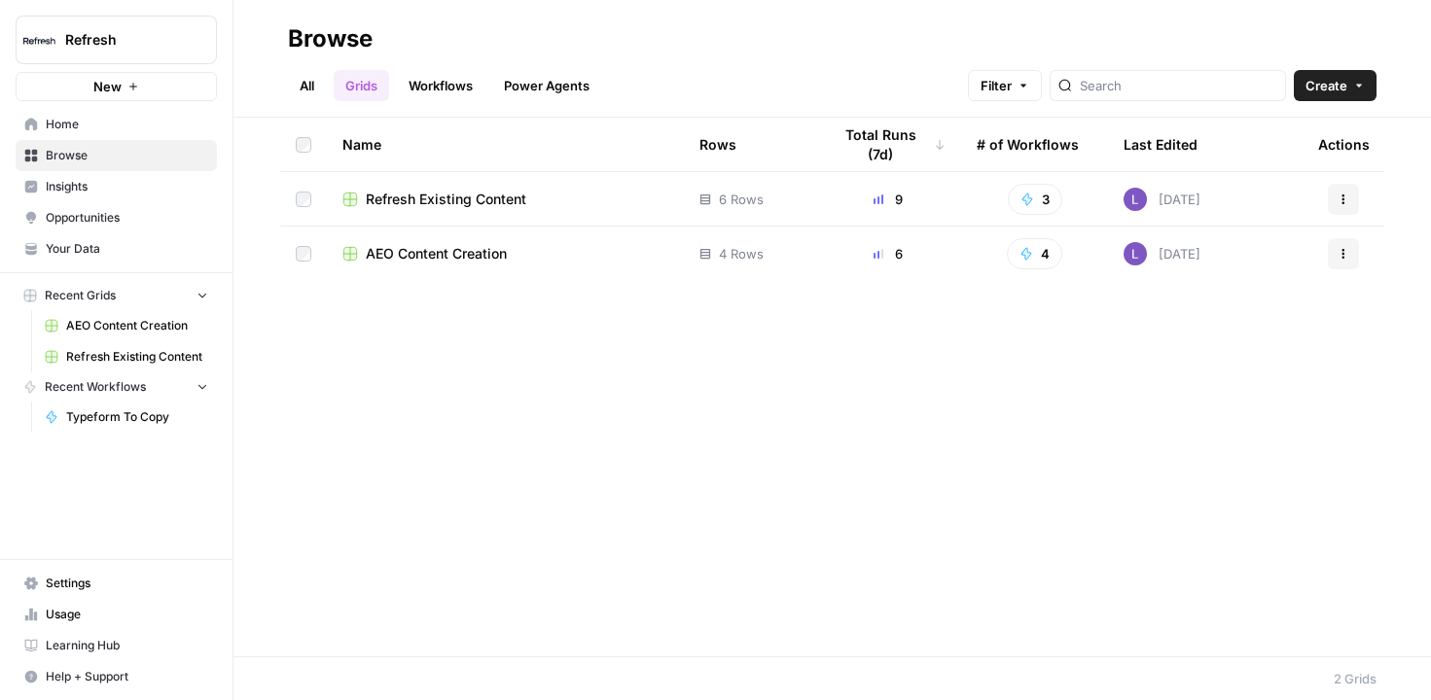
click at [439, 266] on td "AEO Content Creation" at bounding box center [505, 254] width 357 height 54
click at [457, 244] on span "AEO Content Creation" at bounding box center [436, 253] width 141 height 19
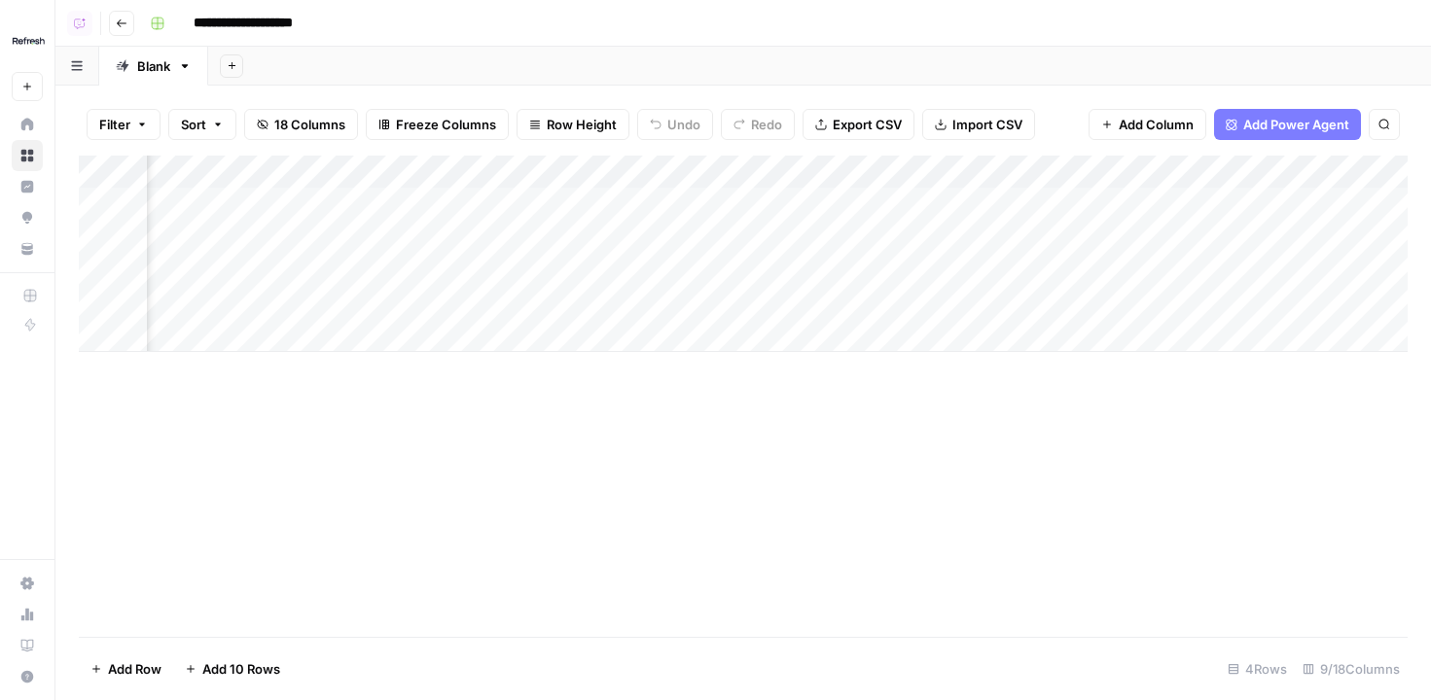
scroll to position [0, 950]
click at [1169, 128] on span "Add Column" at bounding box center [1156, 124] width 75 height 19
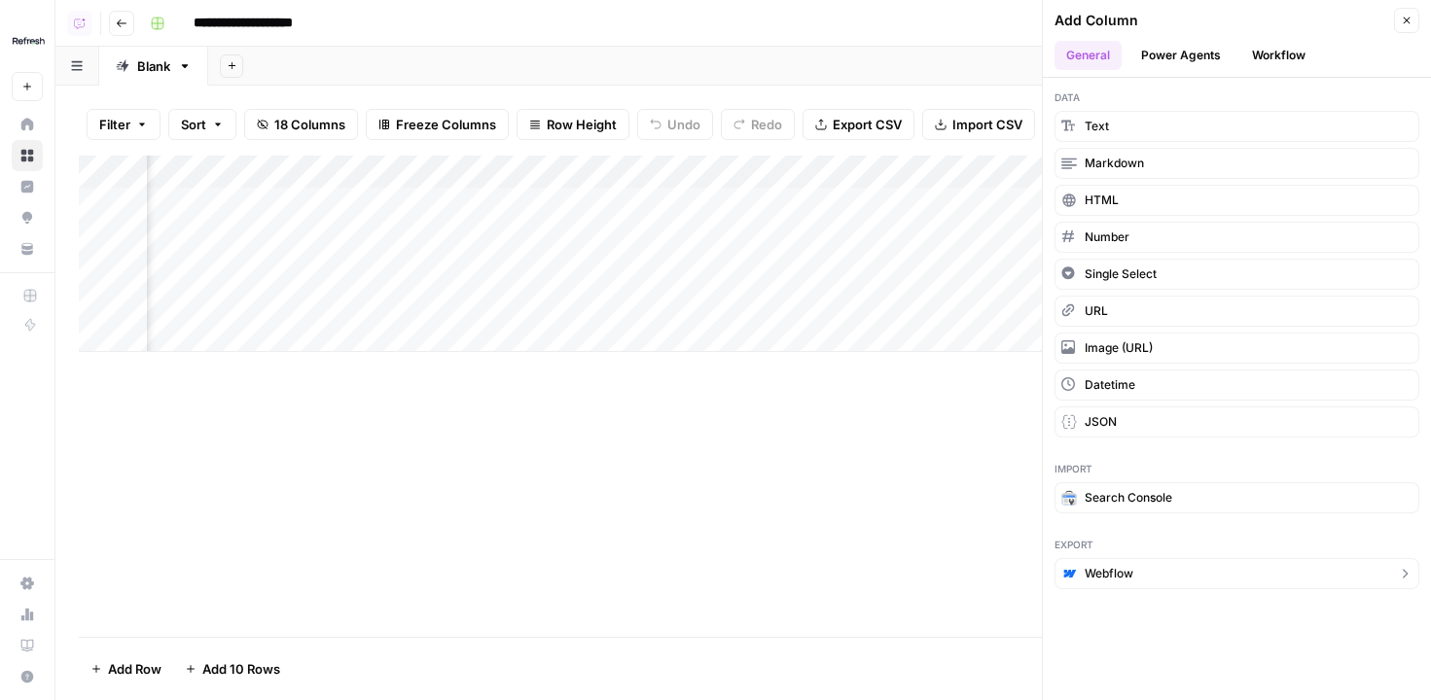
click at [1142, 566] on button "Webflow" at bounding box center [1237, 573] width 365 height 31
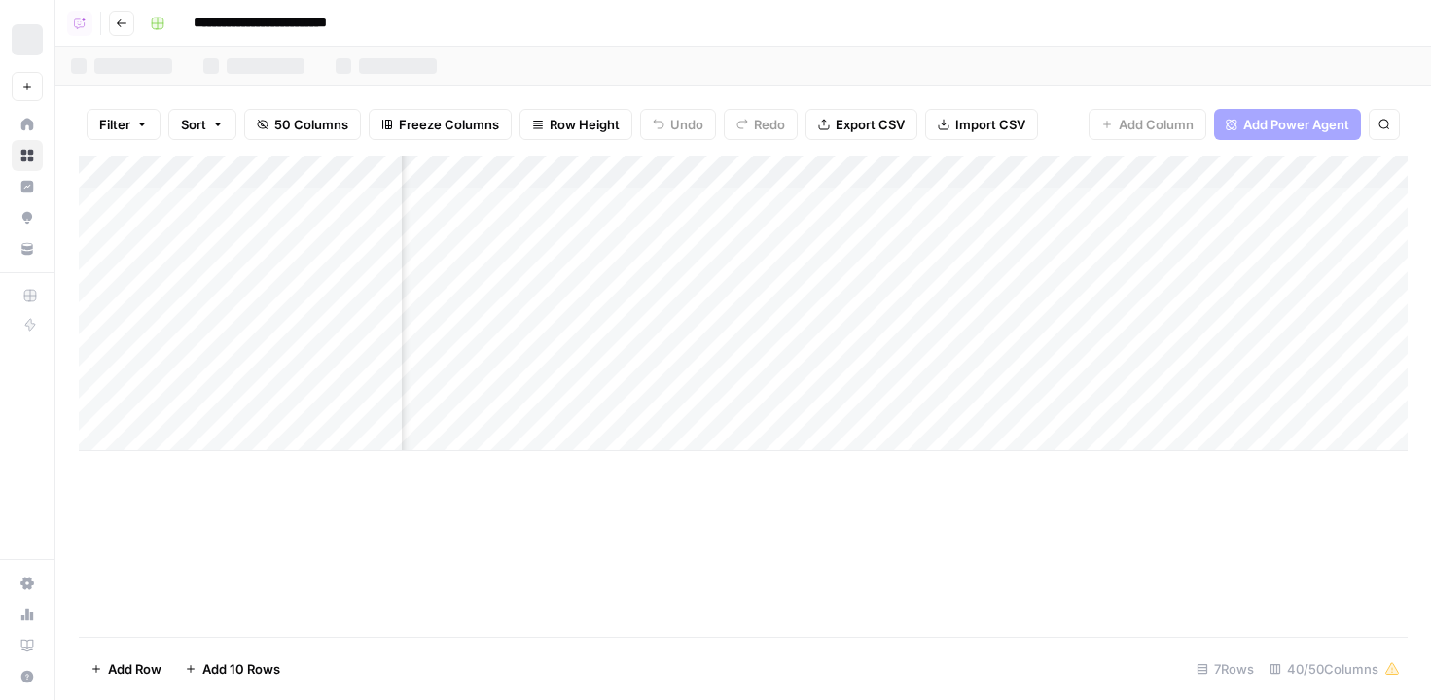
scroll to position [0, 2313]
click at [128, 16] on button "Go back" at bounding box center [121, 23] width 25 height 25
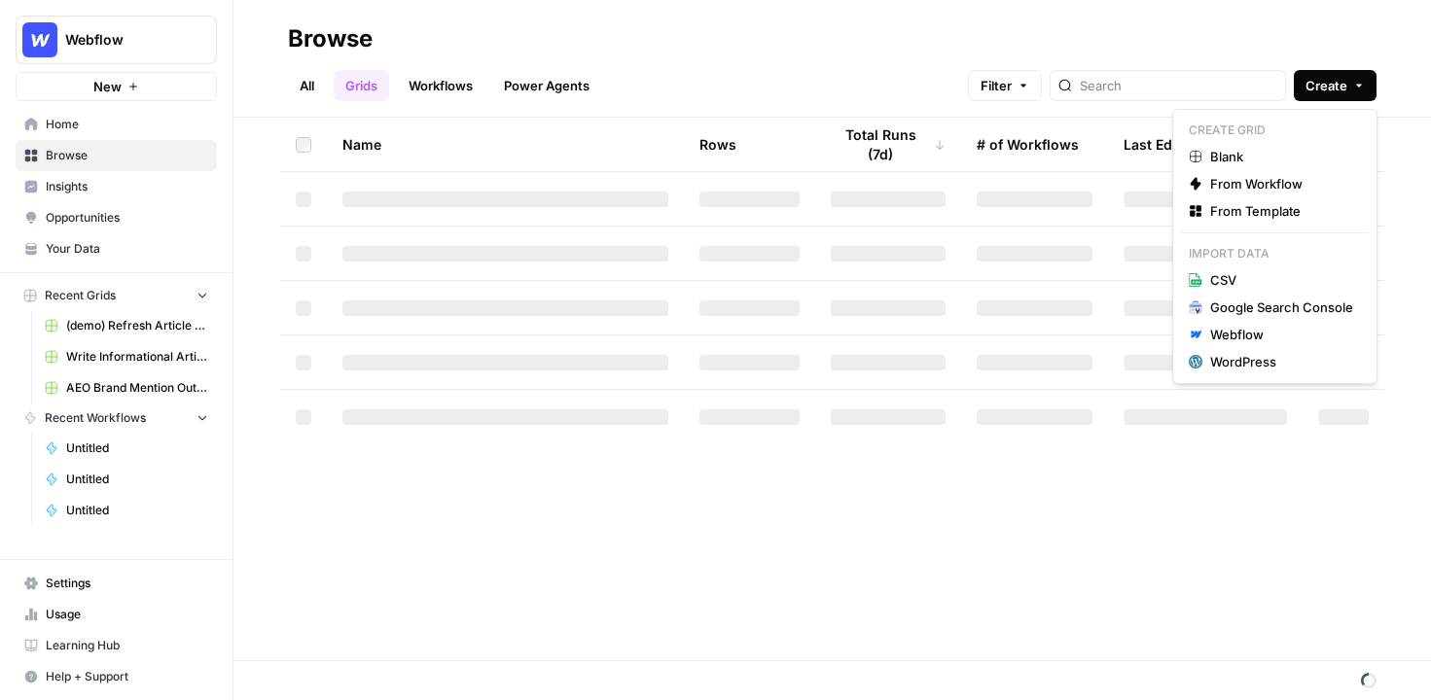
click at [1342, 94] on span "Create" at bounding box center [1327, 85] width 42 height 19
click at [1254, 147] on span "Blank" at bounding box center [1281, 156] width 143 height 19
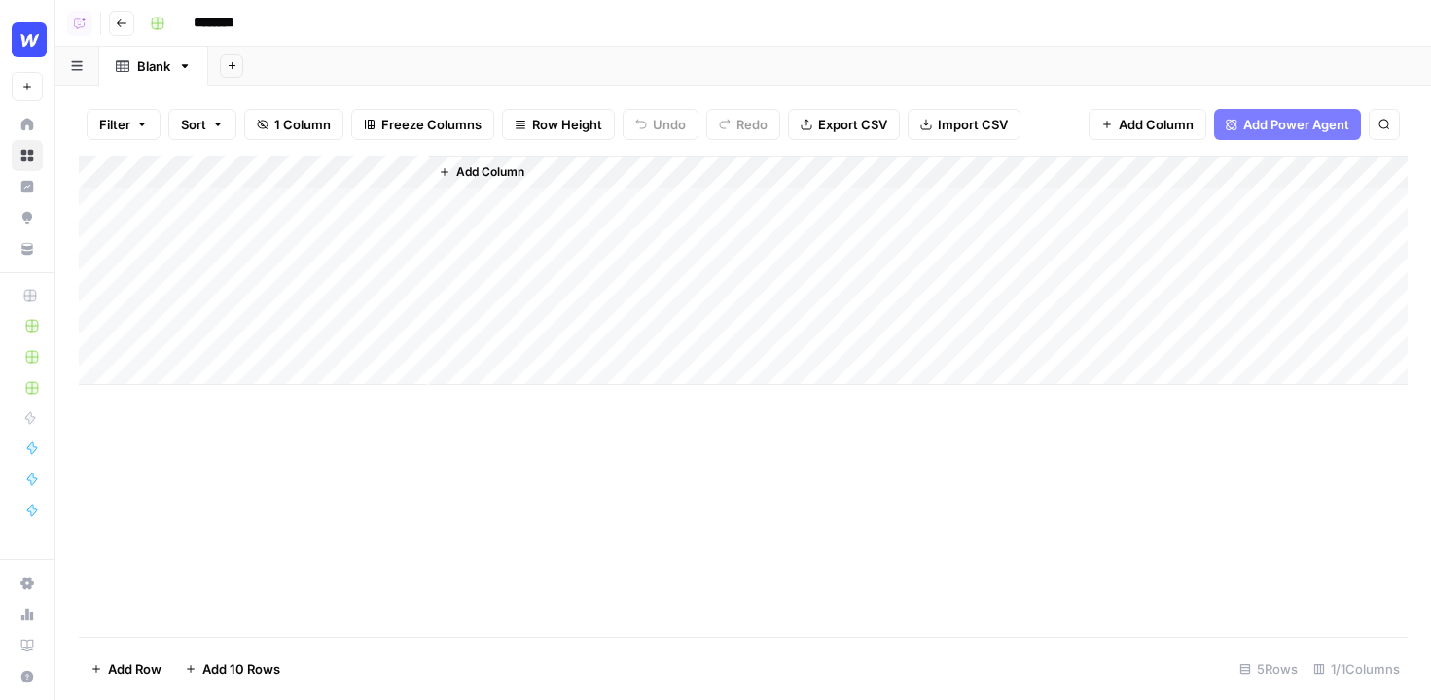
click at [1174, 120] on span "Add Column" at bounding box center [1156, 124] width 75 height 19
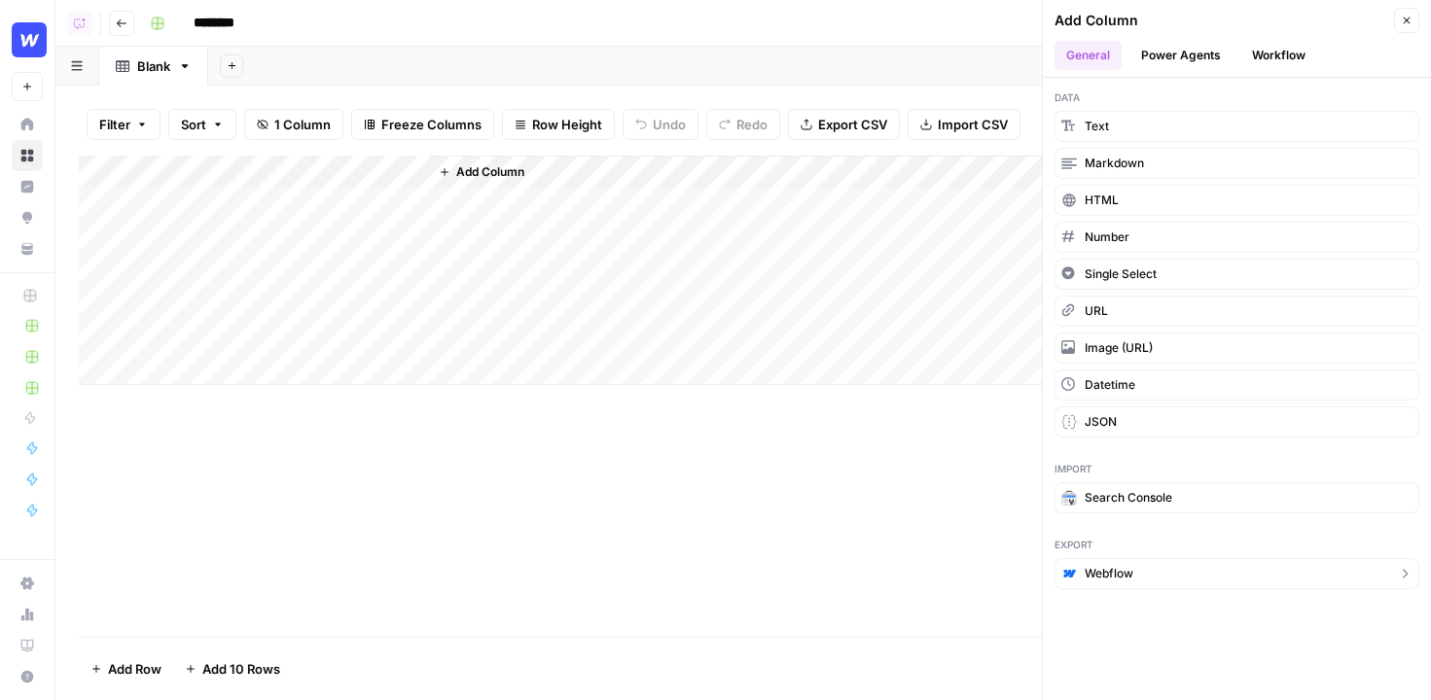
click at [1166, 568] on button "Webflow" at bounding box center [1237, 573] width 365 height 31
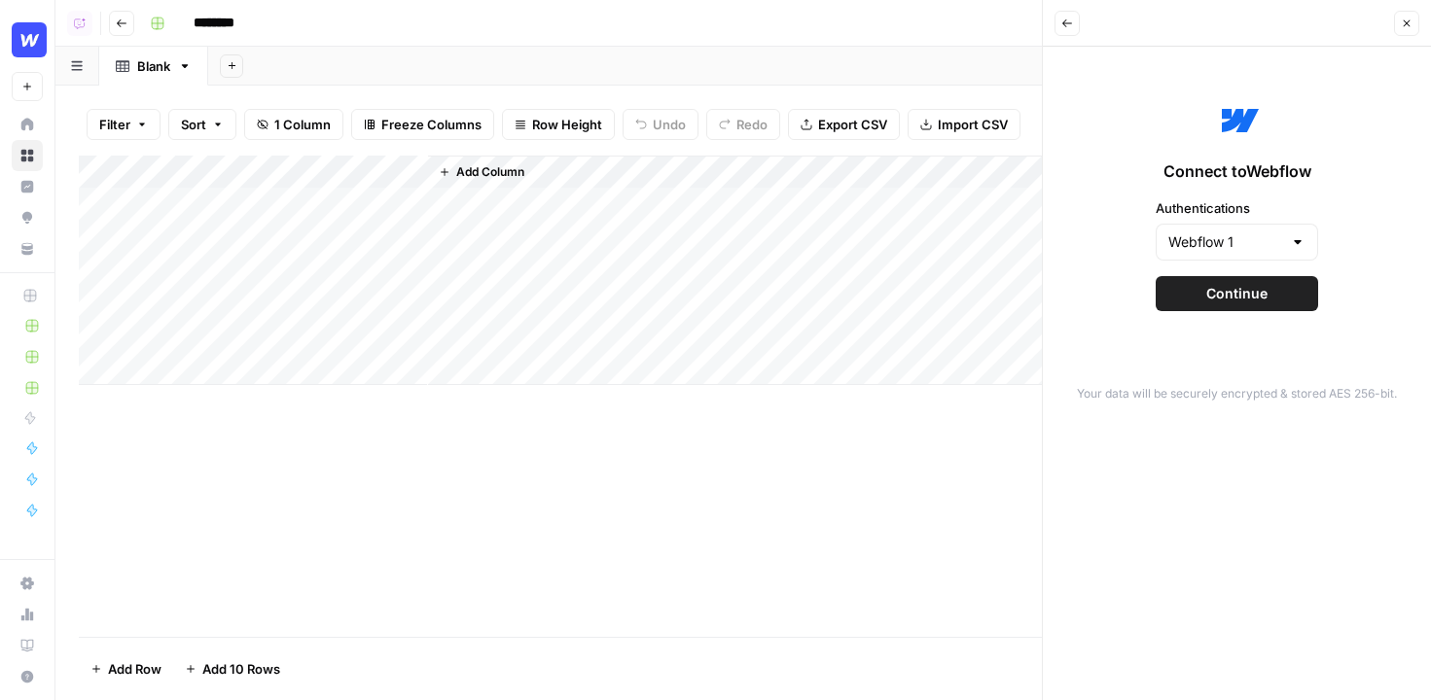
click at [1203, 305] on button "Continue" at bounding box center [1237, 293] width 162 height 35
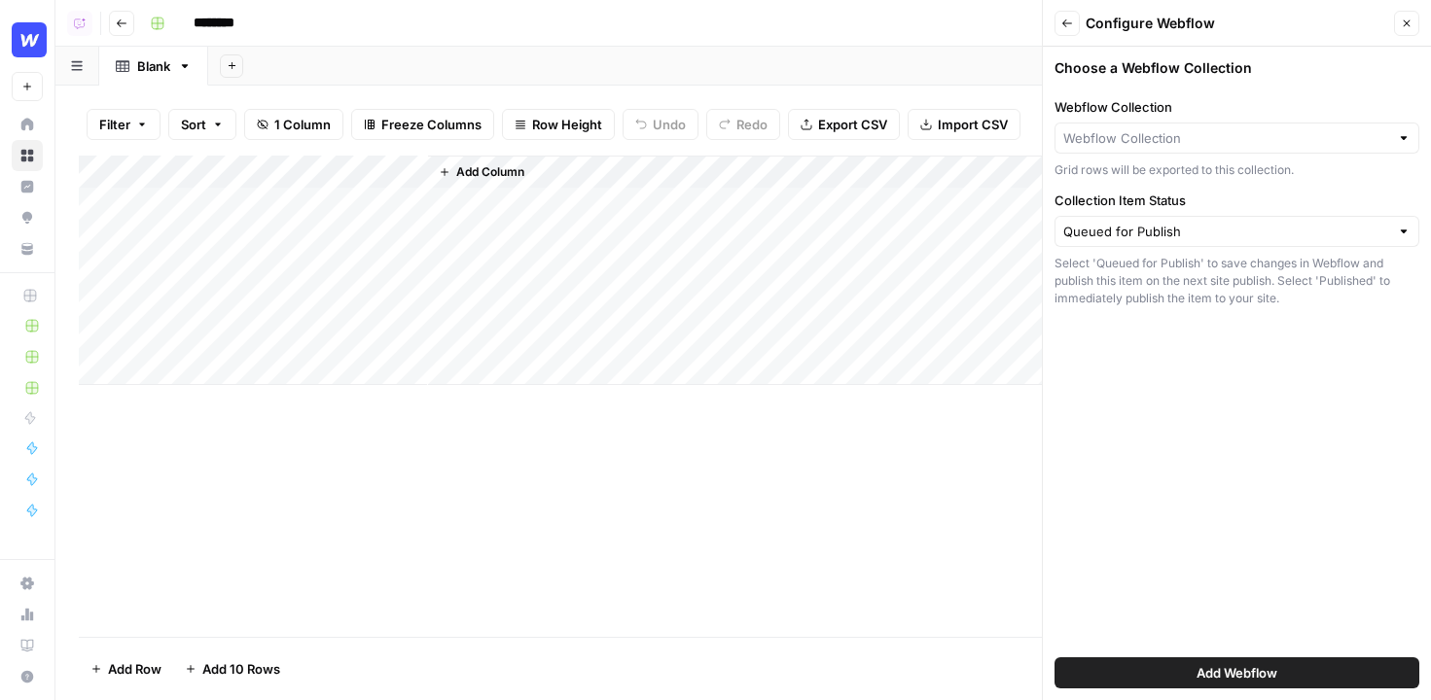
click at [1042, 359] on div "Back Configure Webflow Close Choose a Webflow Collection Webflow Collection Gri…" at bounding box center [1236, 350] width 389 height 700
click at [1163, 154] on div "Webflow Collection Grid rows will be exported to this collection." at bounding box center [1237, 138] width 365 height 82
click at [1201, 140] on input "Webflow Collection" at bounding box center [1226, 137] width 326 height 19
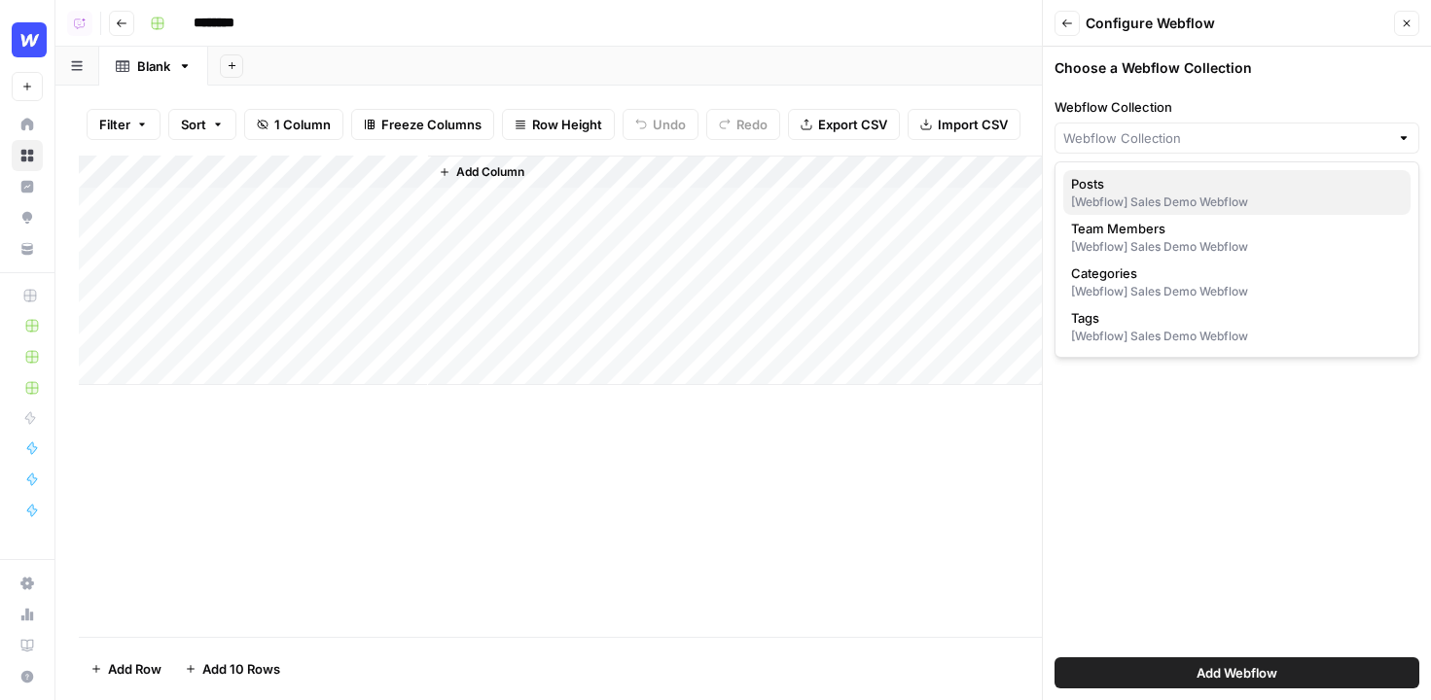
click at [1147, 177] on span "Posts" at bounding box center [1233, 183] width 324 height 19
type input "Posts"
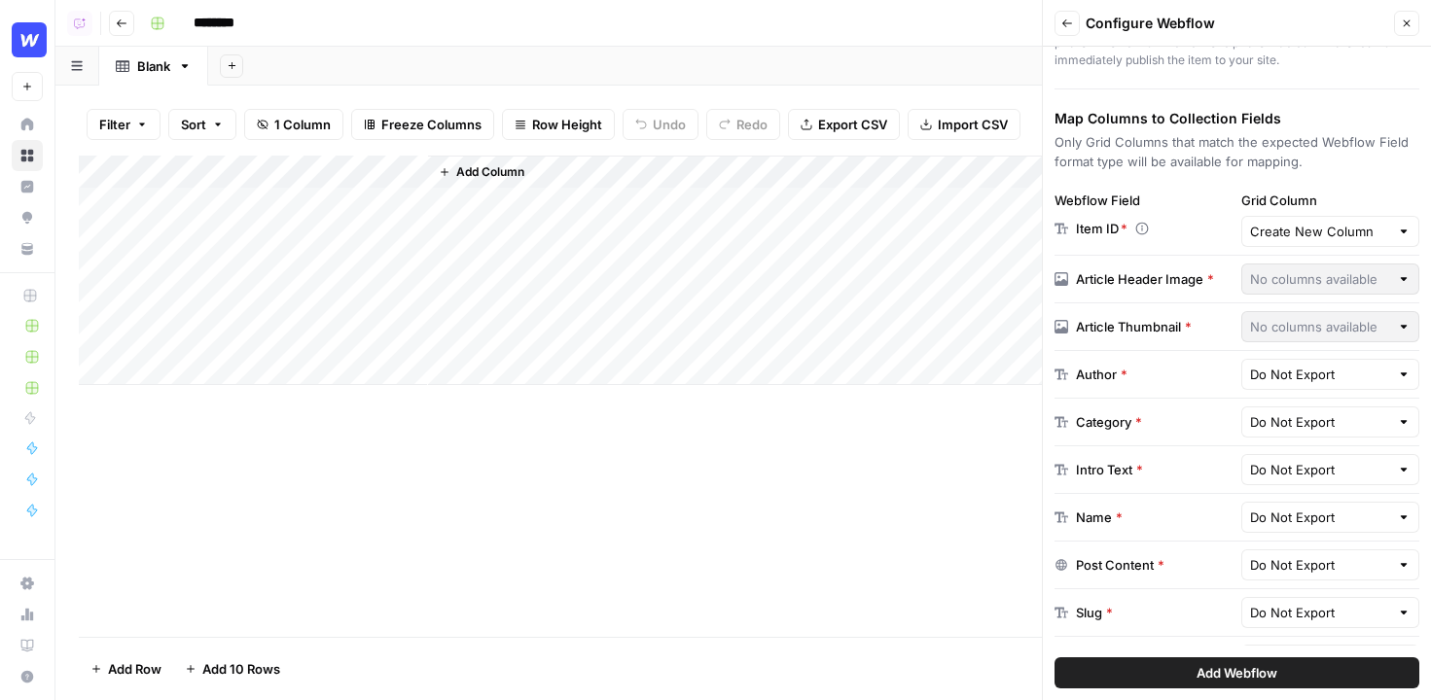
scroll to position [244, 0]
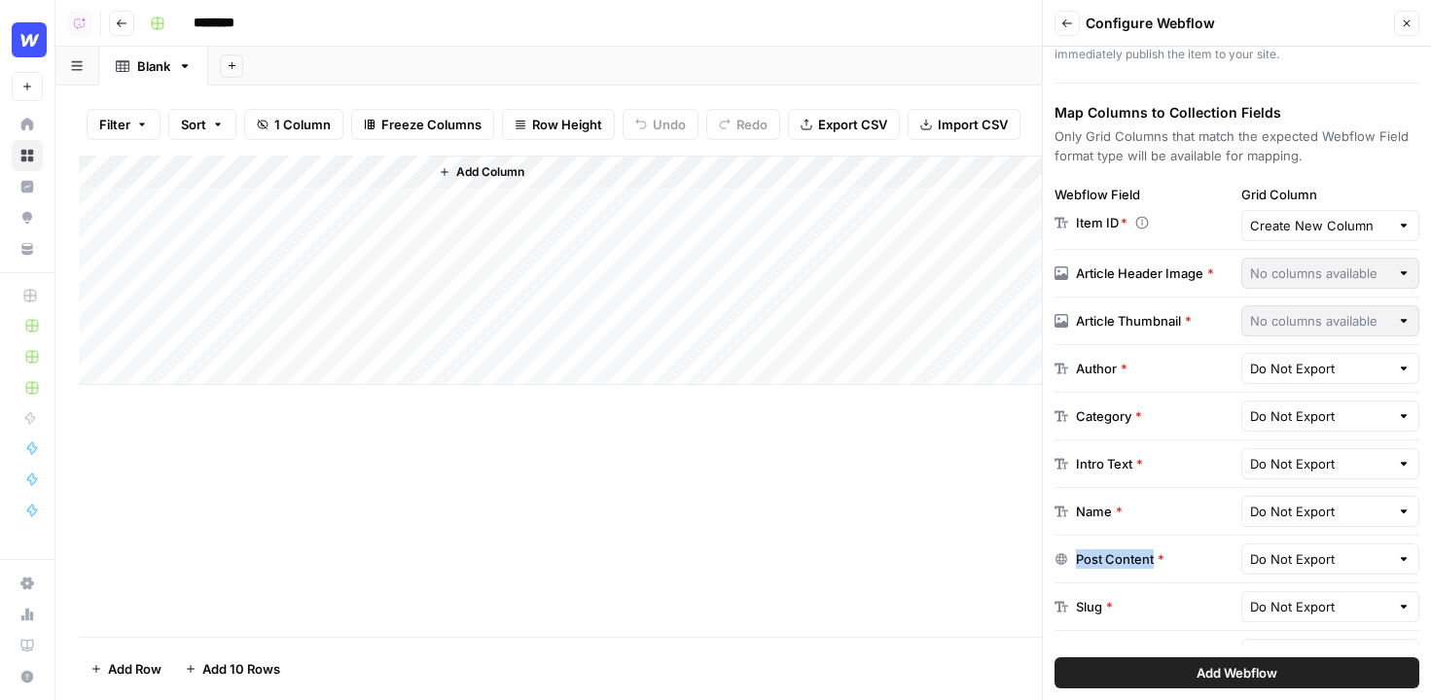
drag, startPoint x: 1075, startPoint y: 558, endPoint x: 1154, endPoint y: 559, distance: 78.8
click at [1154, 559] on div "Post Content *" at bounding box center [1144, 559] width 179 height 19
click at [477, 169] on span "Add Column" at bounding box center [490, 172] width 68 height 18
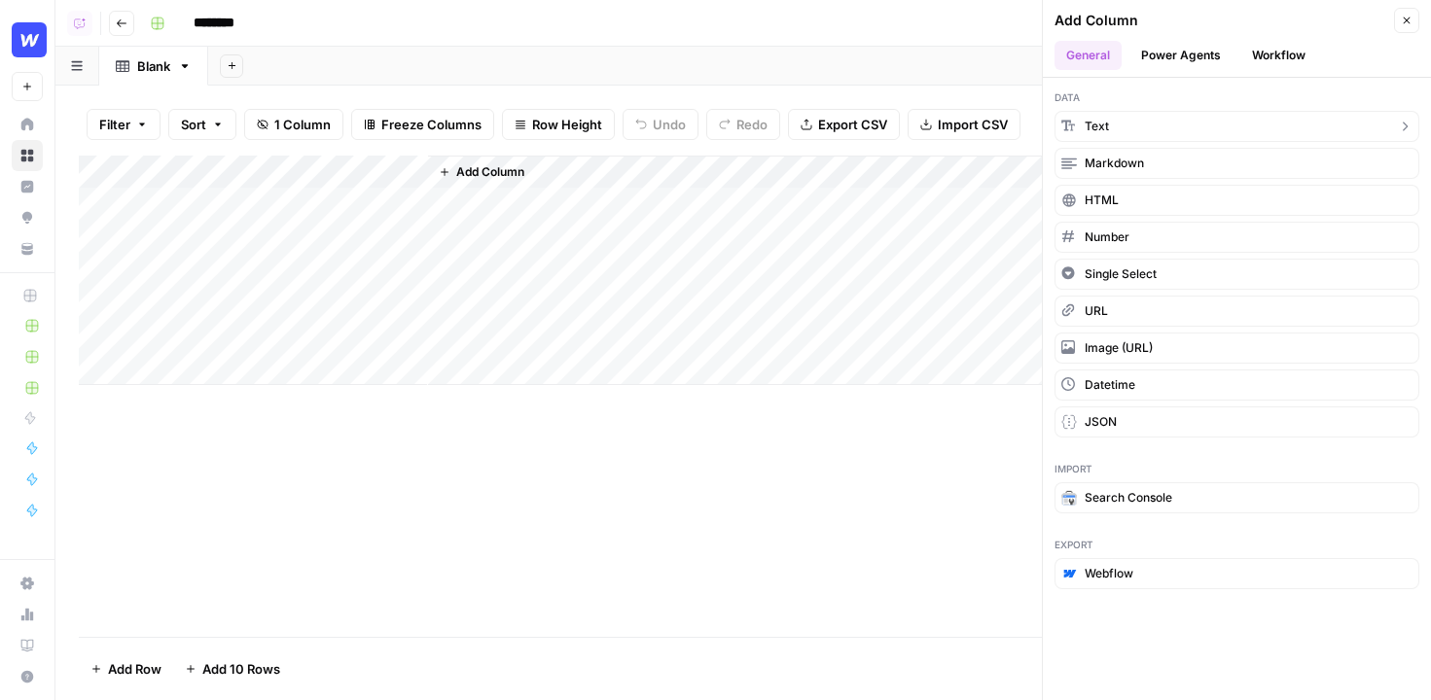
click at [1190, 122] on button "Text" at bounding box center [1237, 126] width 365 height 31
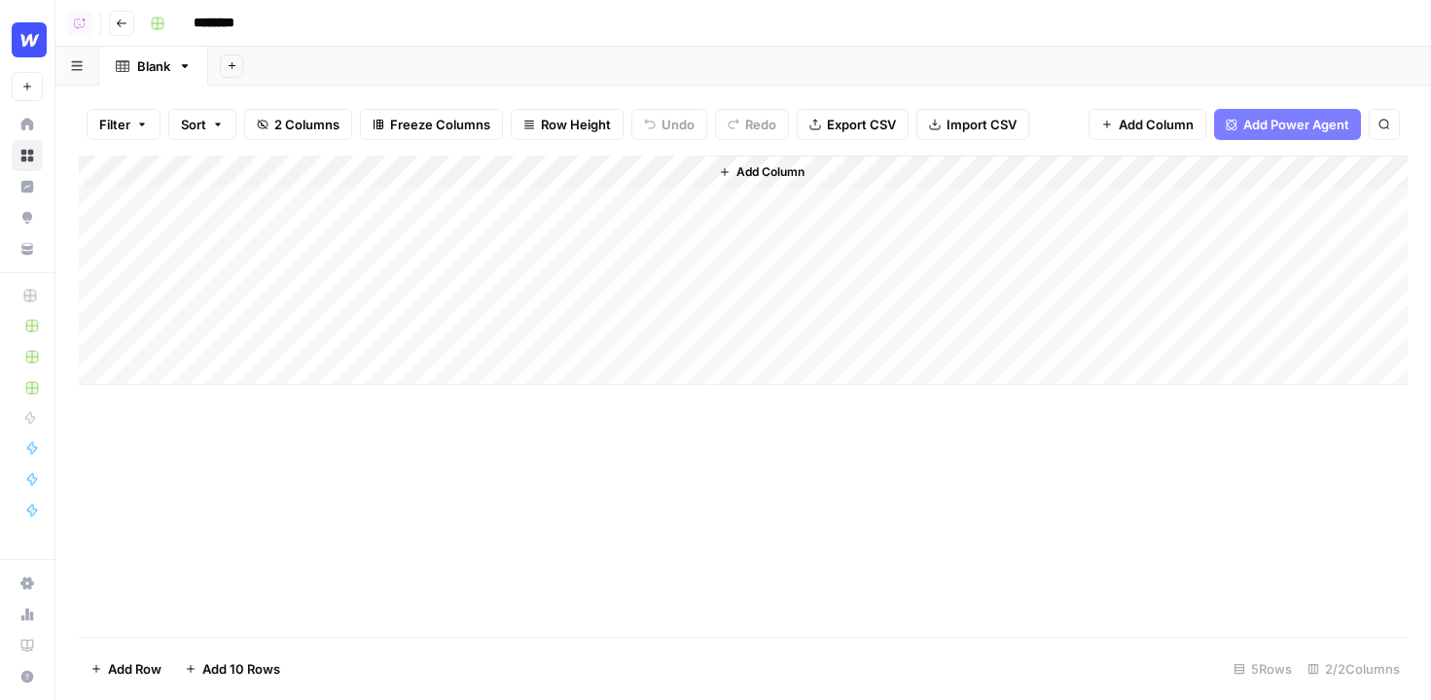
click at [516, 164] on div "Add Column" at bounding box center [743, 271] width 1329 height 230
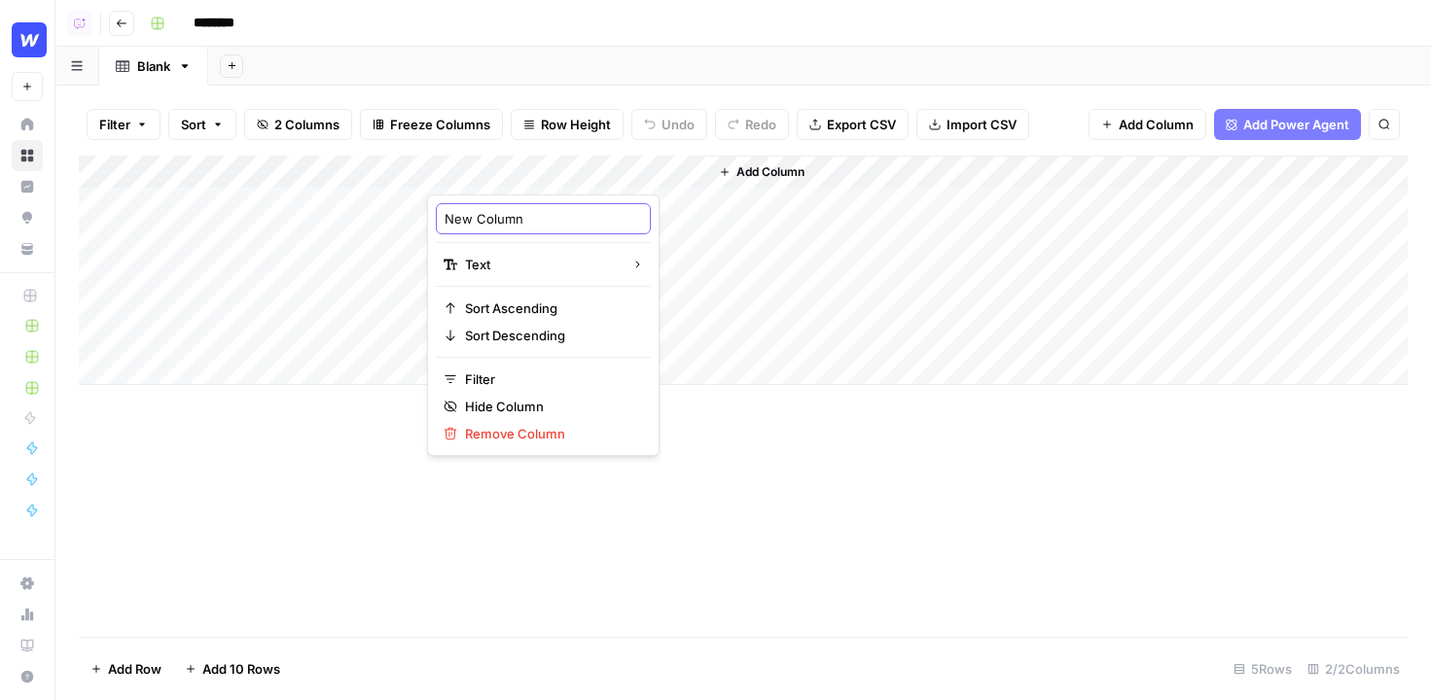
click at [520, 210] on input "New Column" at bounding box center [543, 218] width 197 height 19
type input "article"
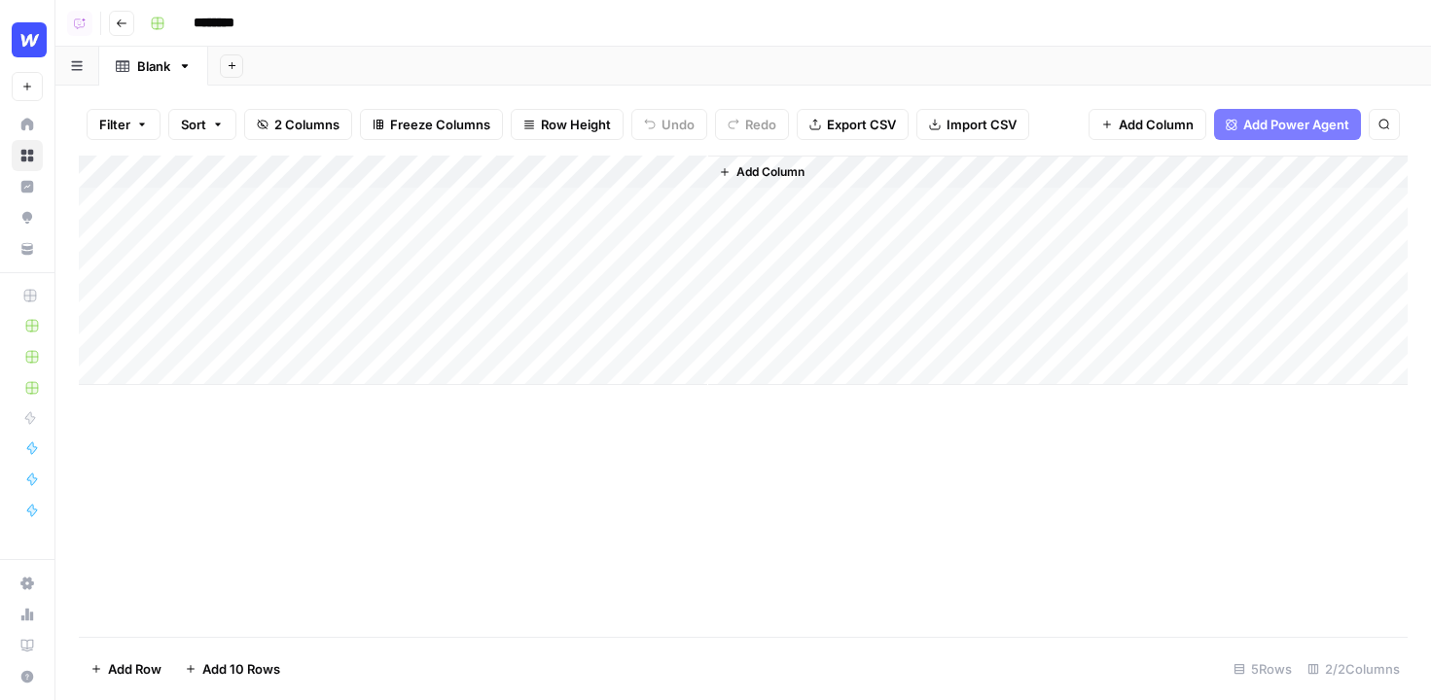
click at [1165, 119] on span "Add Column" at bounding box center [1156, 124] width 75 height 19
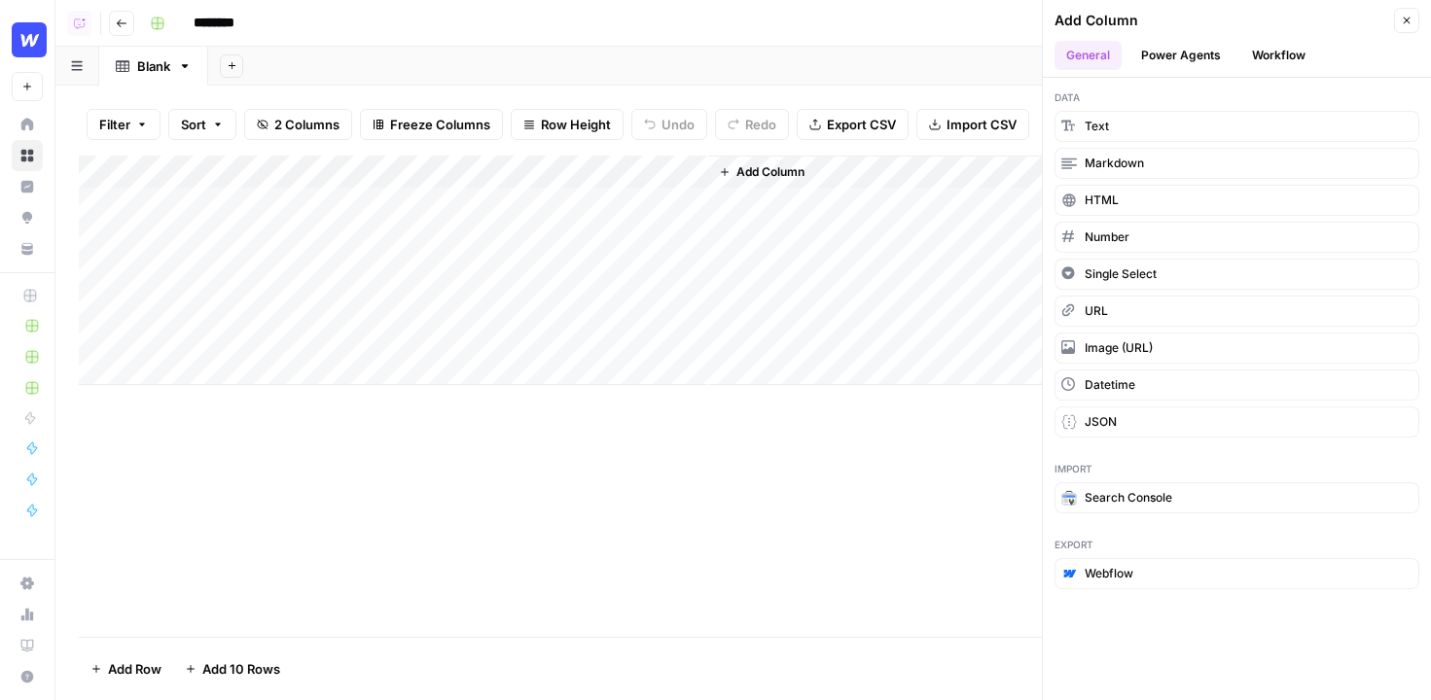
click at [1231, 588] on button "Webflow" at bounding box center [1237, 573] width 365 height 31
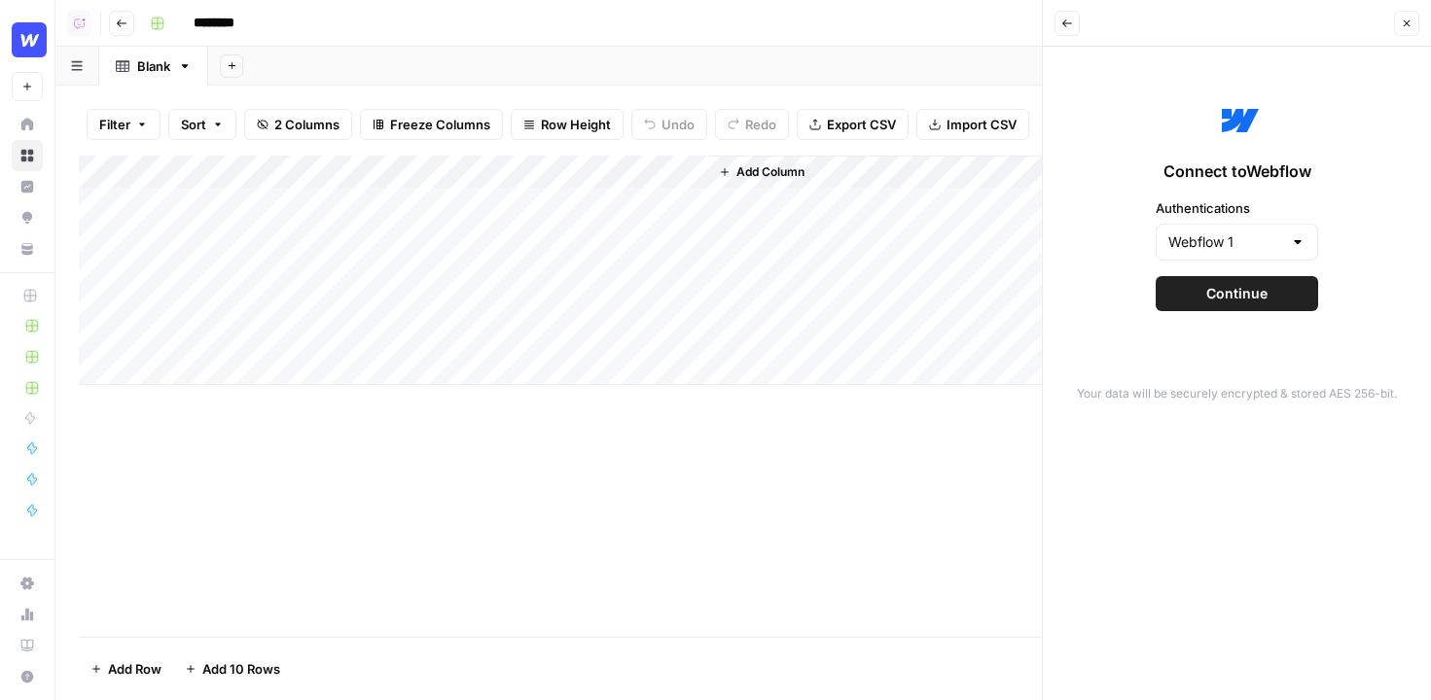
click at [1243, 321] on div "Connect to Webflow Authentications Webflow 1 Continue" at bounding box center [1237, 204] width 365 height 292
click at [1272, 290] on button "Continue" at bounding box center [1237, 293] width 162 height 35
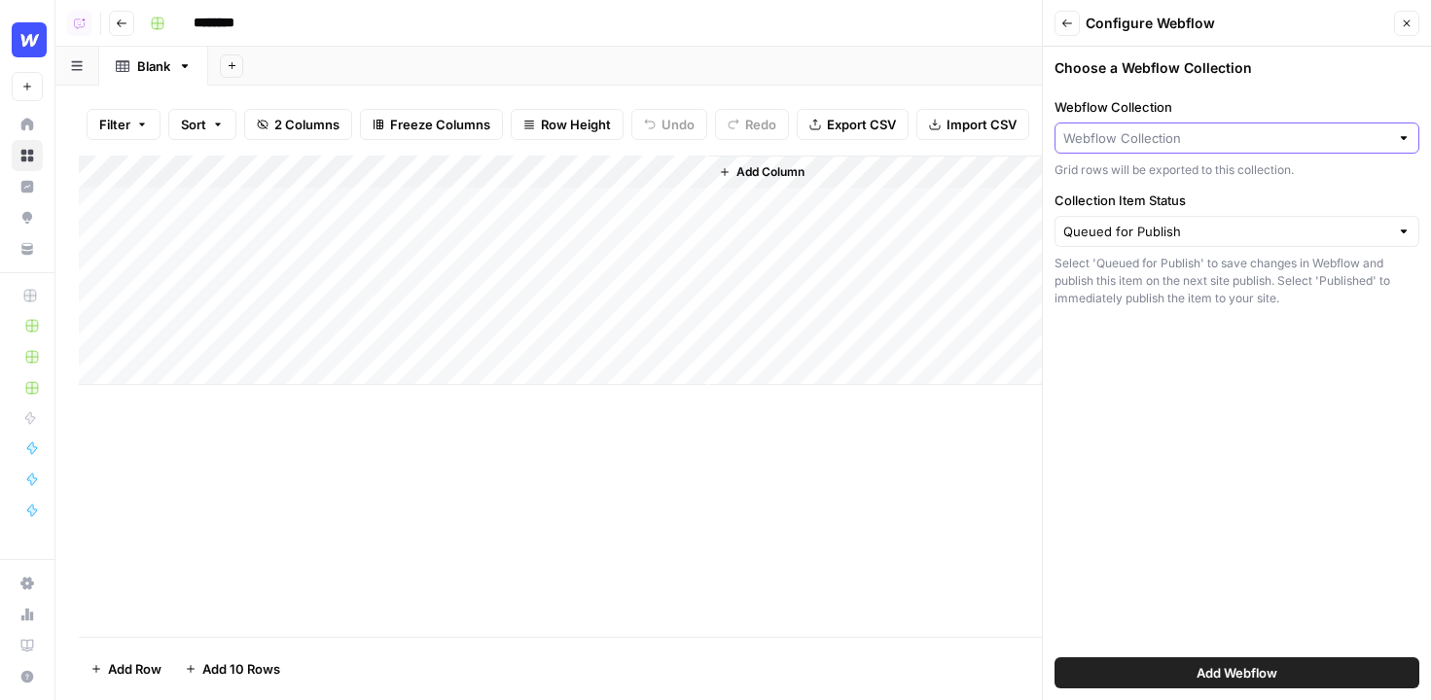
click at [1224, 134] on input "Webflow Collection" at bounding box center [1226, 137] width 326 height 19
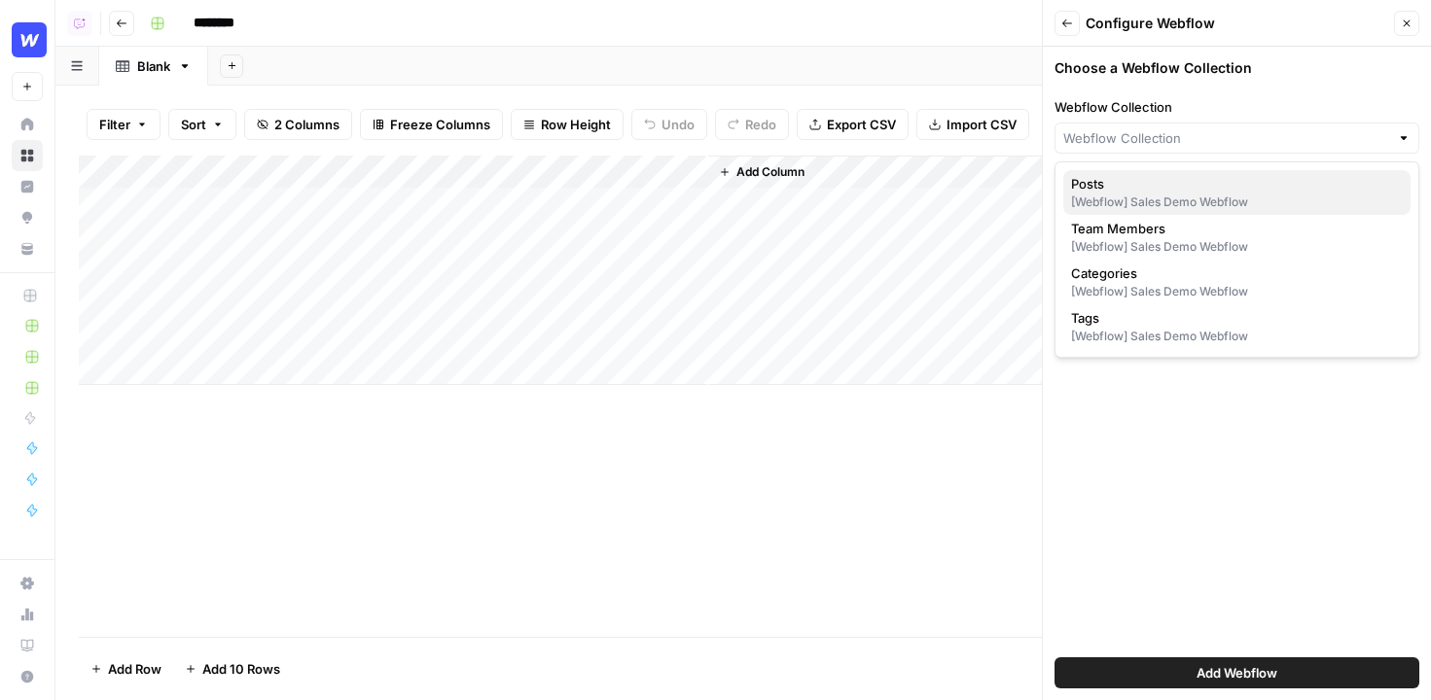
click at [1226, 197] on div "[Webflow] Sales Demo Webflow" at bounding box center [1237, 203] width 332 height 18
type input "Posts"
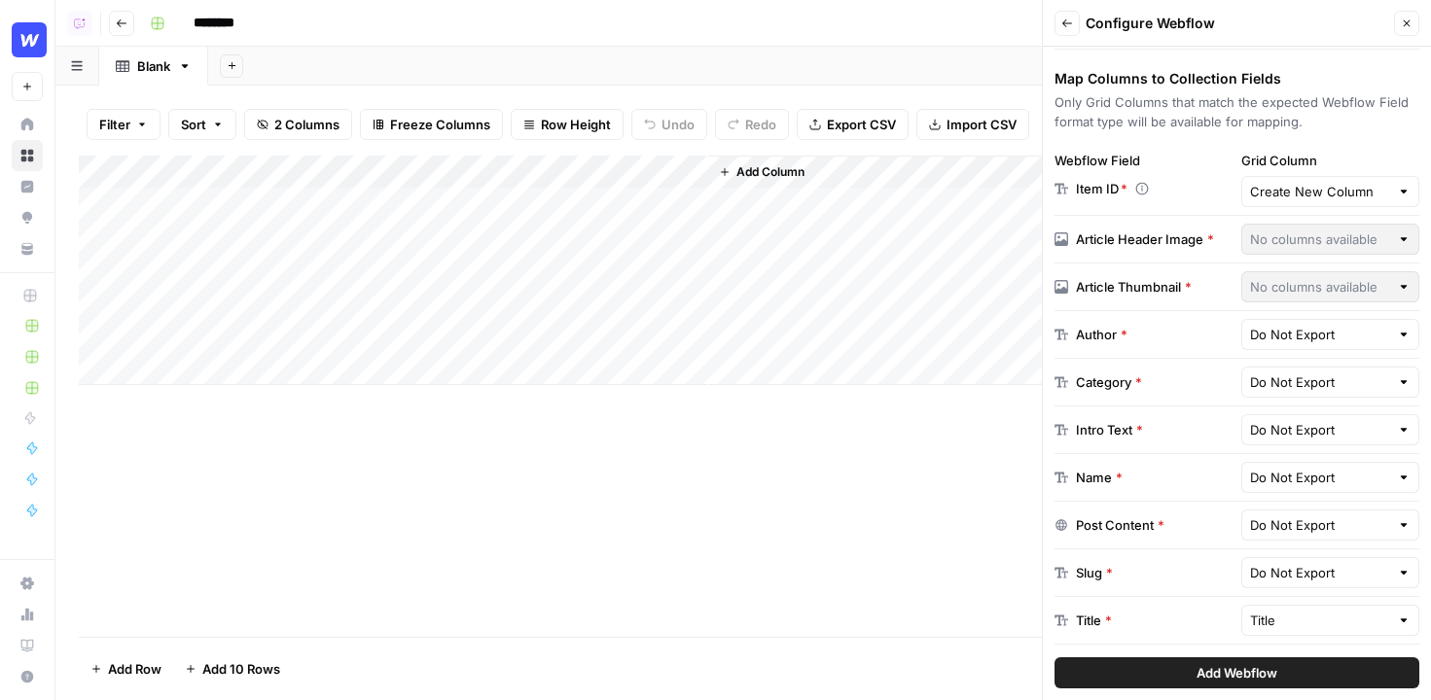
scroll to position [328, 0]
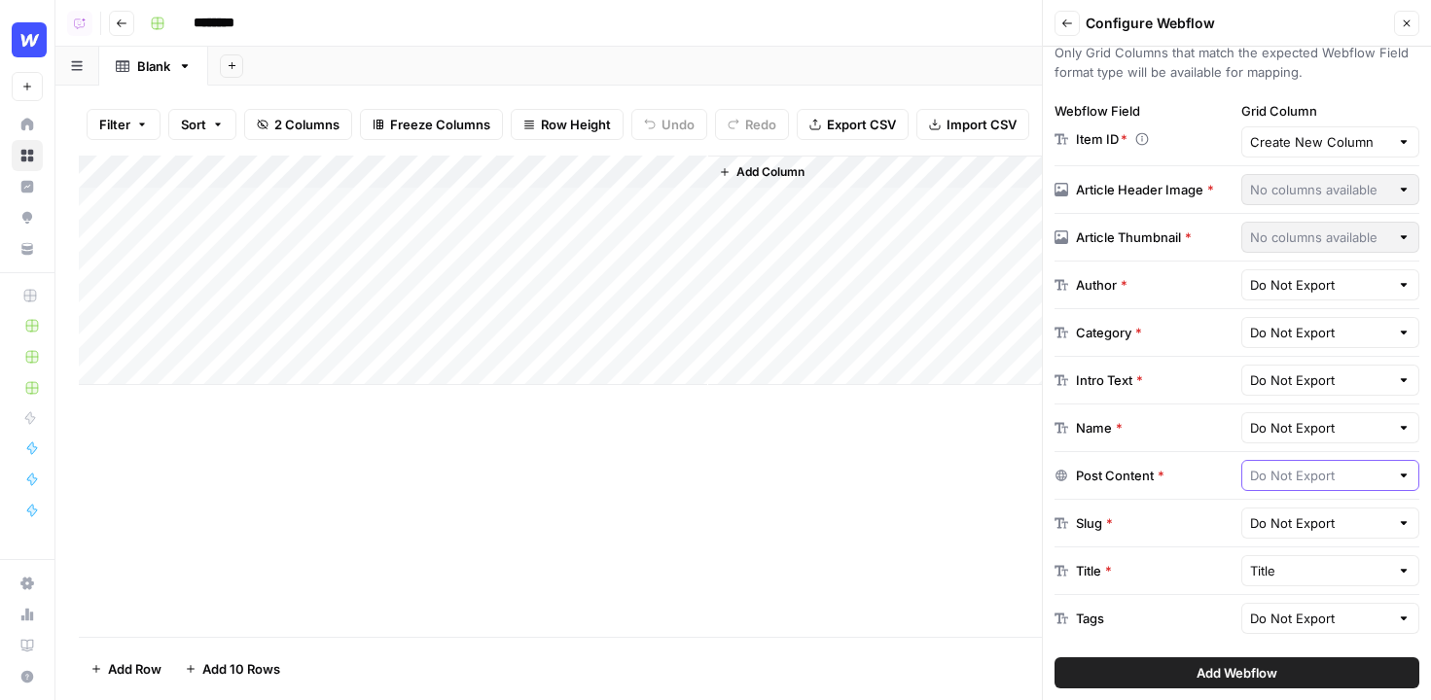
click at [1294, 476] on input "text" at bounding box center [1320, 475] width 140 height 19
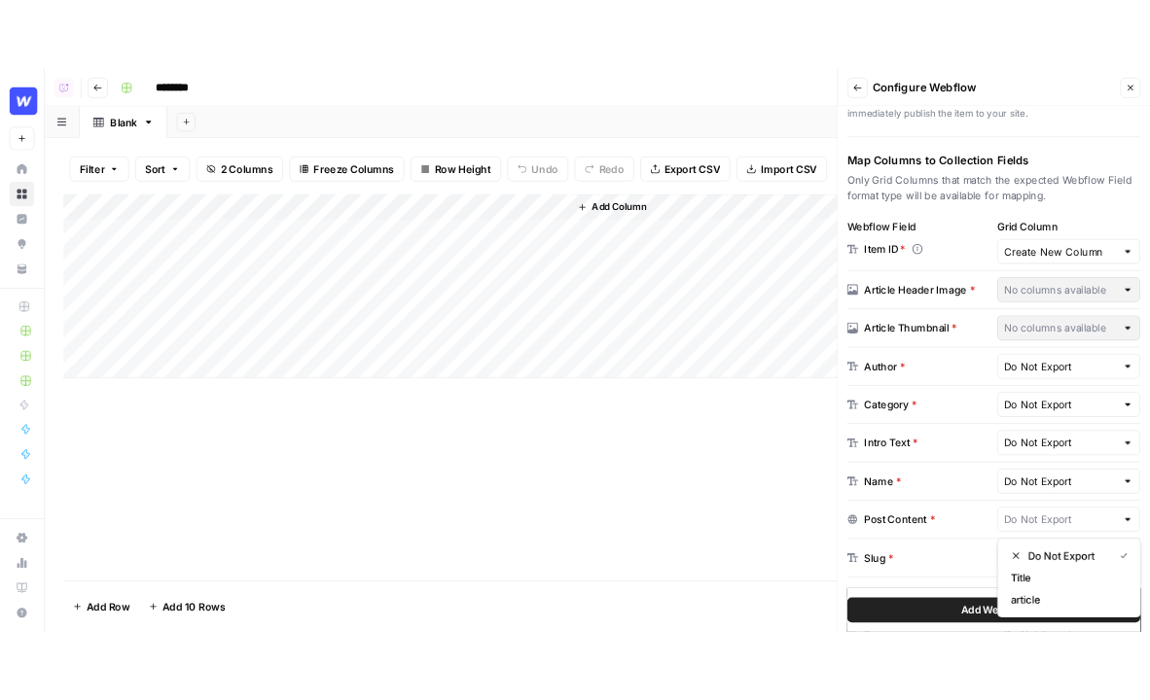
scroll to position [0, 0]
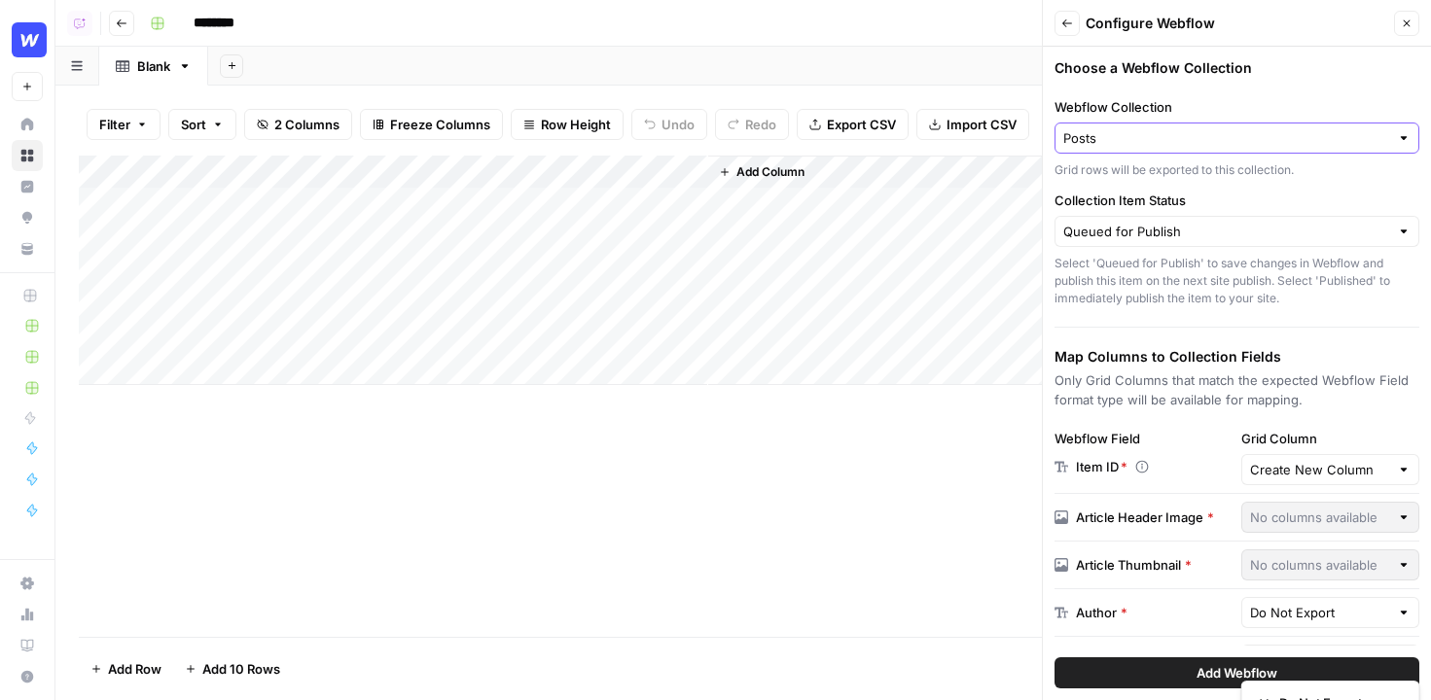
type input "Do Not Export"
click at [1230, 134] on input "Webflow Collection" at bounding box center [1226, 137] width 326 height 19
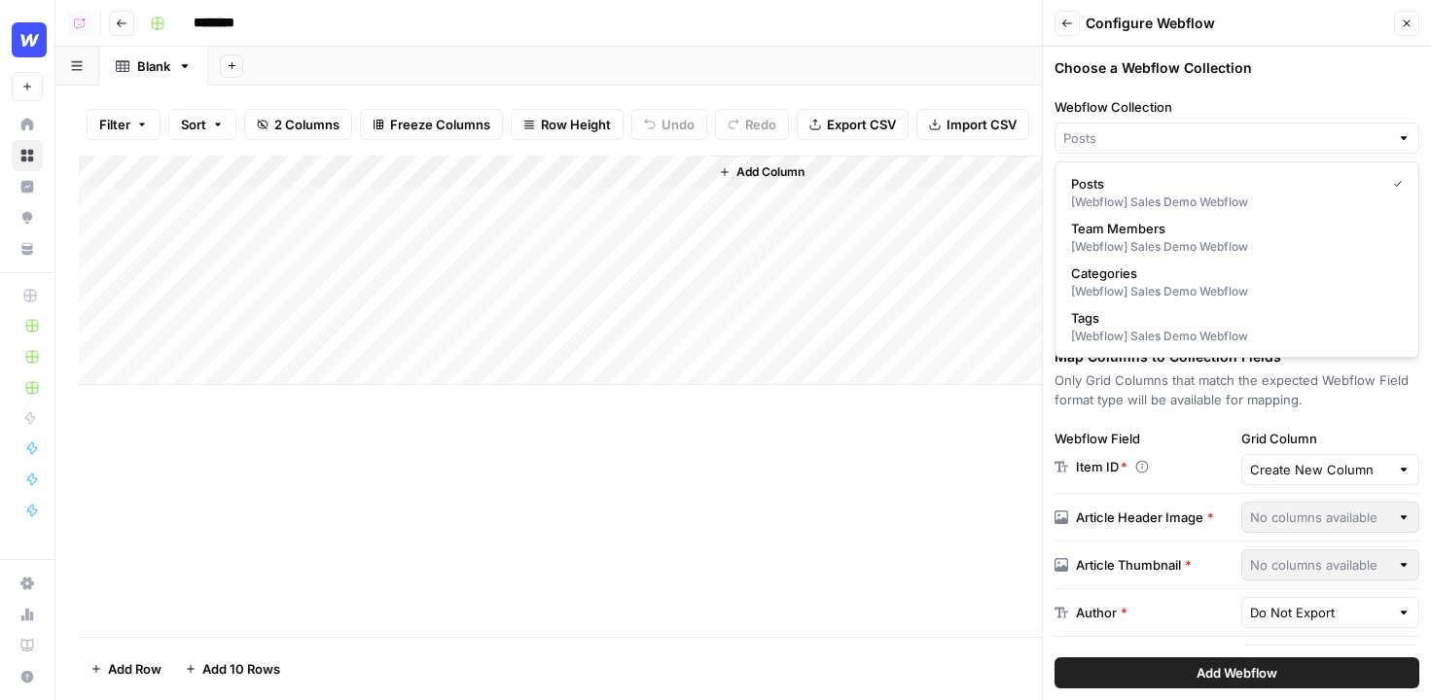
type input "Posts"
click at [1300, 54] on div "Choose a Webflow Collection Webflow Collection Posts Grid rows will be exported…" at bounding box center [1237, 374] width 388 height 654
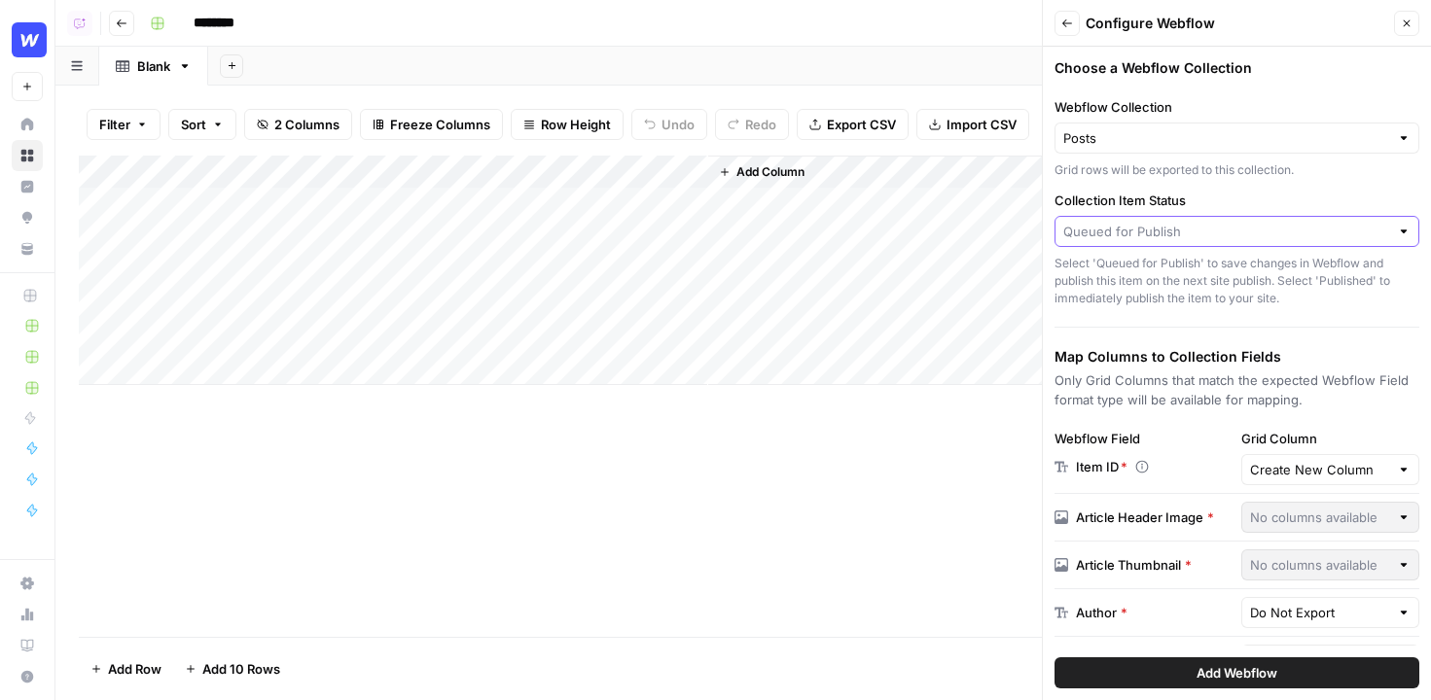
click at [1195, 226] on input "Collection Item Status" at bounding box center [1226, 231] width 326 height 19
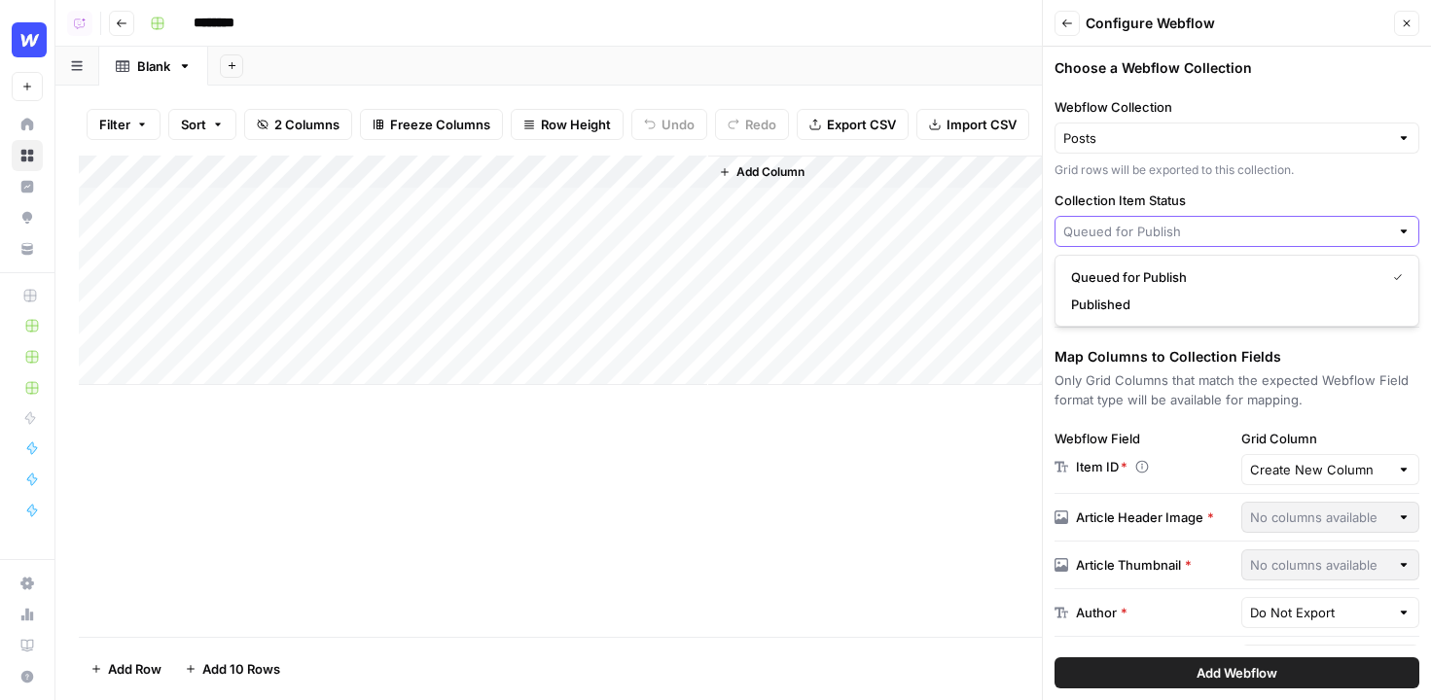
click at [1195, 226] on input "Collection Item Status" at bounding box center [1226, 231] width 326 height 19
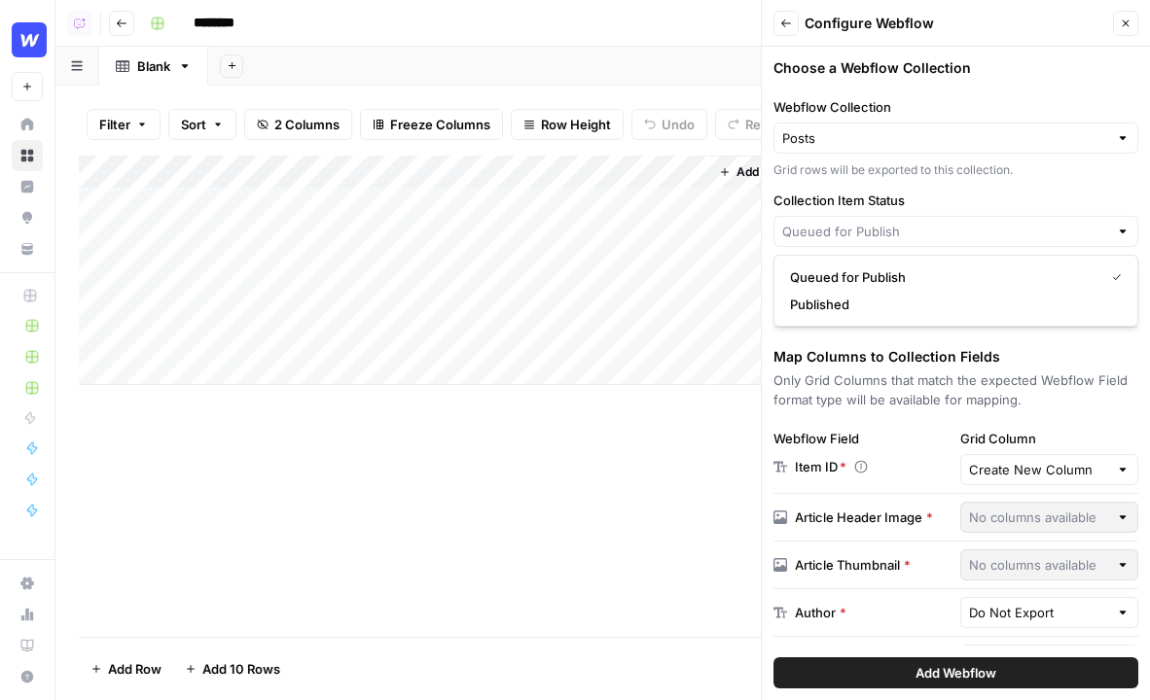
type input "Queued for Publish"
click at [1135, 18] on button "Close" at bounding box center [1125, 23] width 25 height 25
